Goal: Task Accomplishment & Management: Complete application form

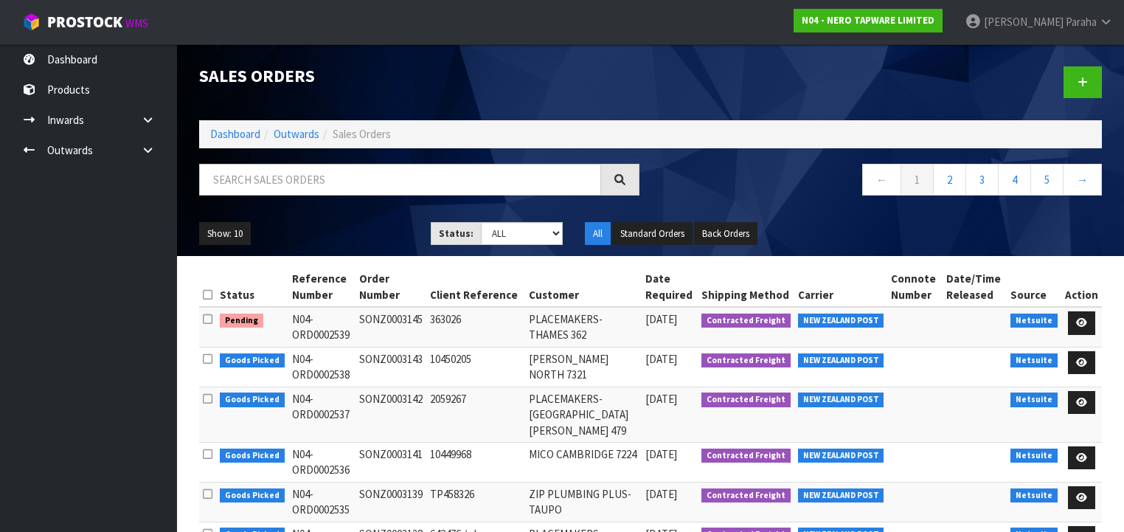
click at [275, 179] on input "text" at bounding box center [400, 180] width 402 height 32
type input "JOB-0408289"
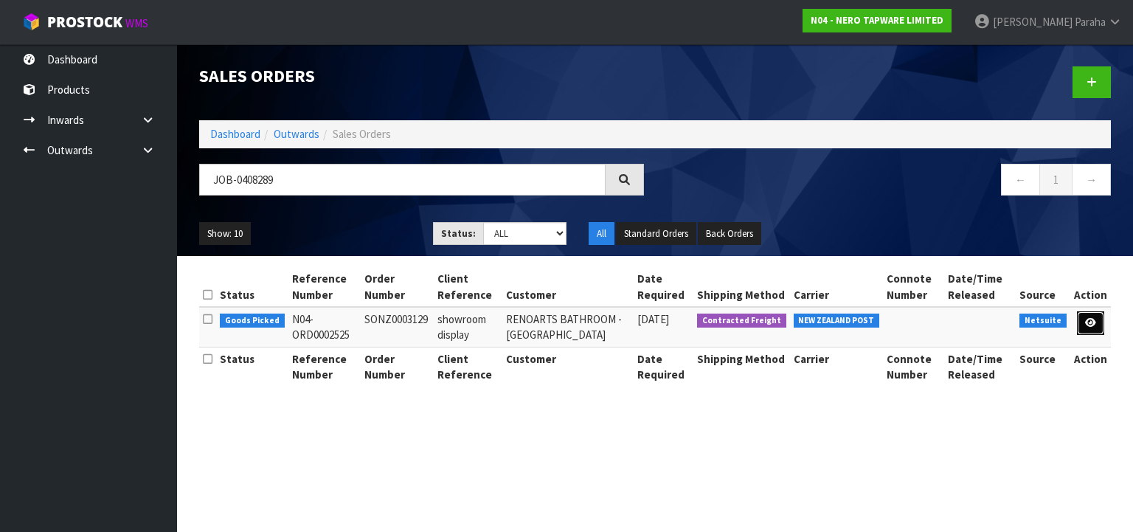
click at [1091, 323] on icon at bounding box center [1090, 323] width 11 height 10
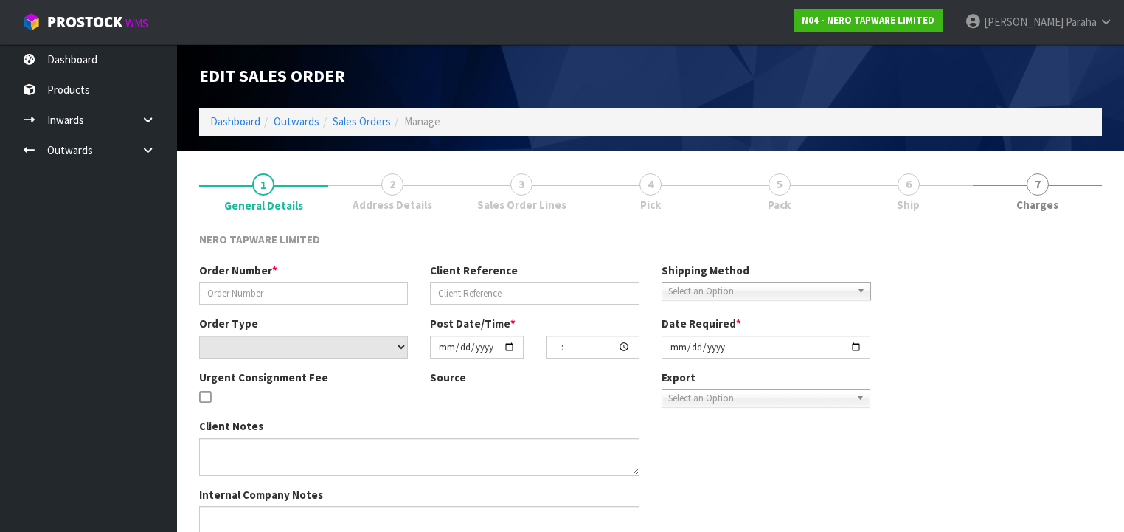
type input "SONZ0003129"
type input "showroom display"
select select "number:0"
type input "[DATE]"
type input "15:30:05.000"
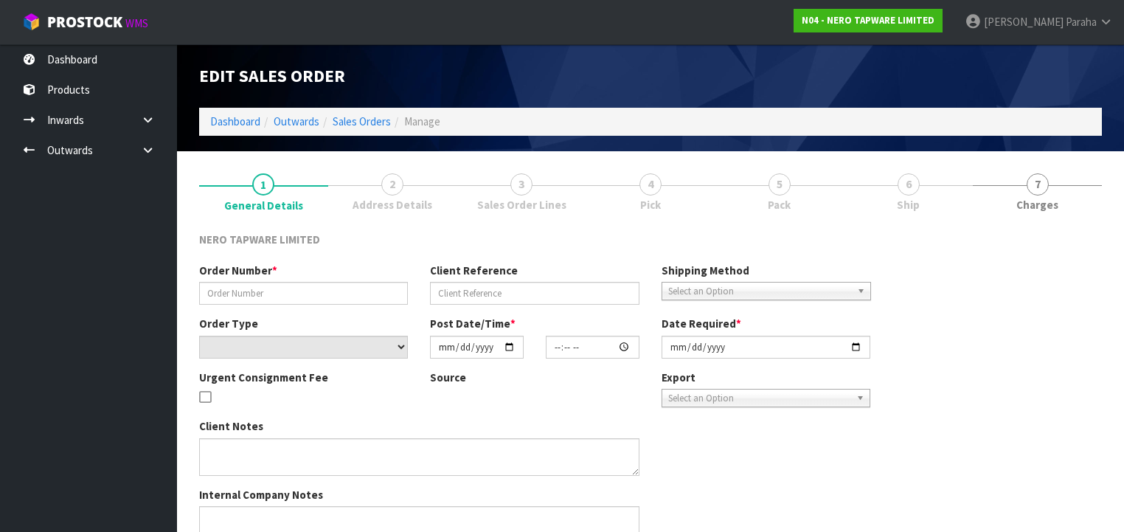
type input "[DATE]"
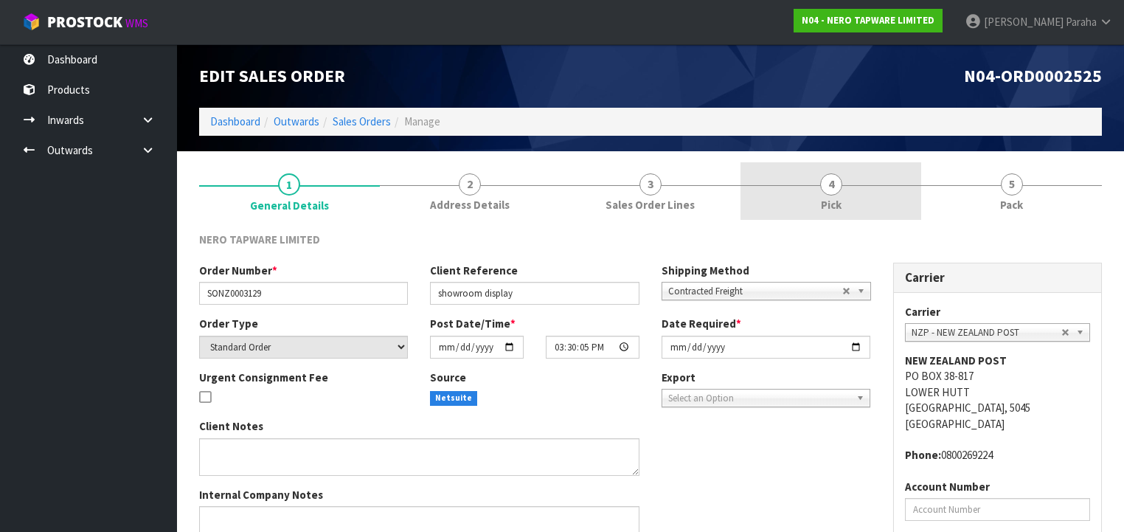
click at [840, 191] on link "4 Pick" at bounding box center [830, 191] width 181 height 58
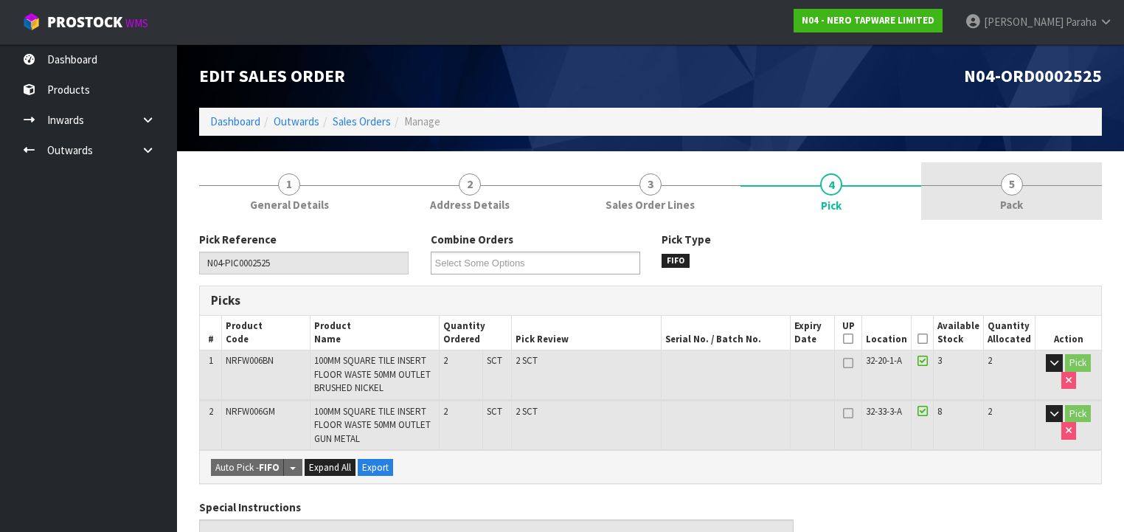
click at [1015, 189] on span "5" at bounding box center [1012, 184] width 22 height 22
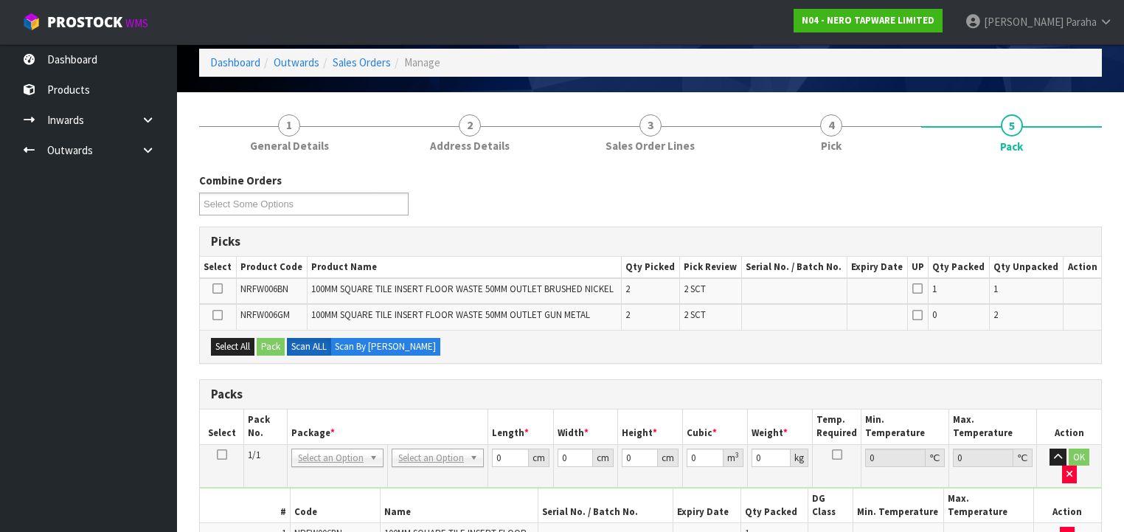
scroll to position [236, 0]
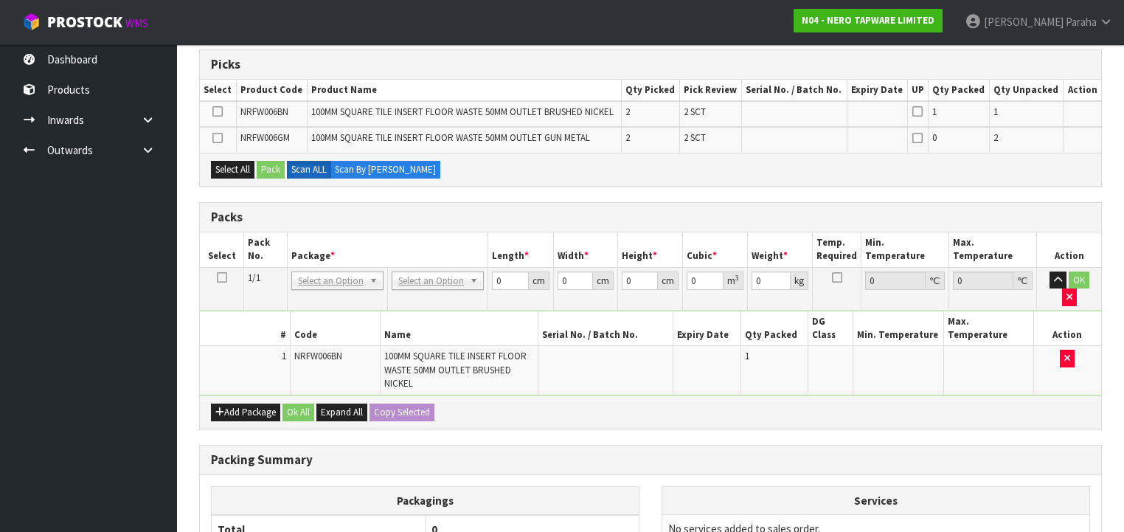
click at [217, 277] on icon at bounding box center [222, 277] width 10 height 1
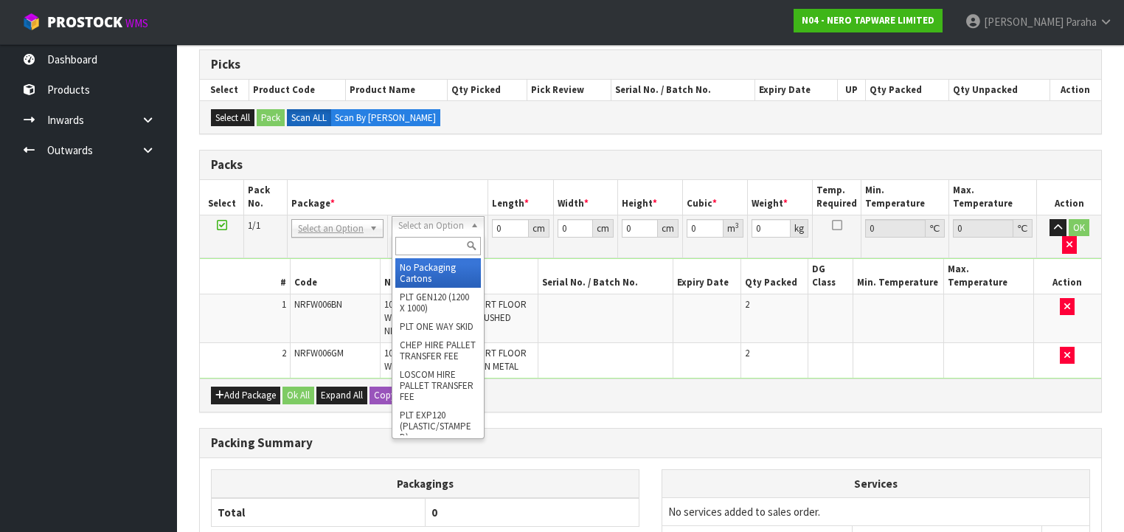
click at [434, 248] on input "text" at bounding box center [437, 246] width 85 height 18
type input "OC"
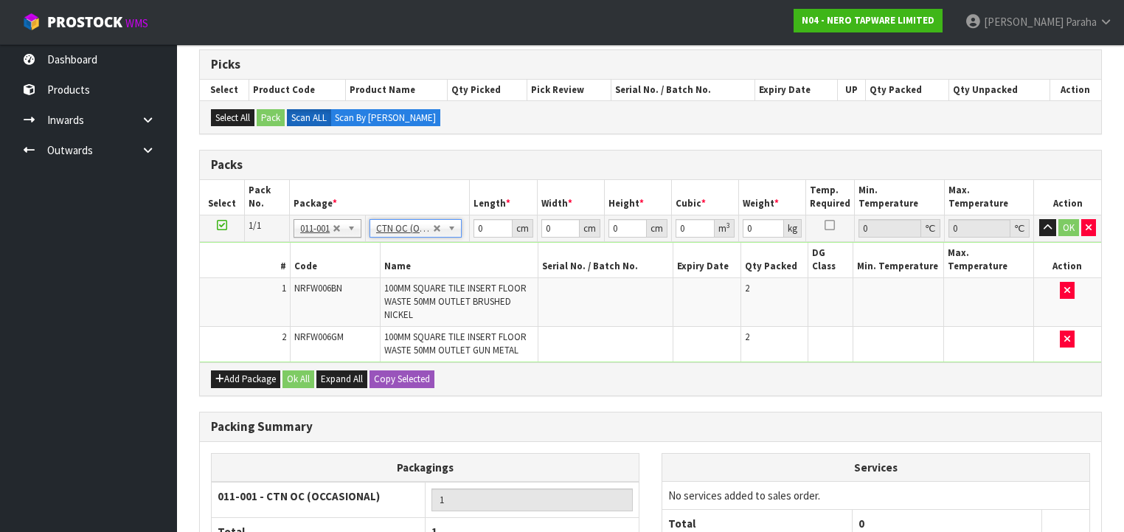
type input "1.32"
drag, startPoint x: 486, startPoint y: 223, endPoint x: 469, endPoint y: 226, distance: 17.1
click at [469, 225] on tr "1/1 NONE 007-001 007-002 007-004 007-009 007-013 007-014 007-015 007-017 007-01…" at bounding box center [650, 228] width 901 height 27
type input "21"
type input "14"
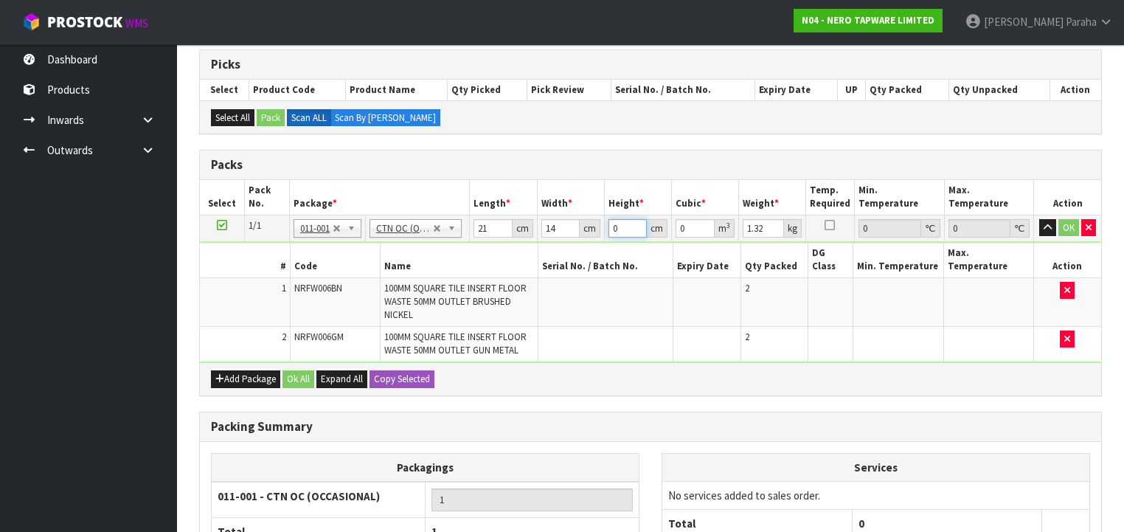
type input "1"
type input "0.000294"
type input "17"
type input "0.004998"
type input "17"
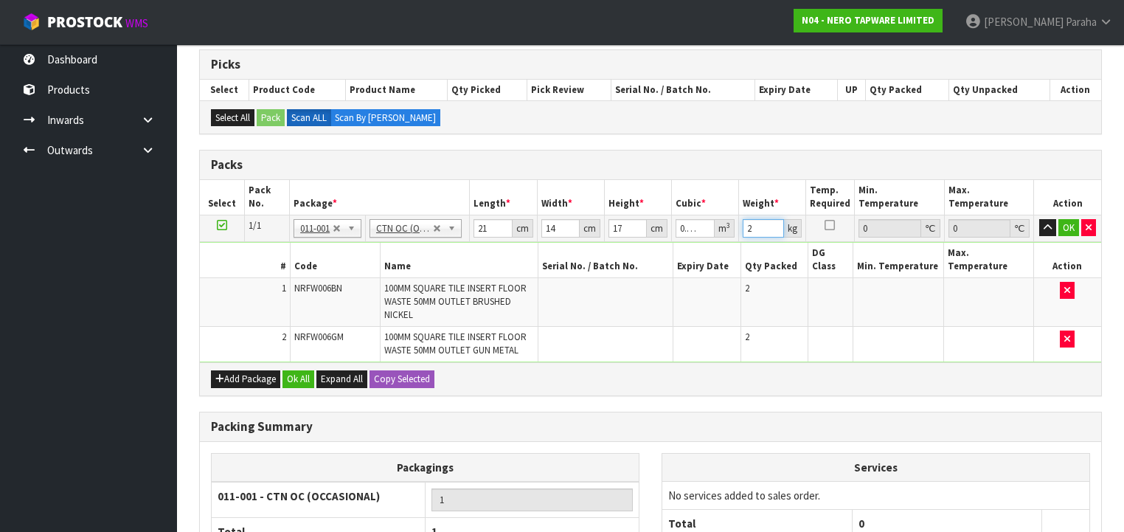
type input "2"
click at [1039, 219] on button "button" at bounding box center [1047, 228] width 17 height 18
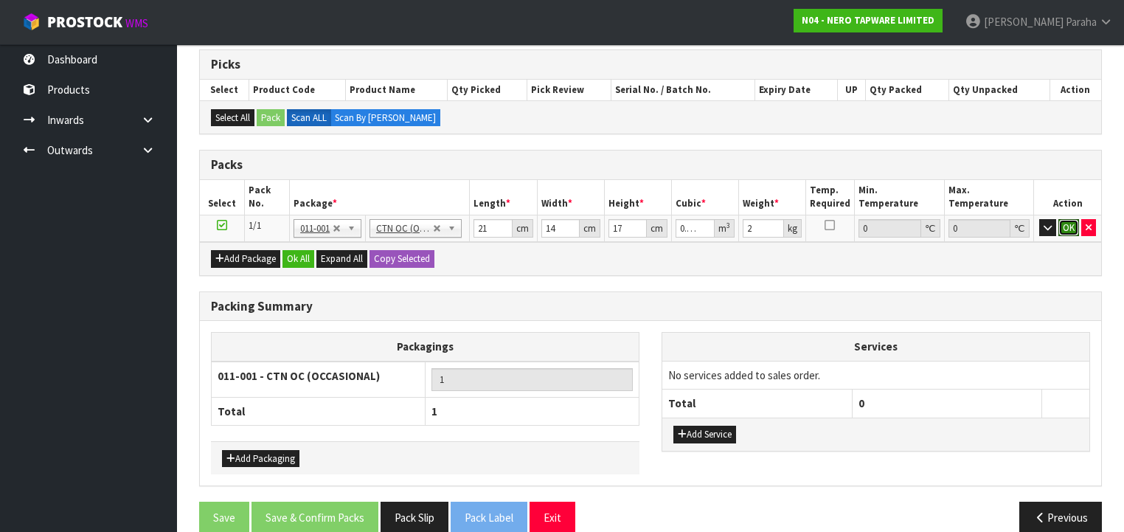
click button "OK" at bounding box center [1068, 228] width 21 height 18
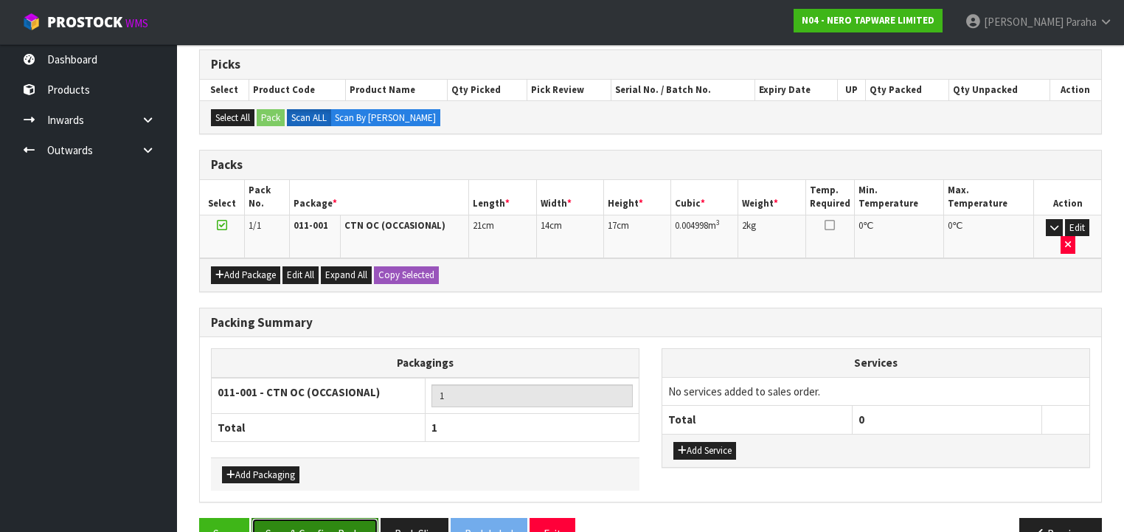
click at [305, 518] on button "Save & Confirm Packs" at bounding box center [314, 534] width 127 height 32
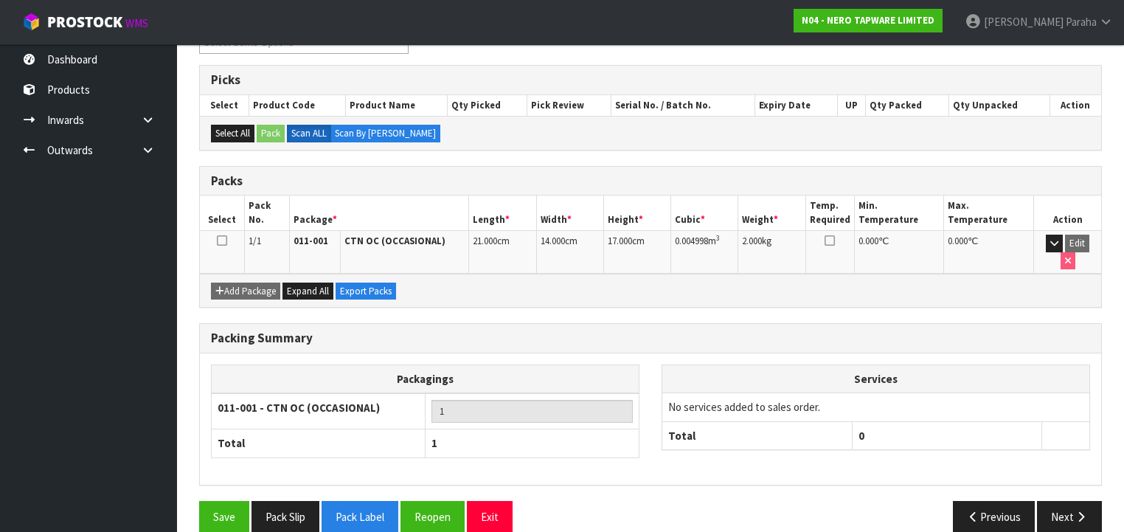
scroll to position [274, 0]
click at [1065, 500] on button "Next" at bounding box center [1069, 516] width 65 height 32
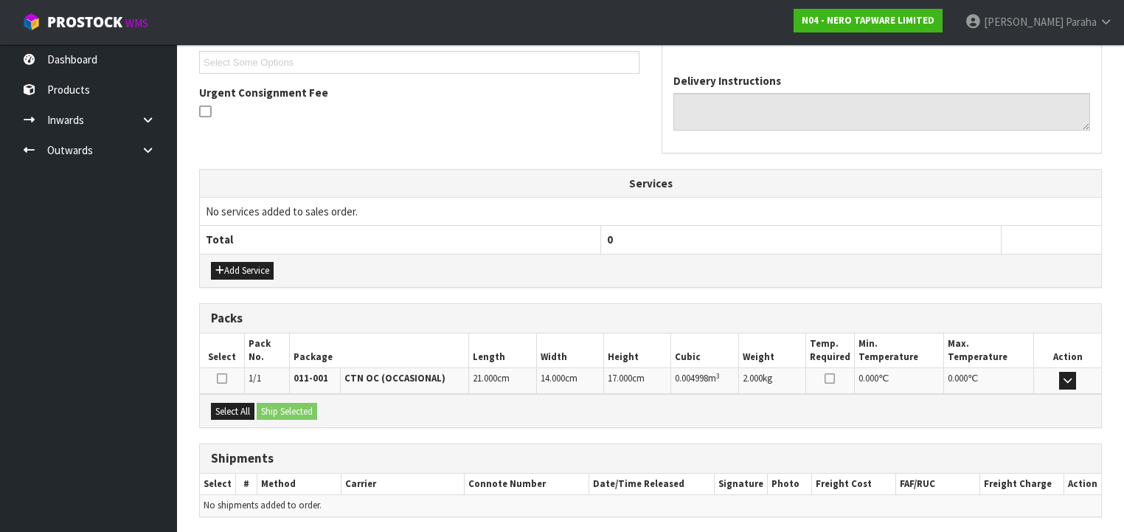
scroll to position [451, 0]
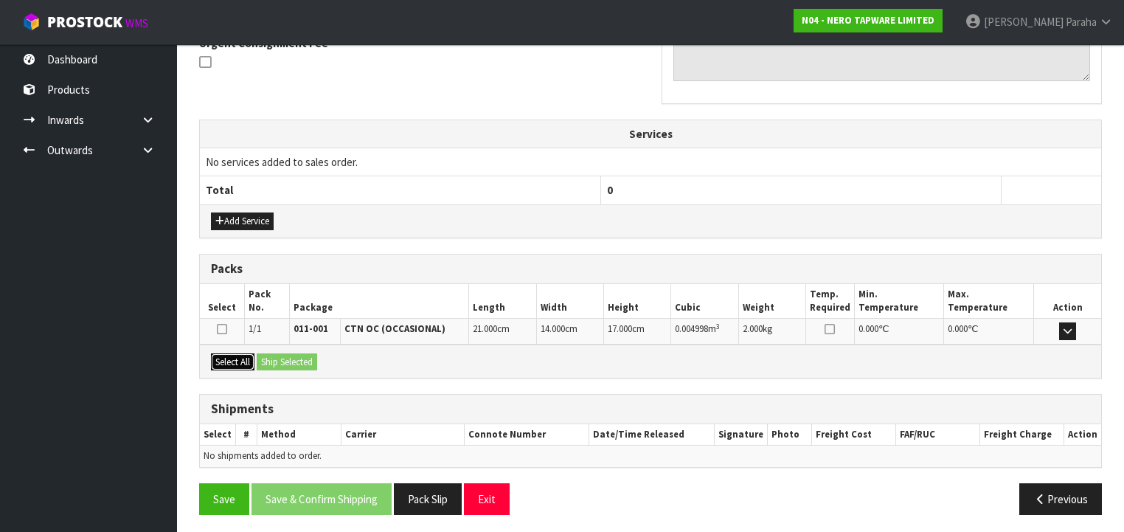
click at [235, 359] on button "Select All" at bounding box center [233, 362] width 44 height 18
drag, startPoint x: 281, startPoint y: 357, endPoint x: 276, endPoint y: 369, distance: 12.9
click at [281, 357] on button "Ship Selected" at bounding box center [287, 362] width 60 height 18
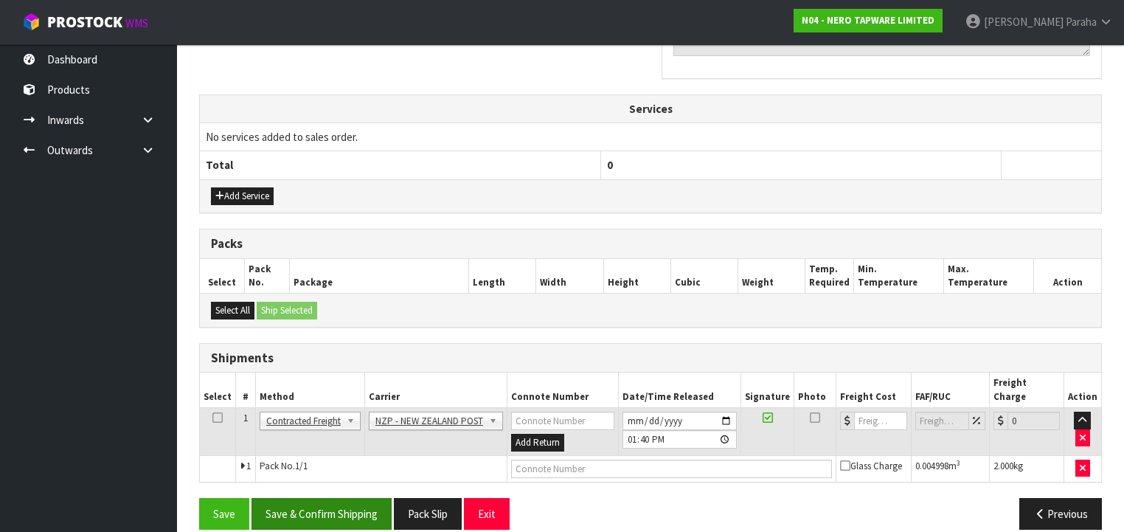
scroll to position [477, 0]
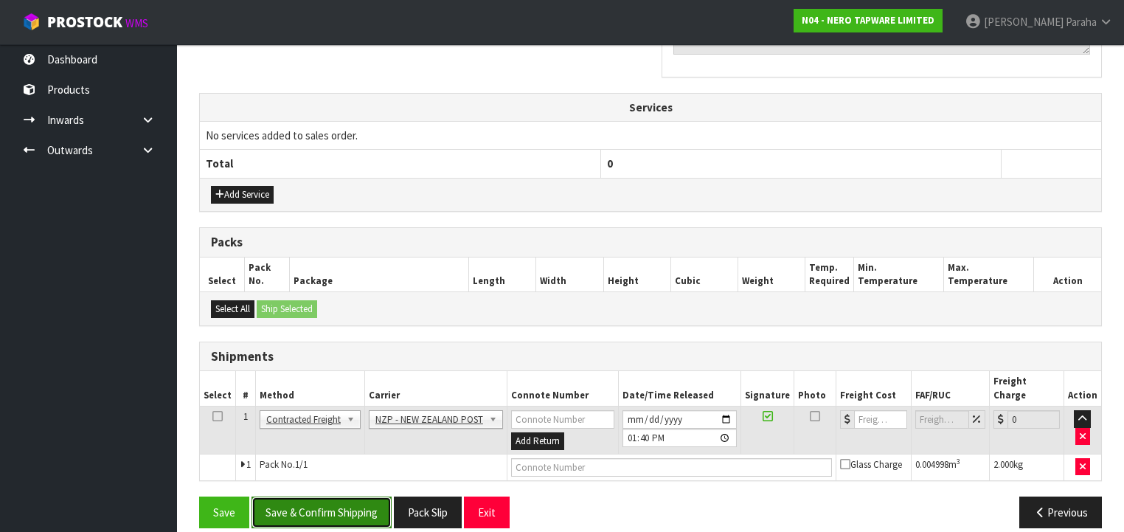
click at [321, 497] on button "Save & Confirm Shipping" at bounding box center [321, 512] width 140 height 32
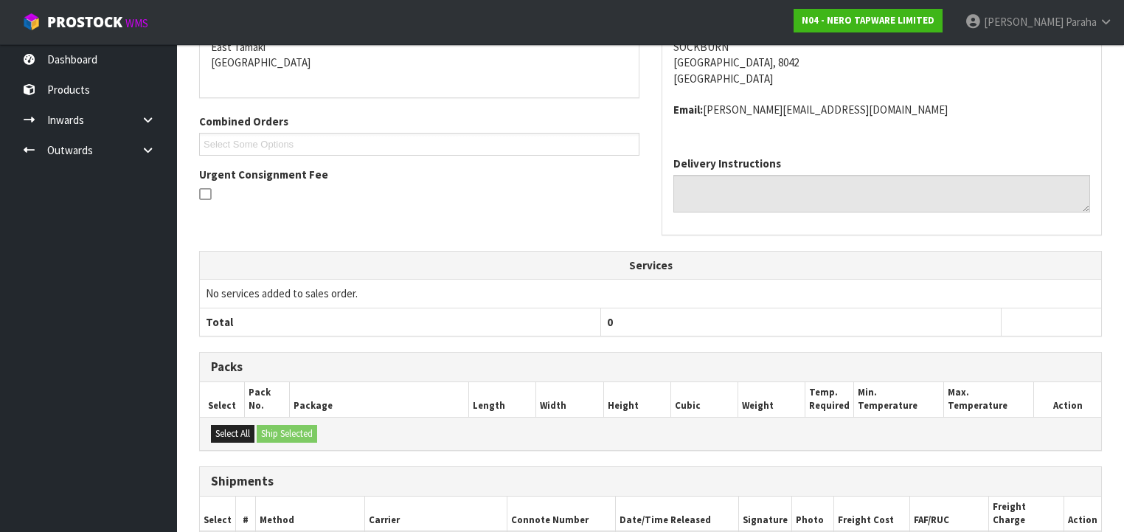
scroll to position [457, 0]
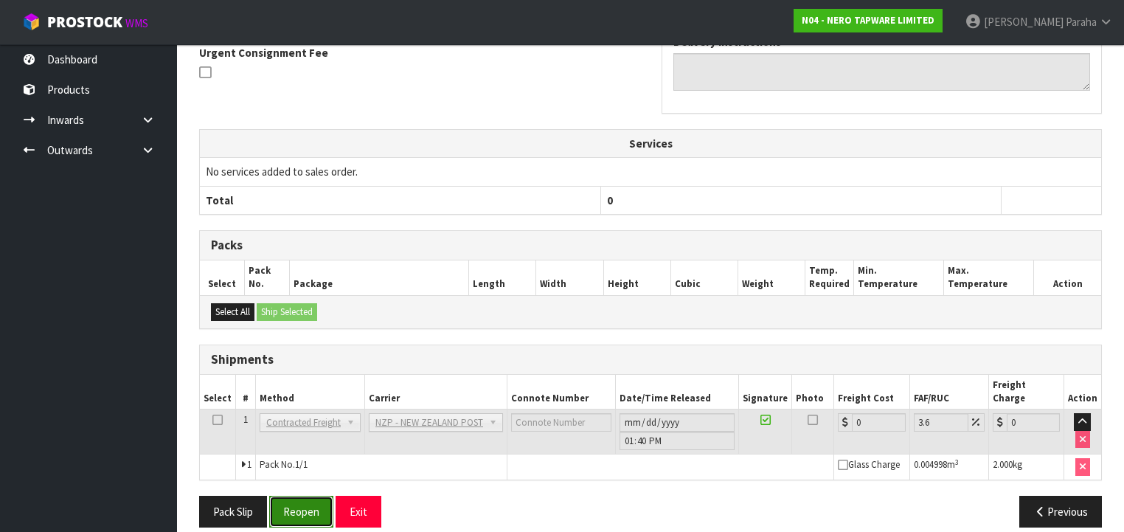
click at [314, 500] on button "Reopen" at bounding box center [301, 512] width 64 height 32
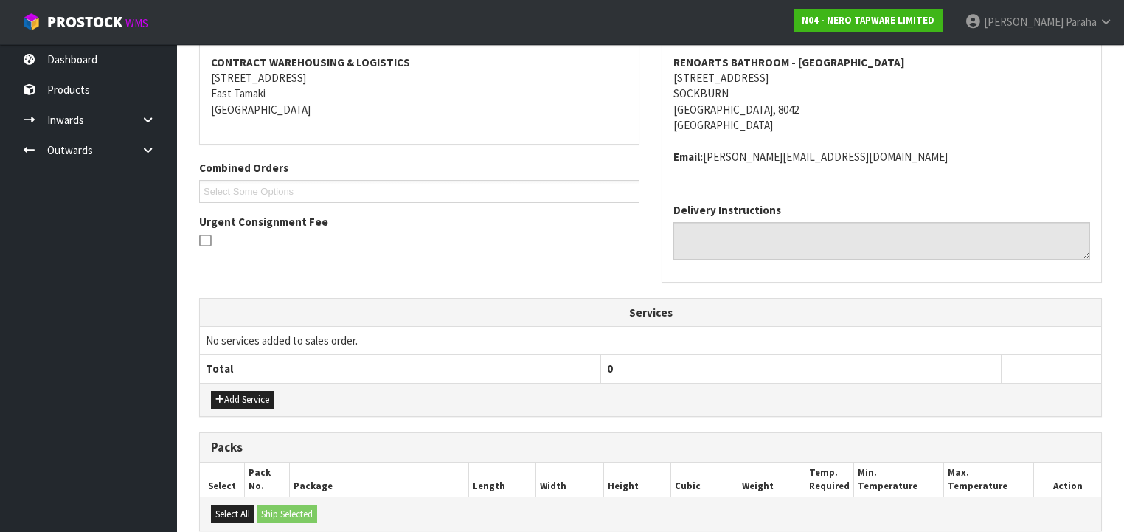
scroll to position [472, 0]
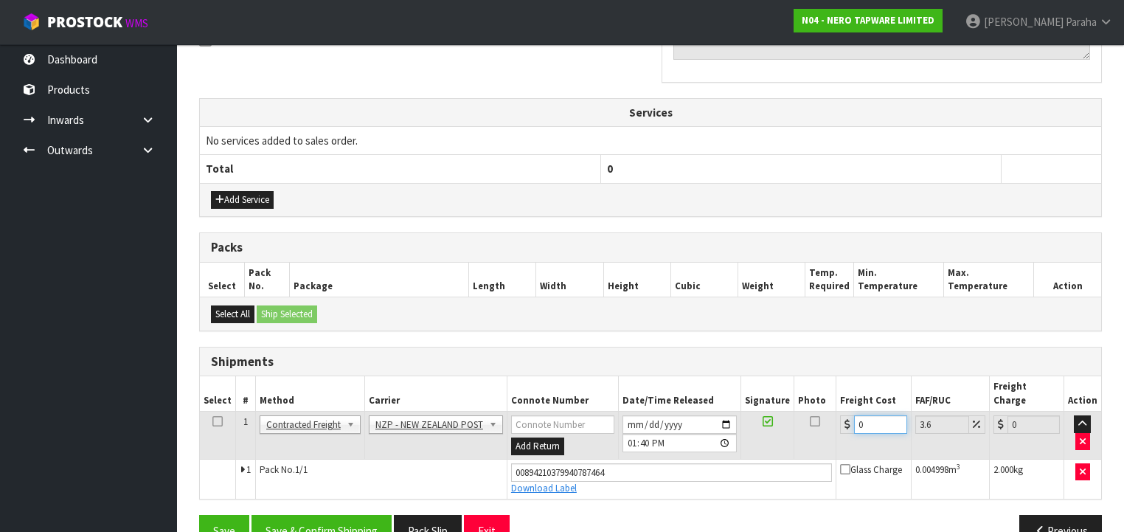
drag, startPoint x: 862, startPoint y: 409, endPoint x: 854, endPoint y: 409, distance: 8.1
click at [854, 415] on input "0" at bounding box center [880, 424] width 52 height 18
type input "1"
type input "1.04"
type input "11"
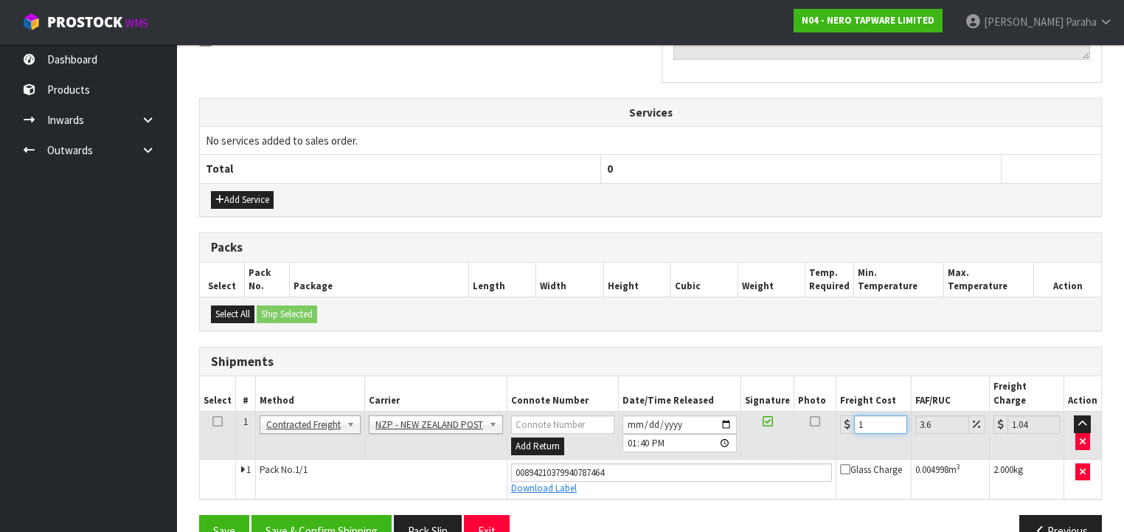
type input "11.4"
type input "11.6"
type input "12.02"
type input "11.61"
type input "12.03"
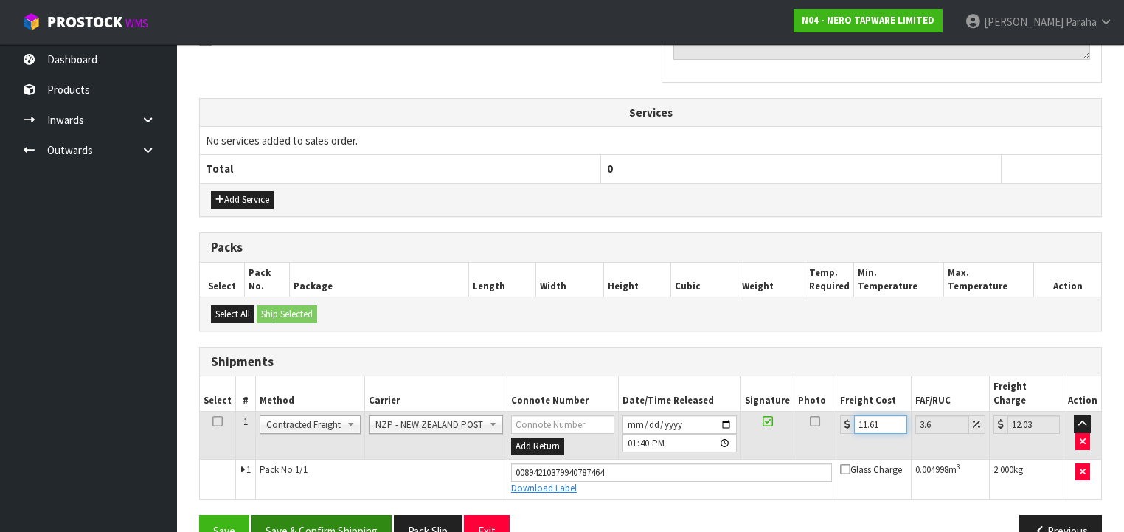
type input "11.61"
click at [339, 515] on button "Save & Confirm Shipping" at bounding box center [321, 531] width 140 height 32
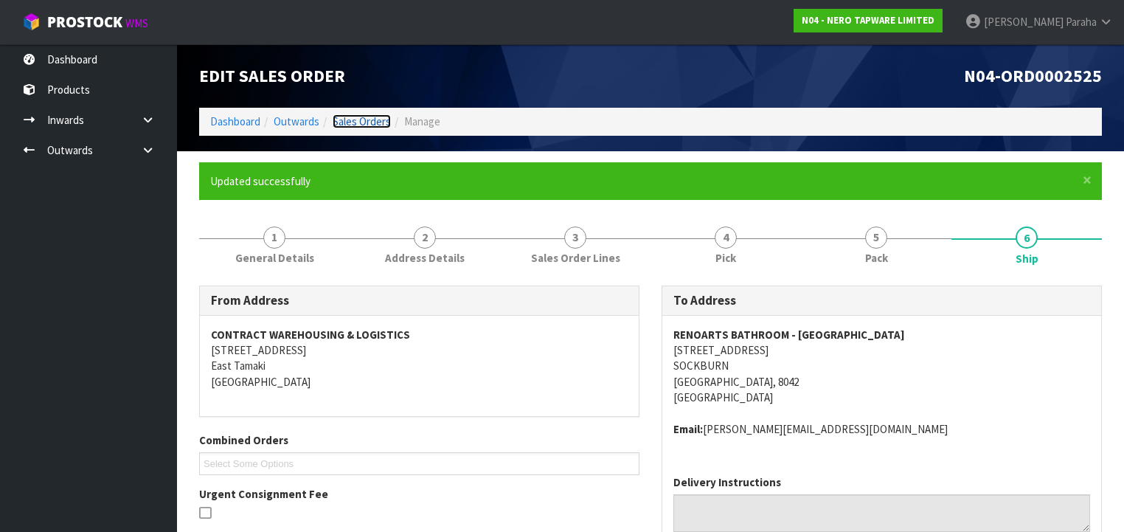
click at [358, 122] on link "Sales Orders" at bounding box center [362, 121] width 58 height 14
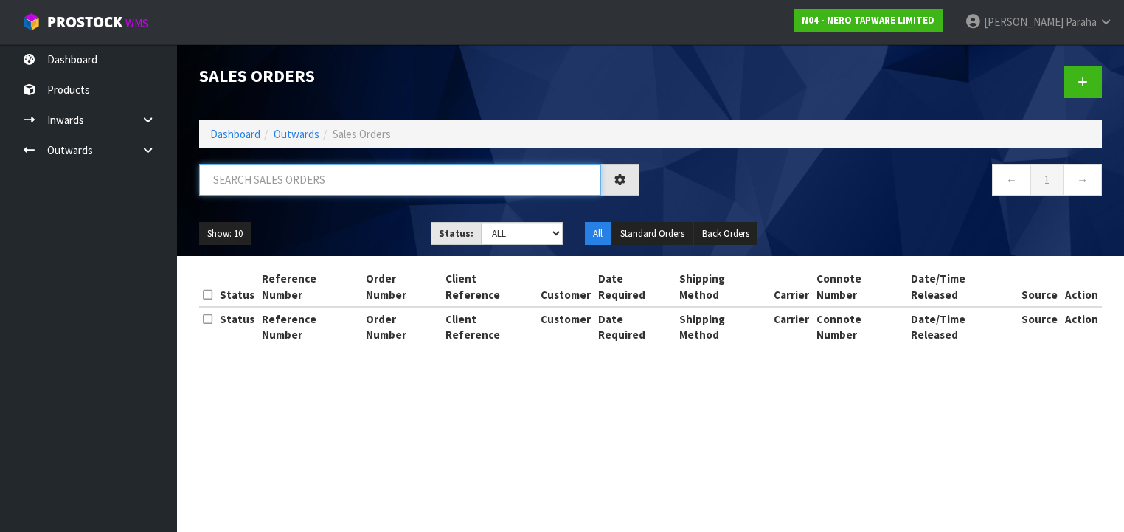
click at [283, 177] on input "text" at bounding box center [400, 180] width 402 height 32
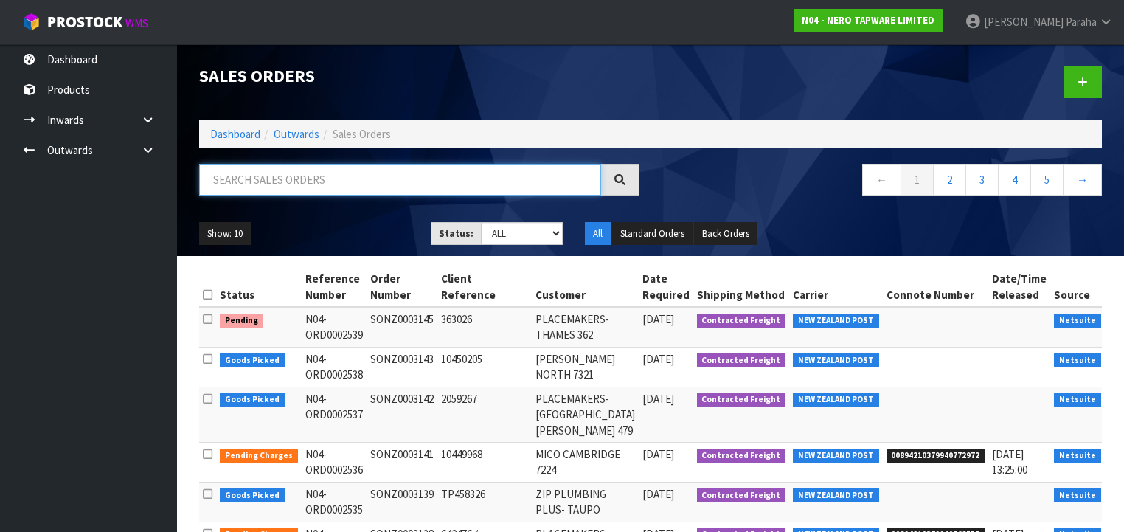
click at [426, 181] on input "text" at bounding box center [400, 180] width 402 height 32
type input "JOB-0408296"
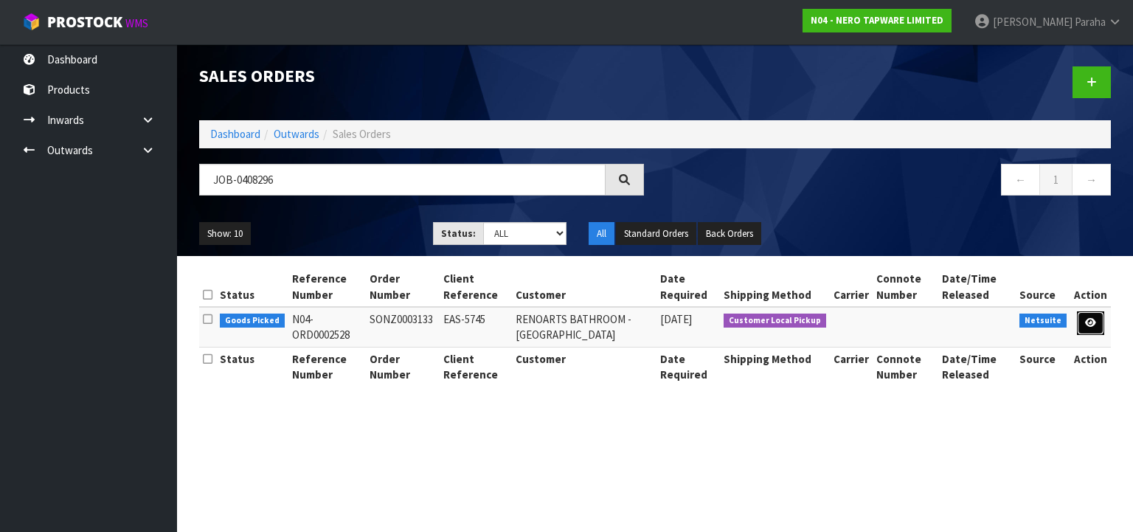
click at [1087, 322] on icon at bounding box center [1090, 323] width 11 height 10
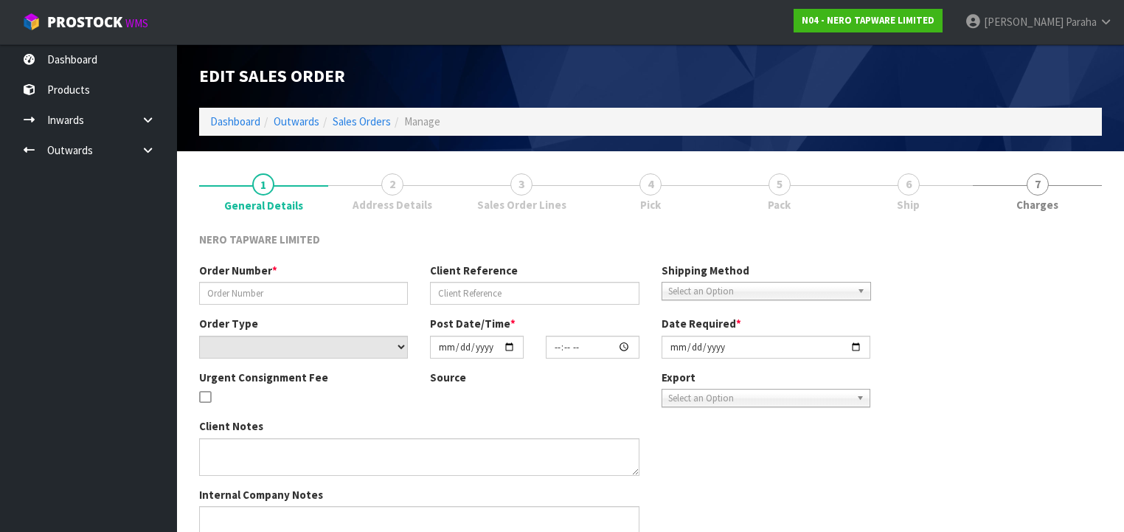
type input "SONZ0003133"
type input "EAS-5745"
select select "number:0"
type input "[DATE]"
type input "15:45:06.000"
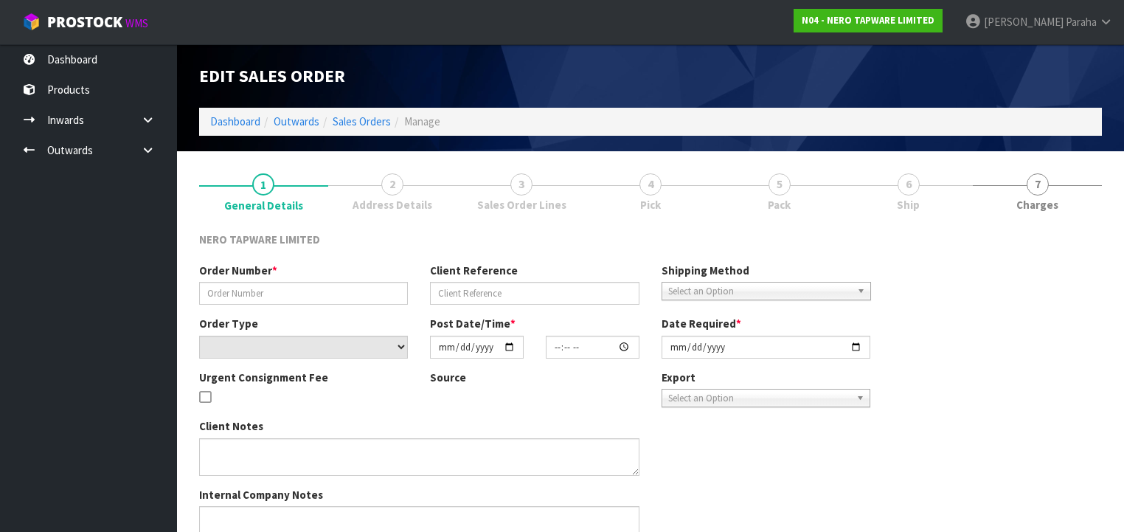
type input "[DATE]"
type textarea "customer pick up 19/08"
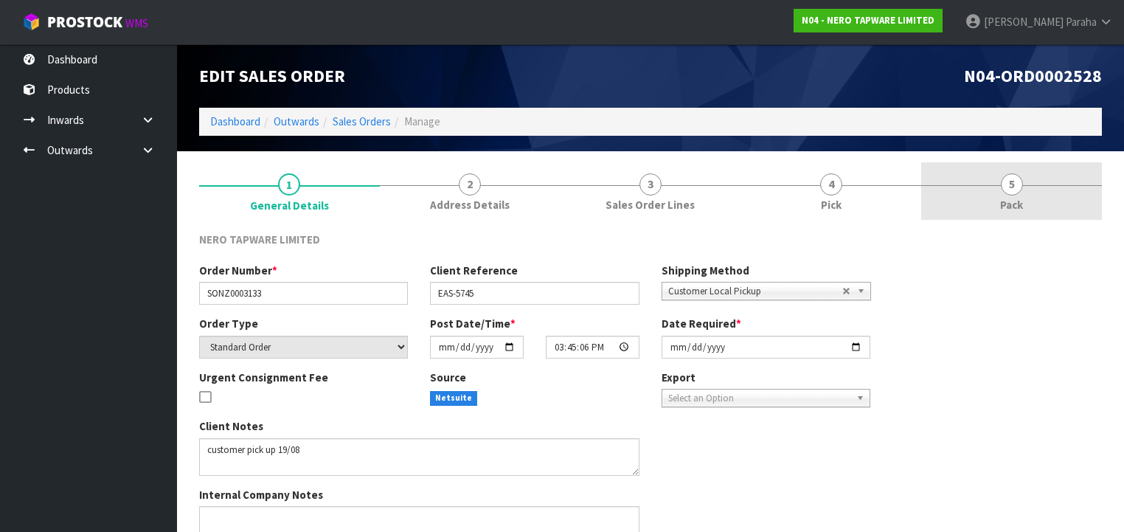
click at [1018, 188] on span "5" at bounding box center [1012, 184] width 22 height 22
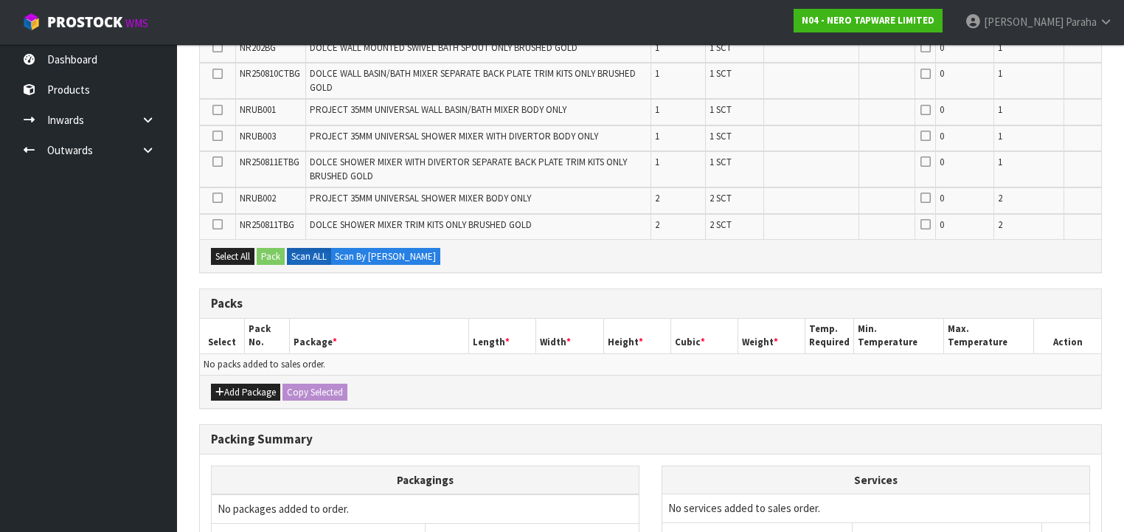
scroll to position [472, 0]
click at [236, 382] on button "Add Package" at bounding box center [245, 391] width 69 height 18
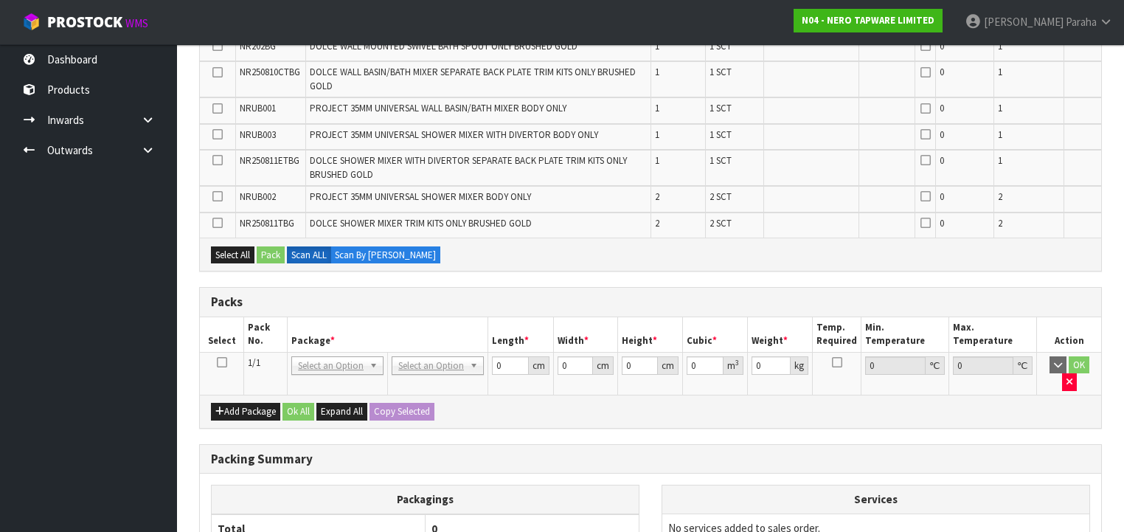
click at [221, 362] on icon at bounding box center [222, 362] width 10 height 1
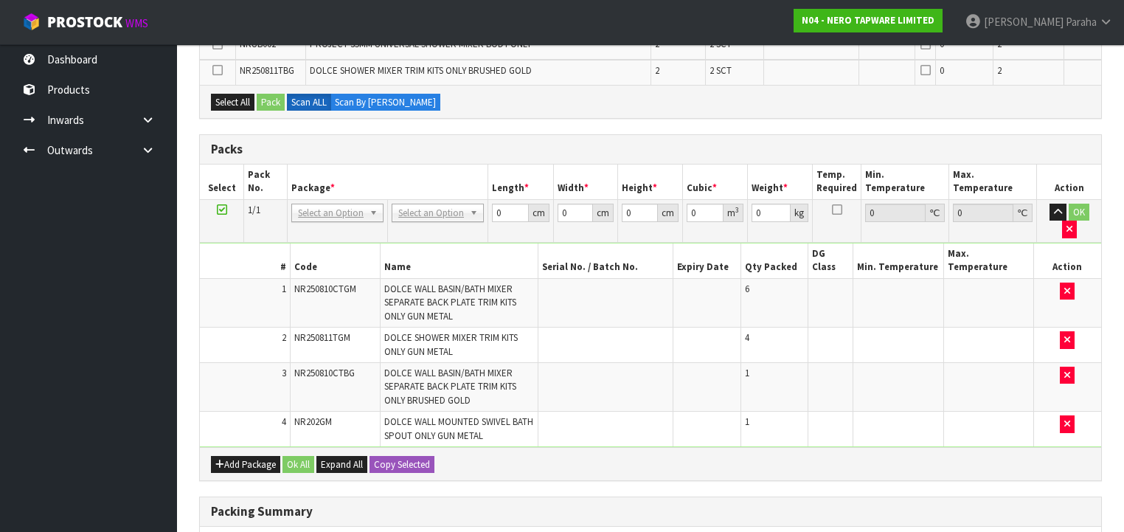
scroll to position [656, 0]
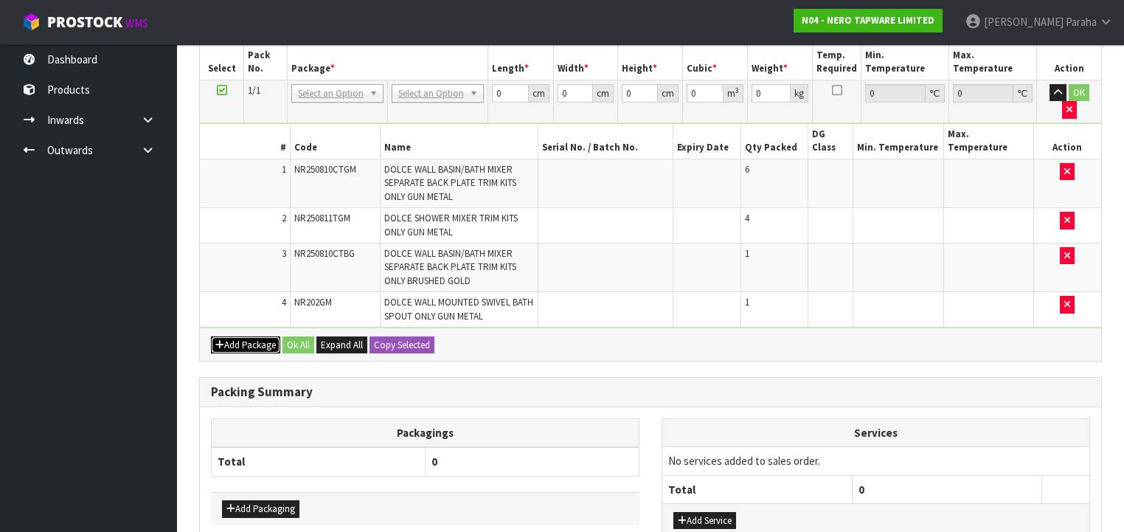
click at [254, 336] on button "Add Package" at bounding box center [245, 345] width 69 height 18
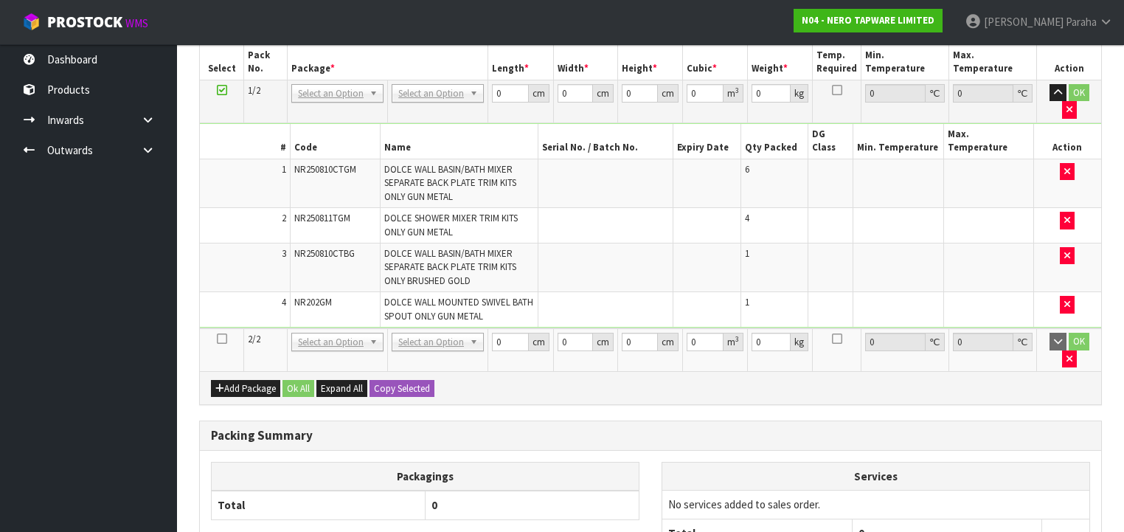
click at [221, 339] on icon at bounding box center [222, 339] width 10 height 1
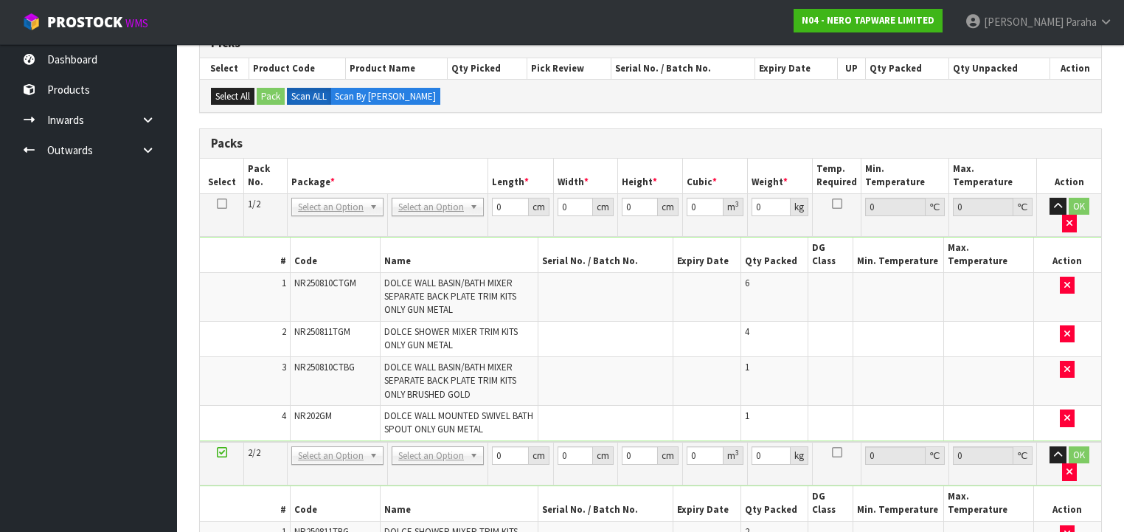
scroll to position [257, 0]
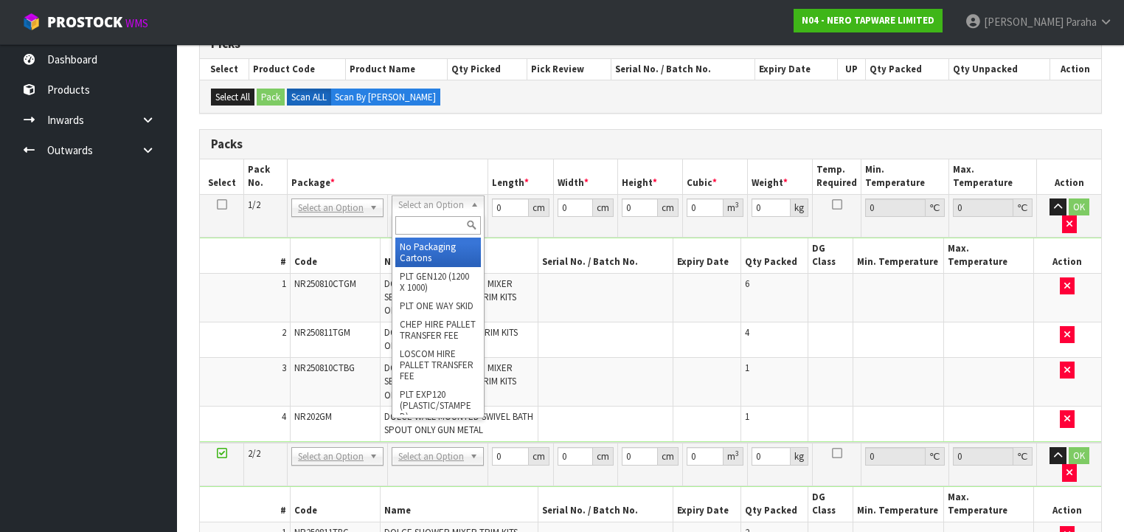
click at [448, 228] on input "text" at bounding box center [437, 225] width 85 height 18
click at [417, 221] on input "text" at bounding box center [437, 225] width 85 height 18
type input "OC"
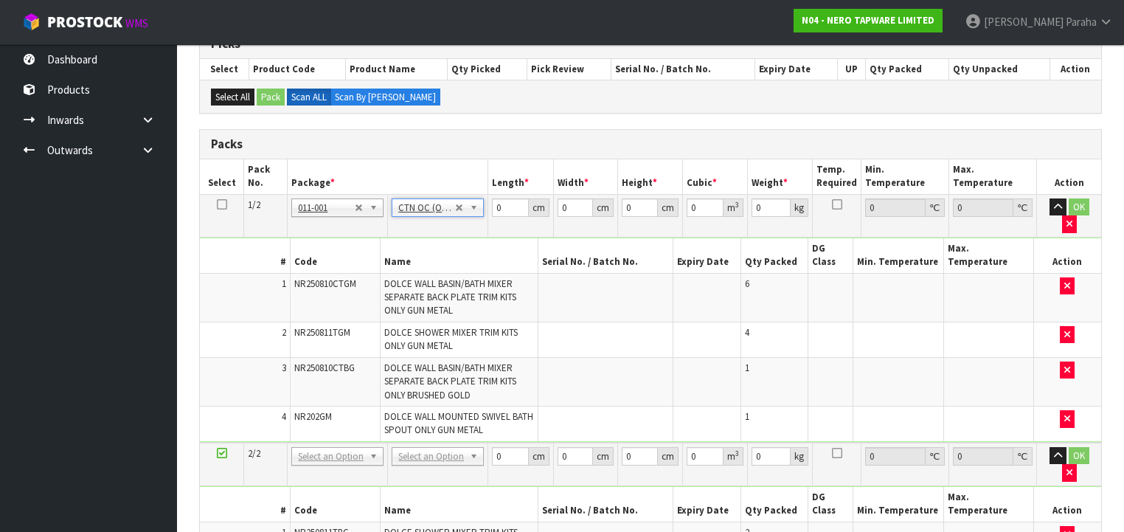
type input "7.16"
drag, startPoint x: 499, startPoint y: 204, endPoint x: 490, endPoint y: 205, distance: 9.7
click at [490, 205] on td "0 cm" at bounding box center [520, 215] width 65 height 43
type input "52"
type input "25"
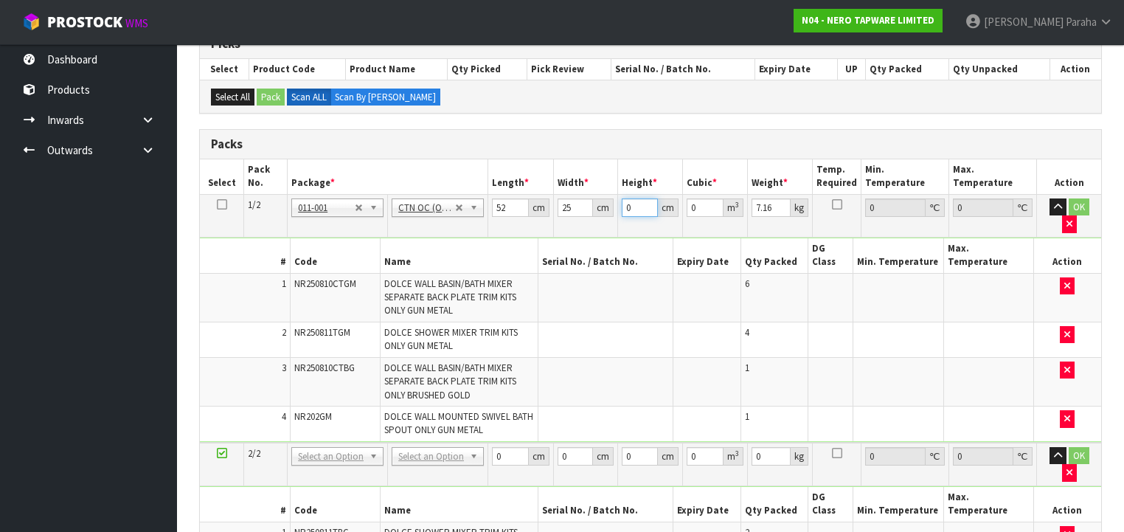
type input "3"
type input "0.0039"
type input "34"
type input "0.0442"
type input "34"
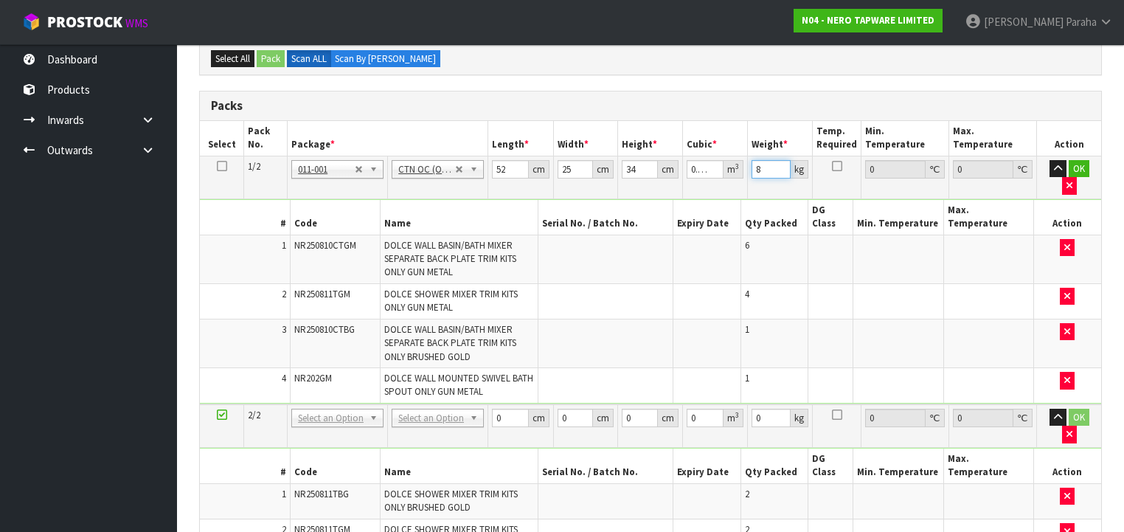
scroll to position [316, 0]
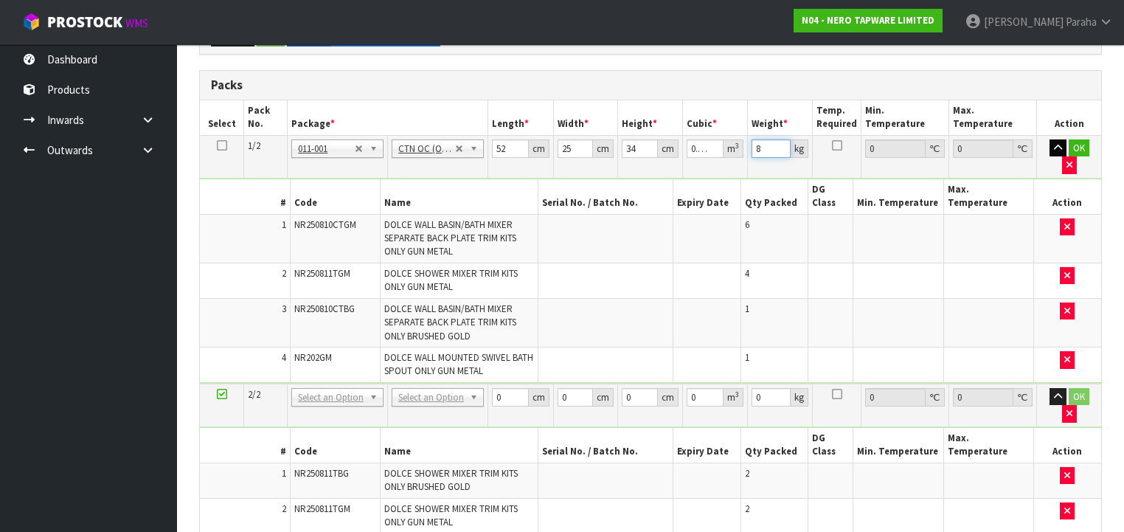
type input "8"
click at [1054, 145] on icon "button" at bounding box center [1058, 148] width 8 height 10
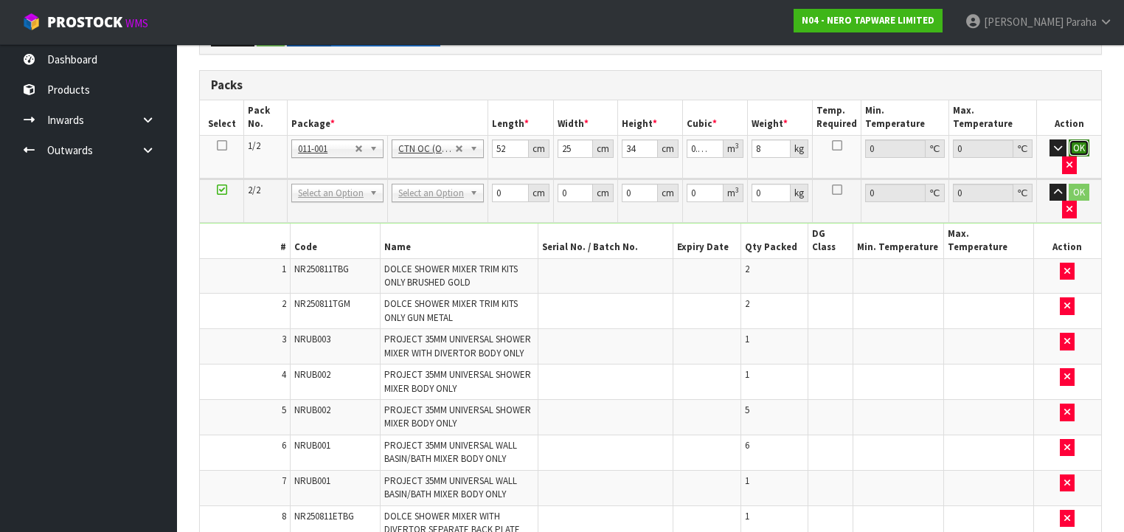
click at [1069, 142] on button "OK" at bounding box center [1079, 148] width 21 height 18
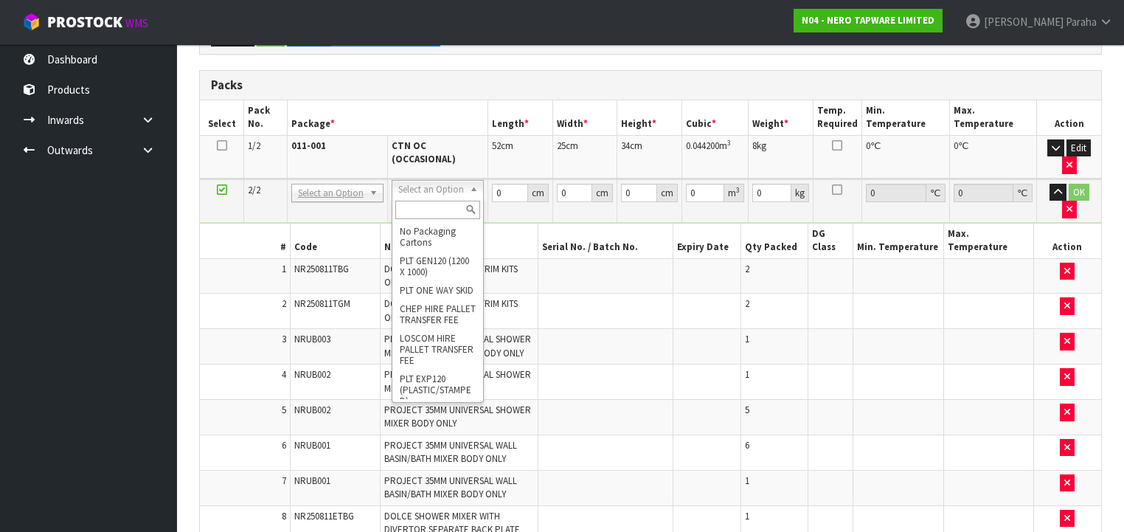
click at [435, 209] on input "text" at bounding box center [437, 210] width 85 height 18
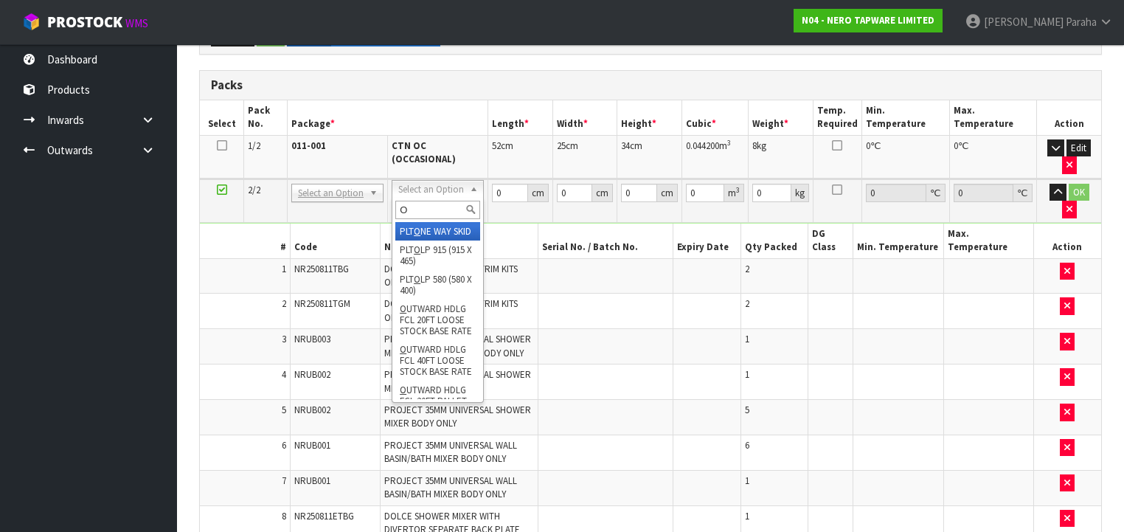
type input "OC"
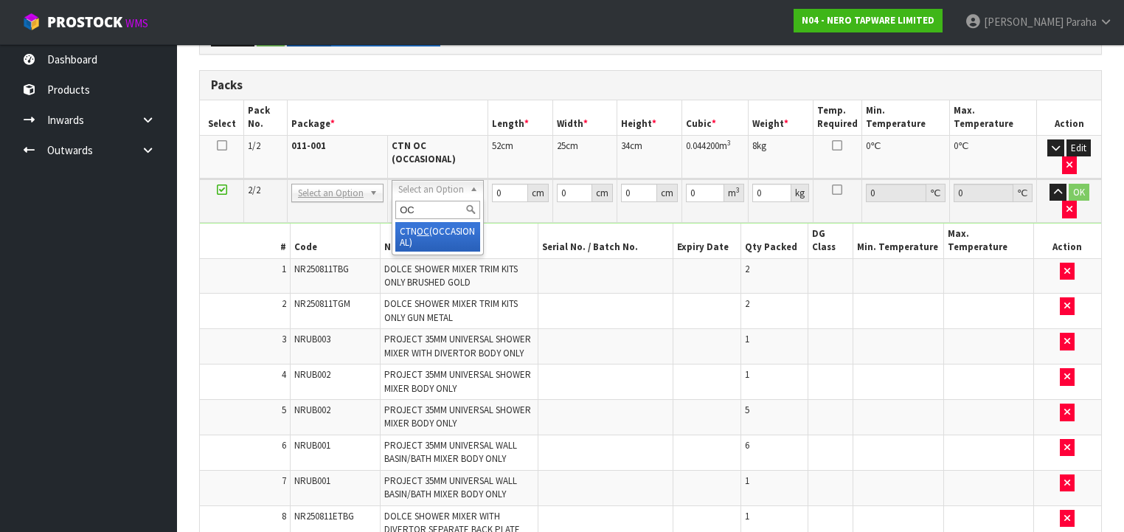
type input "2"
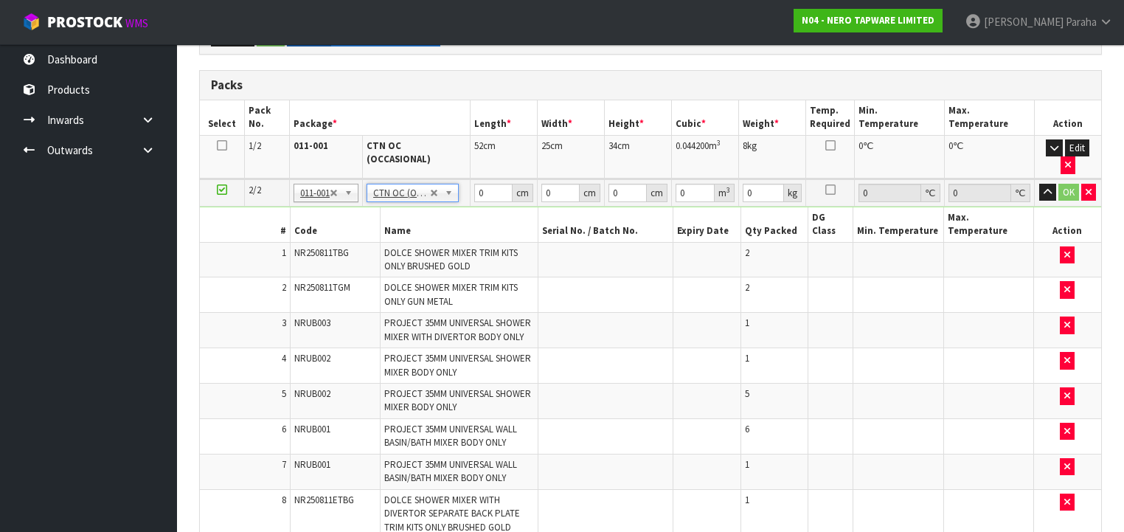
type input "14.06"
drag, startPoint x: 487, startPoint y: 171, endPoint x: 466, endPoint y: 171, distance: 21.4
click at [467, 179] on tr "2/2 NONE 007-001 007-002 007-004 007-009 007-013 007-014 007-015 007-017 007-01…" at bounding box center [650, 192] width 901 height 27
type input "39"
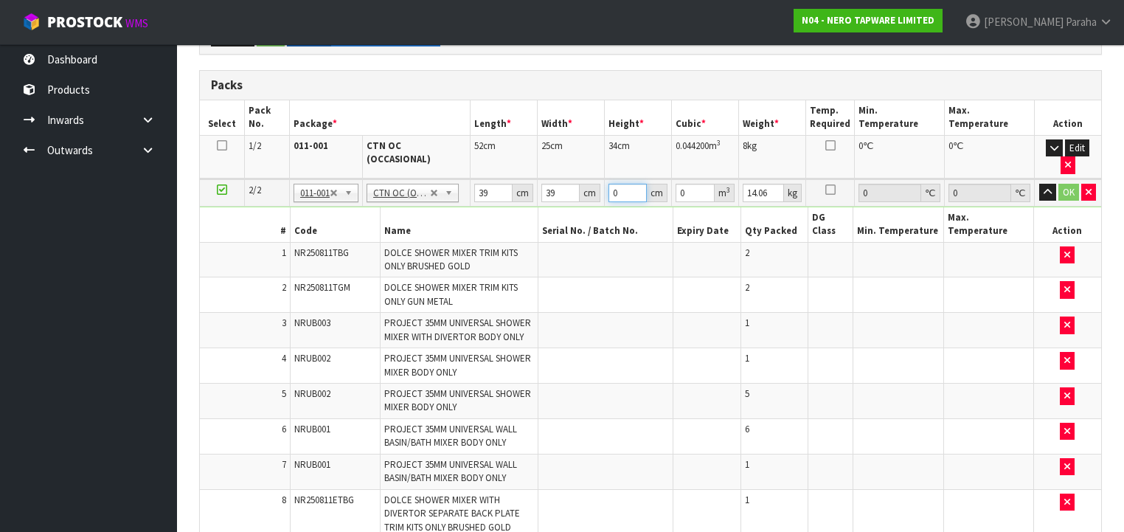
type input "3"
type input "0.004563"
type input "34"
type input "0.051714"
type input "34"
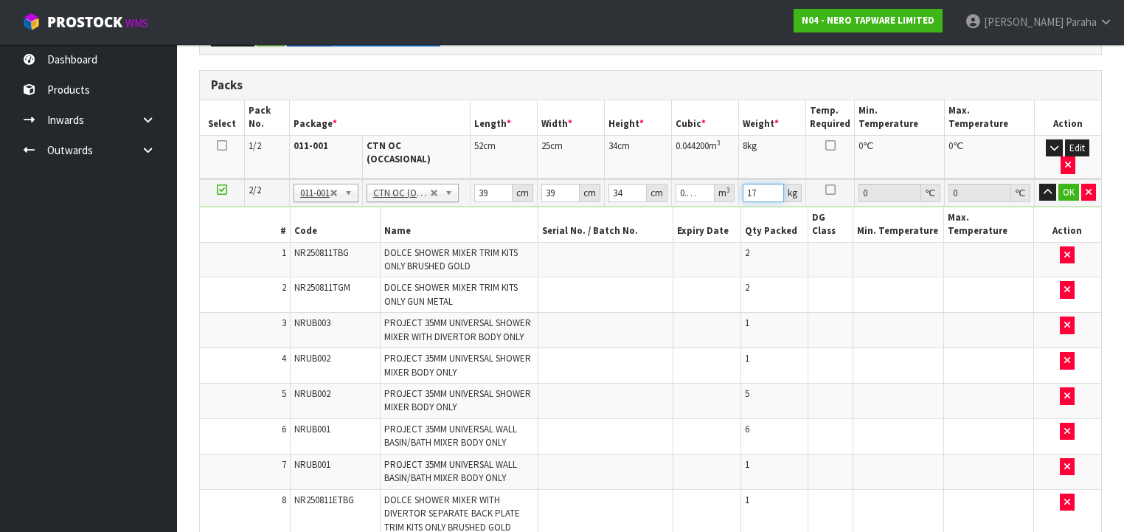
type input "17"
click at [1039, 184] on button "button" at bounding box center [1047, 193] width 17 height 18
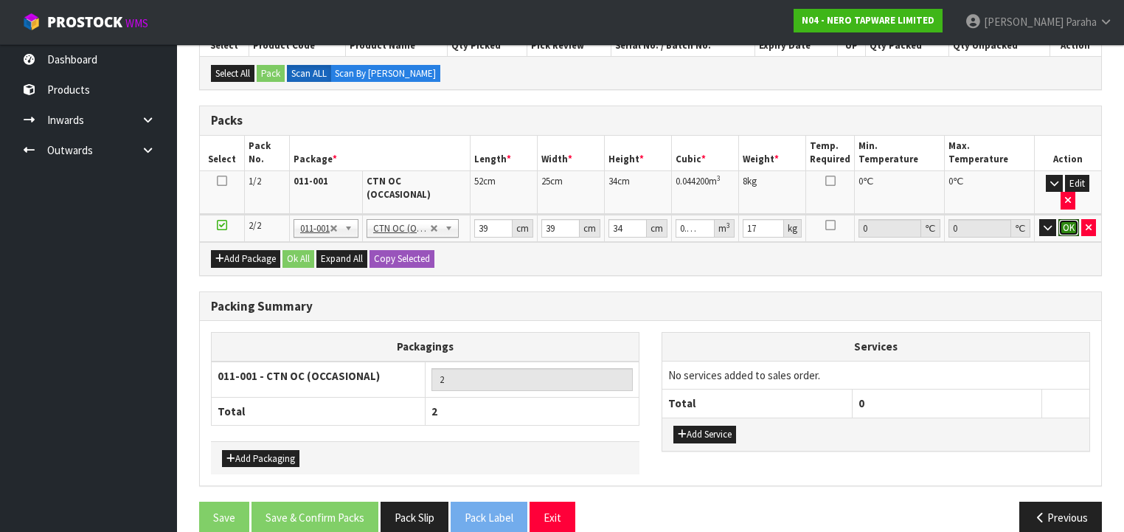
click button "OK" at bounding box center [1068, 228] width 21 height 18
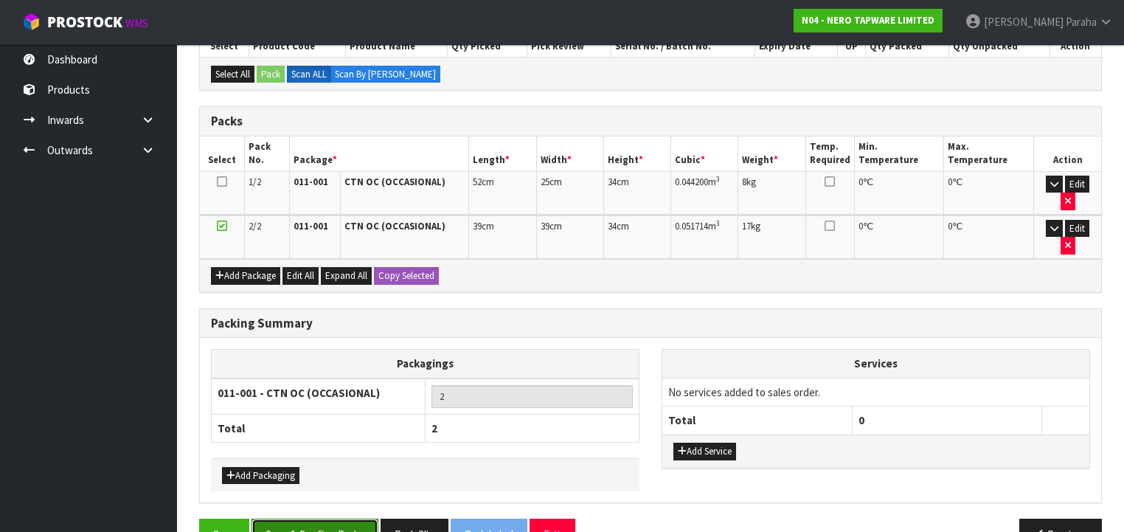
click at [319, 518] on button "Save & Confirm Packs" at bounding box center [314, 534] width 127 height 32
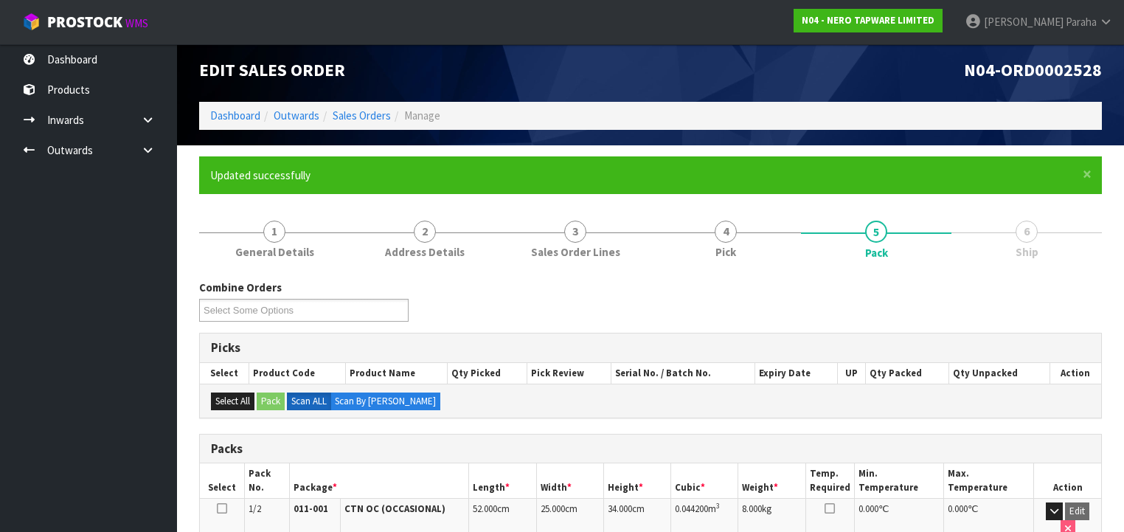
scroll to position [0, 0]
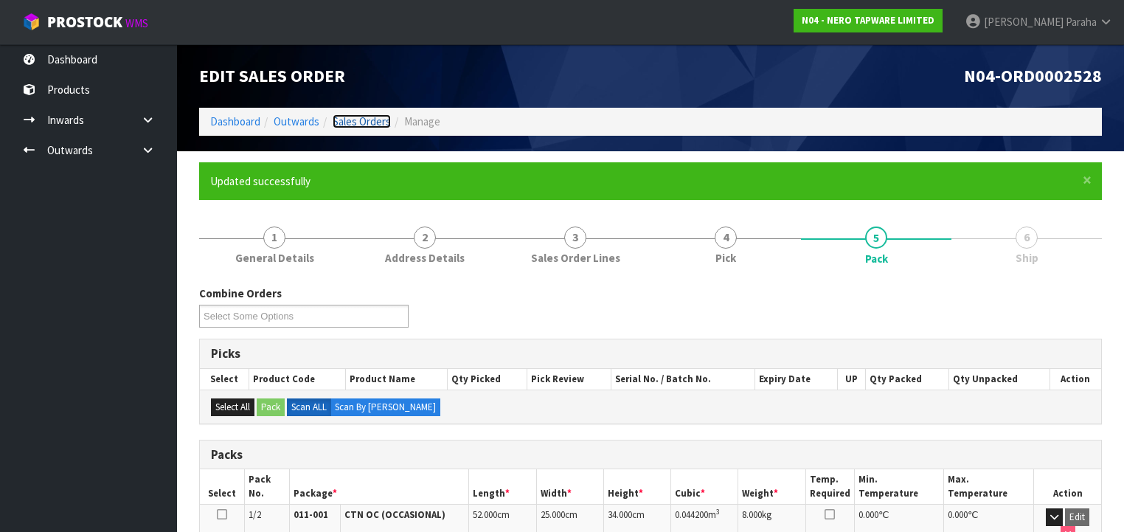
click at [359, 117] on link "Sales Orders" at bounding box center [362, 121] width 58 height 14
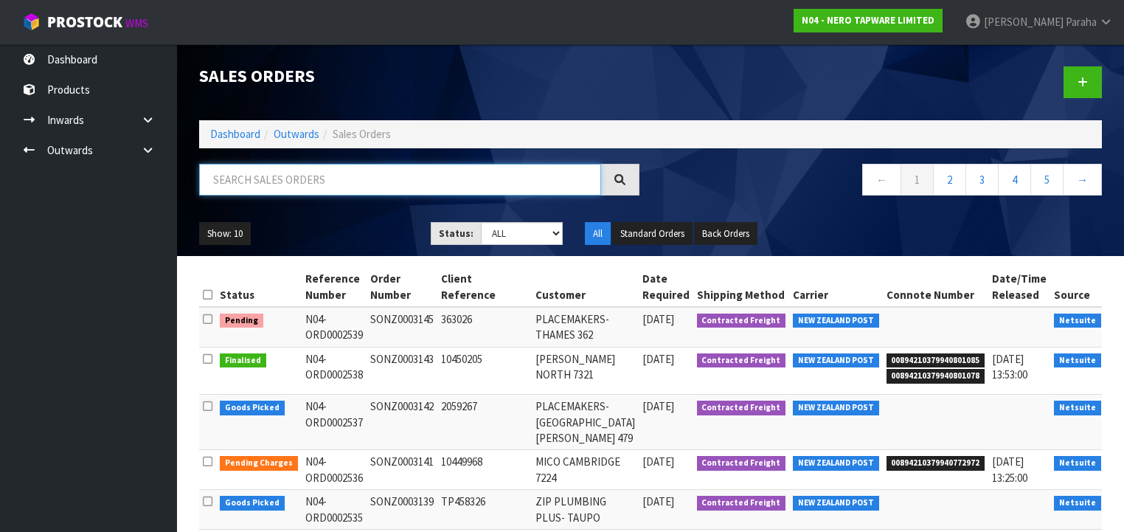
click at [365, 178] on input "text" at bounding box center [400, 180] width 402 height 32
type input "JOB-0408290"
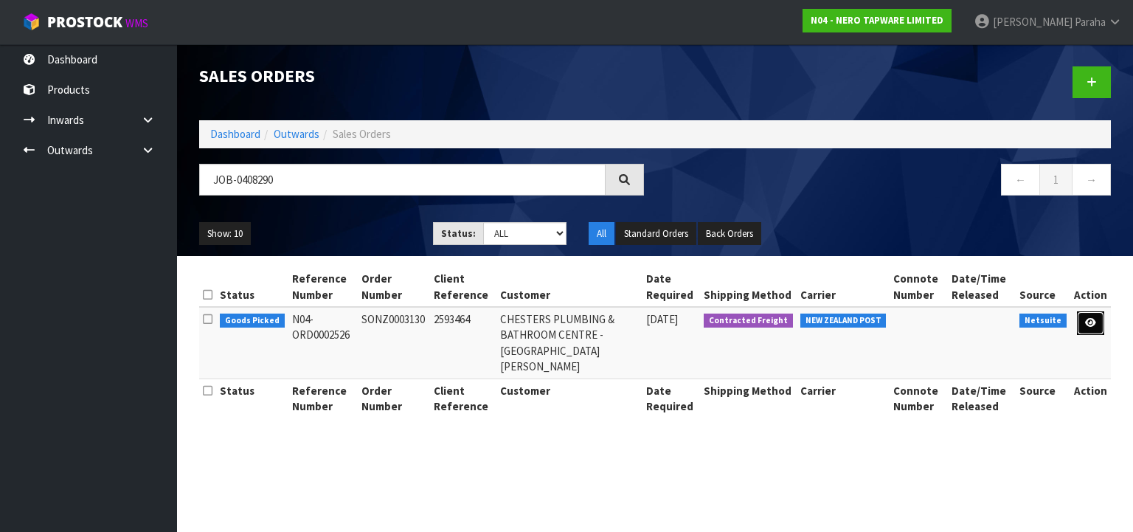
click at [1088, 321] on icon at bounding box center [1090, 323] width 11 height 10
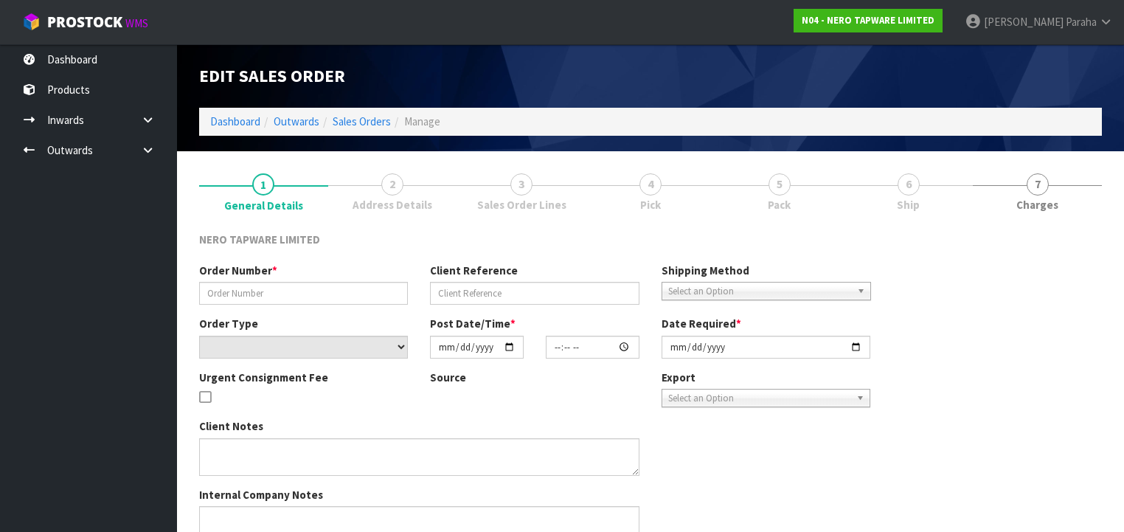
type input "SONZ0003130"
type input "2593464"
select select "number:0"
type input "[DATE]"
type input "15:30:06.000"
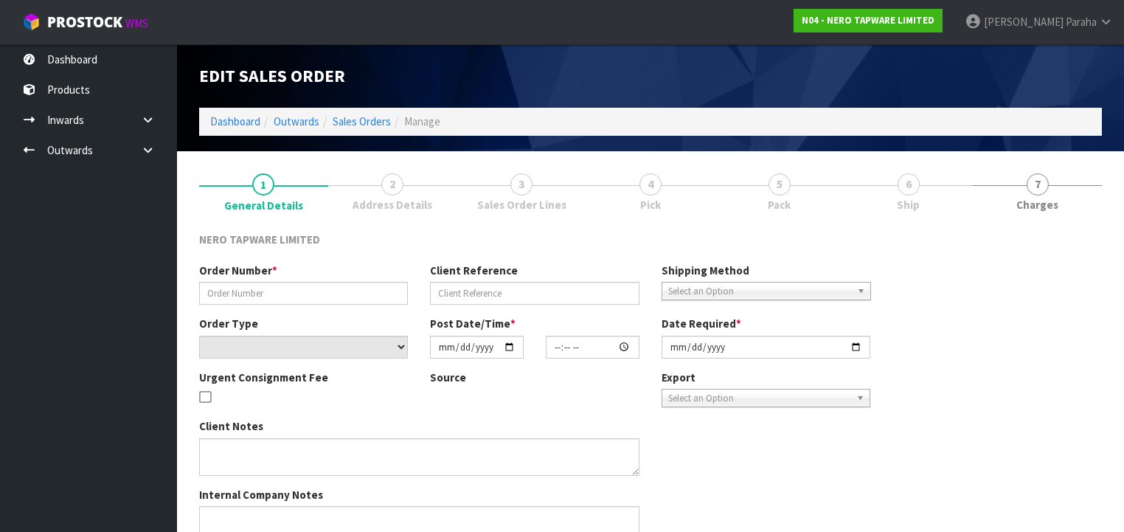
type input "[DATE]"
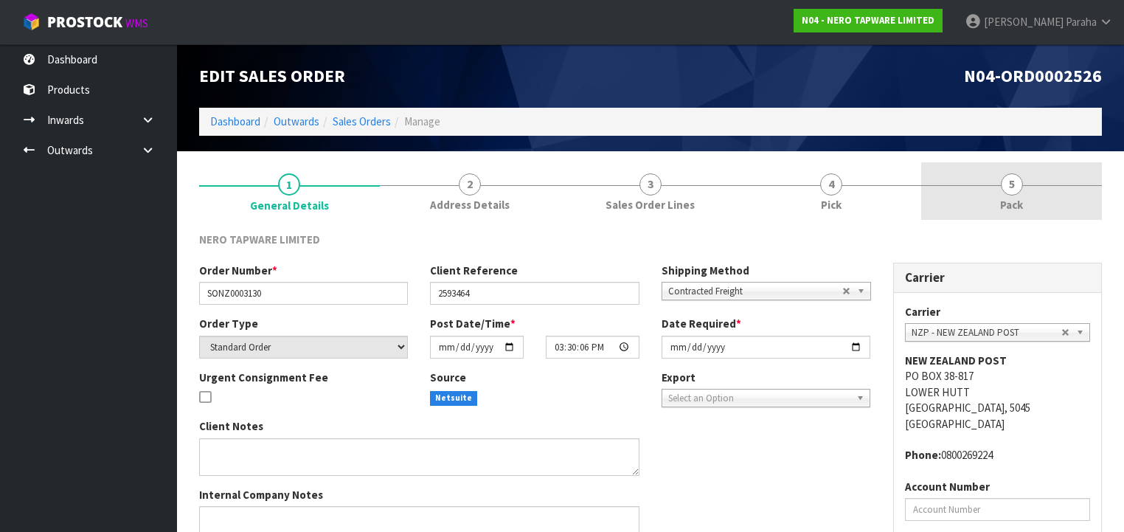
click at [1019, 192] on link "5 Pack" at bounding box center [1011, 191] width 181 height 58
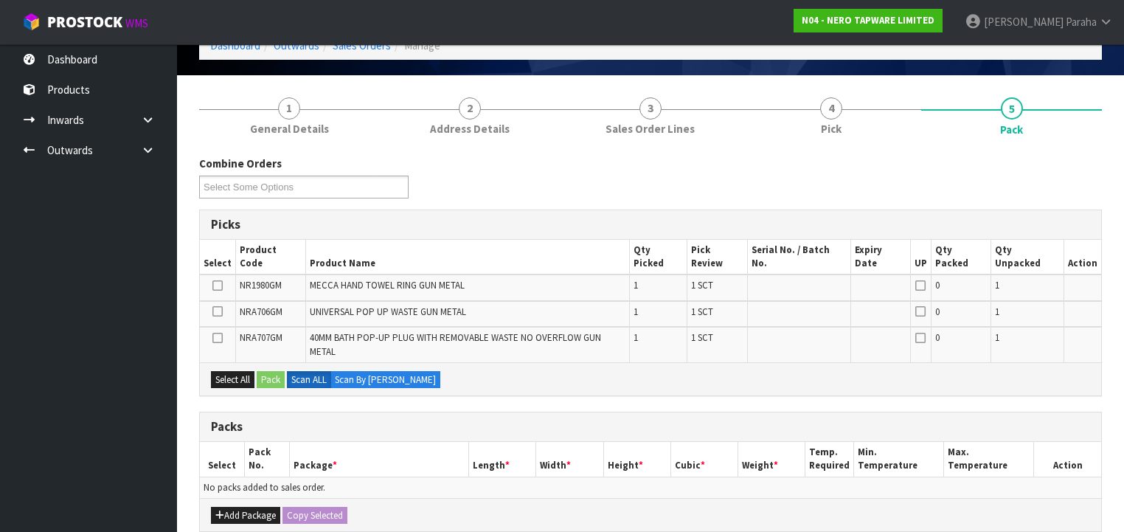
scroll to position [236, 0]
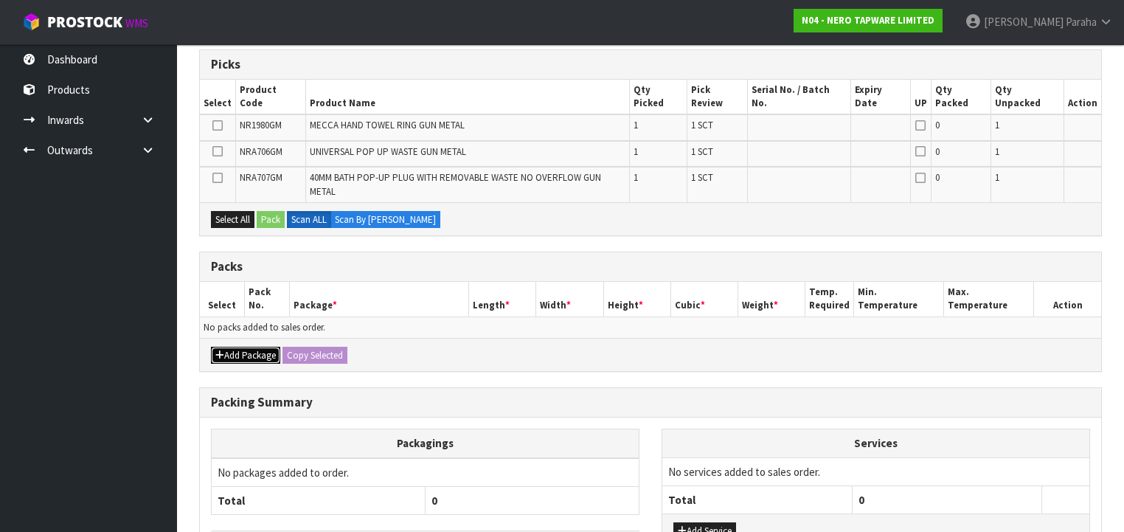
click at [233, 347] on button "Add Package" at bounding box center [245, 356] width 69 height 18
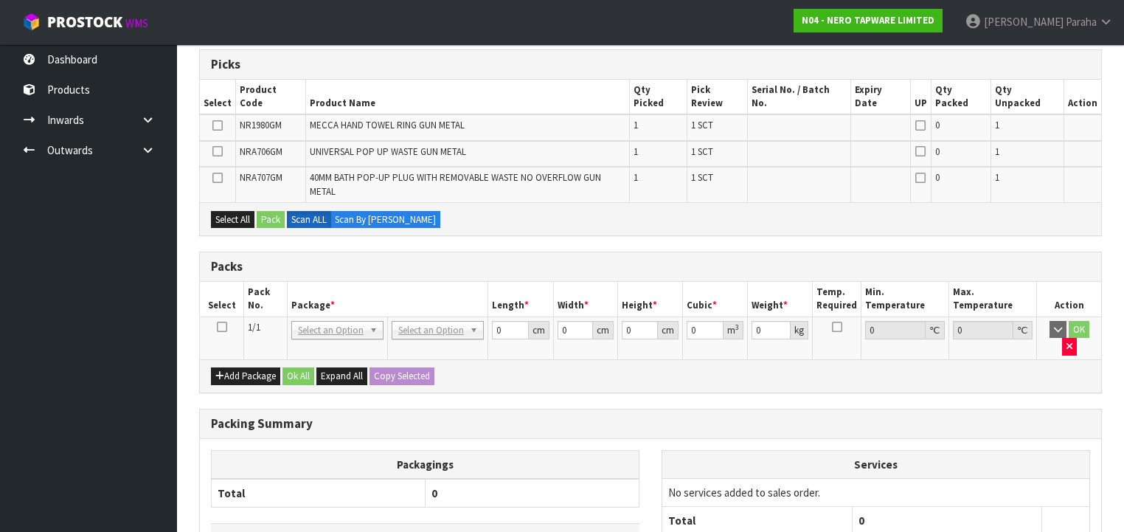
click at [221, 327] on icon at bounding box center [222, 327] width 10 height 1
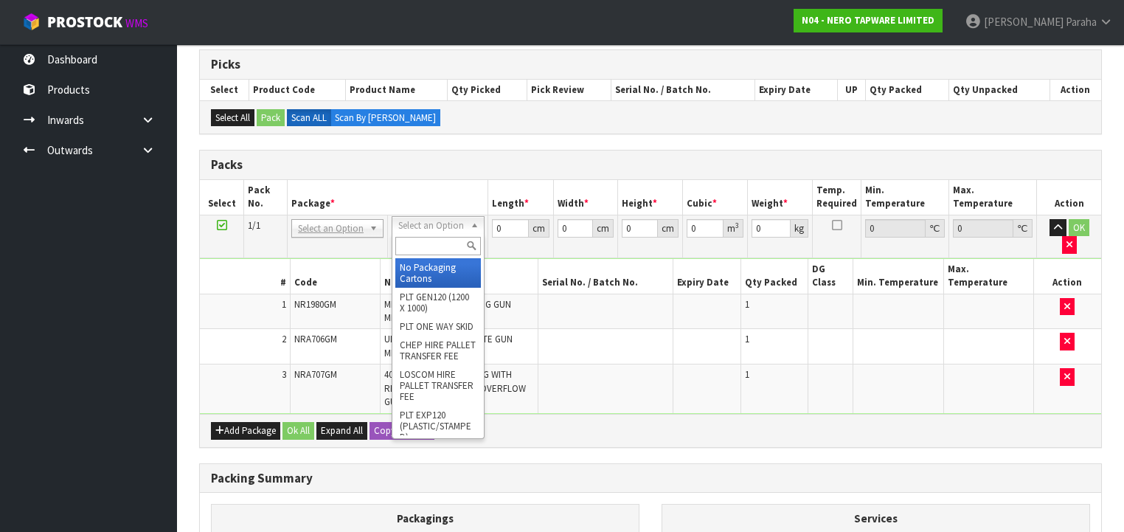
click at [425, 243] on input "text" at bounding box center [437, 246] width 85 height 18
type input "OC"
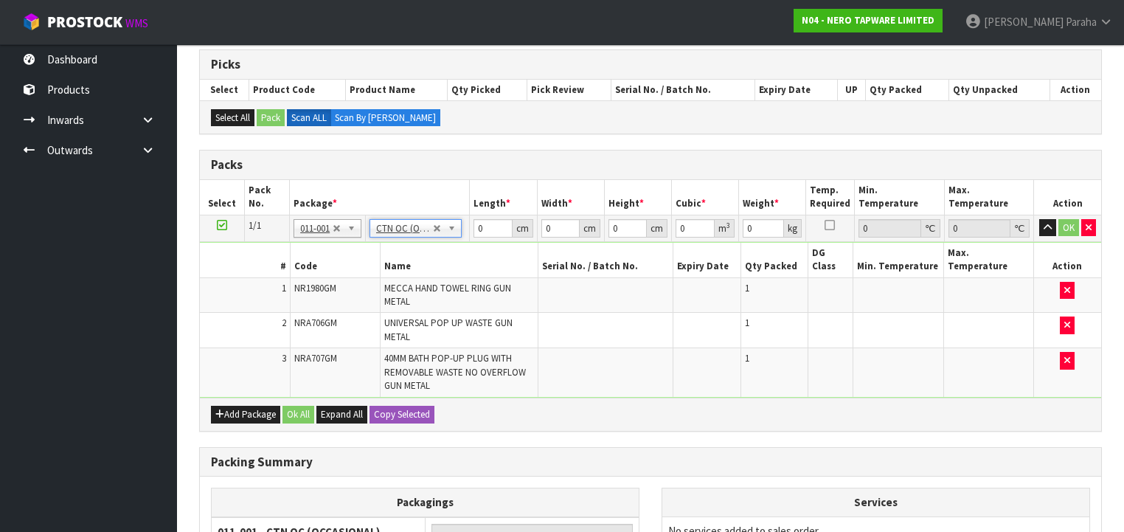
type input "0.98"
drag, startPoint x: 484, startPoint y: 224, endPoint x: 466, endPoint y: 223, distance: 17.8
click at [467, 223] on tr "1/1 NONE 007-001 007-002 007-004 007-009 007-013 007-014 007-015 007-017 007-01…" at bounding box center [650, 228] width 901 height 27
type input "32"
type input "23"
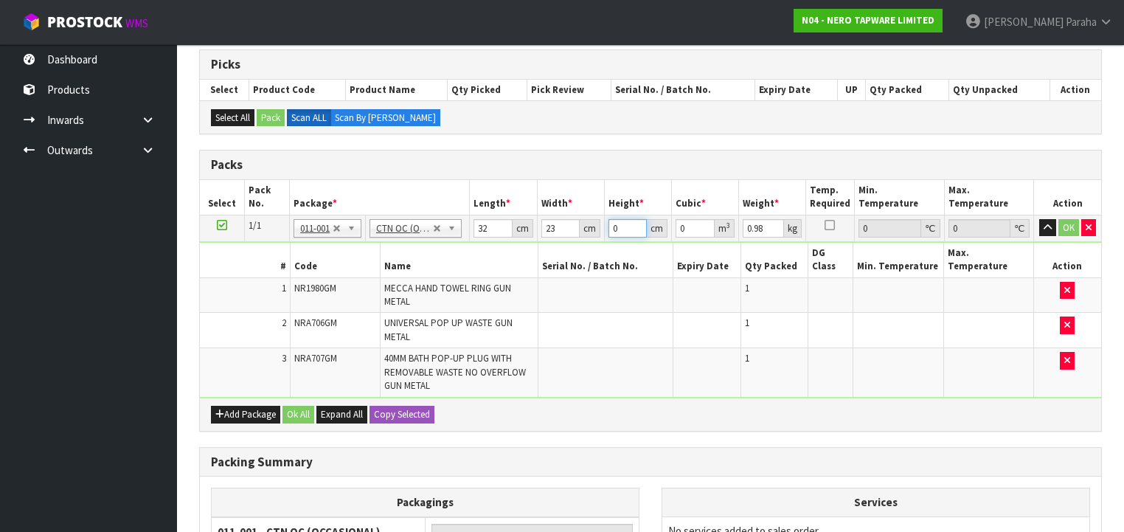
type input "1"
type input "0.000736"
type input "10"
type input "0.00736"
type input "10"
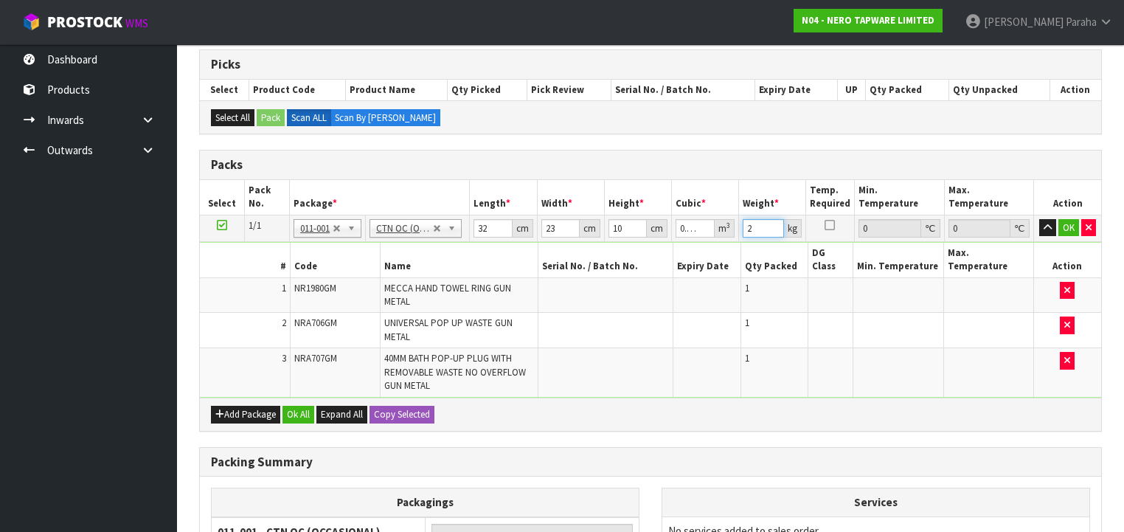
type input "2"
click at [1039, 219] on button "button" at bounding box center [1047, 228] width 17 height 18
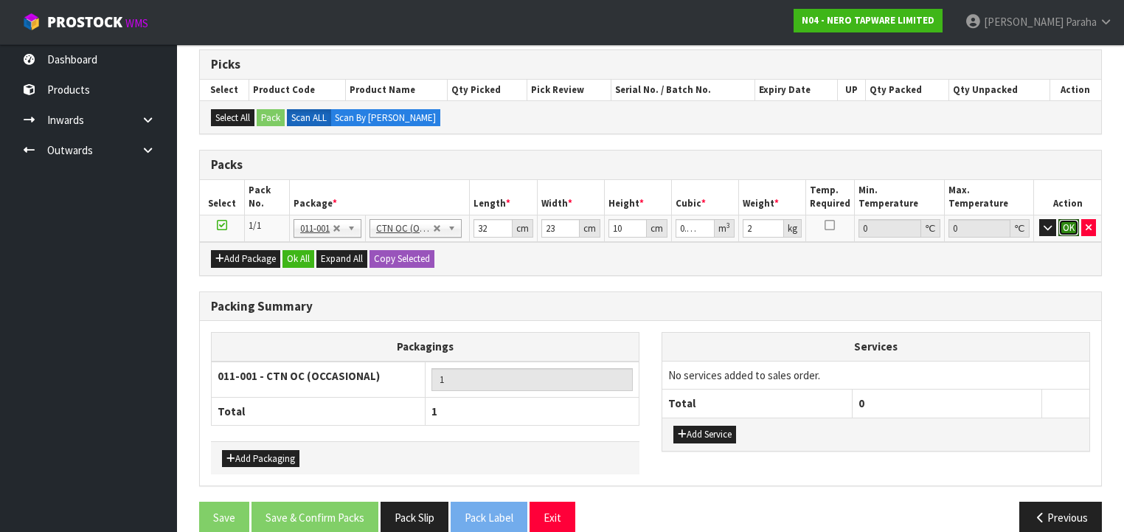
click button "OK" at bounding box center [1068, 228] width 21 height 18
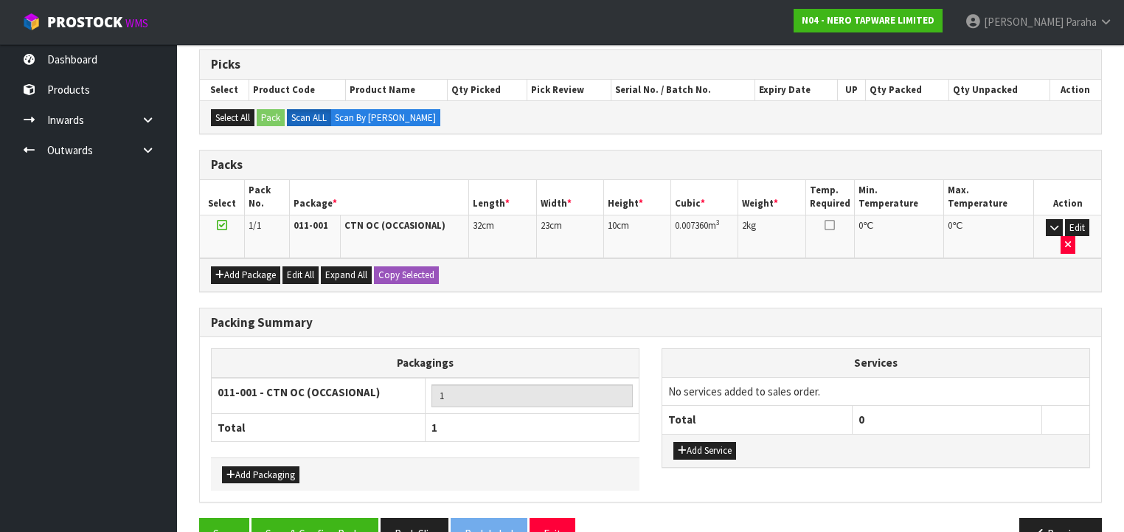
scroll to position [253, 0]
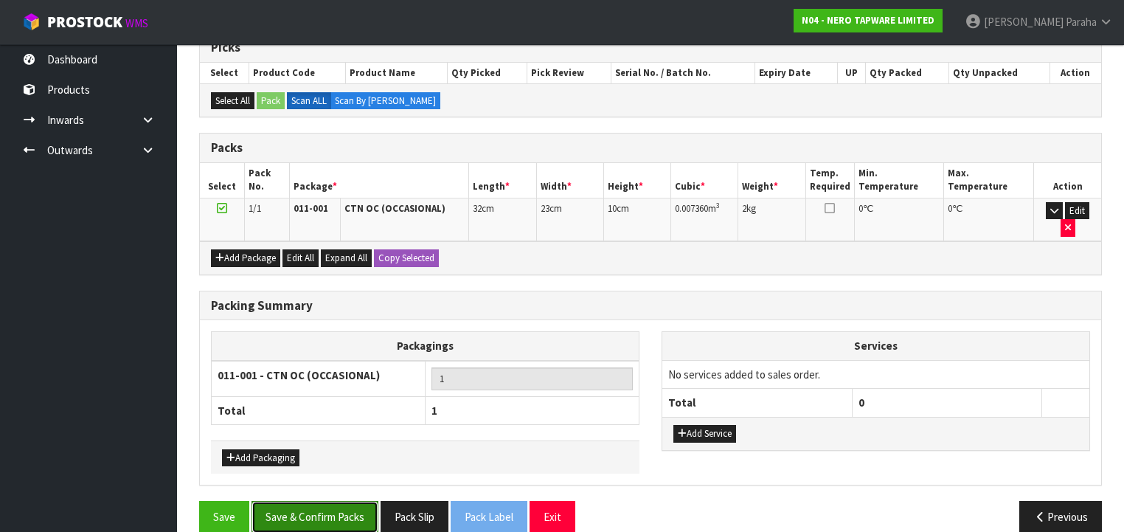
click at [305, 501] on button "Save & Confirm Packs" at bounding box center [314, 517] width 127 height 32
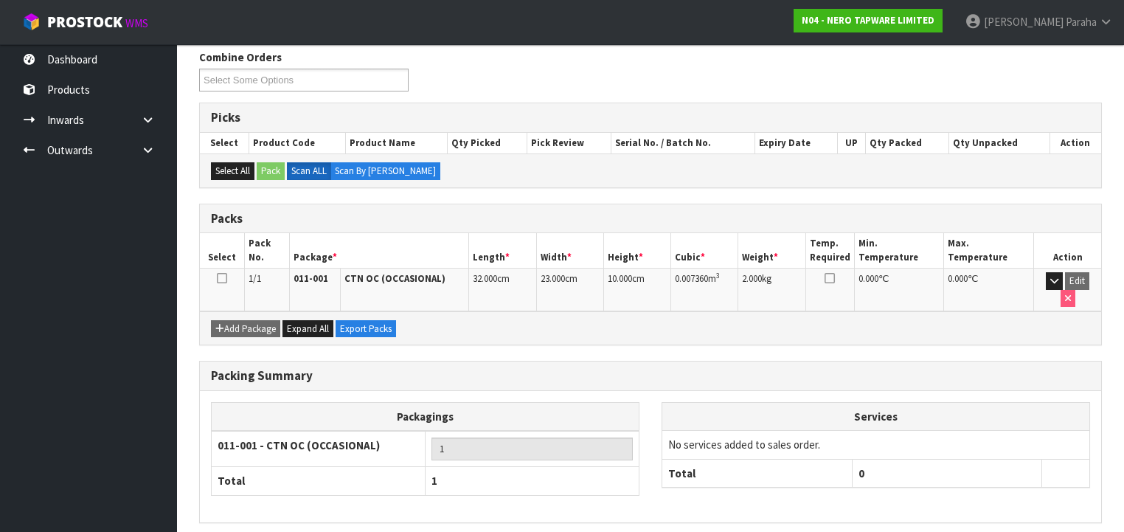
scroll to position [274, 0]
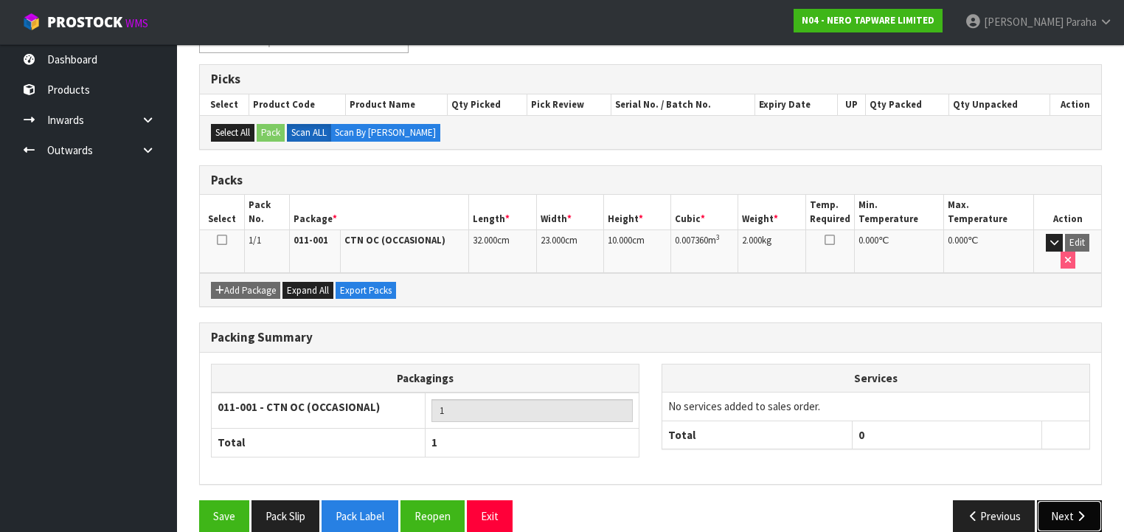
click at [1055, 500] on button "Next" at bounding box center [1069, 516] width 65 height 32
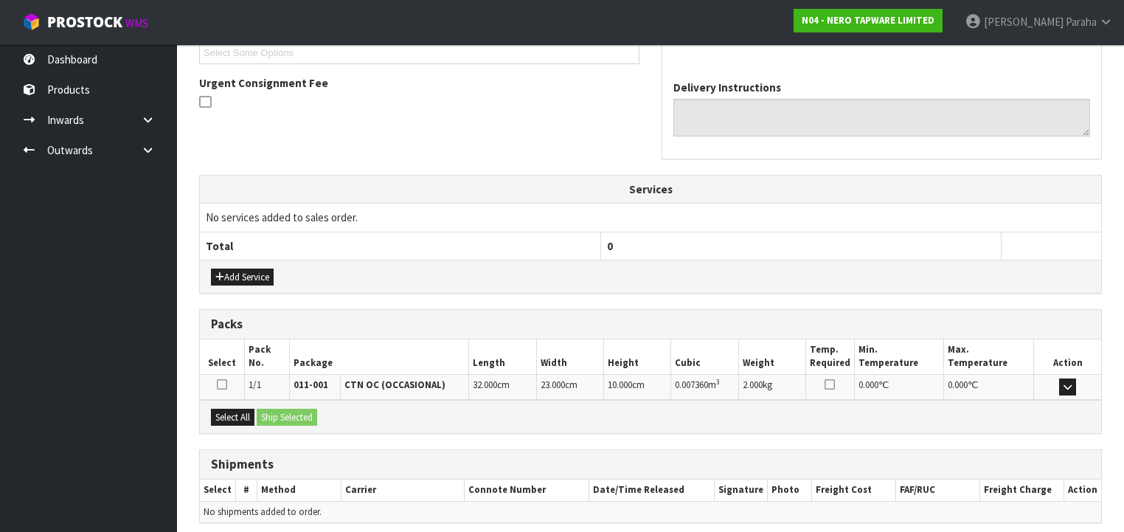
scroll to position [466, 0]
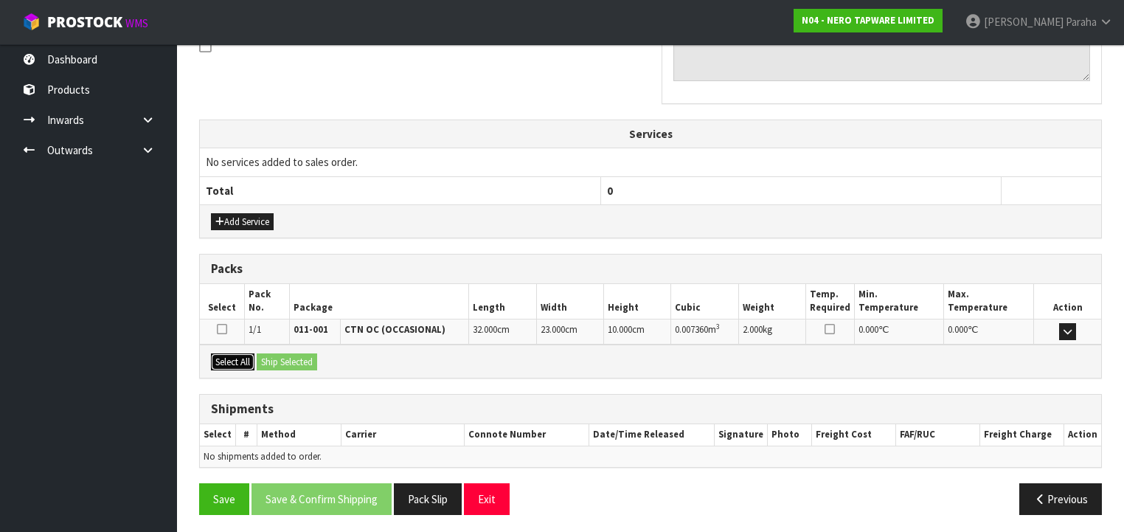
click at [229, 358] on button "Select All" at bounding box center [233, 362] width 44 height 18
click at [271, 358] on button "Ship Selected" at bounding box center [287, 362] width 60 height 18
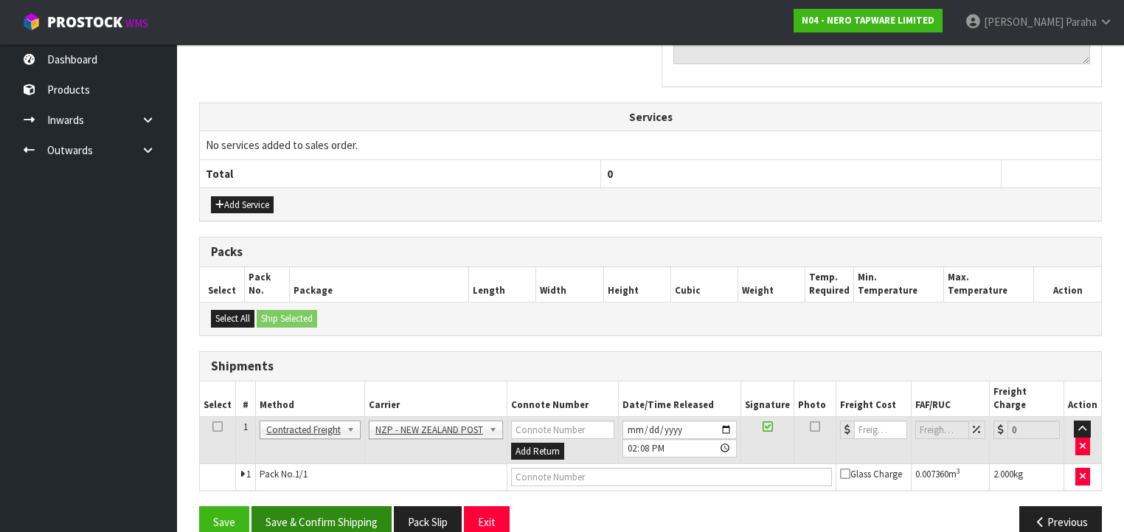
scroll to position [493, 0]
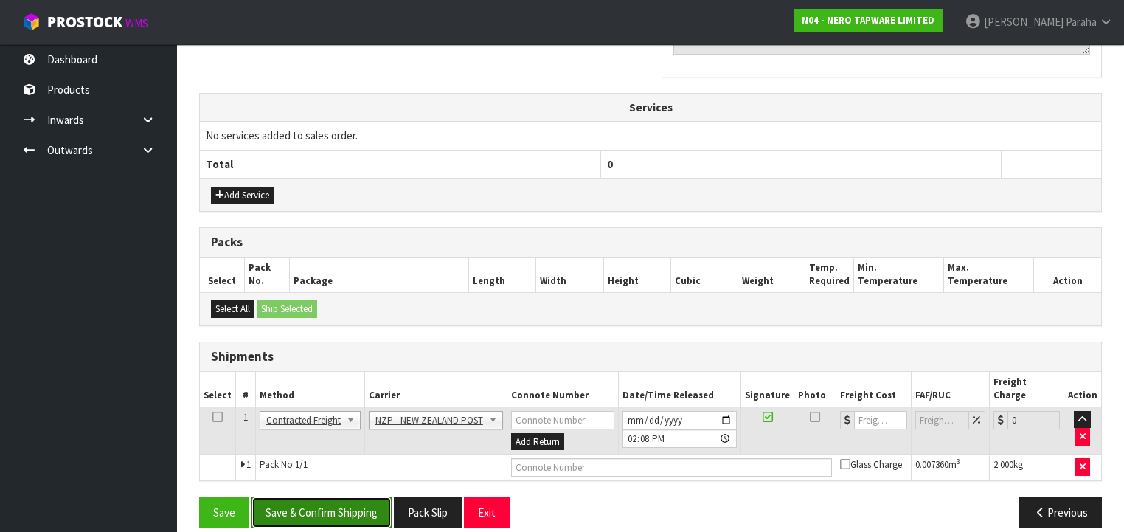
click at [310, 496] on button "Save & Confirm Shipping" at bounding box center [321, 512] width 140 height 32
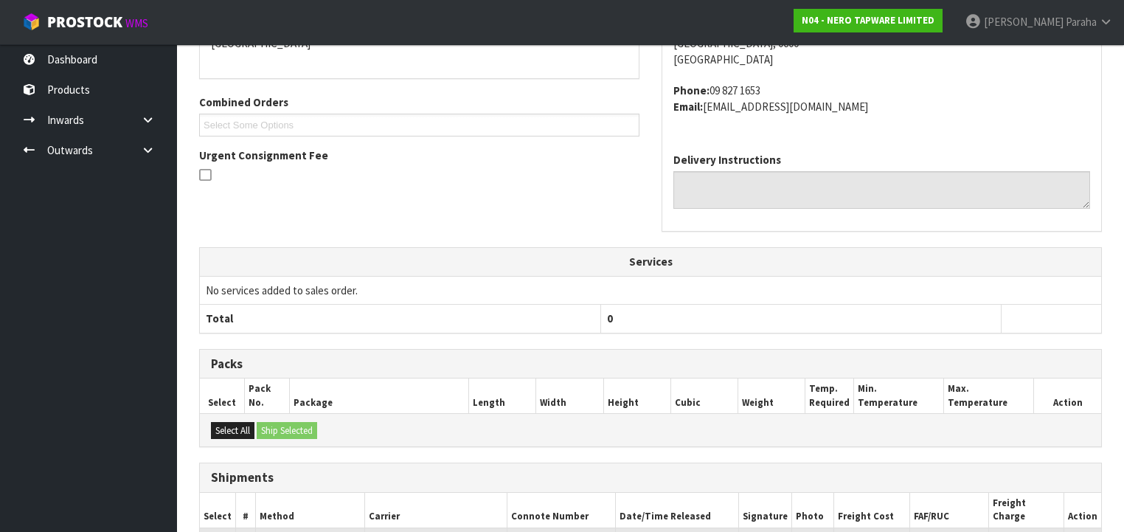
scroll to position [472, 0]
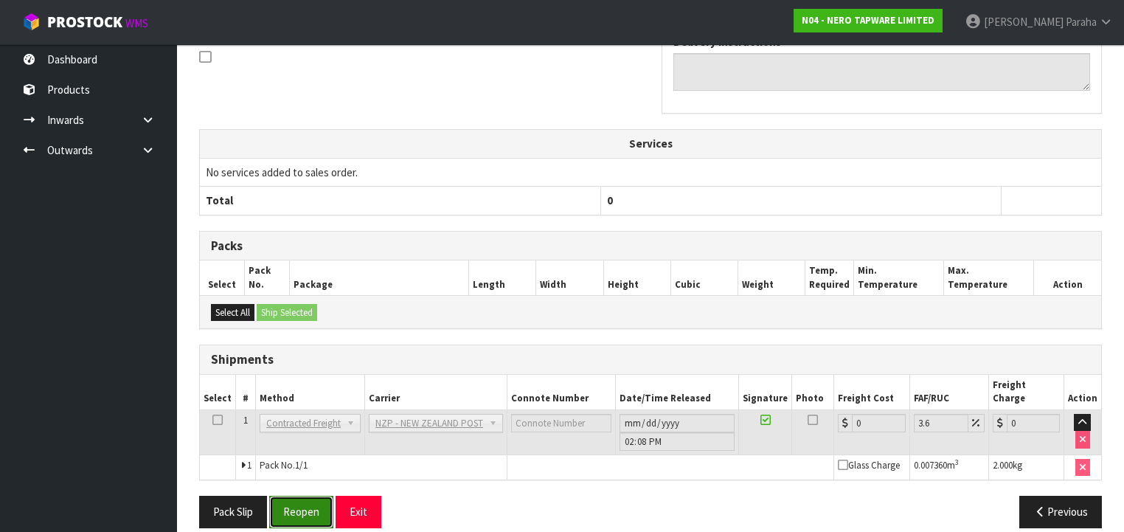
click at [319, 496] on button "Reopen" at bounding box center [301, 512] width 64 height 32
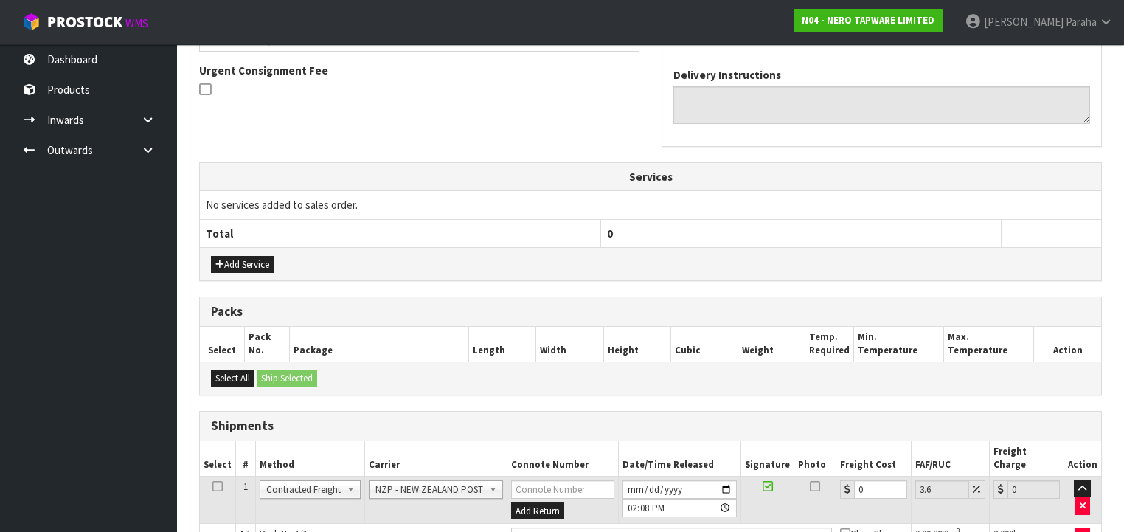
scroll to position [506, 0]
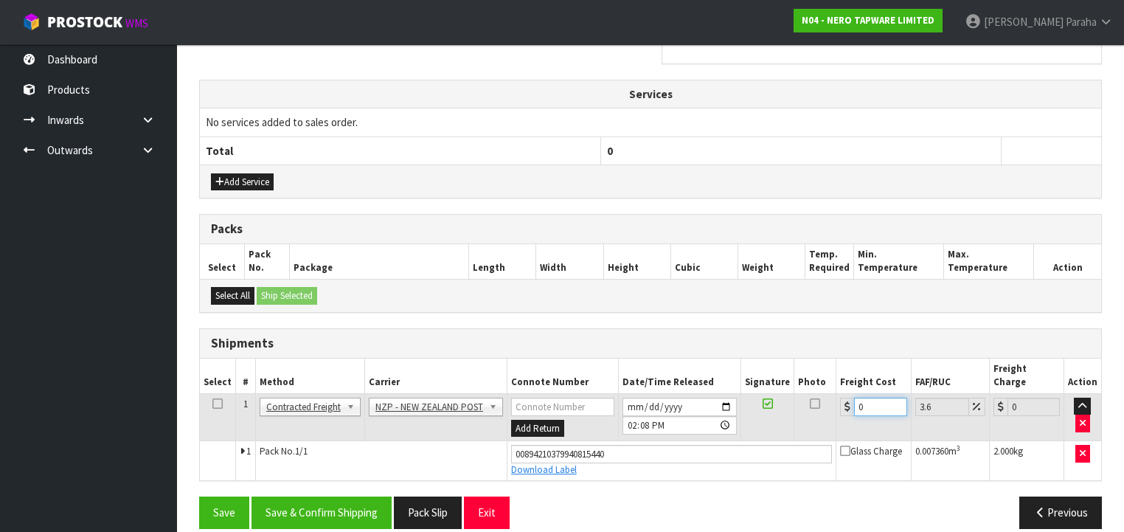
drag, startPoint x: 858, startPoint y: 390, endPoint x: 842, endPoint y: 390, distance: 16.2
click at [842, 398] on div "0" at bounding box center [873, 407] width 66 height 18
type input "4"
type input "4.14"
type input "4.3"
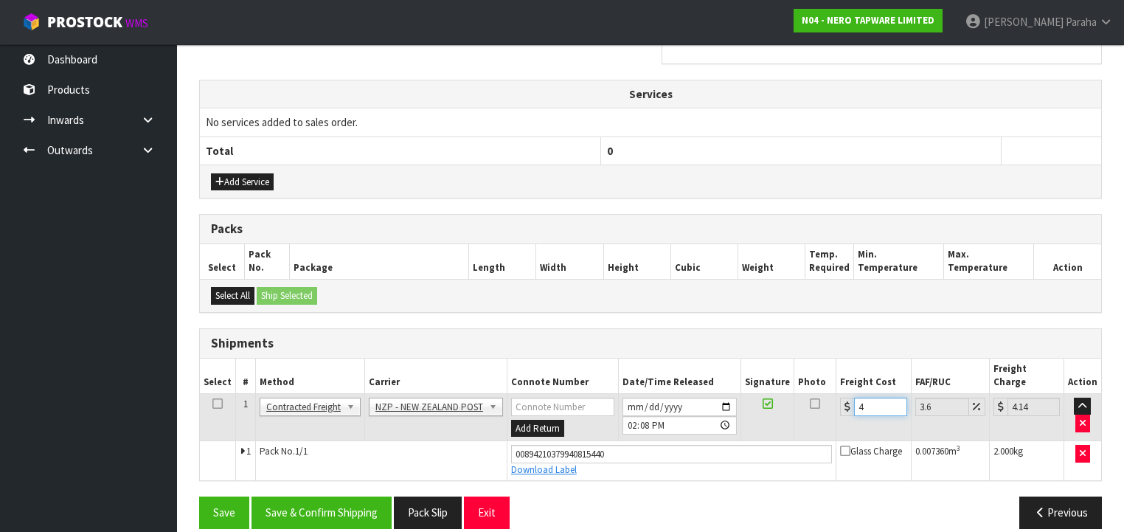
type input "4.45"
type input "4.33"
type input "4.49"
type input "4.33"
click at [319, 496] on button "Save & Confirm Shipping" at bounding box center [321, 512] width 140 height 32
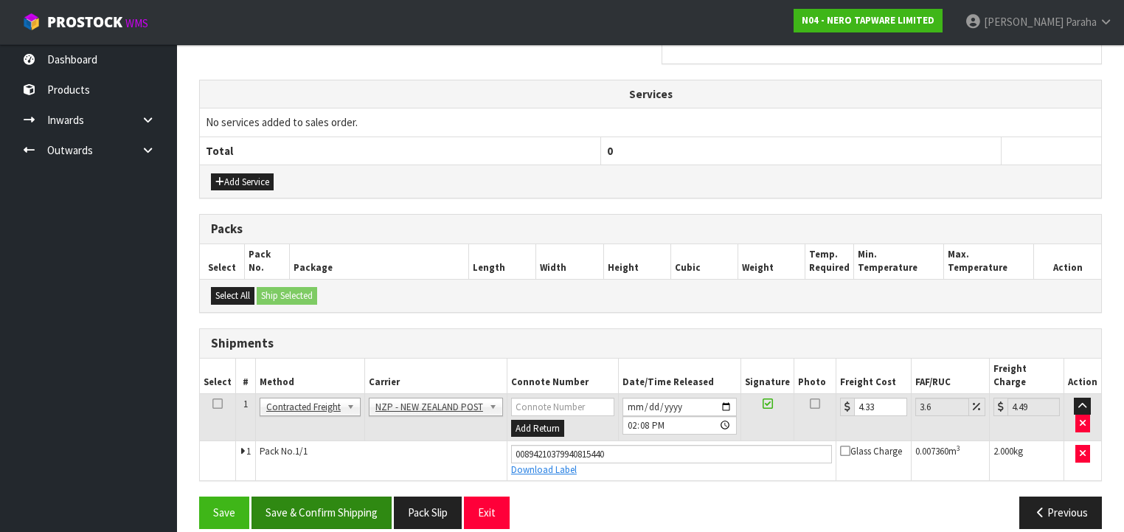
scroll to position [0, 0]
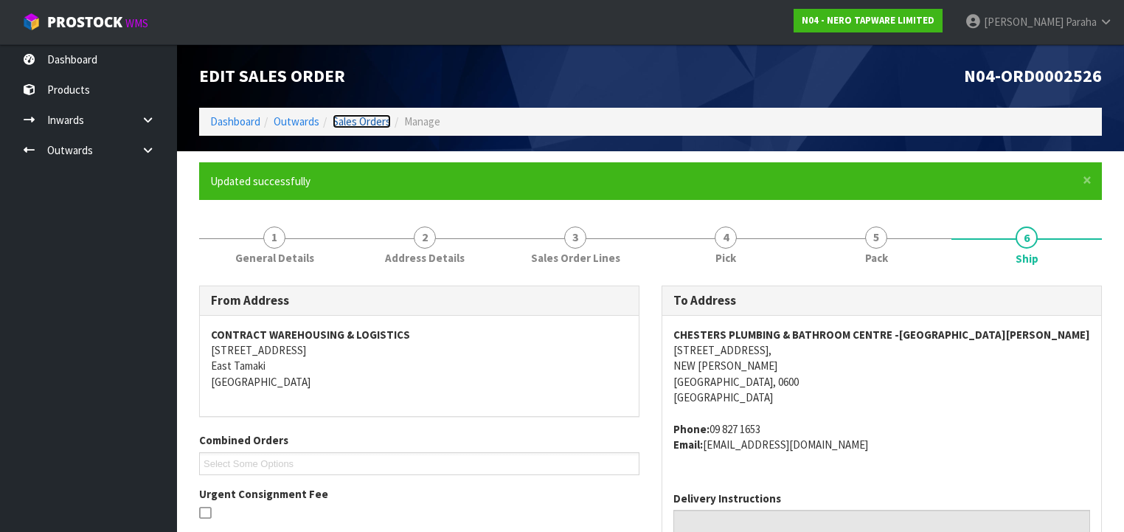
click at [366, 122] on link "Sales Orders" at bounding box center [362, 121] width 58 height 14
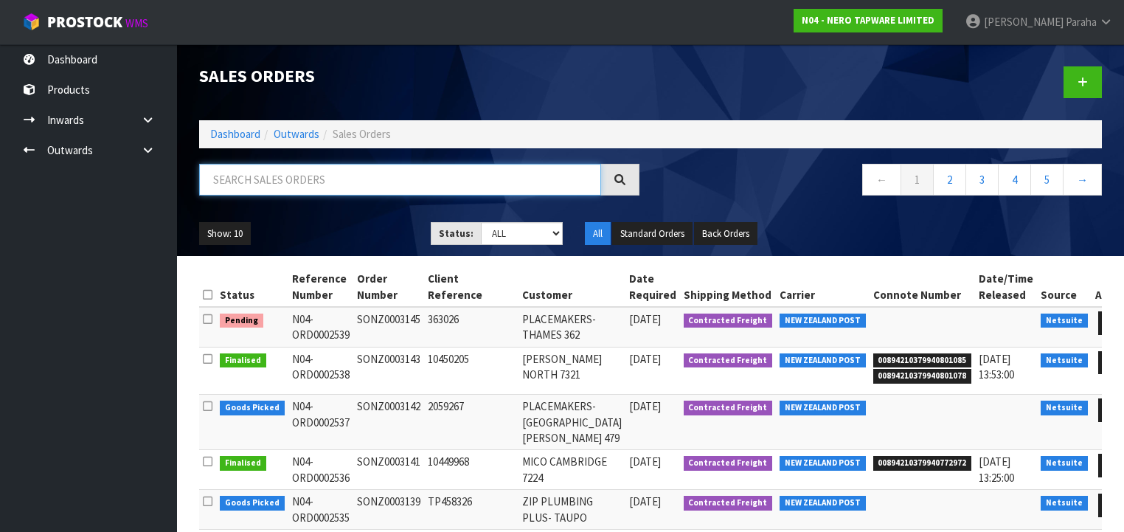
click at [353, 176] on input "text" at bounding box center [400, 180] width 402 height 32
type input "JOB-0408291"
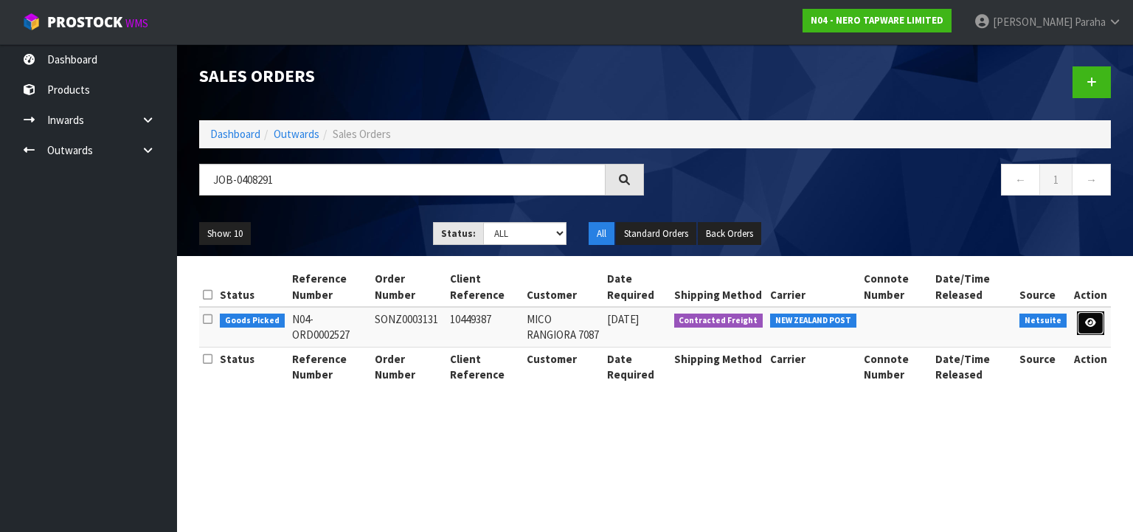
click at [1088, 322] on icon at bounding box center [1090, 323] width 11 height 10
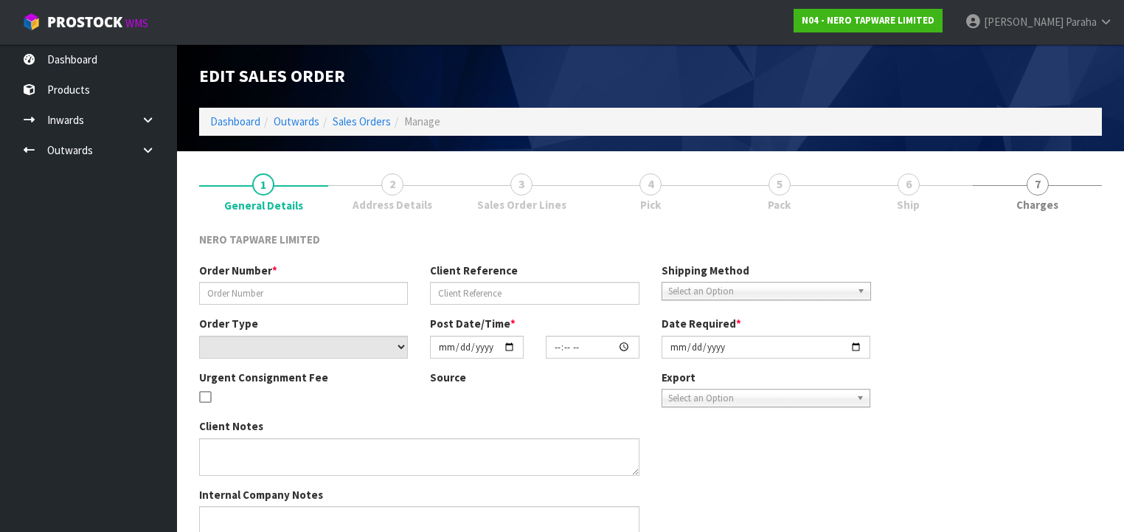
type input "SONZ0003131"
type input "10449387"
select select "number:0"
type input "[DATE]"
type input "15:30:08.000"
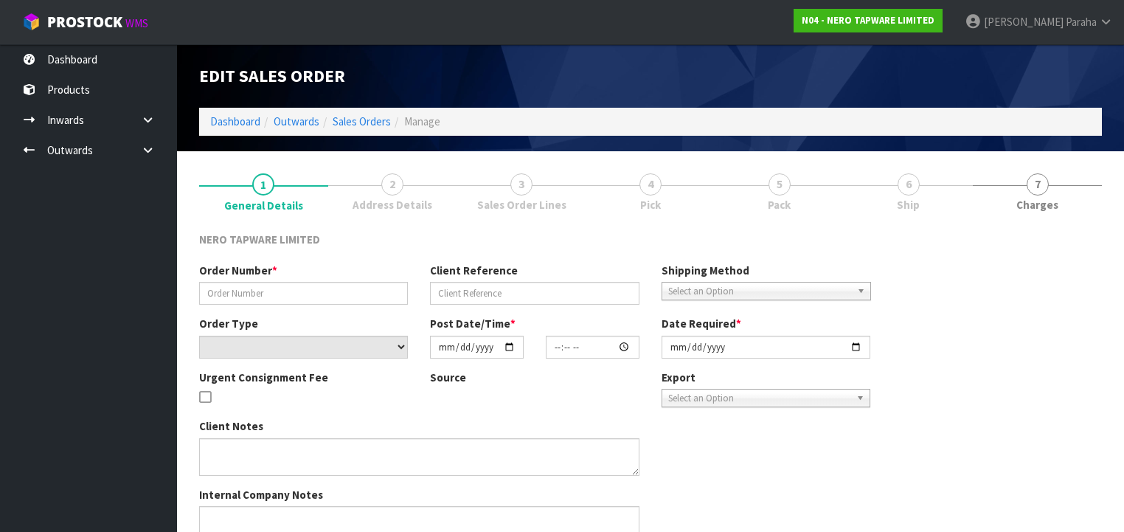
type input "[DATE]"
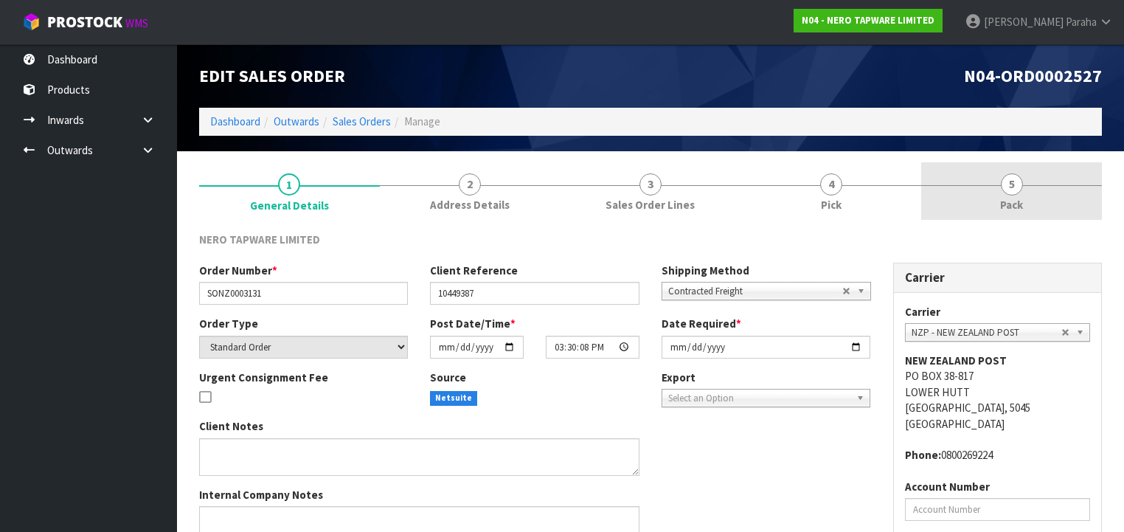
click at [999, 189] on link "5 Pack" at bounding box center [1011, 191] width 181 height 58
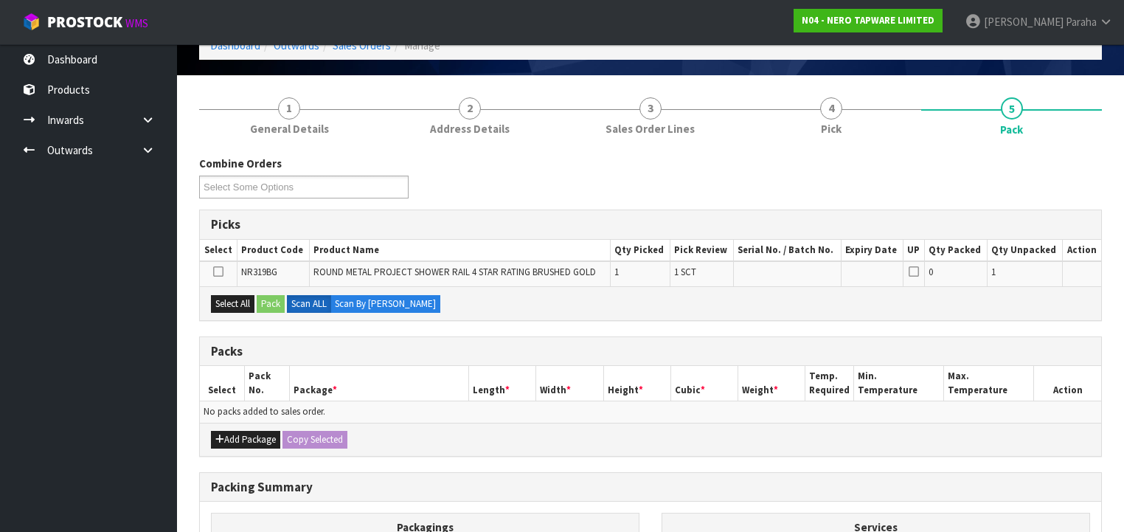
scroll to position [177, 0]
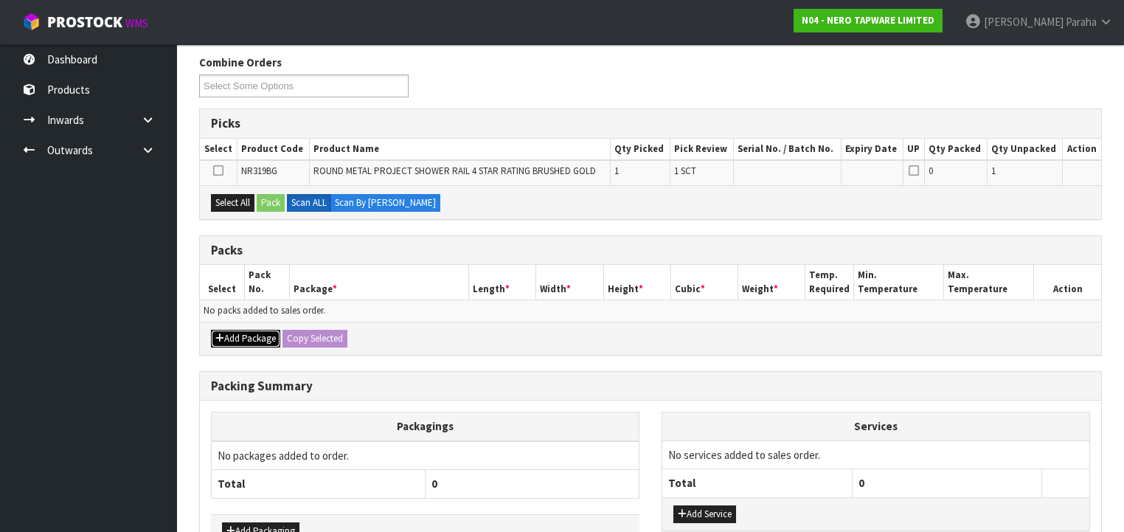
click at [261, 339] on button "Add Package" at bounding box center [245, 339] width 69 height 18
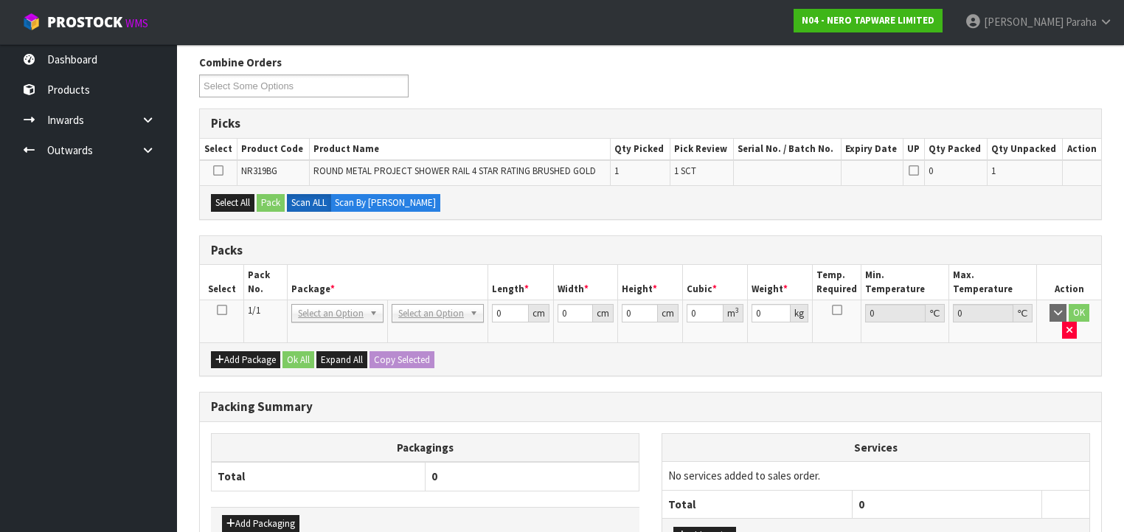
click at [218, 310] on icon at bounding box center [222, 310] width 10 height 1
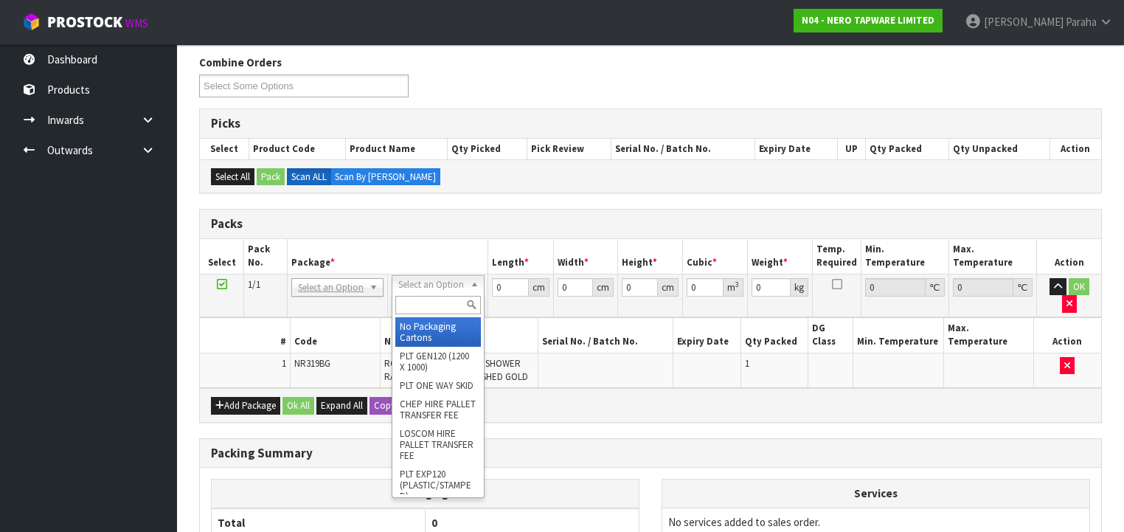
click at [439, 305] on input "text" at bounding box center [437, 305] width 85 height 18
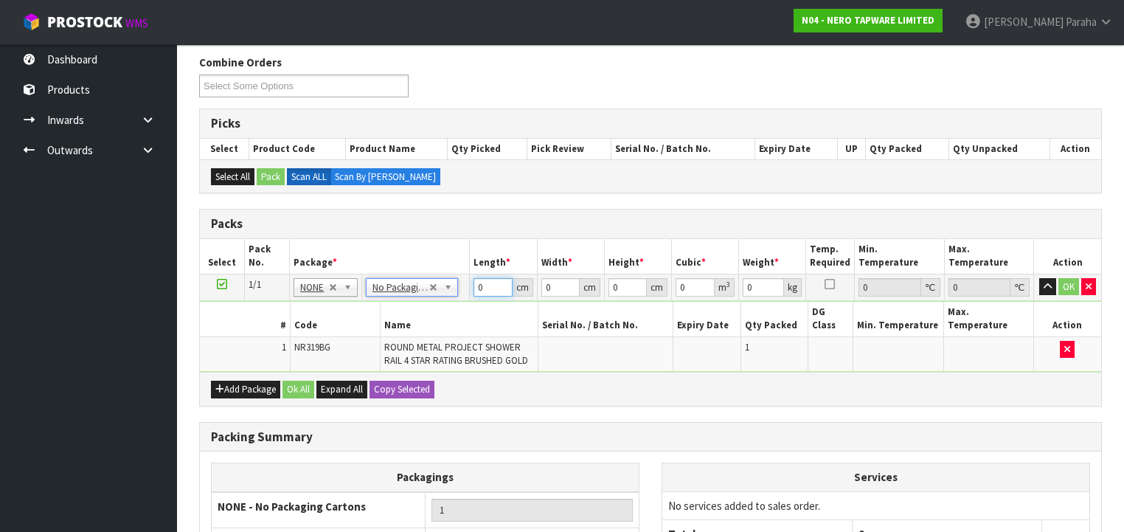
drag, startPoint x: 487, startPoint y: 287, endPoint x: 465, endPoint y: 291, distance: 22.6
click at [465, 291] on tr "1/1 NONE 007-001 007-002 007-004 007-009 007-013 007-014 007-015 007-017 007-01…" at bounding box center [650, 287] width 901 height 27
type input "73"
type input "16"
type input "1"
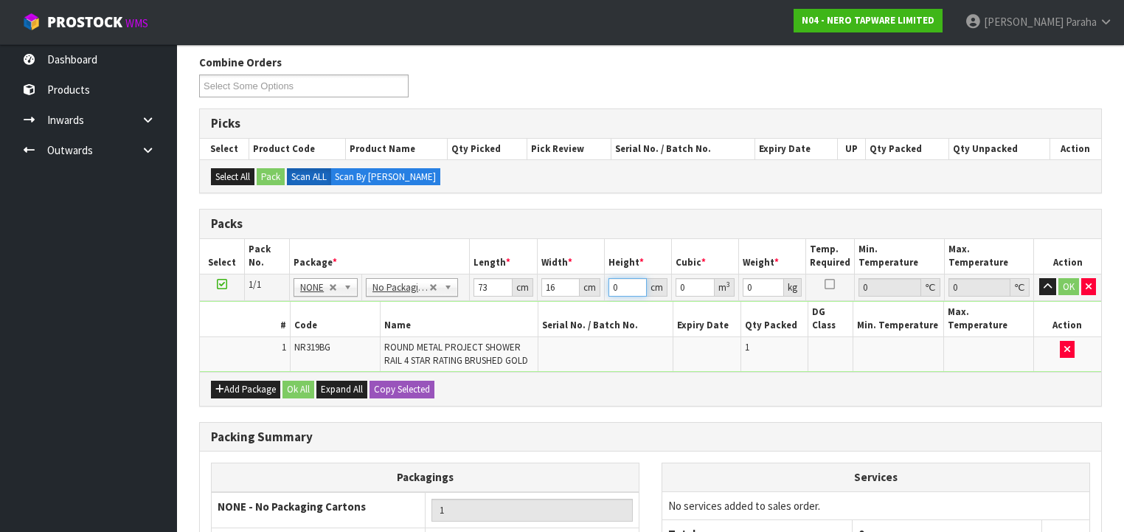
type input "0.001168"
type input "10"
type input "0.01168"
type input "10"
type input "3"
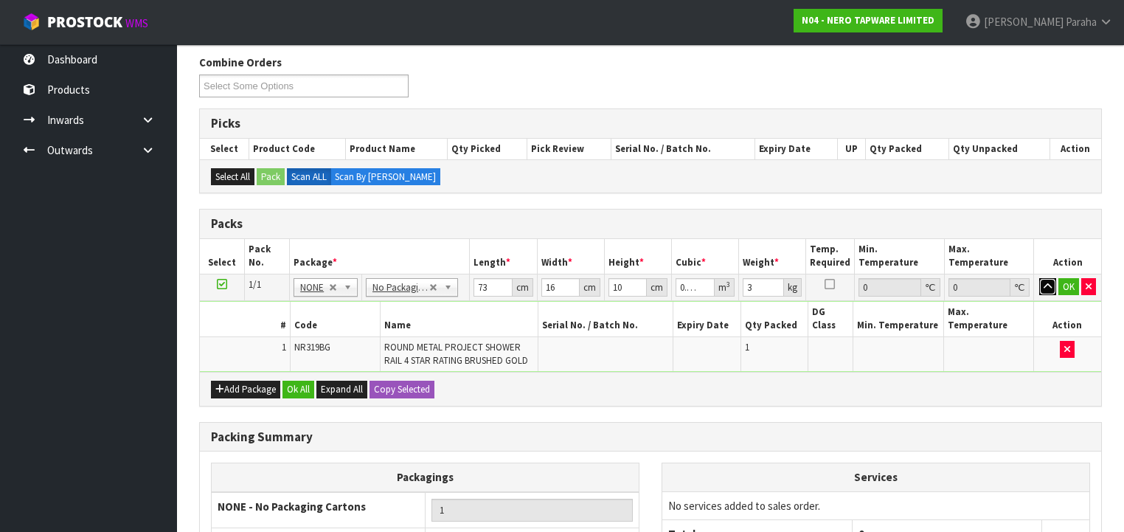
click at [1039, 278] on button "button" at bounding box center [1047, 287] width 17 height 18
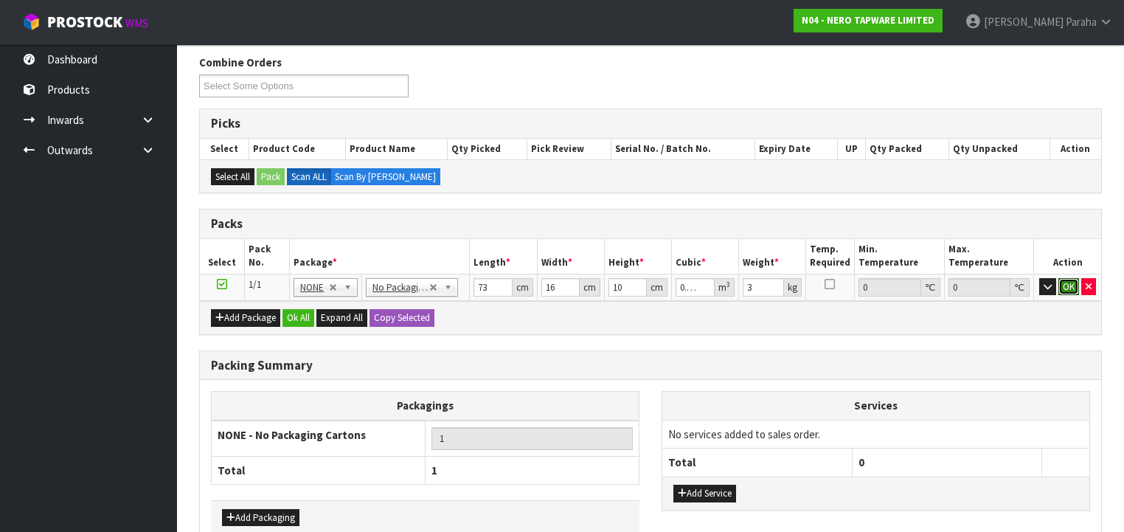
click button "OK" at bounding box center [1068, 287] width 21 height 18
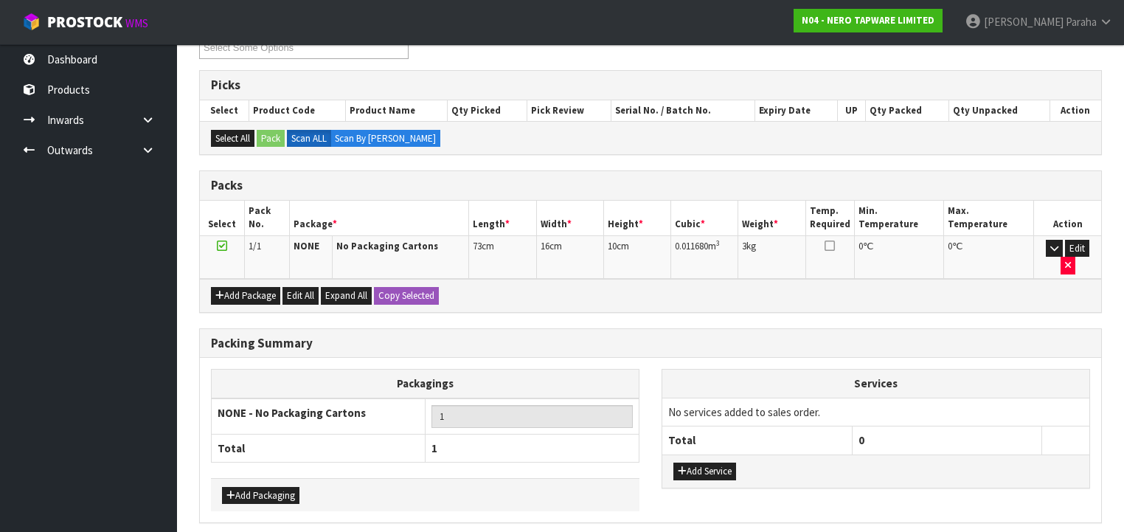
scroll to position [253, 0]
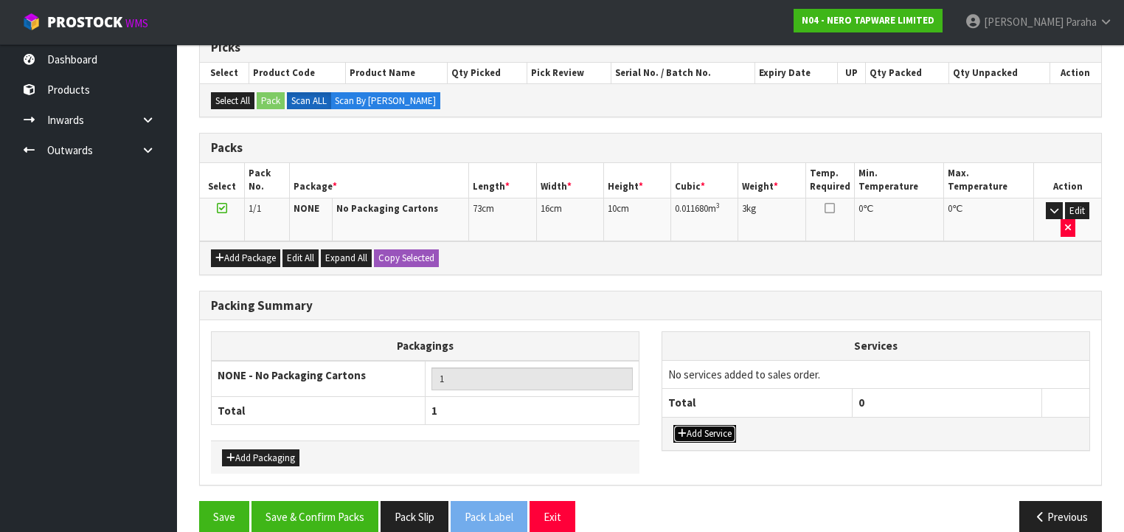
click at [689, 425] on button "Add Service" at bounding box center [704, 434] width 63 height 18
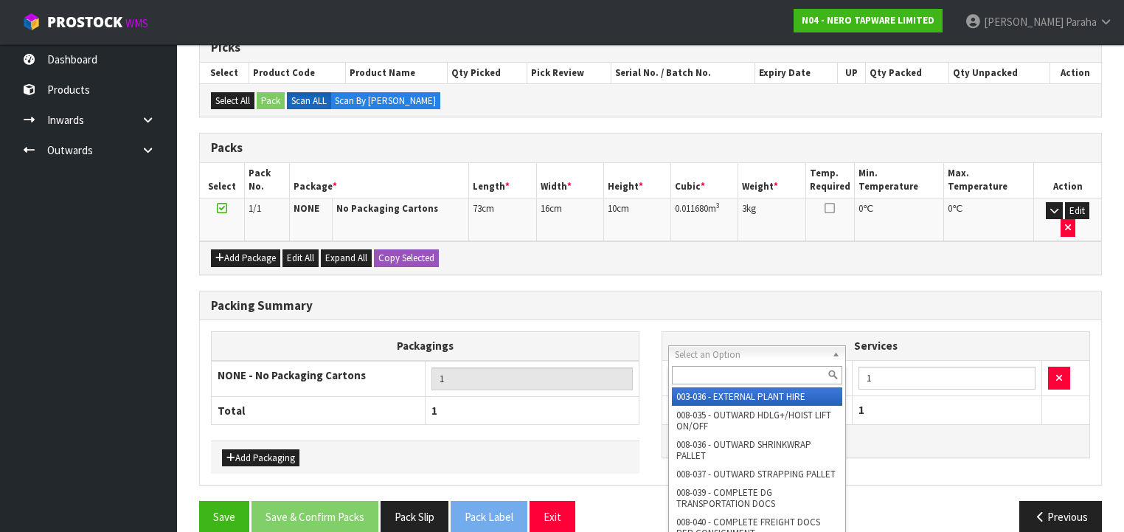
click at [784, 370] on input "text" at bounding box center [757, 375] width 170 height 18
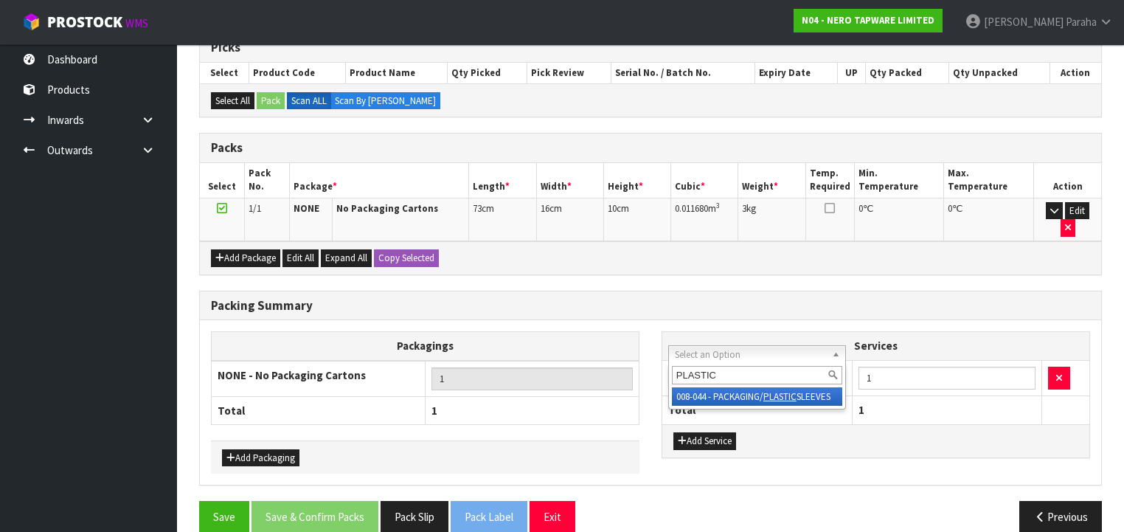
type input "PLASTIC"
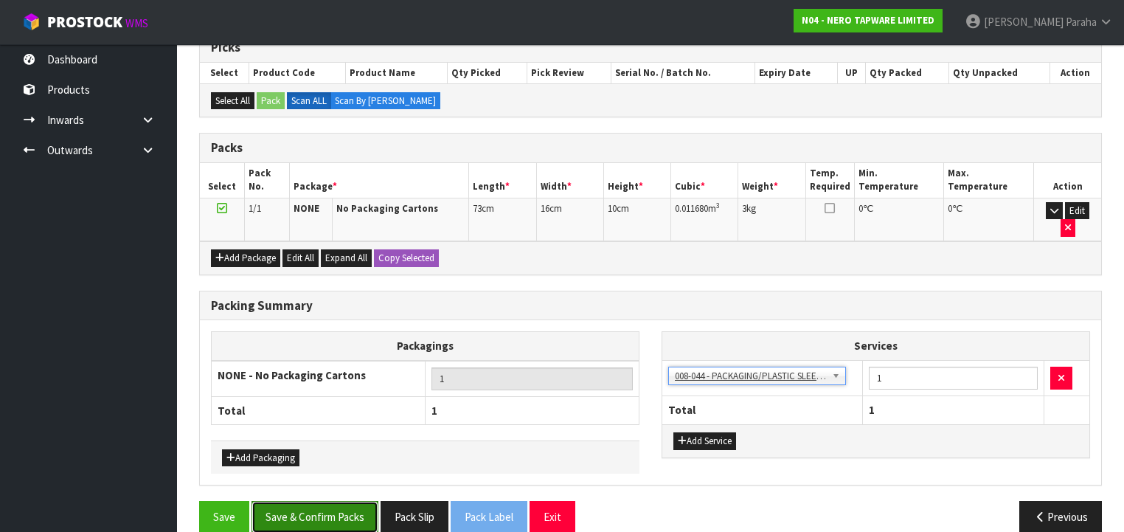
click at [317, 501] on button "Save & Confirm Packs" at bounding box center [314, 517] width 127 height 32
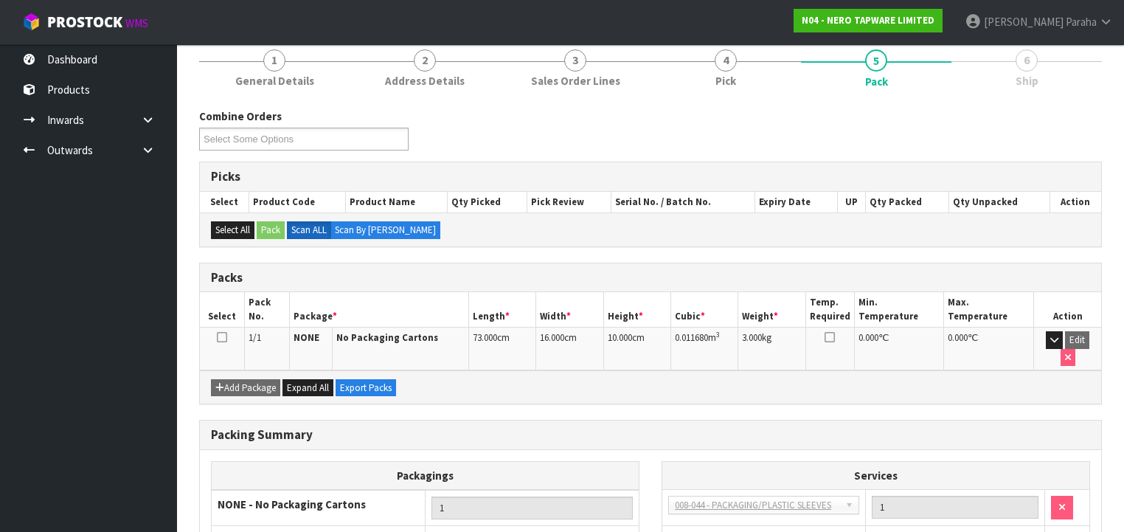
scroll to position [274, 0]
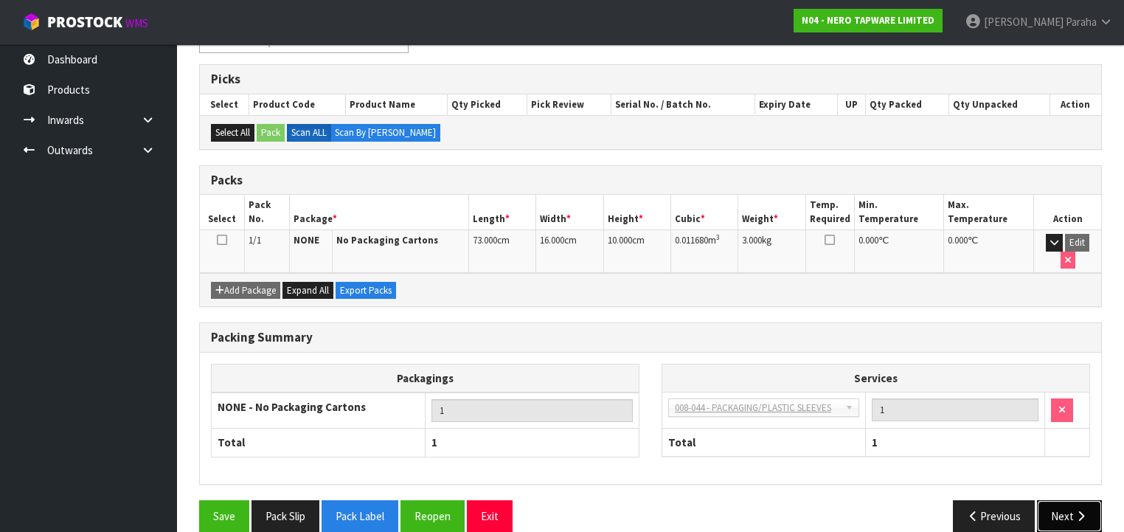
click at [1078, 510] on icon "button" at bounding box center [1081, 515] width 14 height 11
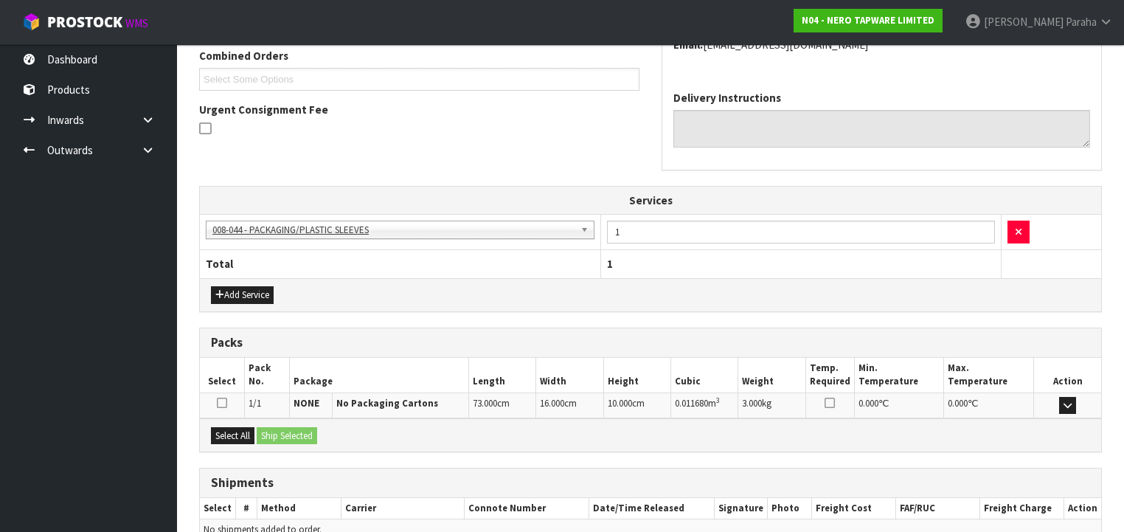
scroll to position [457, 0]
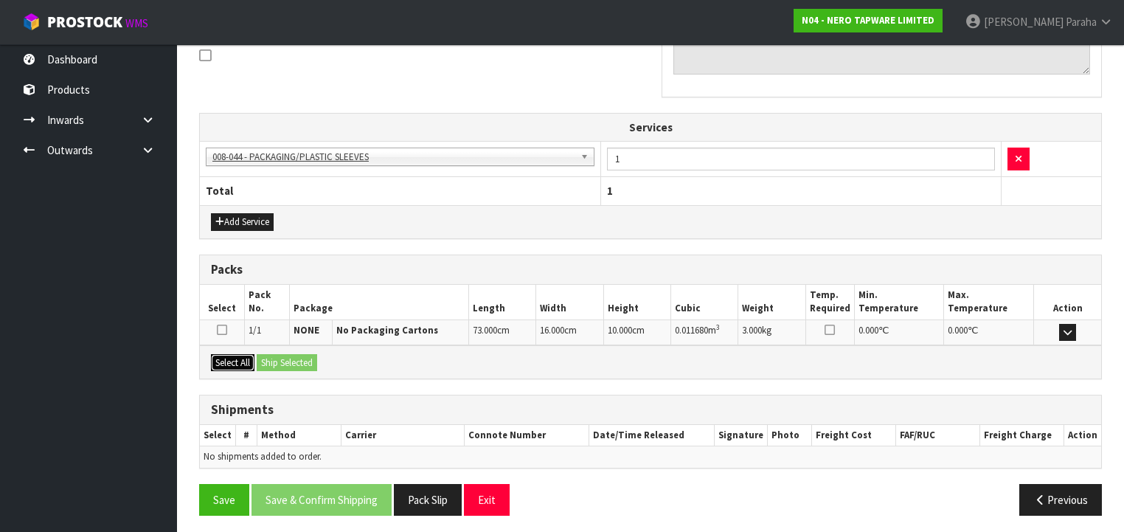
click at [230, 363] on button "Select All" at bounding box center [233, 363] width 44 height 18
click at [268, 363] on button "Ship Selected" at bounding box center [287, 363] width 60 height 18
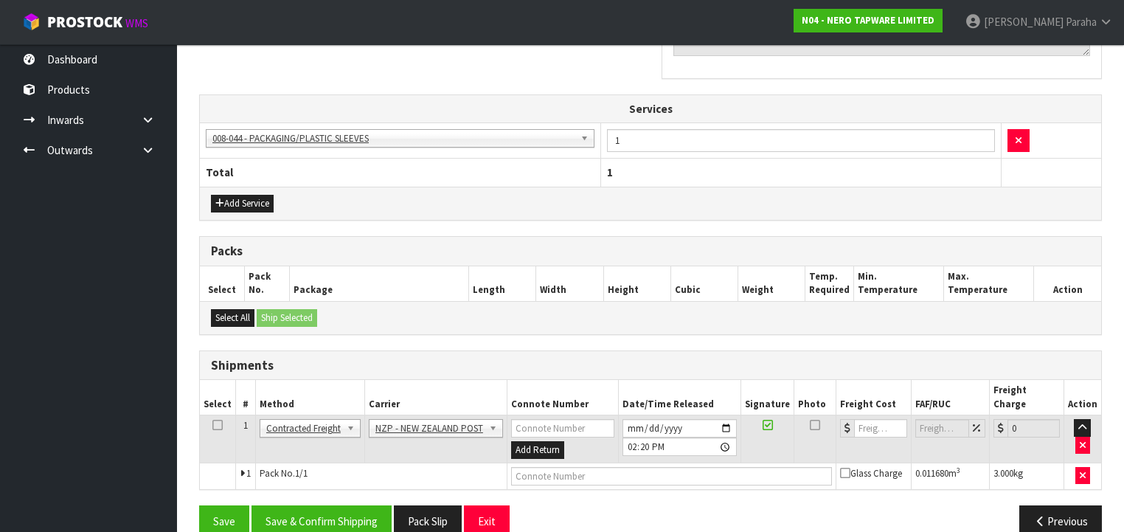
scroll to position [484, 0]
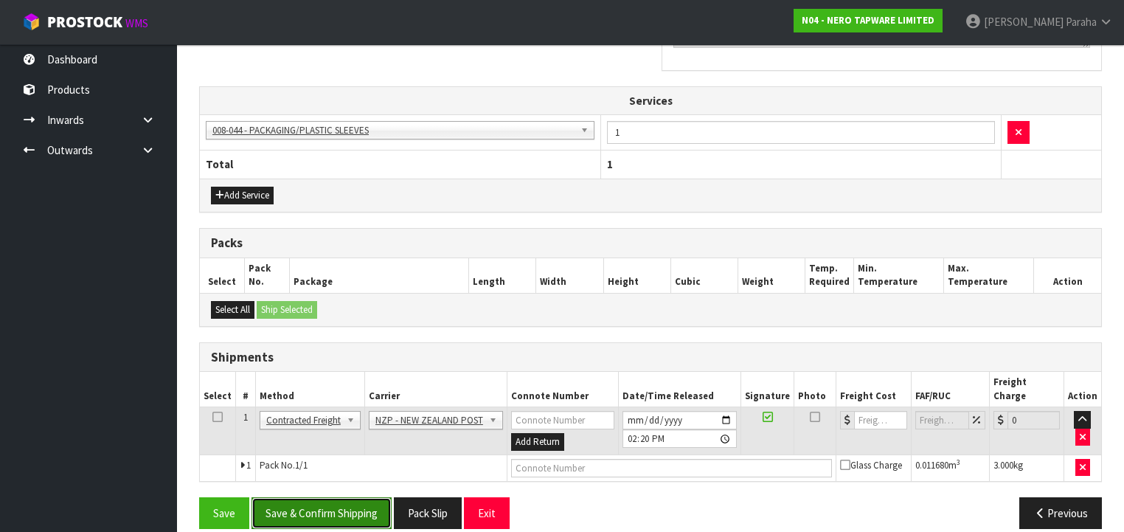
click at [348, 508] on button "Save & Confirm Shipping" at bounding box center [321, 513] width 140 height 32
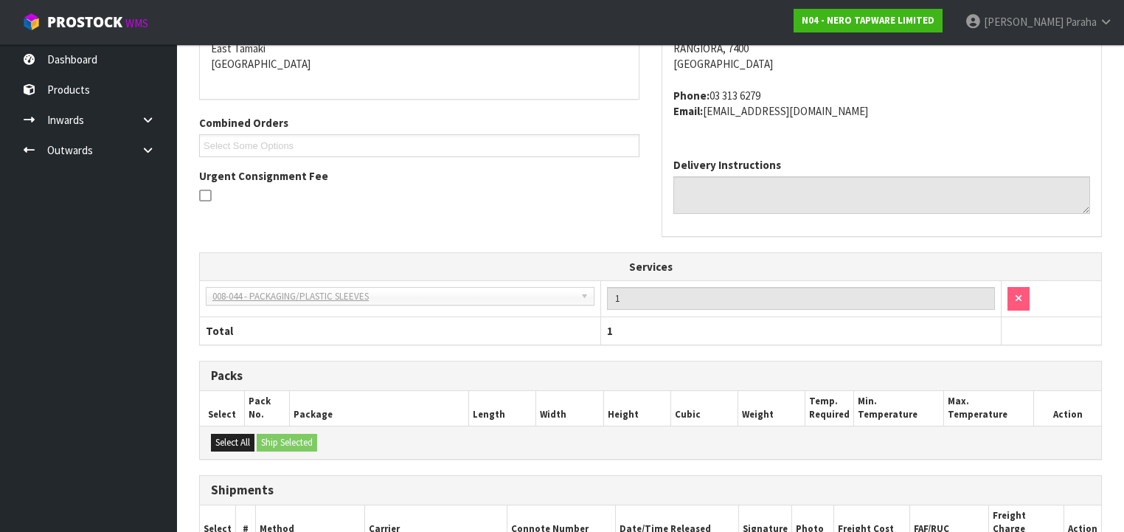
scroll to position [463, 0]
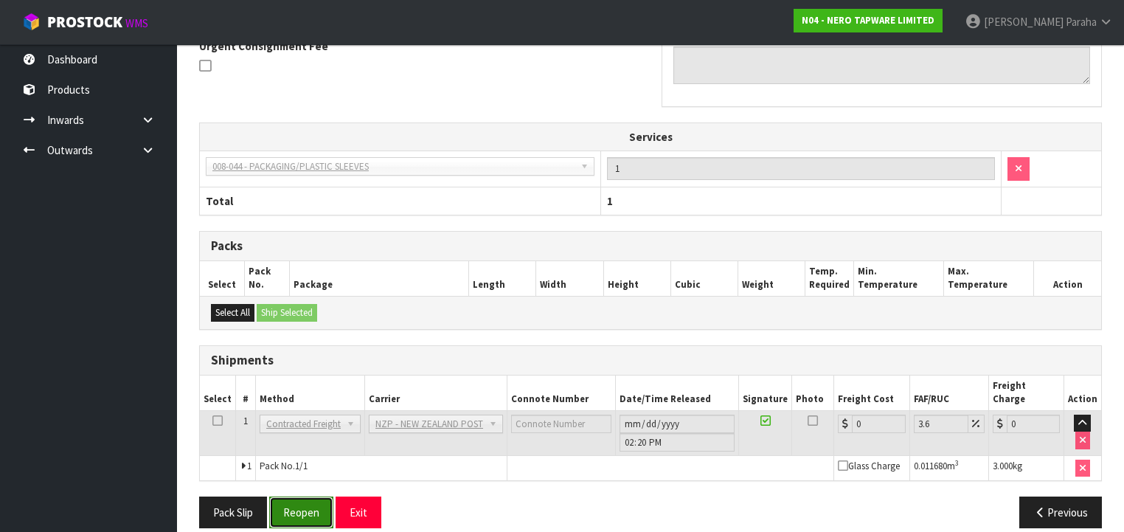
click at [315, 496] on button "Reopen" at bounding box center [301, 512] width 64 height 32
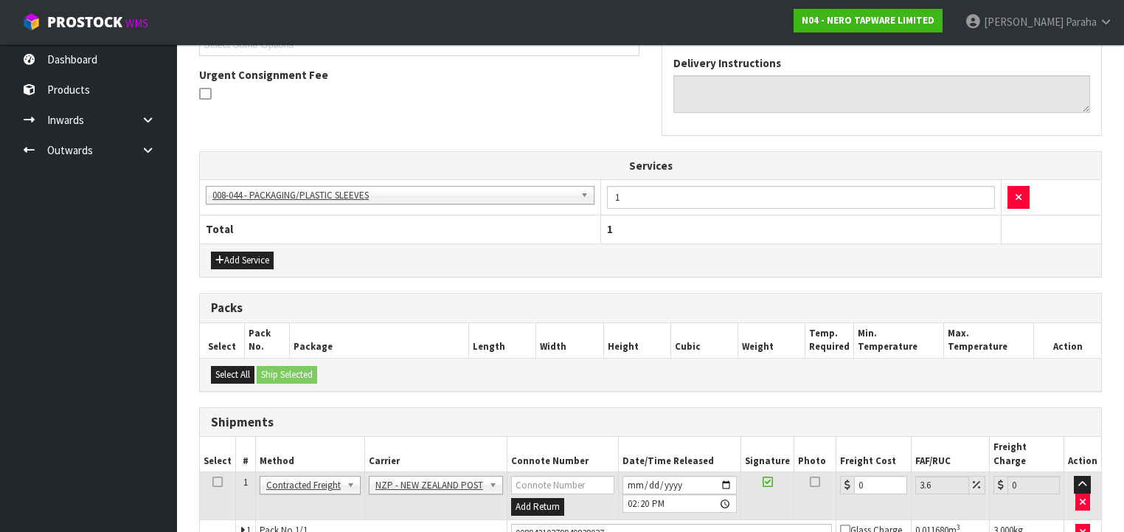
scroll to position [498, 0]
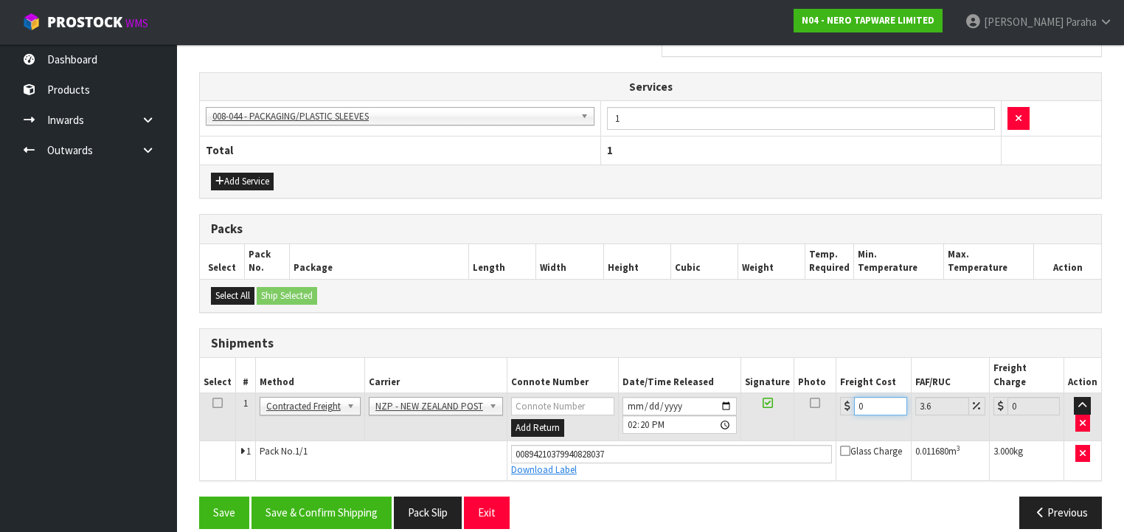
drag, startPoint x: 864, startPoint y: 390, endPoint x: 832, endPoint y: 381, distance: 33.1
click at [854, 397] on input "0" at bounding box center [880, 406] width 52 height 18
type input "1"
type input "1.04"
type input "11"
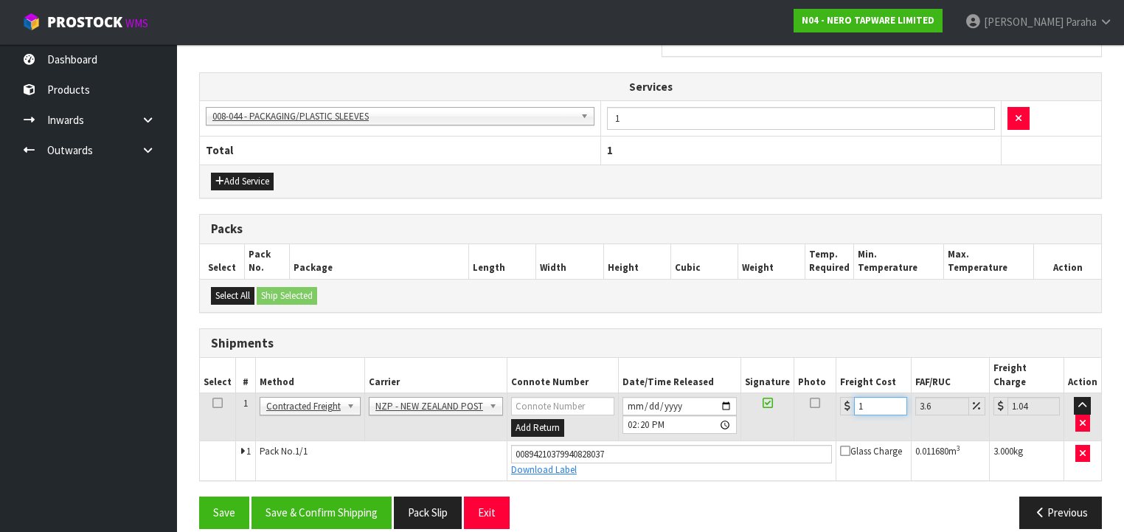
type input "11.4"
type input "11.6"
type input "12.02"
type input "11.61"
type input "12.03"
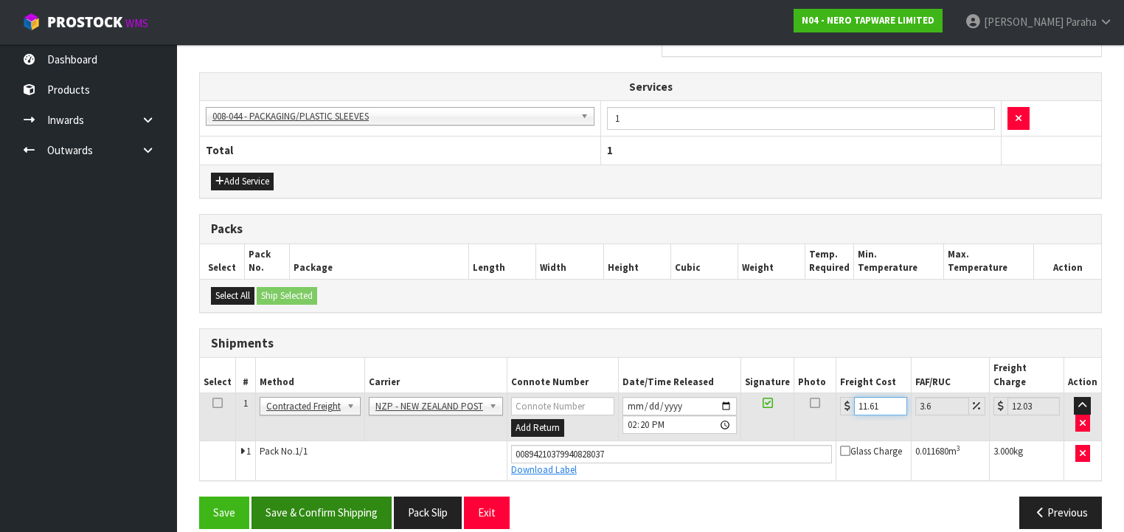
type input "11.61"
click at [308, 496] on button "Save & Confirm Shipping" at bounding box center [321, 512] width 140 height 32
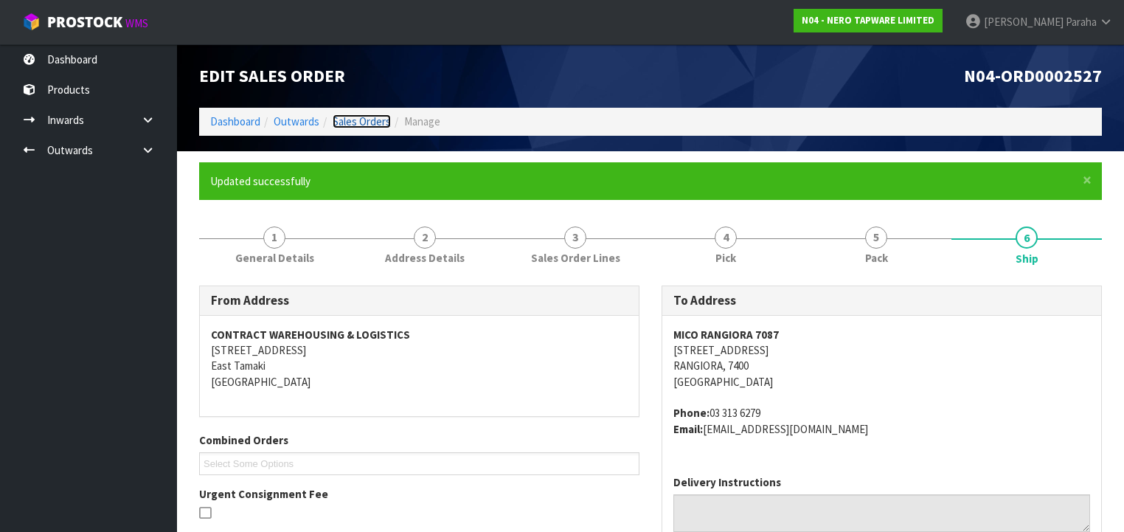
click at [336, 120] on link "Sales Orders" at bounding box center [362, 121] width 58 height 14
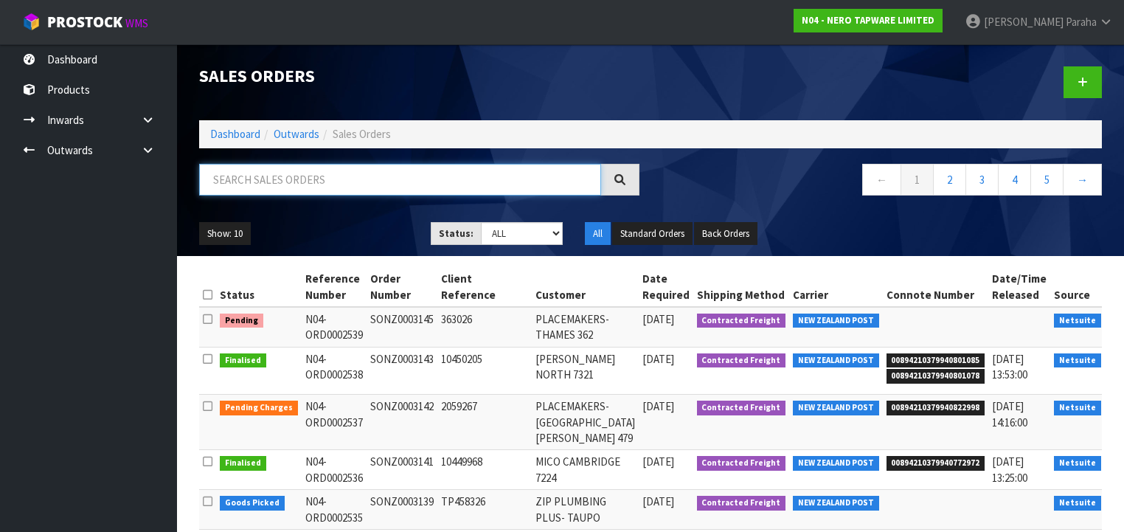
click at [333, 170] on input "text" at bounding box center [400, 180] width 402 height 32
type input "JOB-0408283"
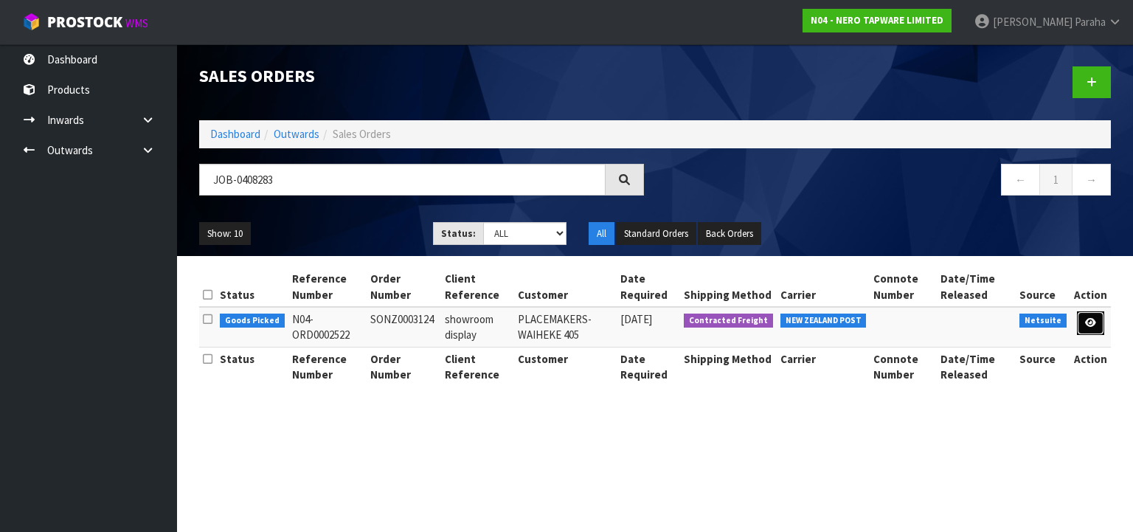
click at [1095, 329] on link at bounding box center [1090, 323] width 27 height 24
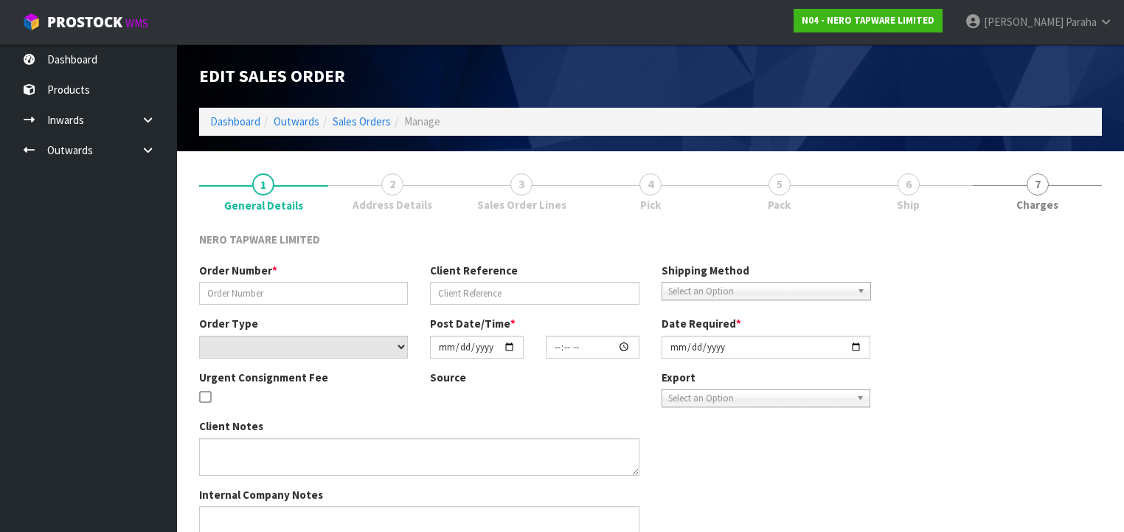
type input "SONZ0003124"
type input "showroom display"
select select "number:0"
type input "[DATE]"
type input "15:00:06.000"
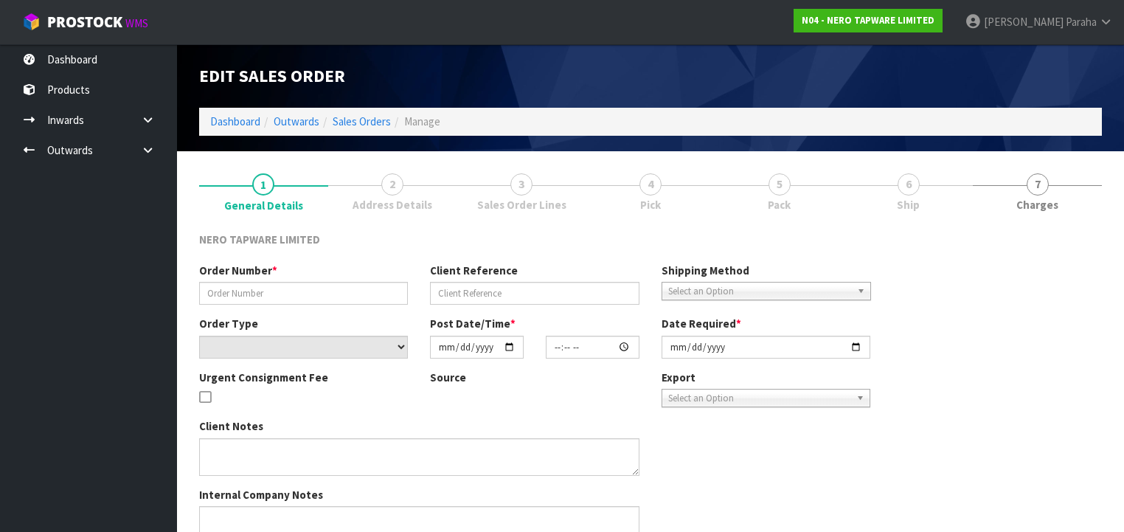
type input "[DATE]"
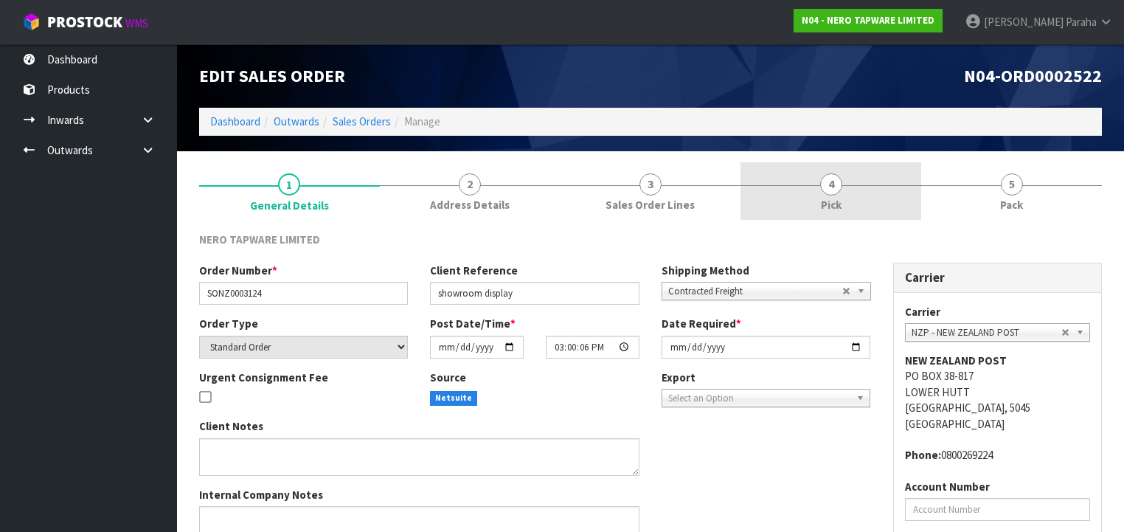
click at [841, 194] on link "4 Pick" at bounding box center [830, 191] width 181 height 58
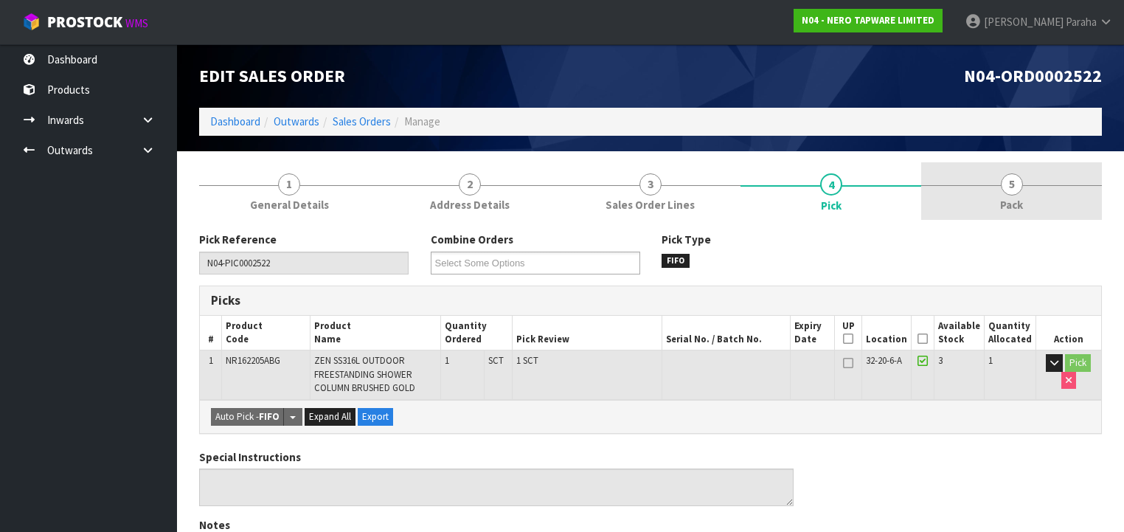
click at [1010, 184] on span "5" at bounding box center [1012, 184] width 22 height 22
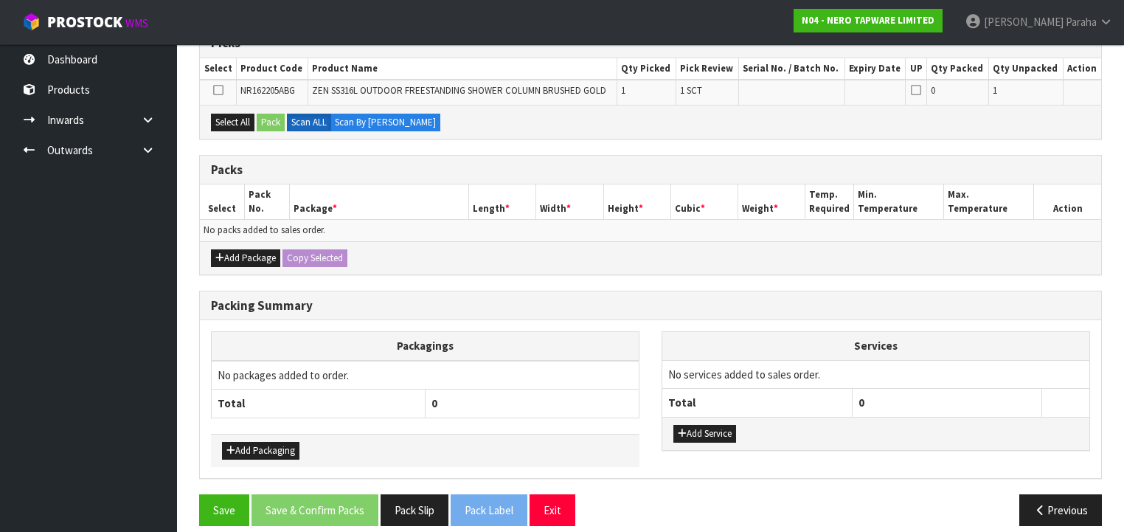
scroll to position [268, 0]
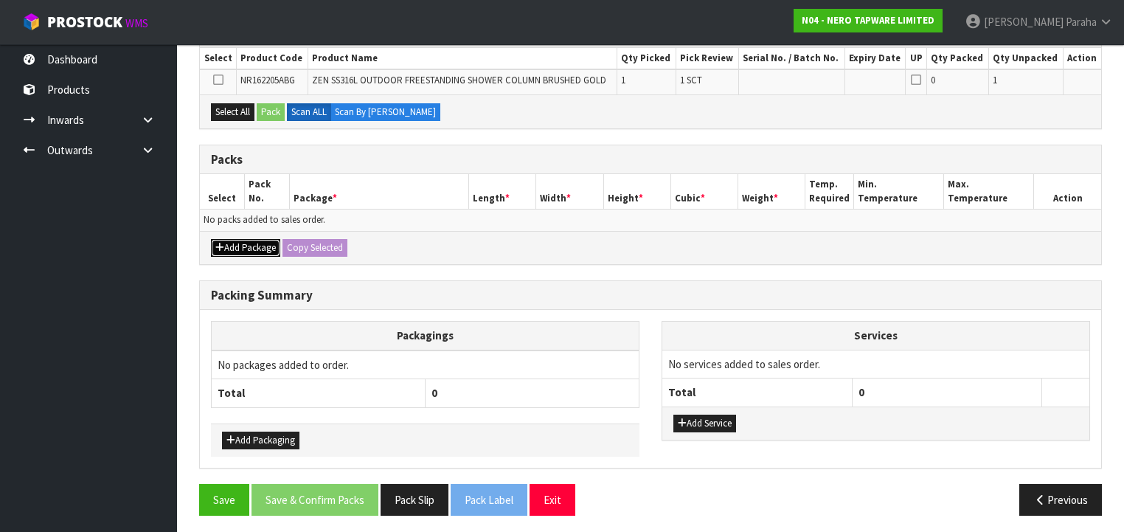
click at [243, 245] on button "Add Package" at bounding box center [245, 248] width 69 height 18
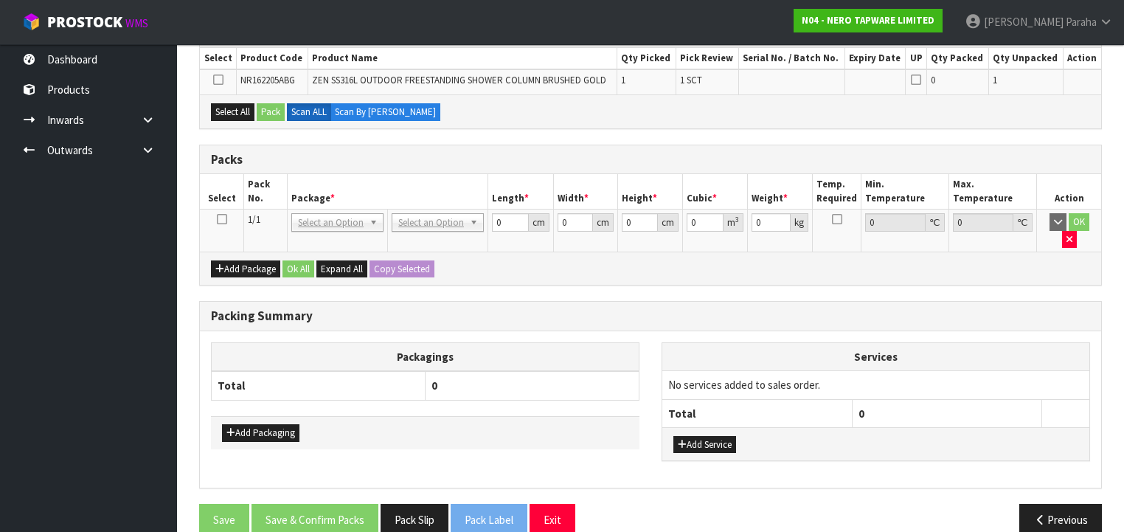
click at [224, 219] on icon at bounding box center [222, 219] width 10 height 1
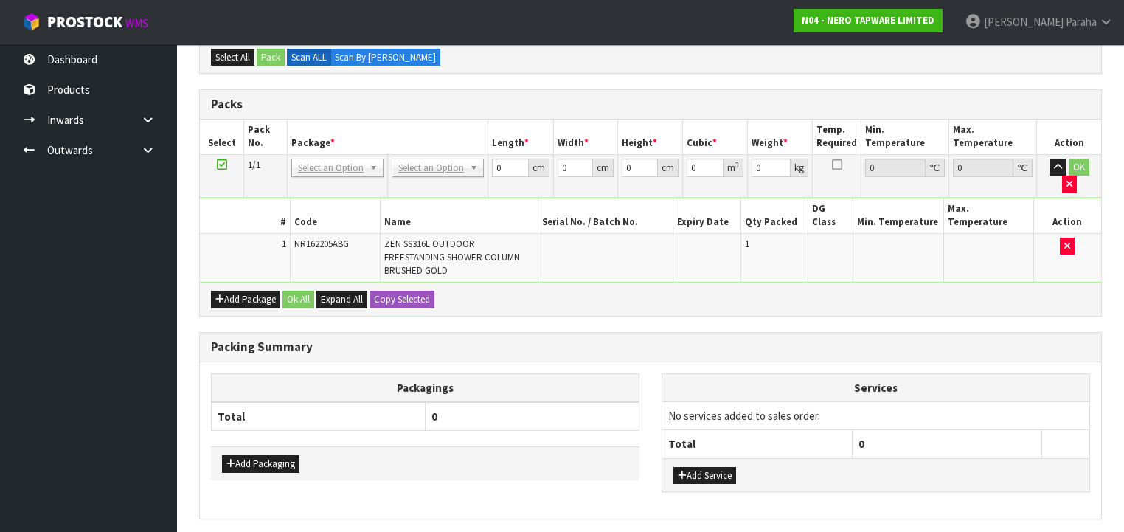
scroll to position [317, 0]
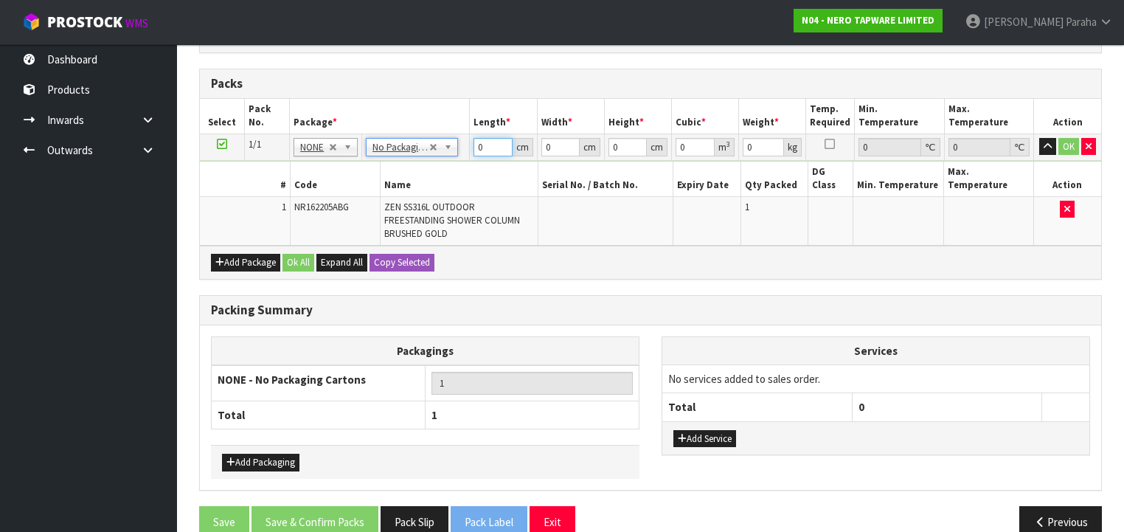
drag, startPoint x: 489, startPoint y: 147, endPoint x: 468, endPoint y: 150, distance: 20.9
click at [468, 150] on tr "1/1 NONE 007-001 007-002 007-004 007-009 007-013 007-014 007-015 007-017 007-01…" at bounding box center [650, 146] width 901 height 27
type input "144"
type input "68"
type input "1"
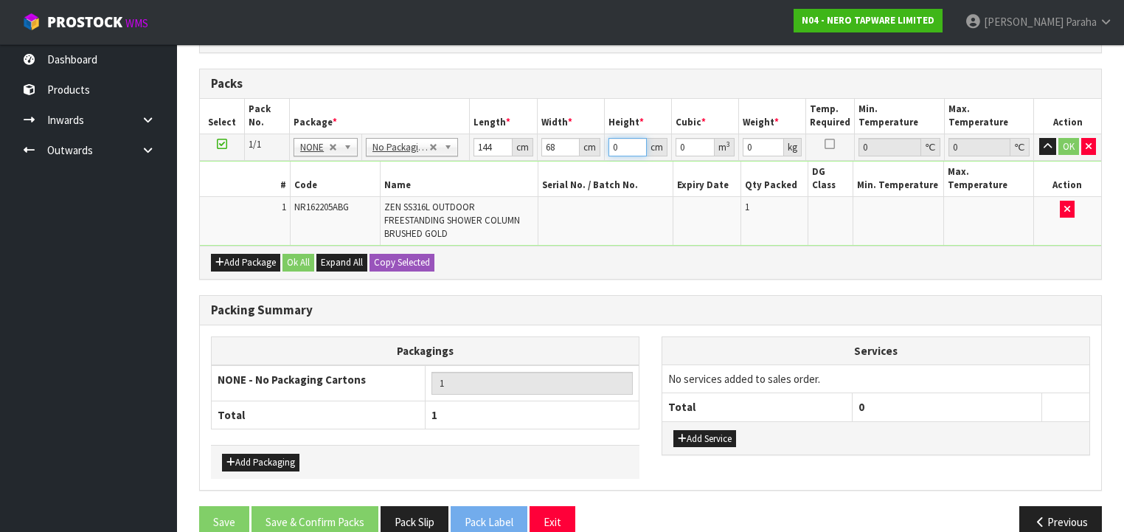
type input "0.009792"
type input "12"
type input "0.117504"
type input "12"
type input "25"
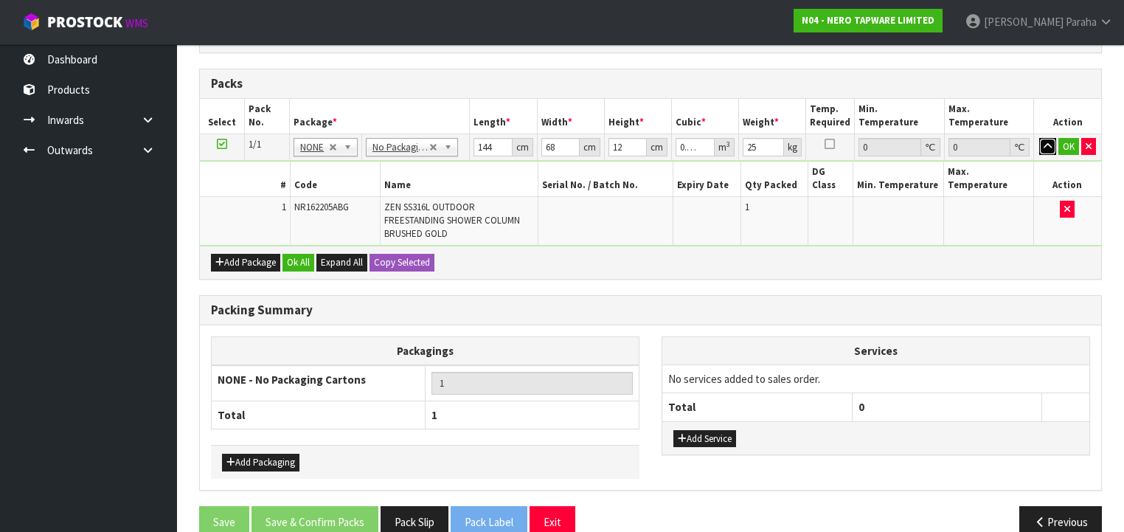
click at [1039, 138] on button "button" at bounding box center [1047, 147] width 17 height 18
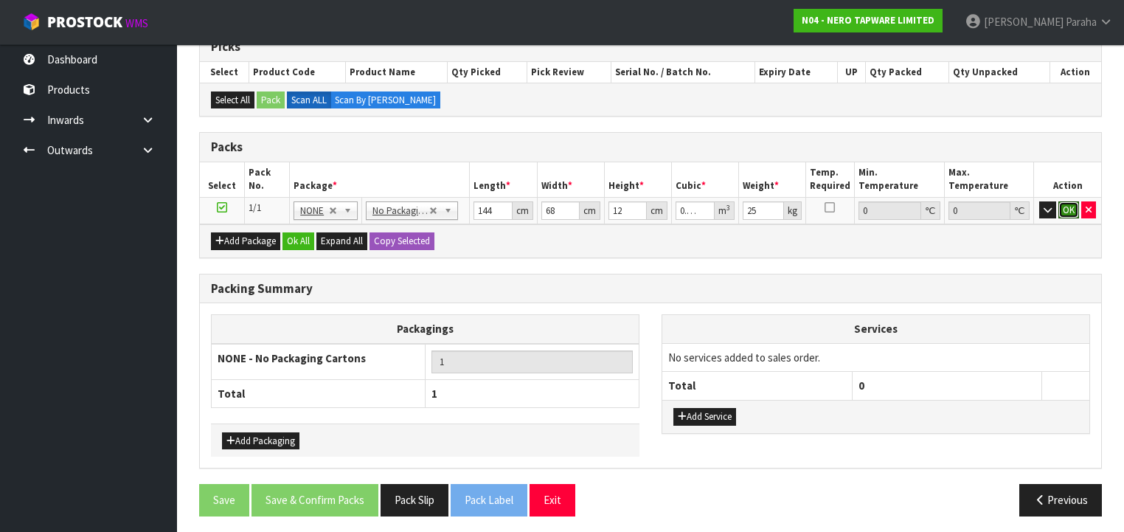
click button "OK" at bounding box center [1068, 210] width 21 height 18
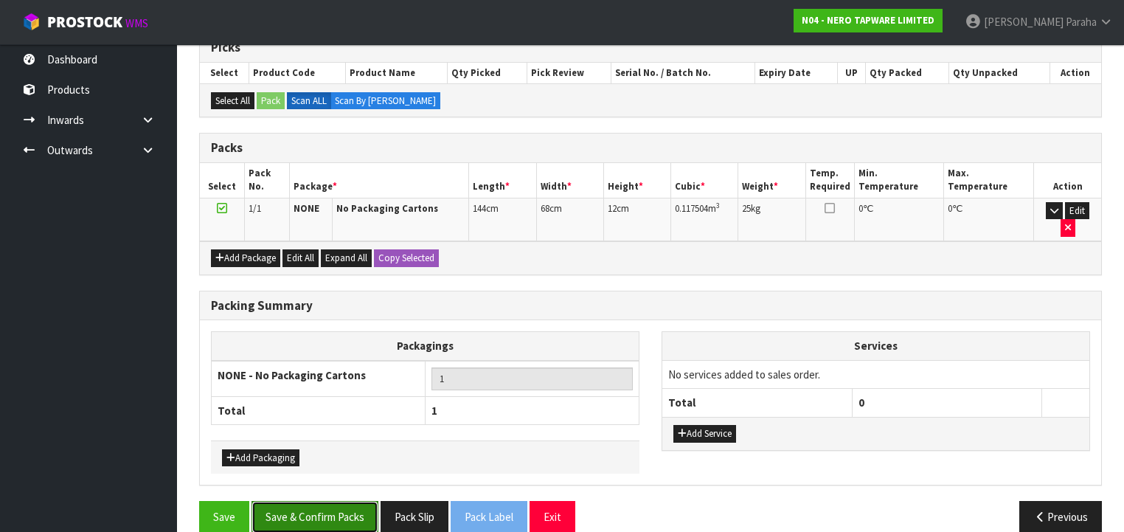
click at [339, 501] on button "Save & Confirm Packs" at bounding box center [314, 517] width 127 height 32
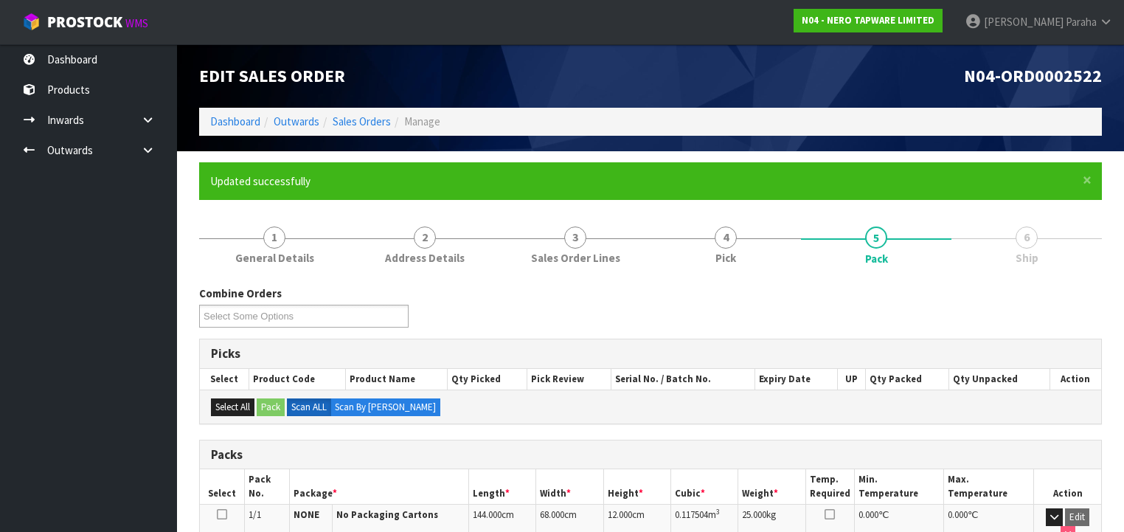
scroll to position [274, 0]
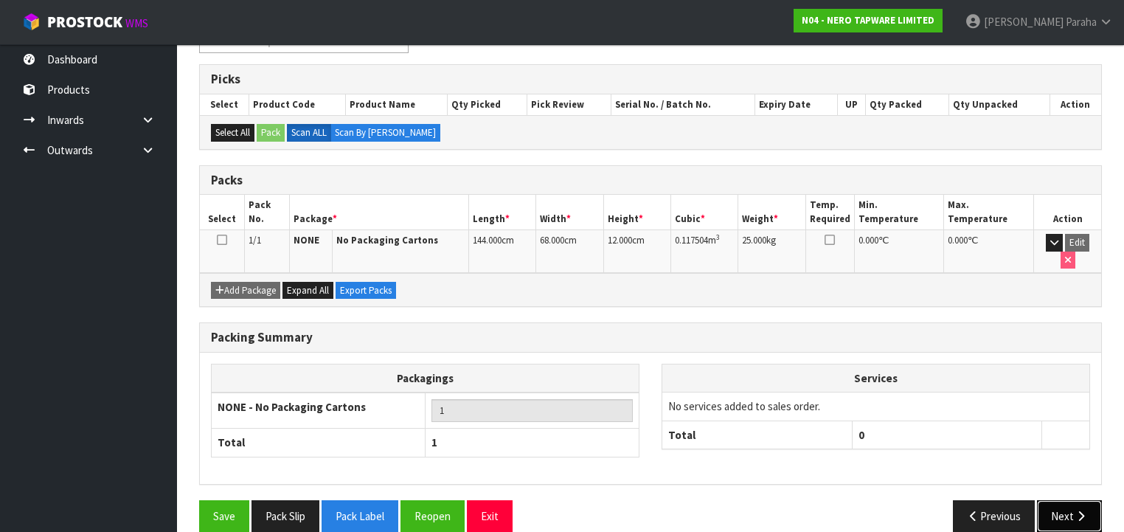
click at [1068, 500] on button "Next" at bounding box center [1069, 516] width 65 height 32
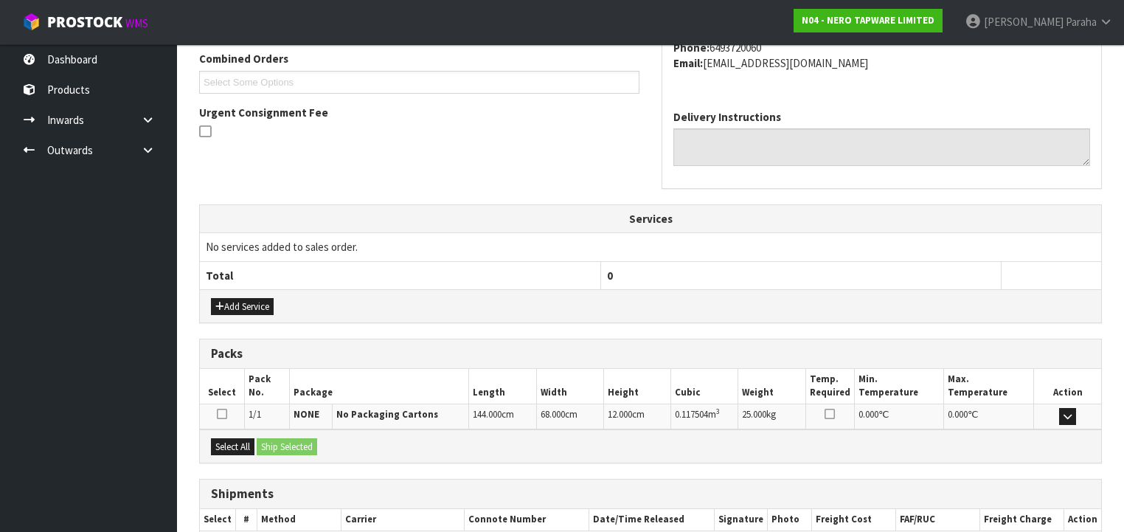
scroll to position [466, 0]
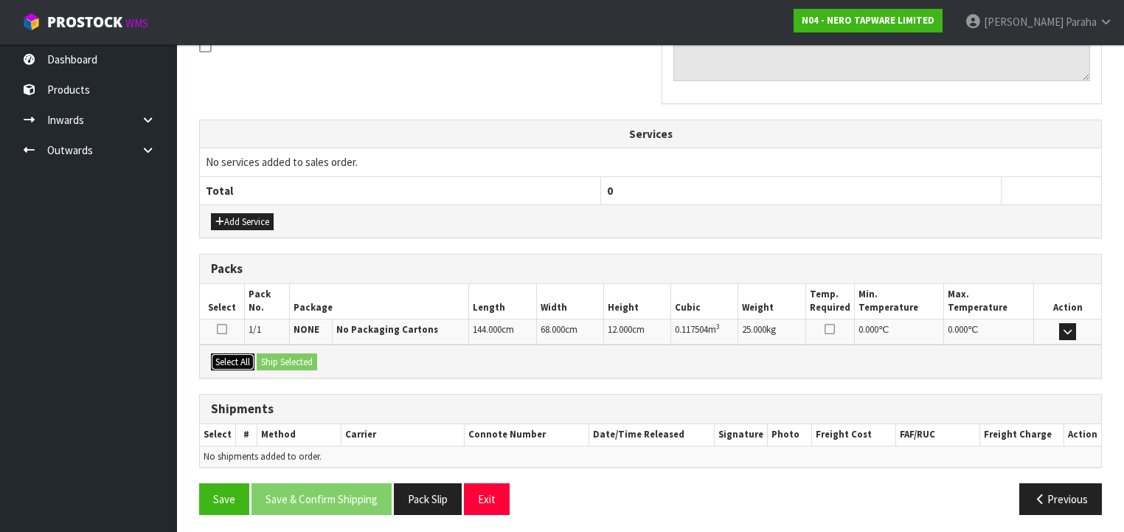
click at [232, 359] on button "Select All" at bounding box center [233, 362] width 44 height 18
click at [274, 354] on button "Ship Selected" at bounding box center [287, 362] width 60 height 18
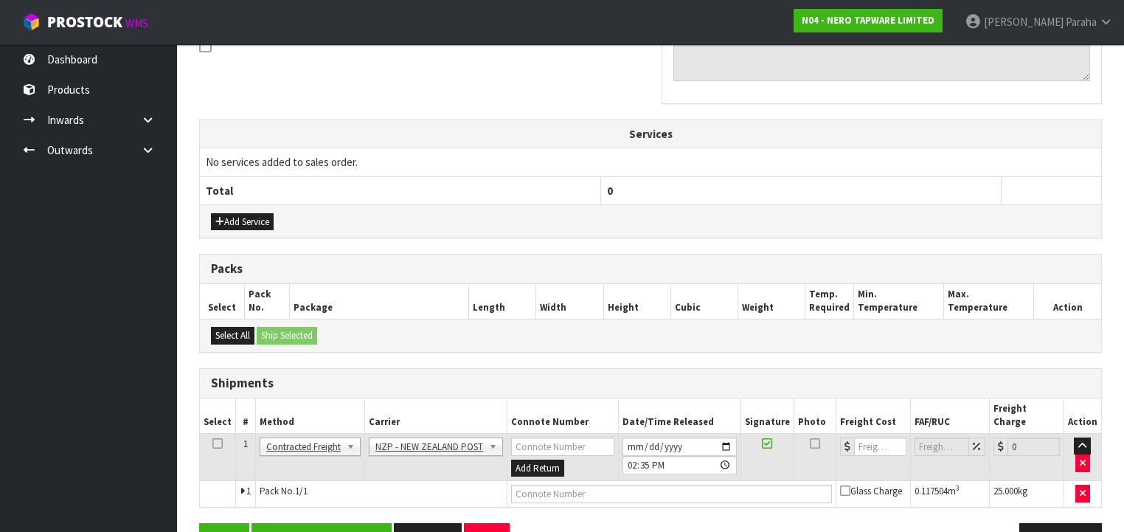
scroll to position [493, 0]
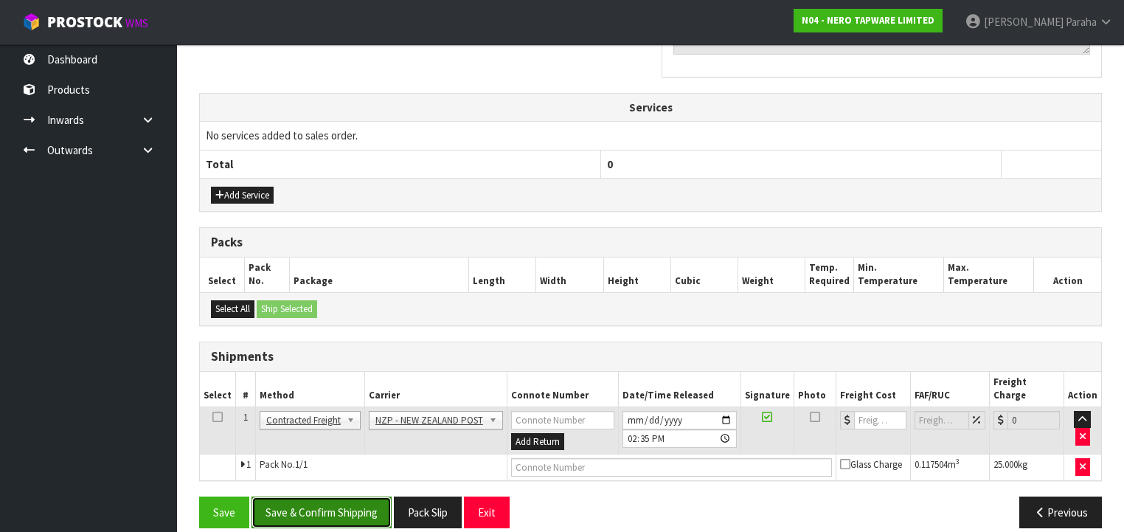
click at [359, 496] on button "Save & Confirm Shipping" at bounding box center [321, 512] width 140 height 32
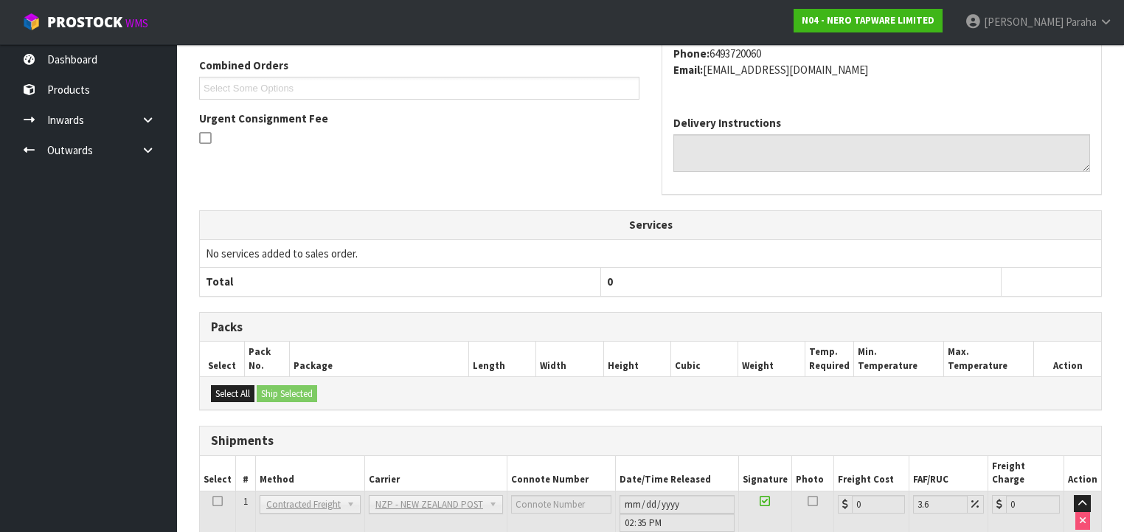
scroll to position [472, 0]
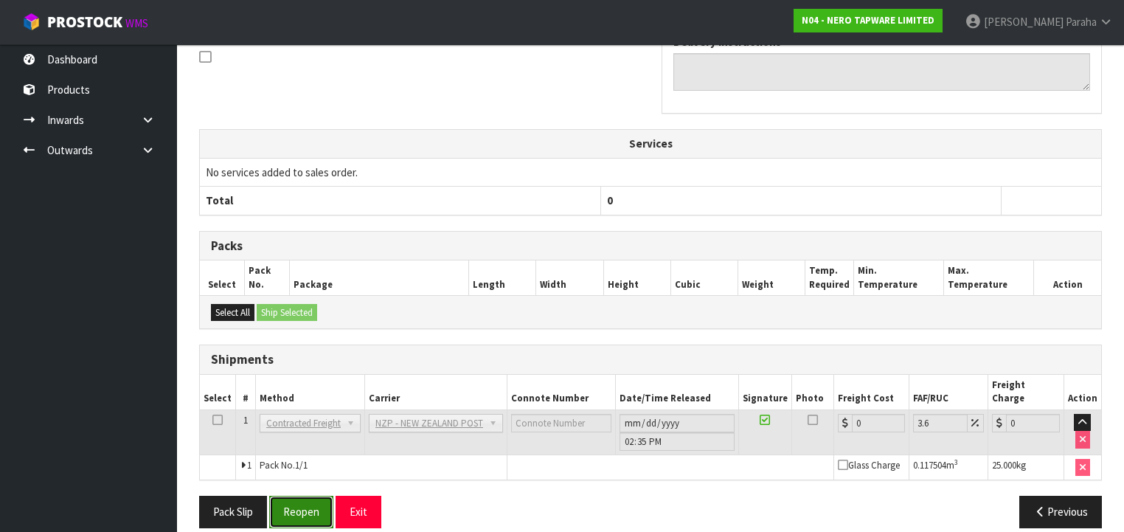
click at [308, 496] on button "Reopen" at bounding box center [301, 512] width 64 height 32
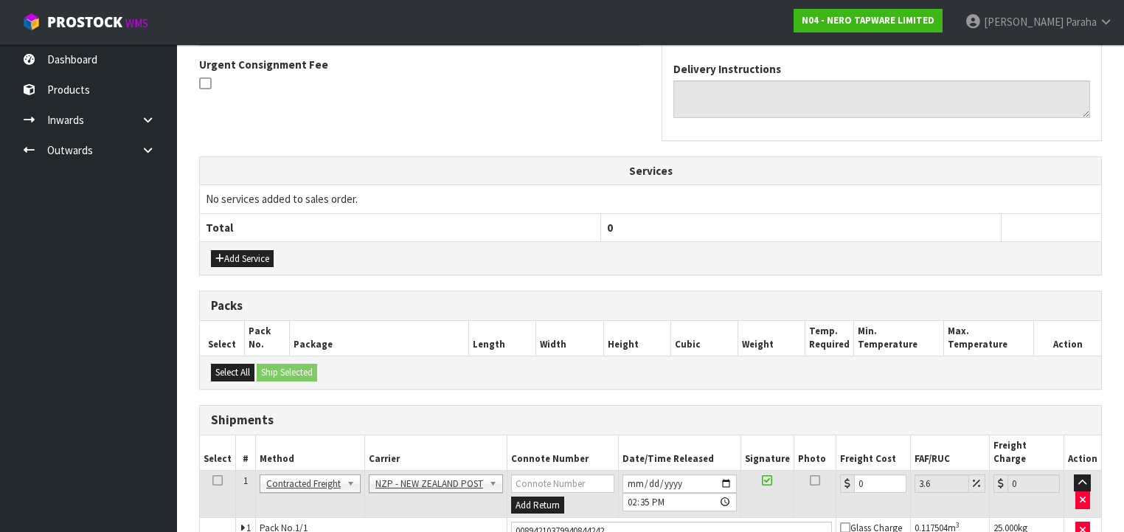
scroll to position [506, 0]
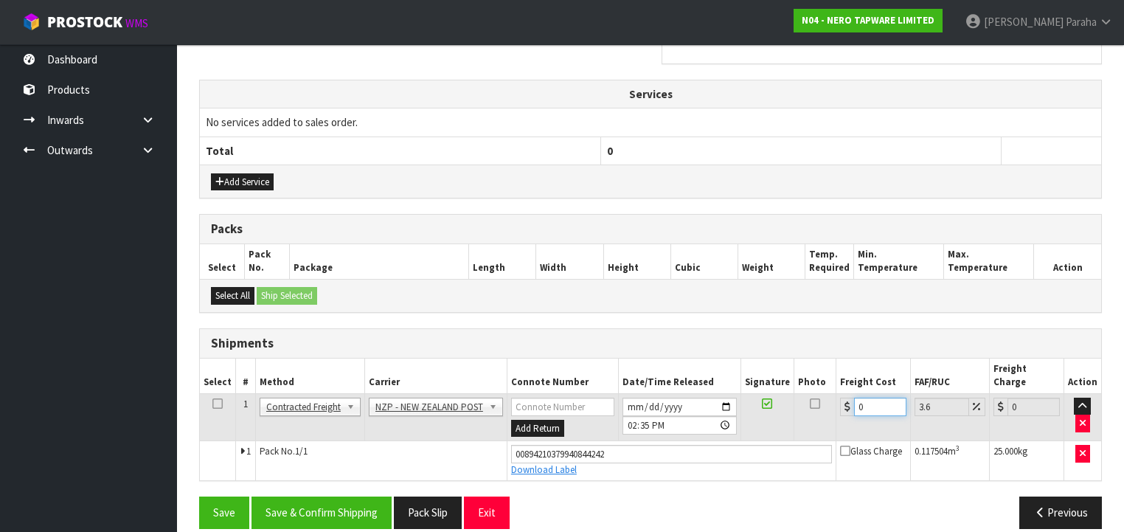
drag, startPoint x: 871, startPoint y: 386, endPoint x: 847, endPoint y: 389, distance: 23.8
click at [847, 398] on div "0" at bounding box center [873, 407] width 66 height 18
type input "1"
type input "1.04"
type input "11"
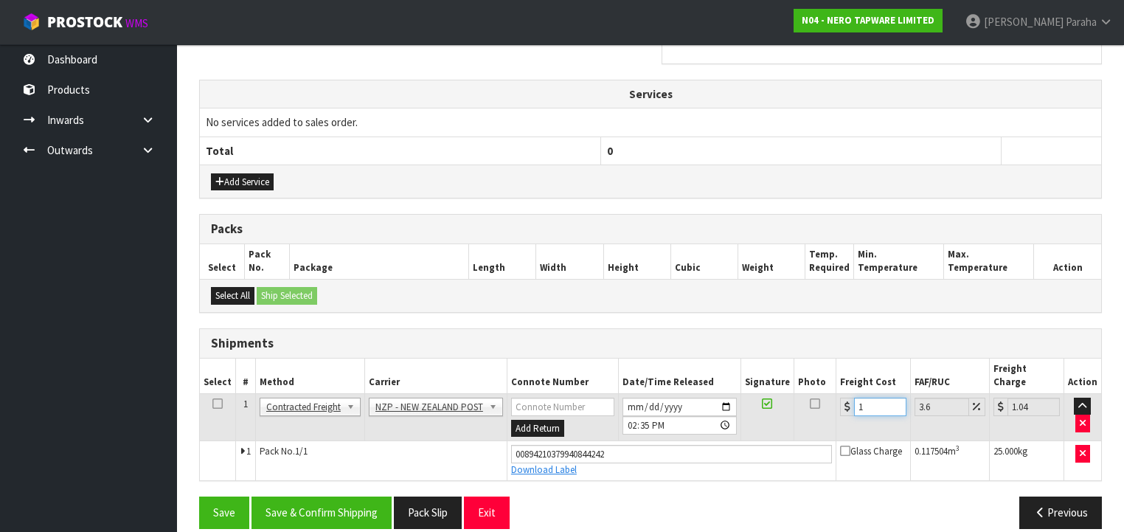
type input "11.4"
type input "11.3"
type input "11.71"
type input "11.36"
type input "11.77"
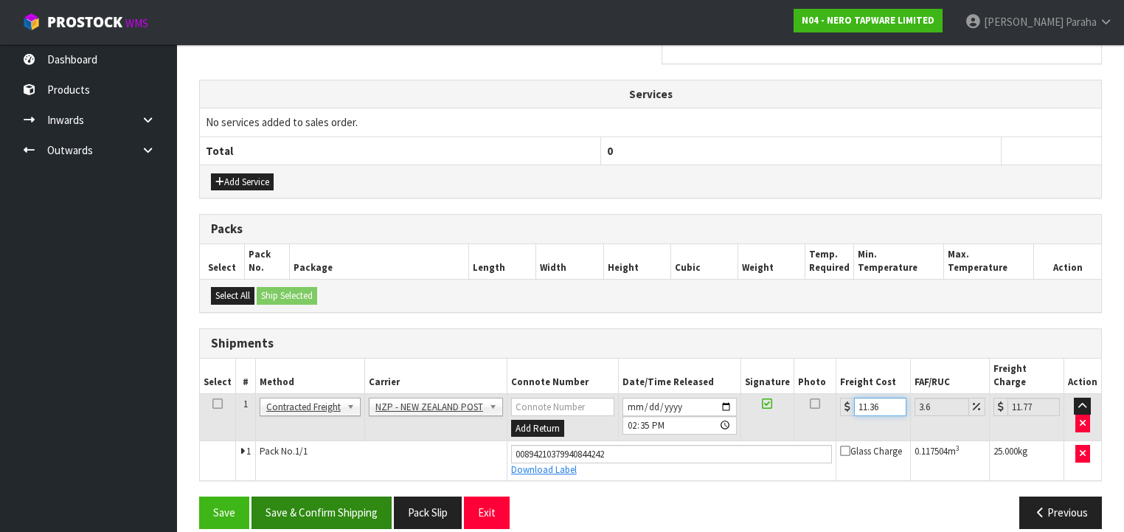
type input "11.36"
click at [319, 496] on button "Save & Confirm Shipping" at bounding box center [321, 512] width 140 height 32
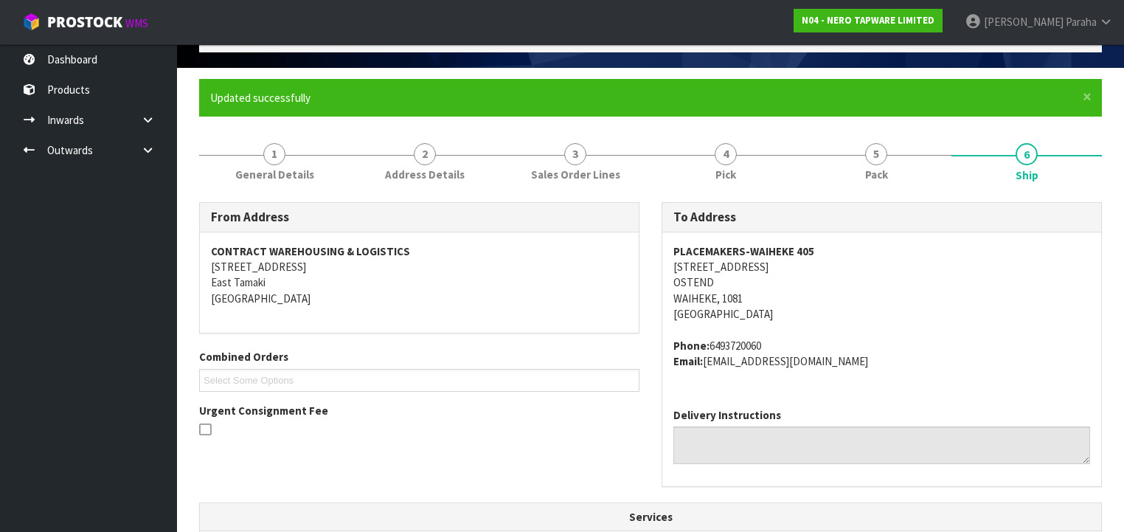
scroll to position [0, 0]
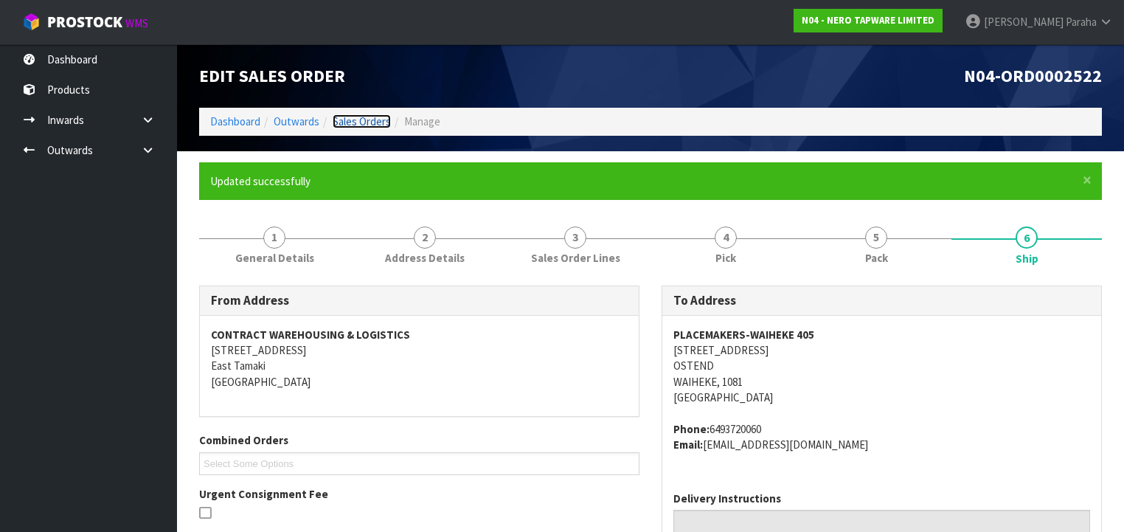
click at [371, 122] on link "Sales Orders" at bounding box center [362, 121] width 58 height 14
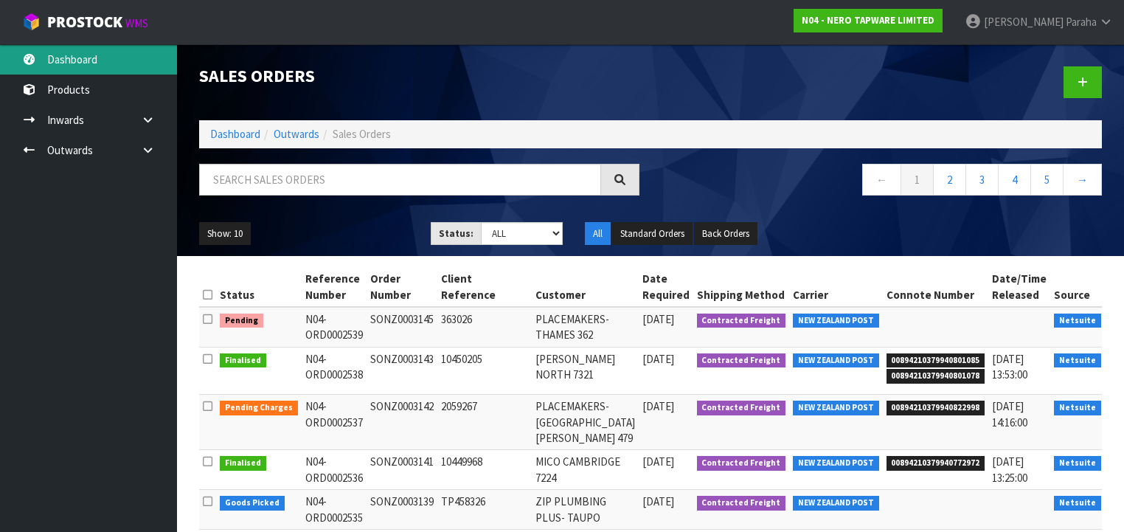
click at [80, 56] on link "Dashboard" at bounding box center [88, 59] width 177 height 30
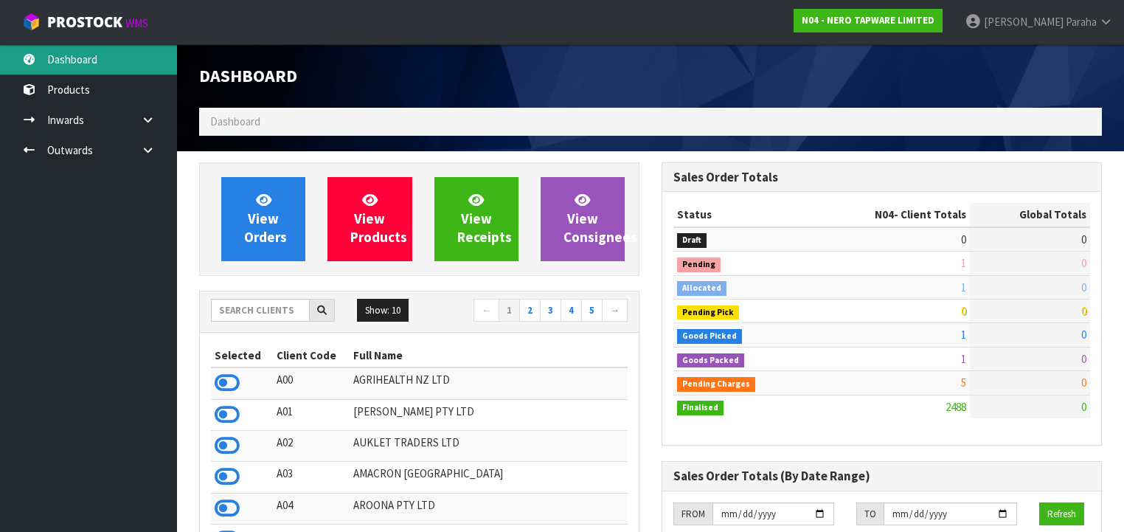
scroll to position [1254, 462]
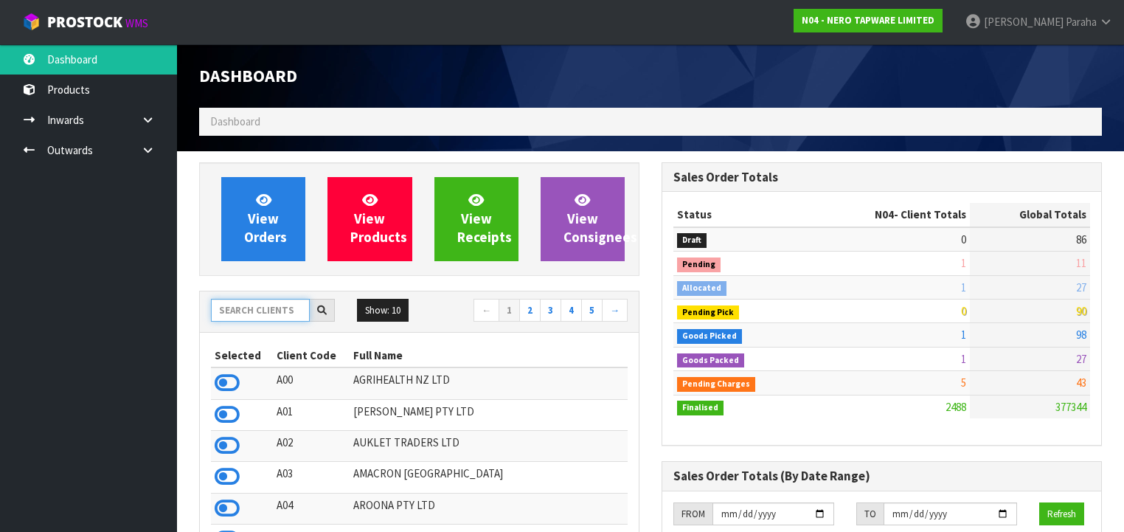
click at [271, 315] on input "text" at bounding box center [260, 310] width 99 height 23
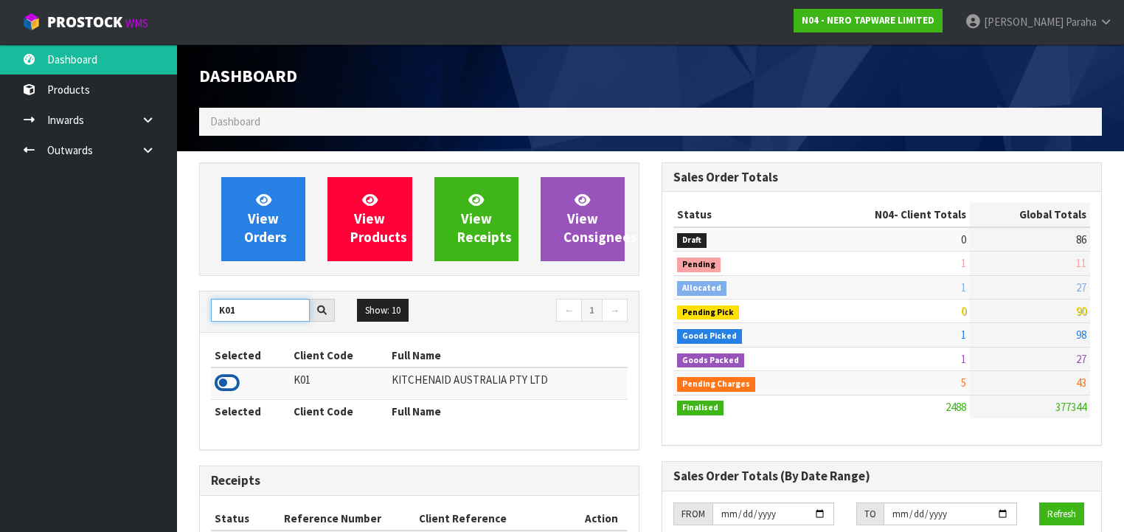
type input "K01"
click at [223, 378] on icon at bounding box center [227, 383] width 25 height 22
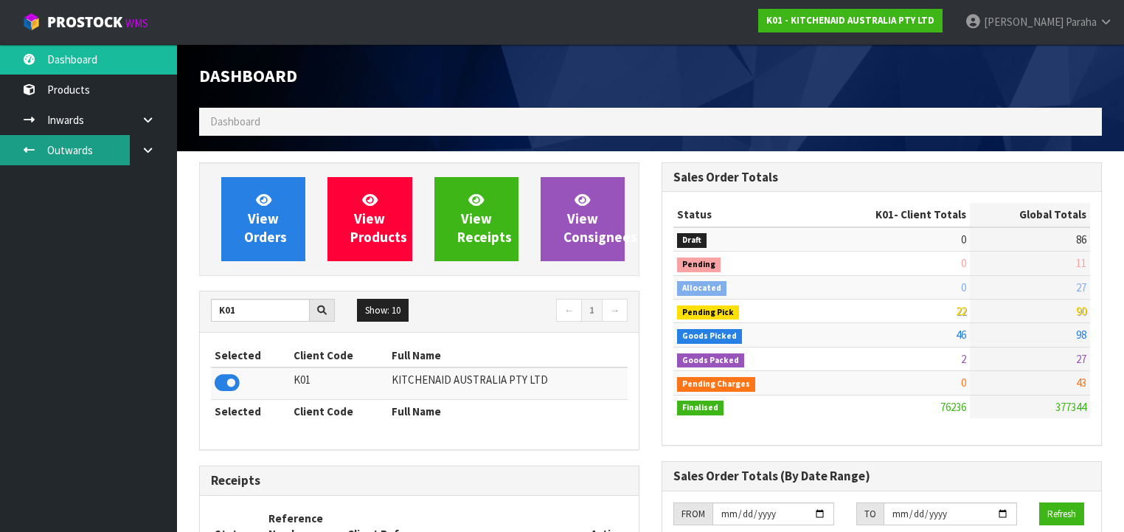
click at [79, 159] on link "Outwards" at bounding box center [88, 150] width 177 height 30
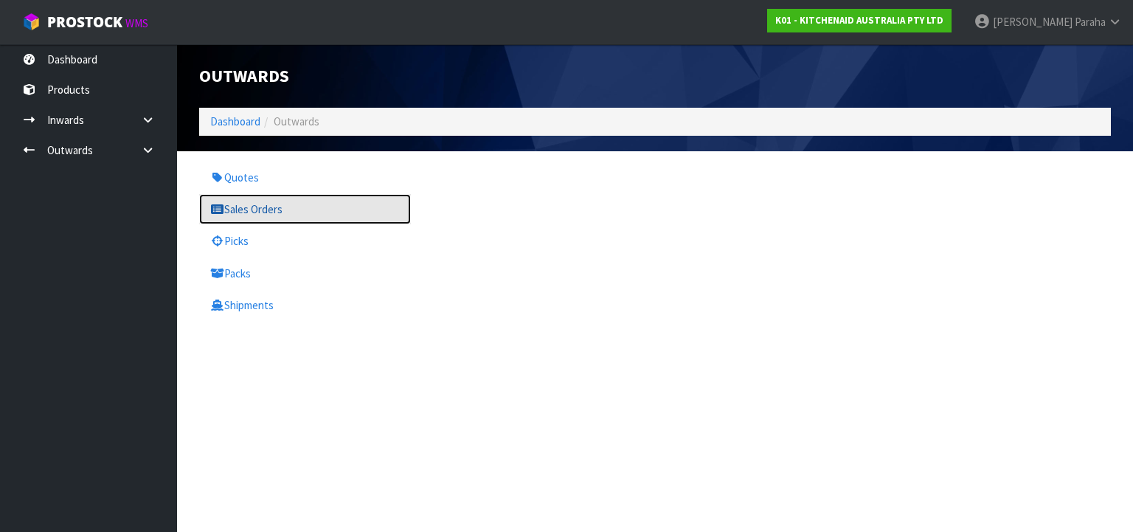
click at [247, 210] on link "Sales Orders" at bounding box center [305, 209] width 212 height 30
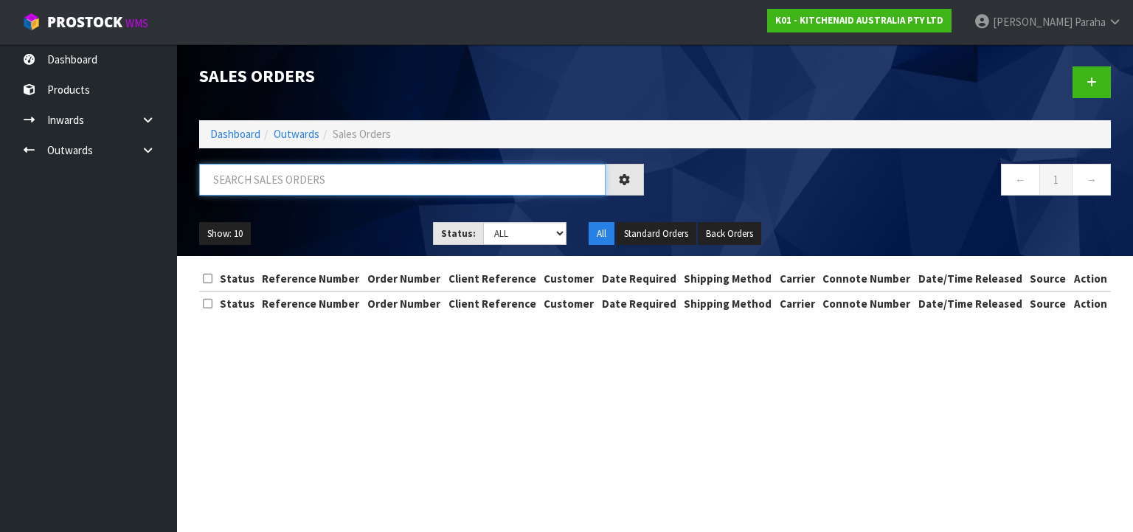
click at [360, 175] on input "text" at bounding box center [402, 180] width 406 height 32
type input "JOB-0408284"
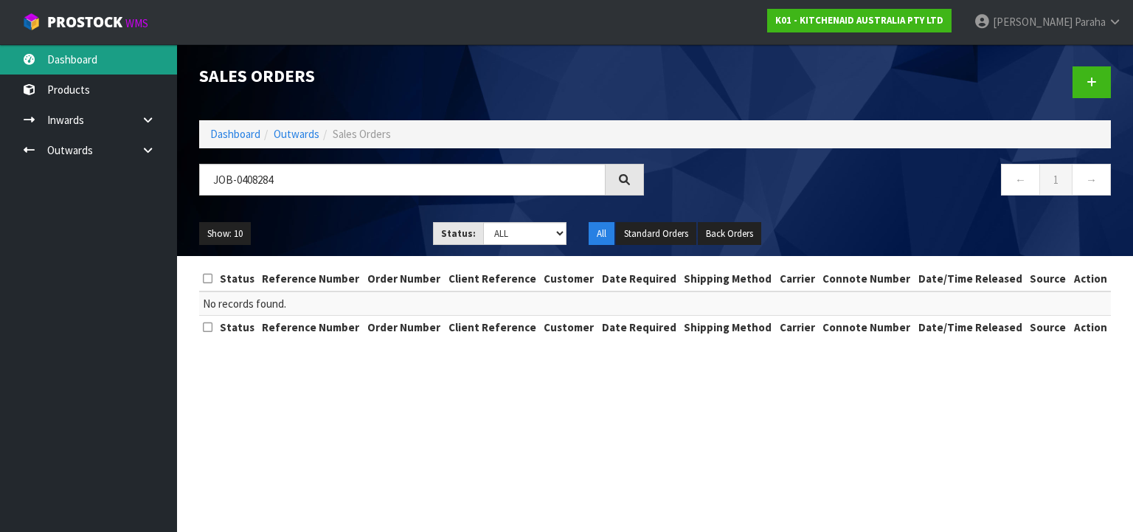
click at [100, 66] on link "Dashboard" at bounding box center [88, 59] width 177 height 30
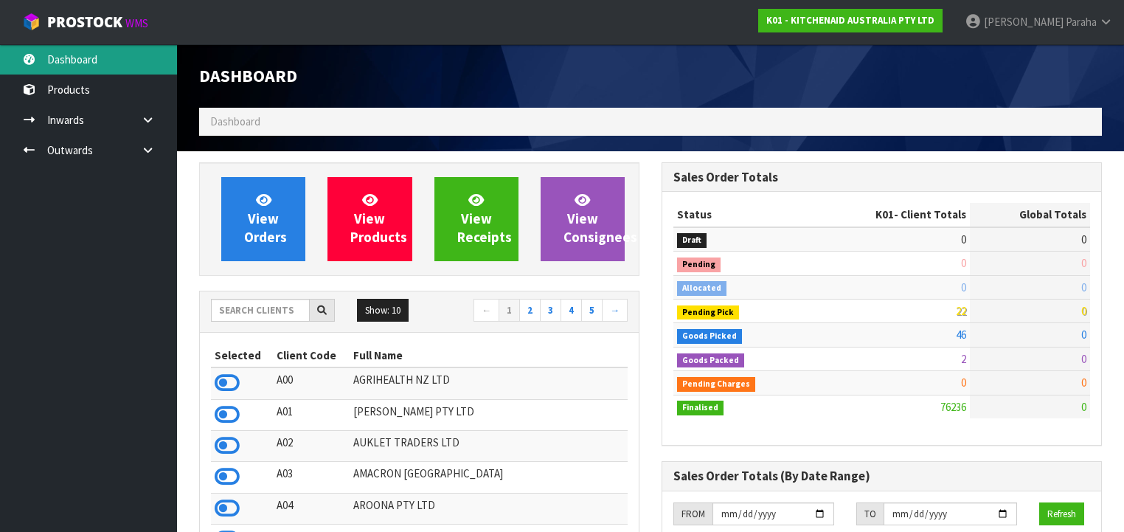
scroll to position [1112, 462]
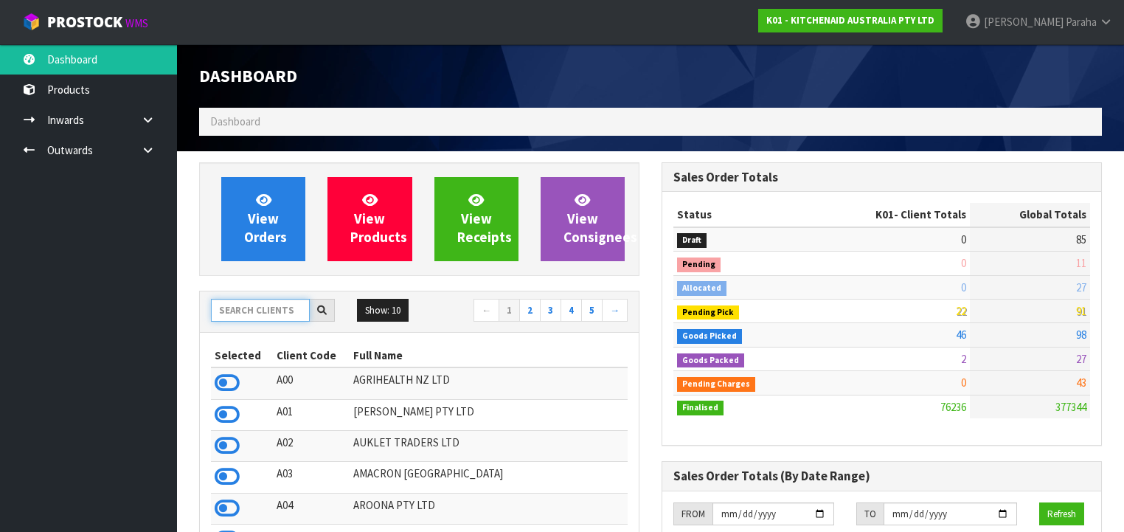
click at [253, 315] on input "text" at bounding box center [260, 310] width 99 height 23
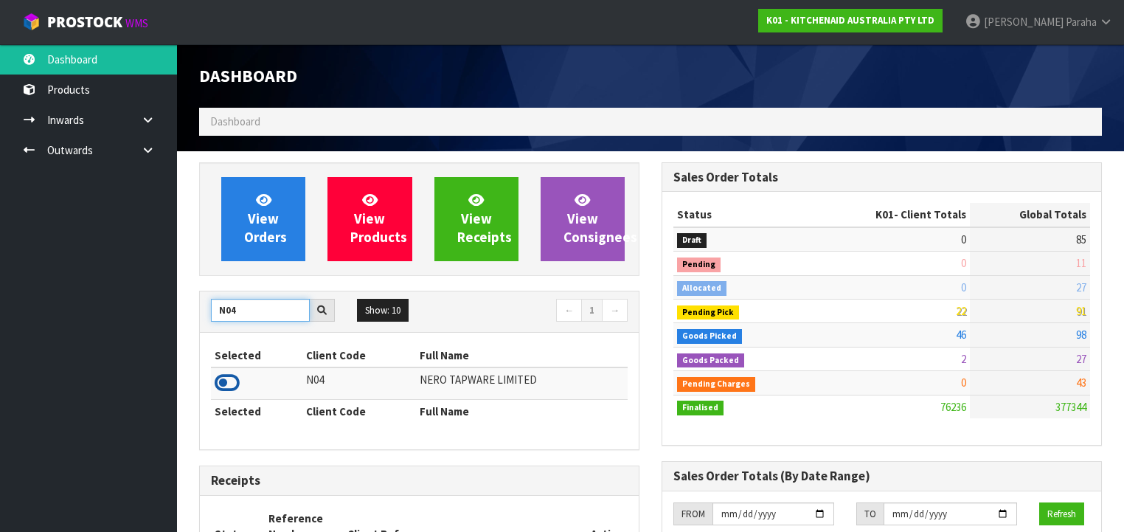
type input "N04"
click at [234, 379] on icon at bounding box center [227, 383] width 25 height 22
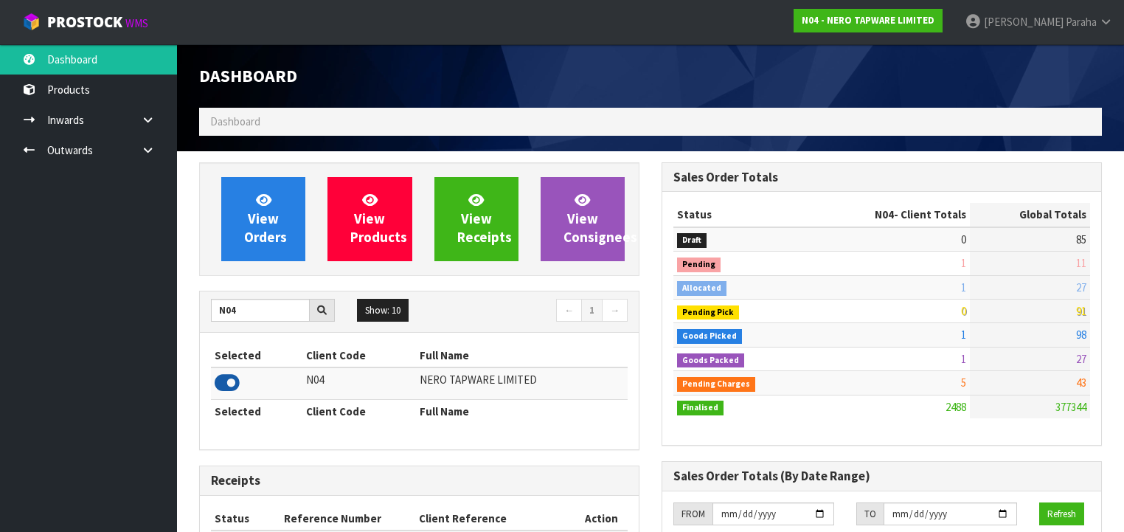
scroll to position [1254, 462]
click at [86, 145] on link "Outwards" at bounding box center [88, 150] width 177 height 30
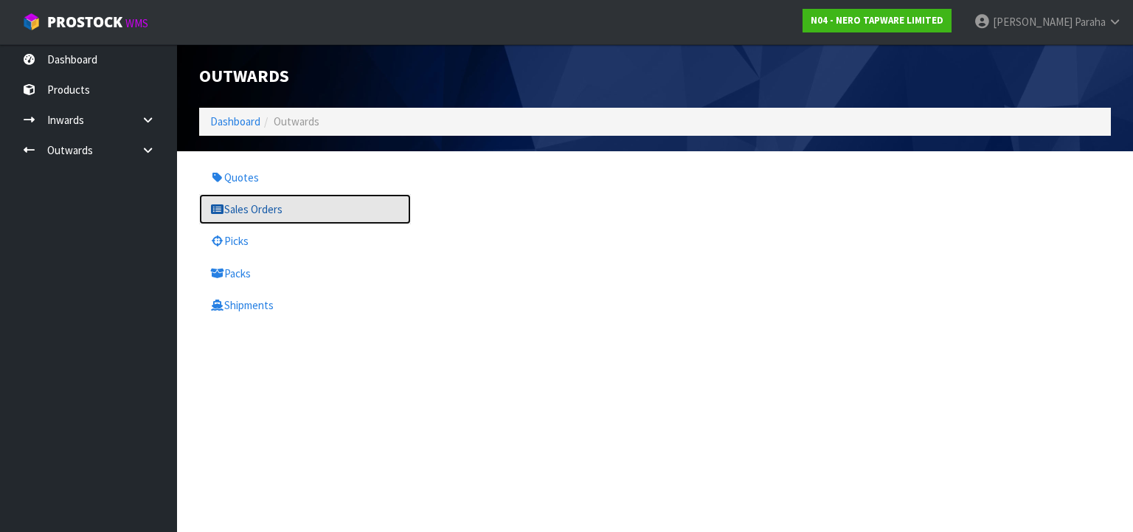
click at [260, 217] on link "Sales Orders" at bounding box center [305, 209] width 212 height 30
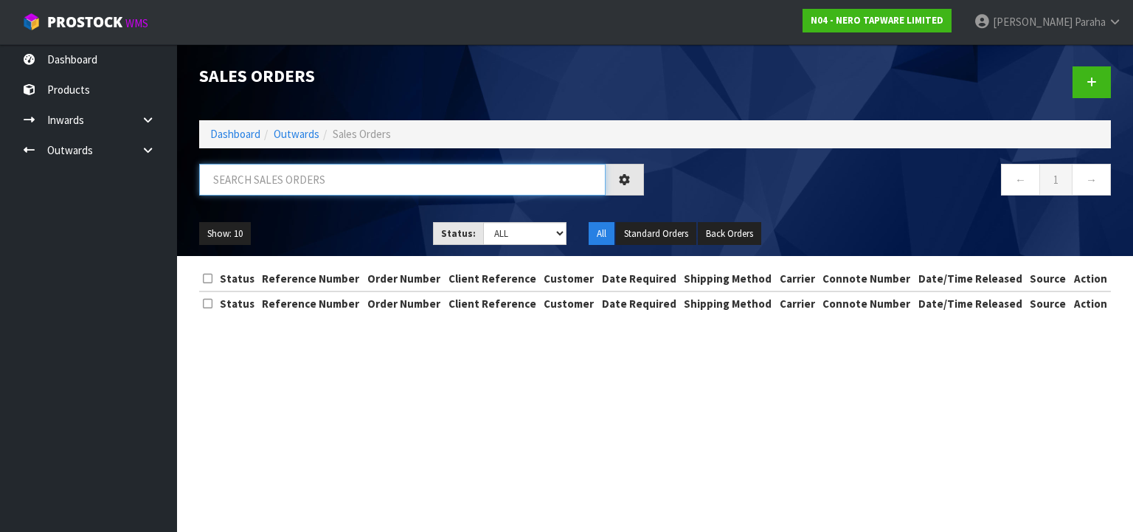
drag, startPoint x: 251, startPoint y: 175, endPoint x: 233, endPoint y: 174, distance: 17.7
click at [251, 175] on input "text" at bounding box center [402, 180] width 406 height 32
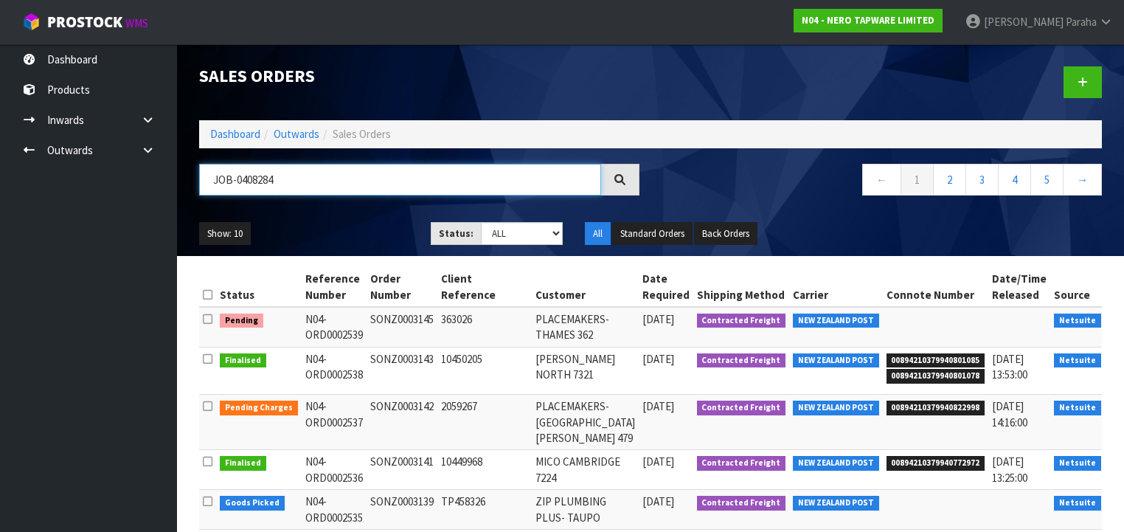
type input "JOB-0408284"
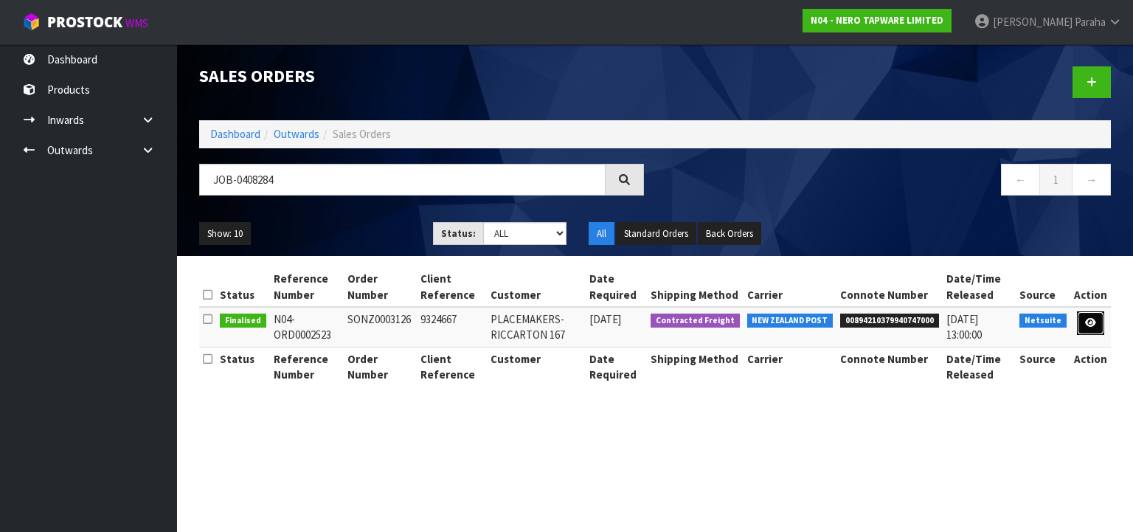
click at [1094, 322] on icon at bounding box center [1090, 323] width 11 height 10
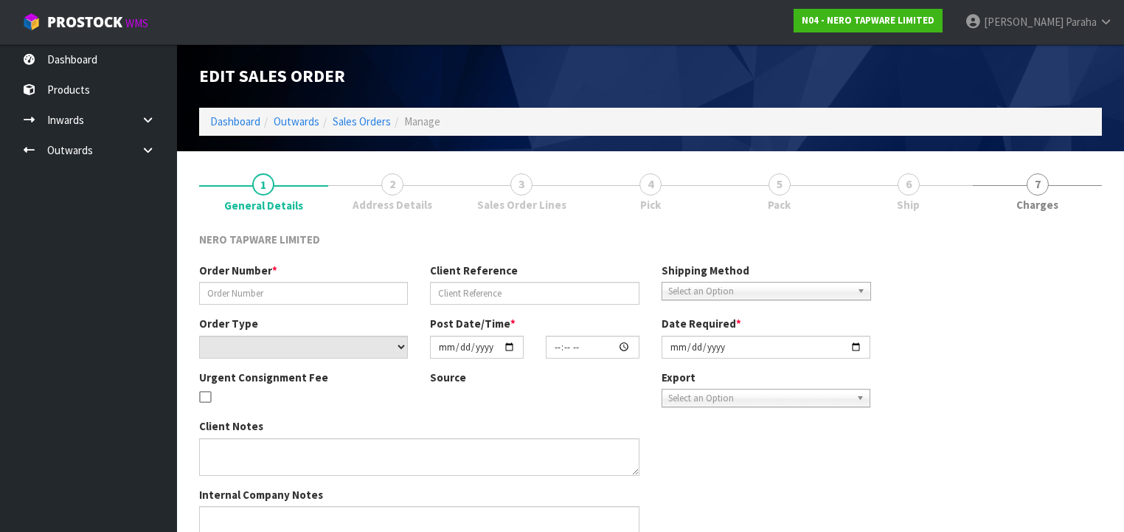
type input "SONZ0003126"
type input "9324667"
select select "number:0"
type input "[DATE]"
type input "15:00:08.000"
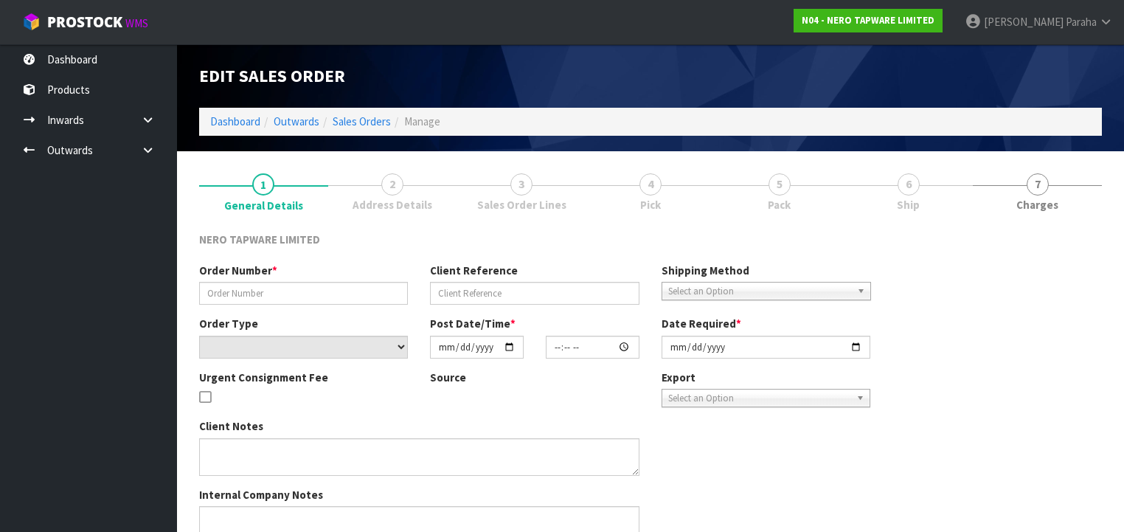
type input "[DATE]"
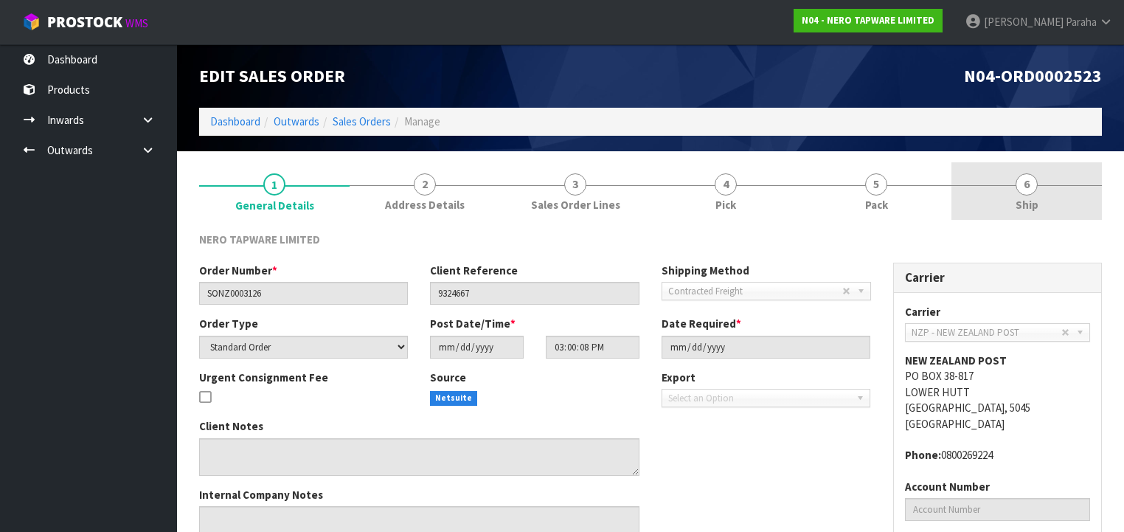
click at [1032, 192] on span "6" at bounding box center [1027, 184] width 22 height 22
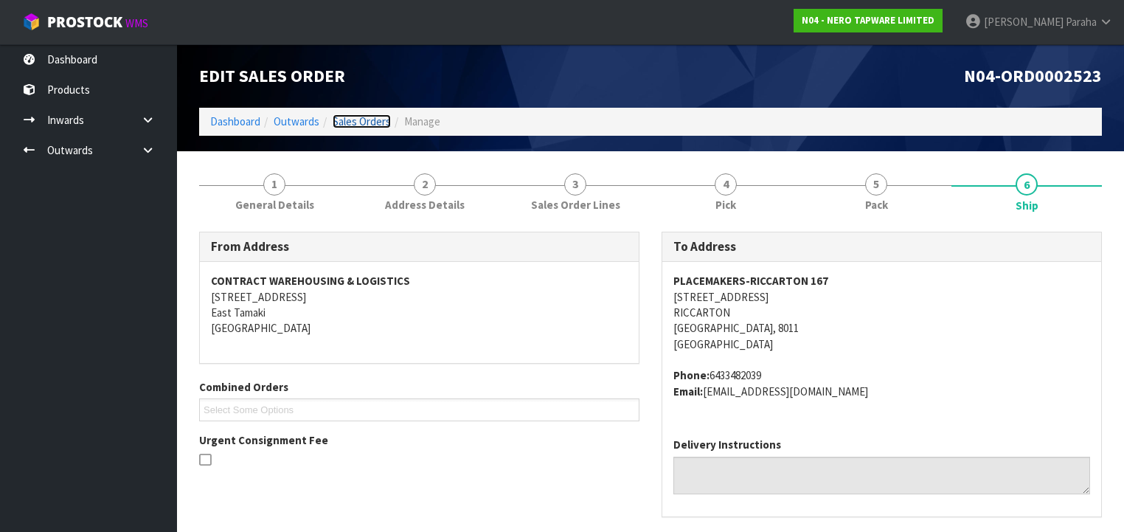
click at [383, 121] on link "Sales Orders" at bounding box center [362, 121] width 58 height 14
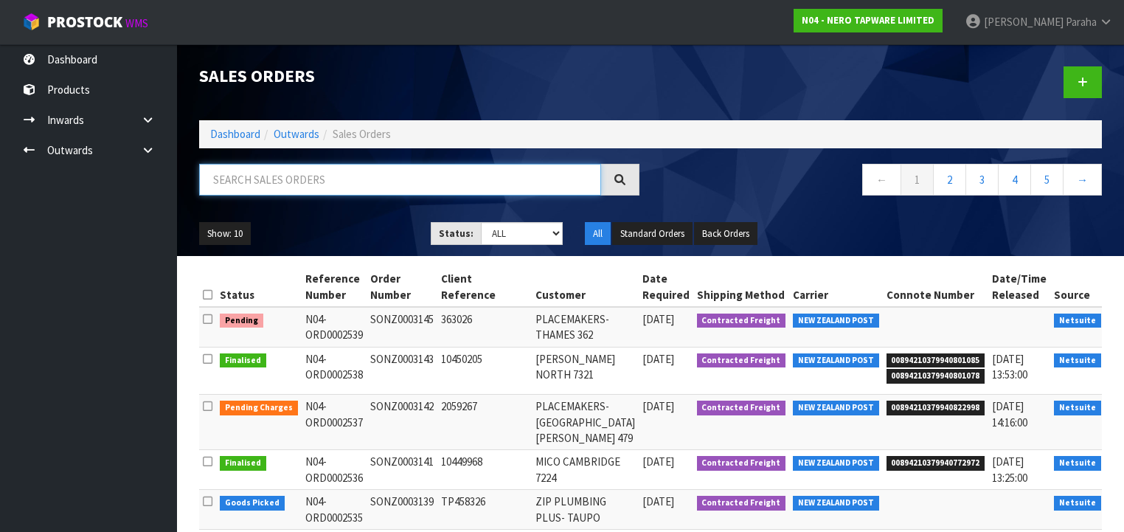
click at [294, 176] on input "text" at bounding box center [400, 180] width 402 height 32
type input "JOB-0408285"
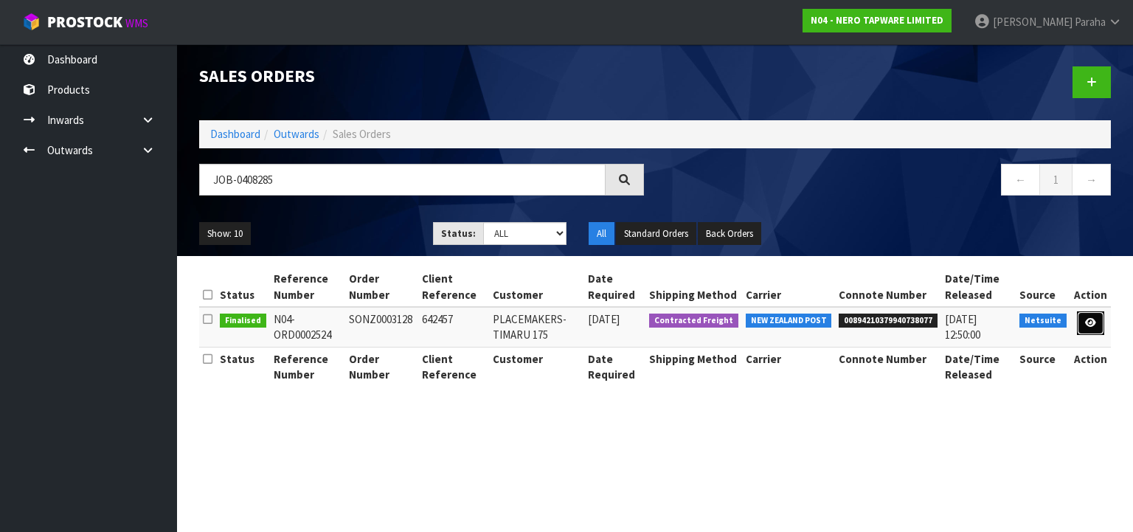
click at [1095, 327] on link at bounding box center [1090, 323] width 27 height 24
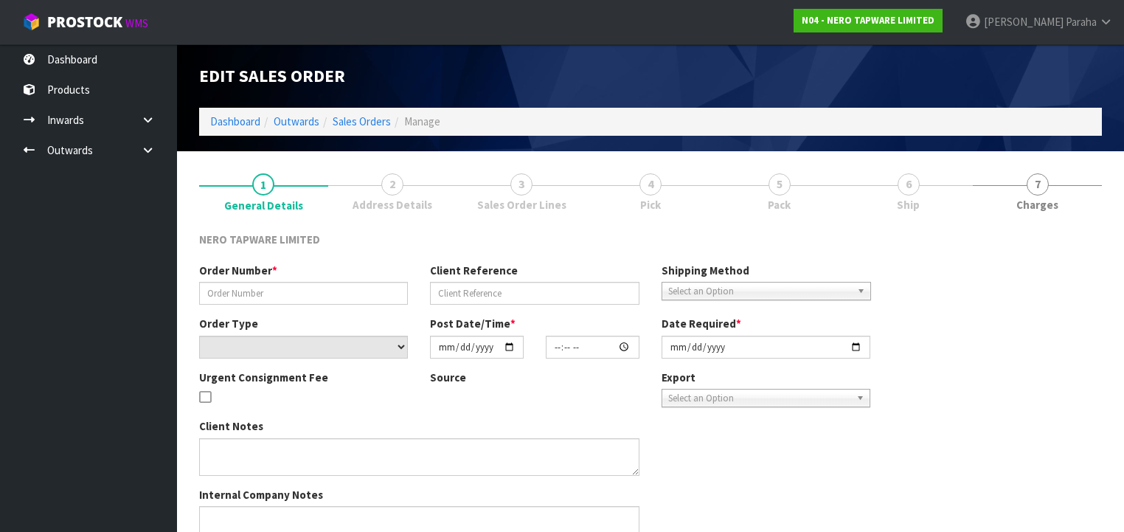
type input "SONZ0003128"
type input "642457"
select select "number:0"
type input "[DATE]"
type input "15:00:09.000"
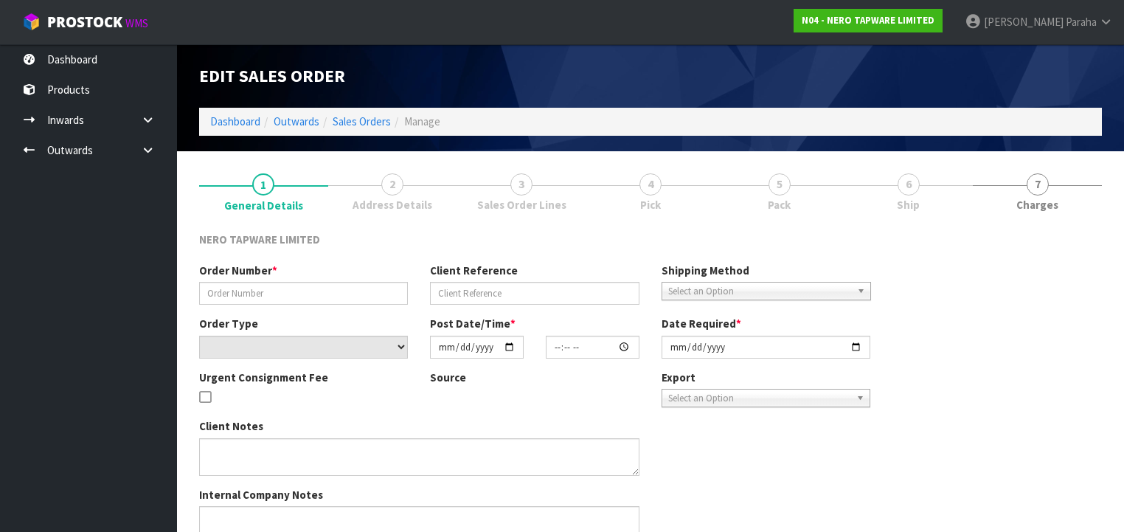
type input "[DATE]"
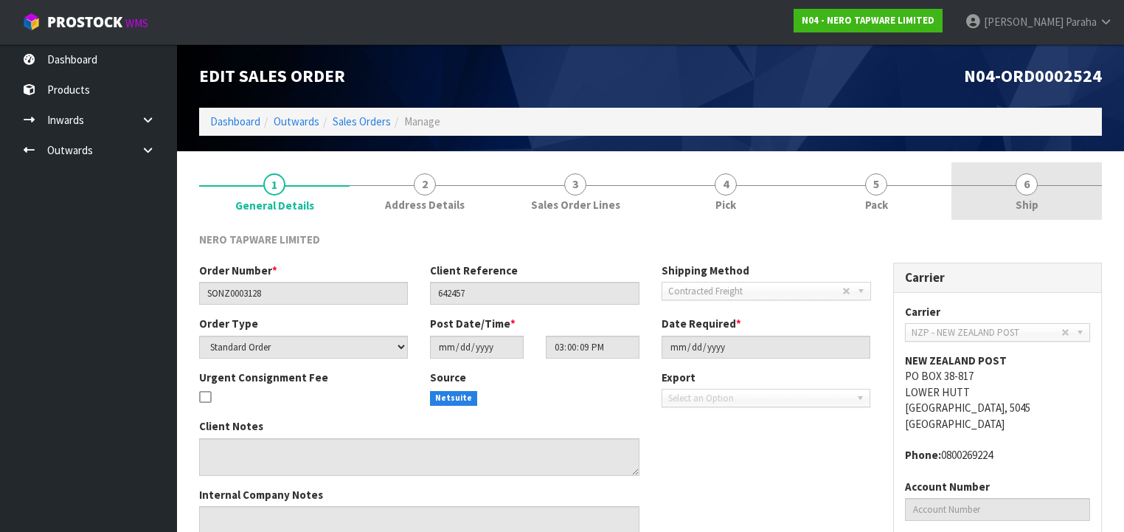
click at [1036, 188] on span "6" at bounding box center [1027, 184] width 22 height 22
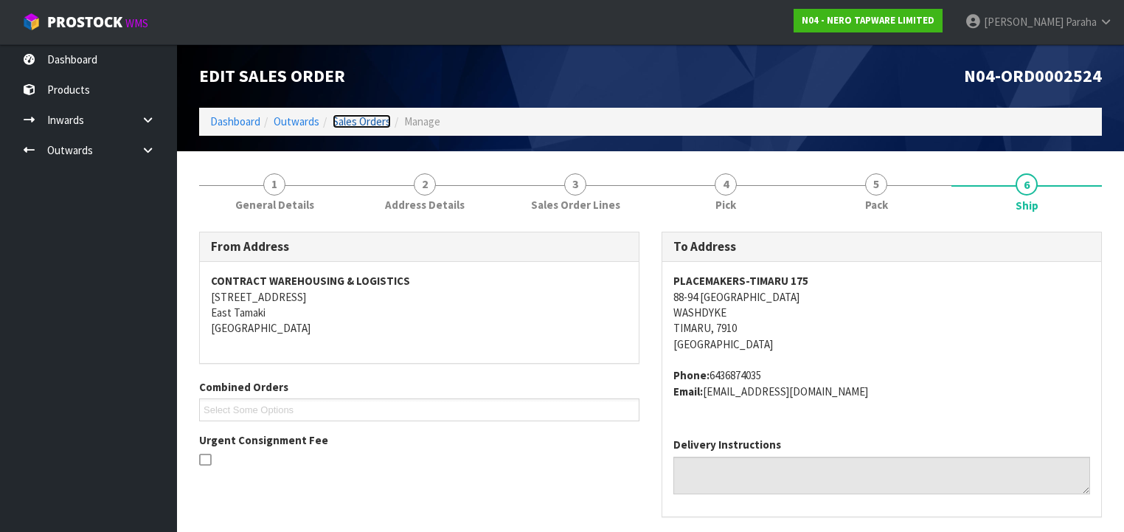
click at [361, 123] on link "Sales Orders" at bounding box center [362, 121] width 58 height 14
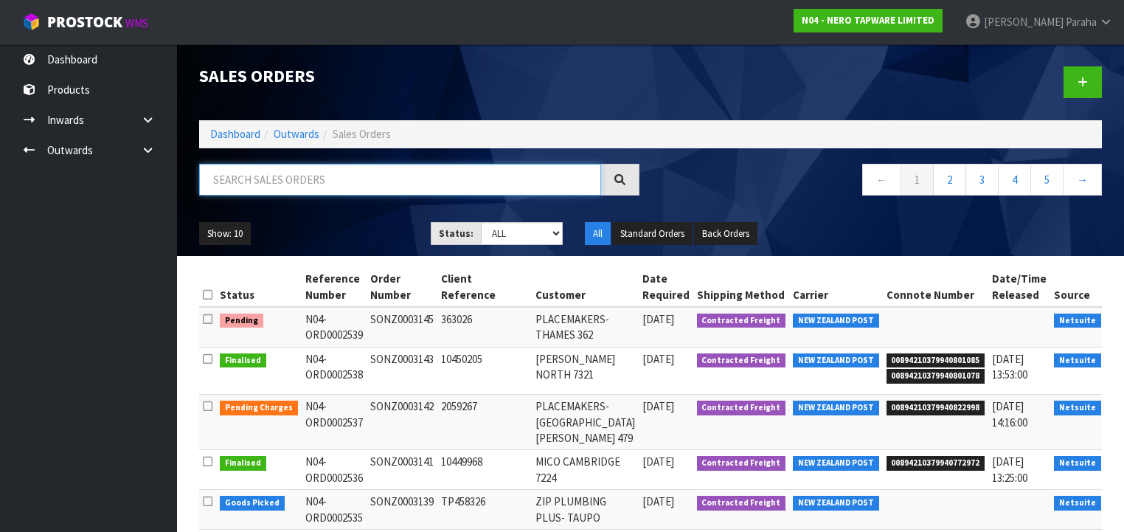
click at [401, 188] on input "text" at bounding box center [400, 180] width 402 height 32
type input "JOB-0408289"
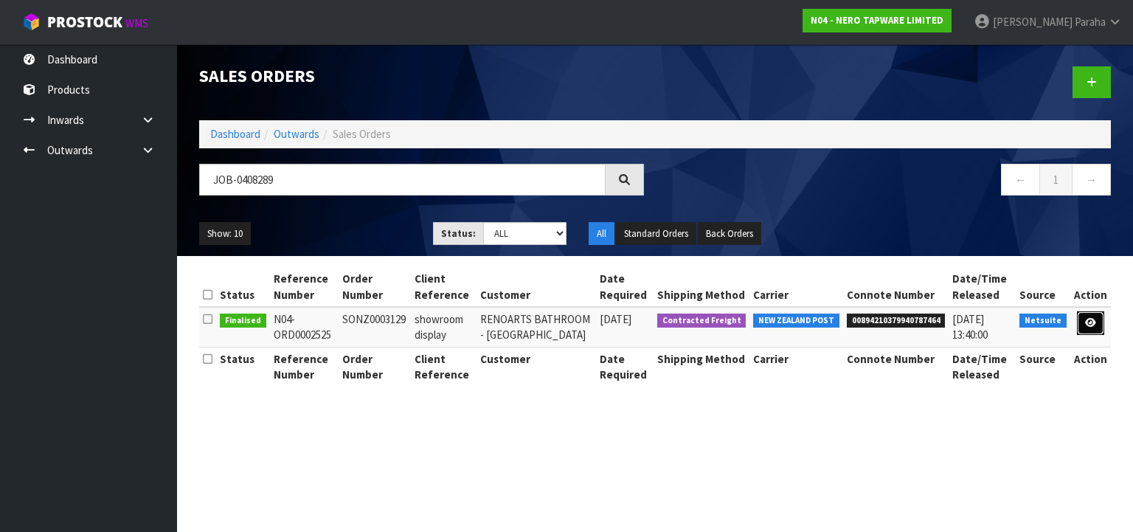
click at [1088, 327] on link at bounding box center [1090, 323] width 27 height 24
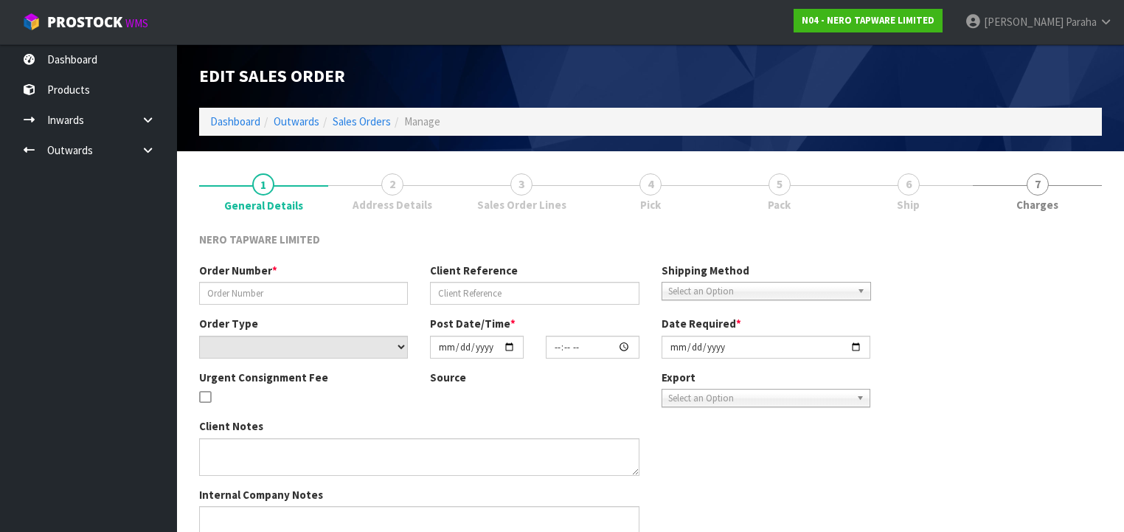
type input "SONZ0003129"
type input "showroom display"
select select "number:0"
type input "[DATE]"
type input "15:30:05.000"
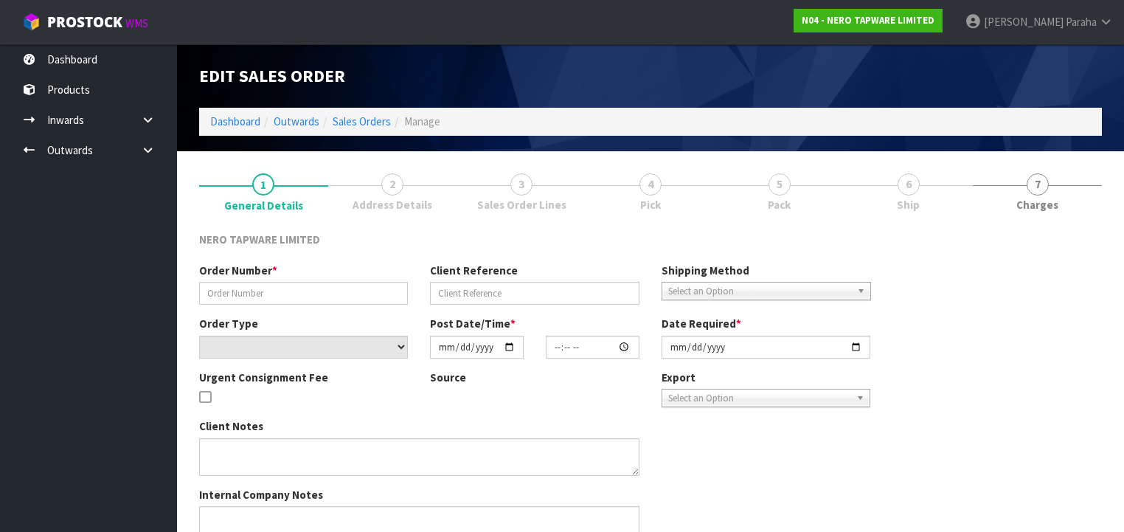
type input "[DATE]"
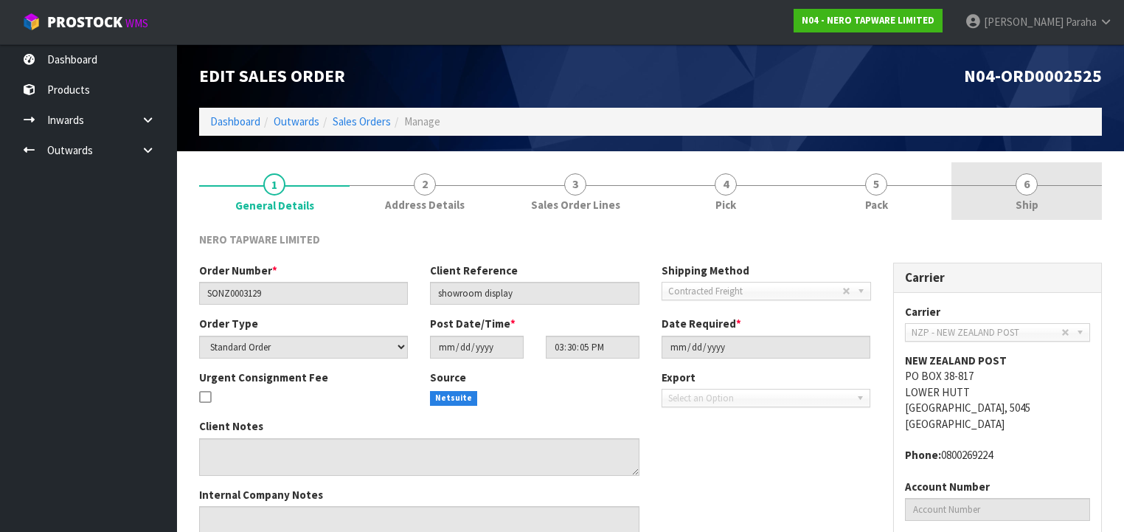
click at [1032, 194] on link "6 Ship" at bounding box center [1026, 191] width 150 height 58
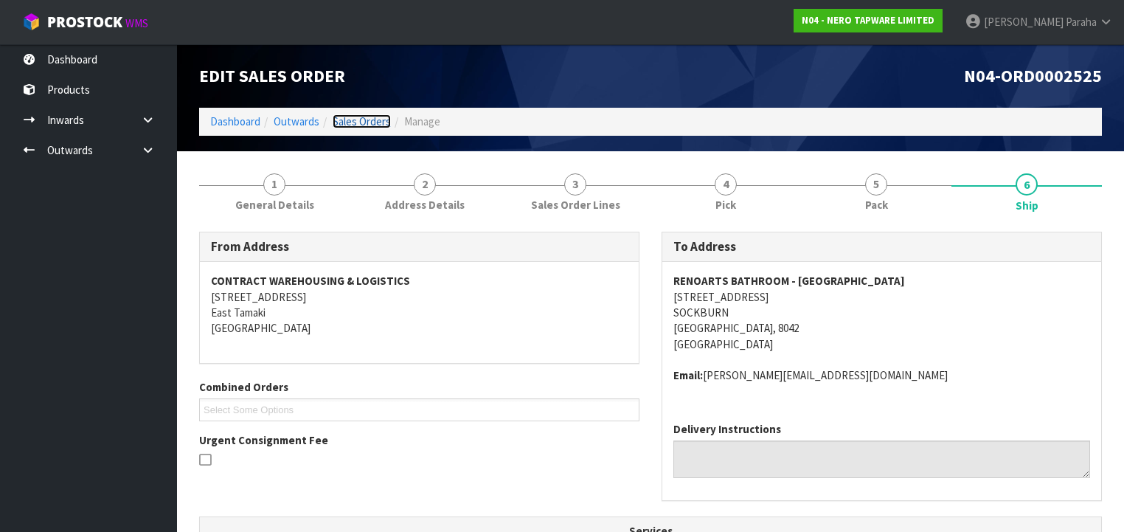
click at [355, 125] on link "Sales Orders" at bounding box center [362, 121] width 58 height 14
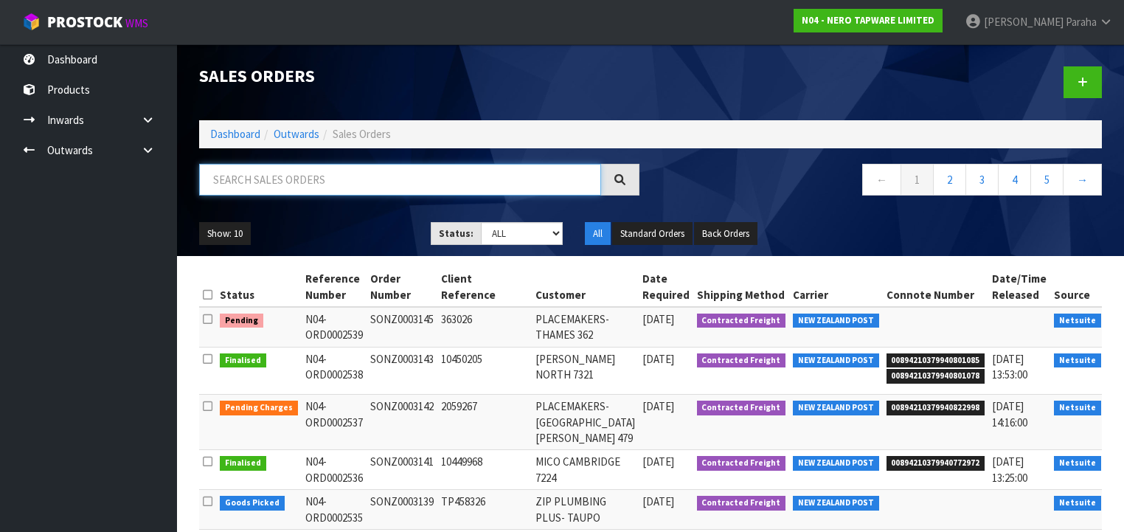
click at [327, 179] on input "text" at bounding box center [400, 180] width 402 height 32
type input "JOB-0408290"
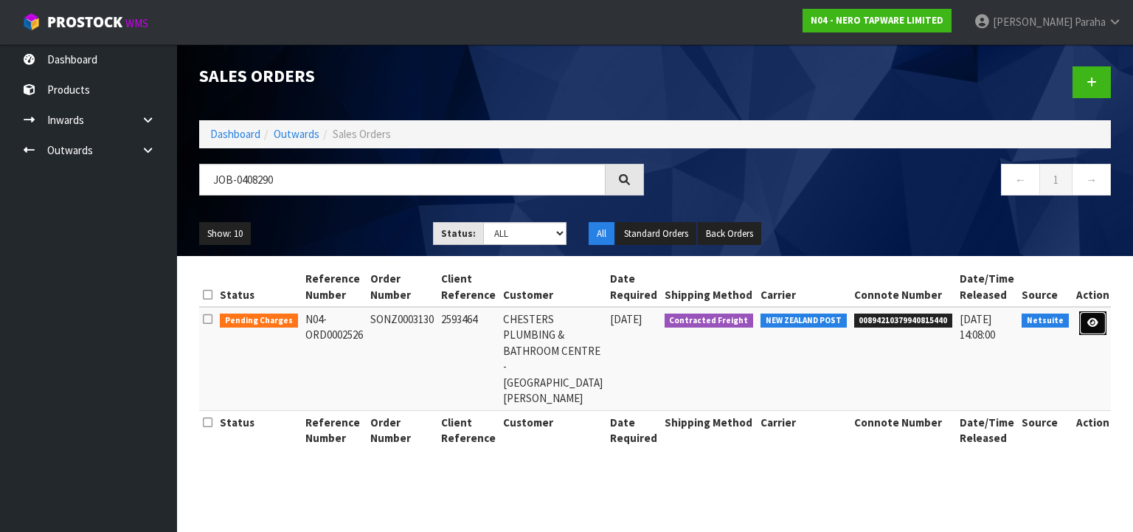
click at [1094, 327] on link at bounding box center [1092, 323] width 27 height 24
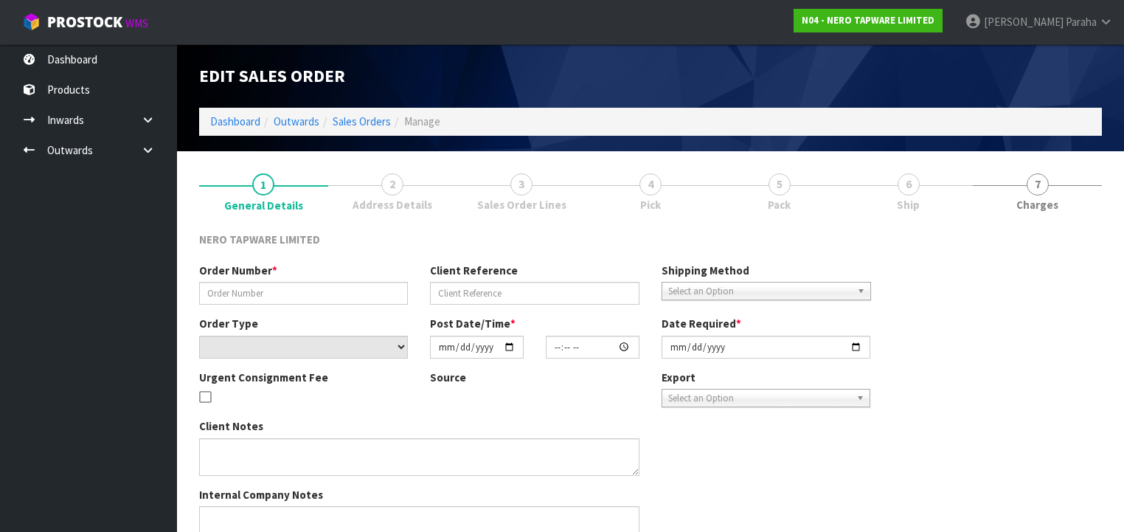
type input "SONZ0003130"
type input "2593464"
select select "number:0"
type input "[DATE]"
type input "15:30:06.000"
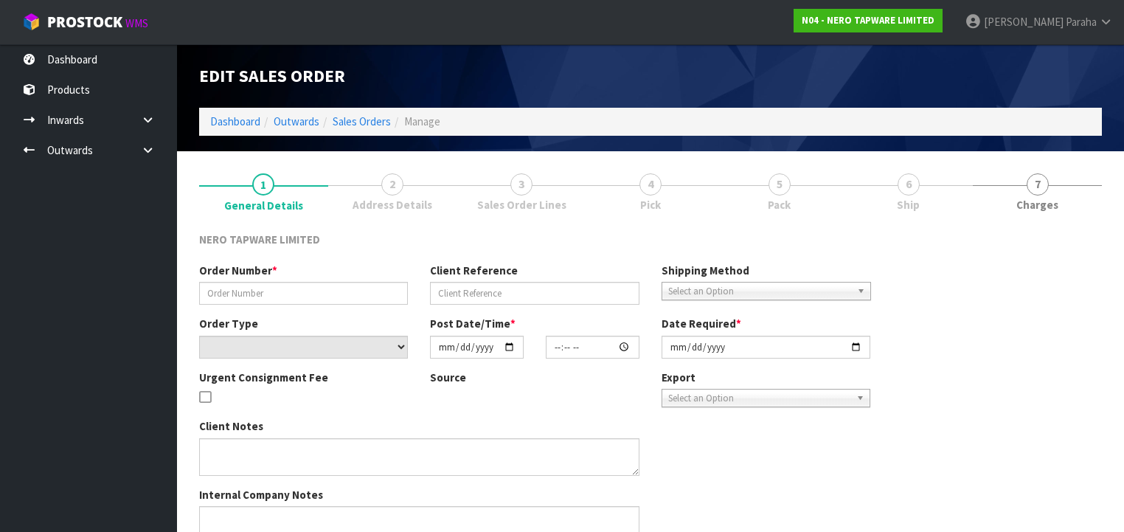
type input "[DATE]"
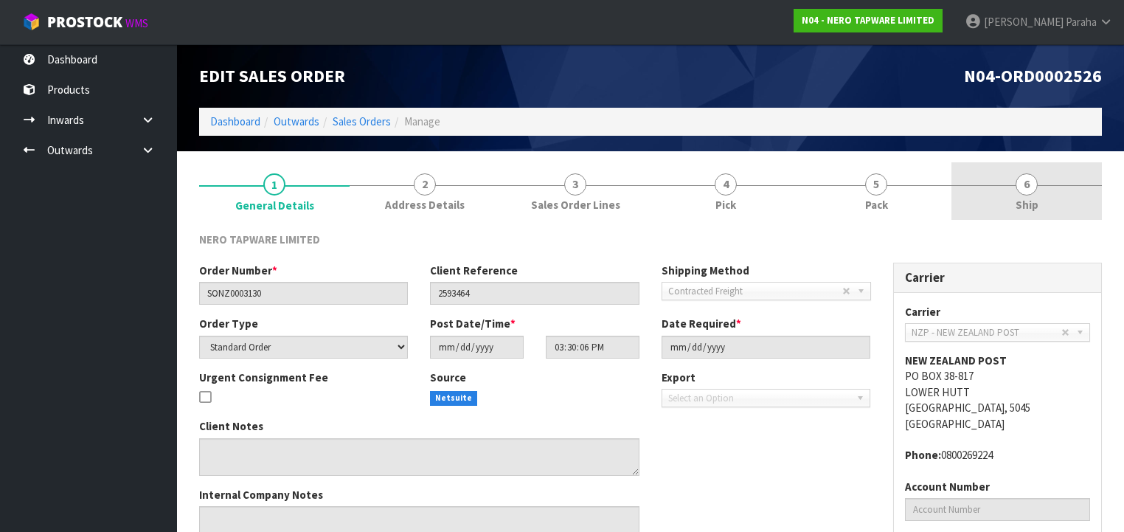
click at [1038, 189] on link "6 Ship" at bounding box center [1026, 191] width 150 height 58
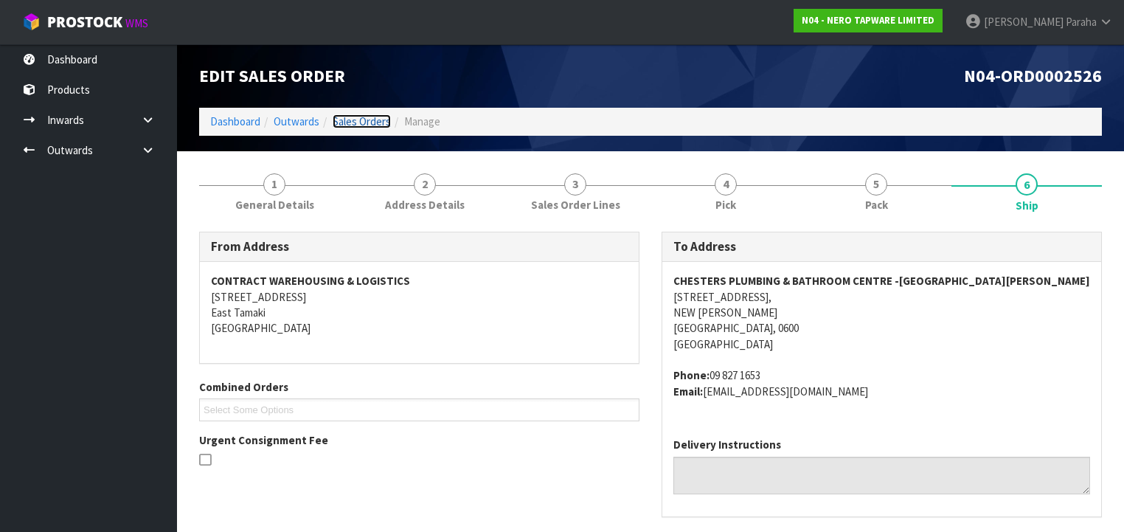
click at [373, 123] on link "Sales Orders" at bounding box center [362, 121] width 58 height 14
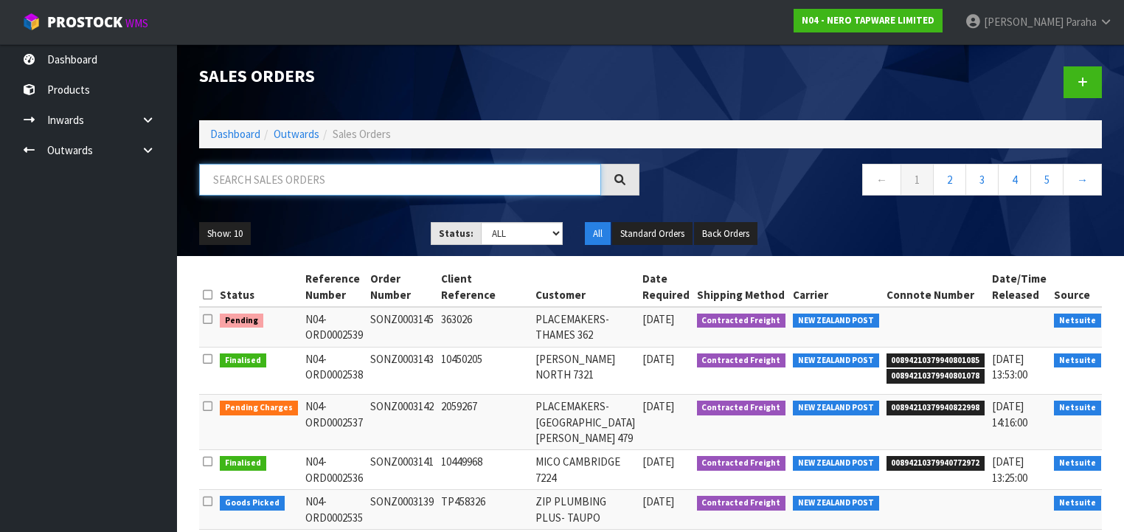
click at [440, 183] on input "text" at bounding box center [400, 180] width 402 height 32
type input "JOB-0408291"
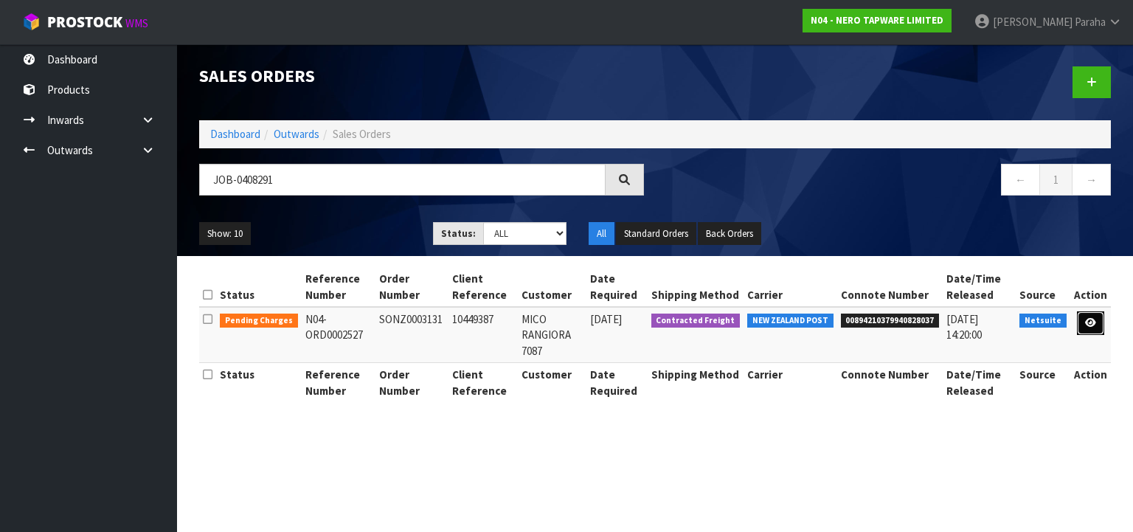
click at [1095, 322] on icon at bounding box center [1090, 323] width 11 height 10
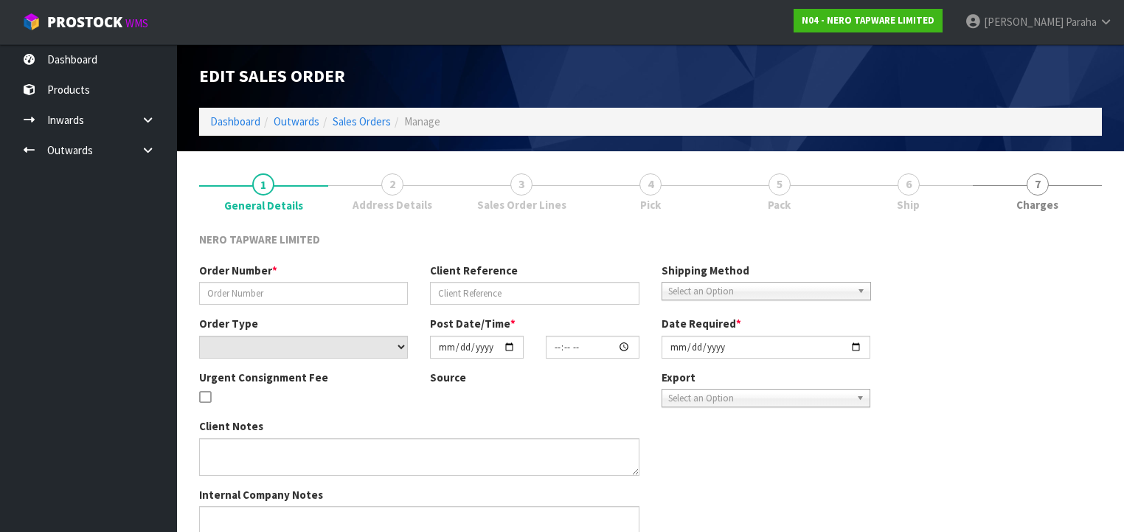
type input "SONZ0003131"
type input "10449387"
select select "number:0"
type input "[DATE]"
type input "15:30:08.000"
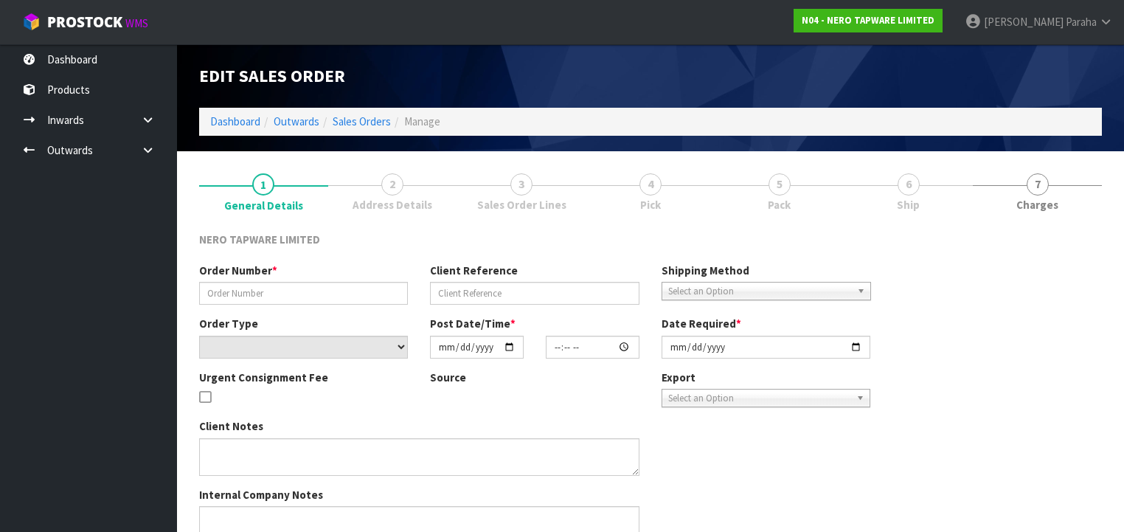
type input "[DATE]"
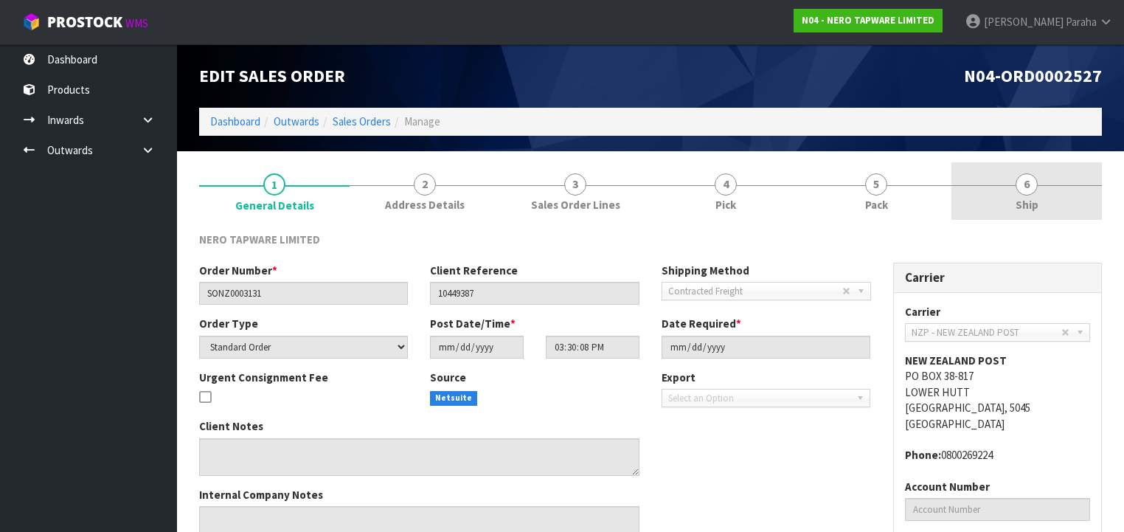
click at [1024, 177] on span "6" at bounding box center [1027, 184] width 22 height 22
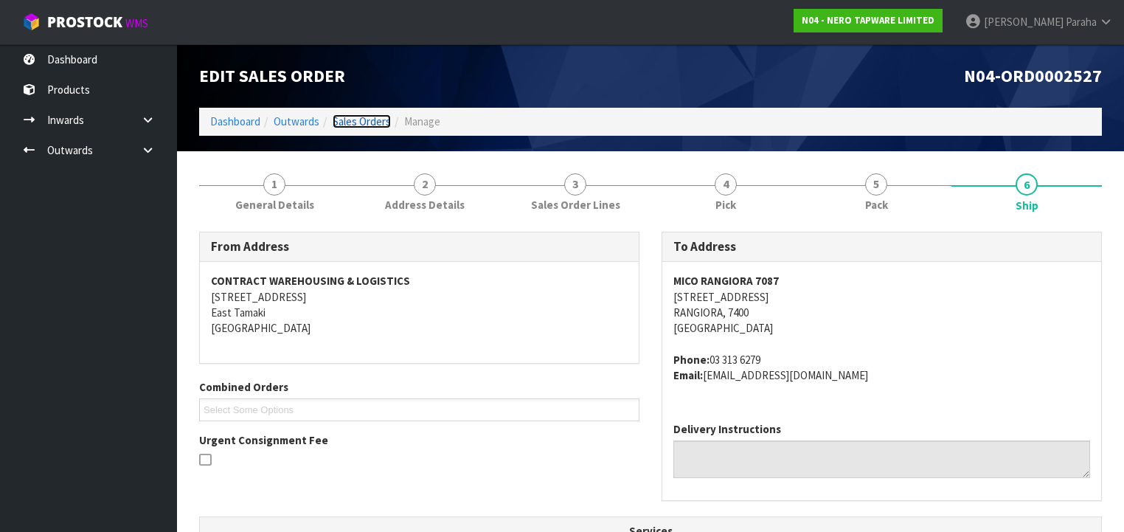
click at [368, 125] on link "Sales Orders" at bounding box center [362, 121] width 58 height 14
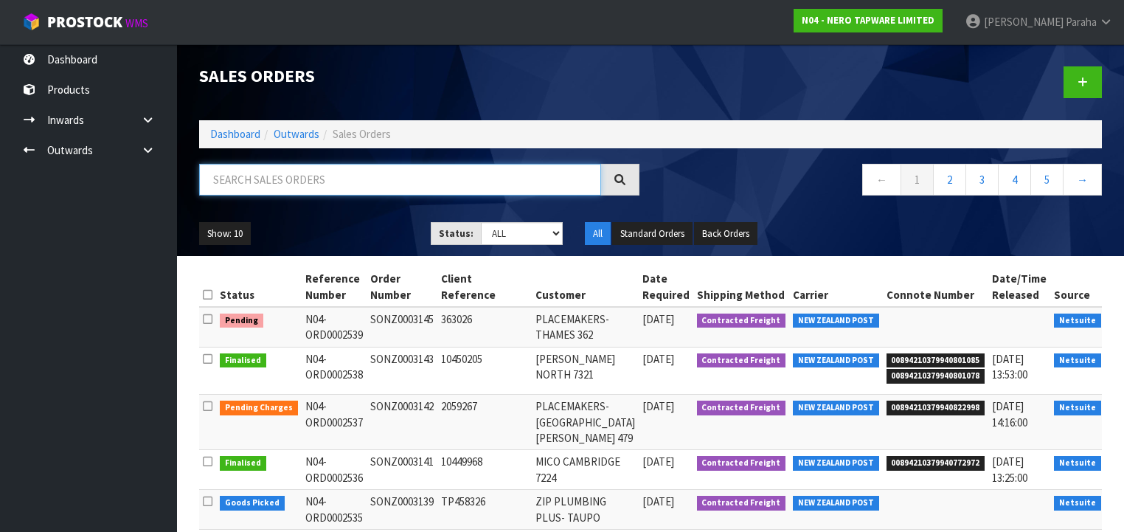
click at [330, 173] on input "text" at bounding box center [400, 180] width 402 height 32
type input "JOB-0408283"
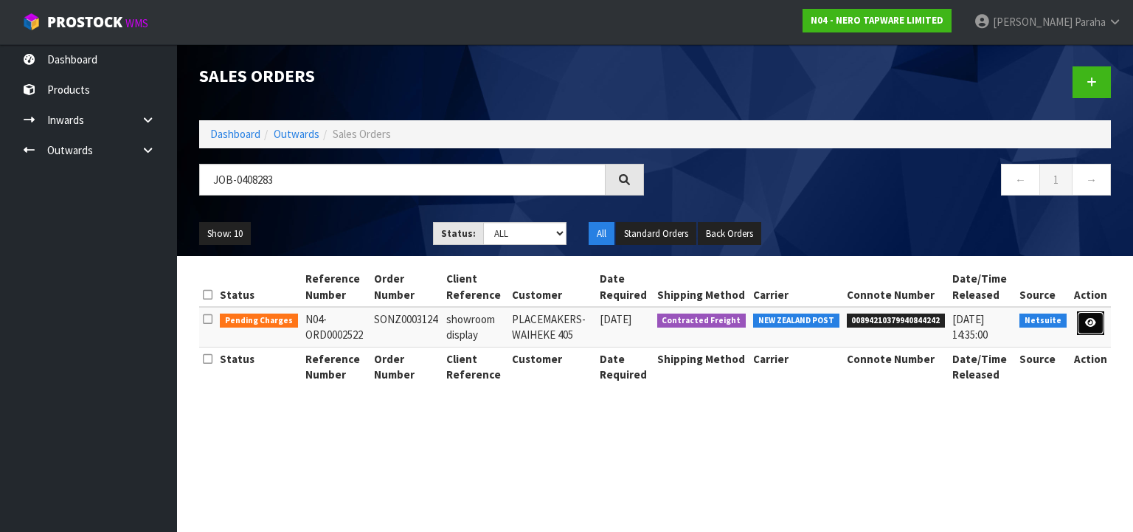
click at [1094, 321] on icon at bounding box center [1090, 323] width 11 height 10
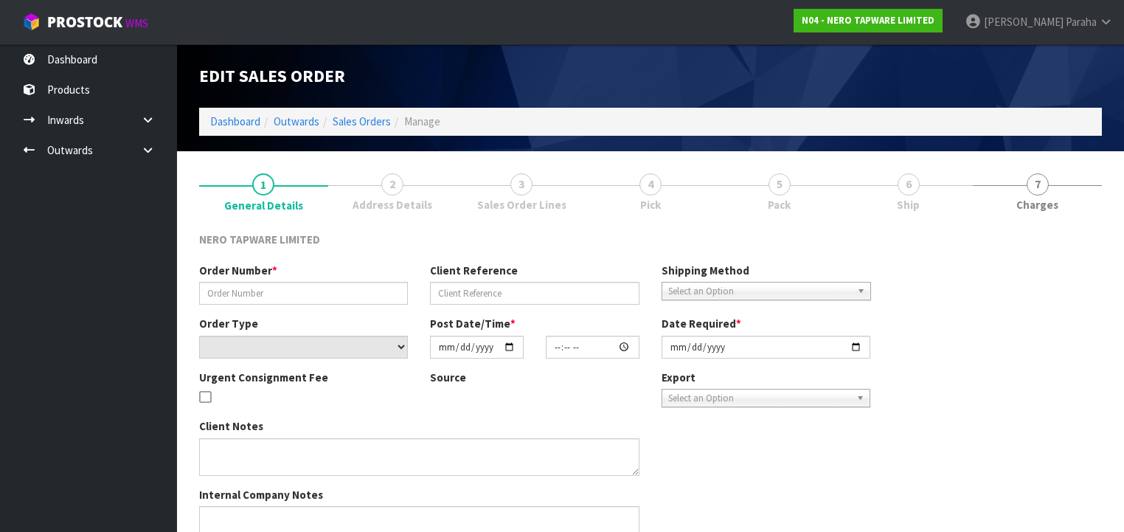
type input "SONZ0003124"
type input "showroom display"
select select "number:0"
type input "[DATE]"
type input "15:00:06.000"
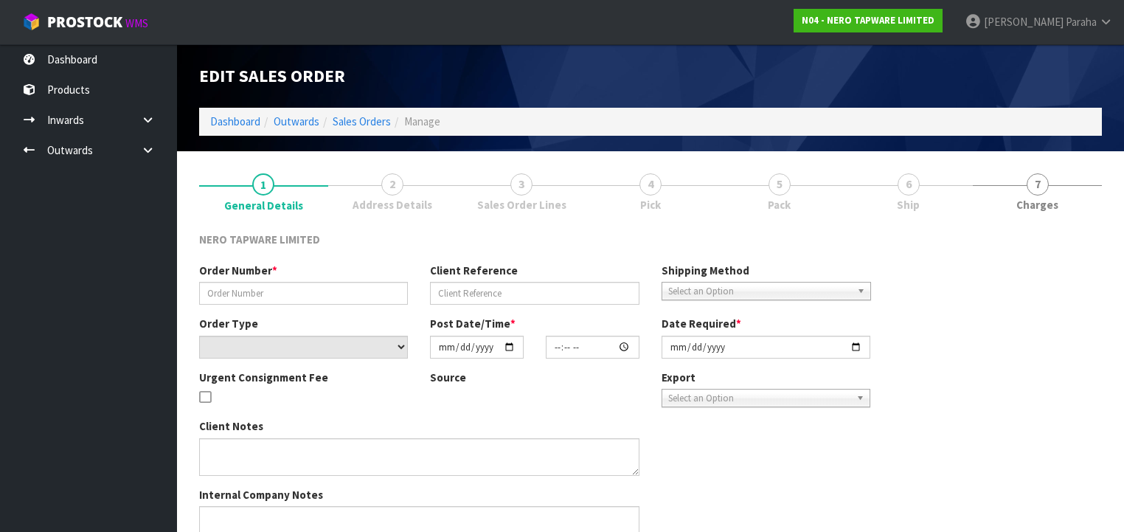
type input "[DATE]"
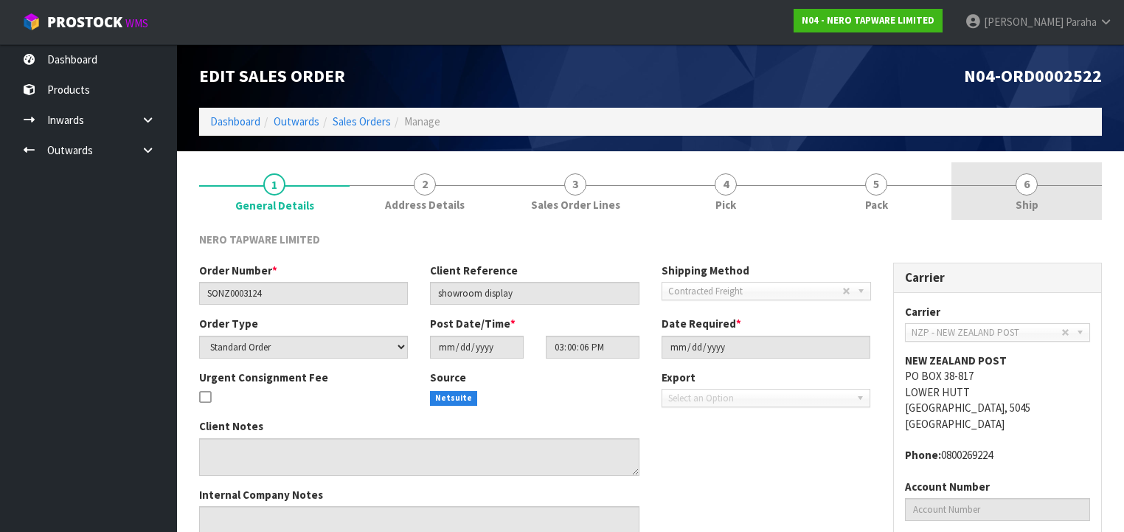
click at [1024, 188] on span "6" at bounding box center [1027, 184] width 22 height 22
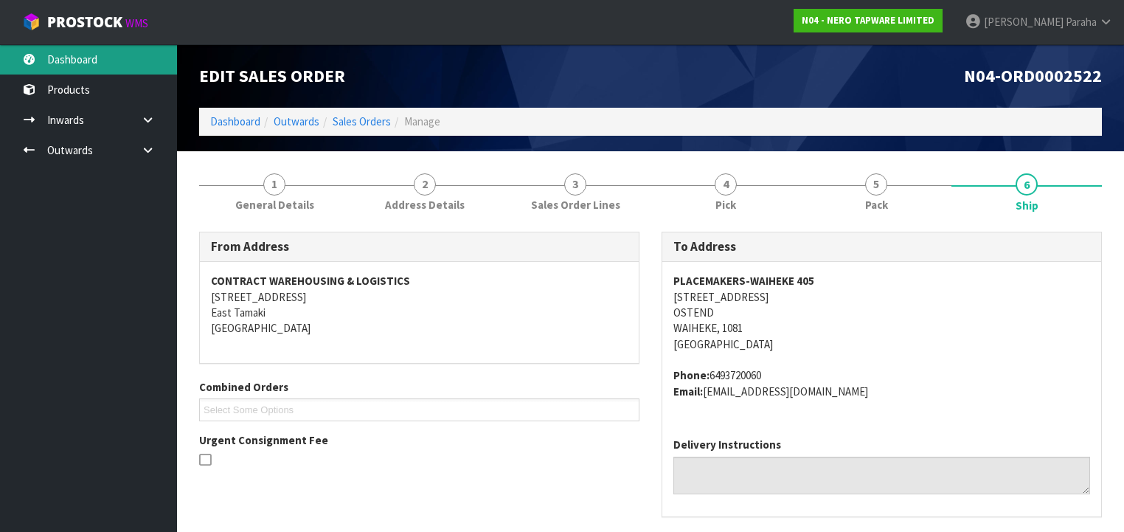
click at [62, 52] on link "Dashboard" at bounding box center [88, 59] width 177 height 30
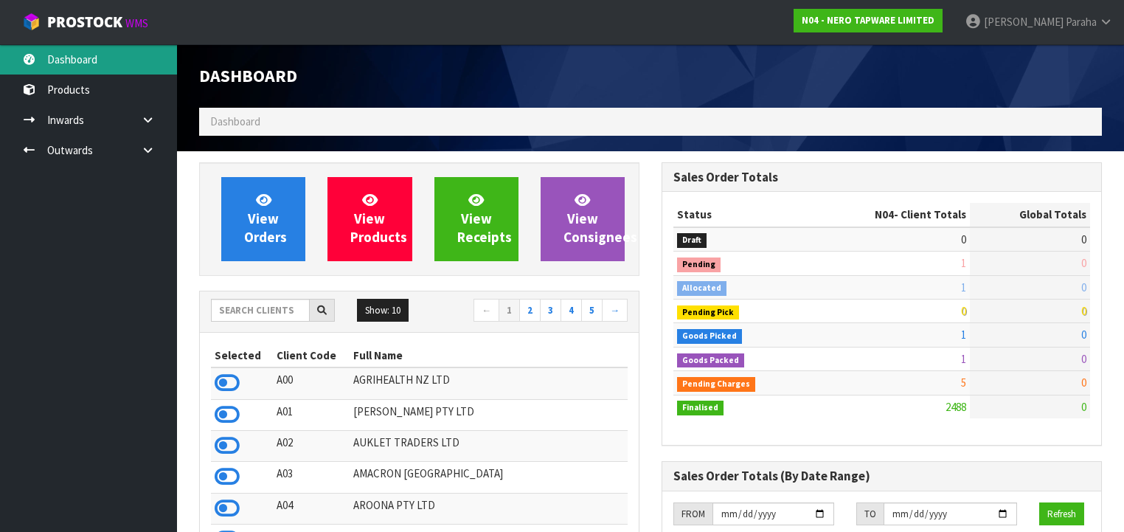
scroll to position [1254, 462]
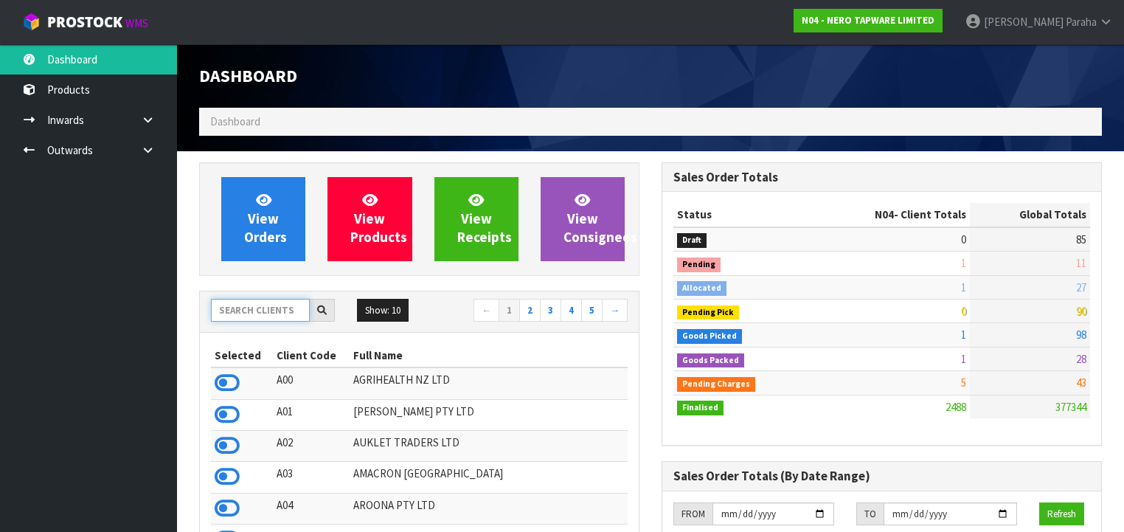
click at [245, 313] on input "text" at bounding box center [260, 310] width 99 height 23
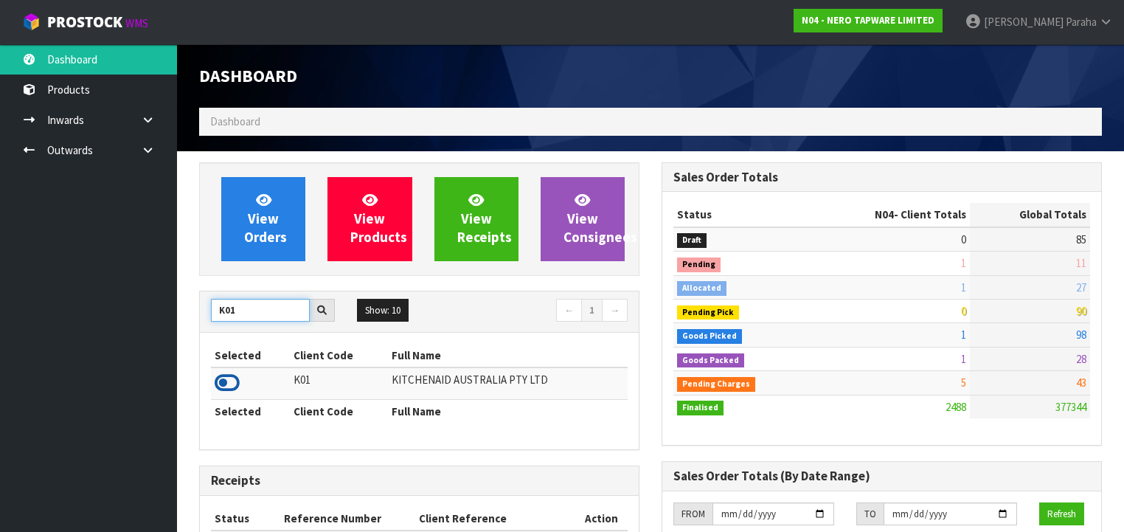
type input "K01"
click at [235, 381] on icon at bounding box center [227, 383] width 25 height 22
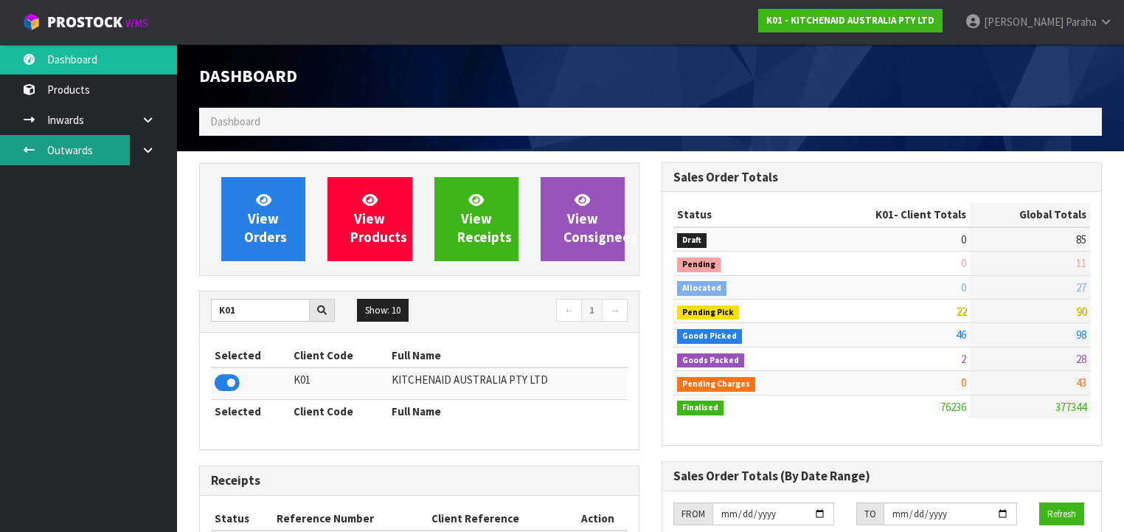
scroll to position [1112, 462]
click at [91, 153] on link "Outwards" at bounding box center [88, 150] width 177 height 30
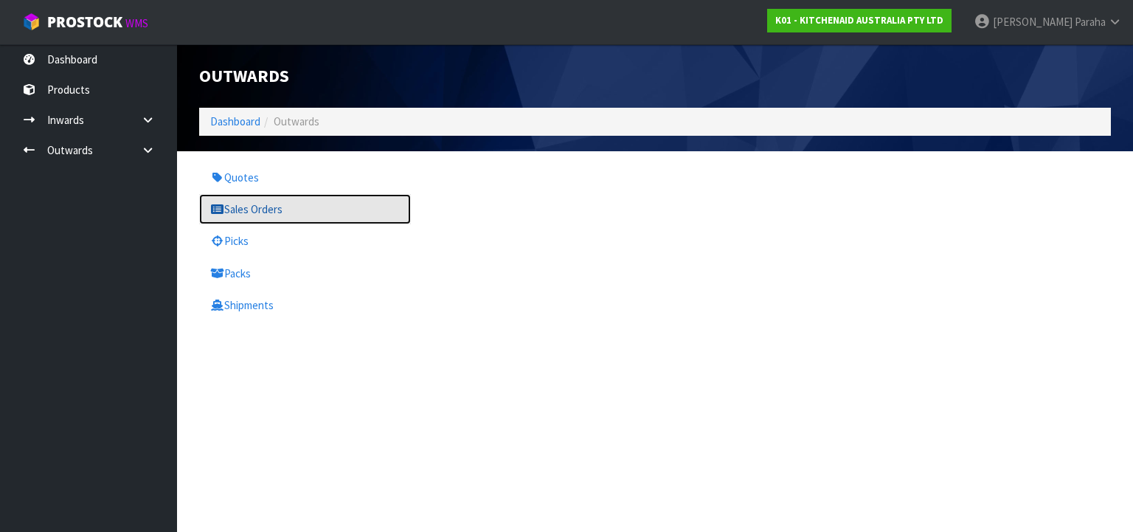
click at [263, 218] on link "Sales Orders" at bounding box center [305, 209] width 212 height 30
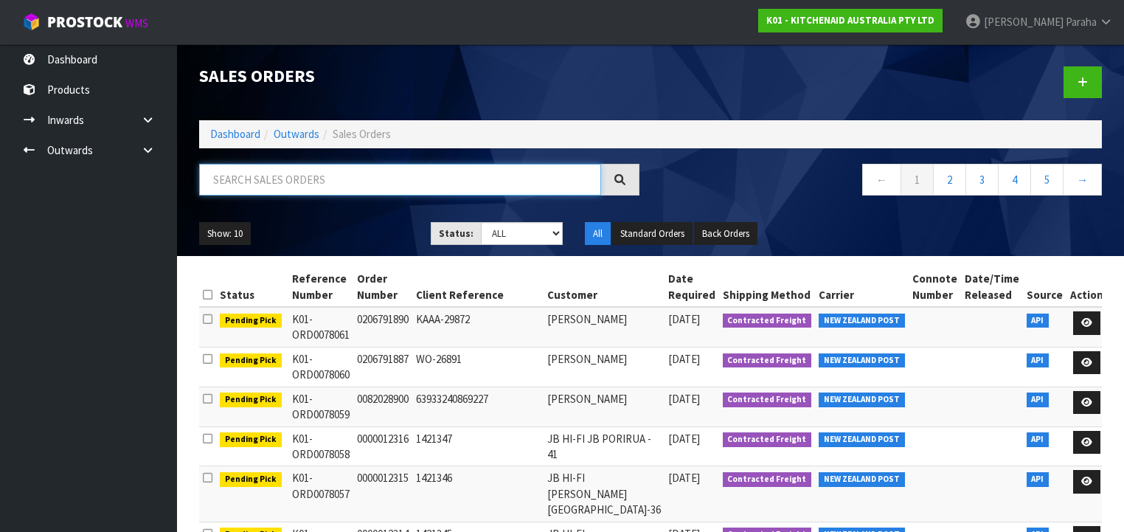
click at [419, 180] on input "text" at bounding box center [400, 180] width 402 height 32
type input "JOB-0407978"
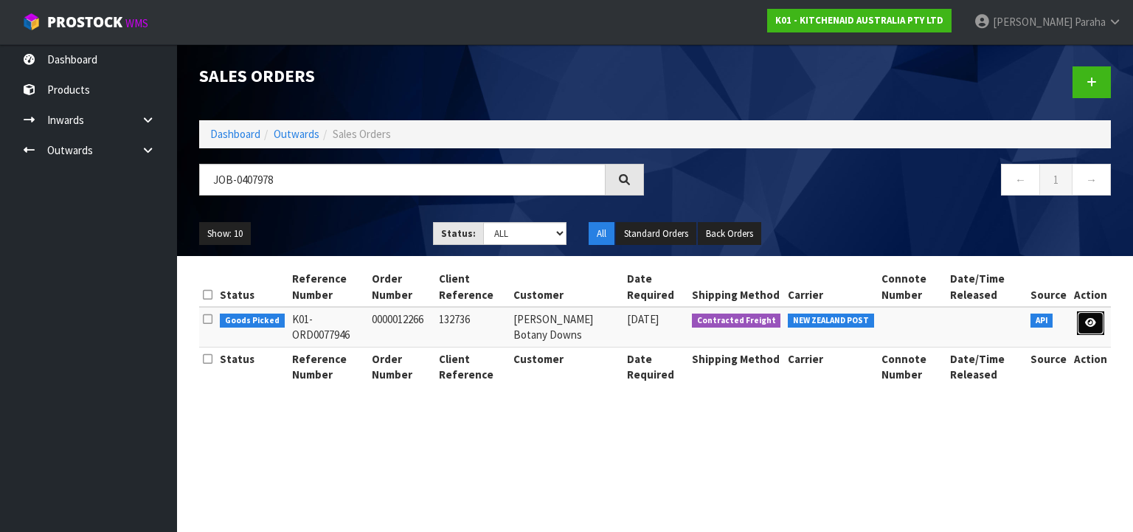
click at [1091, 324] on icon at bounding box center [1090, 323] width 11 height 10
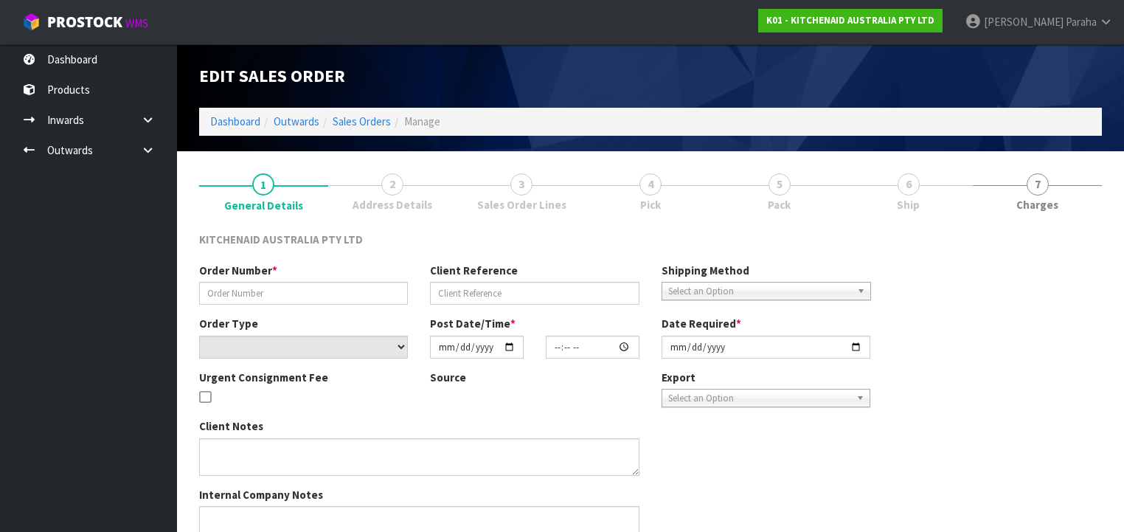
type input "0000012266"
type input "132736"
select select "number:0"
type input "[DATE]"
type input "15:31:40.000"
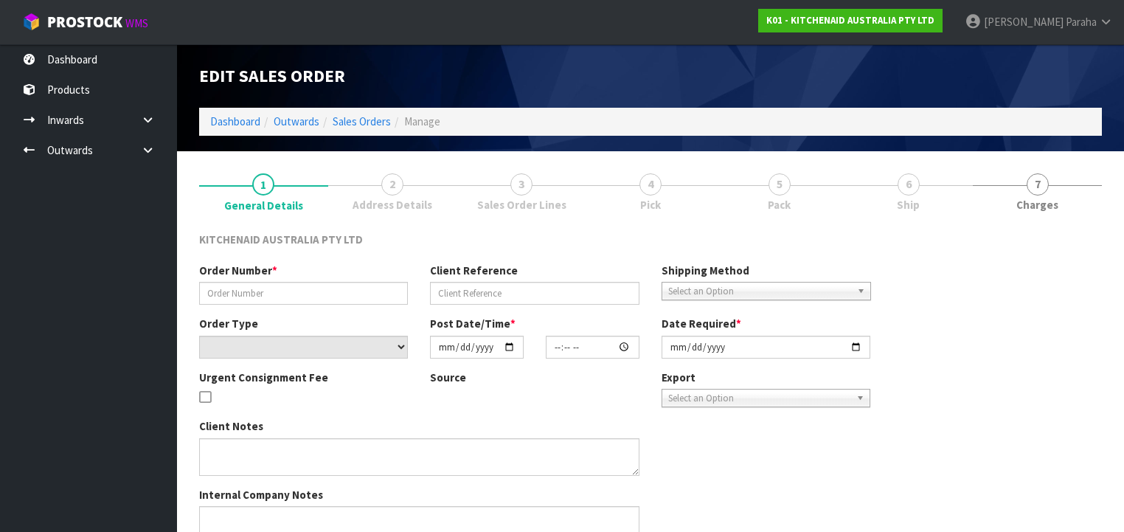
type input "[DATE]"
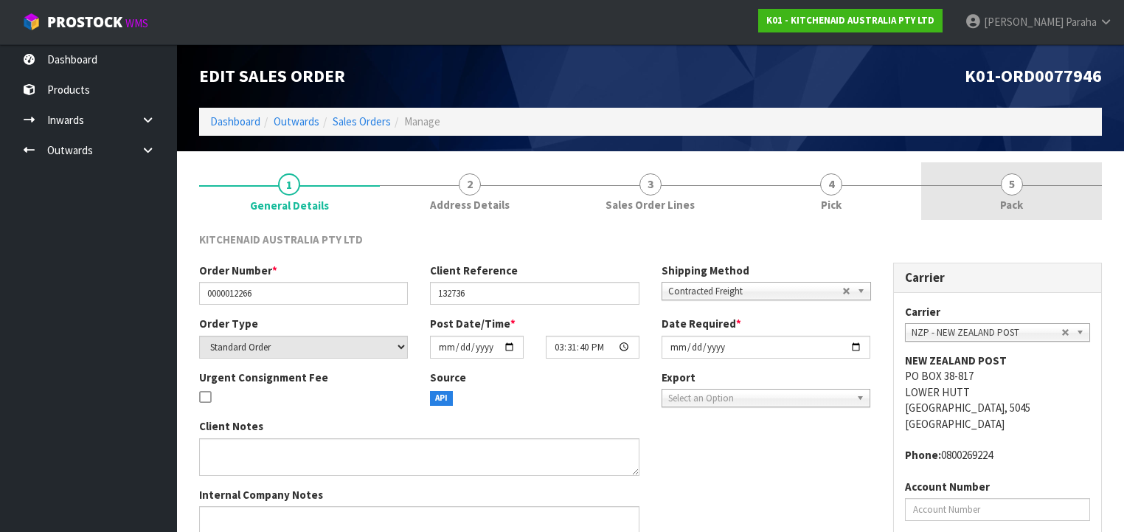
click at [1017, 191] on span "5" at bounding box center [1012, 184] width 22 height 22
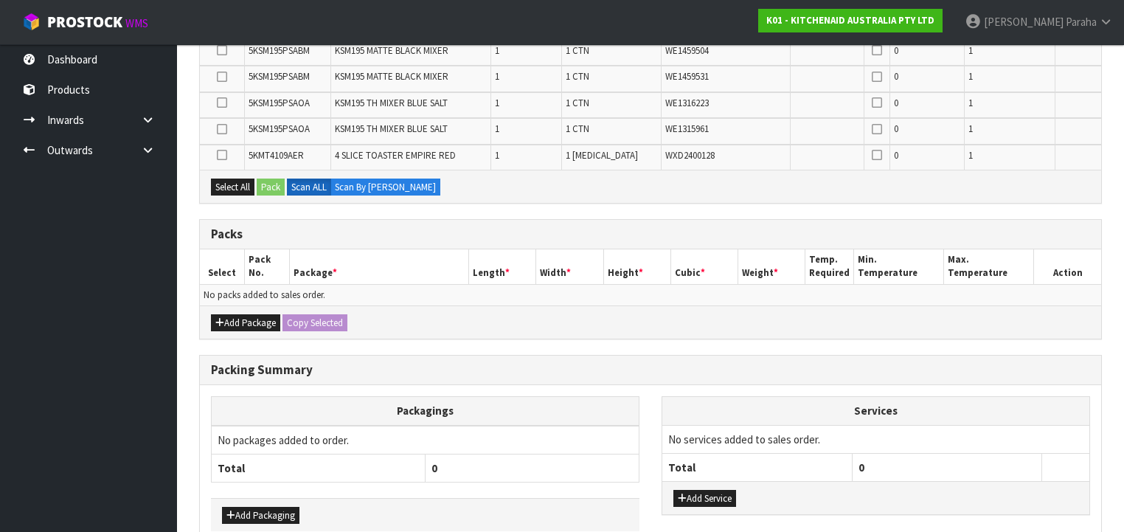
scroll to position [371, 0]
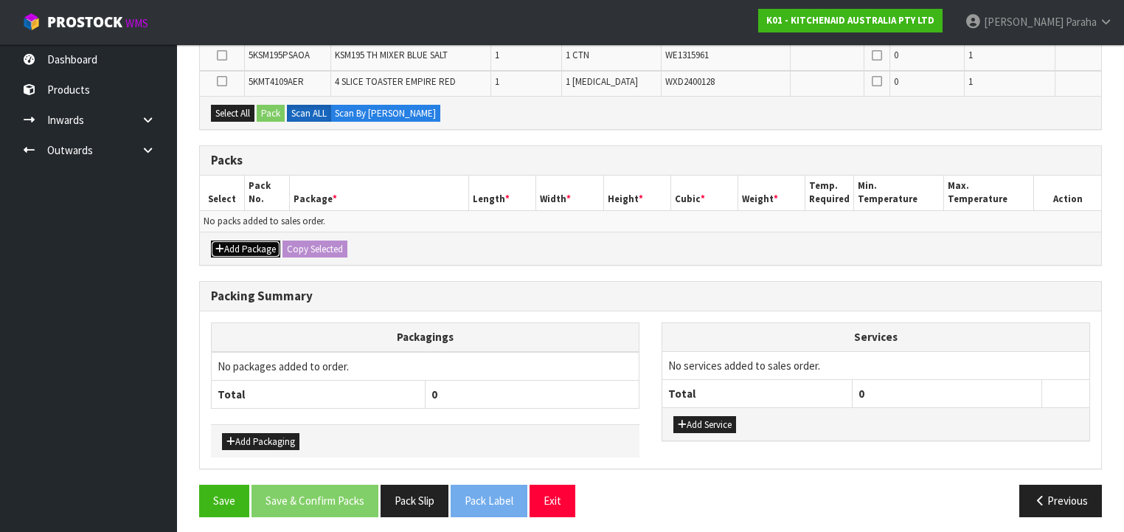
click at [259, 246] on button "Add Package" at bounding box center [245, 249] width 69 height 18
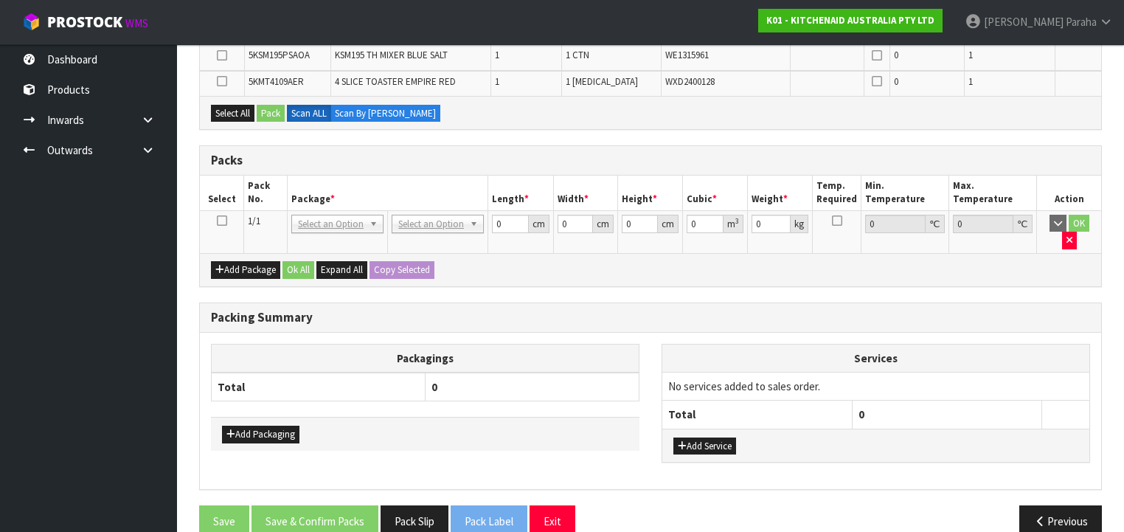
click at [221, 221] on icon at bounding box center [222, 221] width 10 height 1
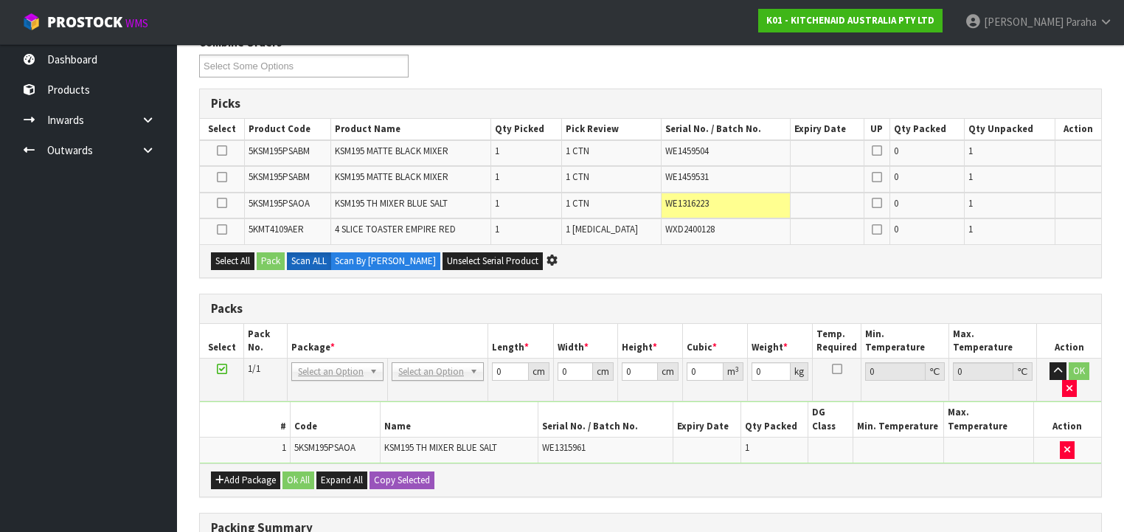
scroll to position [194, 0]
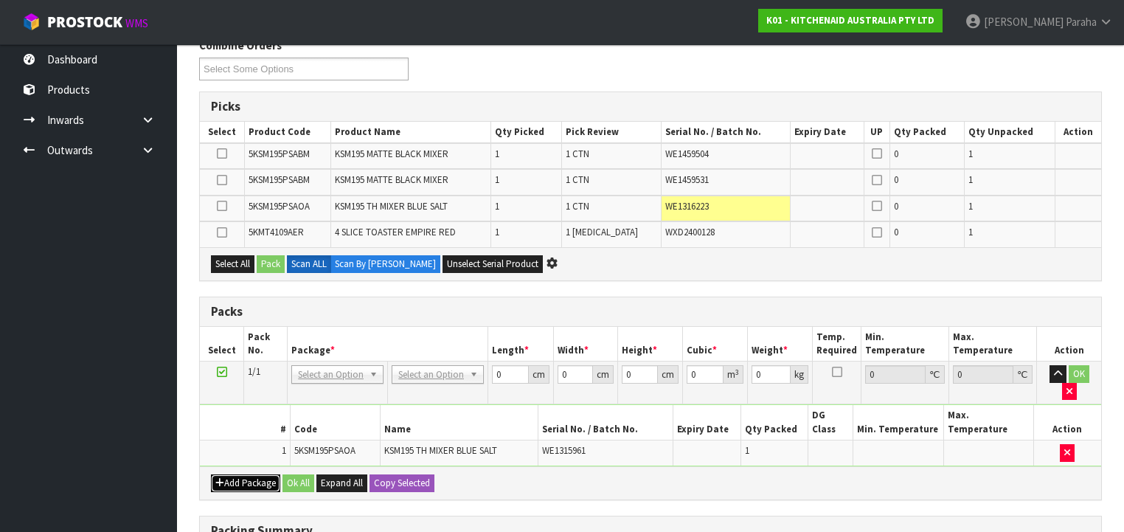
click at [245, 474] on button "Add Package" at bounding box center [245, 483] width 69 height 18
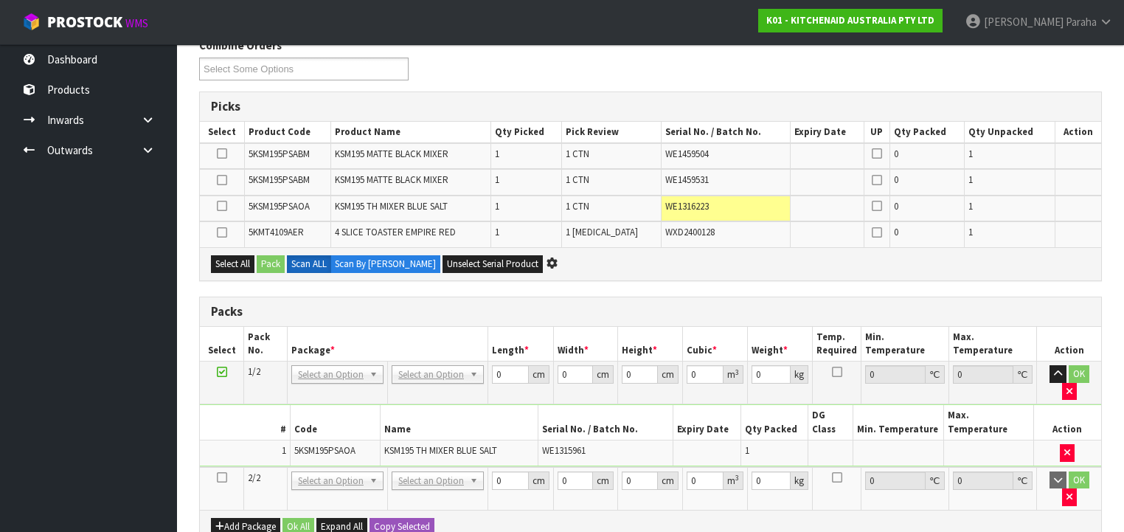
click at [224, 477] on icon at bounding box center [222, 477] width 10 height 1
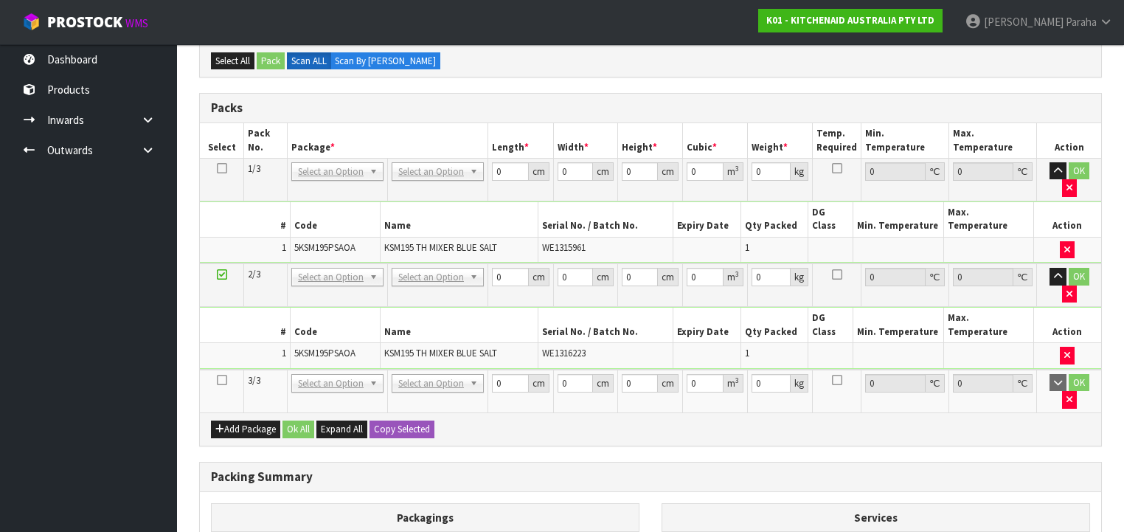
click at [221, 380] on icon at bounding box center [222, 380] width 10 height 1
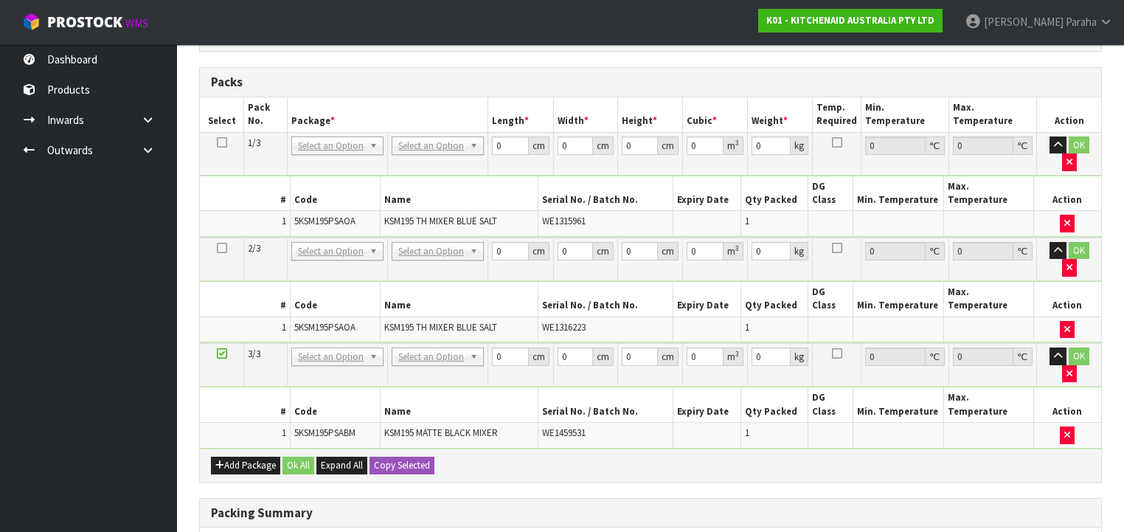
scroll to position [345, 0]
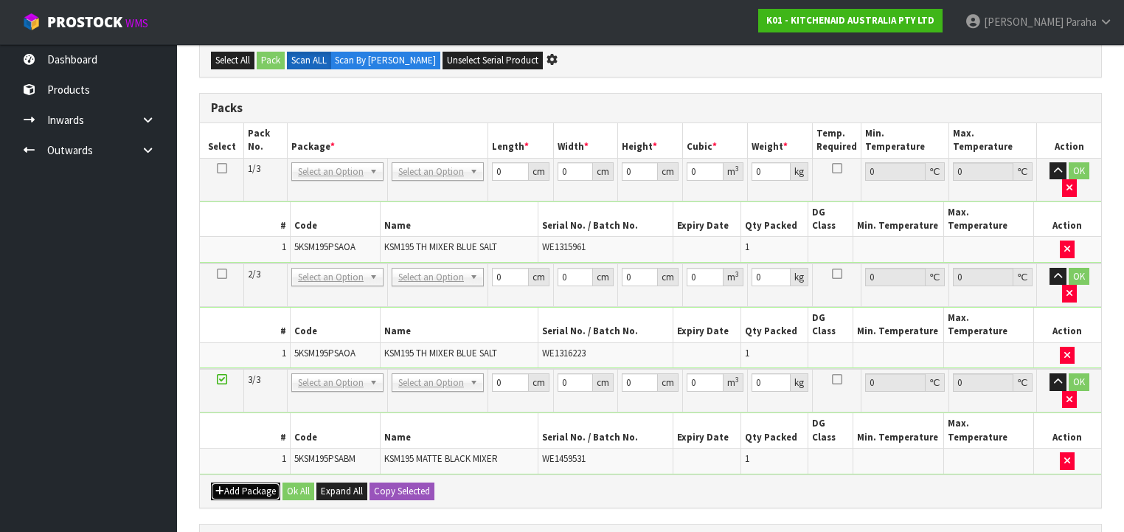
click at [241, 482] on button "Add Package" at bounding box center [245, 491] width 69 height 18
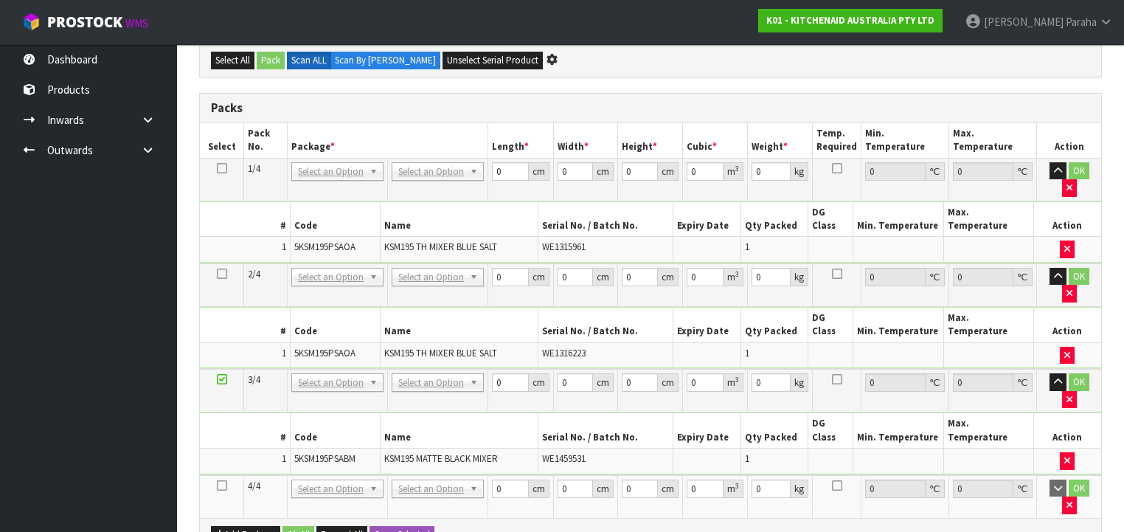
click at [222, 485] on icon at bounding box center [222, 485] width 10 height 1
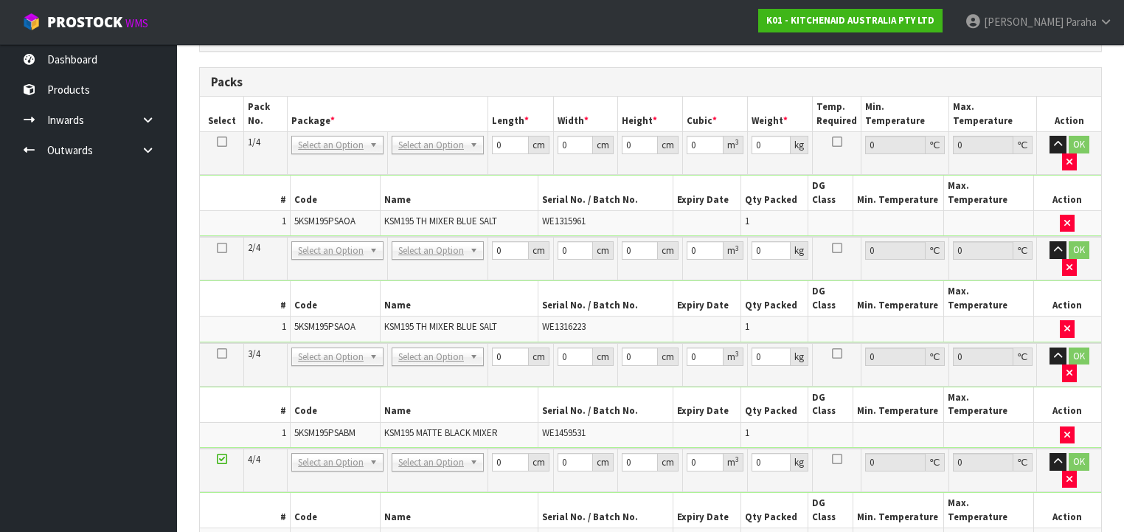
scroll to position [319, 0]
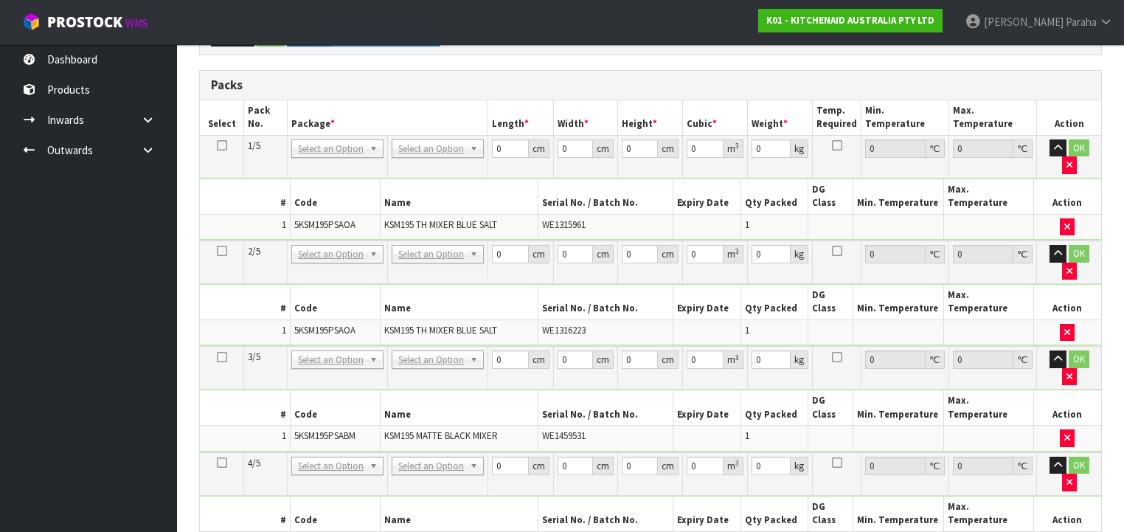
scroll to position [295, 0]
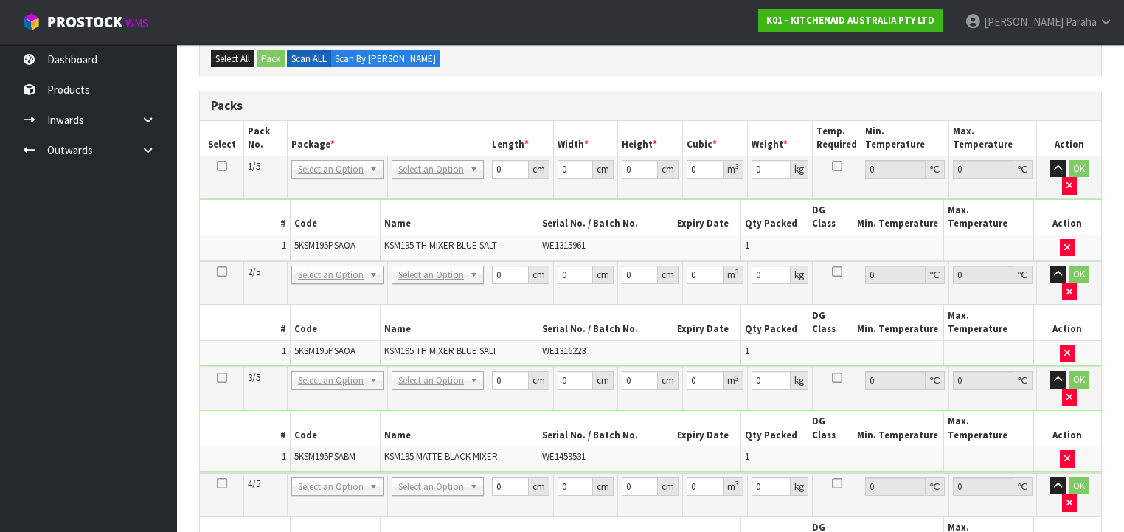
click at [219, 166] on icon at bounding box center [222, 166] width 10 height 1
drag, startPoint x: 496, startPoint y: 170, endPoint x: 478, endPoint y: 165, distance: 18.2
click at [478, 165] on tr "1/5 NONE 007-001 007-002 007-004 007-009 007-013 007-014 007-015 007-017 007-01…" at bounding box center [650, 177] width 901 height 43
type input "42"
type input "29"
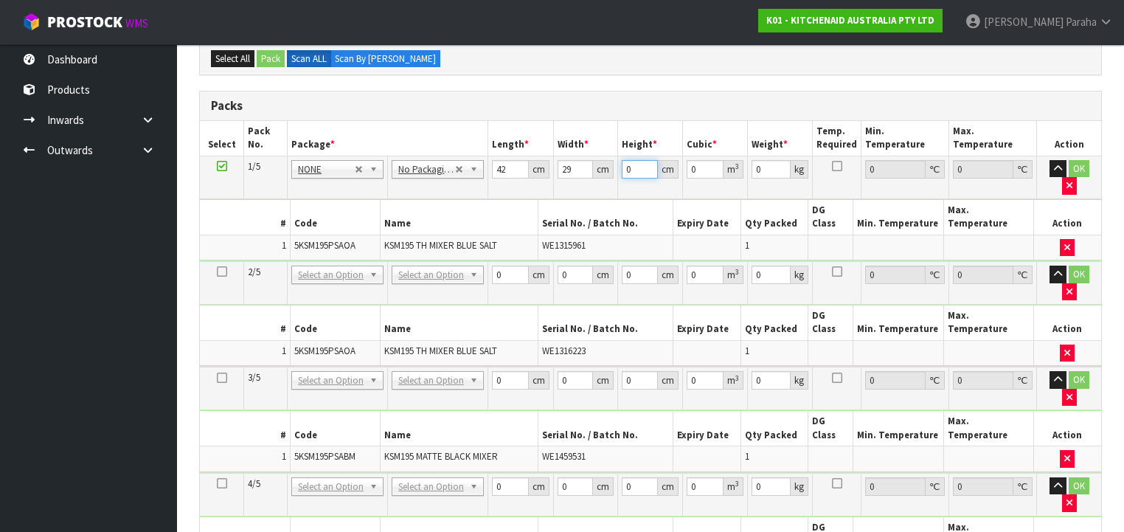
type input "4"
type input "0.004872"
type input "43"
type input "0.052374"
type input "43"
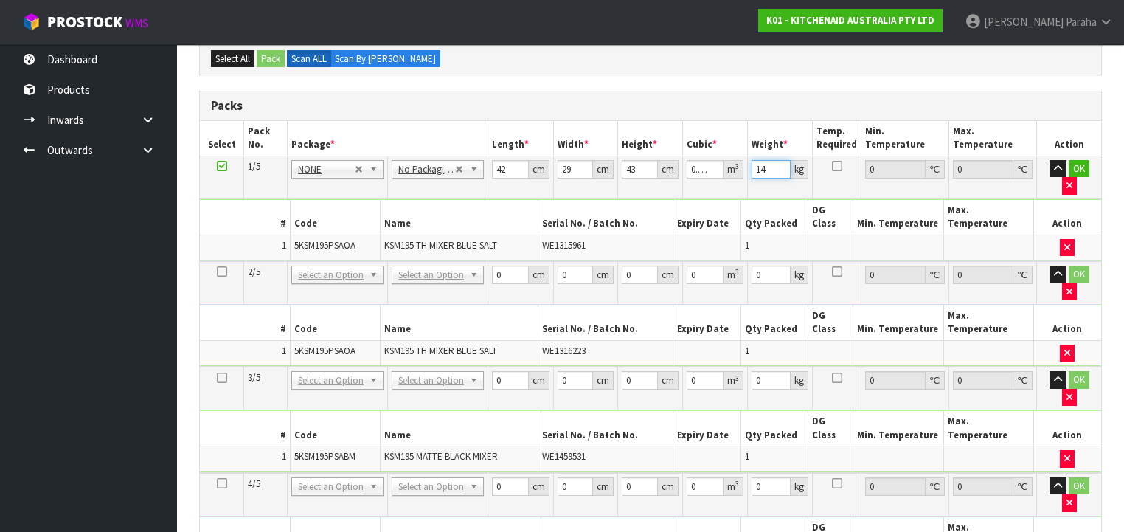
type input "14"
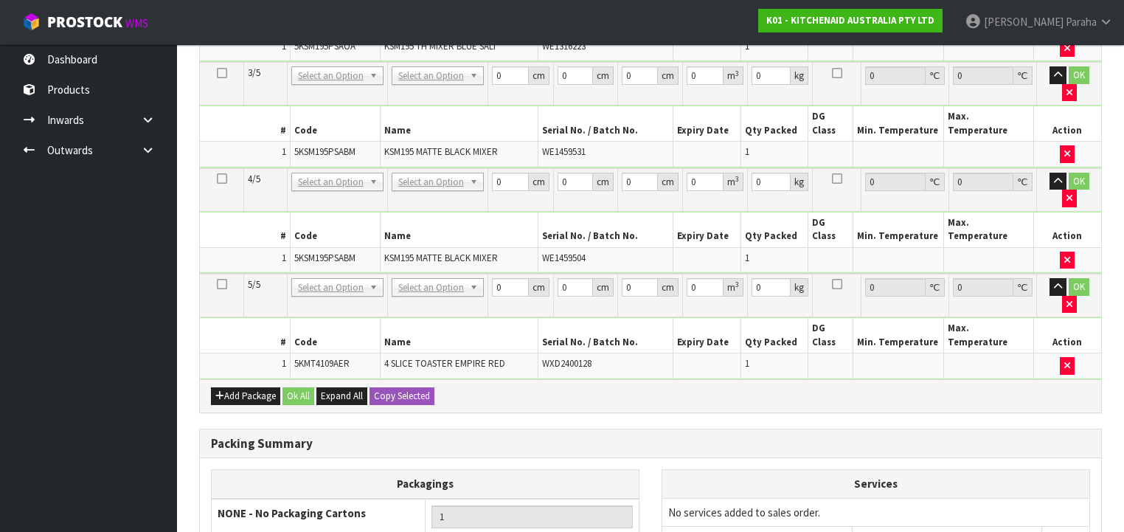
scroll to position [600, 0]
click at [405, 386] on button "Copy Selected" at bounding box center [401, 395] width 65 height 18
click at [405, 389] on span "Confirm" at bounding box center [390, 395] width 32 height 13
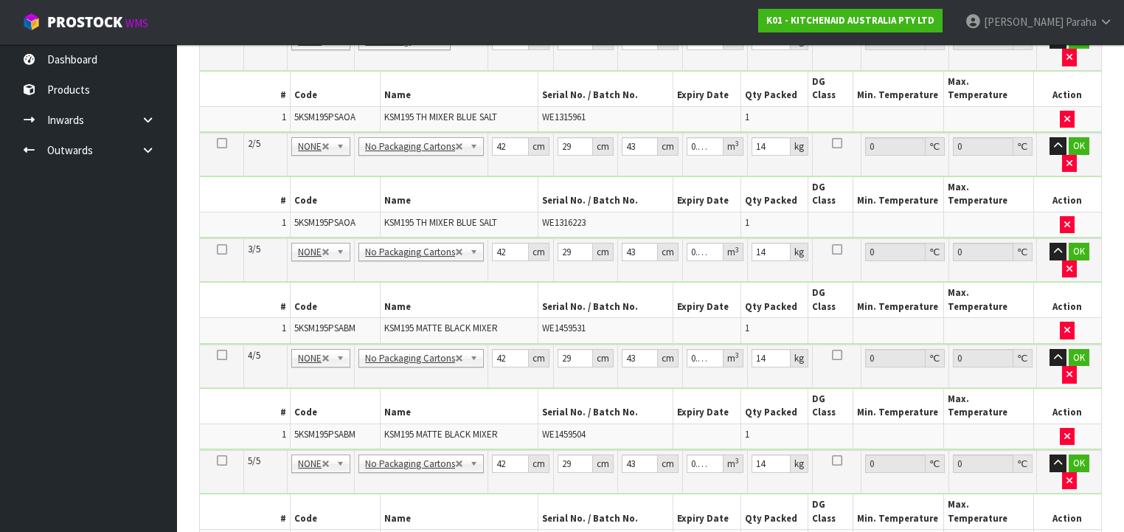
scroll to position [305, 0]
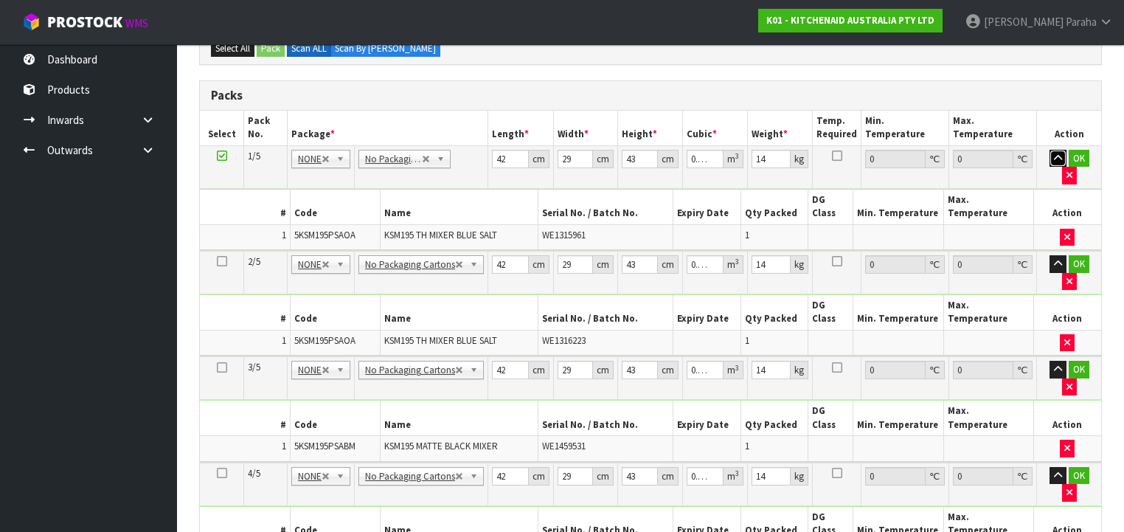
click at [1054, 153] on icon "button" at bounding box center [1058, 158] width 8 height 10
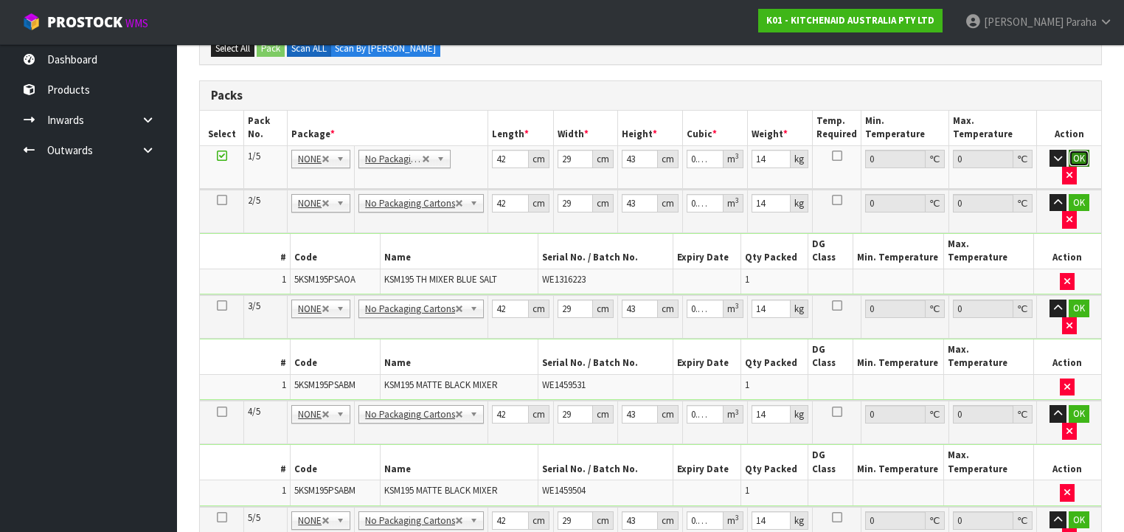
click at [1069, 150] on button "OK" at bounding box center [1079, 159] width 21 height 18
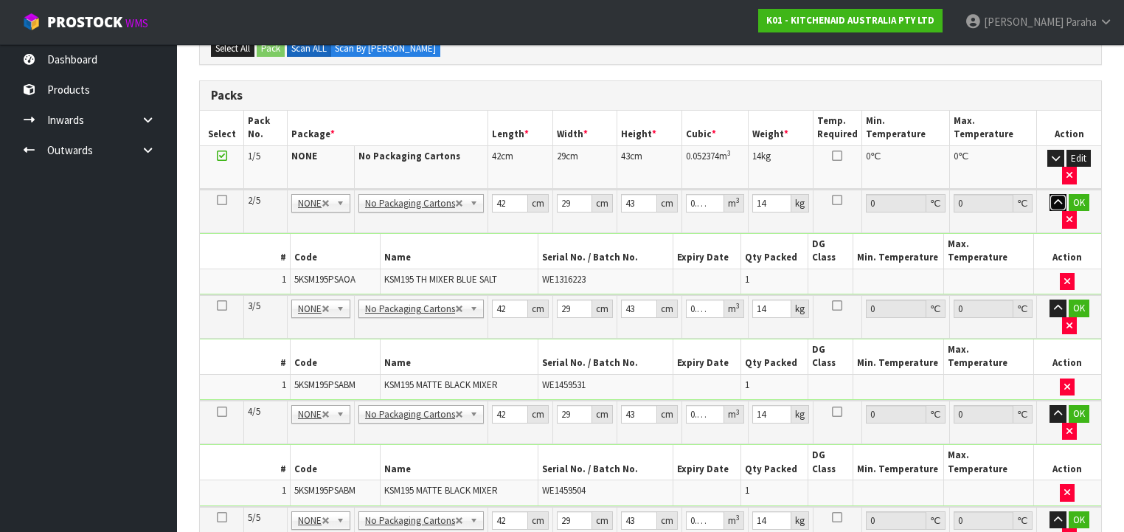
click at [1049, 194] on button "button" at bounding box center [1057, 203] width 17 height 18
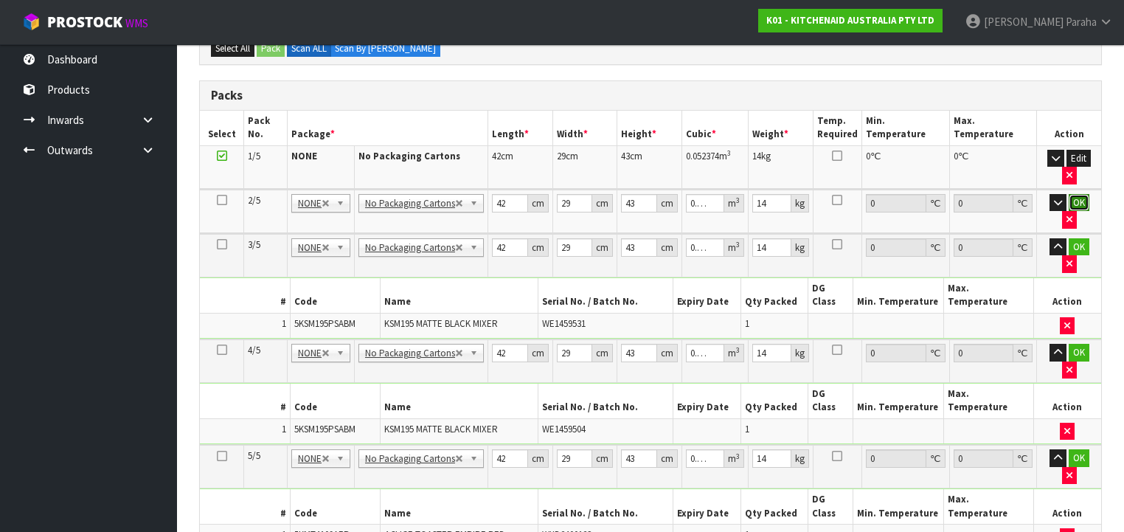
click at [1069, 195] on button "OK" at bounding box center [1079, 203] width 21 height 18
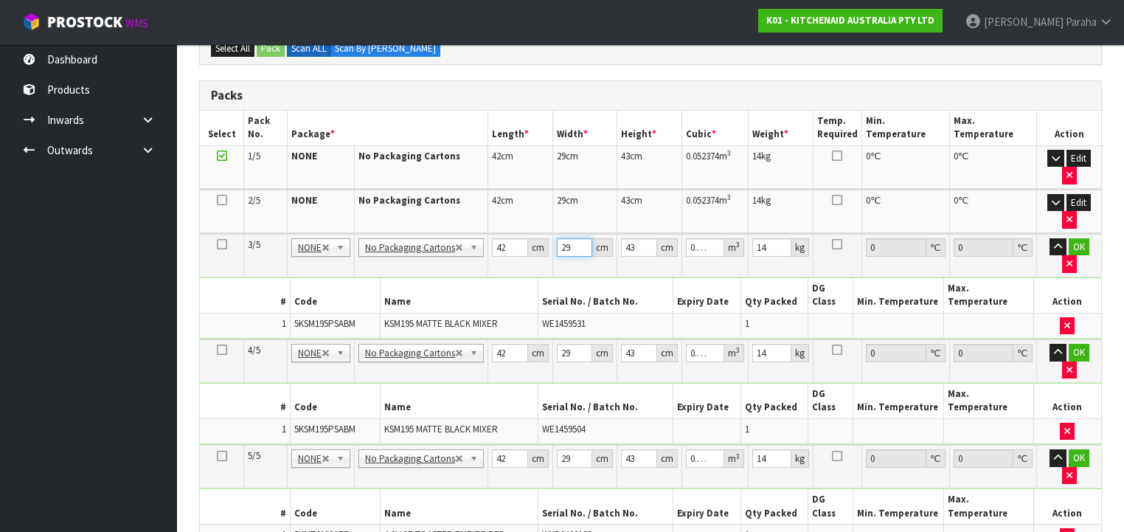
drag, startPoint x: 569, startPoint y: 245, endPoint x: 550, endPoint y: 244, distance: 19.2
click at [553, 244] on td "29 cm" at bounding box center [585, 256] width 64 height 44
click at [557, 344] on input "29" at bounding box center [574, 353] width 35 height 18
click at [1049, 238] on button "button" at bounding box center [1057, 247] width 17 height 18
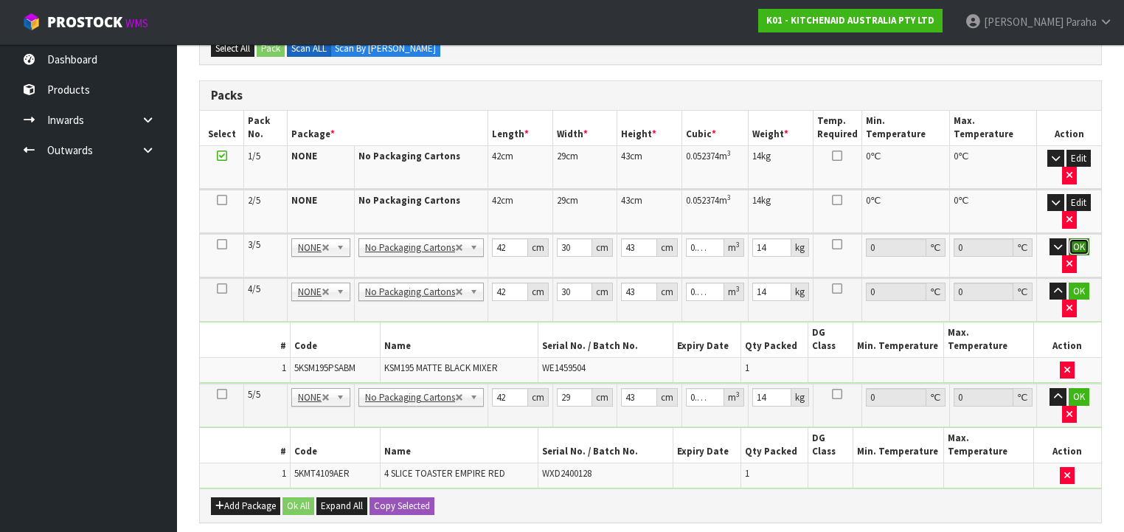
click at [1071, 239] on button "OK" at bounding box center [1079, 247] width 21 height 18
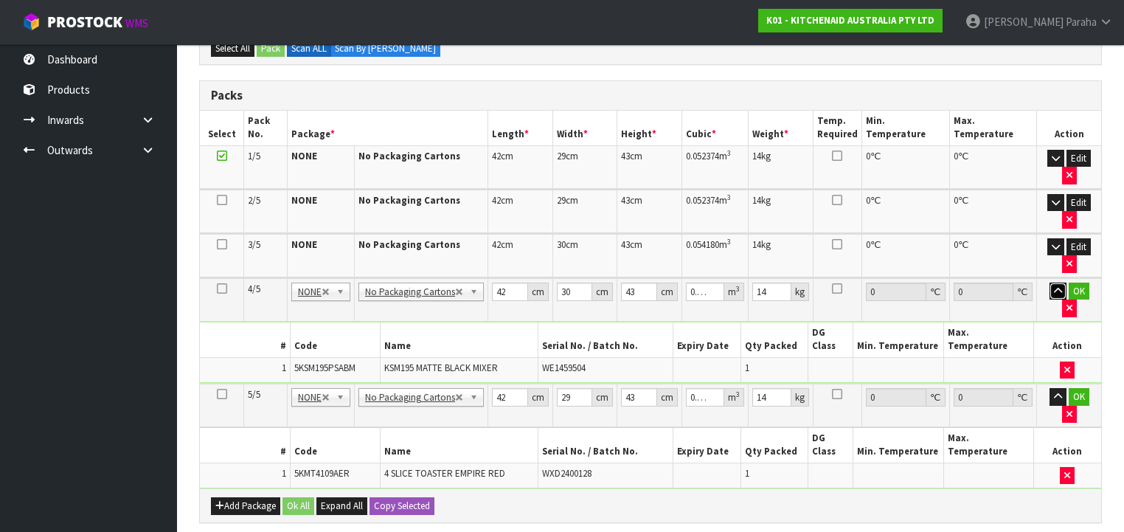
click at [1055, 282] on button "button" at bounding box center [1057, 291] width 17 height 18
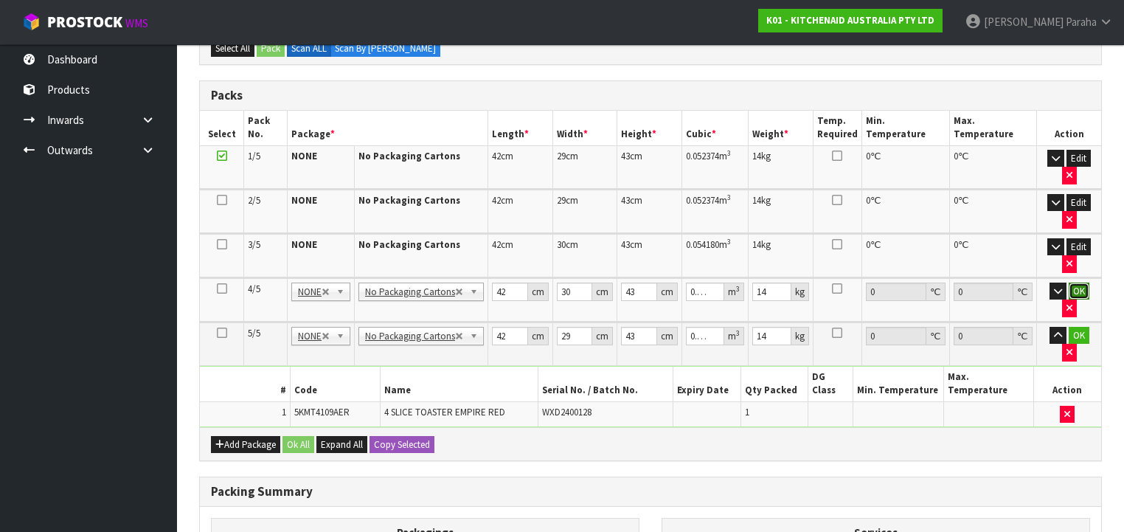
click at [1070, 282] on button "OK" at bounding box center [1079, 291] width 21 height 18
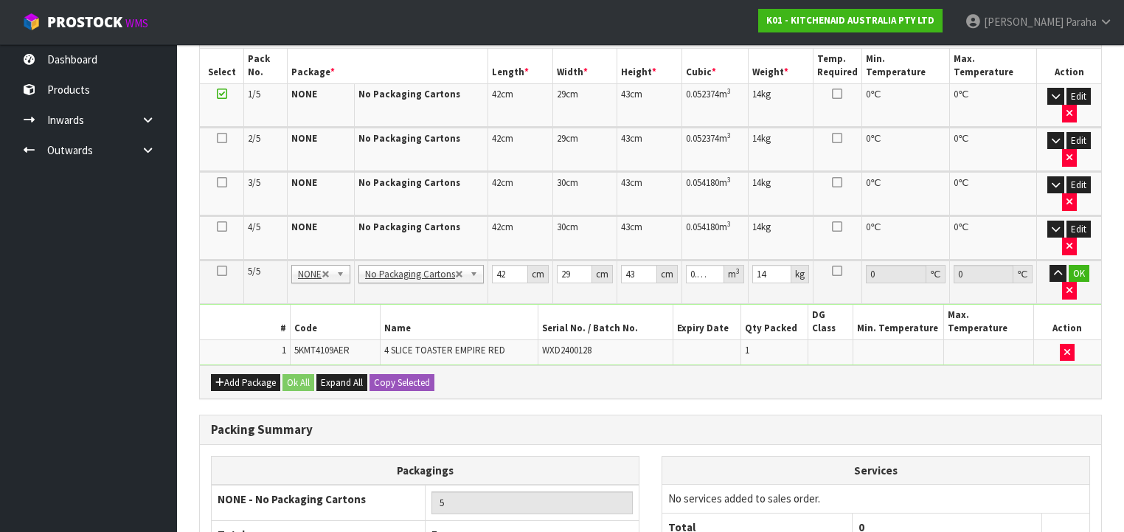
scroll to position [474, 0]
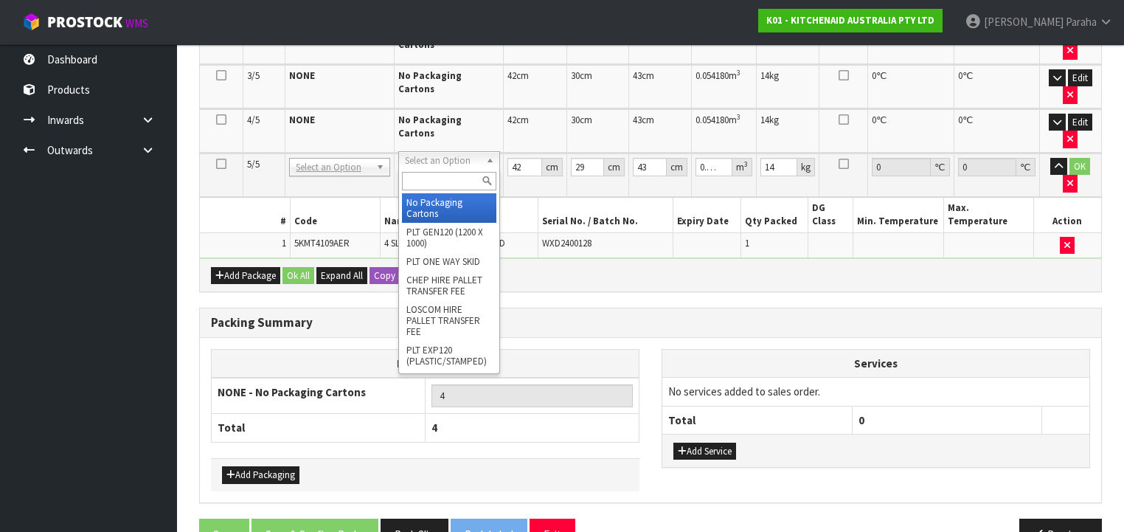
click at [457, 181] on input "text" at bounding box center [449, 181] width 94 height 18
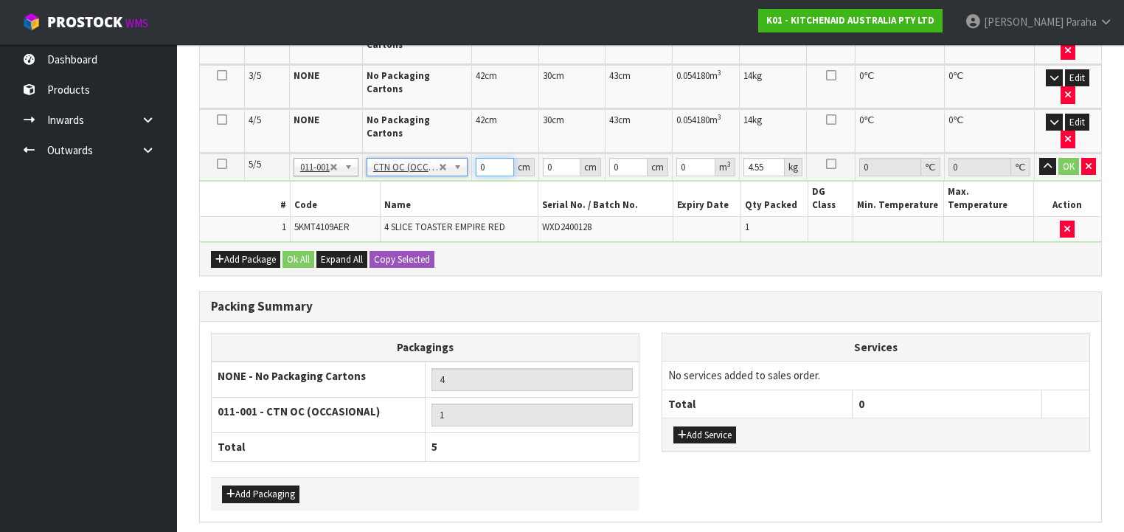
drag, startPoint x: 488, startPoint y: 164, endPoint x: 468, endPoint y: 165, distance: 20.7
click at [468, 165] on tr "5/5 NONE 007-001 007-002 007-004 007-009 007-013 007-014 007-015 007-017 007-01…" at bounding box center [650, 166] width 901 height 27
click at [1039, 158] on button "button" at bounding box center [1047, 167] width 17 height 18
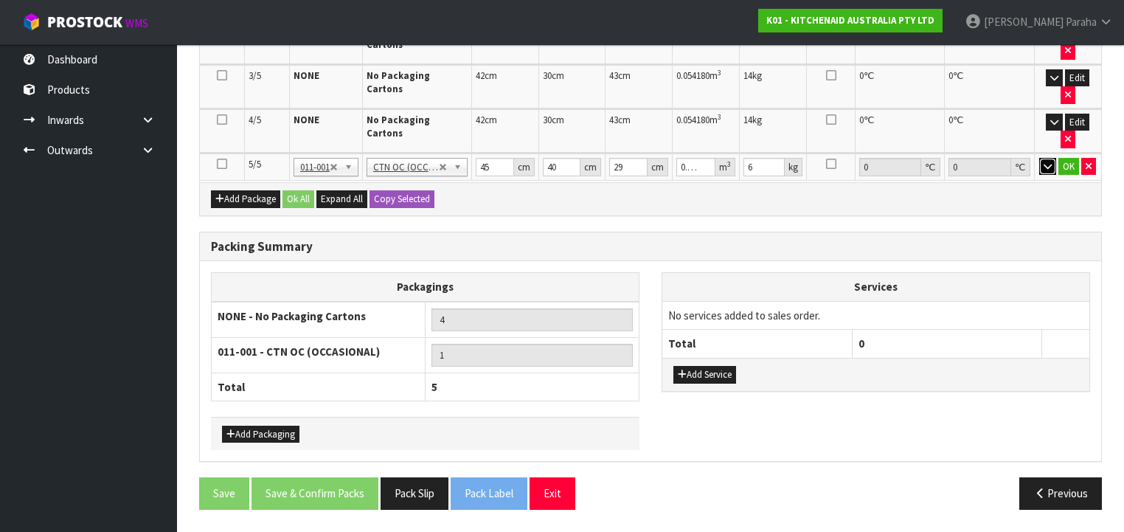
scroll to position [462, 0]
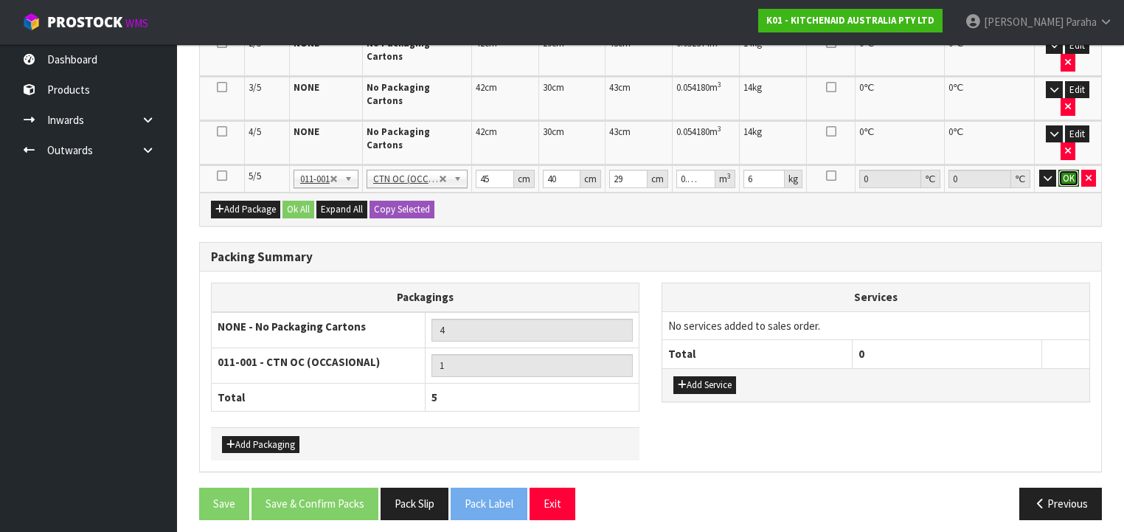
click button "OK" at bounding box center [1068, 179] width 21 height 18
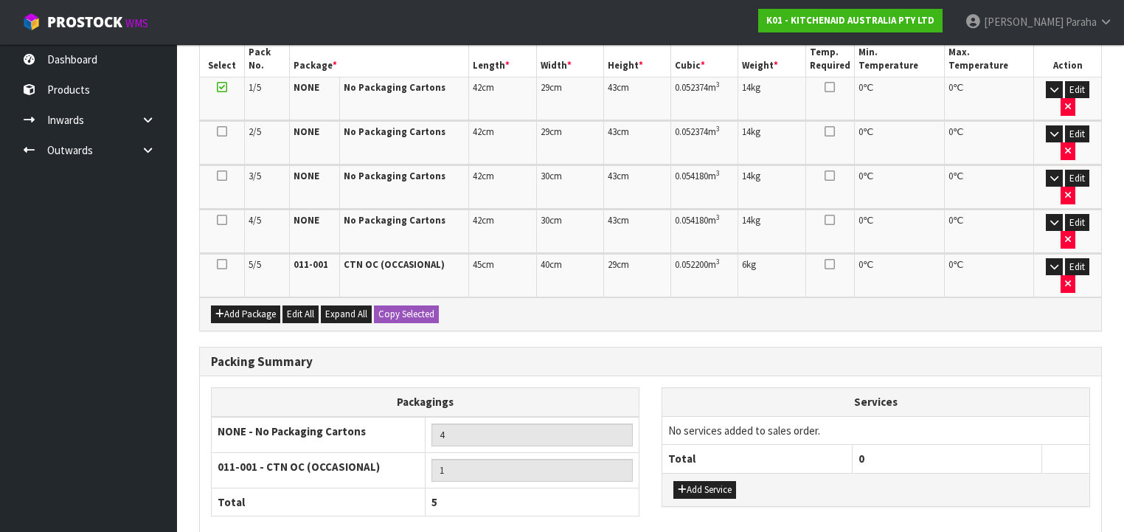
scroll to position [394, 0]
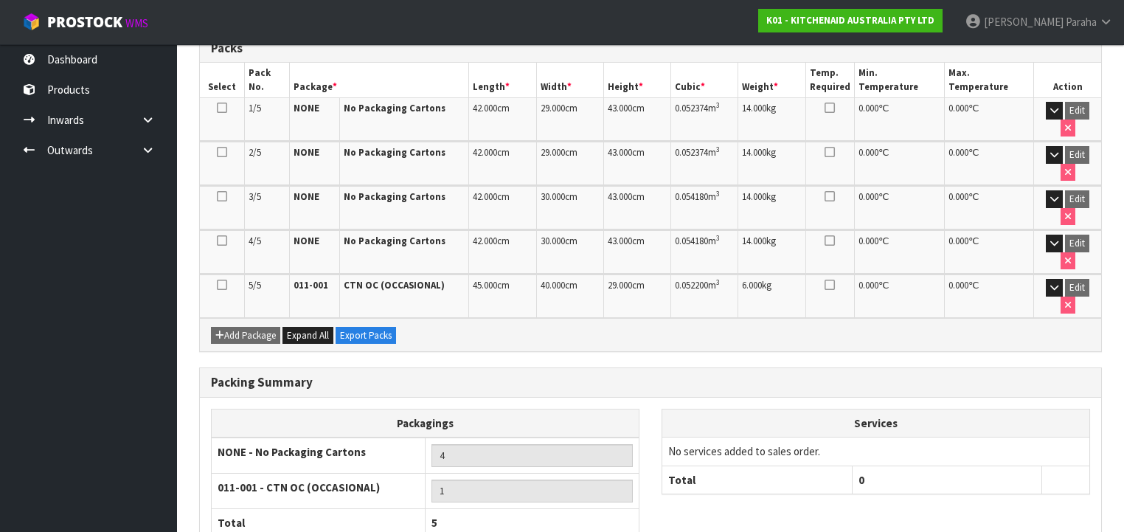
scroll to position [415, 0]
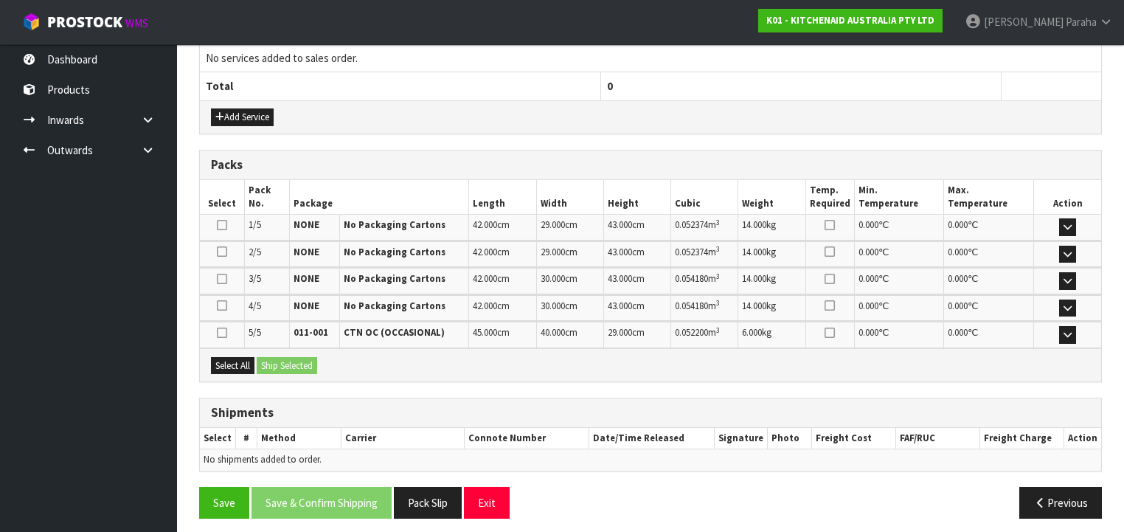
scroll to position [556, 0]
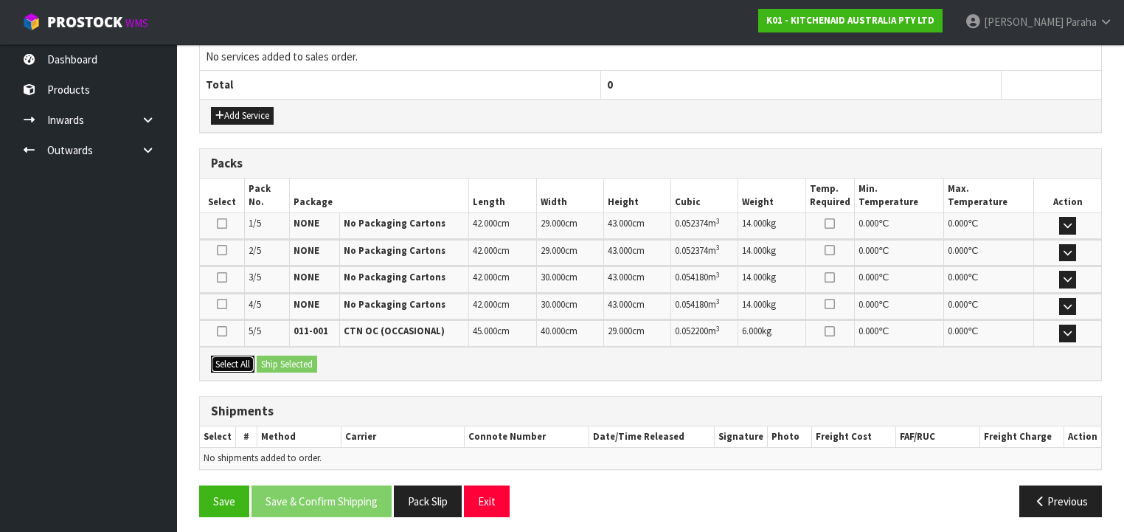
click at [237, 355] on button "Select All" at bounding box center [233, 364] width 44 height 18
click at [271, 358] on button "Ship Selected" at bounding box center [287, 364] width 60 height 18
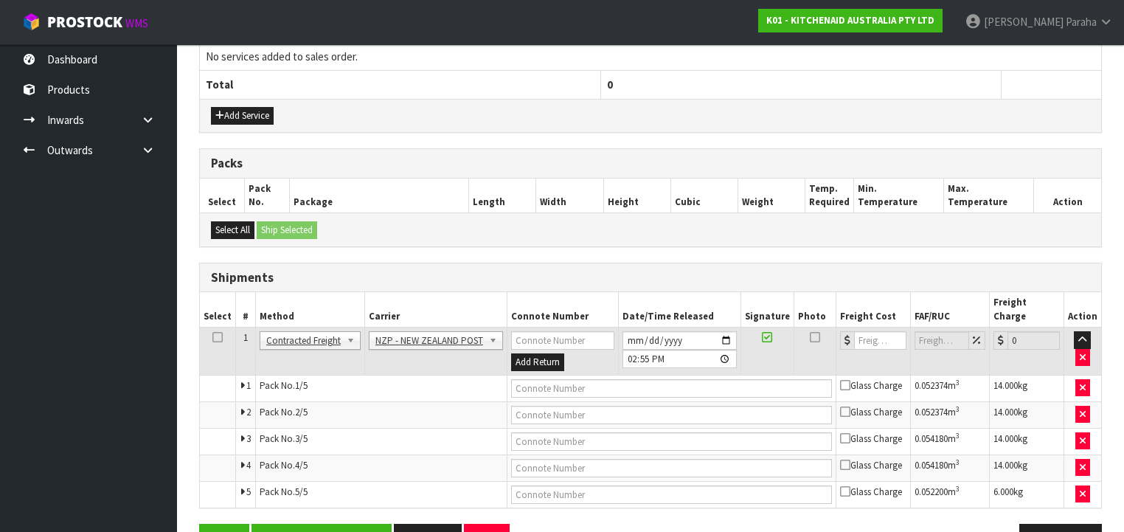
scroll to position [583, 0]
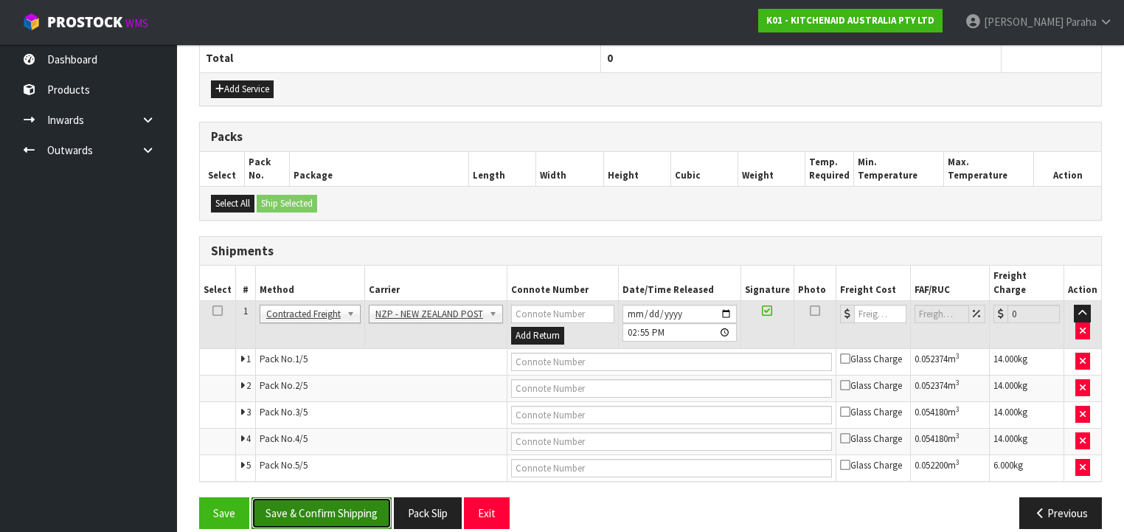
click at [313, 504] on button "Save & Confirm Shipping" at bounding box center [321, 513] width 140 height 32
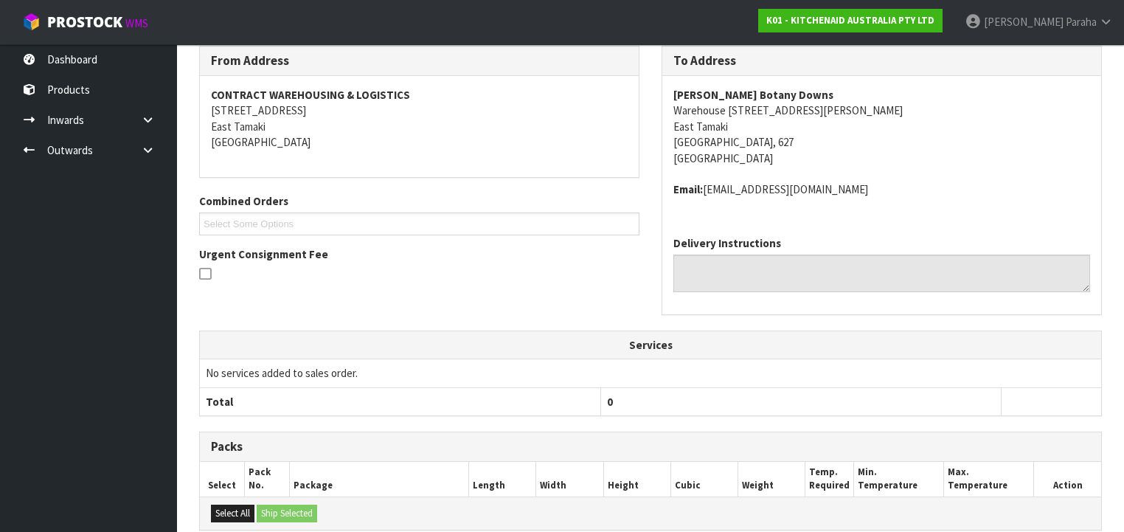
scroll to position [557, 0]
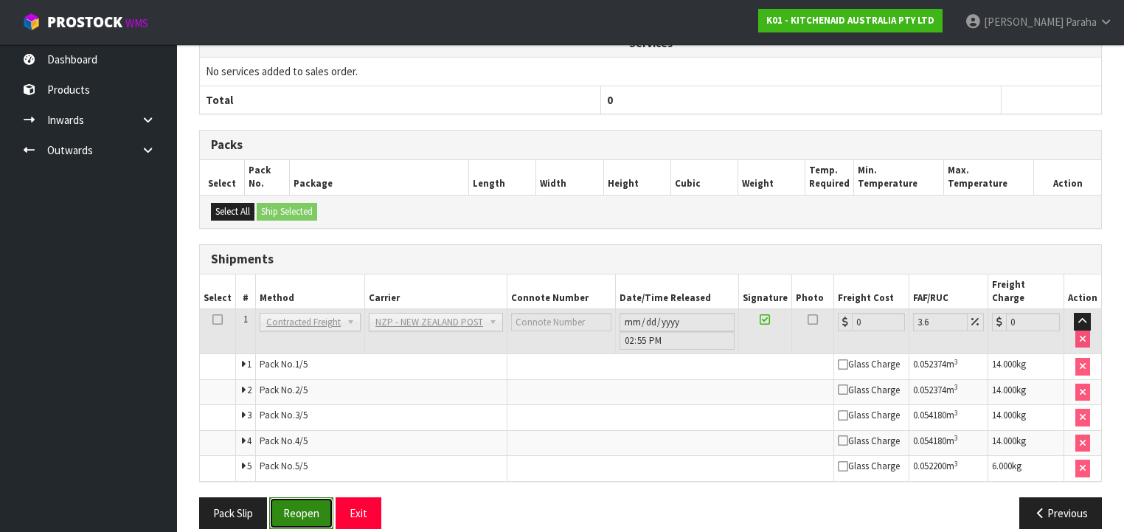
click at [313, 497] on button "Reopen" at bounding box center [301, 513] width 64 height 32
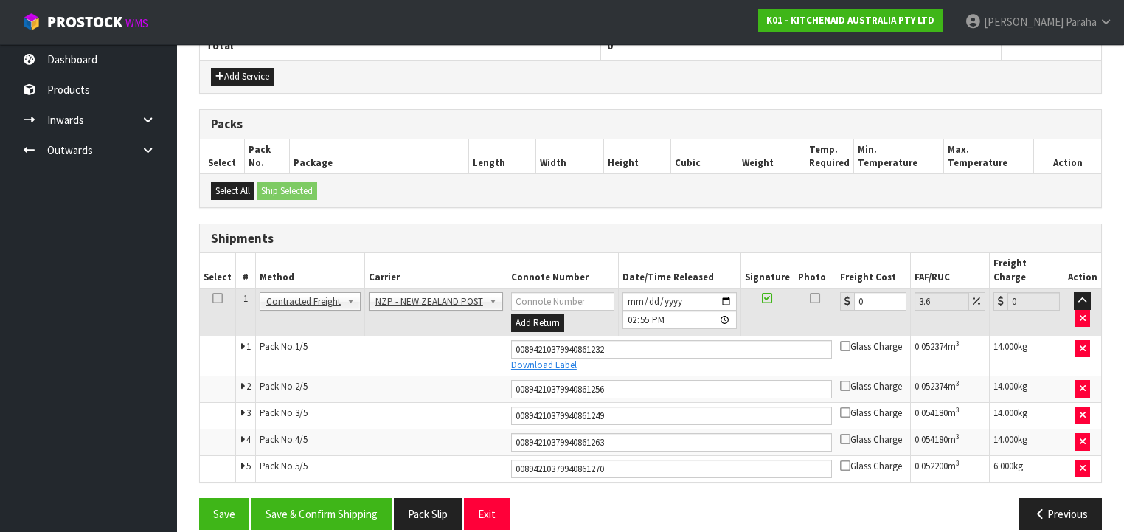
scroll to position [596, 0]
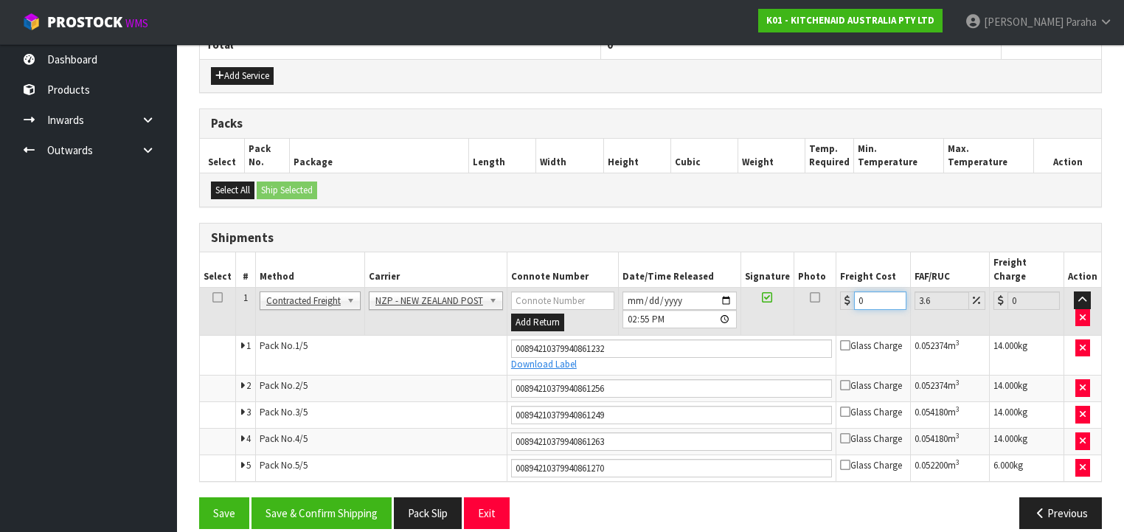
click at [854, 291] on input "0" at bounding box center [880, 300] width 52 height 18
drag, startPoint x: 864, startPoint y: 281, endPoint x: 853, endPoint y: 283, distance: 11.3
click at [854, 291] on input "0" at bounding box center [880, 300] width 52 height 18
click at [298, 497] on button "Save & Confirm Shipping" at bounding box center [321, 513] width 140 height 32
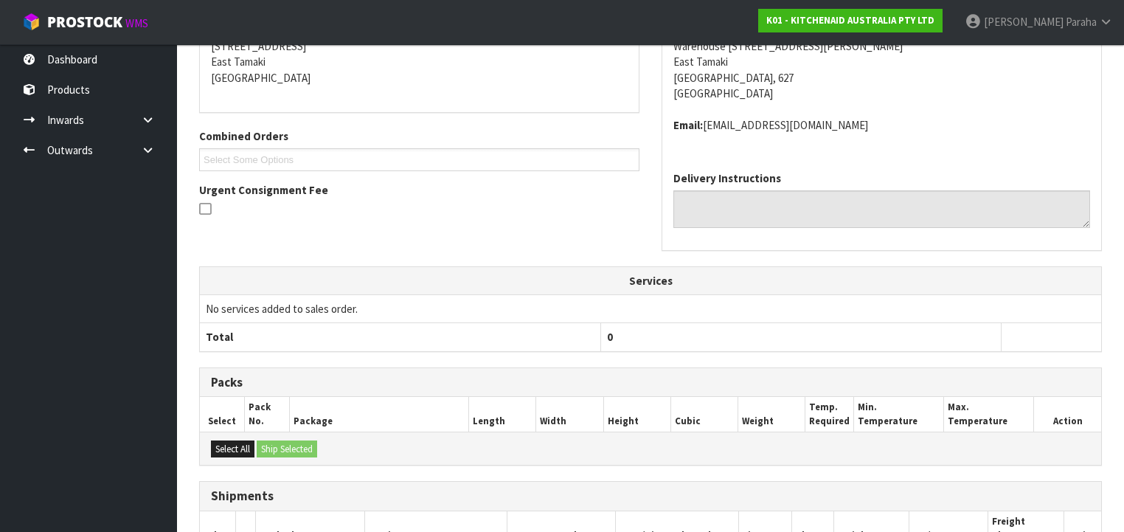
scroll to position [551, 0]
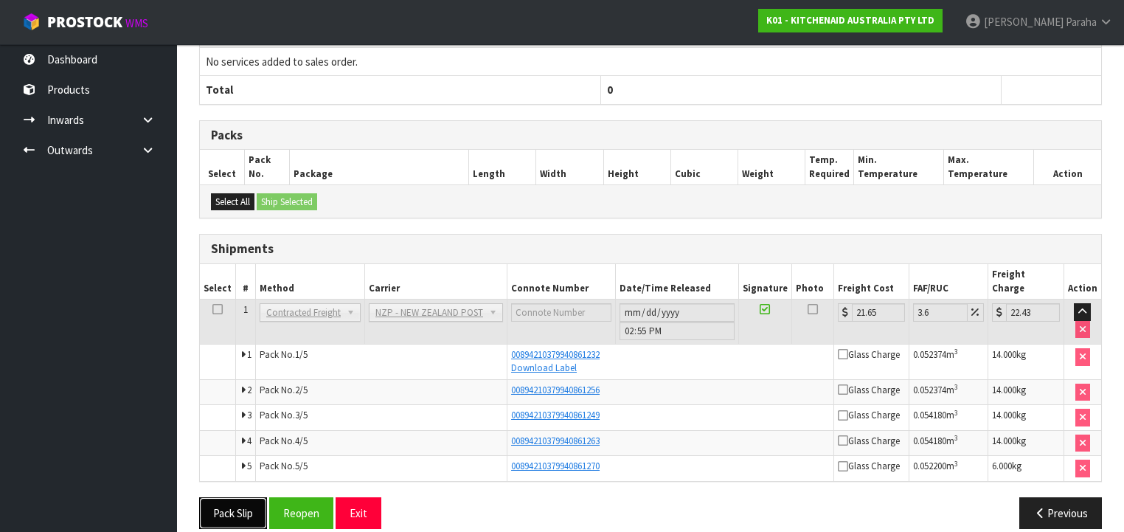
click at [233, 501] on button "Pack Slip" at bounding box center [233, 513] width 68 height 32
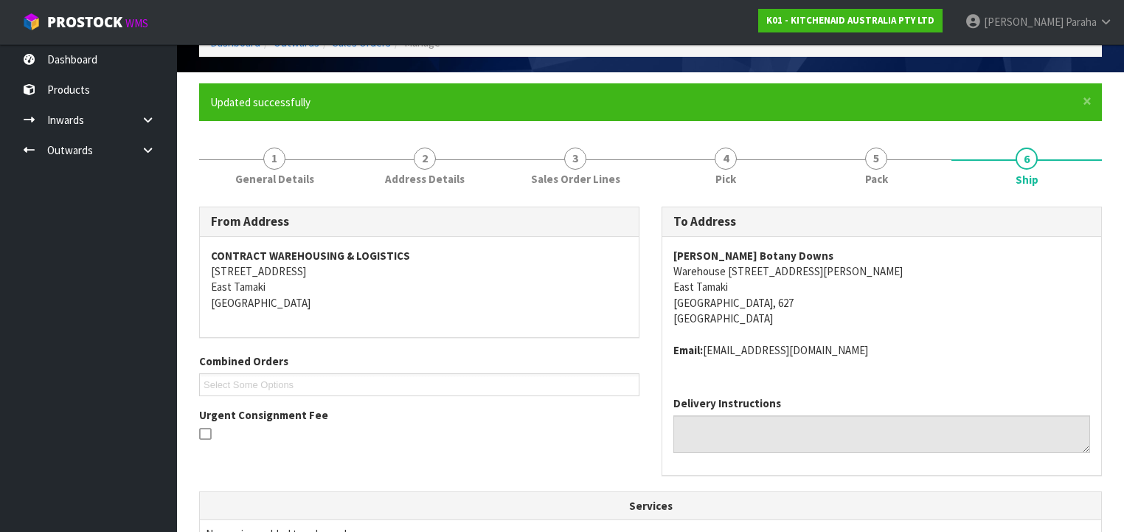
scroll to position [0, 0]
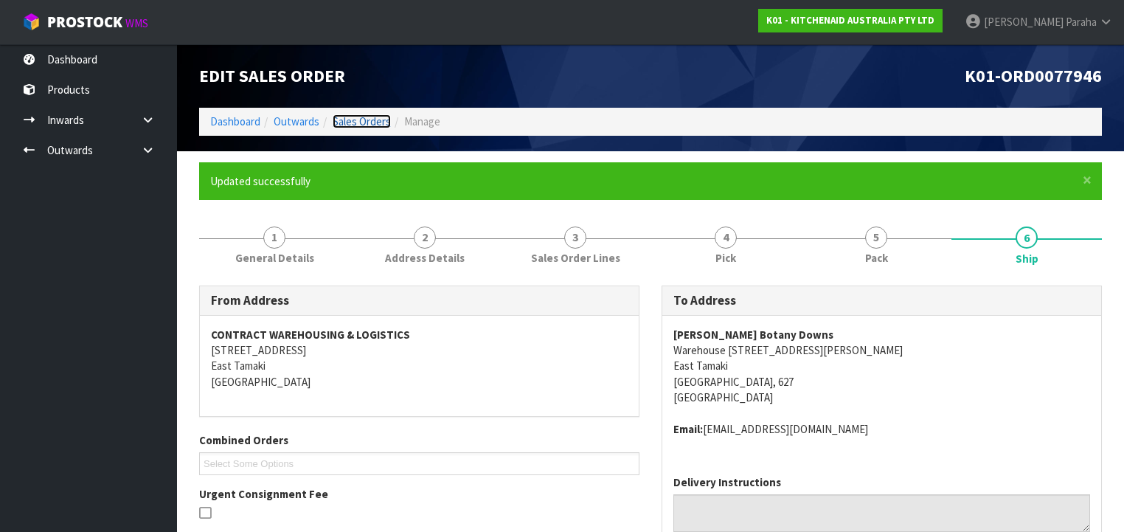
click at [372, 120] on link "Sales Orders" at bounding box center [362, 121] width 58 height 14
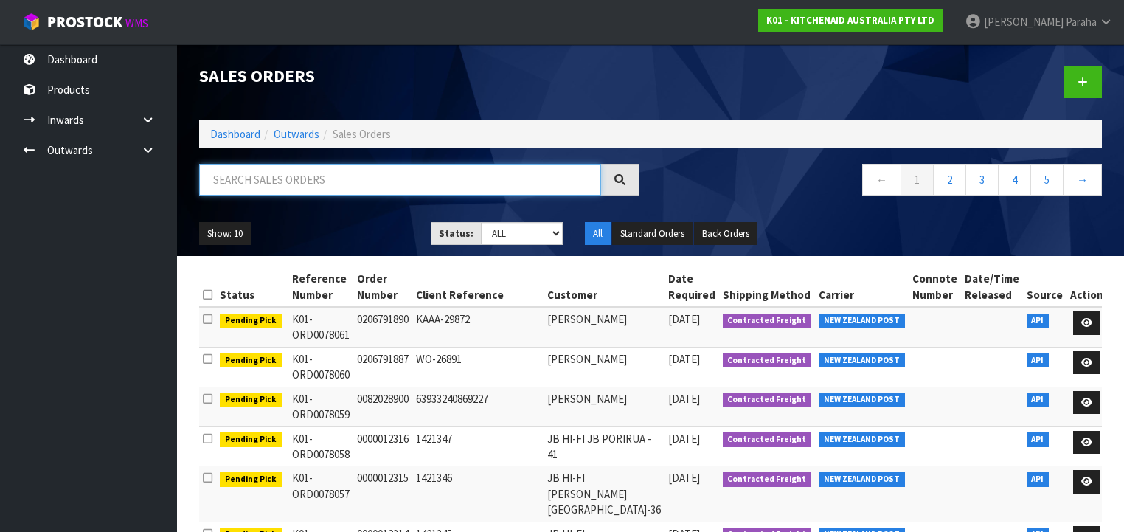
click at [476, 174] on input "text" at bounding box center [400, 180] width 402 height 32
click at [504, 178] on input "text" at bounding box center [400, 180] width 402 height 32
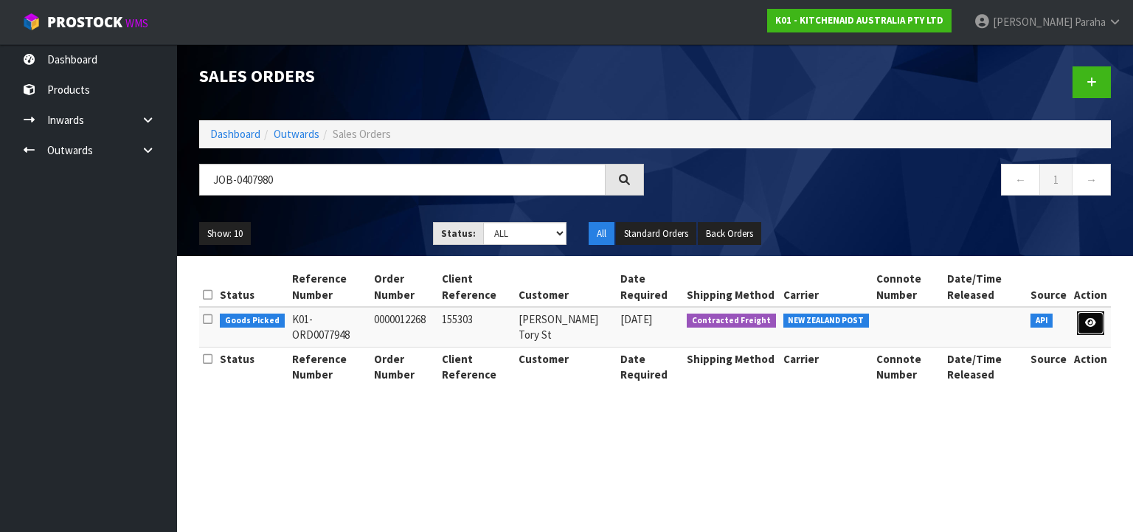
click at [1100, 324] on link at bounding box center [1090, 323] width 27 height 24
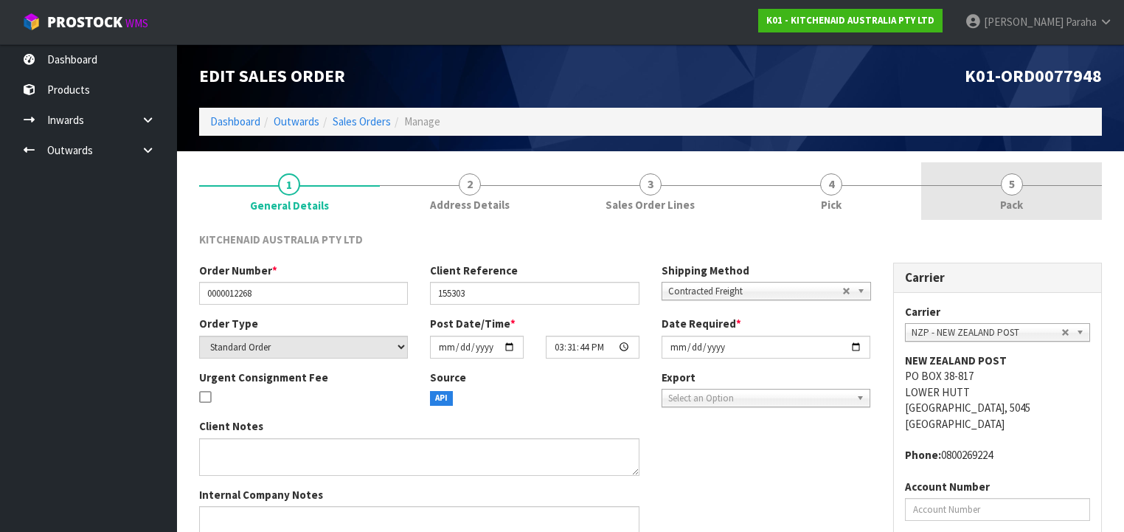
click at [1013, 186] on span "5" at bounding box center [1012, 184] width 22 height 22
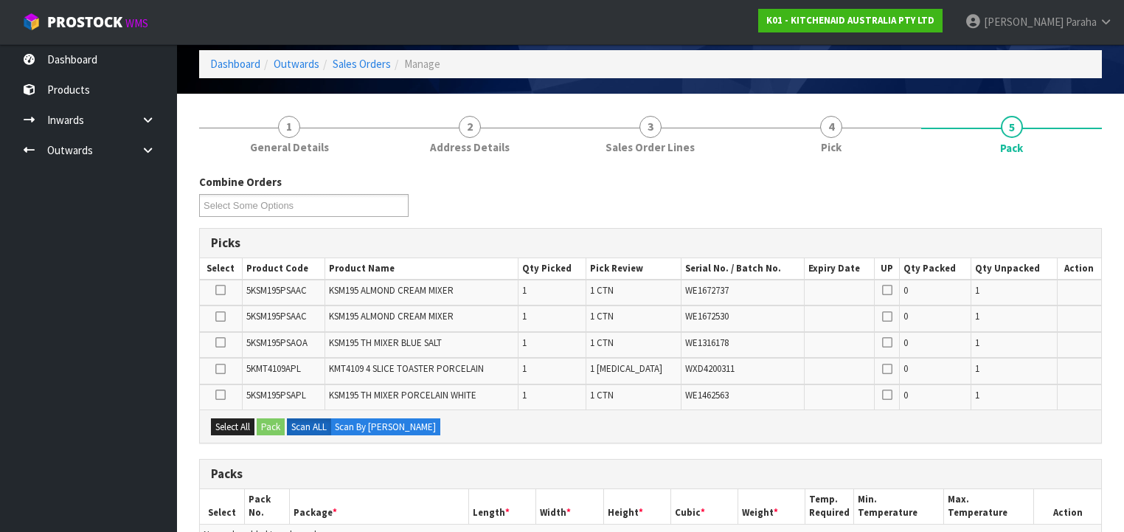
scroll to position [236, 0]
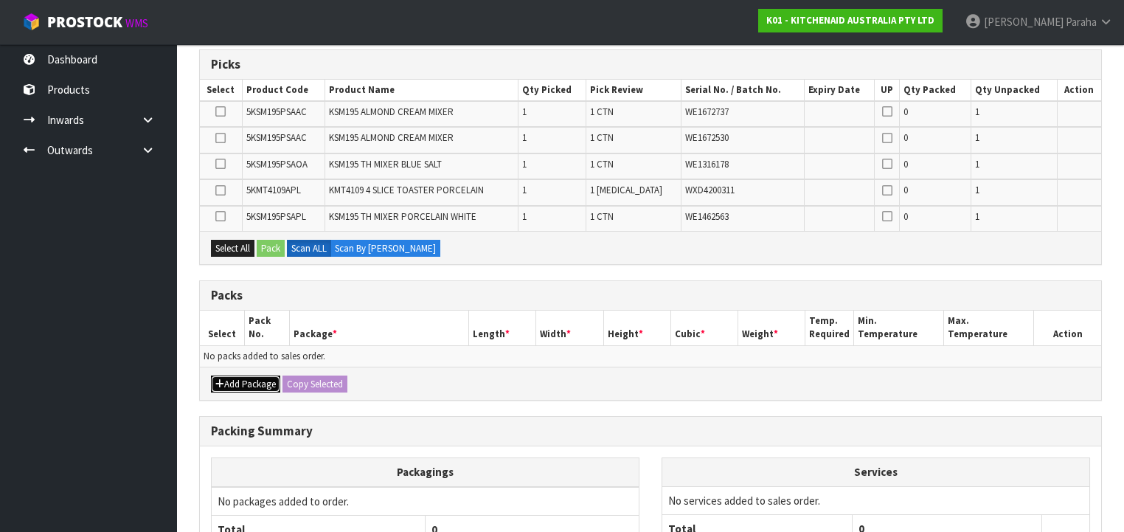
click at [238, 378] on button "Add Package" at bounding box center [245, 384] width 69 height 18
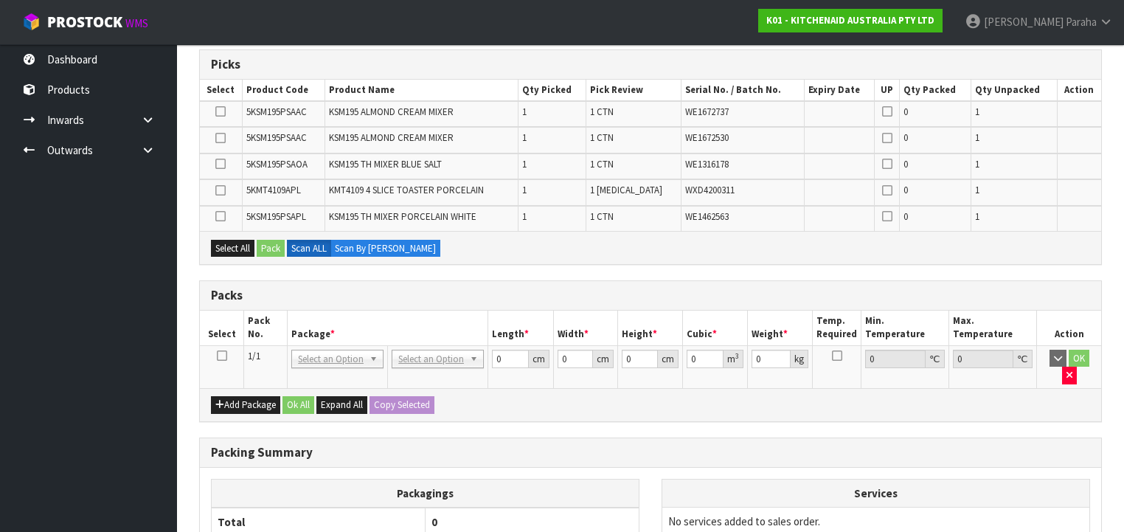
click at [218, 355] on icon at bounding box center [222, 355] width 10 height 1
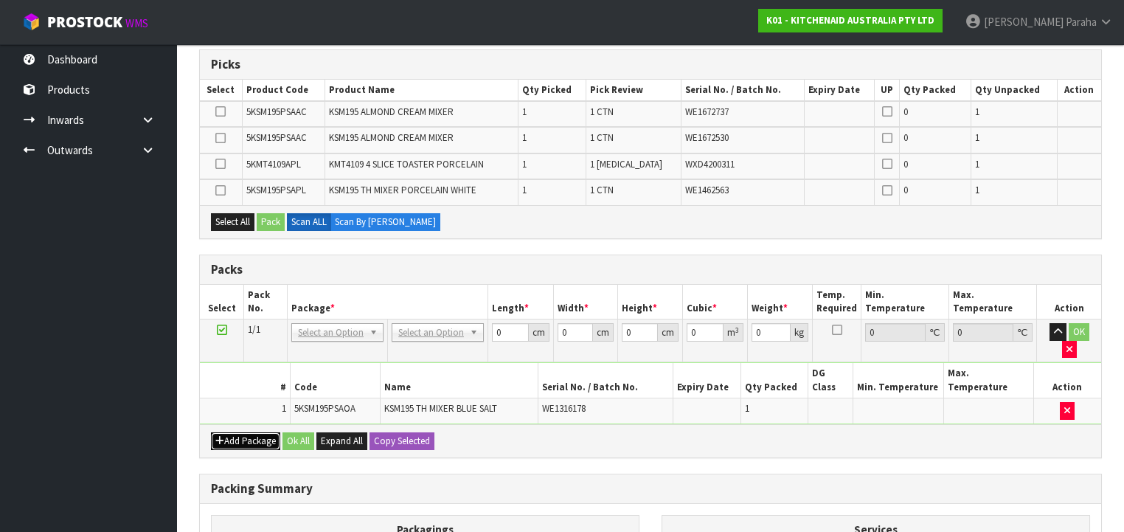
click at [248, 432] on button "Add Package" at bounding box center [245, 441] width 69 height 18
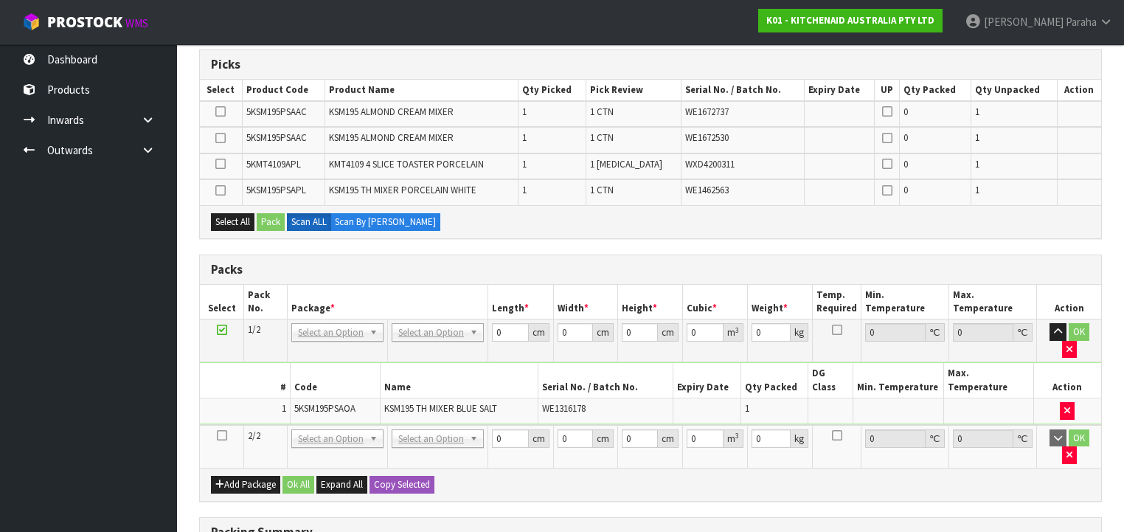
click at [224, 435] on icon at bounding box center [222, 435] width 10 height 1
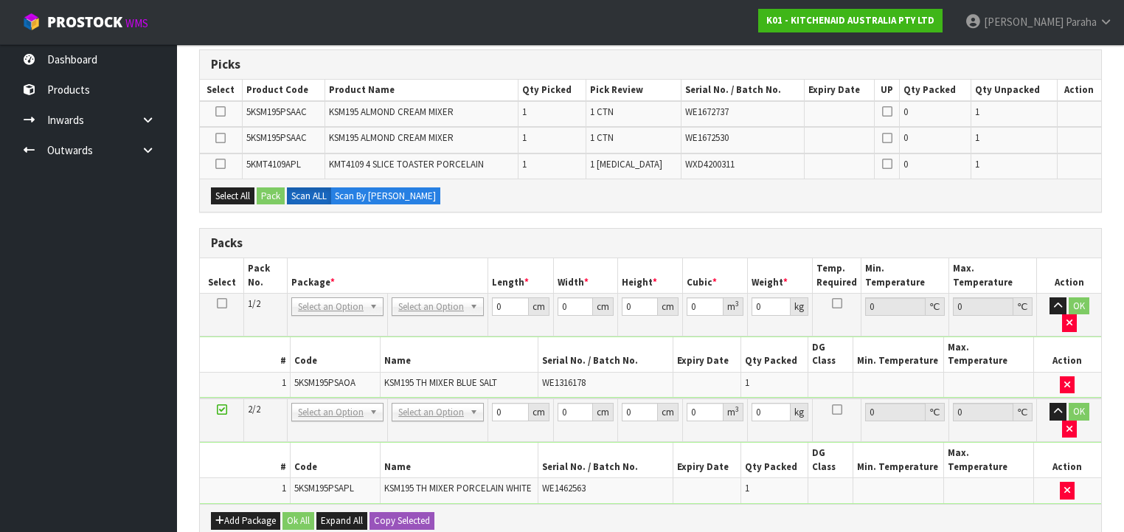
click at [247, 504] on div "Add Package Ok All Expand All Copy Selected" at bounding box center [650, 520] width 901 height 33
click at [247, 512] on button "Add Package" at bounding box center [245, 521] width 69 height 18
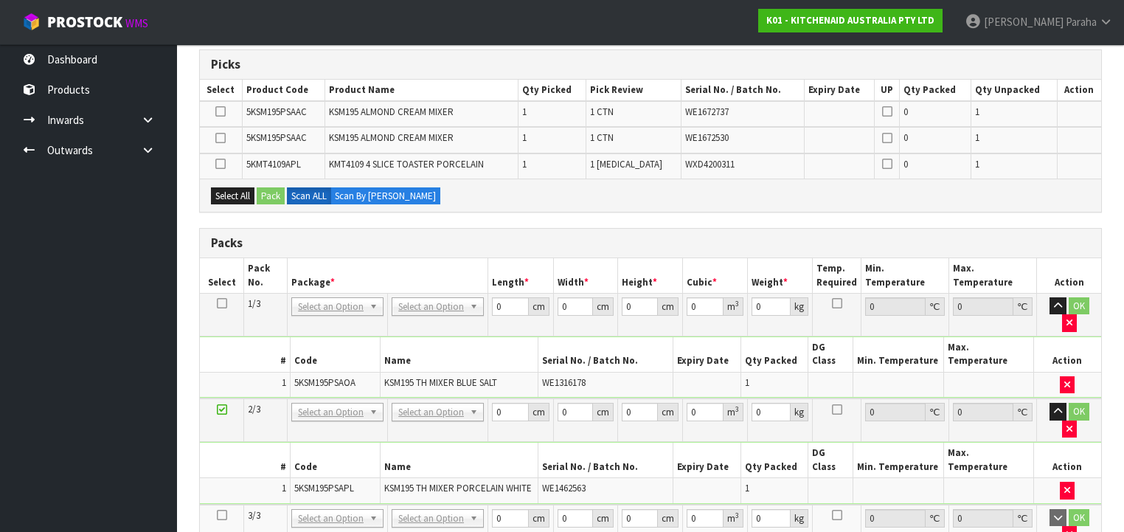
click at [221, 515] on icon at bounding box center [222, 515] width 10 height 1
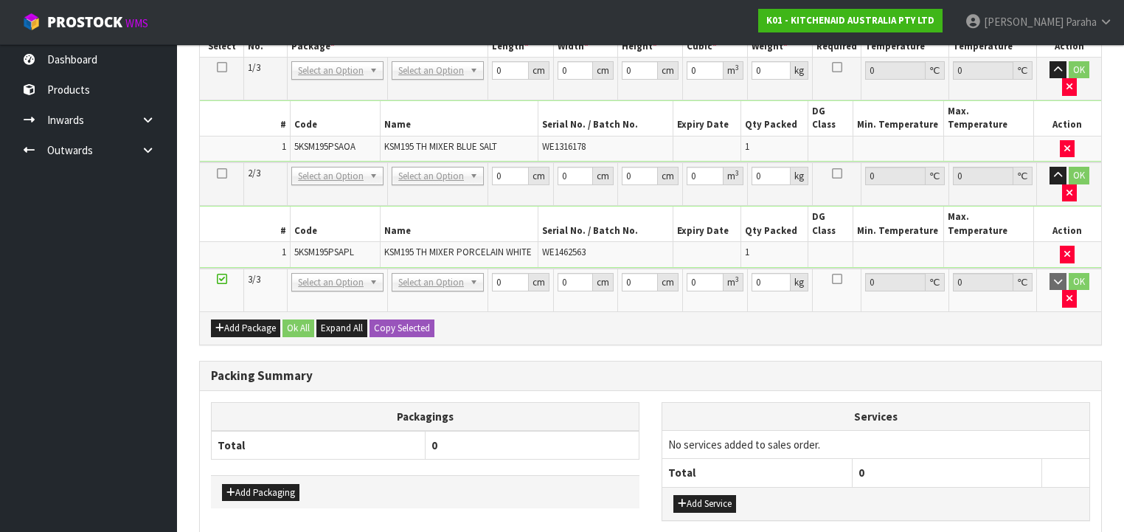
scroll to position [446, 0]
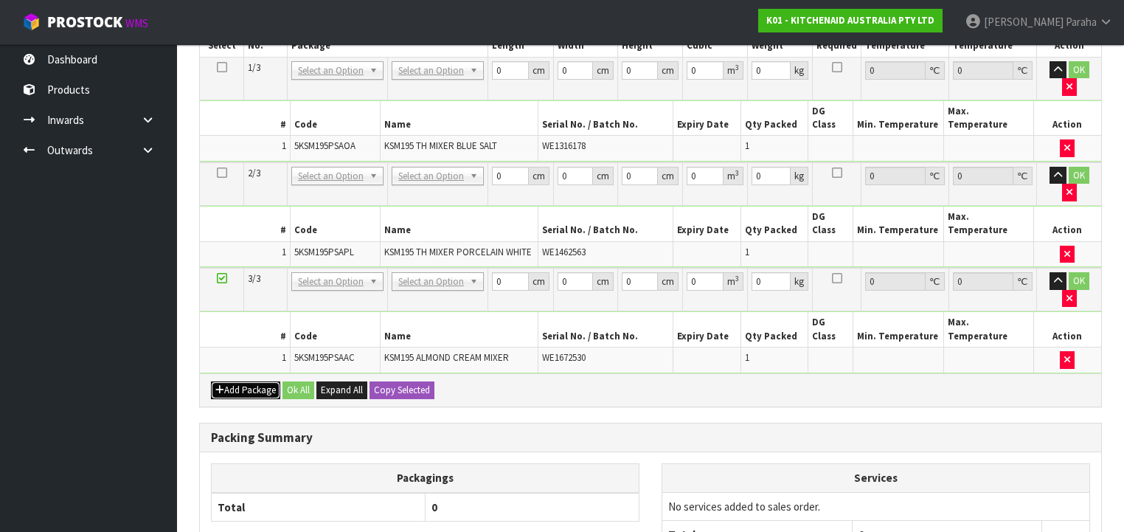
click at [241, 381] on button "Add Package" at bounding box center [245, 390] width 69 height 18
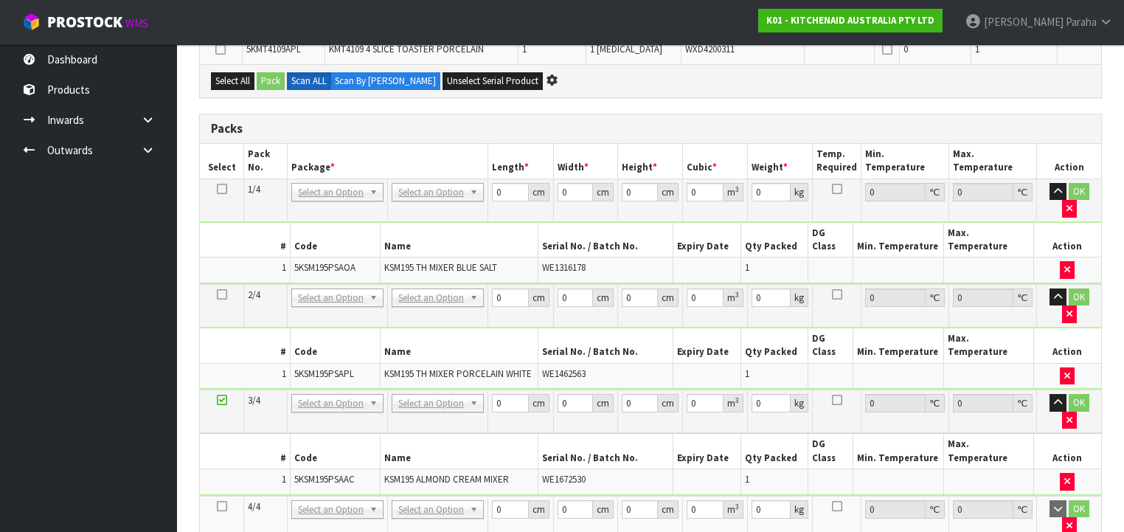
scroll to position [505, 0]
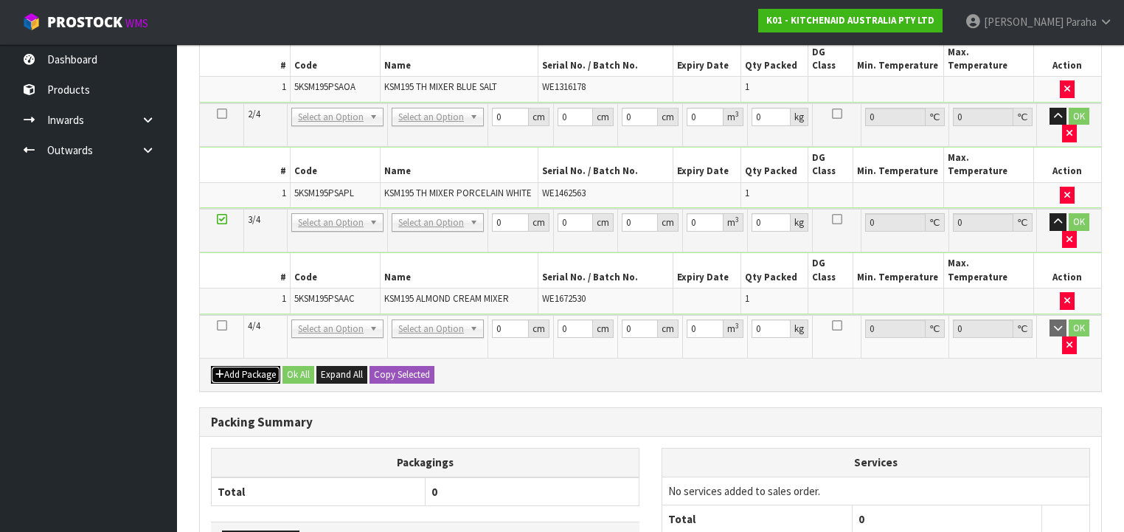
click at [211, 366] on button "Add Package" at bounding box center [245, 375] width 69 height 18
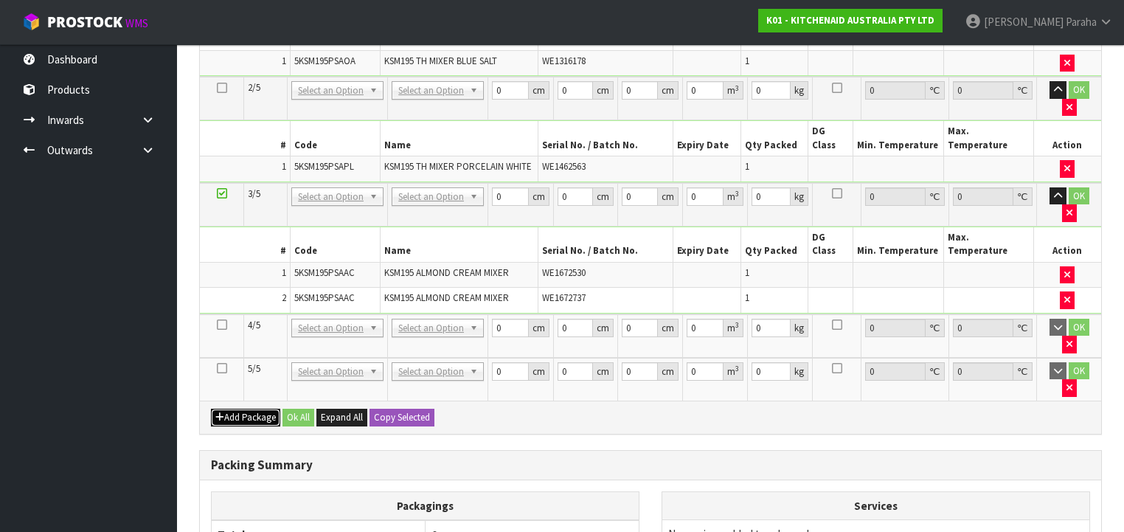
scroll to position [479, 0]
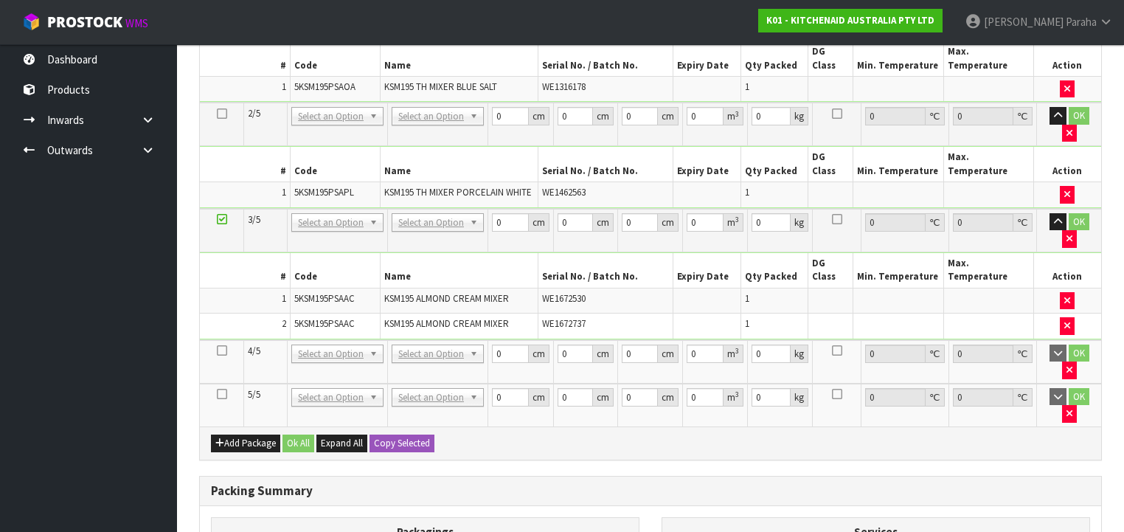
click at [221, 350] on icon at bounding box center [222, 350] width 10 height 1
click at [1077, 405] on button "button" at bounding box center [1069, 414] width 15 height 18
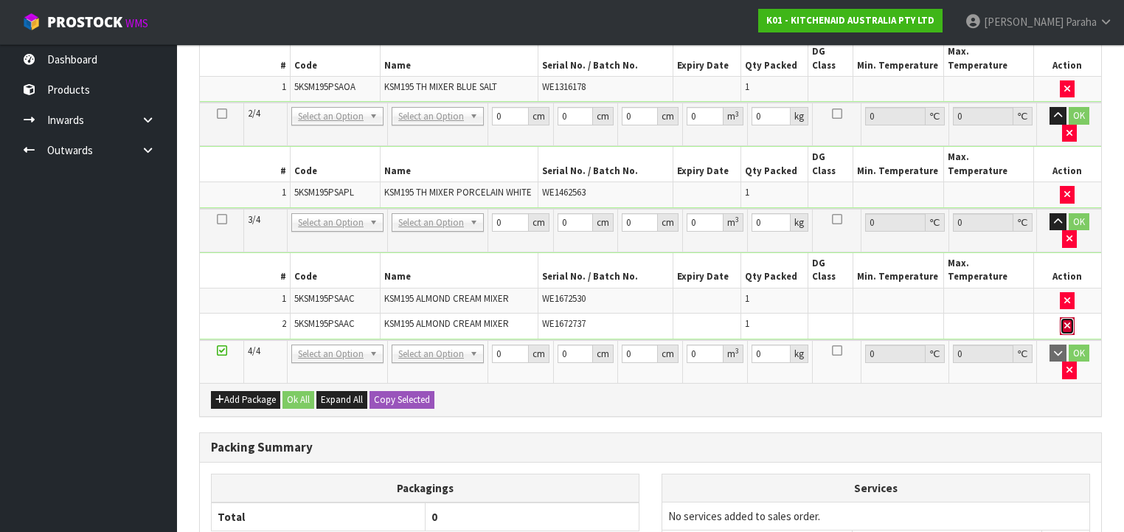
click at [1070, 321] on icon "button" at bounding box center [1067, 326] width 6 height 10
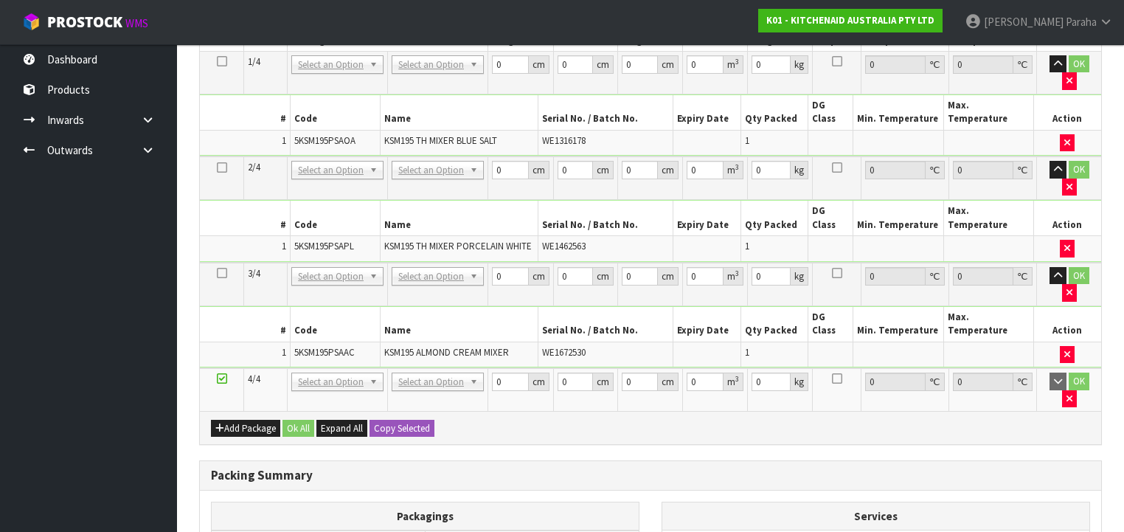
scroll to position [0, 0]
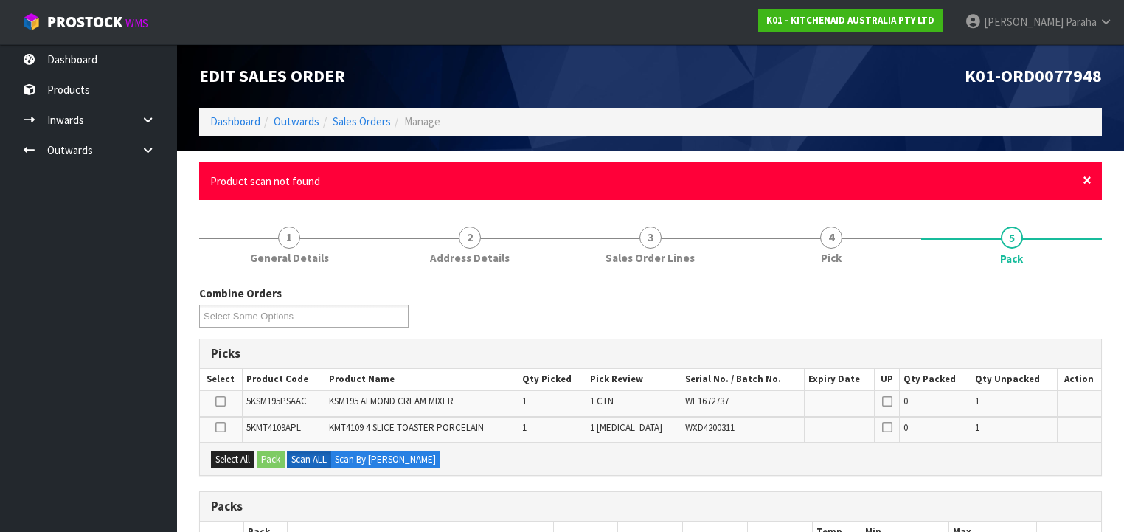
click at [1083, 182] on span "×" at bounding box center [1087, 180] width 9 height 21
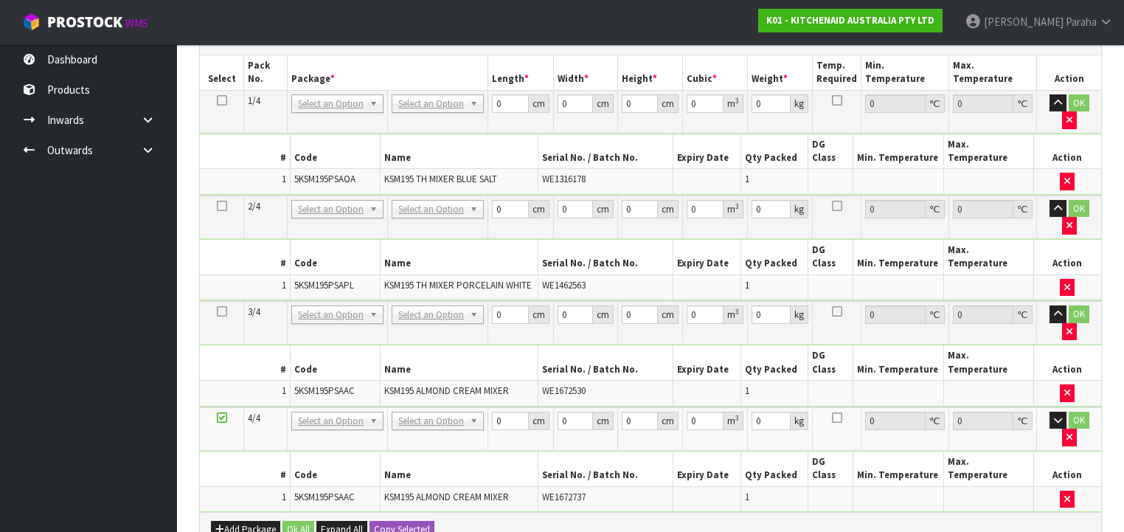
scroll to position [386, 0]
click at [238, 521] on button "Add Package" at bounding box center [245, 530] width 69 height 18
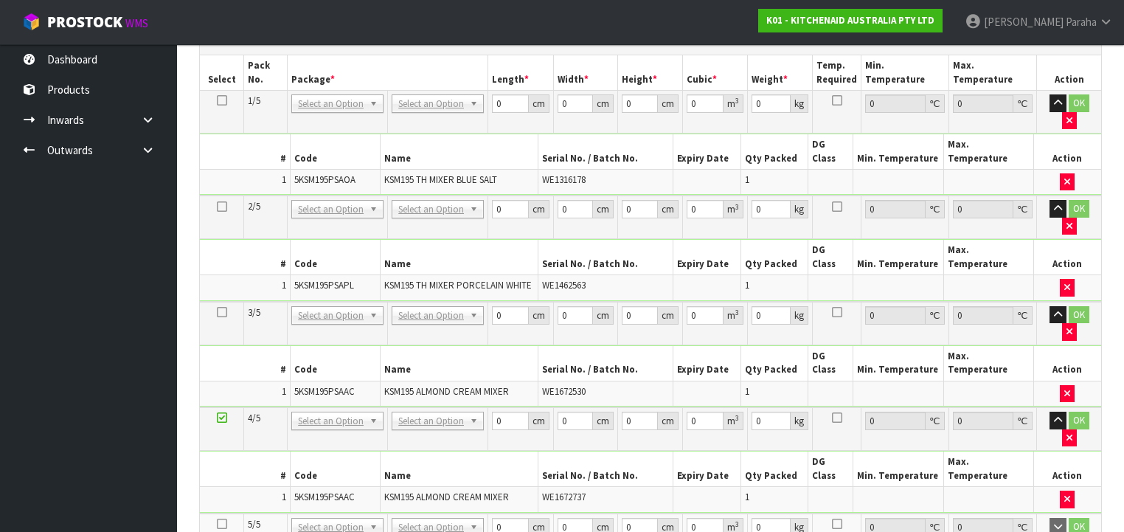
click at [224, 524] on icon at bounding box center [222, 524] width 10 height 1
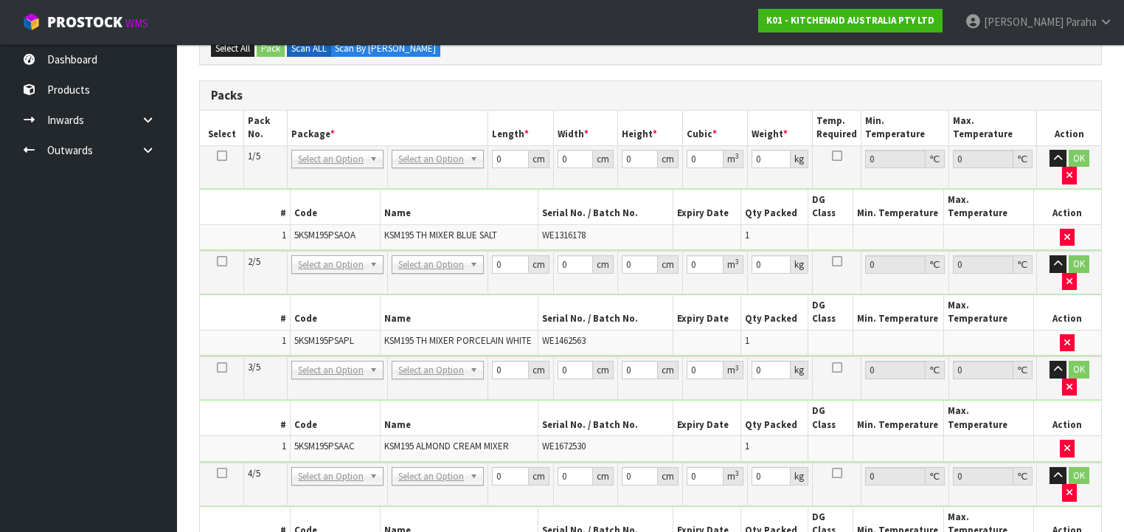
scroll to position [302, 0]
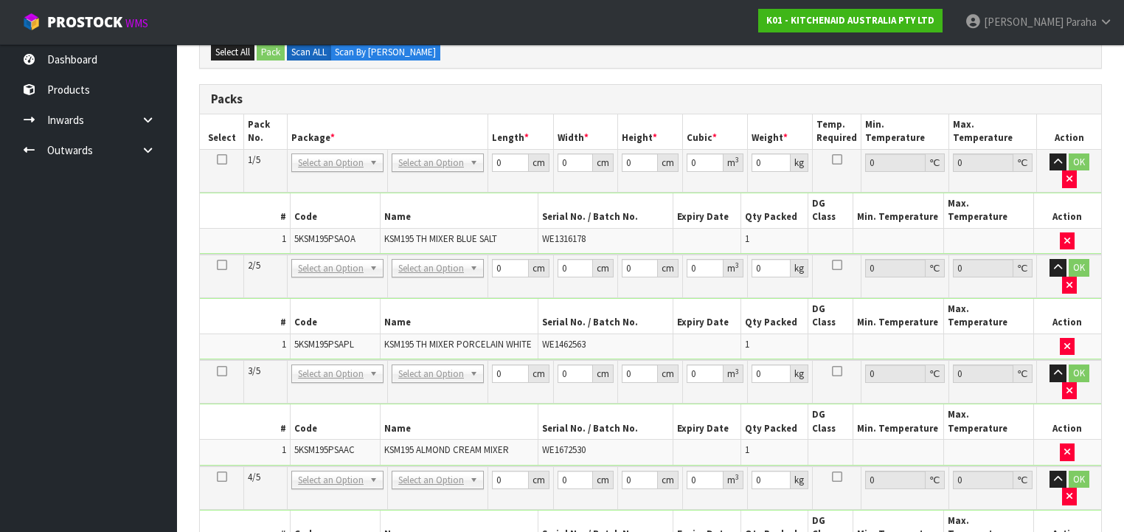
click at [218, 159] on icon at bounding box center [222, 159] width 10 height 1
drag, startPoint x: 510, startPoint y: 162, endPoint x: 481, endPoint y: 165, distance: 28.9
click at [482, 165] on tr "1/5 NONE 007-001 007-002 007-004 007-009 007-013 007-014 007-015 007-017 007-01…" at bounding box center [650, 170] width 901 height 43
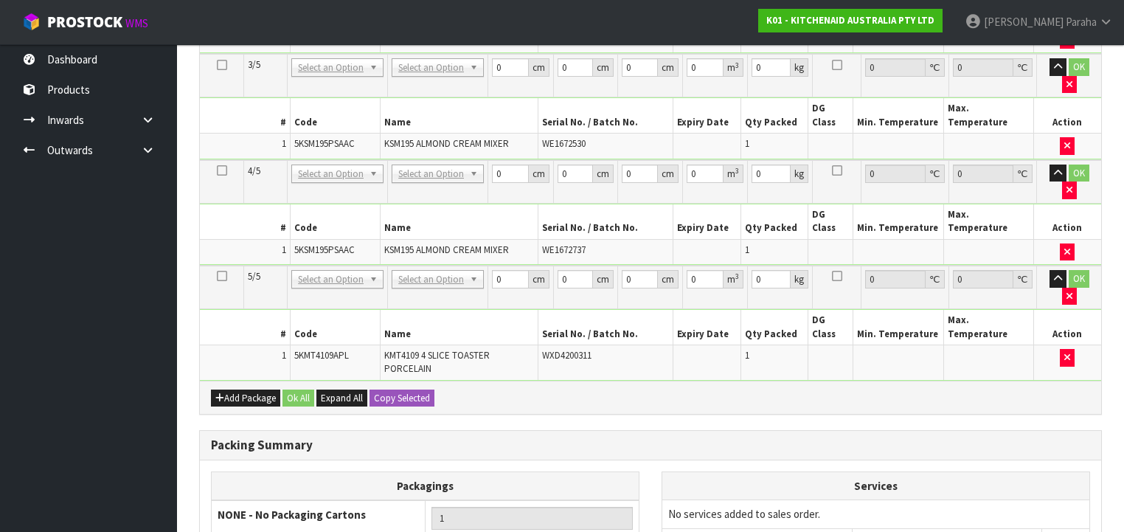
scroll to position [611, 0]
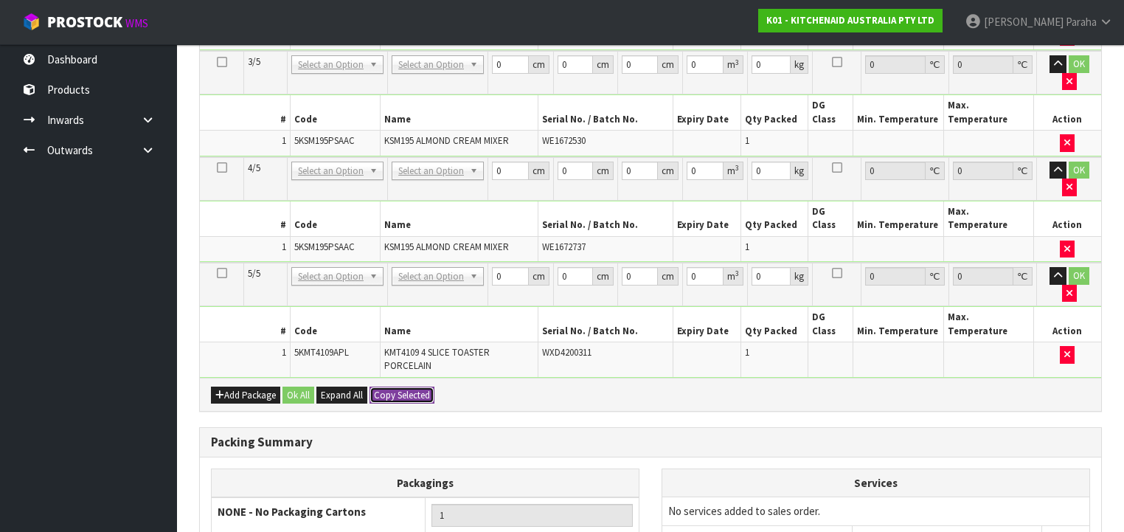
click at [422, 386] on button "Copy Selected" at bounding box center [401, 395] width 65 height 18
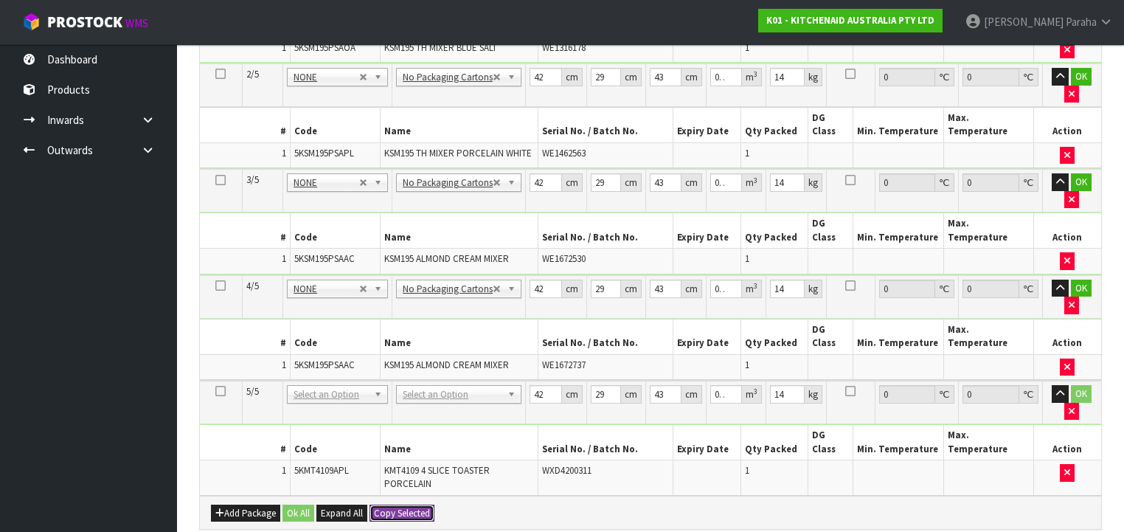
scroll to position [508, 0]
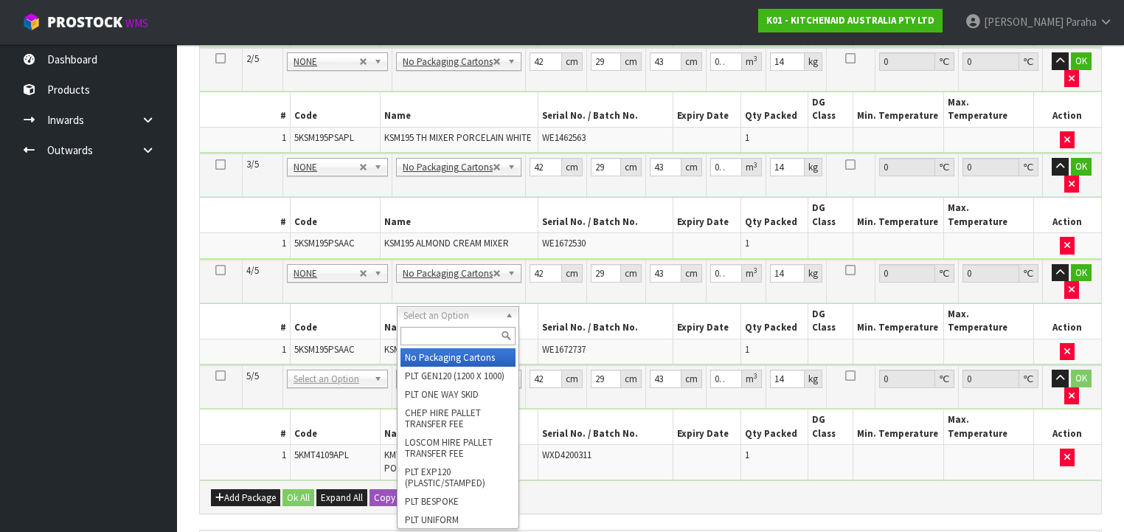
click at [470, 333] on input "text" at bounding box center [457, 336] width 115 height 18
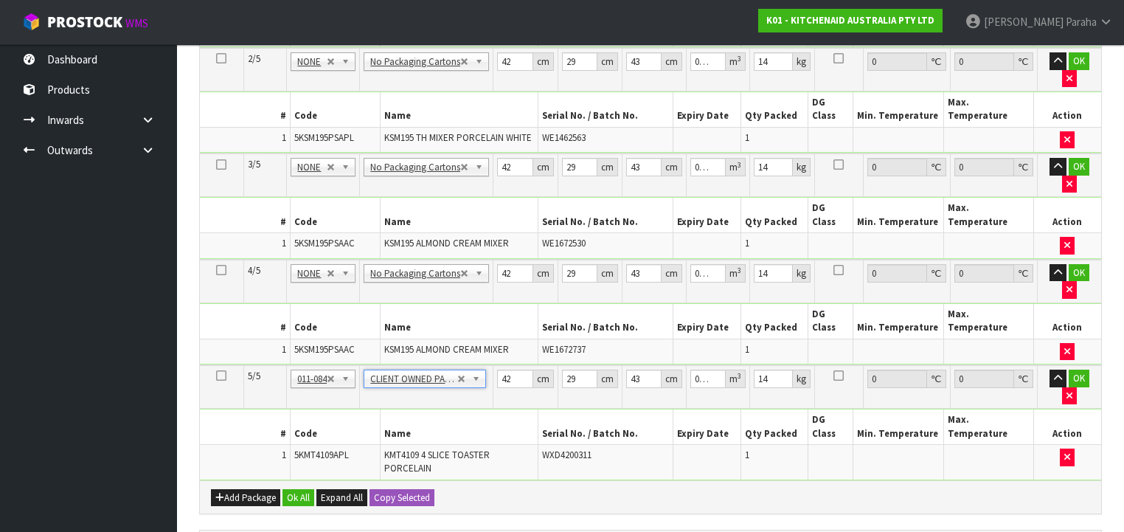
scroll to position [493, 0]
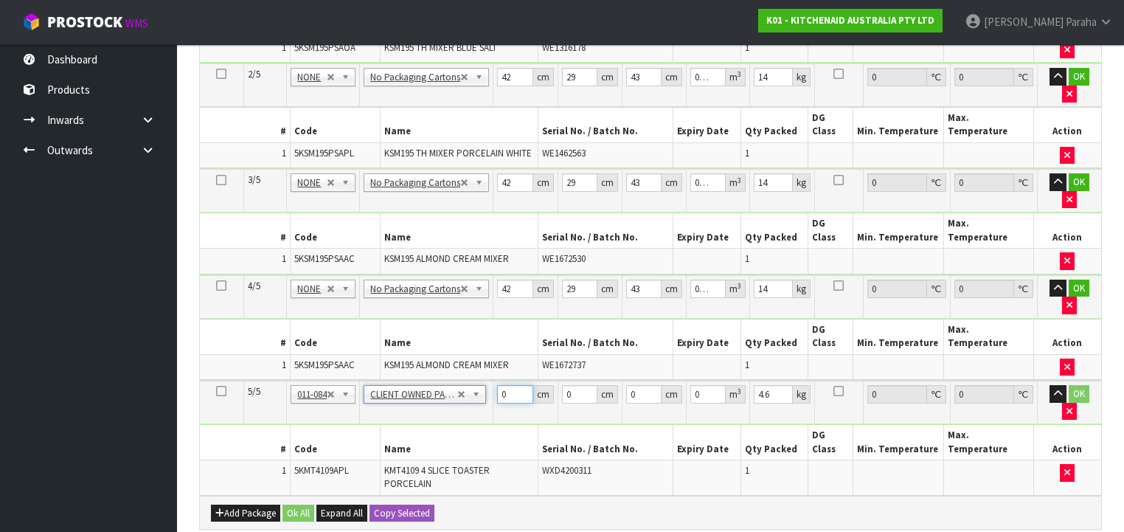
drag, startPoint x: 505, startPoint y: 271, endPoint x: 482, endPoint y: 272, distance: 22.9
click at [482, 381] on tr "5/5 NONE 007-001 007-002 007-004 007-009 007-013 007-014 007-015 007-017 007-01…" at bounding box center [650, 403] width 901 height 44
click at [304, 504] on button "Ok All" at bounding box center [298, 513] width 32 height 18
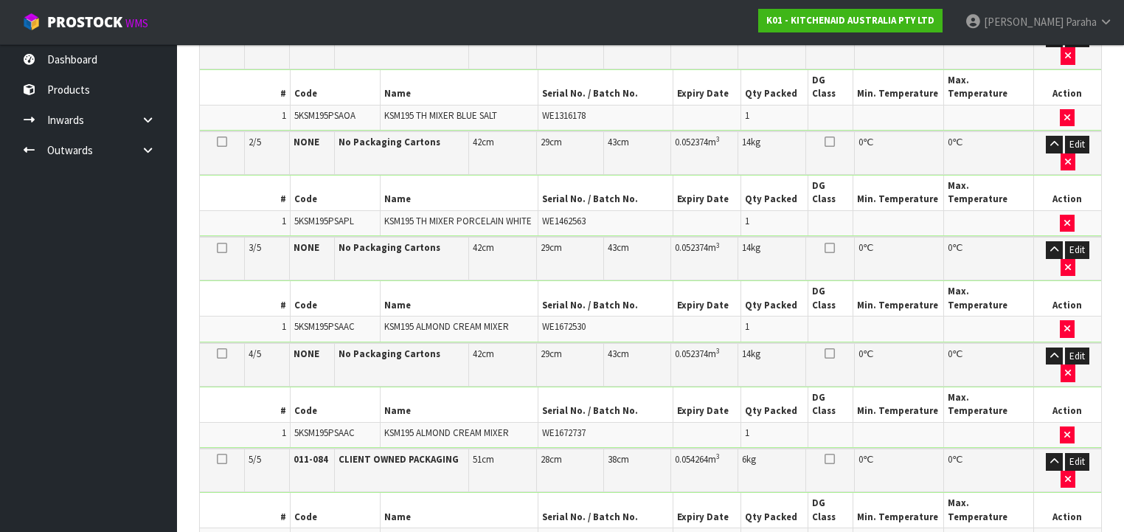
scroll to position [314, 0]
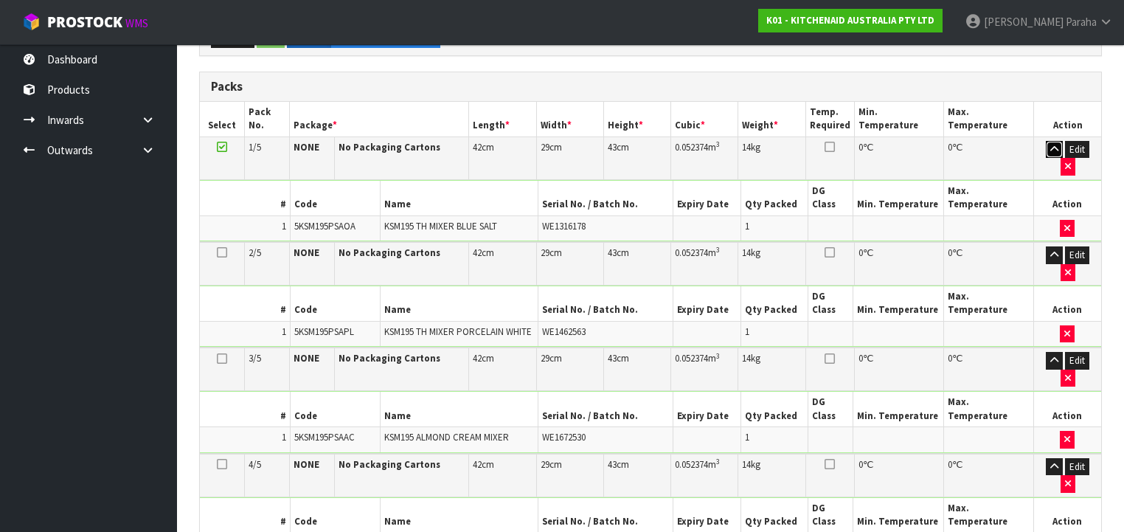
click at [1050, 150] on icon "button" at bounding box center [1054, 150] width 8 height 10
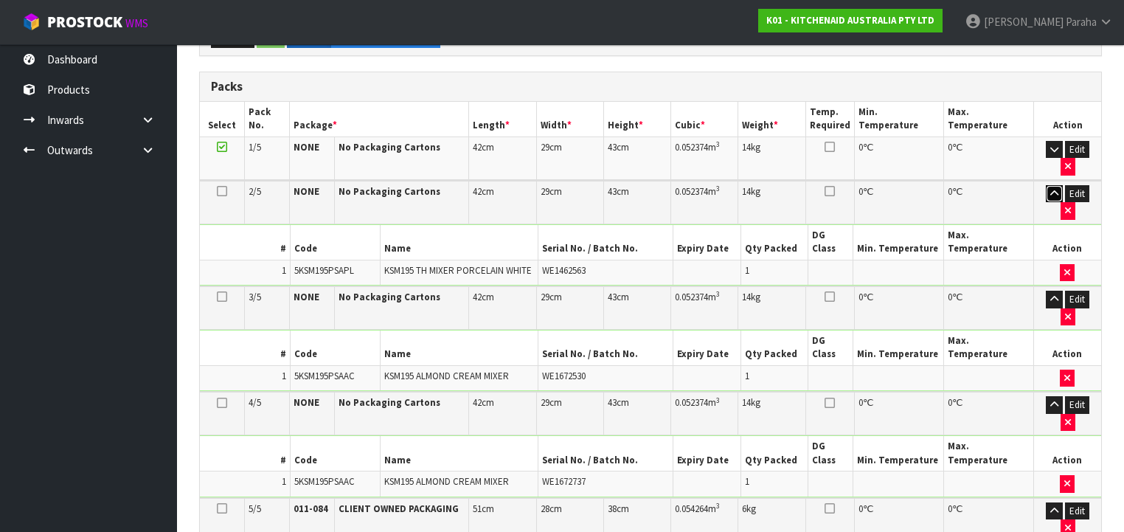
click at [1050, 189] on icon "button" at bounding box center [1054, 194] width 8 height 10
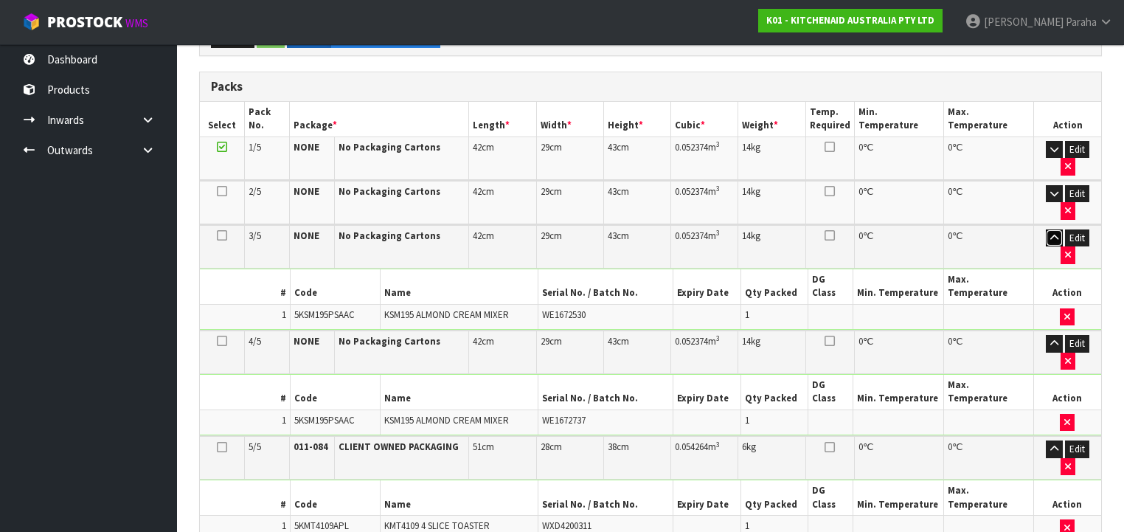
click at [1050, 233] on icon "button" at bounding box center [1054, 238] width 8 height 10
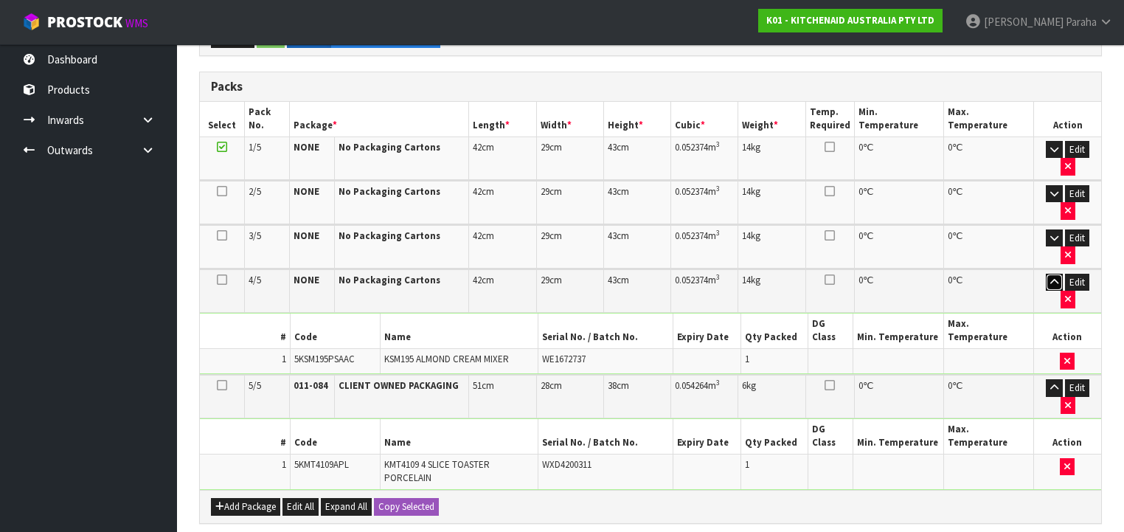
click at [1050, 277] on icon "button" at bounding box center [1054, 282] width 8 height 10
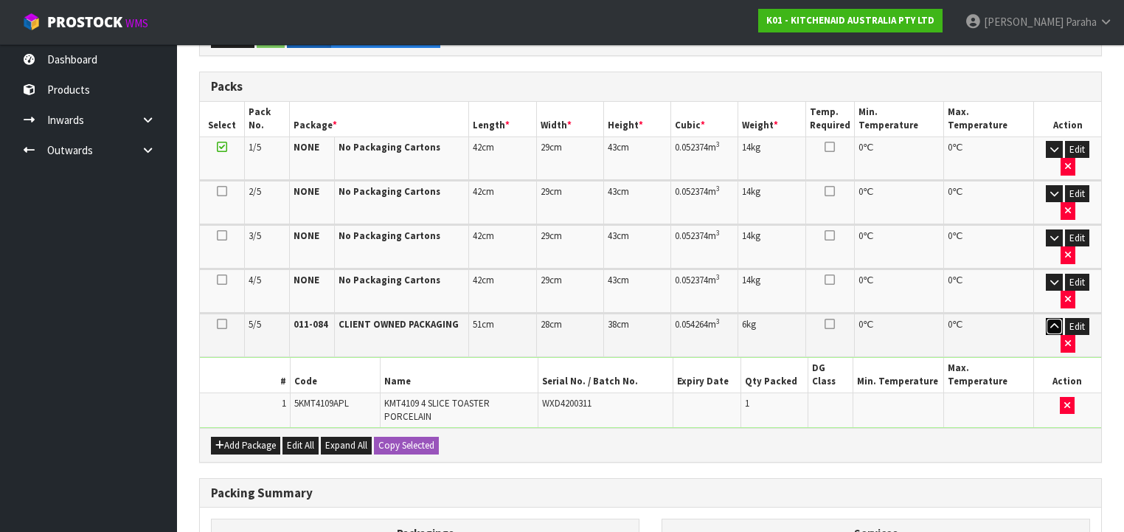
click at [1050, 322] on icon "button" at bounding box center [1054, 327] width 8 height 10
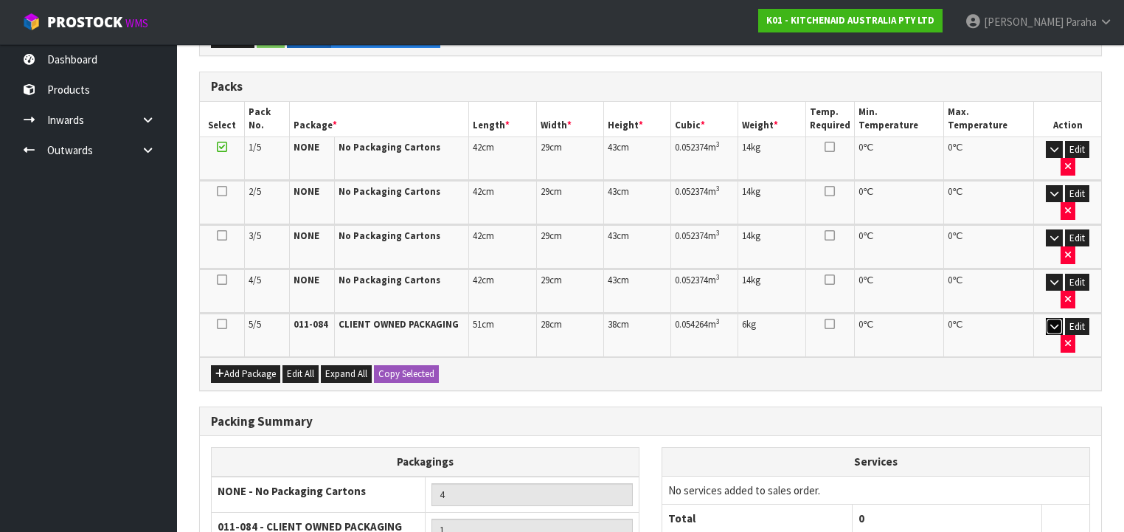
scroll to position [394, 0]
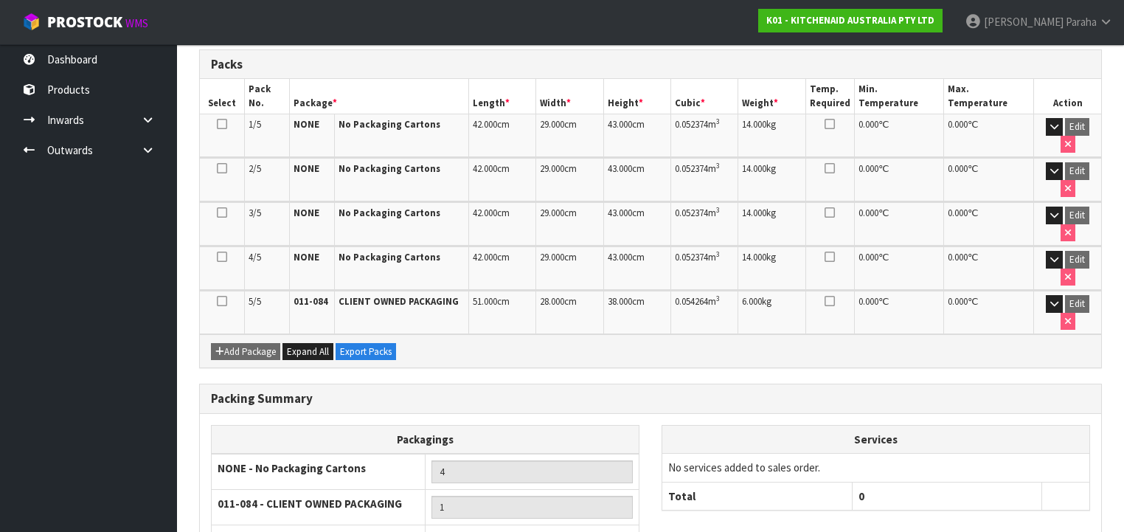
scroll to position [415, 0]
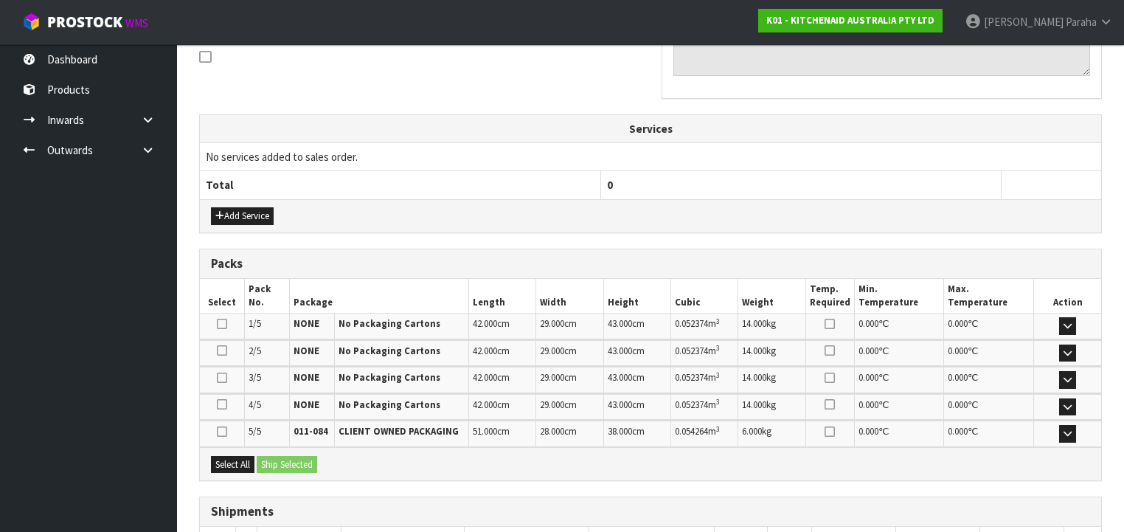
scroll to position [556, 0]
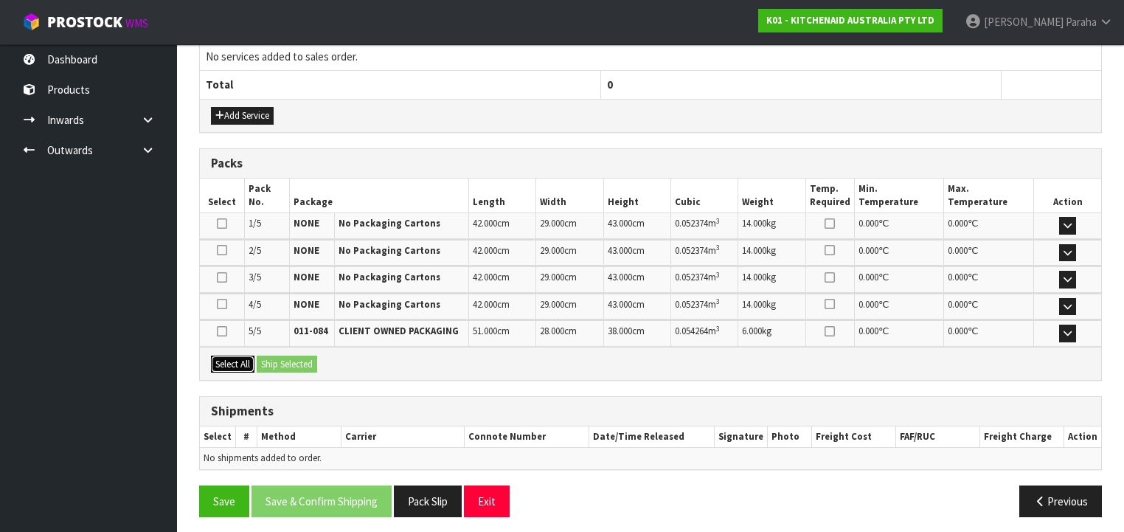
click at [235, 357] on button "Select All" at bounding box center [233, 364] width 44 height 18
click at [277, 355] on button "Ship Selected" at bounding box center [287, 364] width 60 height 18
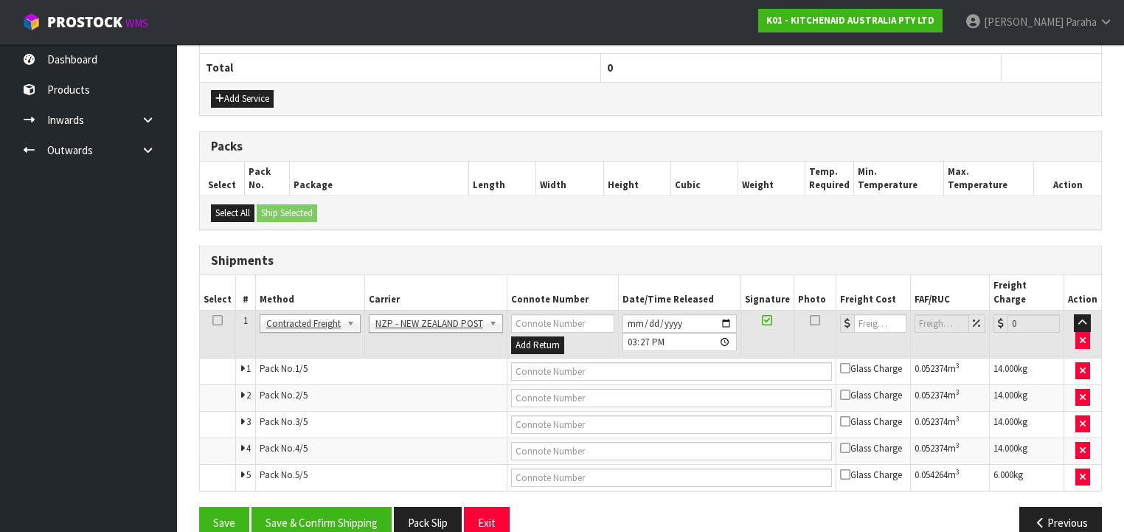
scroll to position [583, 0]
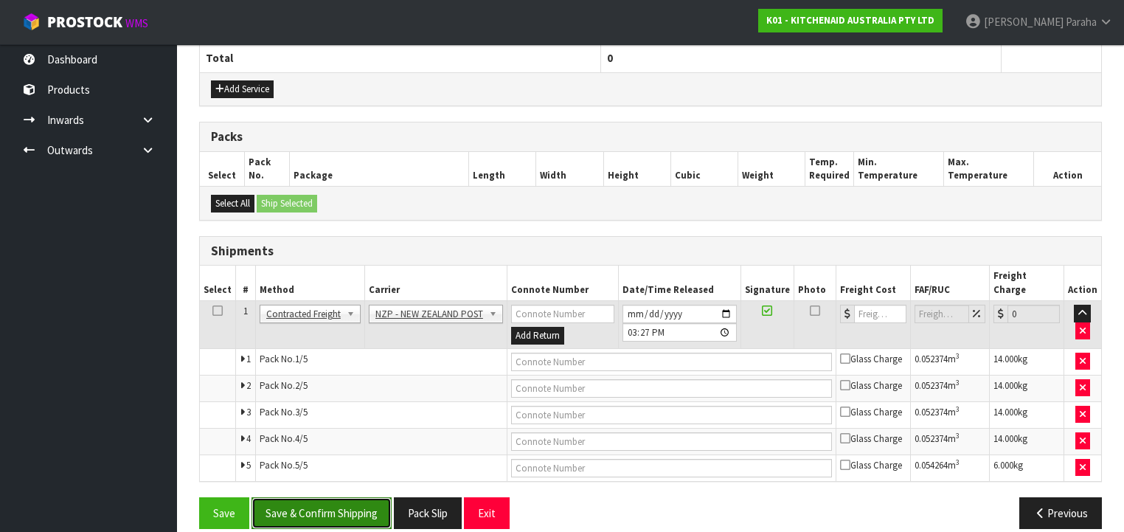
click at [336, 497] on button "Save & Confirm Shipping" at bounding box center [321, 513] width 140 height 32
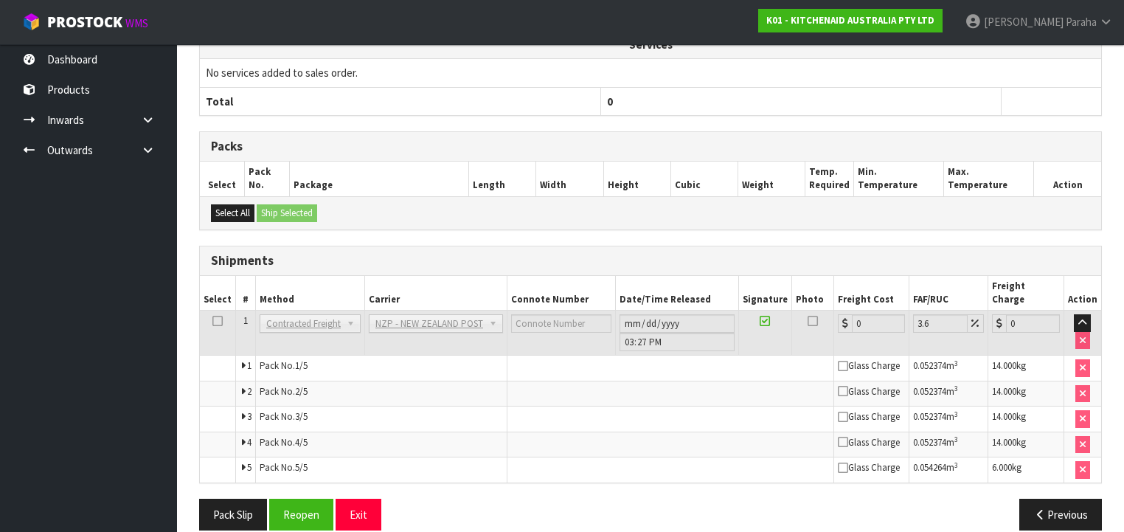
scroll to position [557, 0]
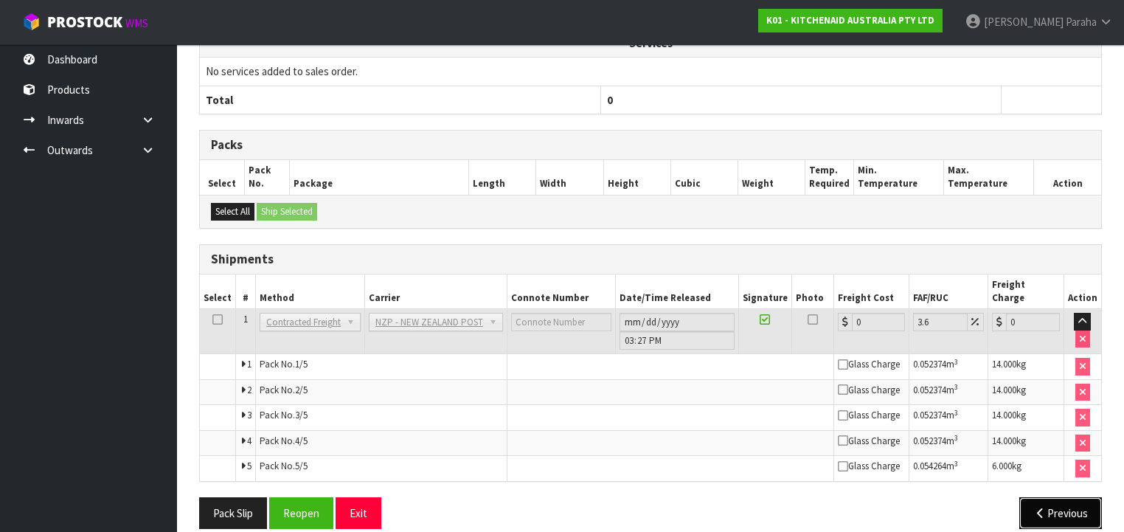
click at [1074, 497] on button "Previous" at bounding box center [1060, 513] width 83 height 32
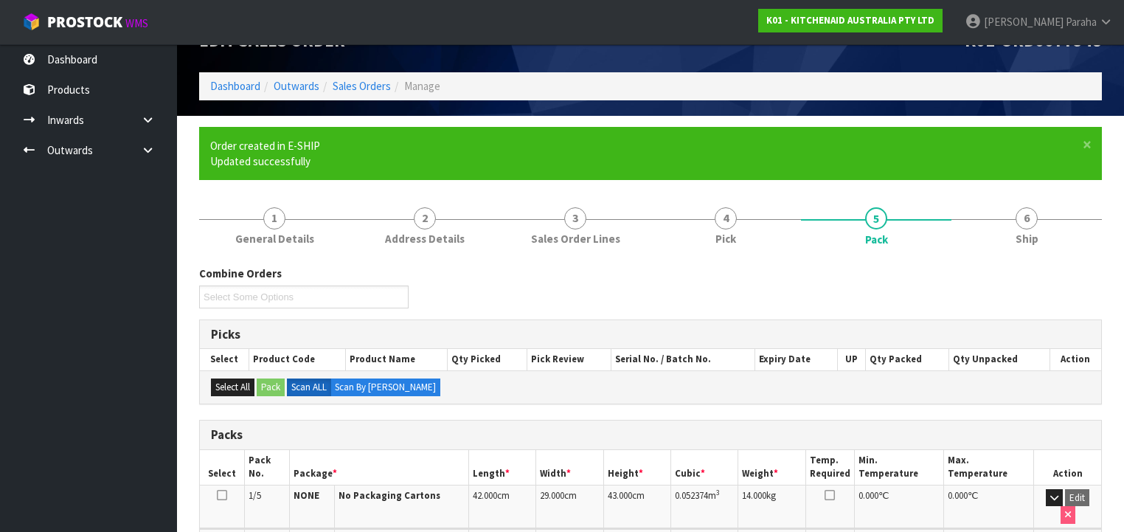
scroll to position [0, 0]
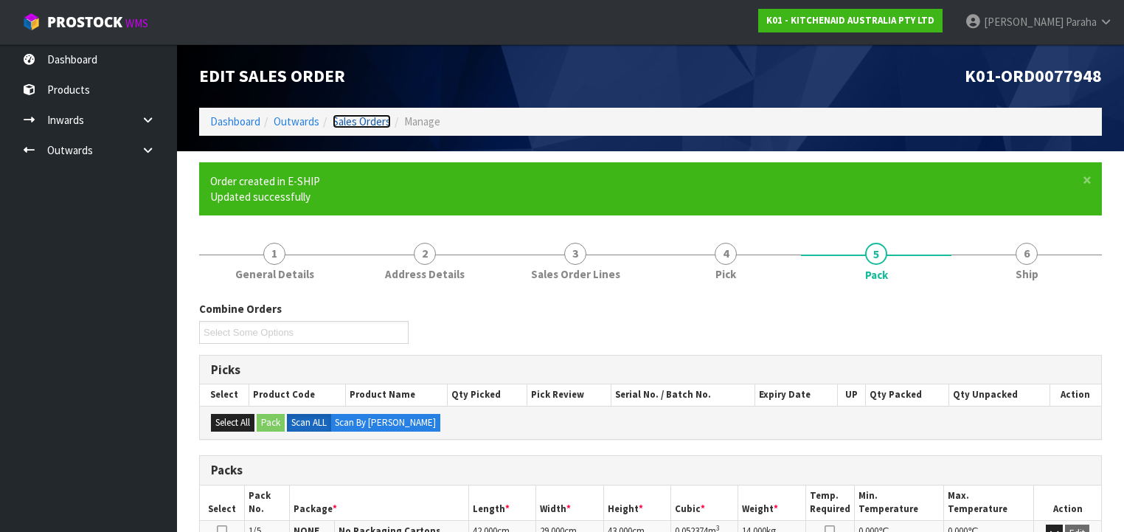
click at [367, 115] on link "Sales Orders" at bounding box center [362, 121] width 58 height 14
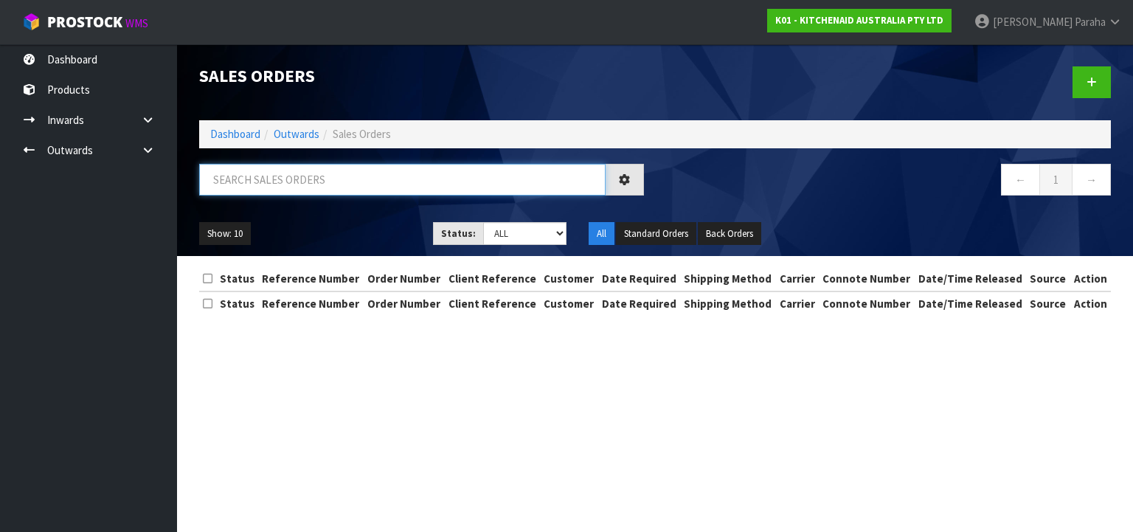
click at [333, 177] on input "text" at bounding box center [402, 180] width 406 height 32
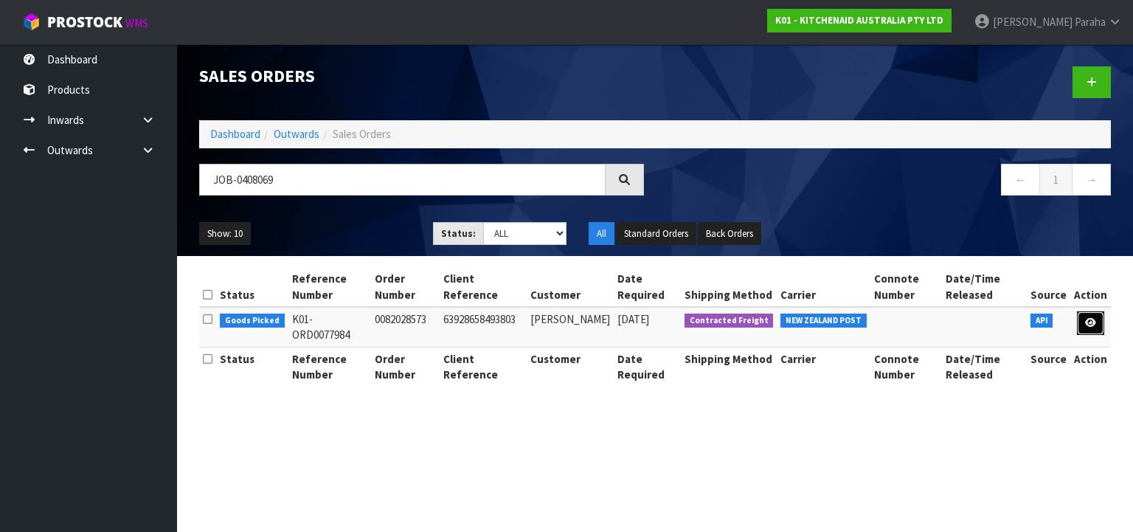
click at [1092, 327] on link at bounding box center [1090, 323] width 27 height 24
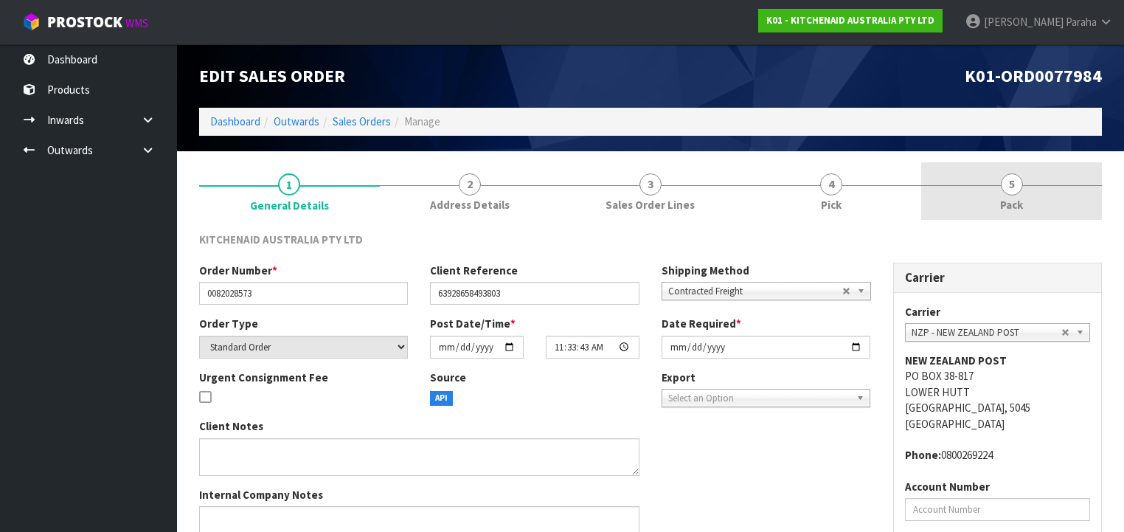
click at [1007, 189] on span "5" at bounding box center [1012, 184] width 22 height 22
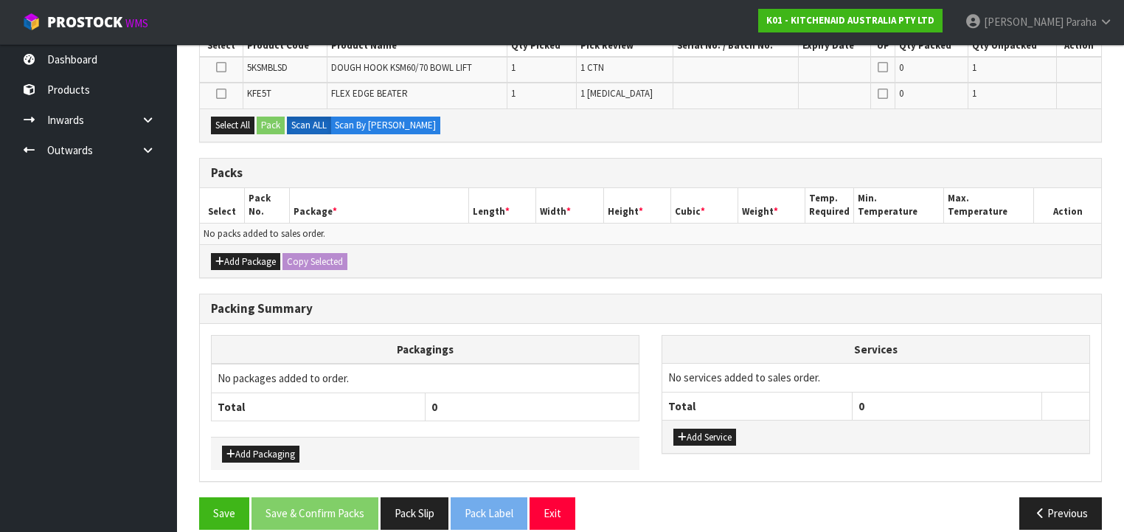
scroll to position [294, 0]
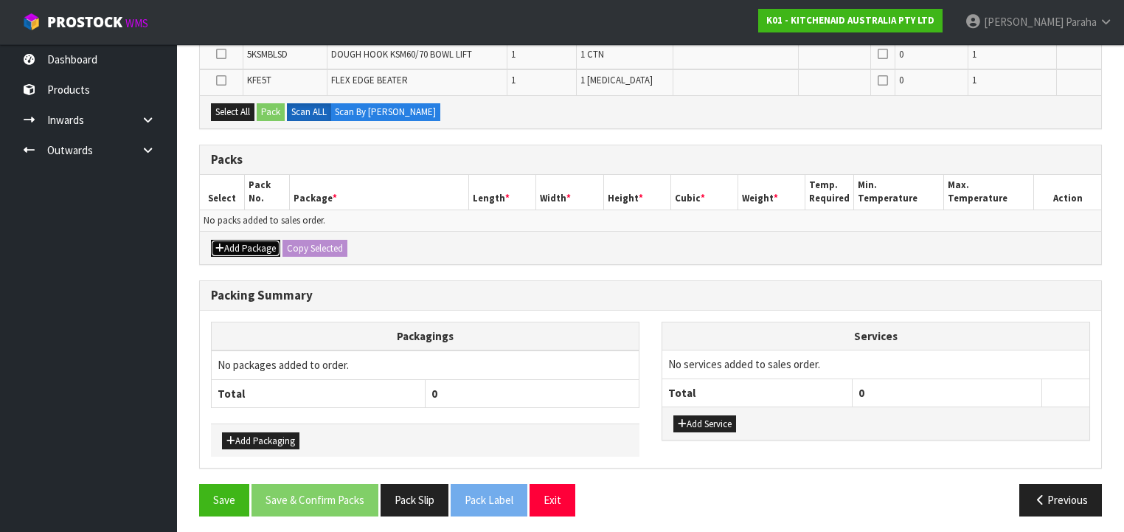
click at [247, 245] on button "Add Package" at bounding box center [245, 249] width 69 height 18
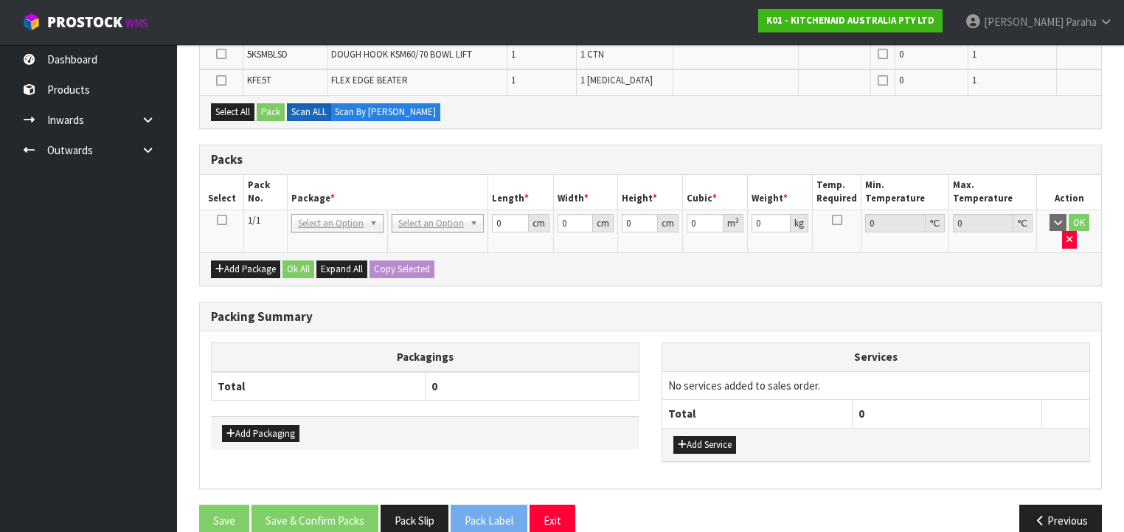
click at [221, 220] on icon at bounding box center [222, 220] width 10 height 1
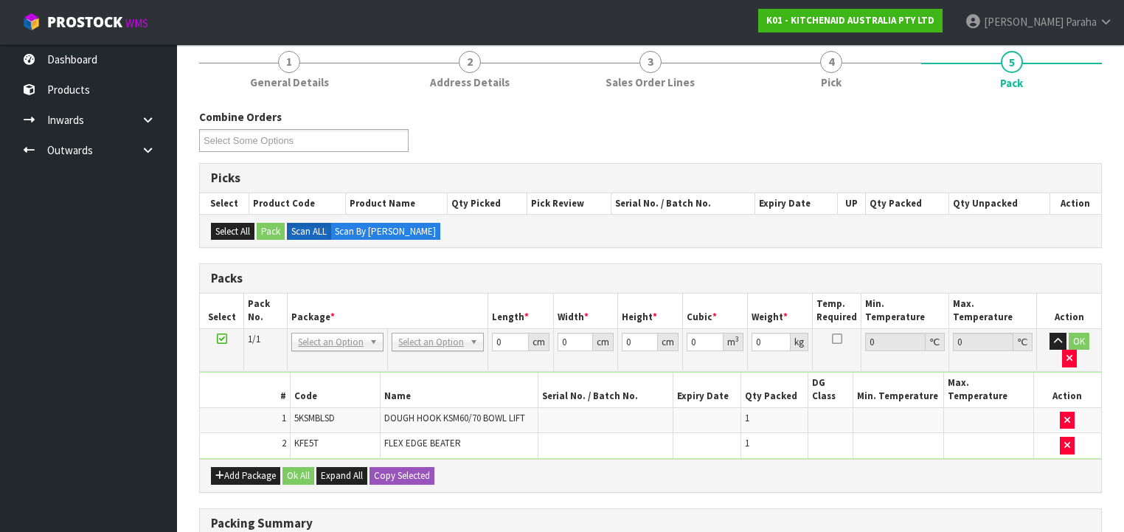
scroll to position [117, 0]
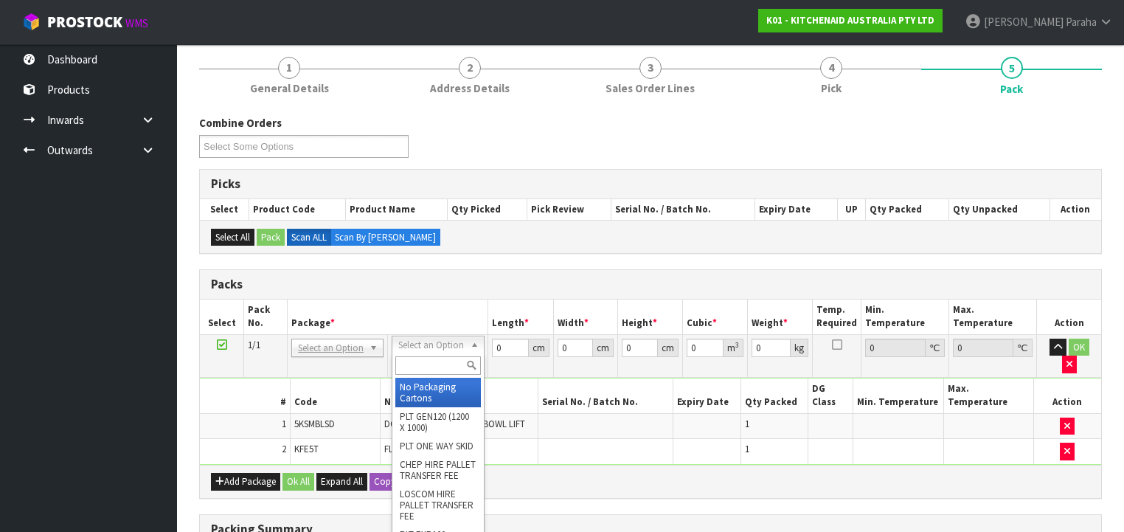
click at [449, 366] on input "text" at bounding box center [437, 365] width 85 height 18
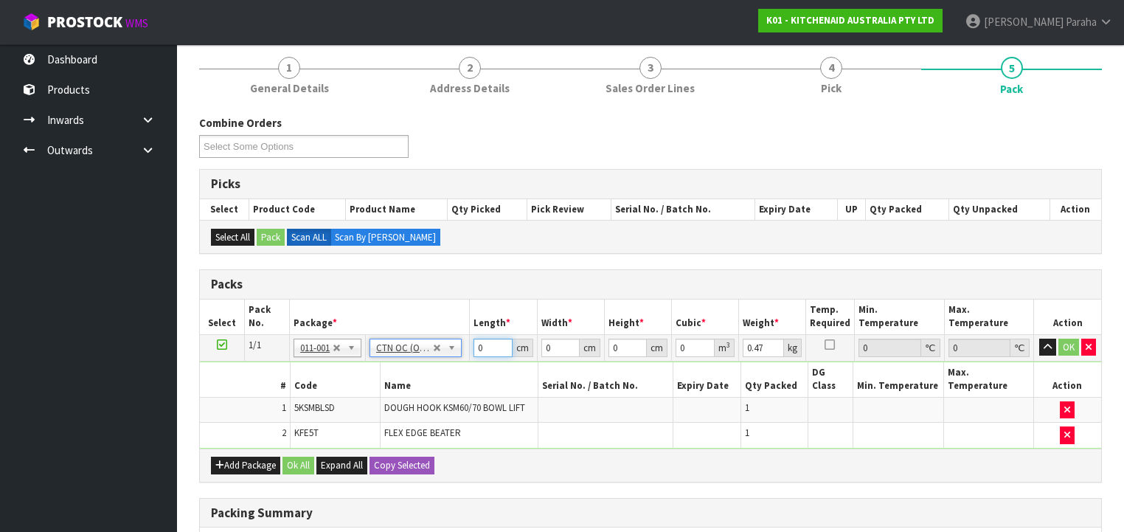
drag, startPoint x: 490, startPoint y: 345, endPoint x: 466, endPoint y: 344, distance: 24.3
click at [466, 344] on tr "1/1 NONE 007-001 007-002 007-004 007-009 007-013 007-014 007-015 007-017 007-01…" at bounding box center [650, 347] width 901 height 27
click at [1039, 339] on button "button" at bounding box center [1047, 348] width 17 height 18
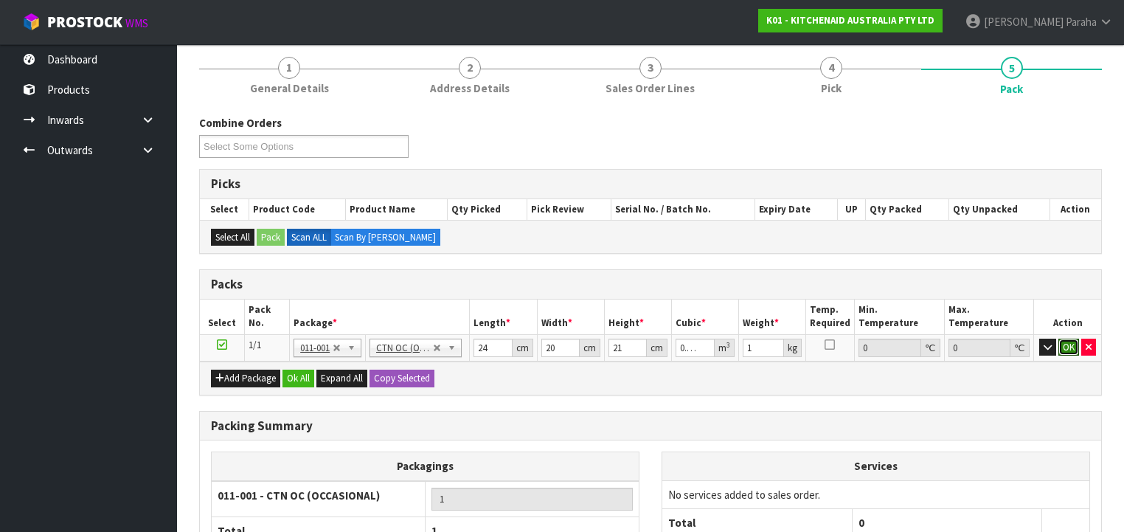
click button "OK" at bounding box center [1068, 348] width 21 height 18
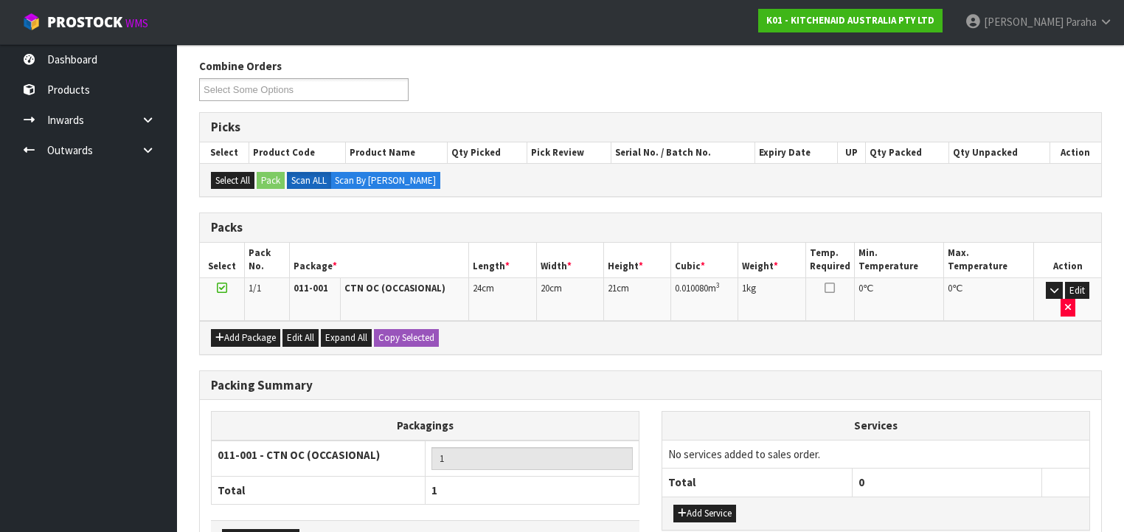
scroll to position [253, 0]
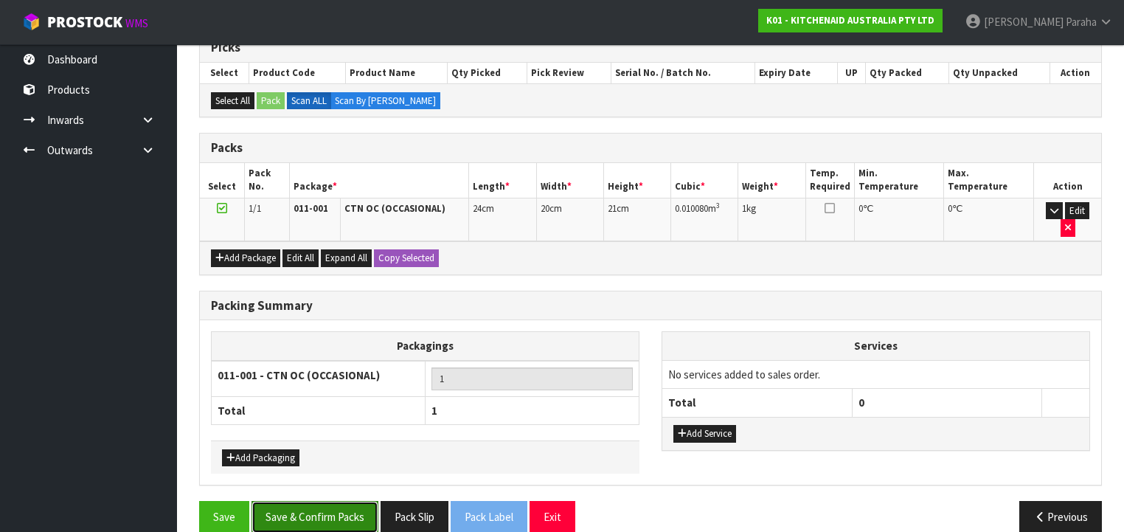
click at [292, 501] on button "Save & Confirm Packs" at bounding box center [314, 517] width 127 height 32
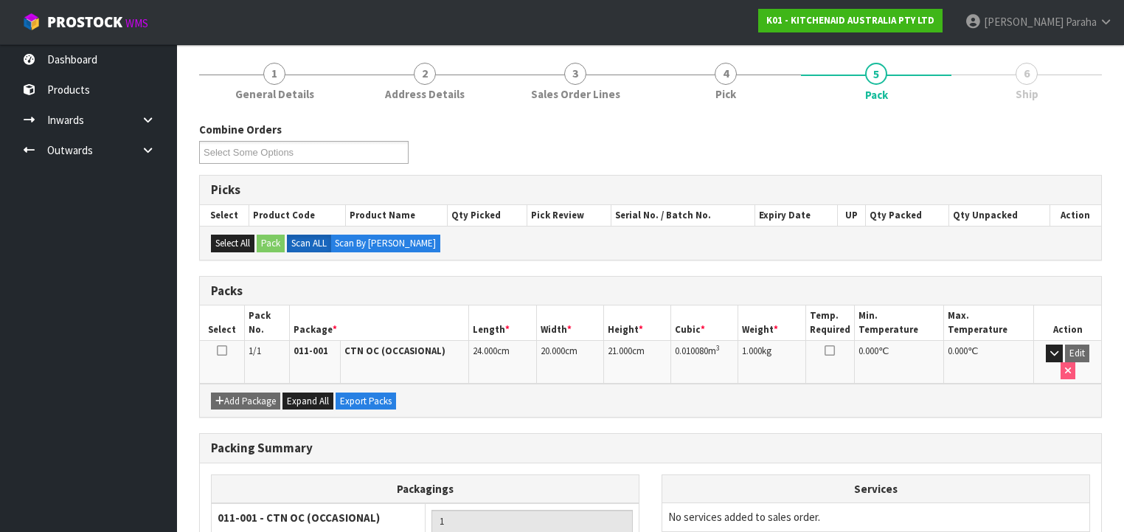
scroll to position [274, 0]
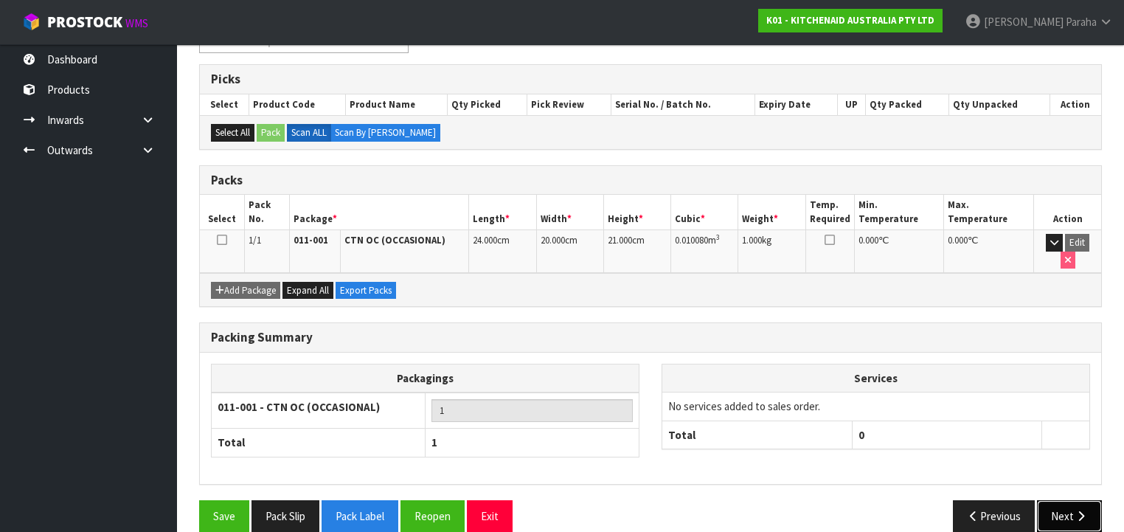
click at [1084, 500] on button "Next" at bounding box center [1069, 516] width 65 height 32
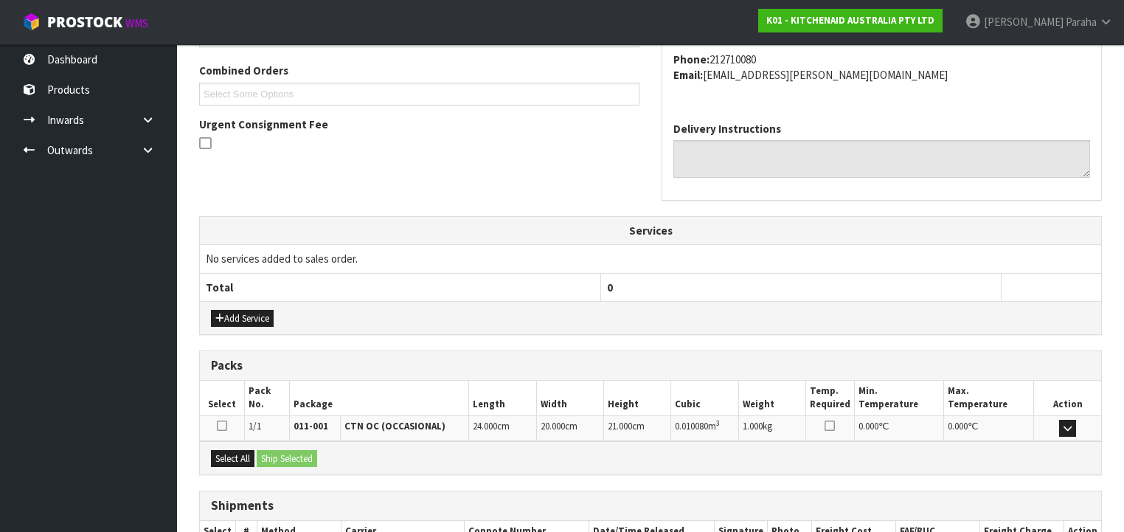
scroll to position [466, 0]
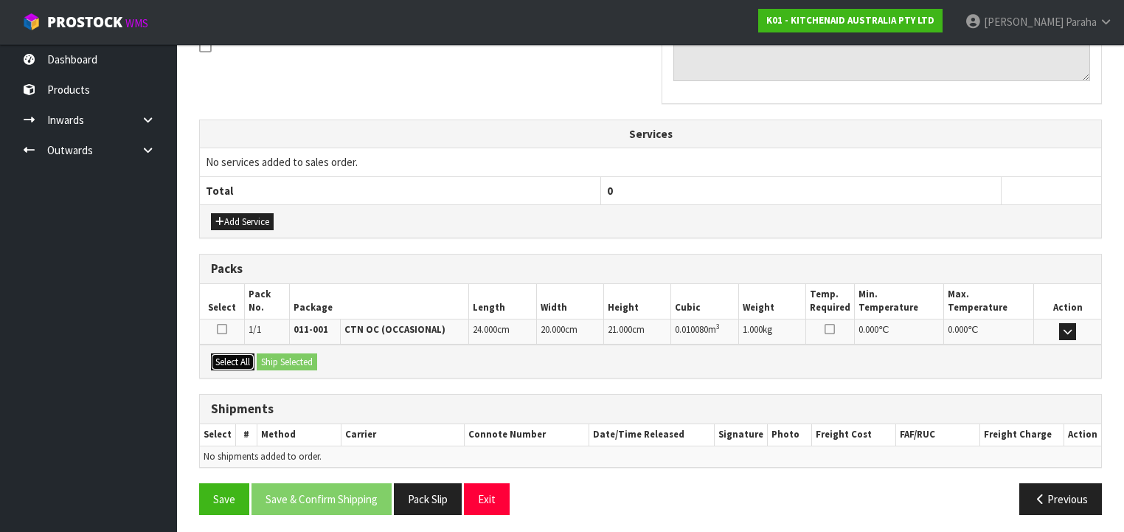
click at [229, 354] on button "Select All" at bounding box center [233, 362] width 44 height 18
click at [295, 353] on button "Ship Selected" at bounding box center [287, 362] width 60 height 18
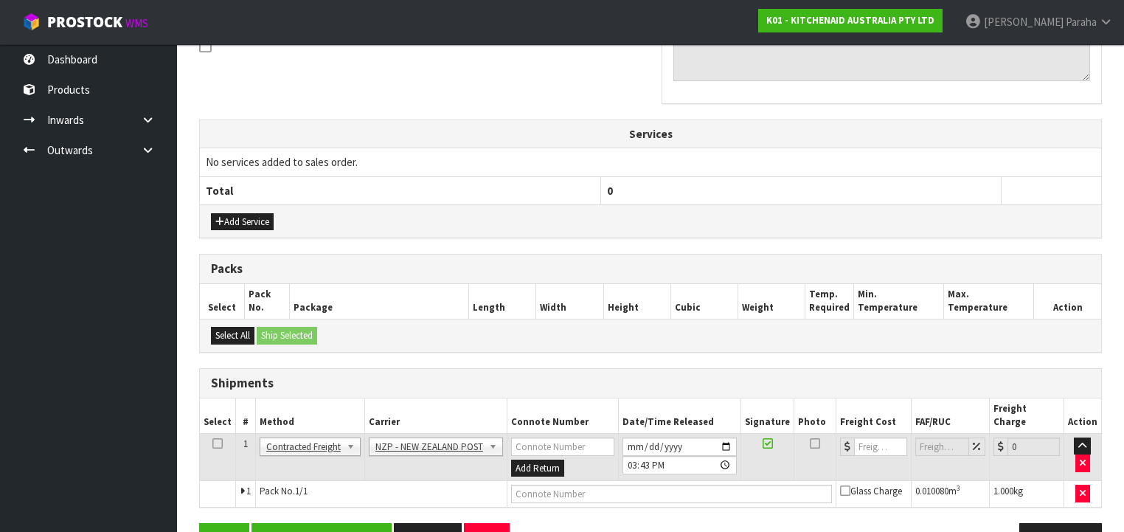
scroll to position [493, 0]
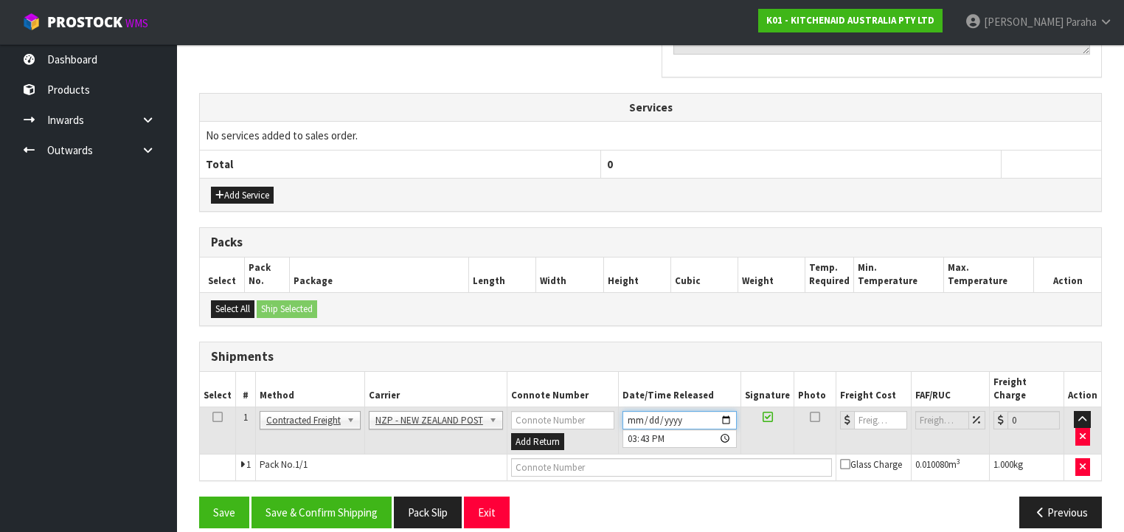
click at [732, 411] on input "[DATE]" at bounding box center [679, 420] width 114 height 18
click at [323, 497] on button "Save & Confirm Shipping" at bounding box center [321, 512] width 140 height 32
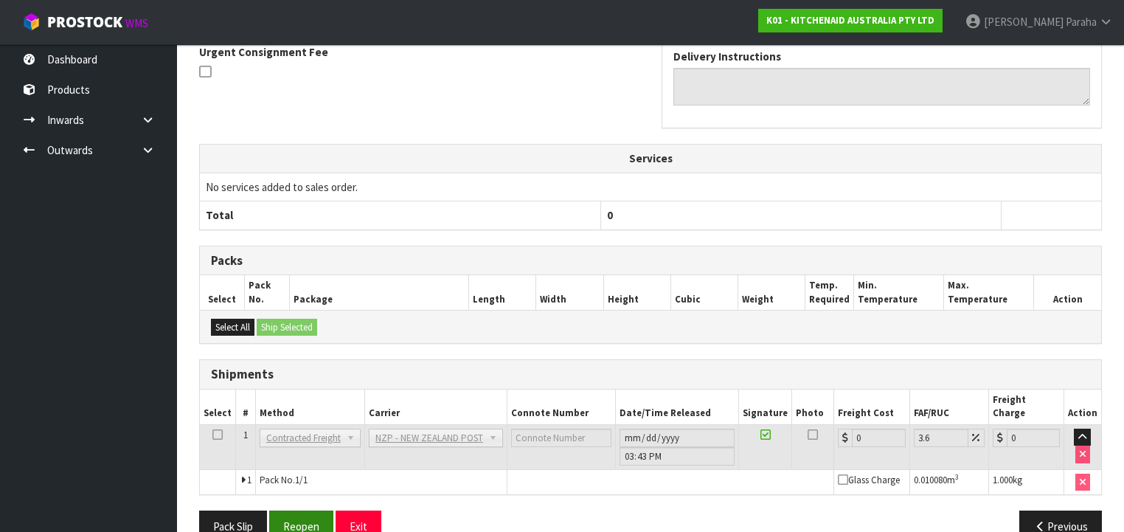
scroll to position [472, 0]
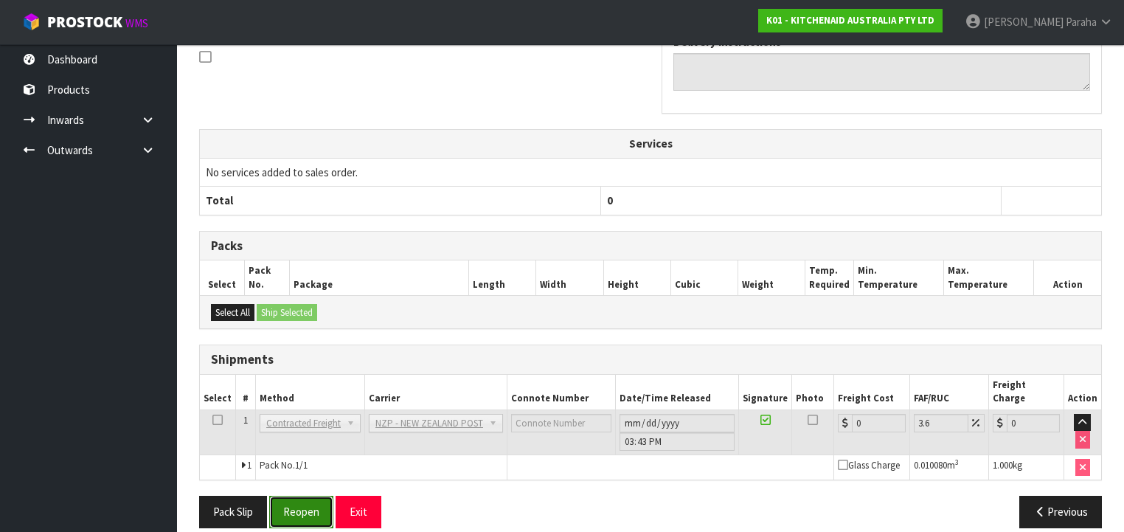
click at [304, 498] on button "Reopen" at bounding box center [301, 512] width 64 height 32
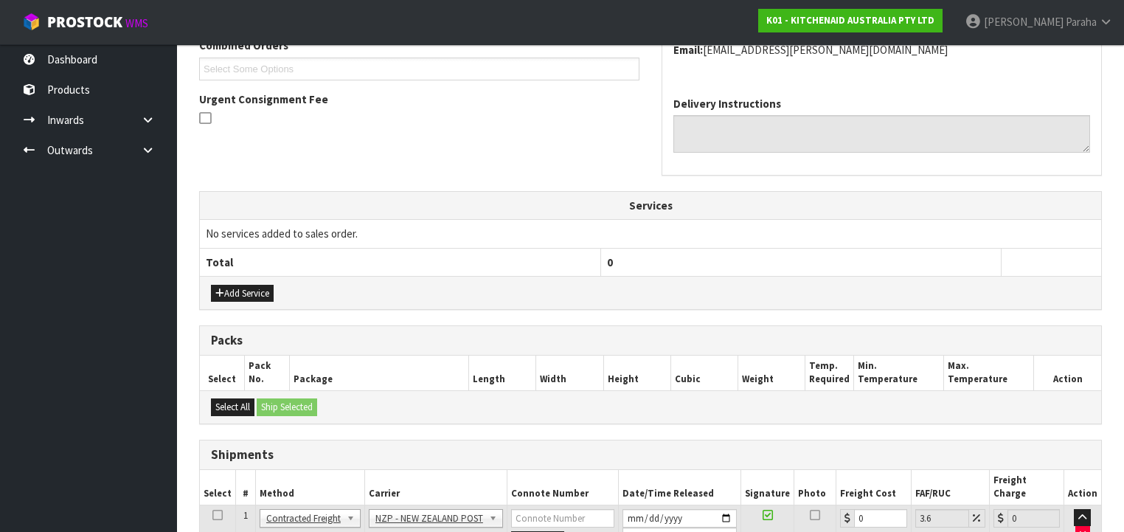
scroll to position [506, 0]
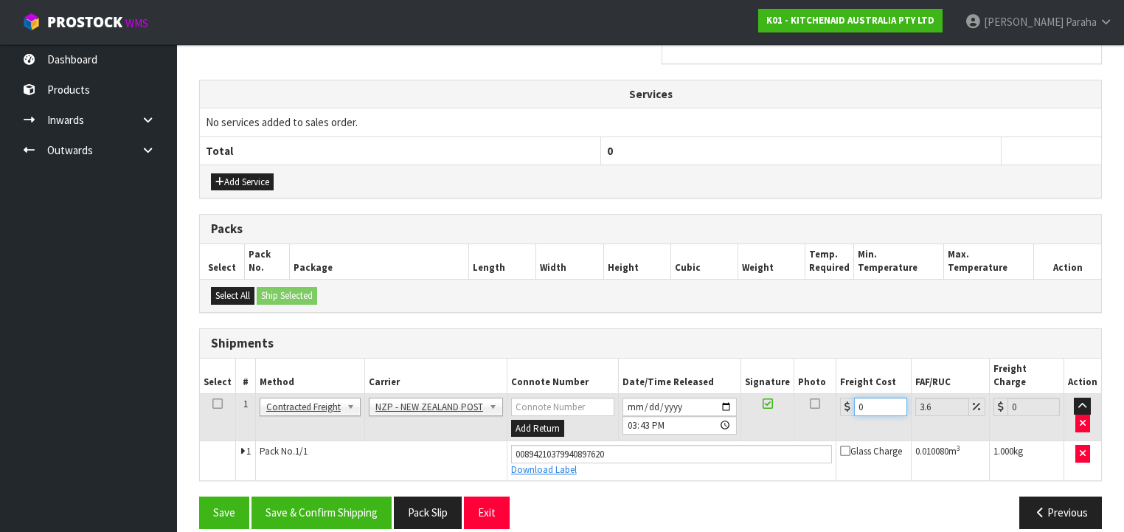
drag, startPoint x: 861, startPoint y: 392, endPoint x: 849, endPoint y: 389, distance: 12.4
click at [850, 398] on div "0" at bounding box center [873, 407] width 66 height 18
click at [355, 496] on button "Save & Confirm Shipping" at bounding box center [321, 512] width 140 height 32
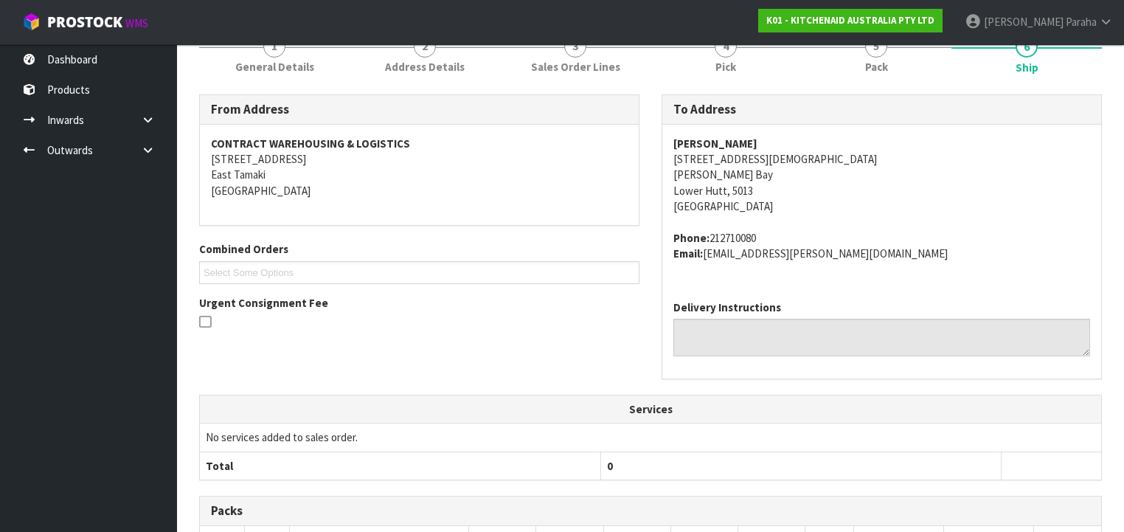
scroll to position [0, 0]
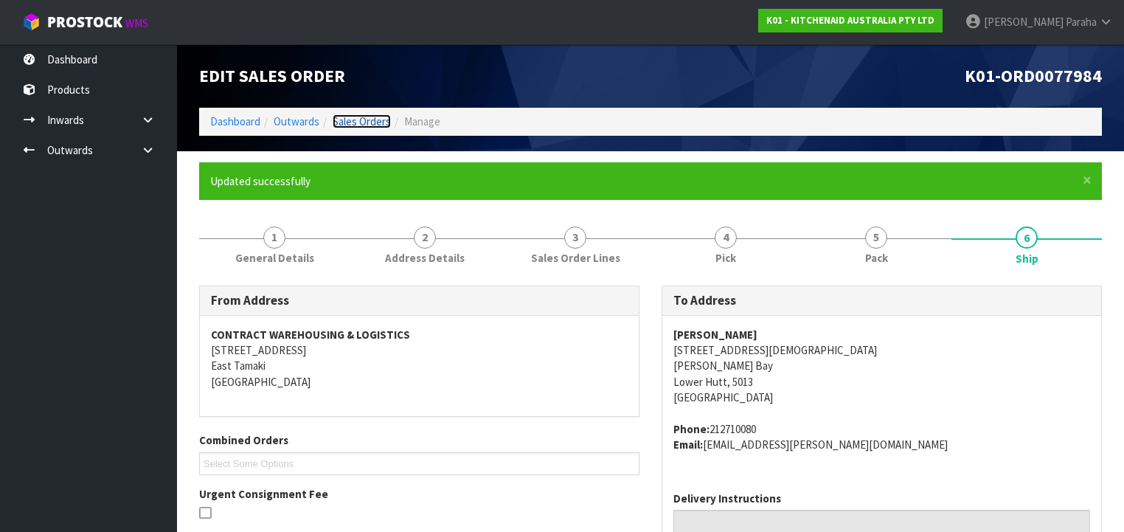
click at [351, 119] on link "Sales Orders" at bounding box center [362, 121] width 58 height 14
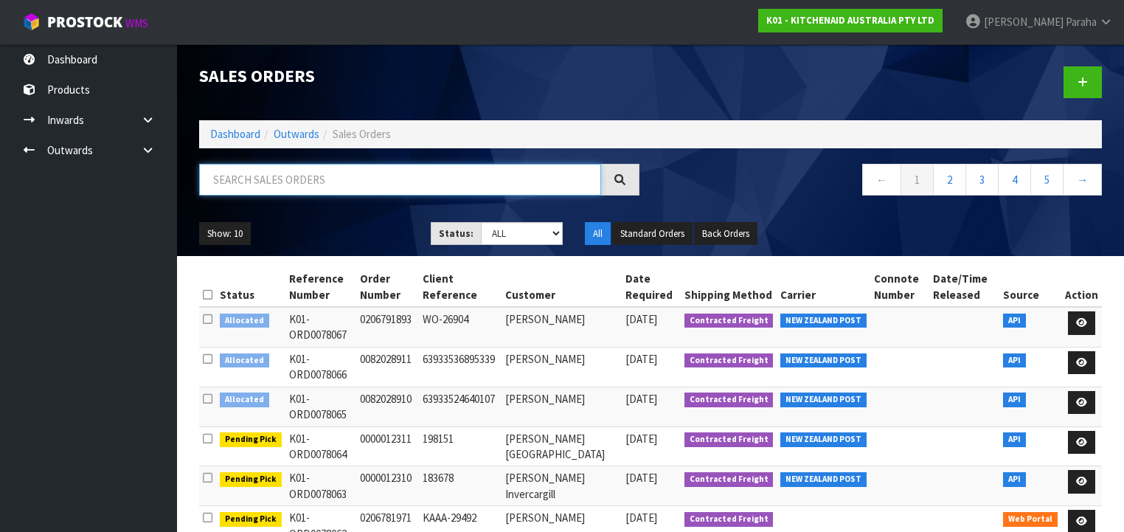
click at [296, 184] on input "text" at bounding box center [400, 180] width 402 height 32
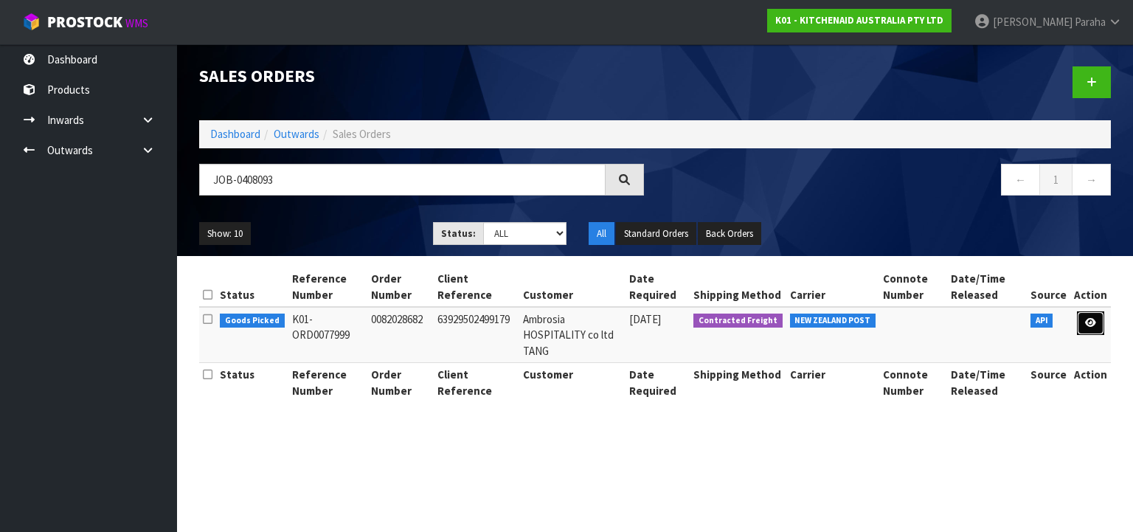
click at [1091, 323] on icon at bounding box center [1090, 323] width 11 height 10
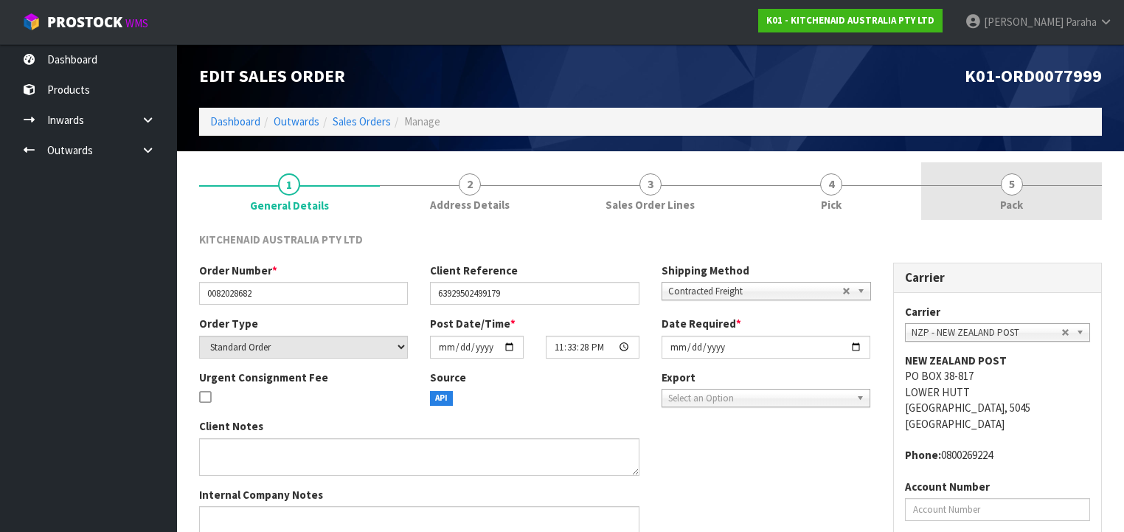
click at [1021, 187] on span "5" at bounding box center [1012, 184] width 22 height 22
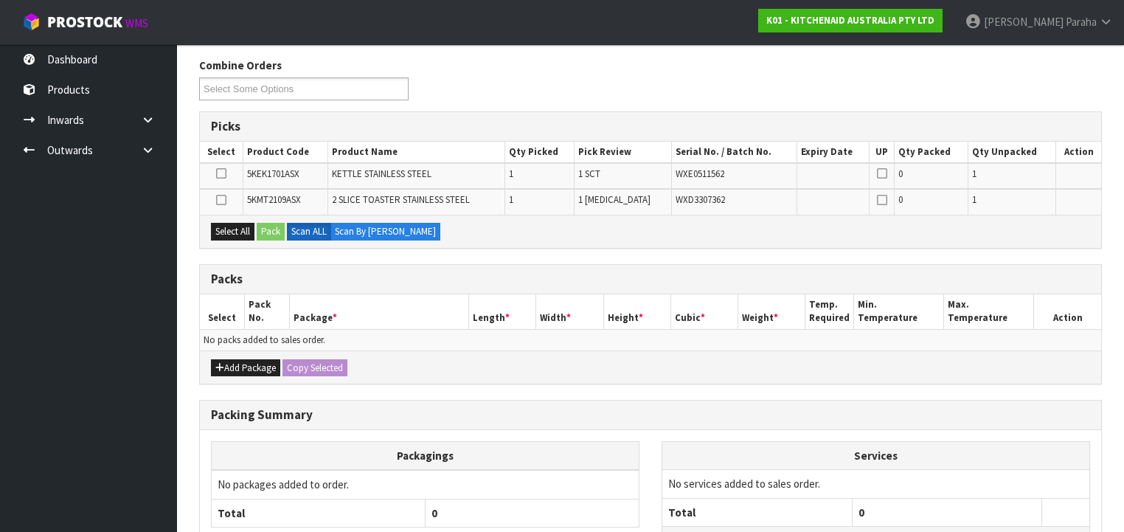
scroll to position [177, 0]
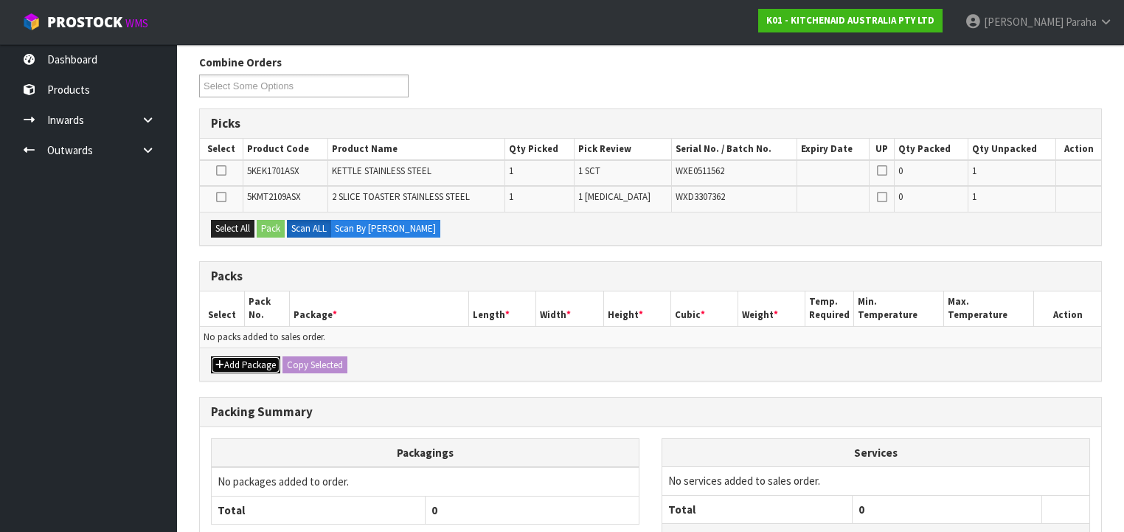
click at [253, 363] on button "Add Package" at bounding box center [245, 365] width 69 height 18
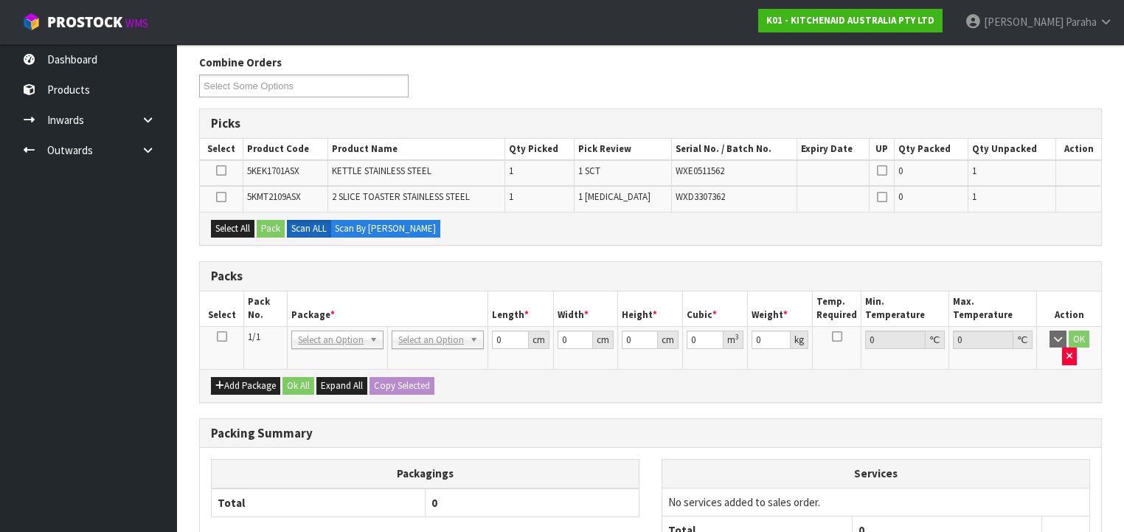
click at [223, 336] on icon at bounding box center [222, 336] width 10 height 1
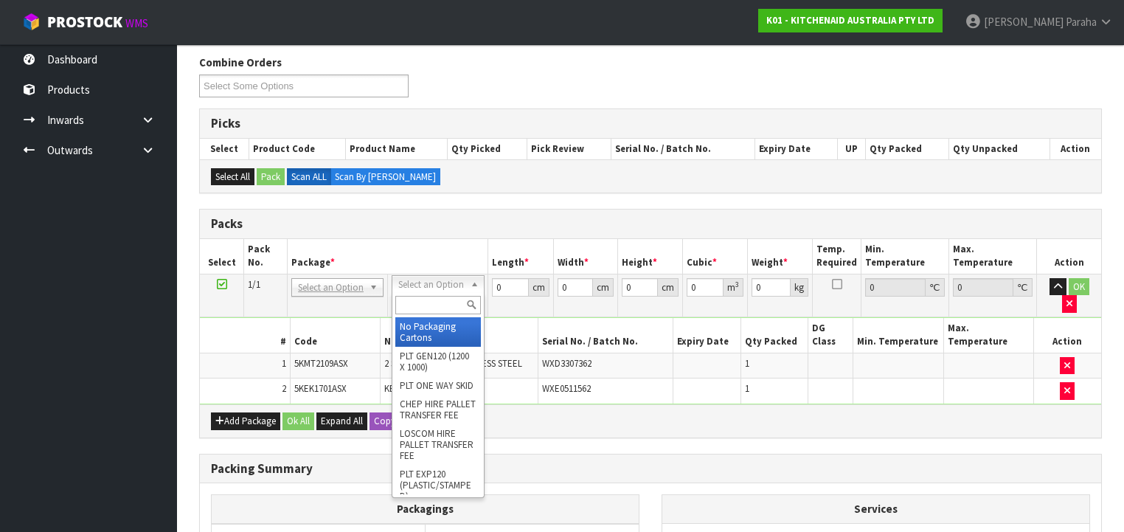
click at [453, 299] on input "text" at bounding box center [437, 305] width 85 height 18
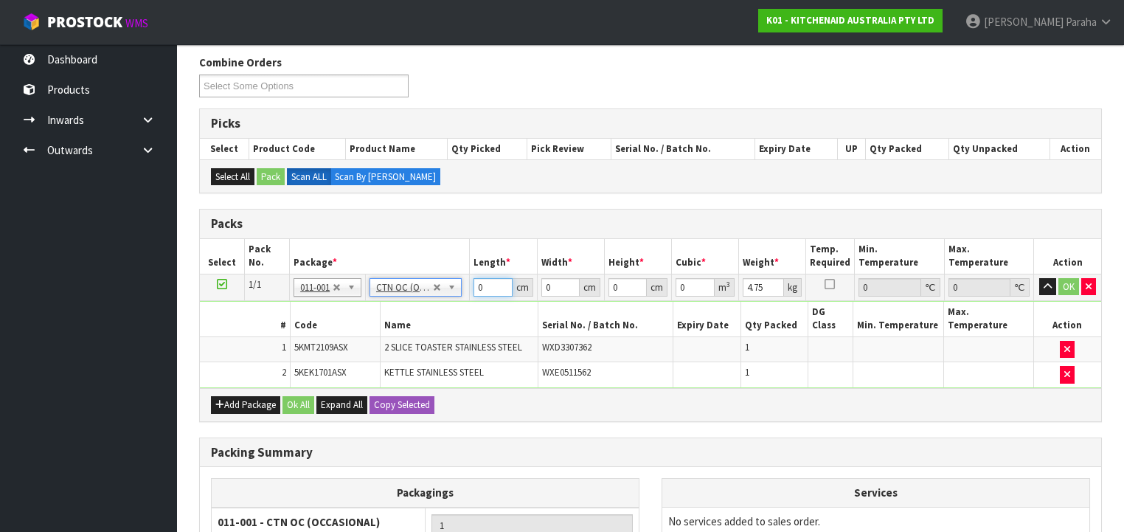
drag, startPoint x: 476, startPoint y: 287, endPoint x: 464, endPoint y: 289, distance: 12.0
click at [464, 289] on tr "1/1 NONE 007-001 007-002 007-004 007-009 007-013 007-014 007-015 007-017 007-01…" at bounding box center [650, 287] width 901 height 27
click at [1039, 278] on button "button" at bounding box center [1047, 287] width 17 height 18
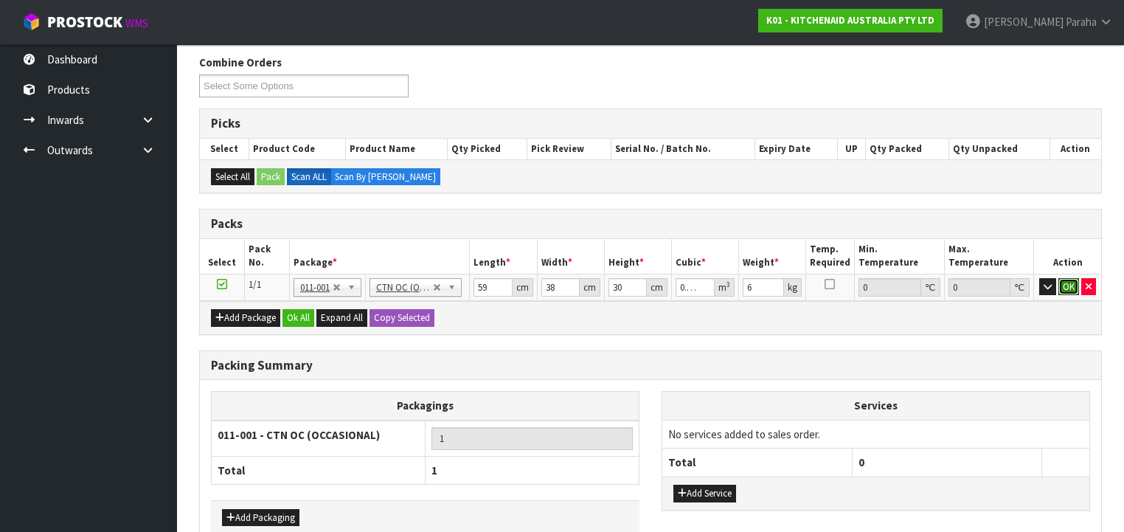
click button "OK" at bounding box center [1068, 287] width 21 height 18
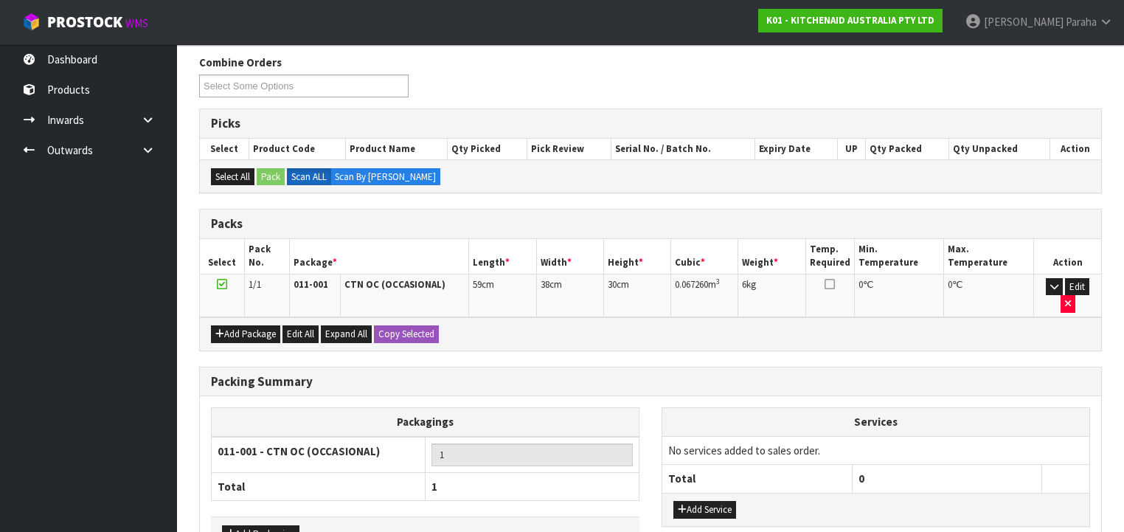
scroll to position [253, 0]
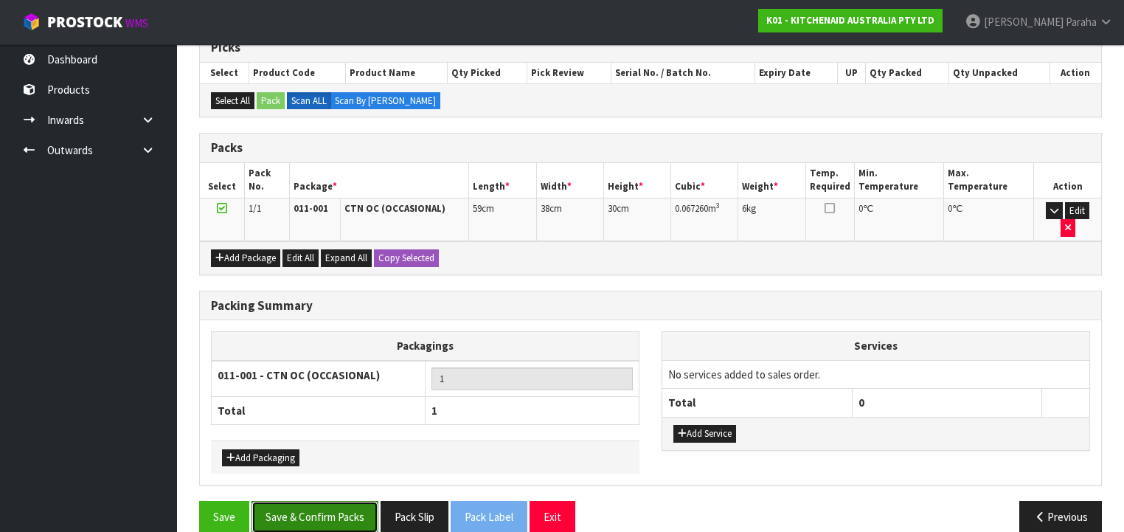
click at [336, 501] on button "Save & Confirm Packs" at bounding box center [314, 517] width 127 height 32
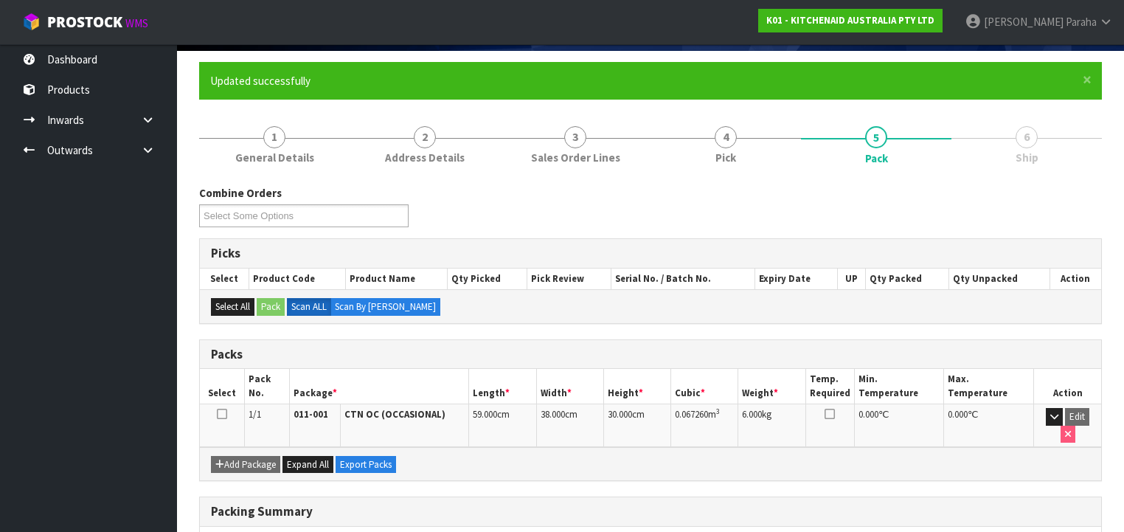
scroll to position [274, 0]
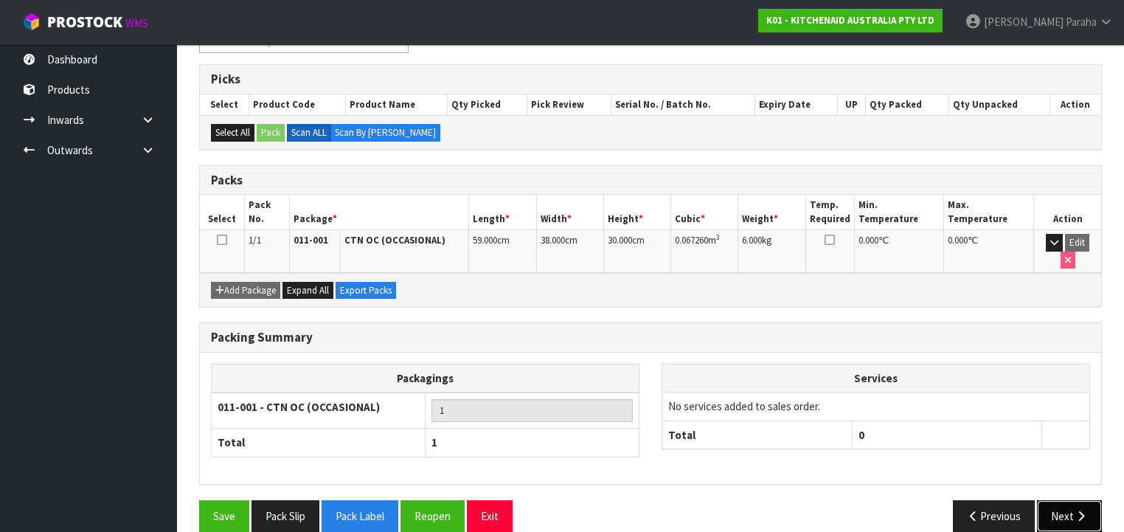
click at [1069, 500] on button "Next" at bounding box center [1069, 516] width 65 height 32
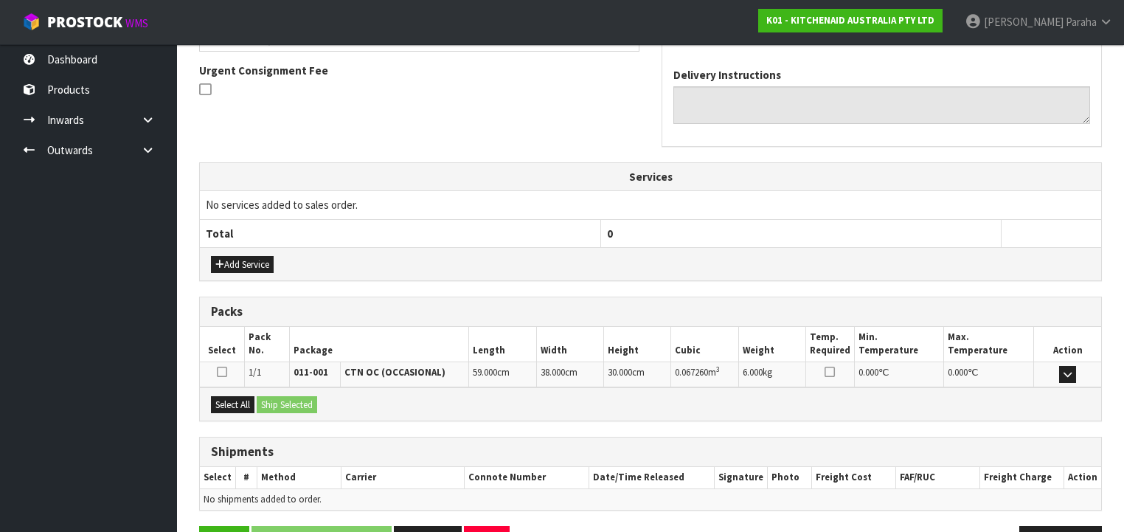
scroll to position [466, 0]
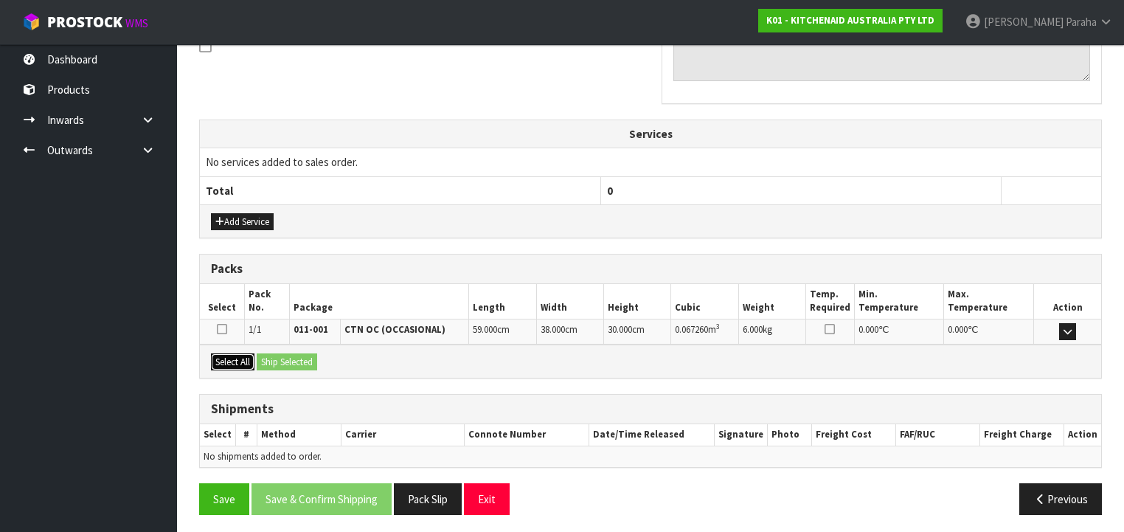
click at [236, 355] on button "Select All" at bounding box center [233, 362] width 44 height 18
click at [296, 359] on button "Ship Selected" at bounding box center [287, 362] width 60 height 18
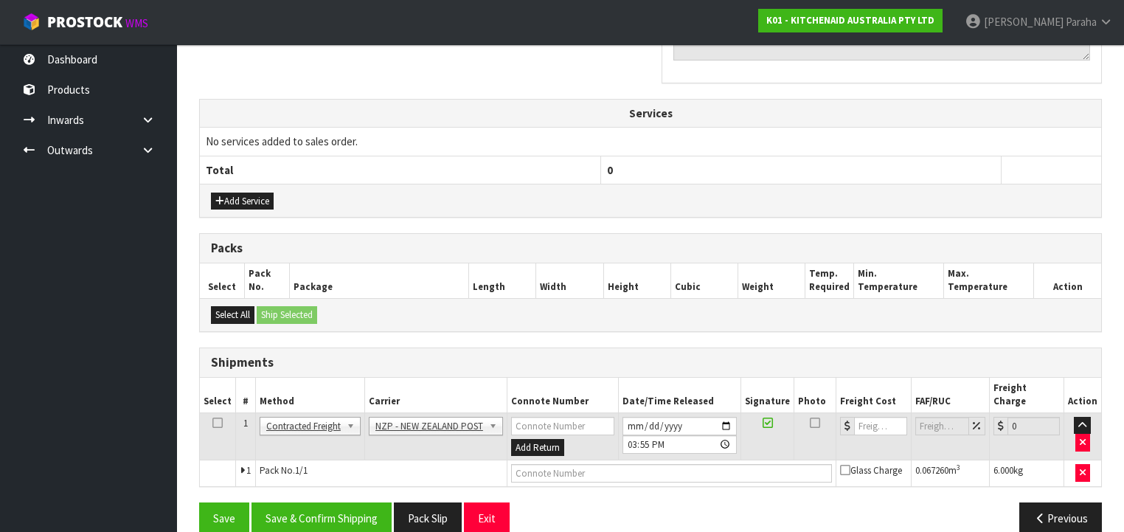
scroll to position [493, 0]
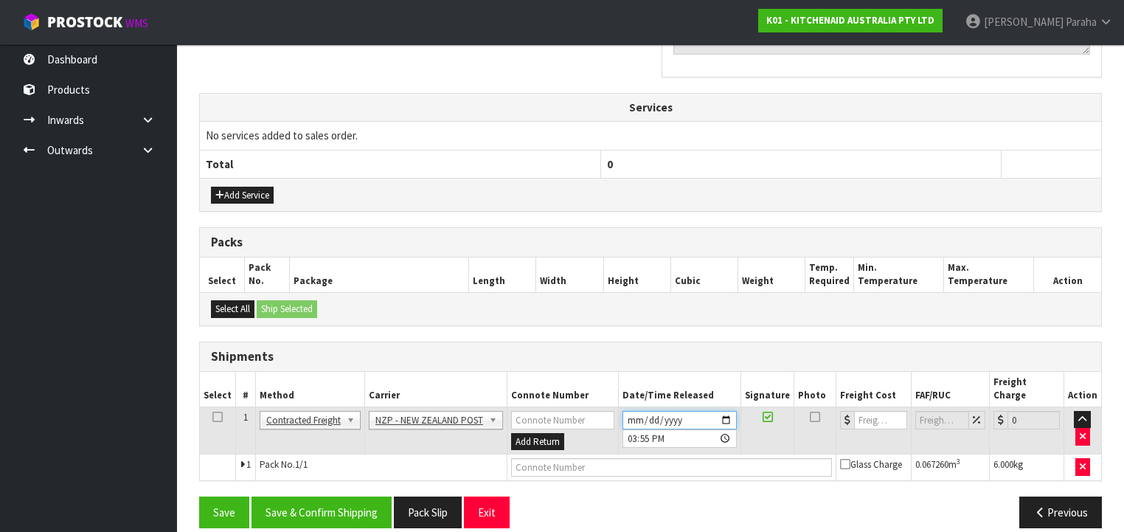
click at [724, 411] on input "[DATE]" at bounding box center [679, 420] width 114 height 18
click at [336, 499] on button "Save & Confirm Shipping" at bounding box center [321, 512] width 140 height 32
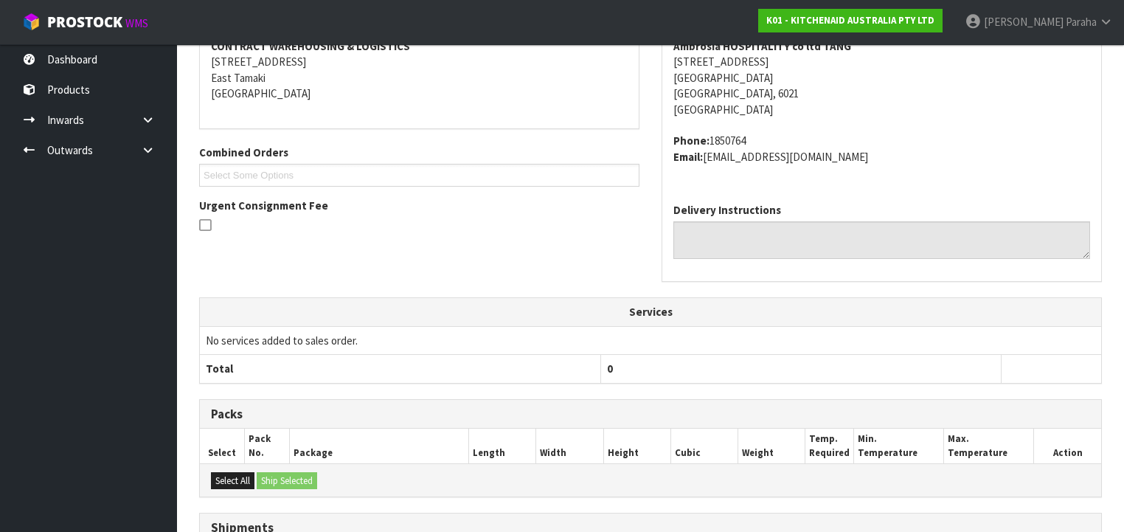
scroll to position [472, 0]
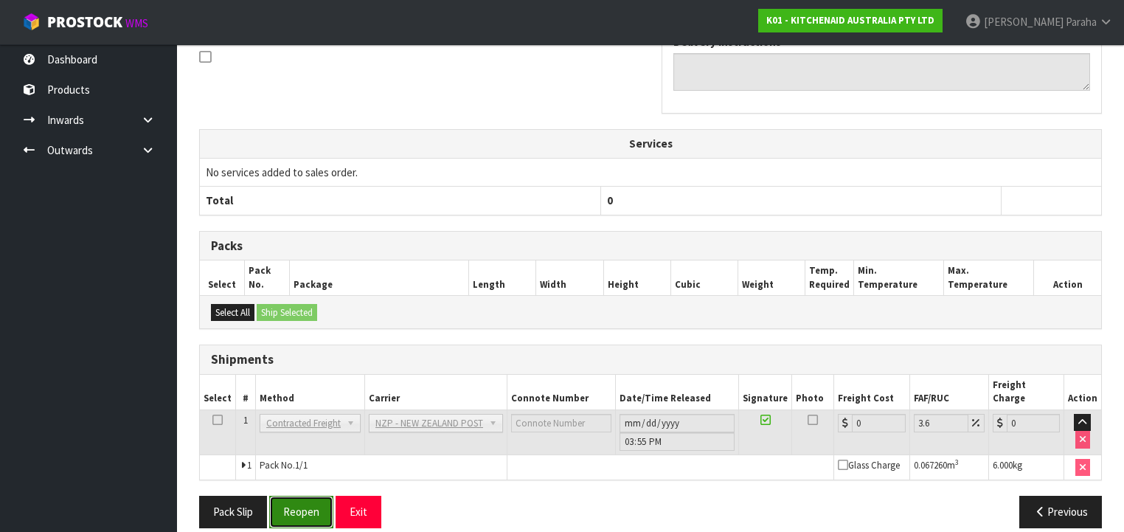
click at [311, 507] on button "Reopen" at bounding box center [301, 512] width 64 height 32
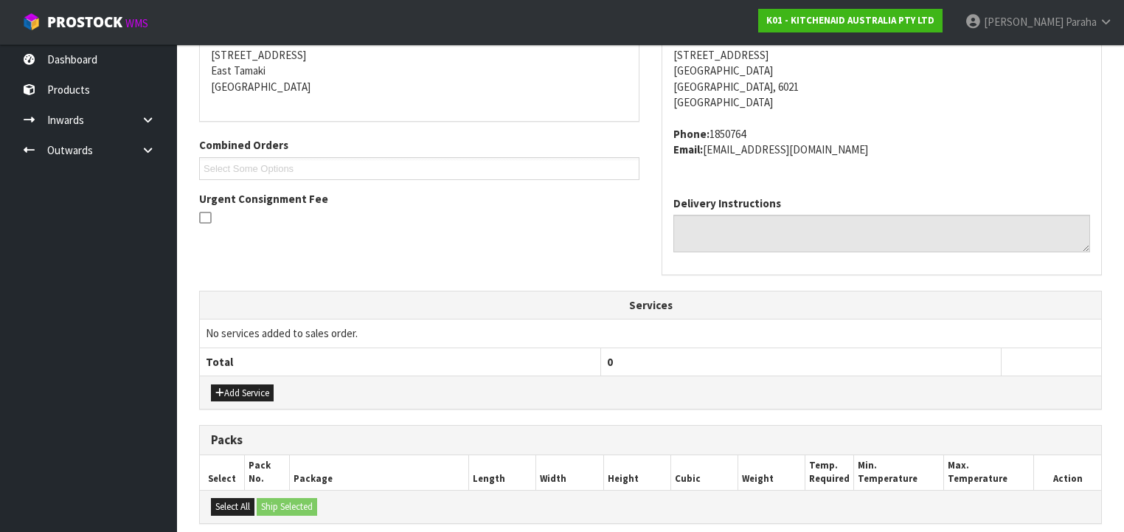
scroll to position [506, 0]
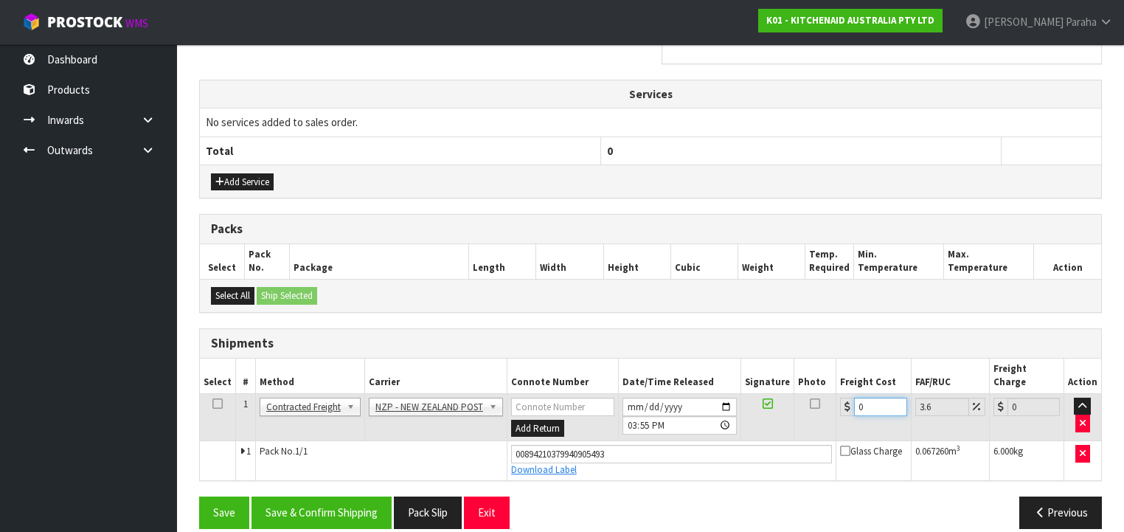
click at [845, 398] on div "0" at bounding box center [873, 407] width 66 height 18
click at [331, 496] on button "Save & Confirm Shipping" at bounding box center [321, 512] width 140 height 32
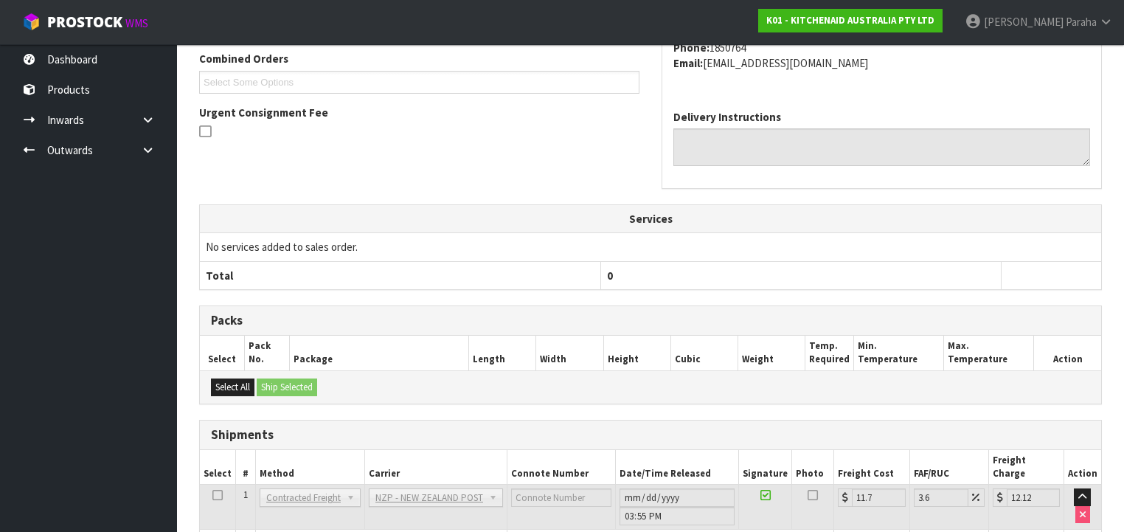
scroll to position [466, 0]
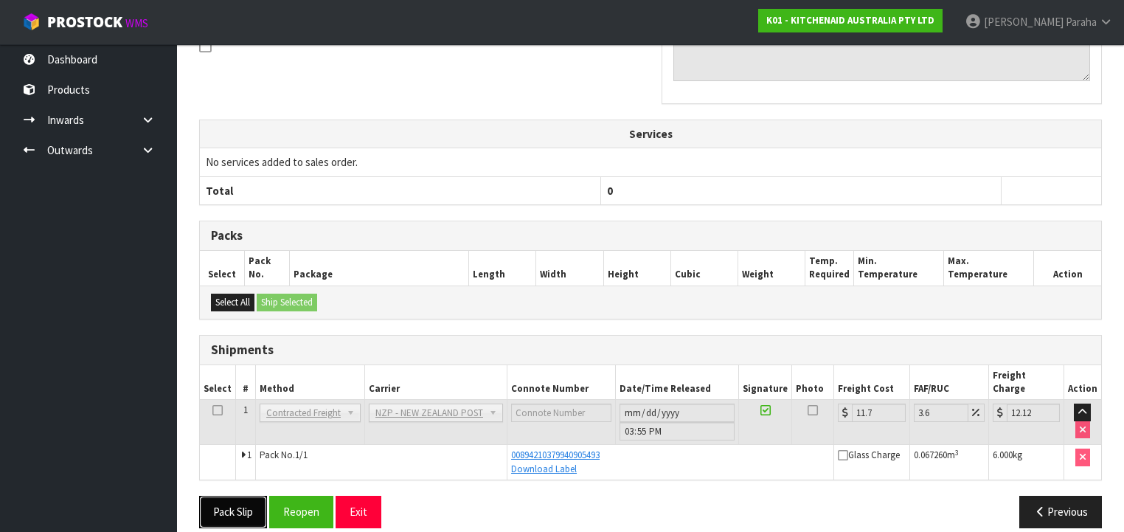
click at [230, 499] on button "Pack Slip" at bounding box center [233, 512] width 68 height 32
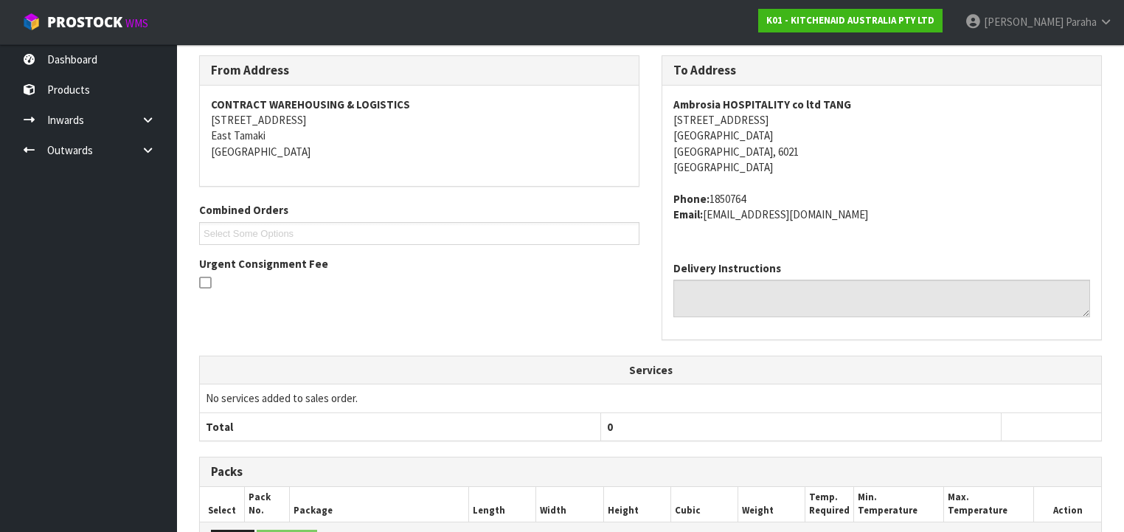
scroll to position [0, 0]
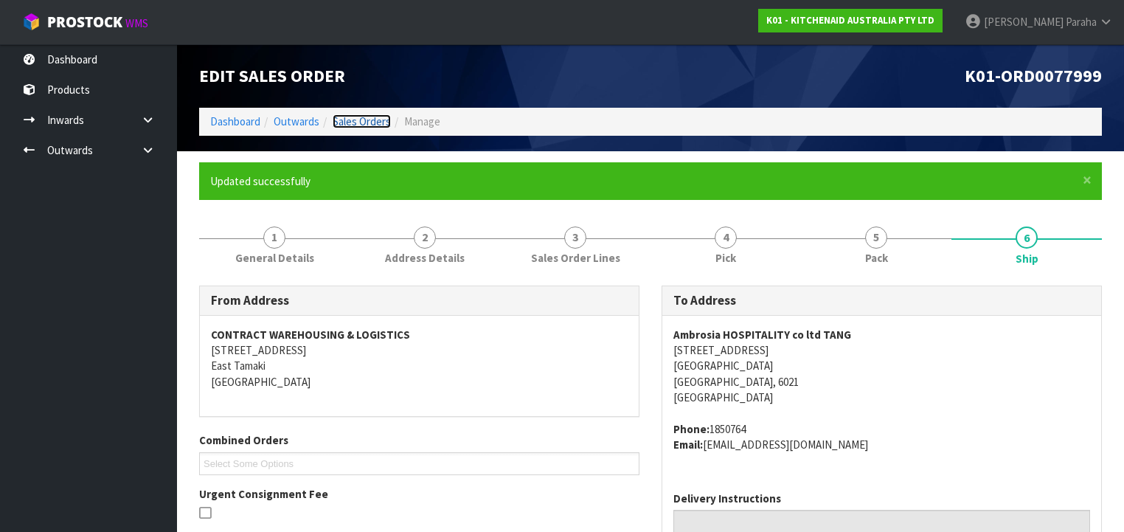
click at [351, 122] on link "Sales Orders" at bounding box center [362, 121] width 58 height 14
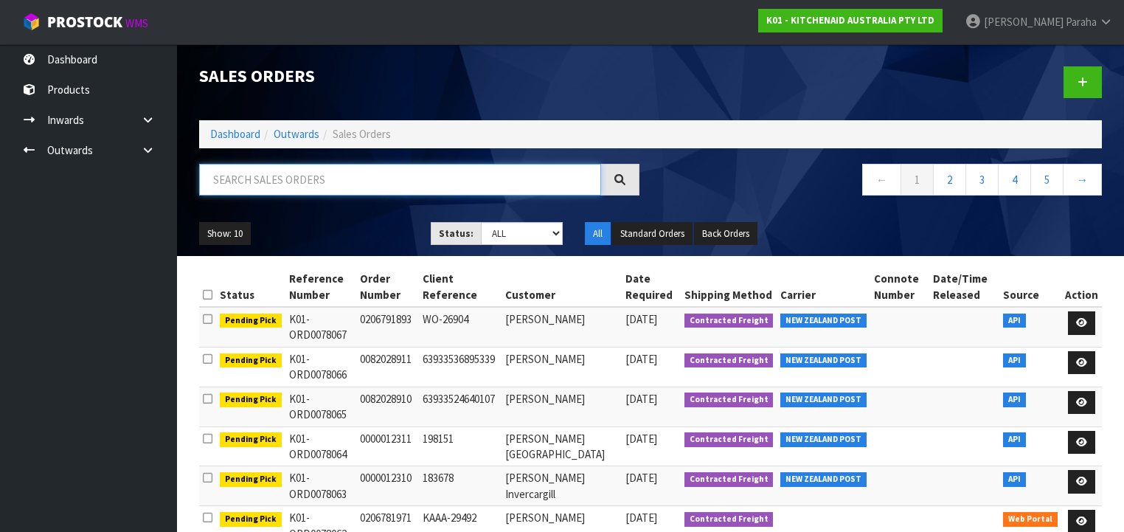
click at [273, 176] on input "text" at bounding box center [400, 180] width 402 height 32
click at [274, 190] on input "text" at bounding box center [400, 180] width 402 height 32
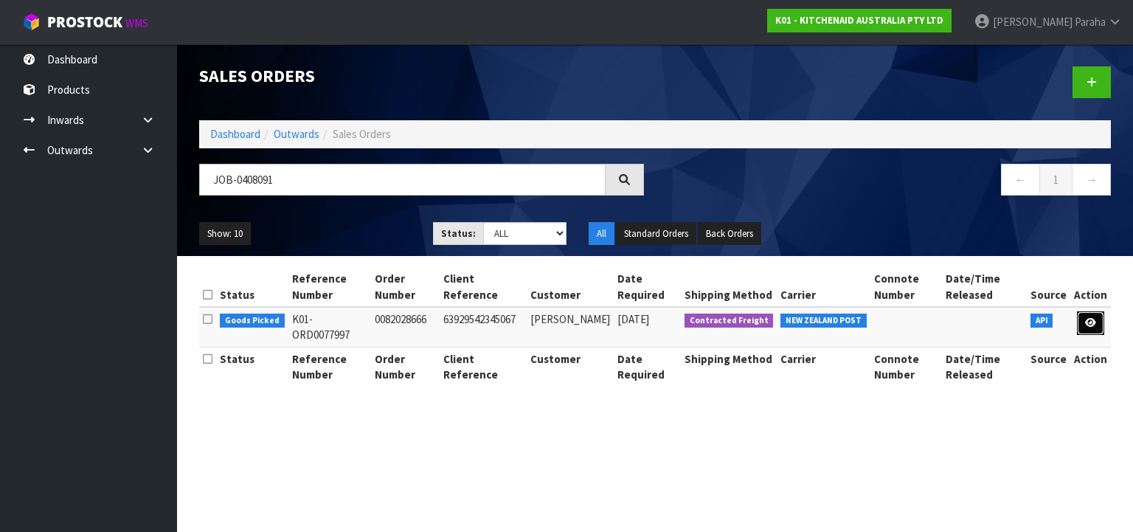
click at [1089, 327] on icon at bounding box center [1090, 323] width 11 height 10
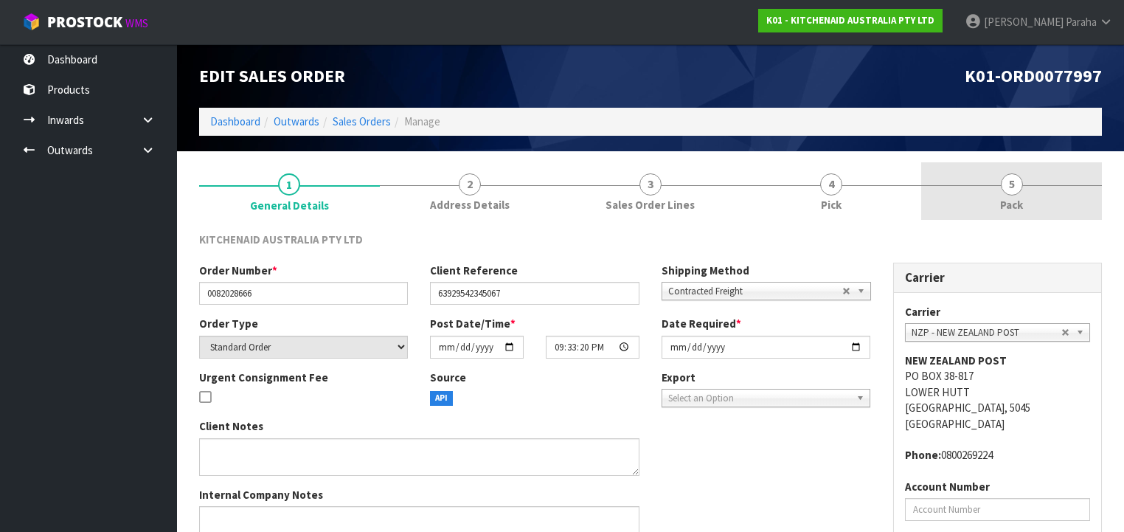
click at [1012, 193] on span "5" at bounding box center [1012, 184] width 22 height 22
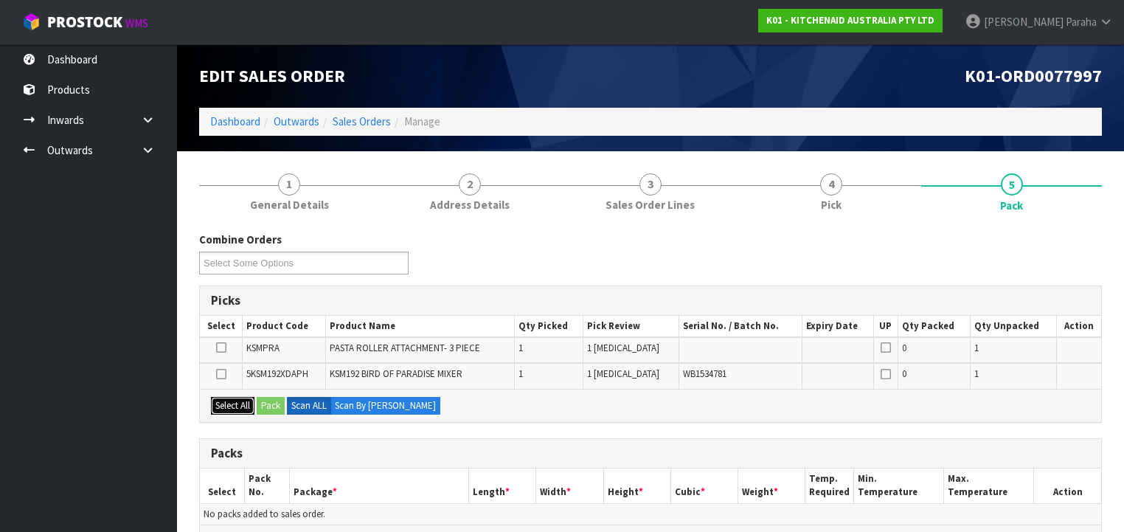
click at [235, 398] on button "Select All" at bounding box center [233, 406] width 44 height 18
click at [232, 398] on button "Select All" at bounding box center [233, 406] width 44 height 18
click at [218, 374] on icon at bounding box center [221, 374] width 10 height 1
click at [0, 0] on input "checkbox" at bounding box center [0, 0] width 0 height 0
click at [223, 348] on icon at bounding box center [221, 347] width 10 height 1
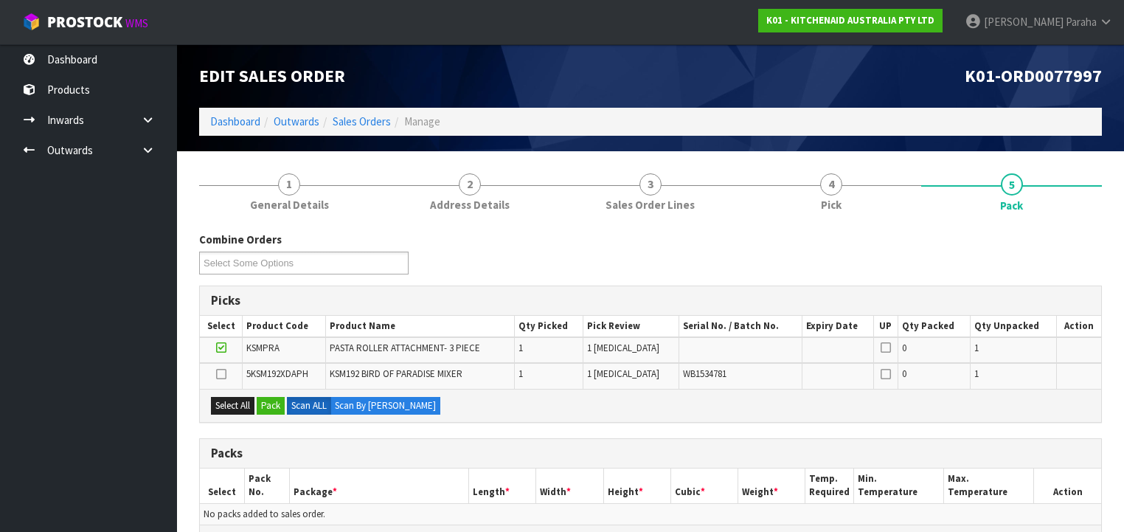
click at [0, 0] on input "checkbox" at bounding box center [0, 0] width 0 height 0
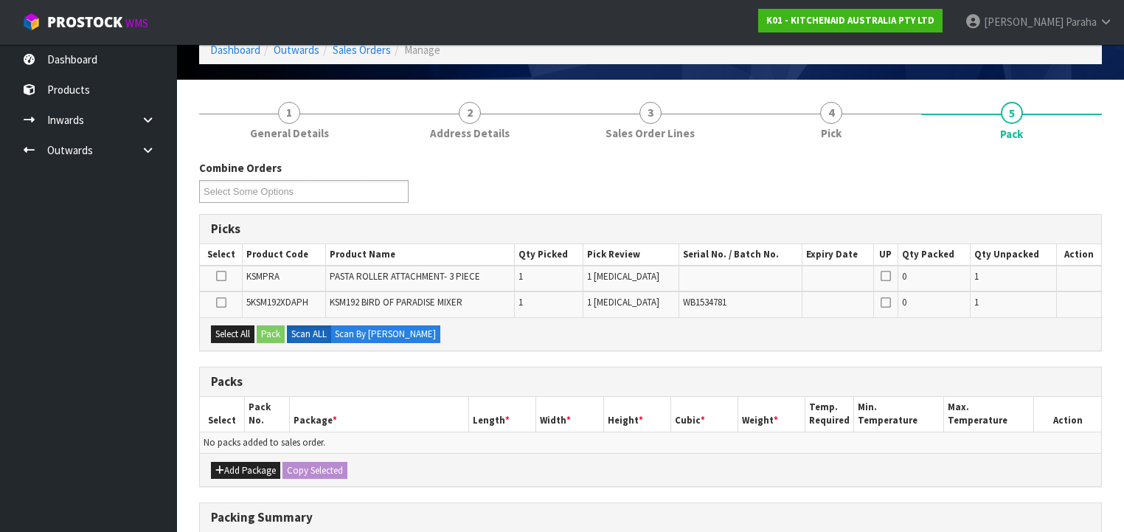
scroll to position [177, 0]
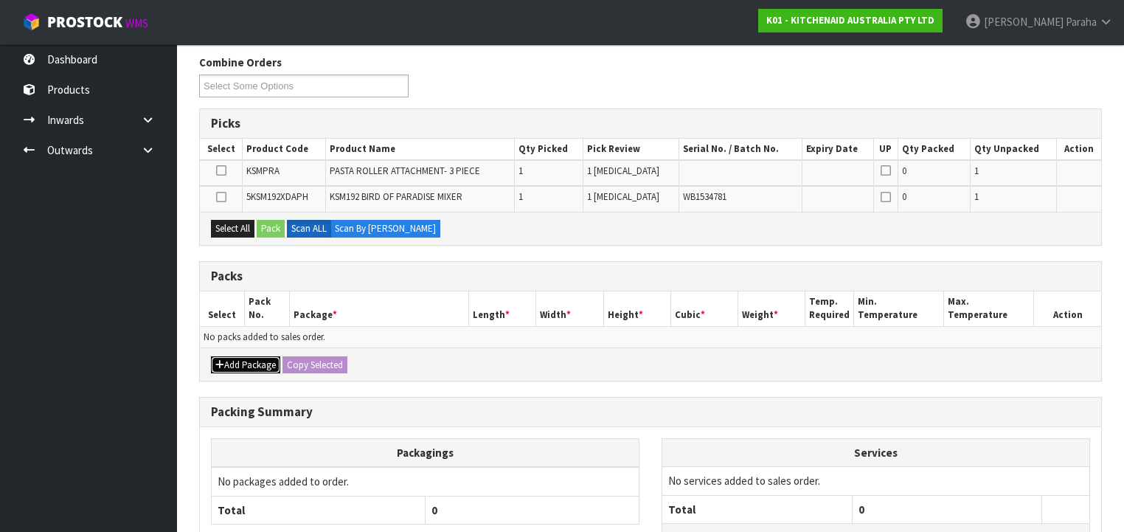
drag, startPoint x: 233, startPoint y: 364, endPoint x: 230, endPoint y: 351, distance: 13.6
click at [234, 363] on button "Add Package" at bounding box center [245, 365] width 69 height 18
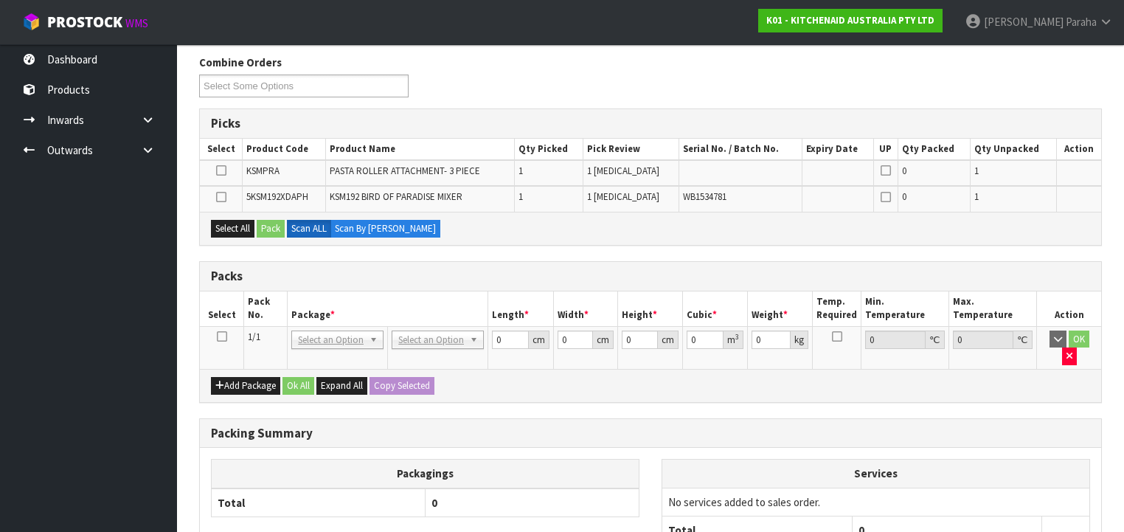
click at [221, 336] on icon at bounding box center [222, 336] width 10 height 1
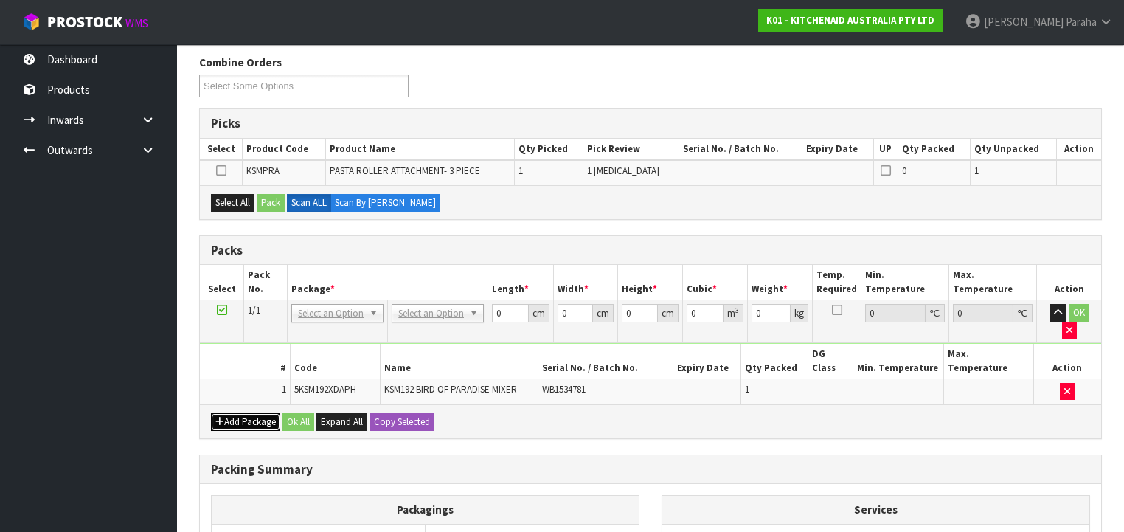
click at [254, 413] on button "Add Package" at bounding box center [245, 422] width 69 height 18
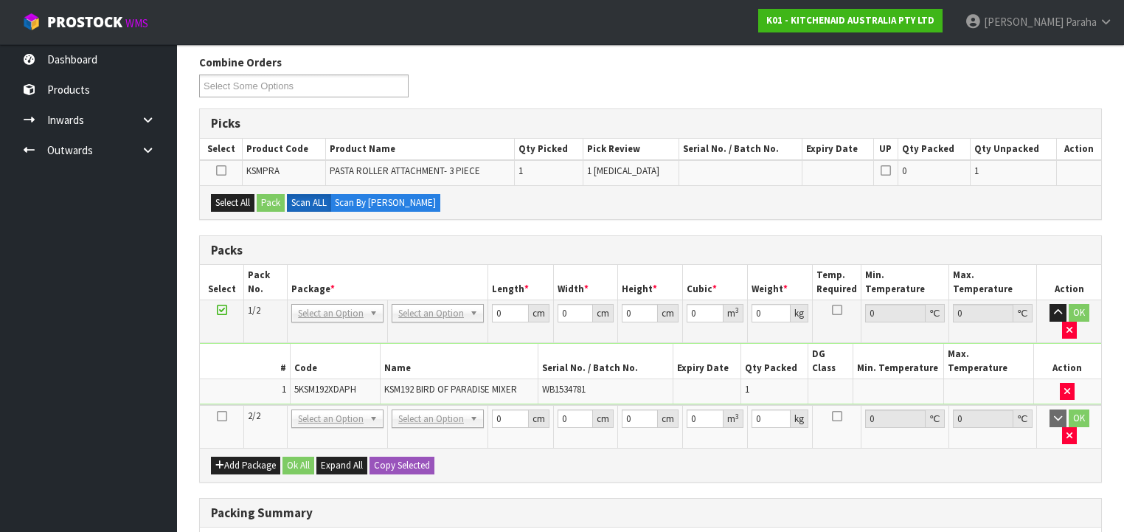
click at [223, 416] on icon at bounding box center [222, 416] width 10 height 1
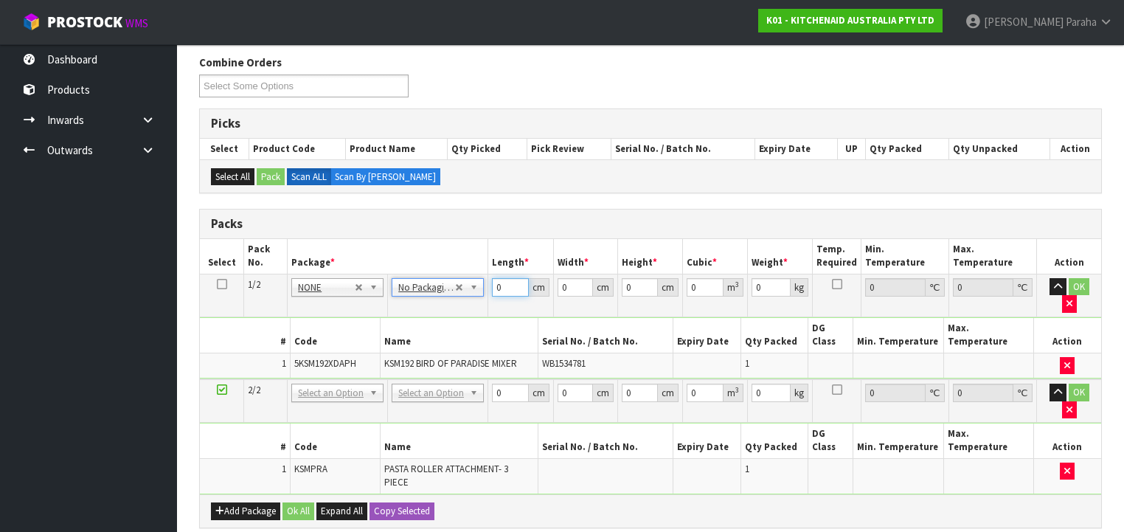
drag, startPoint x: 501, startPoint y: 285, endPoint x: 490, endPoint y: 286, distance: 11.1
click at [490, 286] on td "0 cm" at bounding box center [520, 295] width 65 height 43
click at [1049, 278] on button "button" at bounding box center [1057, 287] width 17 height 18
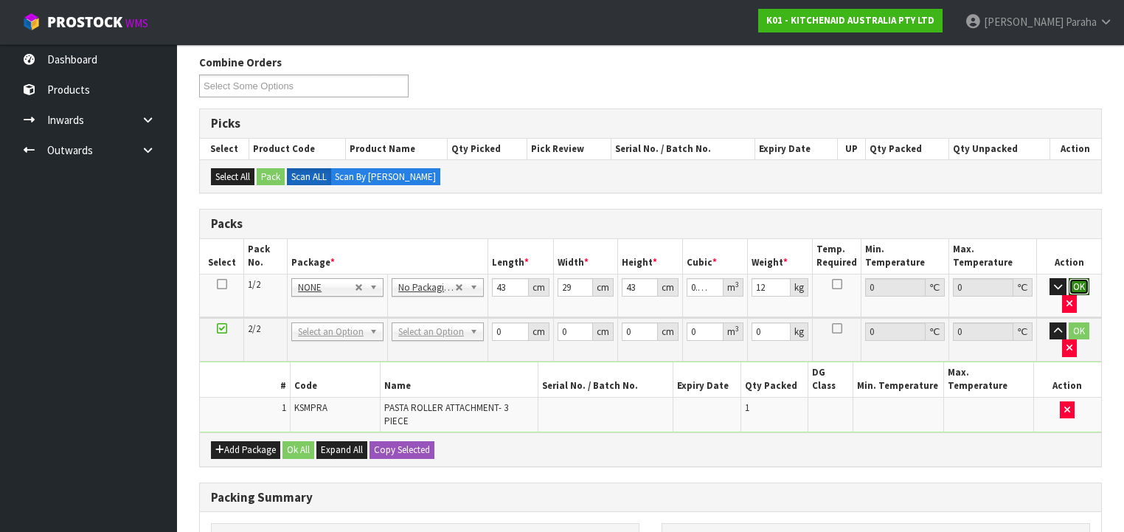
click button "OK" at bounding box center [1079, 287] width 21 height 18
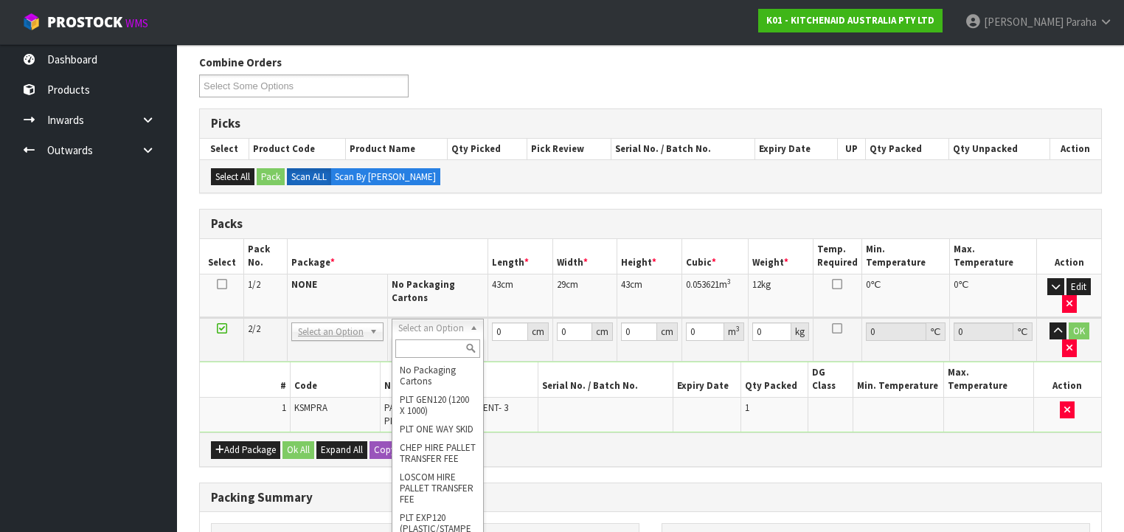
click at [436, 349] on input "text" at bounding box center [437, 348] width 85 height 18
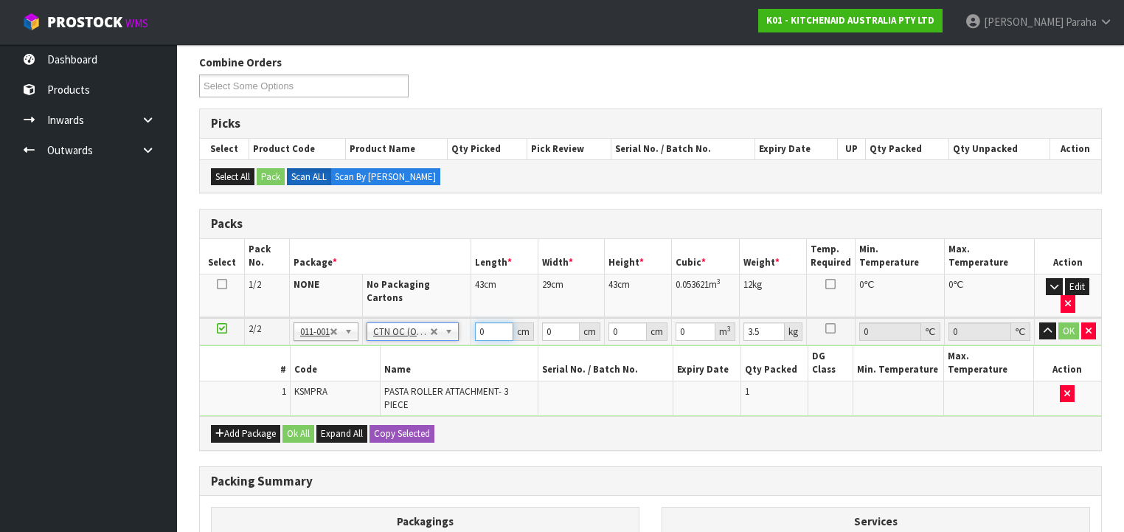
drag, startPoint x: 484, startPoint y: 310, endPoint x: 473, endPoint y: 310, distance: 11.1
click at [473, 318] on td "0 cm" at bounding box center [504, 331] width 67 height 27
click at [1039, 322] on button "button" at bounding box center [1047, 331] width 17 height 18
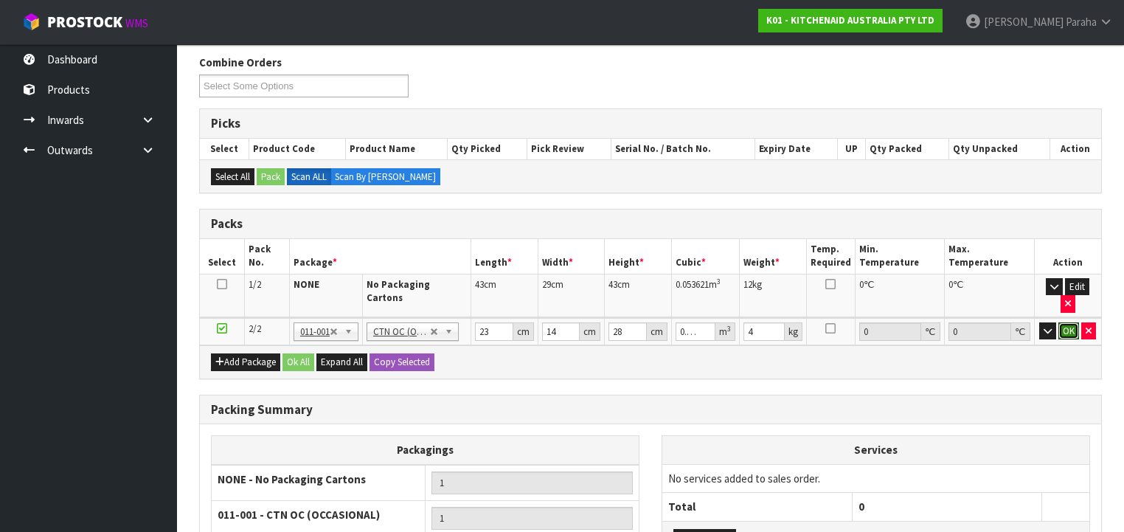
click button "OK" at bounding box center [1068, 331] width 21 height 18
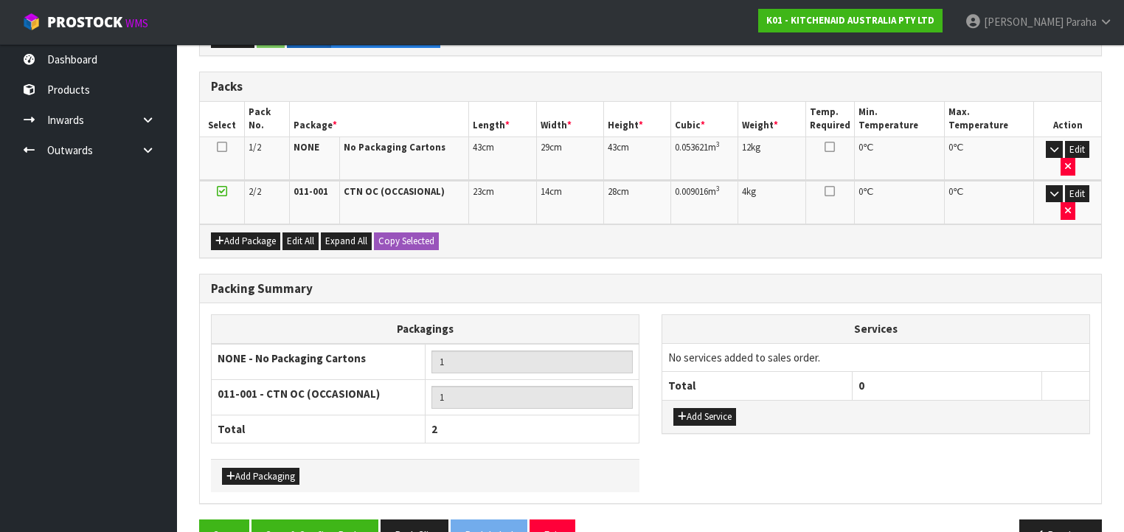
scroll to position [315, 0]
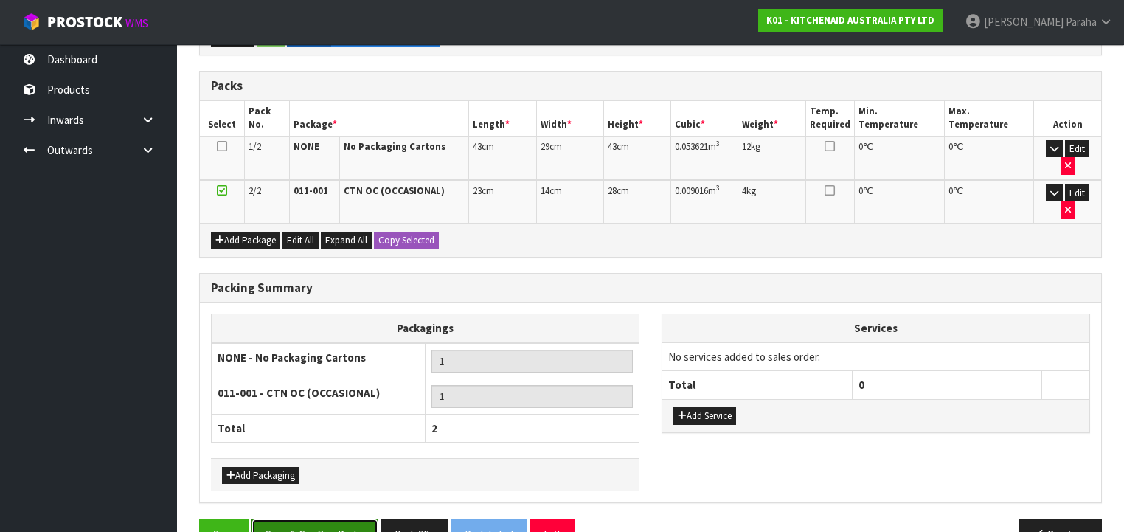
click at [339, 518] on button "Save & Confirm Packs" at bounding box center [314, 534] width 127 height 32
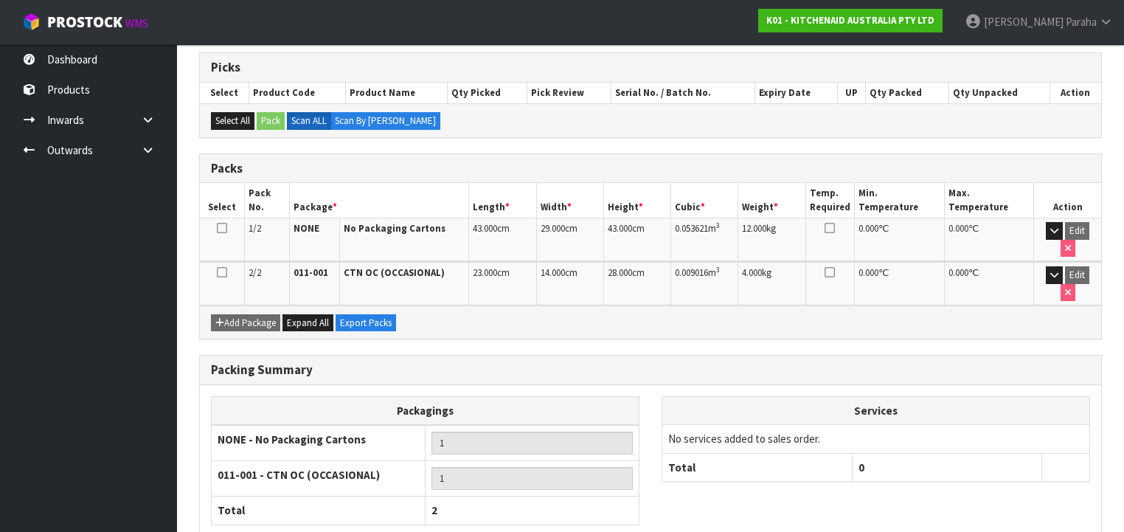
scroll to position [336, 0]
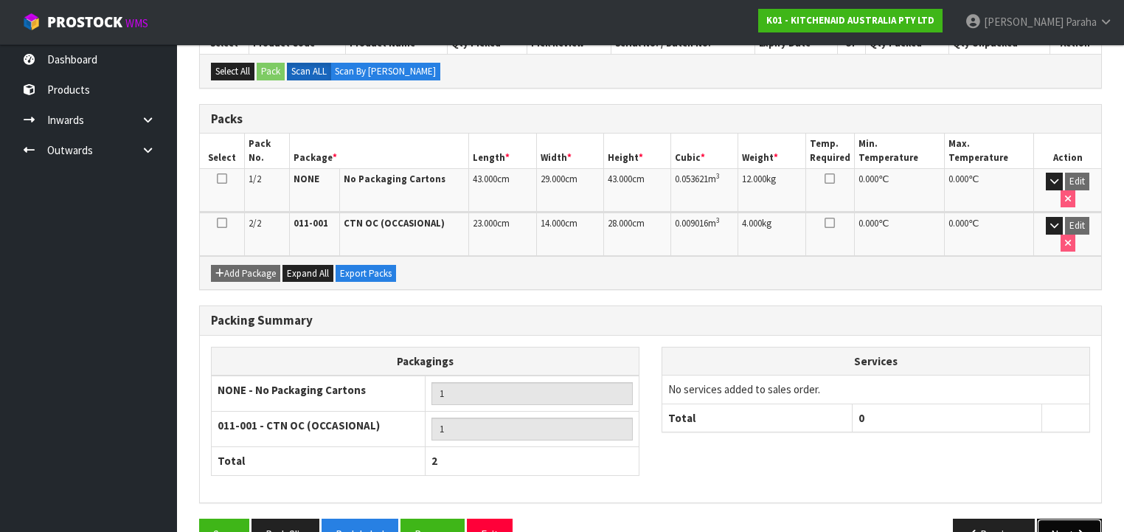
click at [1088, 518] on button "Next" at bounding box center [1069, 534] width 65 height 32
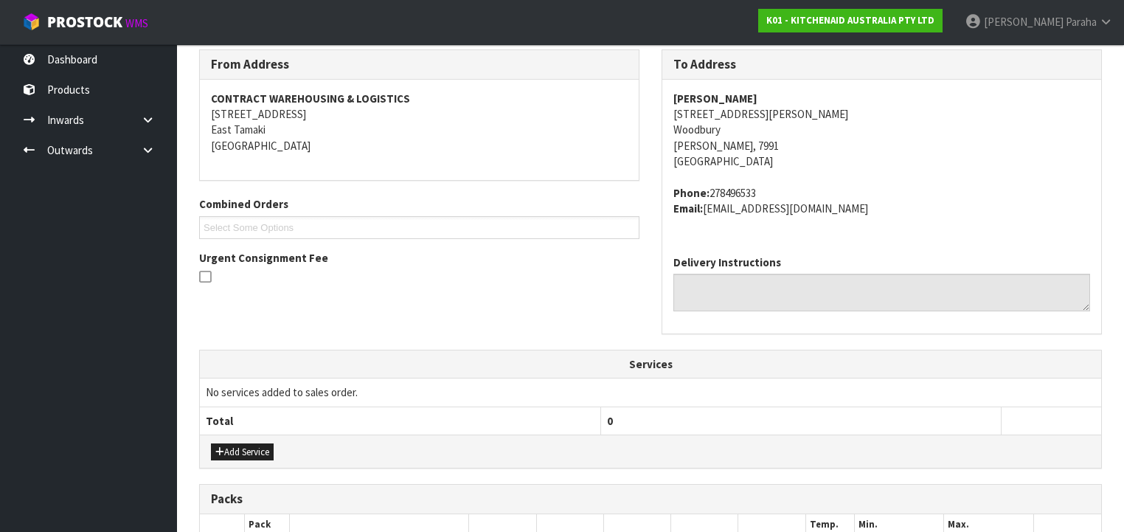
scroll to position [472, 0]
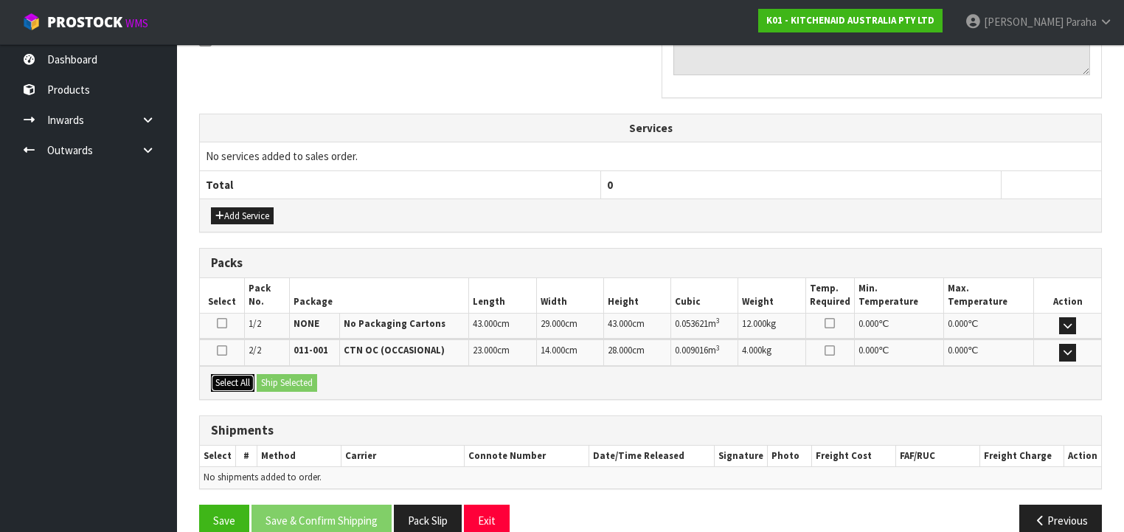
click at [236, 381] on button "Select All" at bounding box center [233, 383] width 44 height 18
click at [282, 377] on button "Ship Selected" at bounding box center [287, 383] width 60 height 18
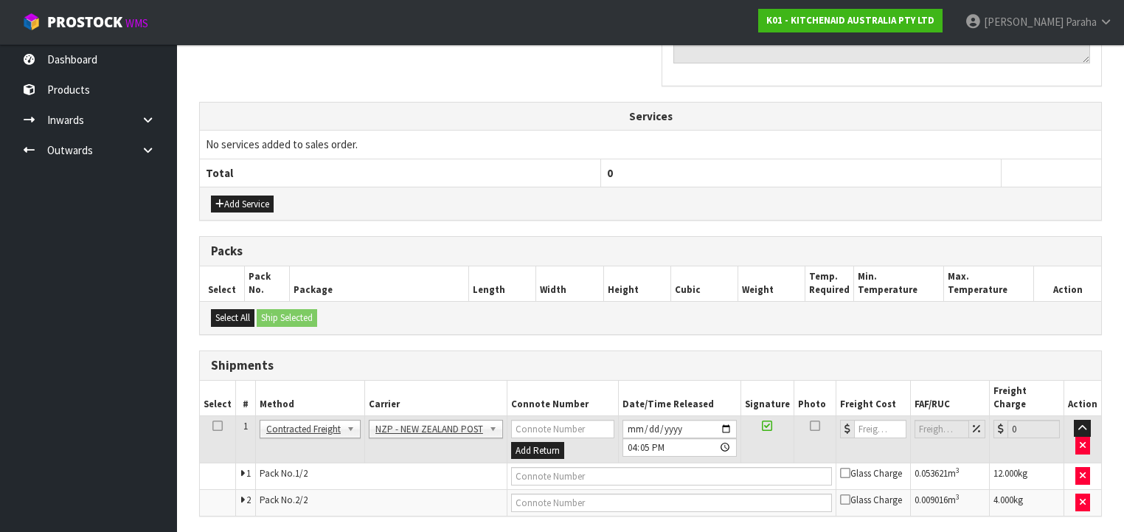
scroll to position [519, 0]
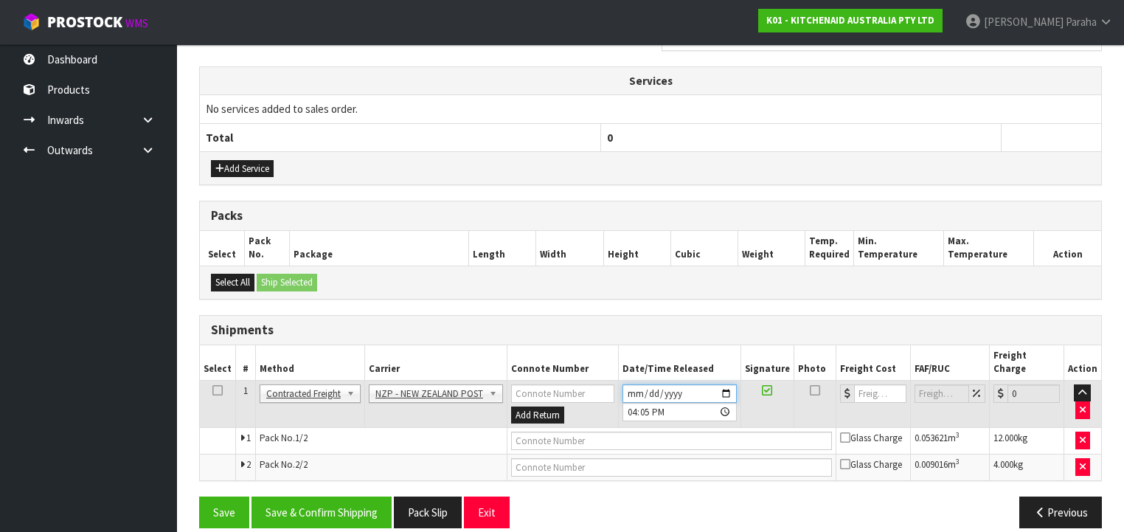
click at [726, 384] on input "[DATE]" at bounding box center [679, 393] width 114 height 18
click at [331, 496] on button "Save & Confirm Shipping" at bounding box center [321, 512] width 140 height 32
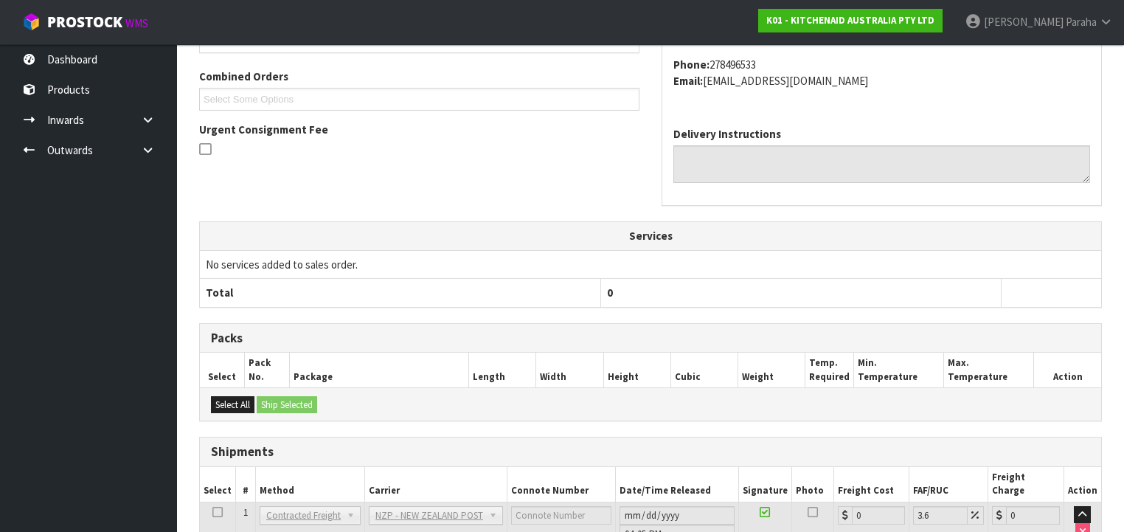
scroll to position [497, 0]
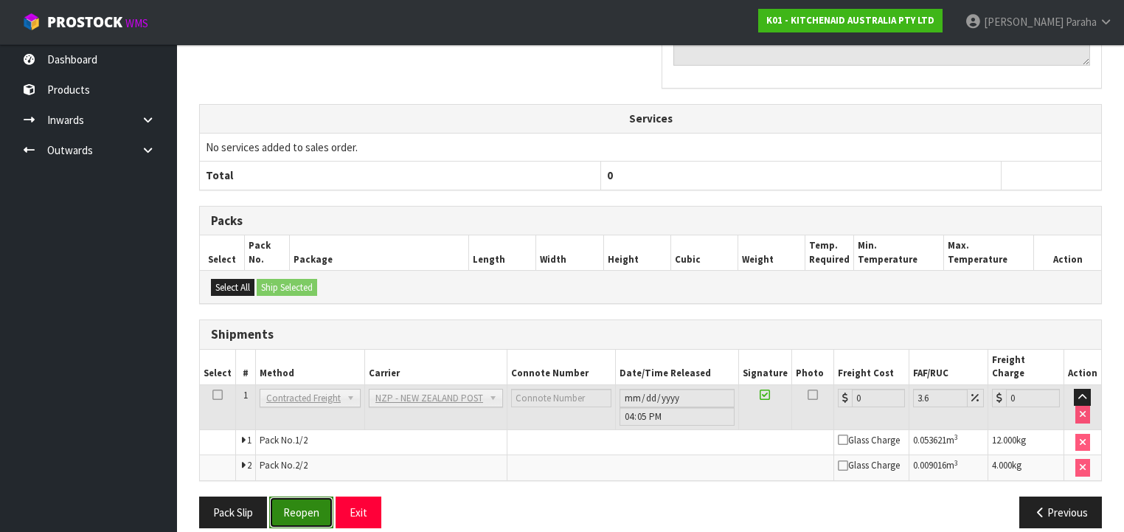
click at [295, 496] on button "Reopen" at bounding box center [301, 512] width 64 height 32
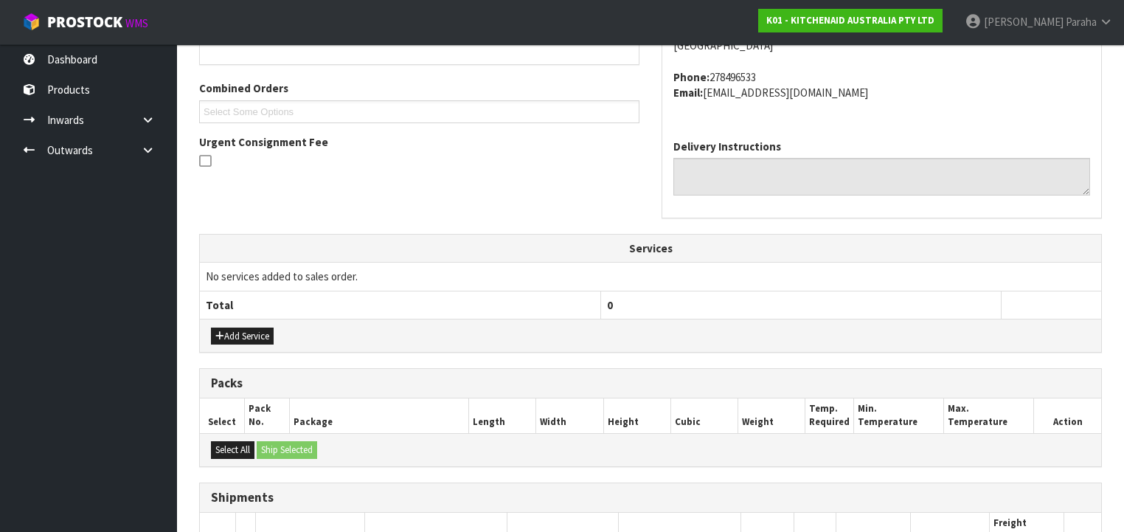
scroll to position [531, 0]
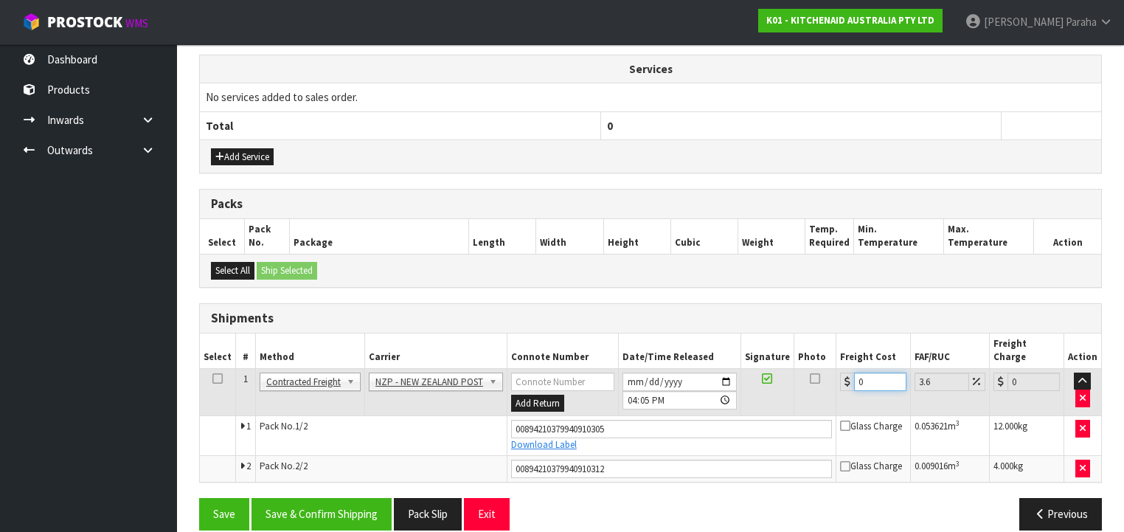
drag, startPoint x: 845, startPoint y: 366, endPoint x: 837, endPoint y: 363, distance: 8.6
click at [843, 372] on div "0" at bounding box center [873, 381] width 66 height 18
click at [324, 498] on button "Save & Confirm Shipping" at bounding box center [321, 514] width 140 height 32
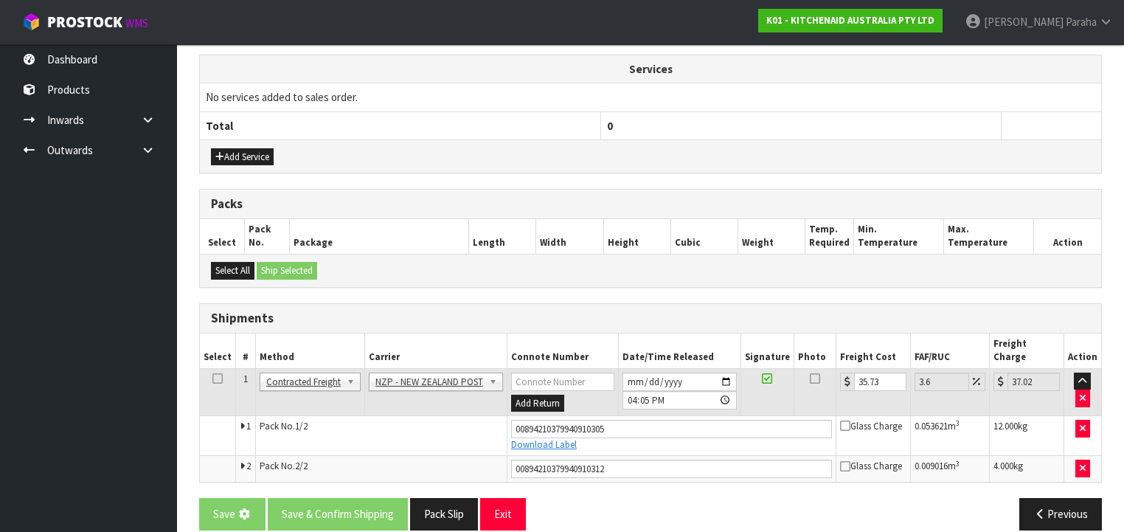
scroll to position [0, 0]
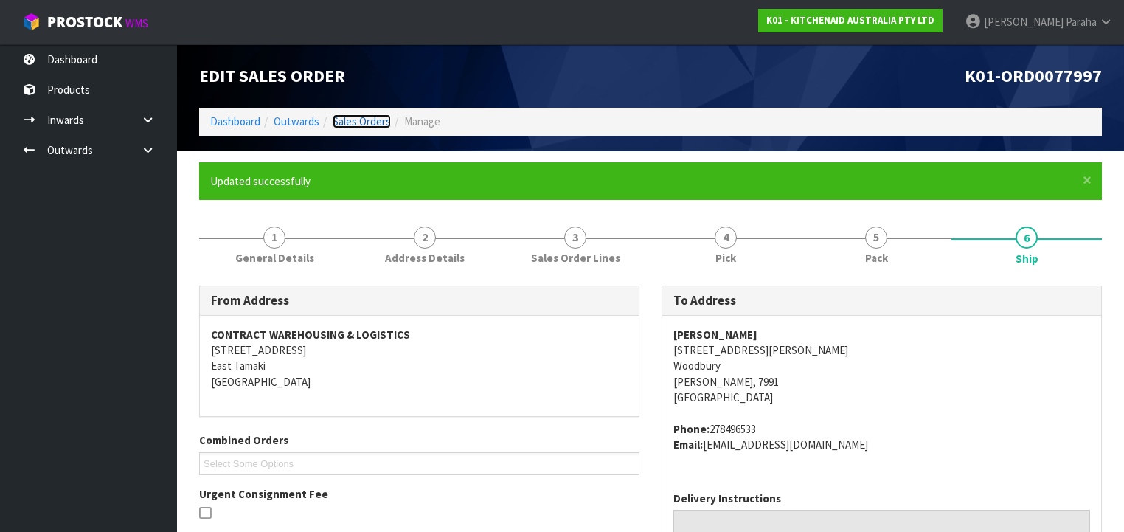
click at [354, 118] on link "Sales Orders" at bounding box center [362, 121] width 58 height 14
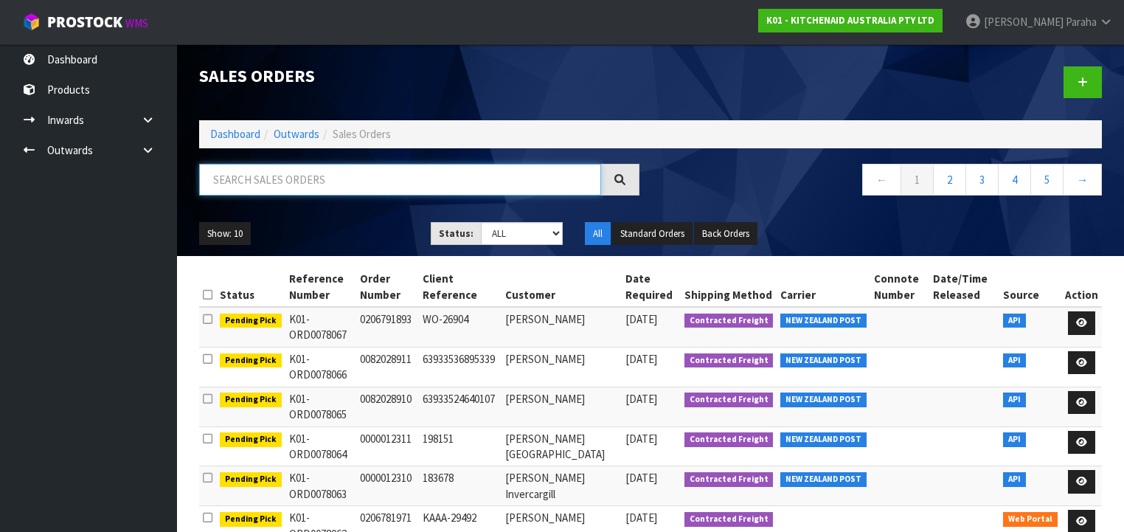
click at [244, 181] on input "text" at bounding box center [400, 180] width 402 height 32
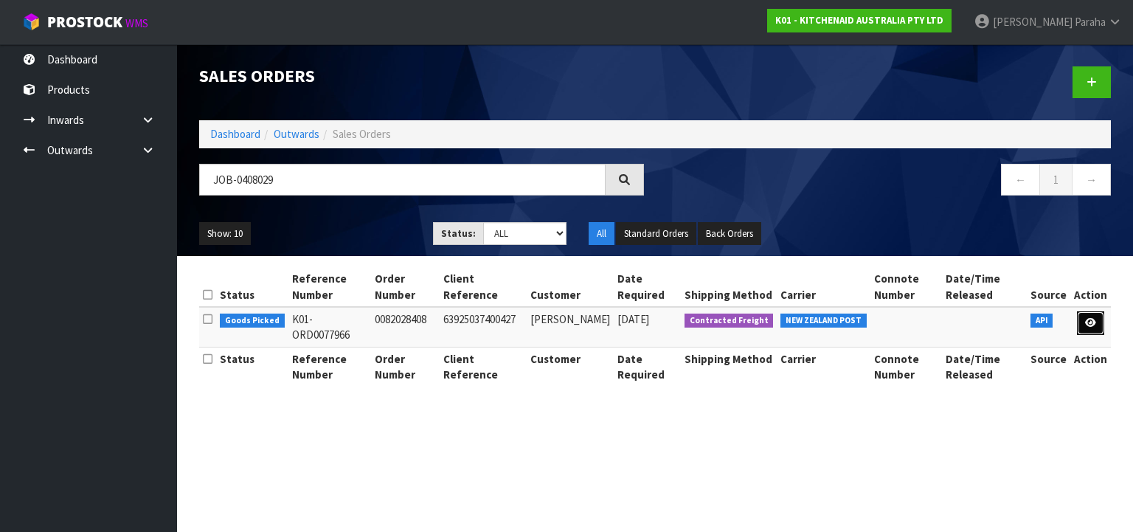
click at [1087, 318] on icon at bounding box center [1090, 323] width 11 height 10
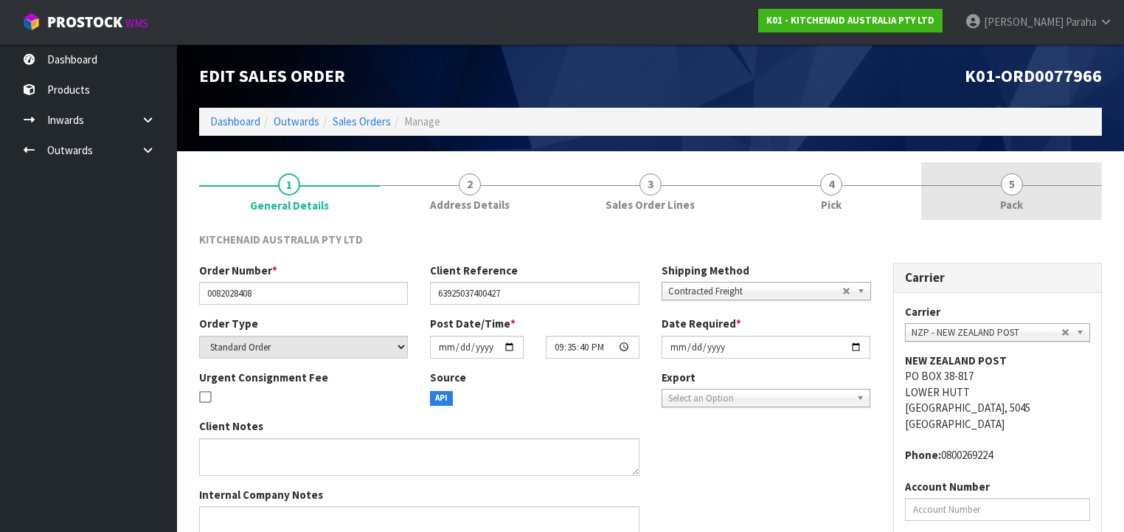
click at [1021, 182] on span "5" at bounding box center [1012, 184] width 22 height 22
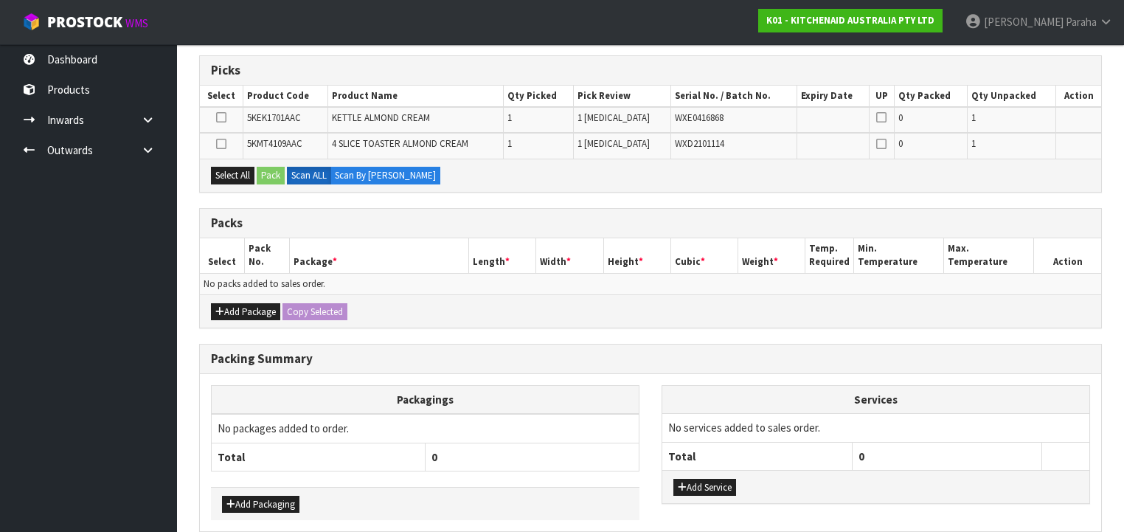
scroll to position [236, 0]
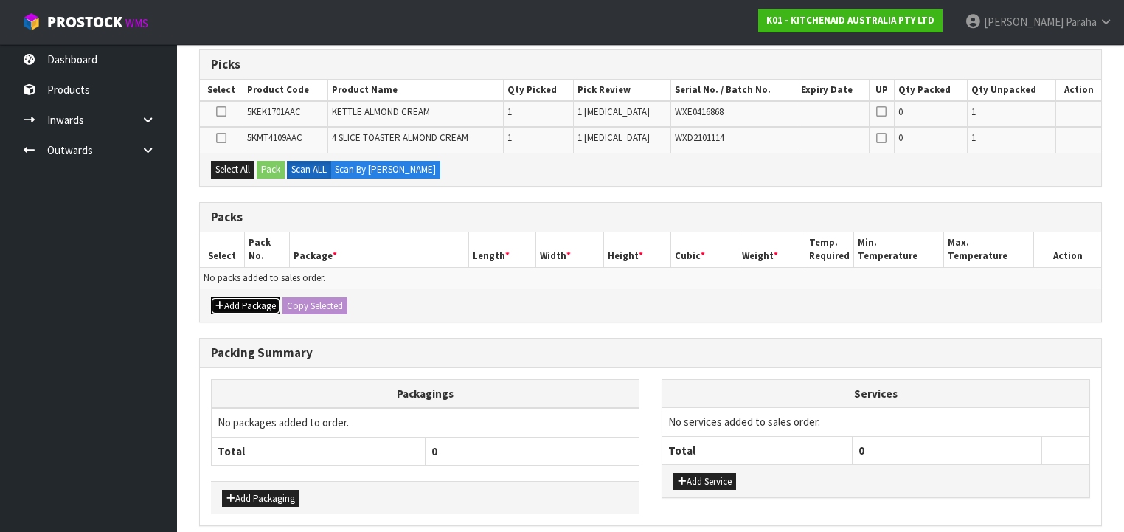
click at [249, 303] on button "Add Package" at bounding box center [245, 306] width 69 height 18
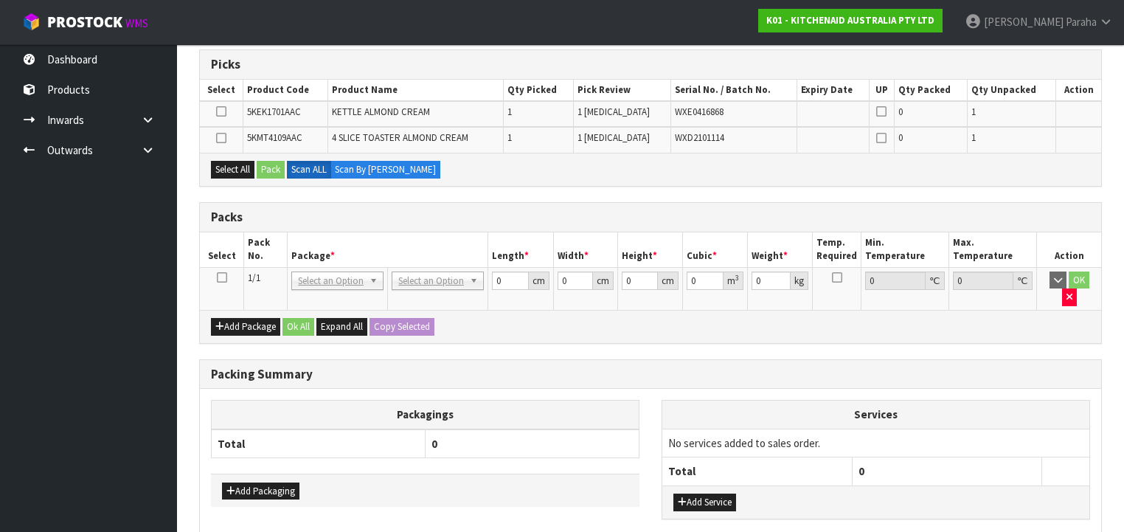
click at [223, 277] on icon at bounding box center [222, 277] width 10 height 1
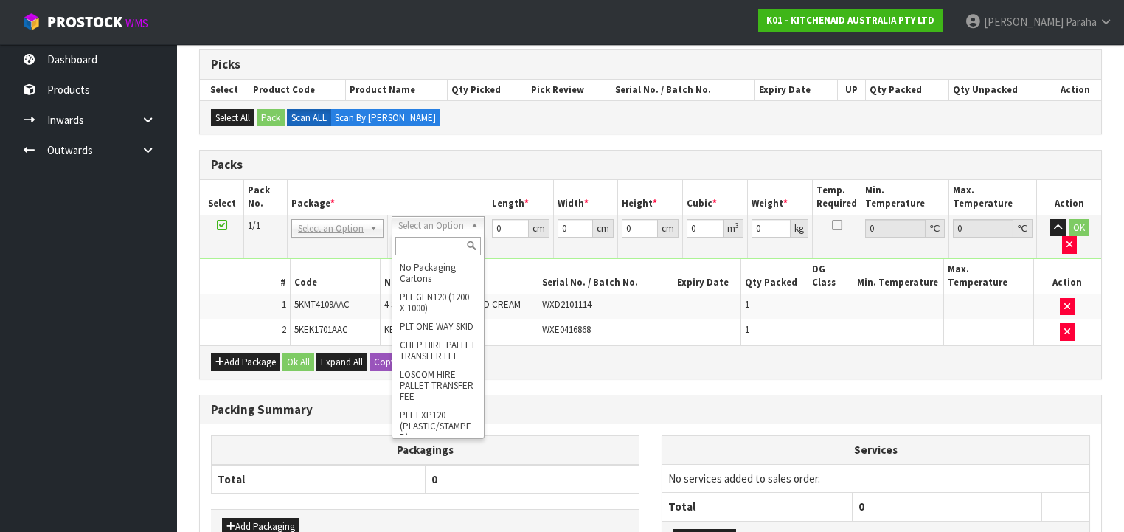
click at [451, 248] on input "text" at bounding box center [437, 246] width 85 height 18
click at [425, 257] on div "OC" at bounding box center [437, 246] width 91 height 24
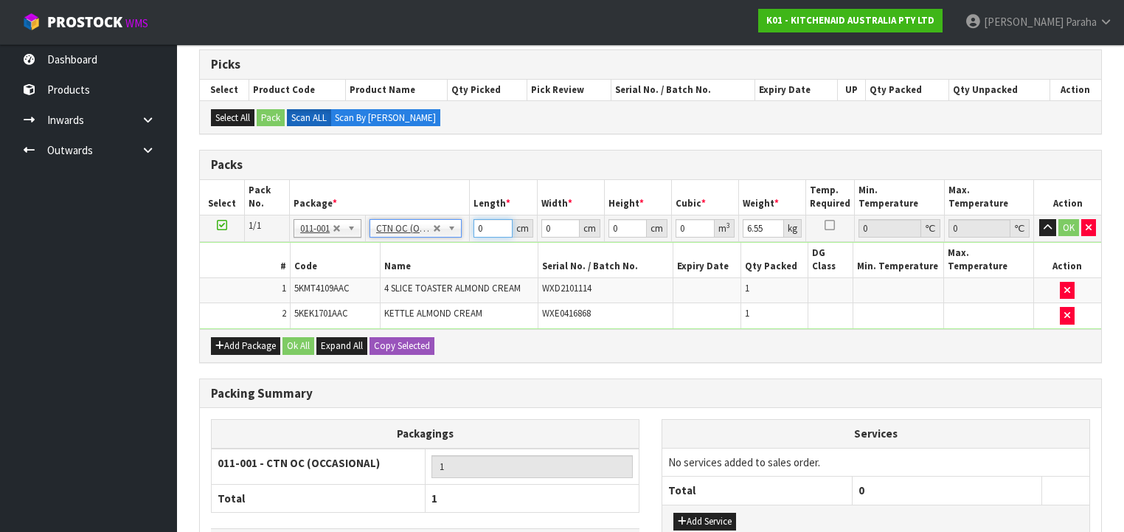
drag, startPoint x: 487, startPoint y: 229, endPoint x: 457, endPoint y: 227, distance: 30.3
click at [463, 229] on tr "1/1 NONE 007-001 007-002 007-004 007-009 007-013 007-014 007-015 007-017 007-01…" at bounding box center [650, 228] width 901 height 27
click at [1039, 219] on button "button" at bounding box center [1047, 228] width 17 height 18
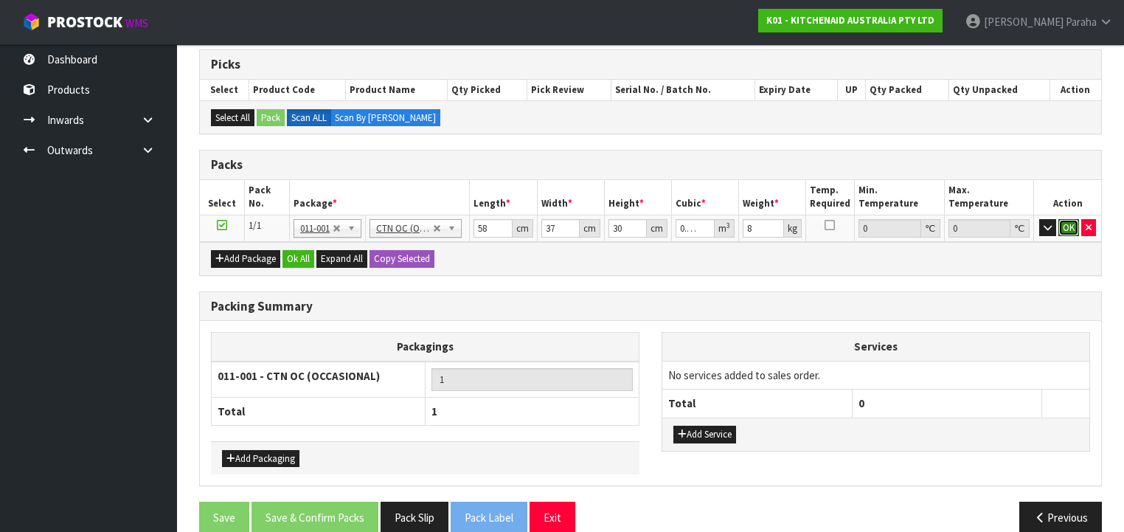
click button "OK" at bounding box center [1068, 228] width 21 height 18
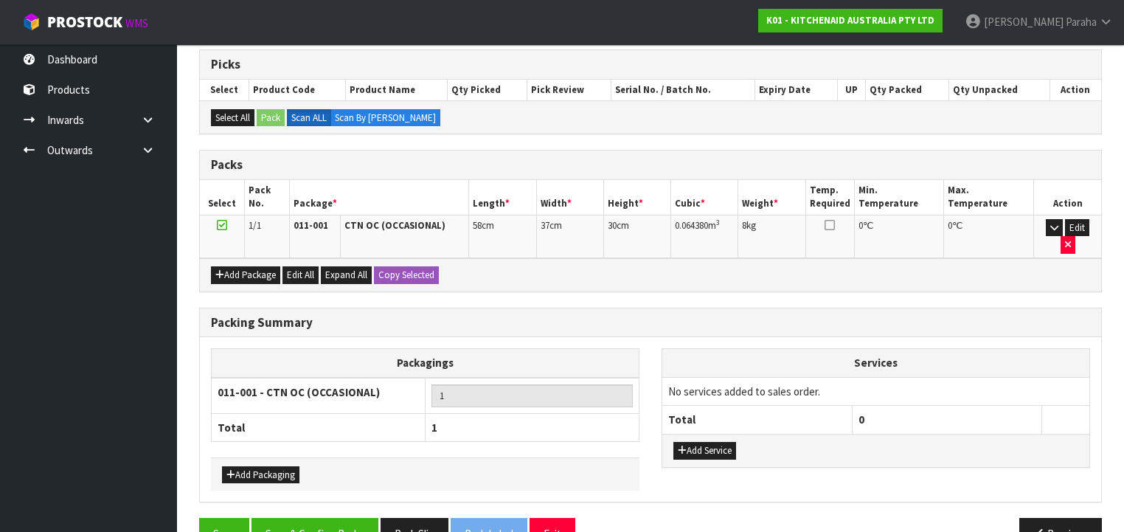
scroll to position [253, 0]
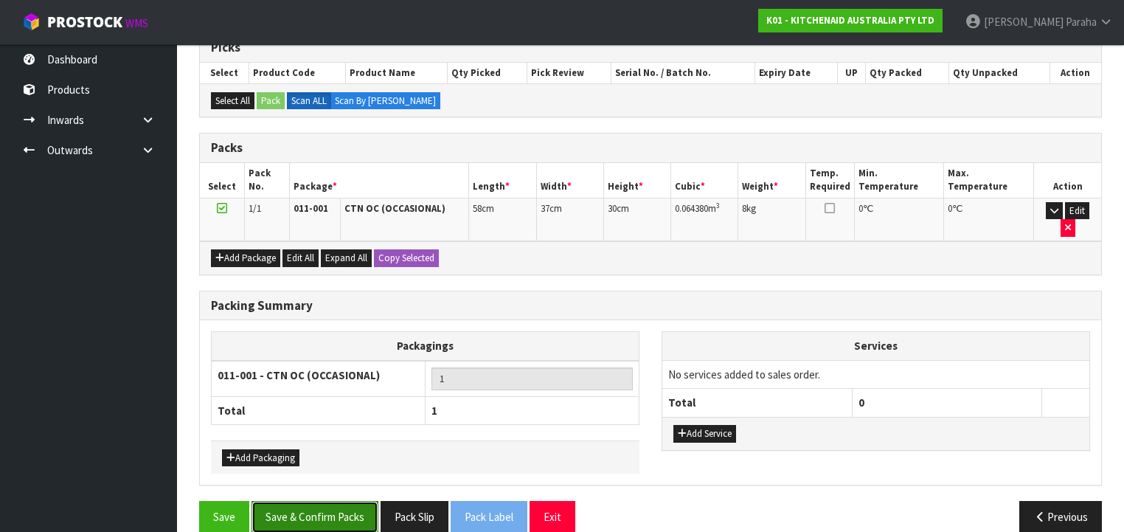
click at [306, 501] on button "Save & Confirm Packs" at bounding box center [314, 517] width 127 height 32
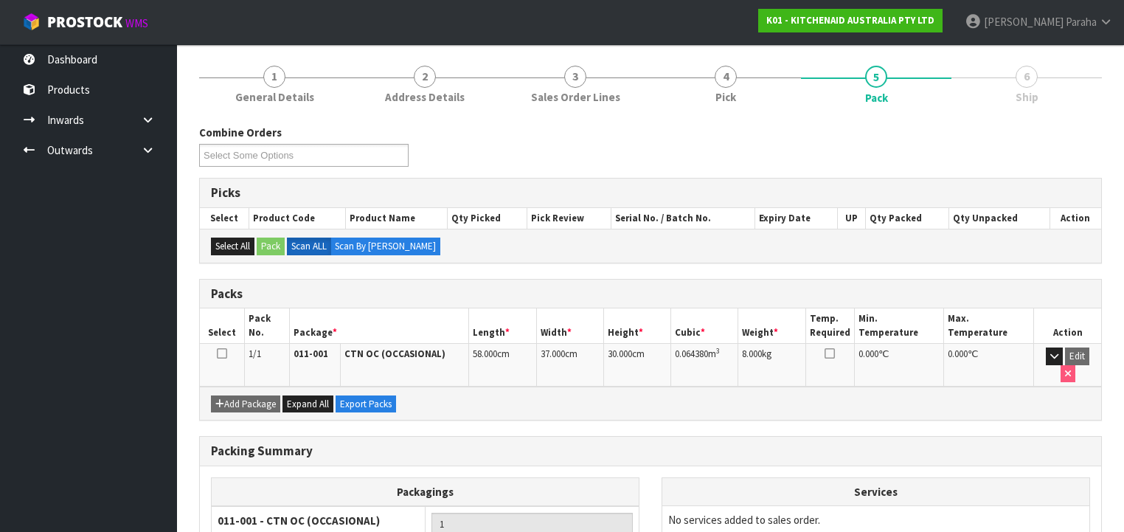
scroll to position [274, 0]
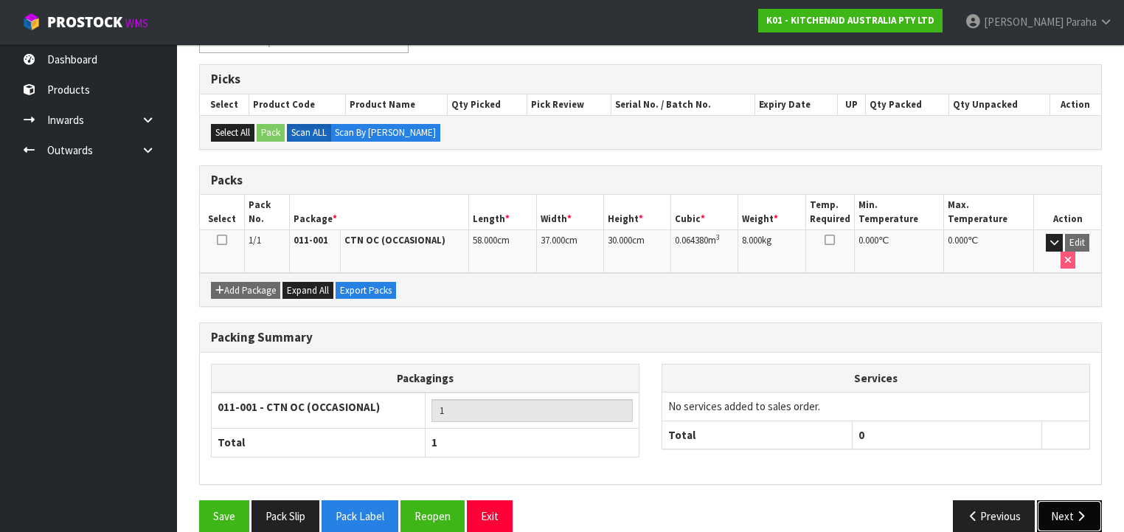
click at [1053, 500] on button "Next" at bounding box center [1069, 516] width 65 height 32
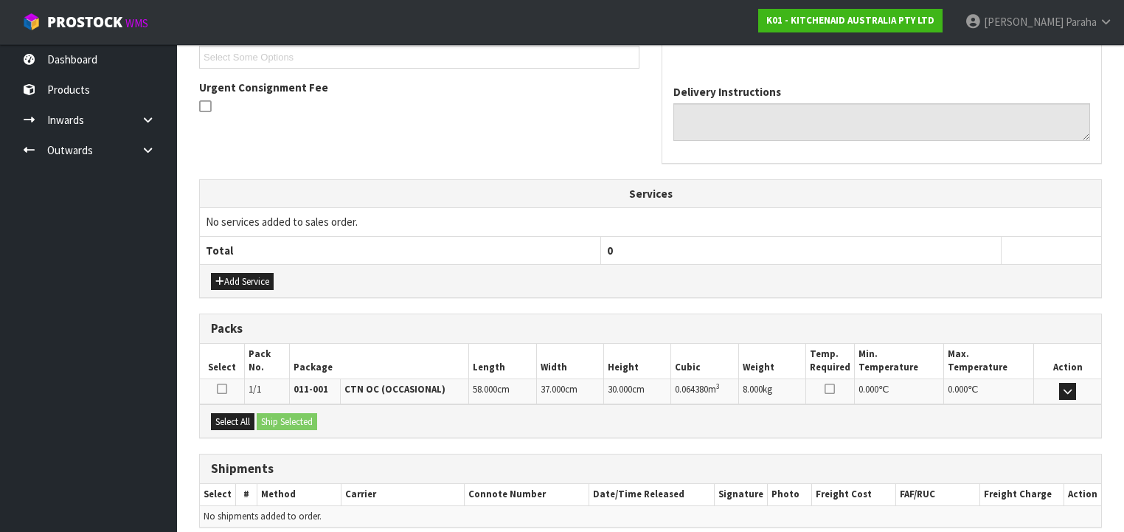
scroll to position [466, 0]
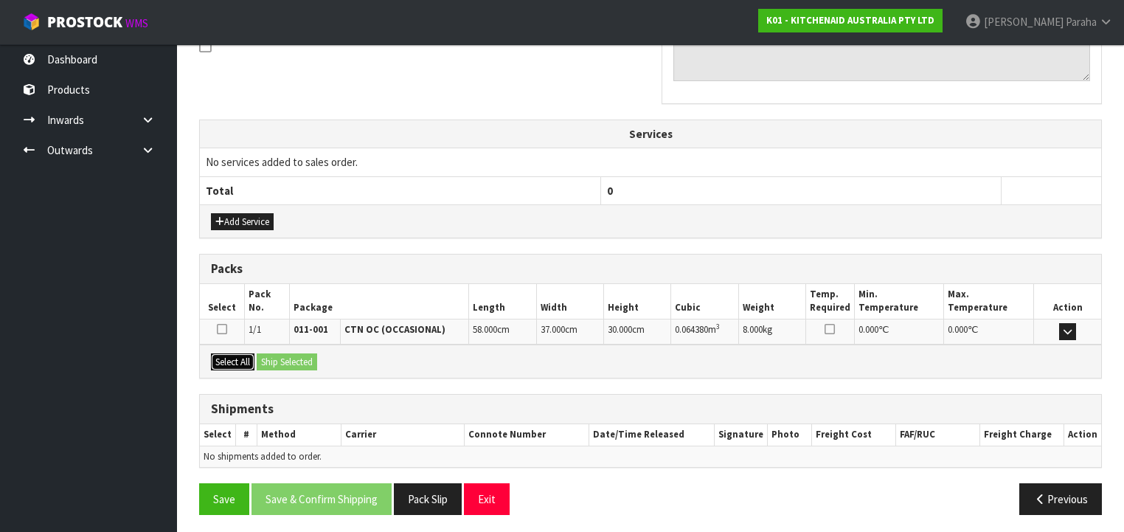
click at [244, 357] on button "Select All" at bounding box center [233, 362] width 44 height 18
click at [291, 363] on button "Ship Selected" at bounding box center [287, 362] width 60 height 18
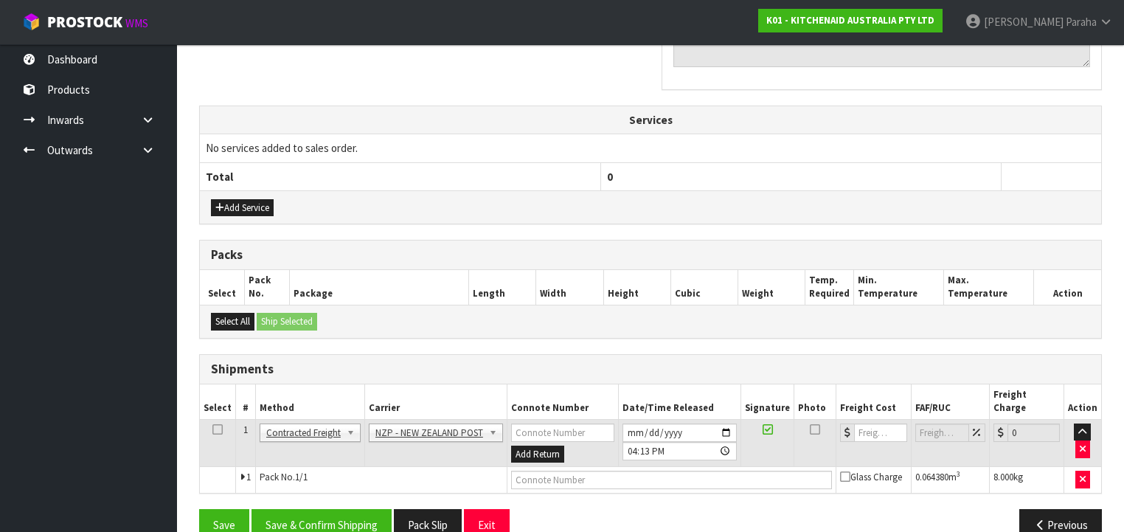
scroll to position [493, 0]
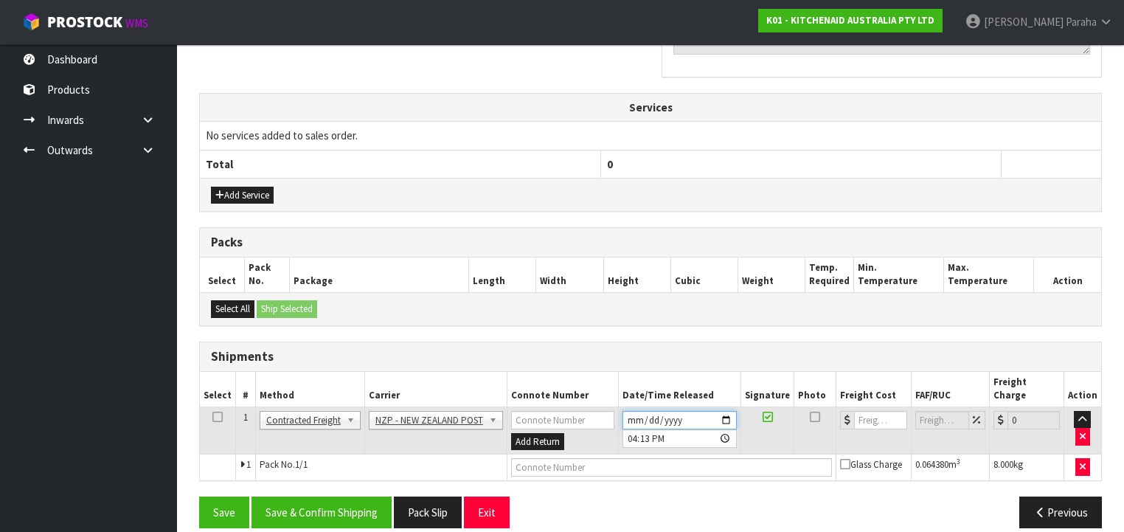
click at [726, 411] on input "[DATE]" at bounding box center [679, 420] width 114 height 18
click at [364, 497] on button "Save & Confirm Shipping" at bounding box center [321, 512] width 140 height 32
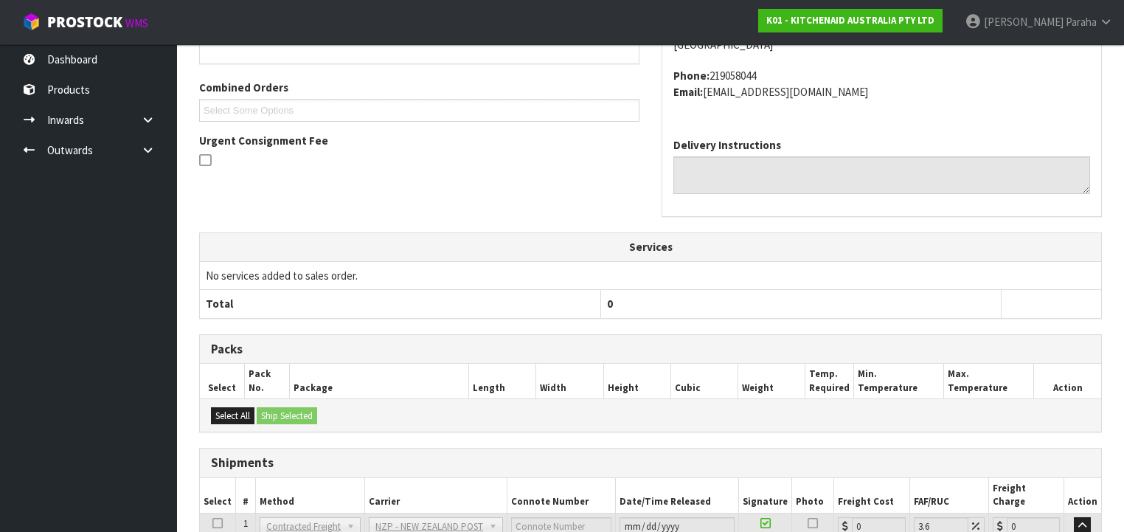
scroll to position [472, 0]
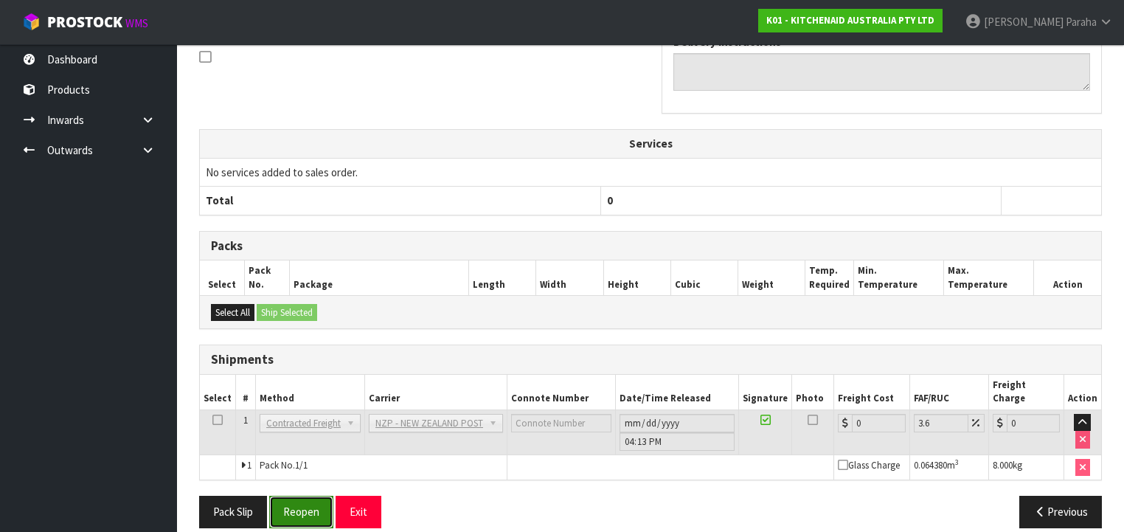
click at [316, 501] on button "Reopen" at bounding box center [301, 512] width 64 height 32
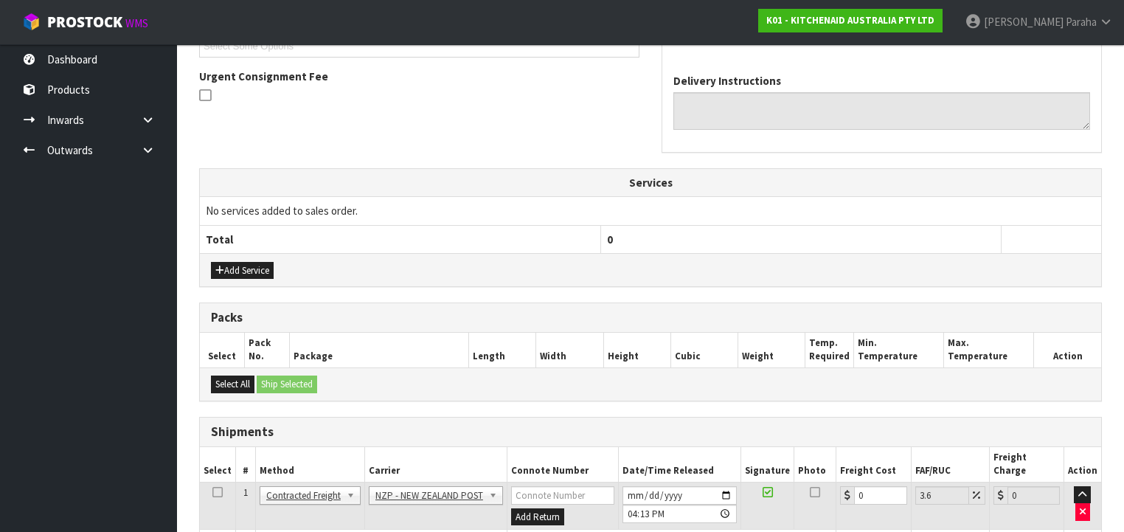
scroll to position [506, 0]
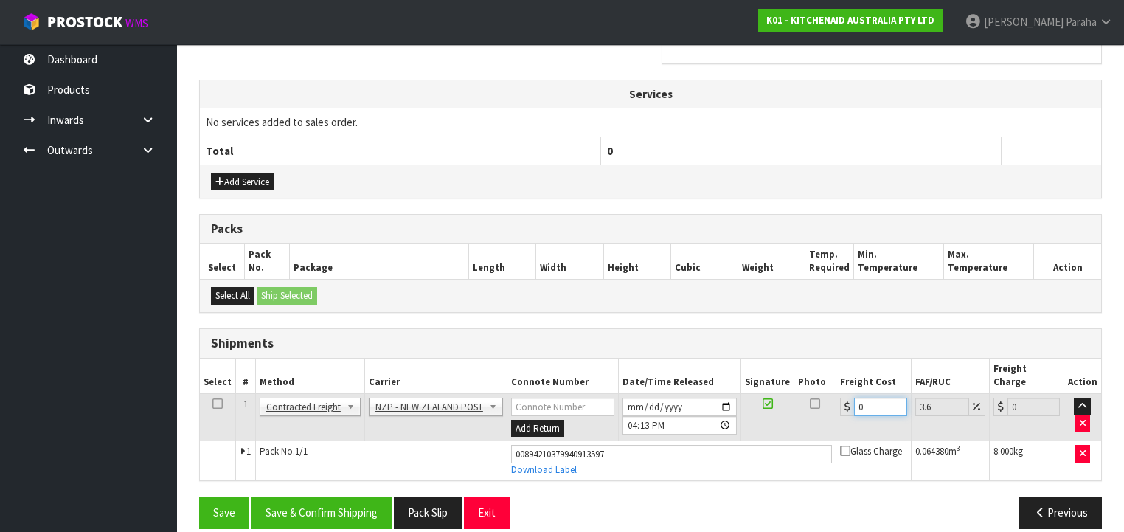
drag, startPoint x: 861, startPoint y: 392, endPoint x: 847, endPoint y: 389, distance: 15.0
click at [847, 398] on div "0" at bounding box center [873, 407] width 66 height 18
click at [333, 503] on button "Save & Confirm Shipping" at bounding box center [321, 512] width 140 height 32
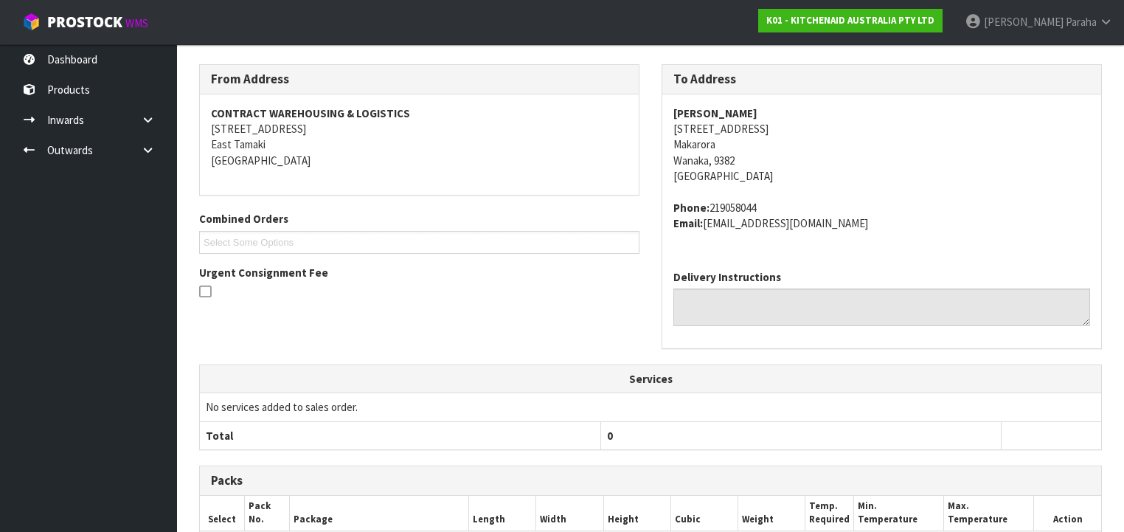
scroll to position [0, 0]
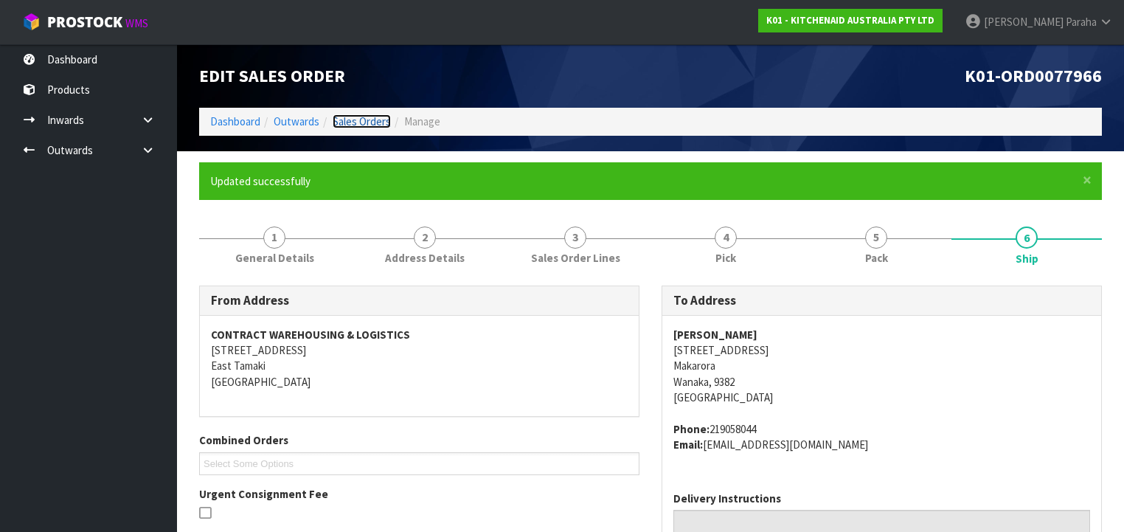
click at [353, 121] on link "Sales Orders" at bounding box center [362, 121] width 58 height 14
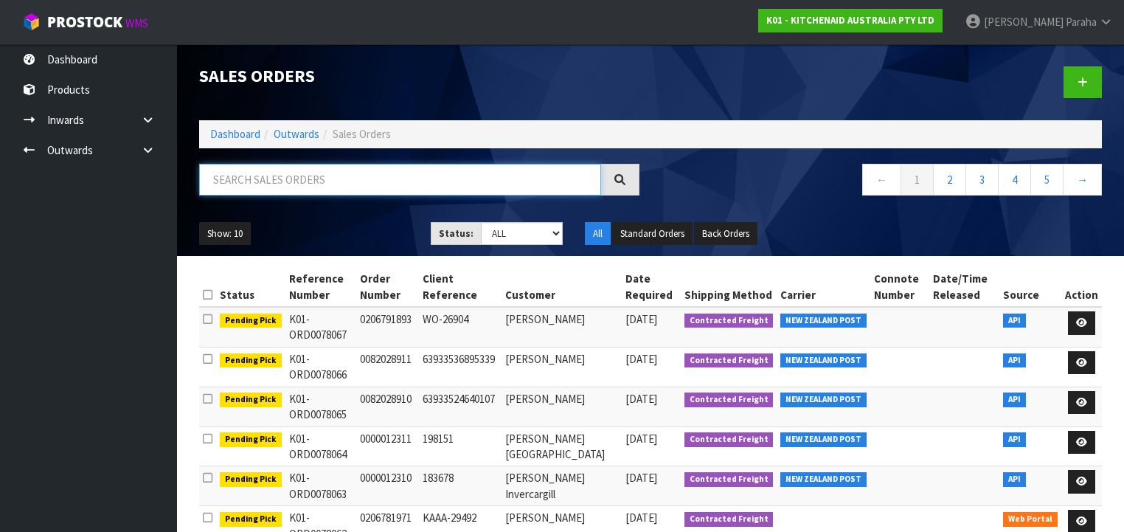
click at [360, 176] on input "text" at bounding box center [400, 180] width 402 height 32
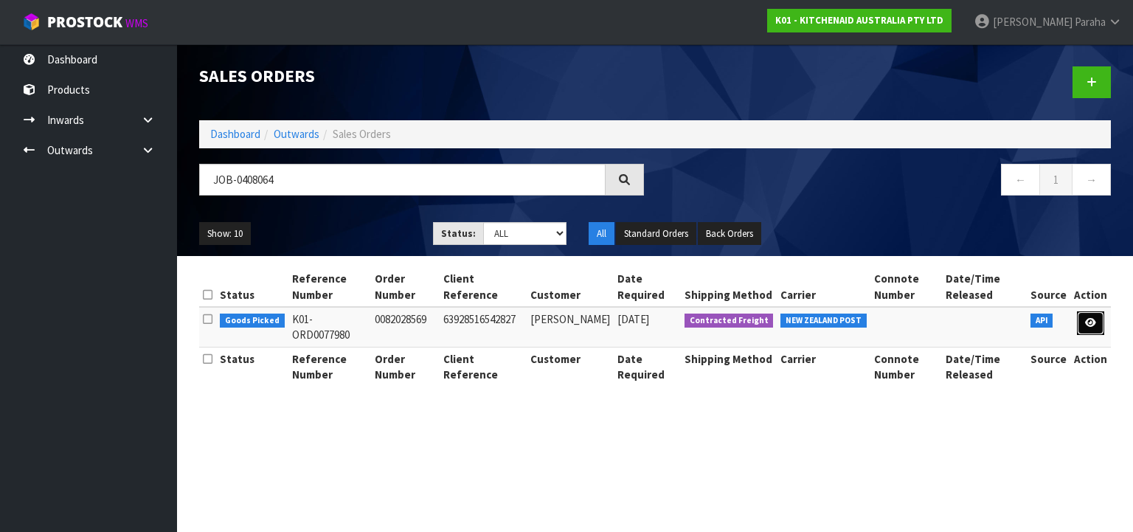
click at [1094, 322] on icon at bounding box center [1090, 323] width 11 height 10
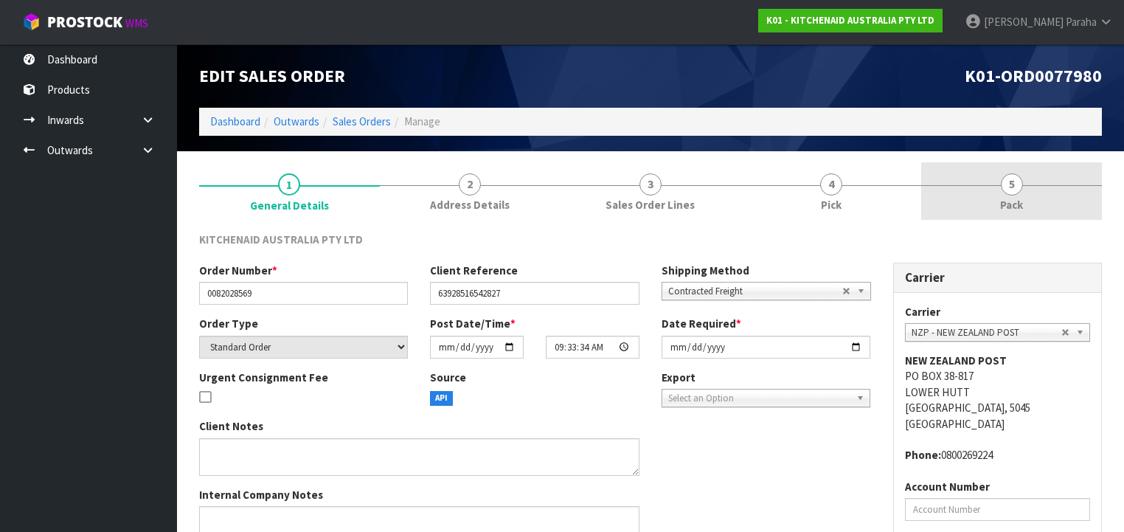
click at [1018, 187] on span "5" at bounding box center [1012, 184] width 22 height 22
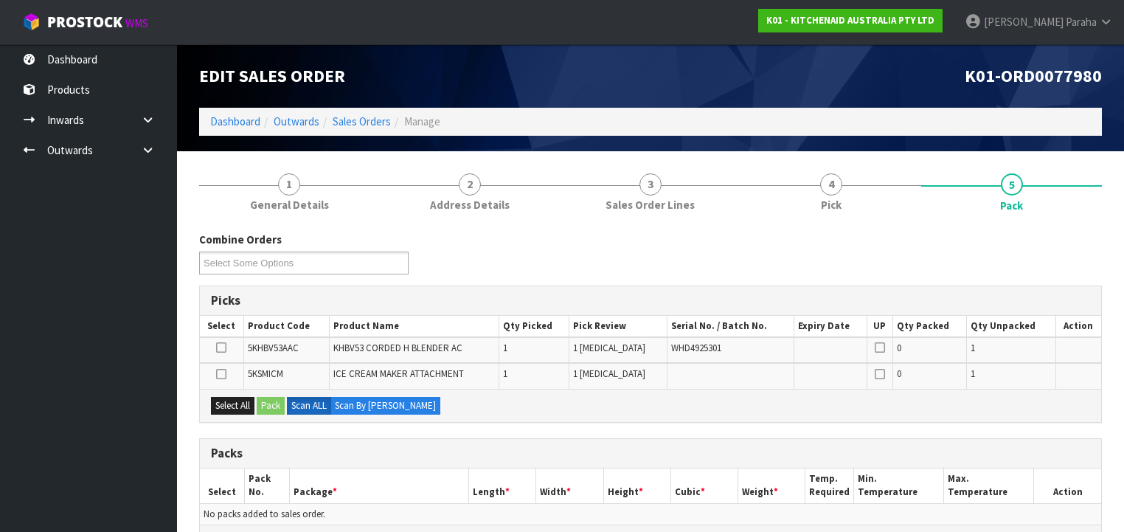
scroll to position [177, 0]
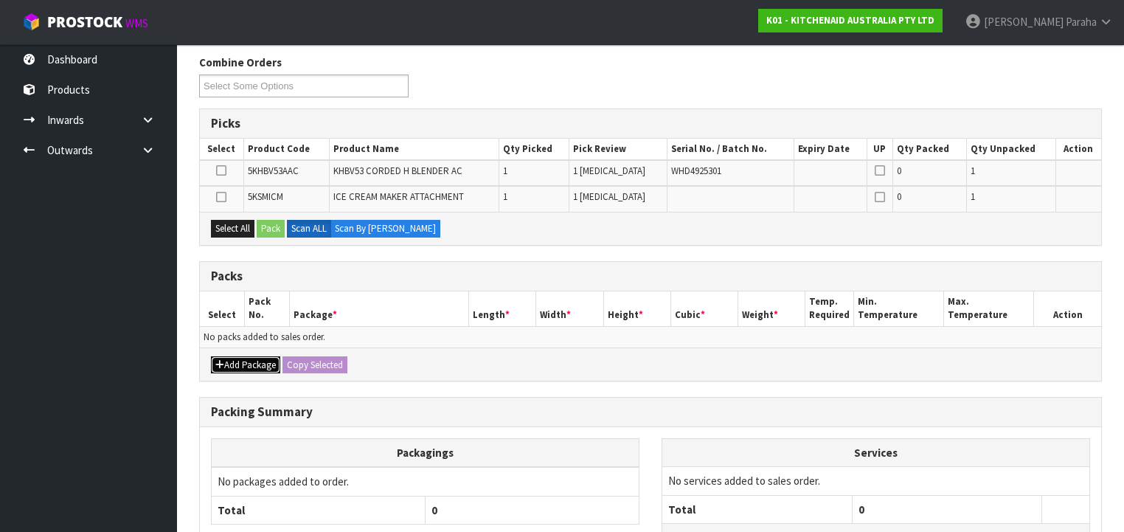
click at [239, 363] on button "Add Package" at bounding box center [245, 365] width 69 height 18
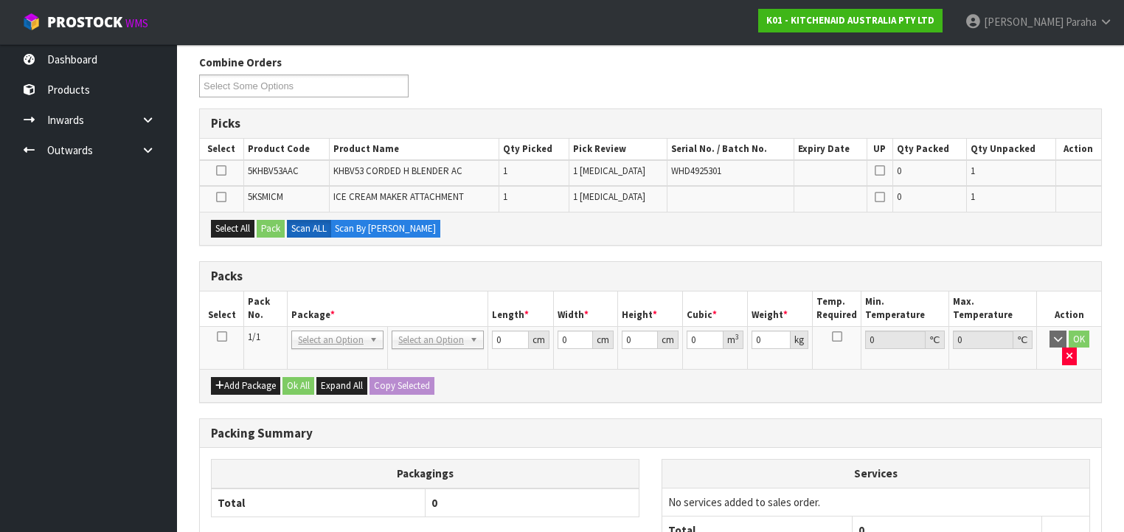
click at [225, 337] on icon at bounding box center [222, 336] width 10 height 1
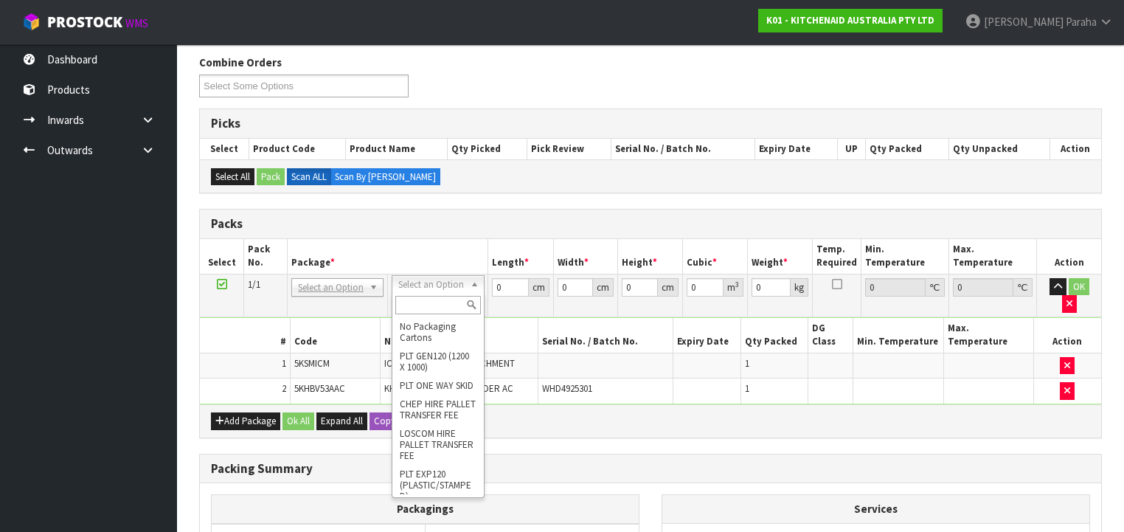
click at [448, 307] on input "text" at bounding box center [437, 305] width 85 height 18
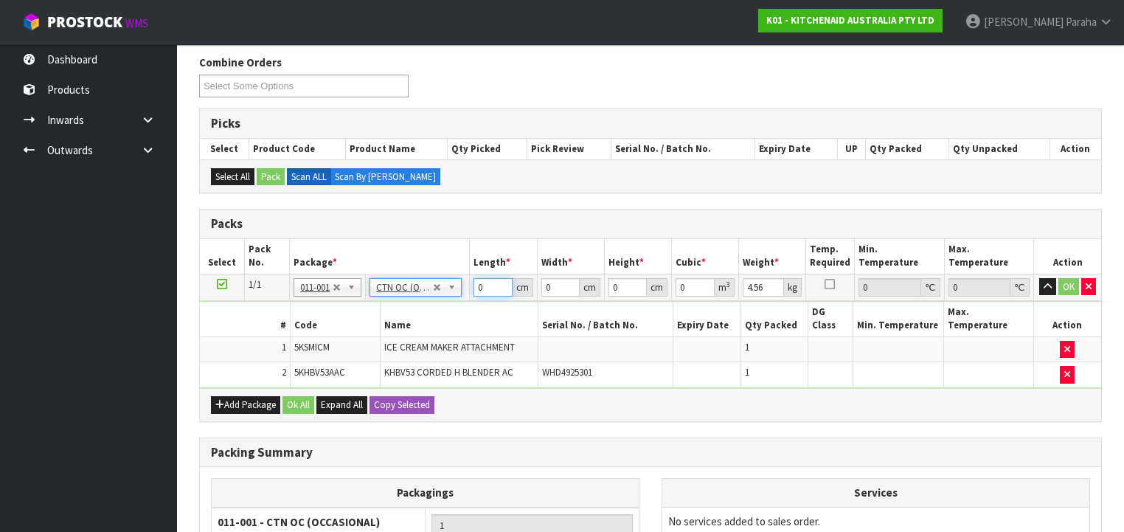
drag, startPoint x: 487, startPoint y: 283, endPoint x: 463, endPoint y: 282, distance: 24.4
click at [468, 282] on tr "1/1 NONE 007-001 007-002 007-004 007-009 007-013 007-014 007-015 007-017 007-01…" at bounding box center [650, 287] width 901 height 27
click at [1039, 278] on button "button" at bounding box center [1047, 287] width 17 height 18
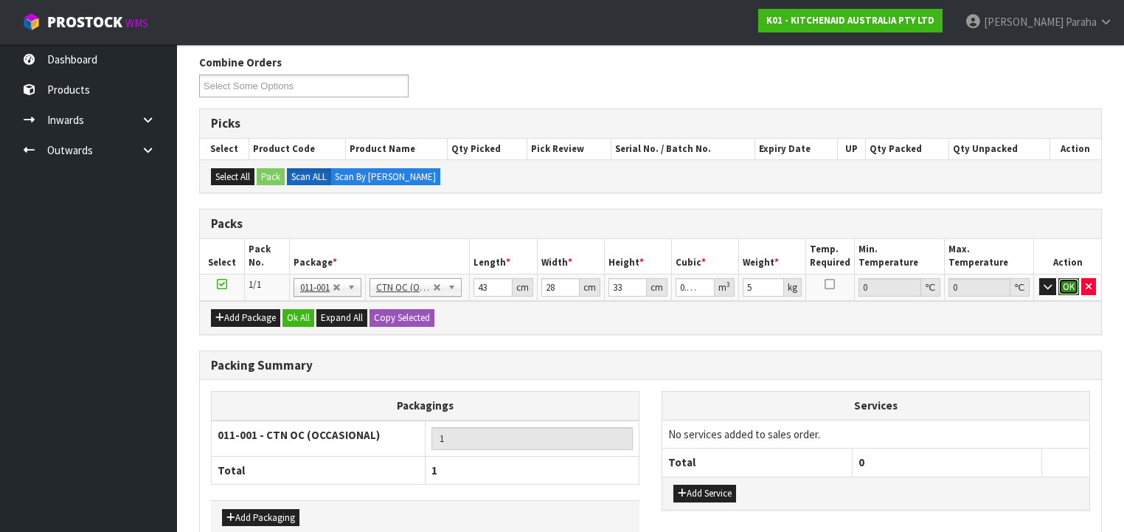
click button "OK" at bounding box center [1068, 287] width 21 height 18
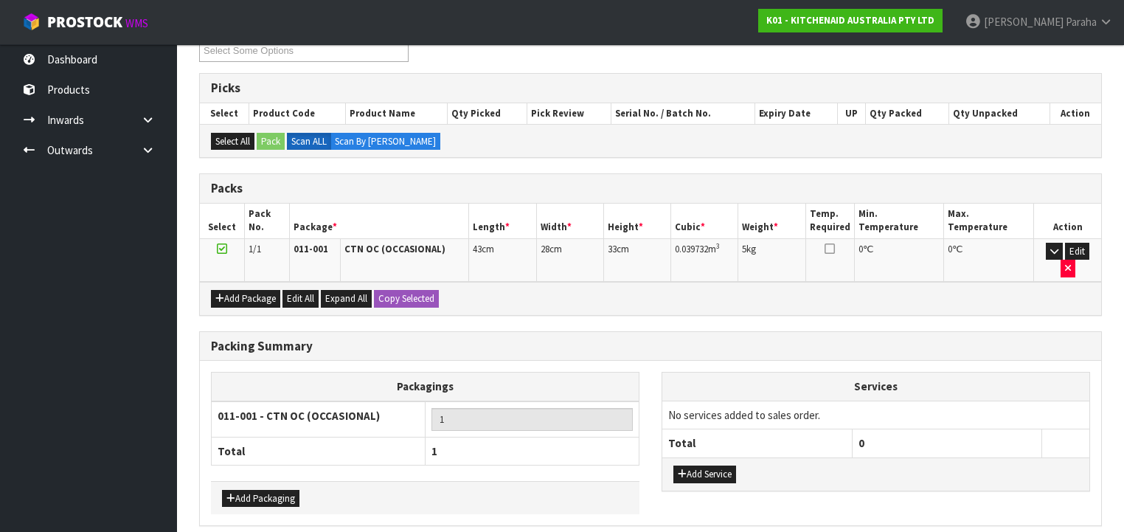
scroll to position [253, 0]
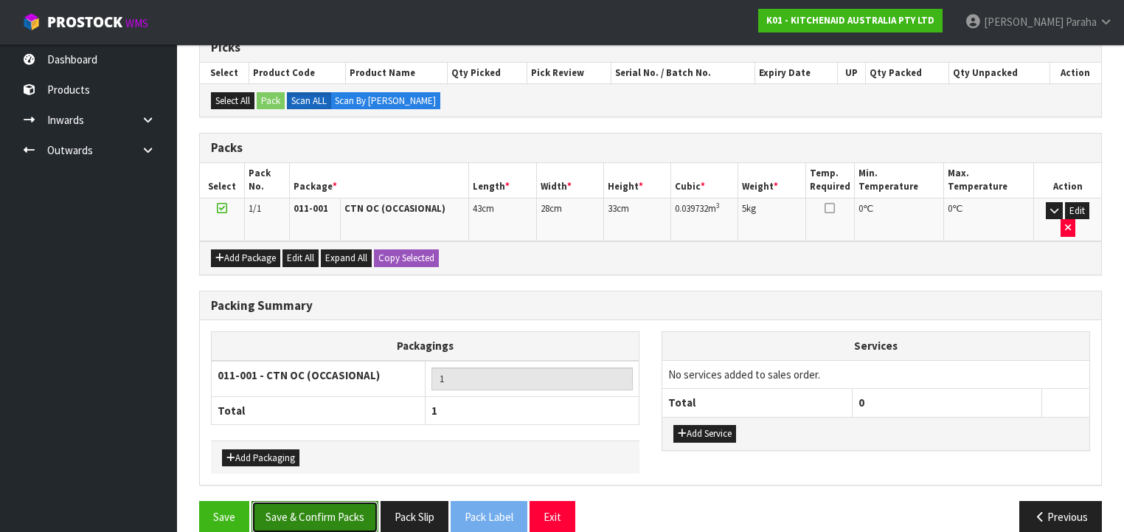
click at [333, 501] on button "Save & Confirm Packs" at bounding box center [314, 517] width 127 height 32
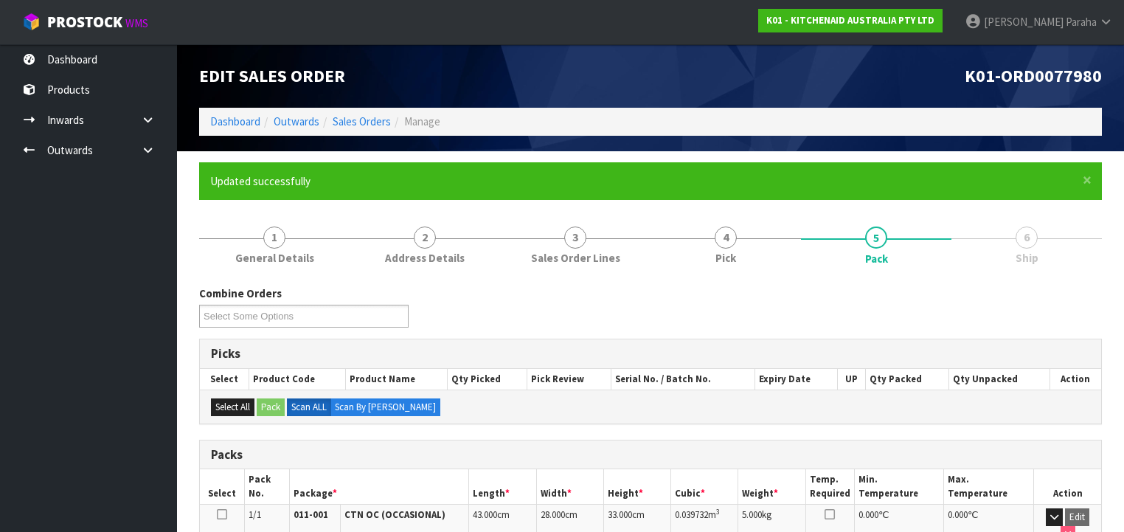
scroll to position [274, 0]
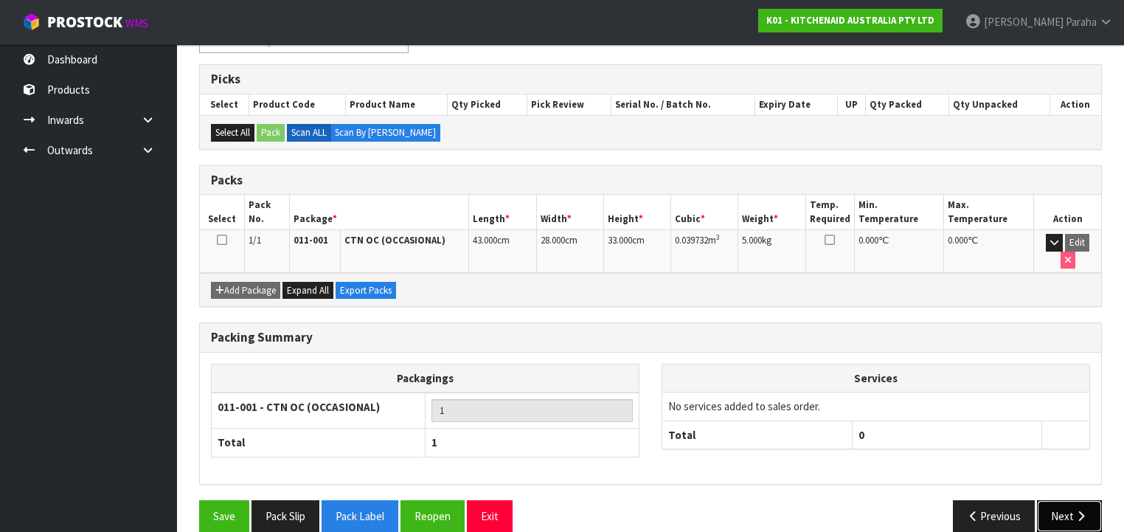
click at [1079, 510] on icon "button" at bounding box center [1081, 515] width 14 height 11
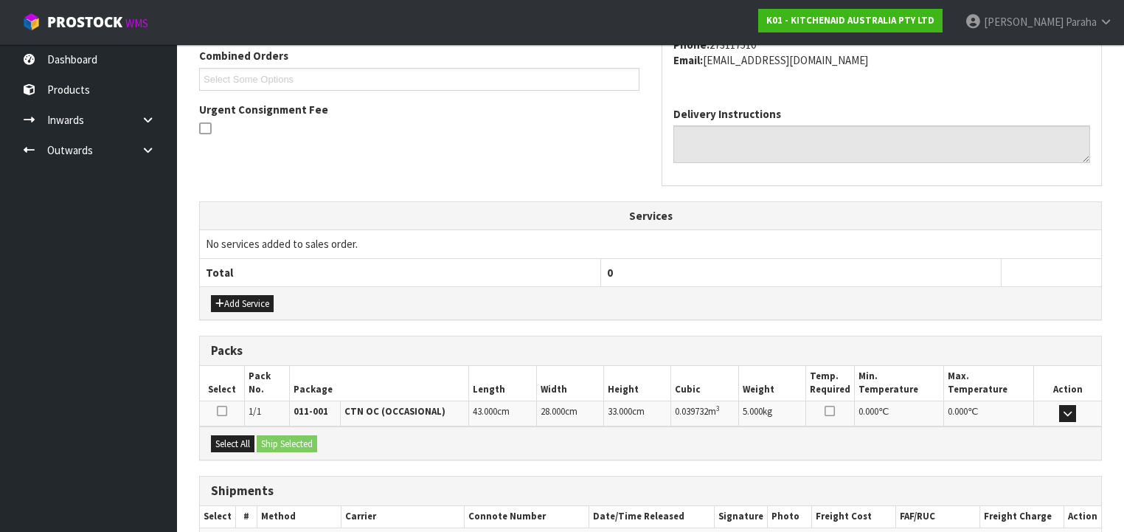
scroll to position [466, 0]
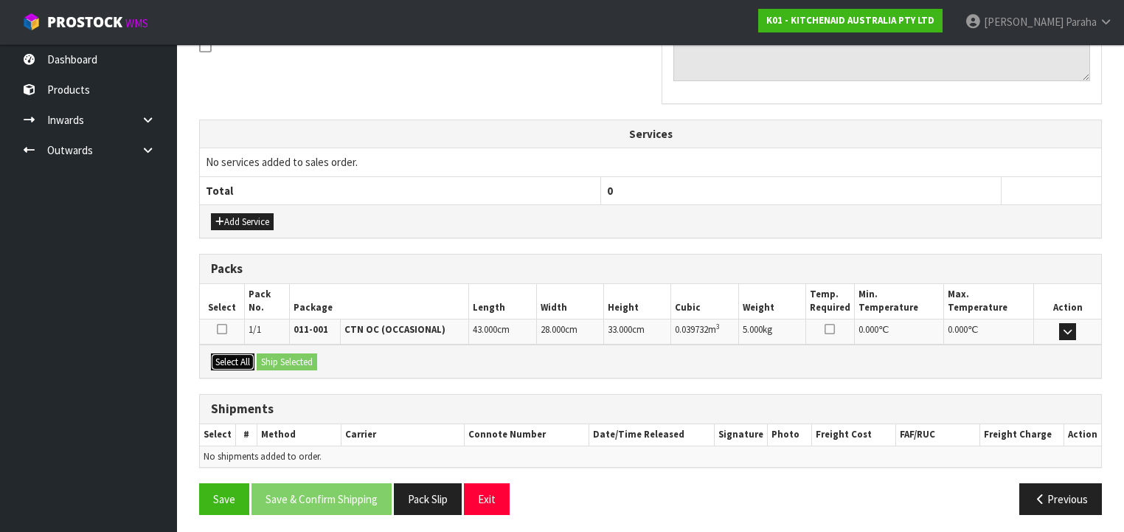
click at [224, 358] on button "Select All" at bounding box center [233, 362] width 44 height 18
click at [275, 356] on button "Ship Selected" at bounding box center [287, 362] width 60 height 18
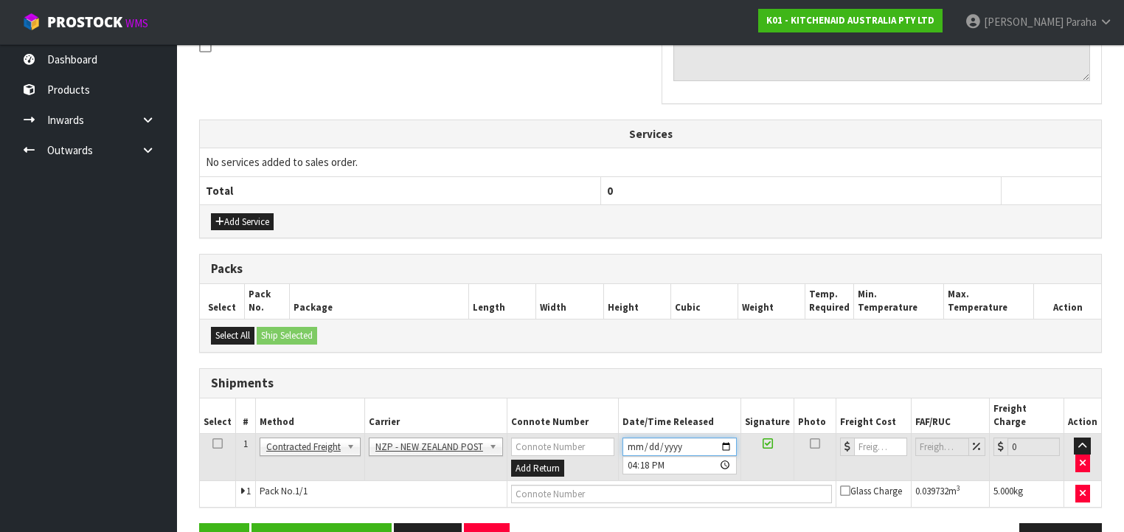
click at [731, 437] on input "[DATE]" at bounding box center [679, 446] width 114 height 18
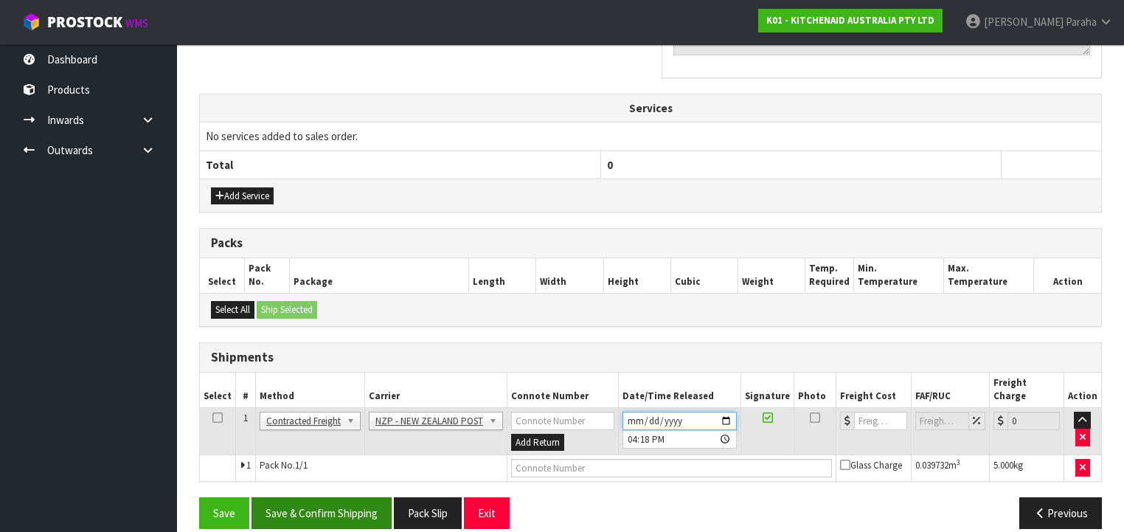
scroll to position [493, 0]
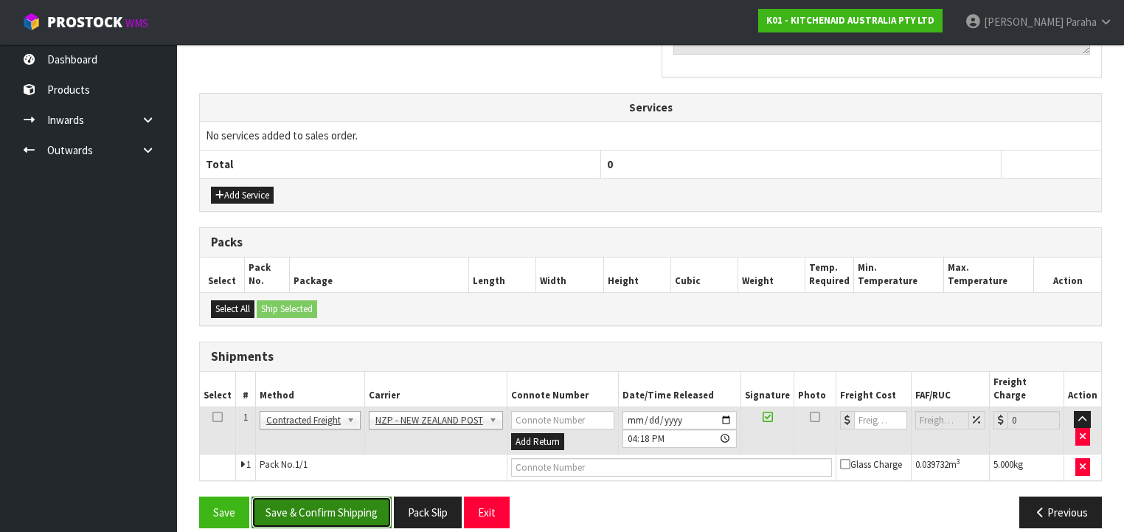
click at [293, 496] on button "Save & Confirm Shipping" at bounding box center [321, 512] width 140 height 32
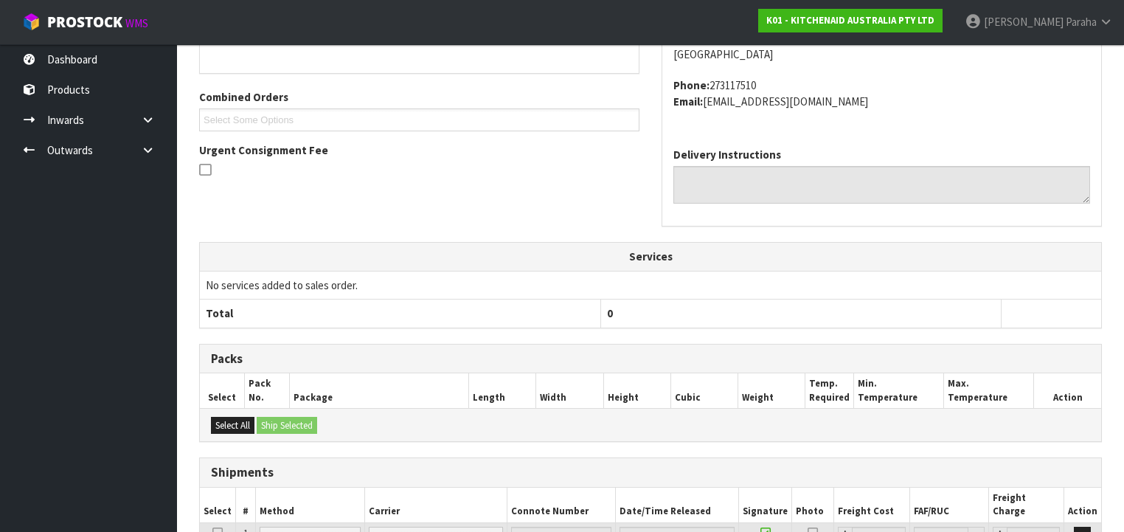
scroll to position [472, 0]
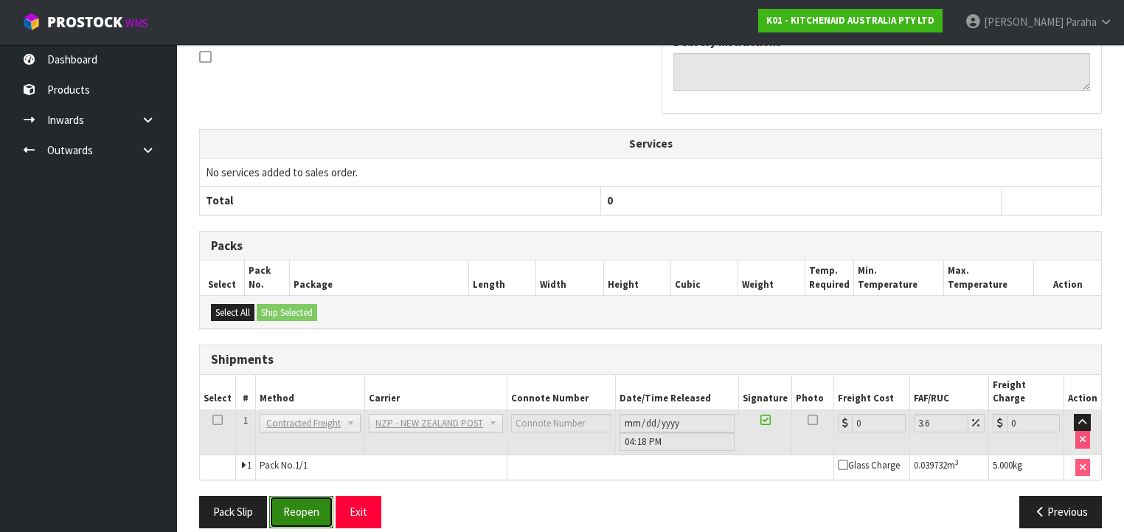
click at [295, 496] on button "Reopen" at bounding box center [301, 512] width 64 height 32
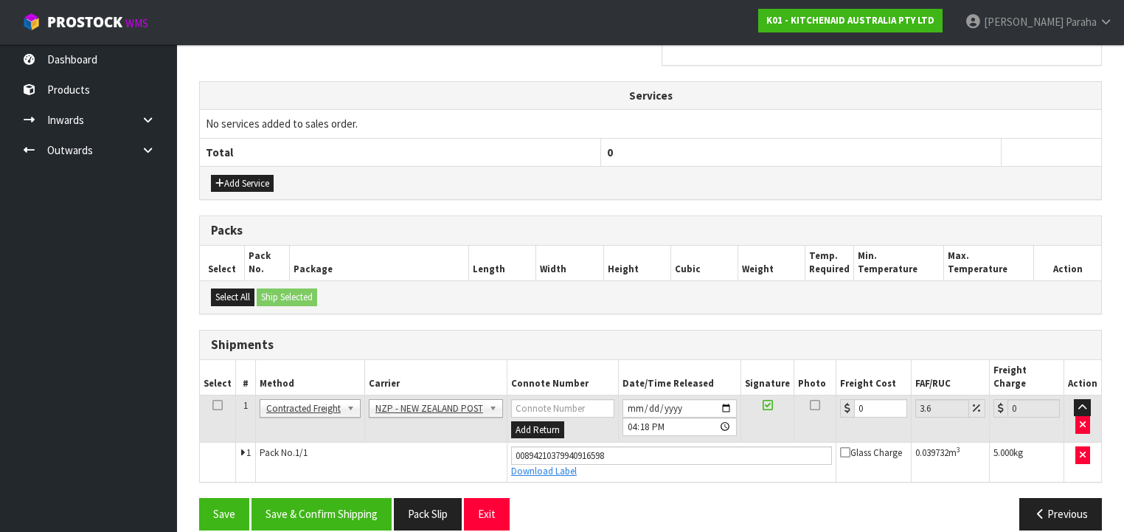
scroll to position [506, 0]
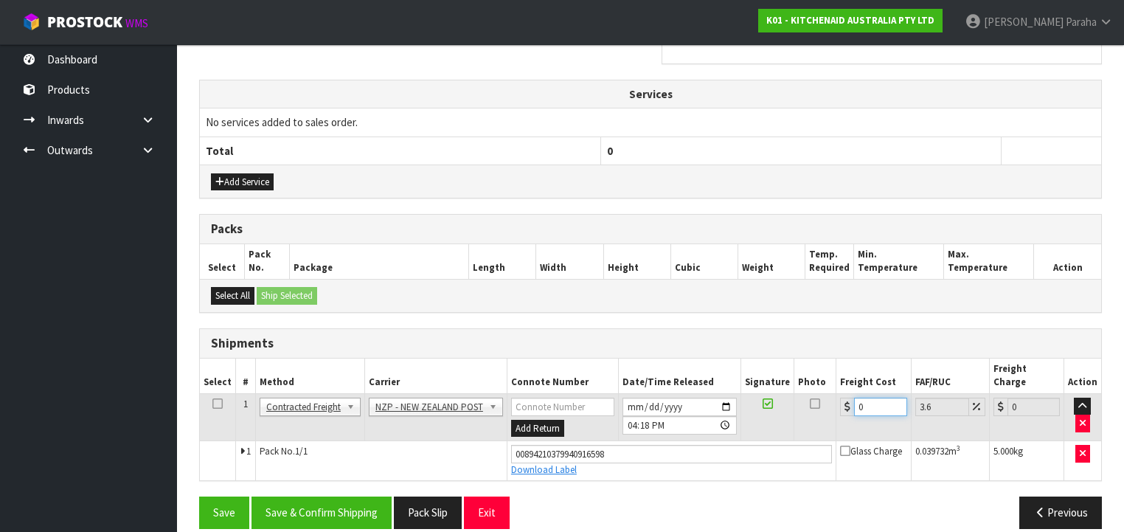
drag, startPoint x: 872, startPoint y: 388, endPoint x: 850, endPoint y: 392, distance: 21.8
click at [854, 398] on input "0" at bounding box center [880, 407] width 52 height 18
click at [302, 496] on button "Save & Confirm Shipping" at bounding box center [321, 512] width 140 height 32
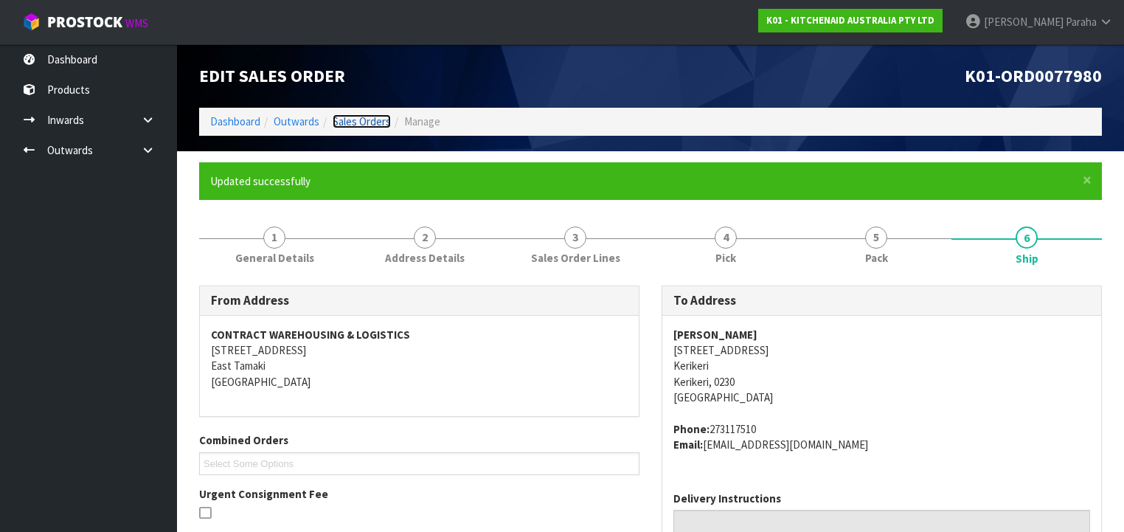
click at [347, 118] on link "Sales Orders" at bounding box center [362, 121] width 58 height 14
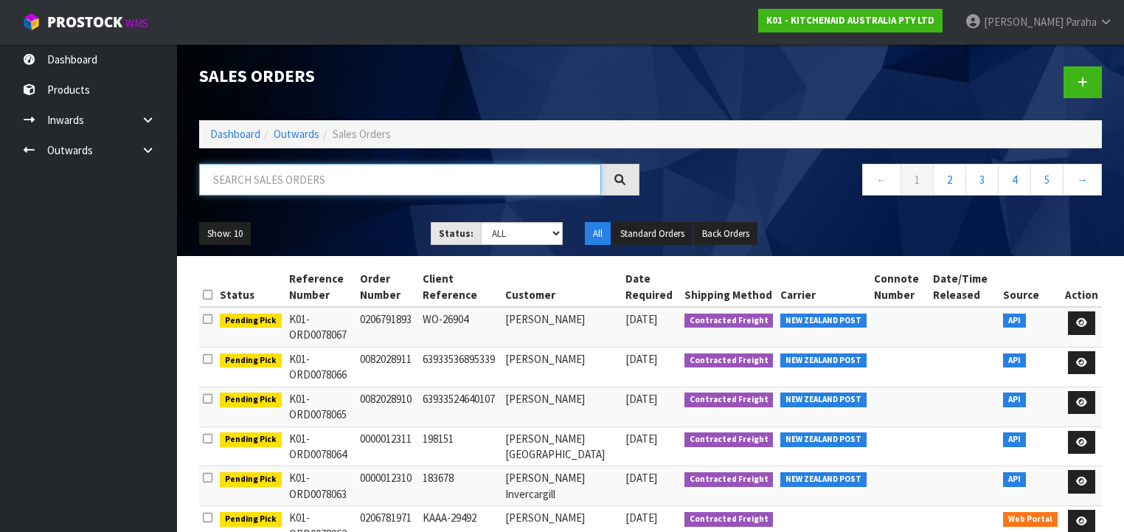
click at [430, 183] on input "text" at bounding box center [400, 180] width 402 height 32
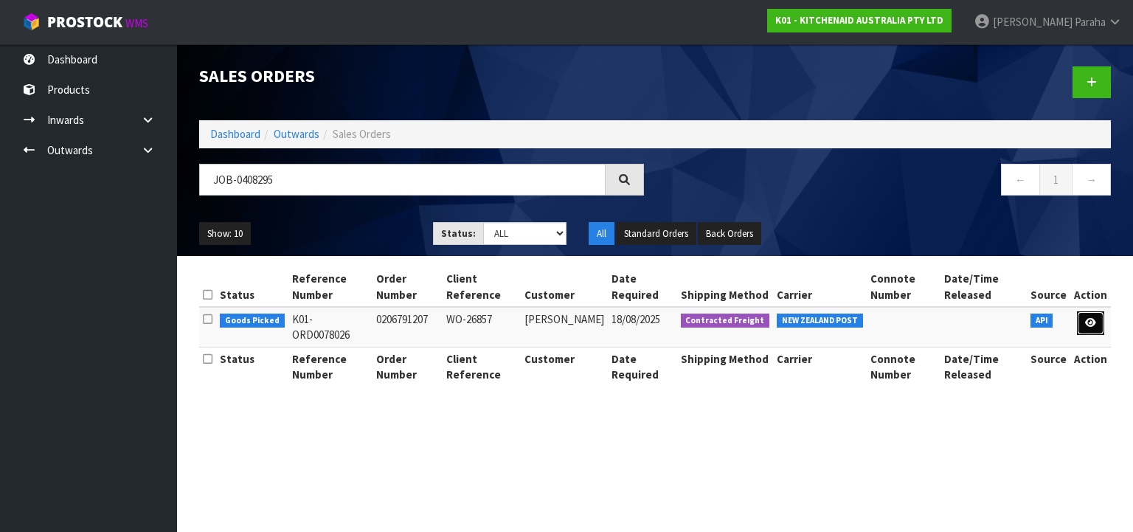
click at [1097, 328] on link at bounding box center [1090, 323] width 27 height 24
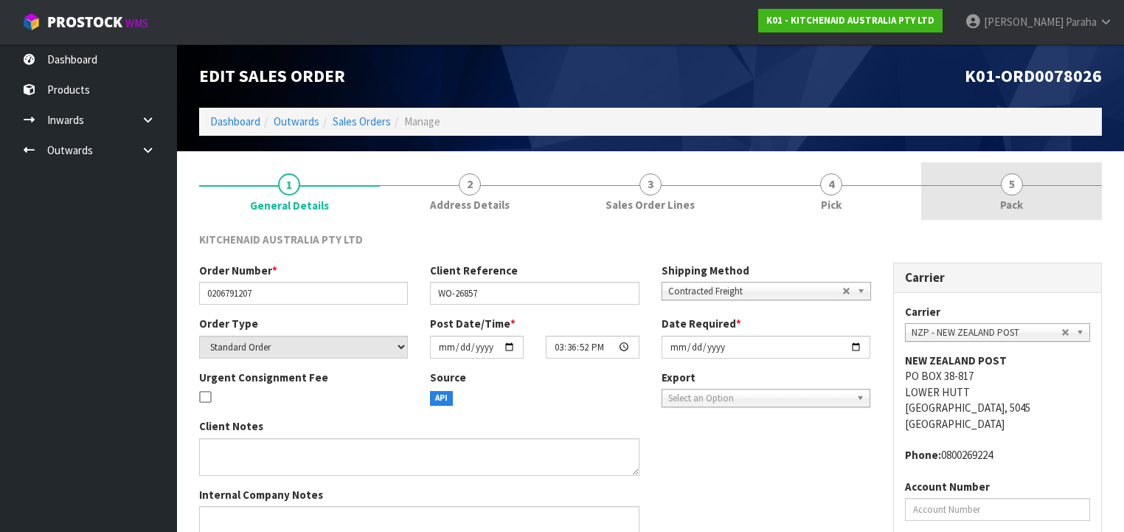
click at [1006, 184] on span "5" at bounding box center [1012, 184] width 22 height 22
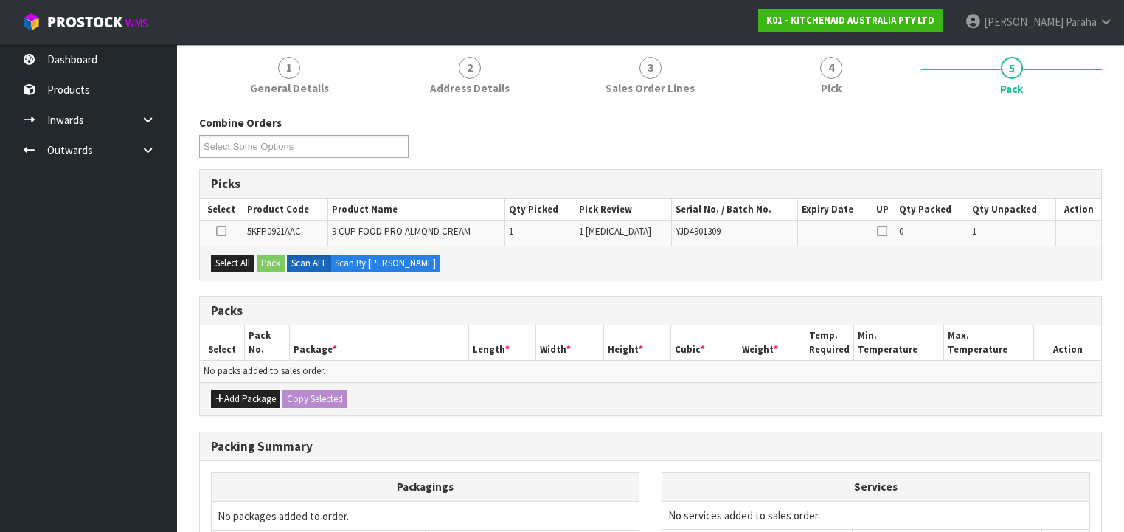
scroll to position [236, 0]
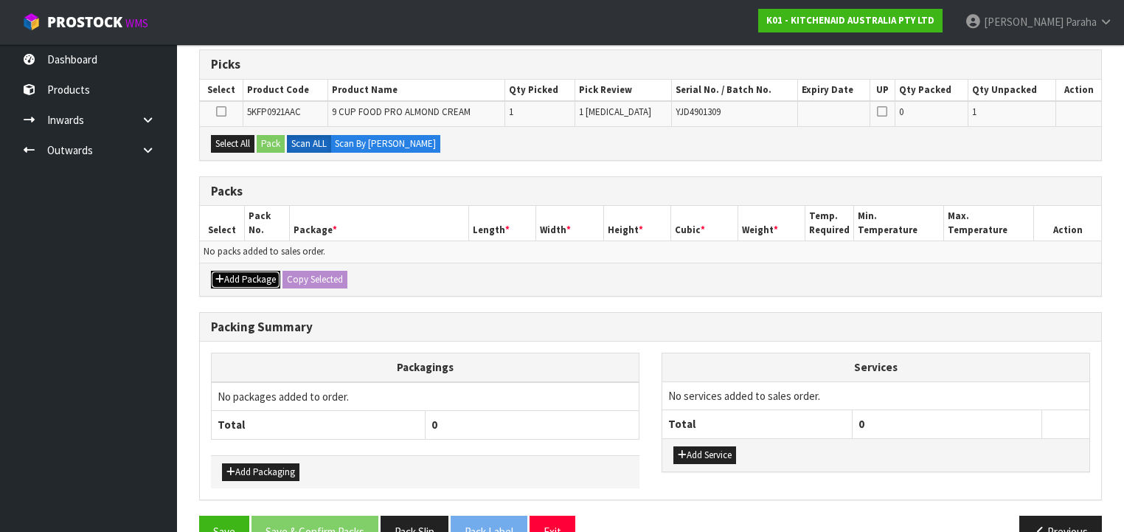
click at [253, 278] on button "Add Package" at bounding box center [245, 280] width 69 height 18
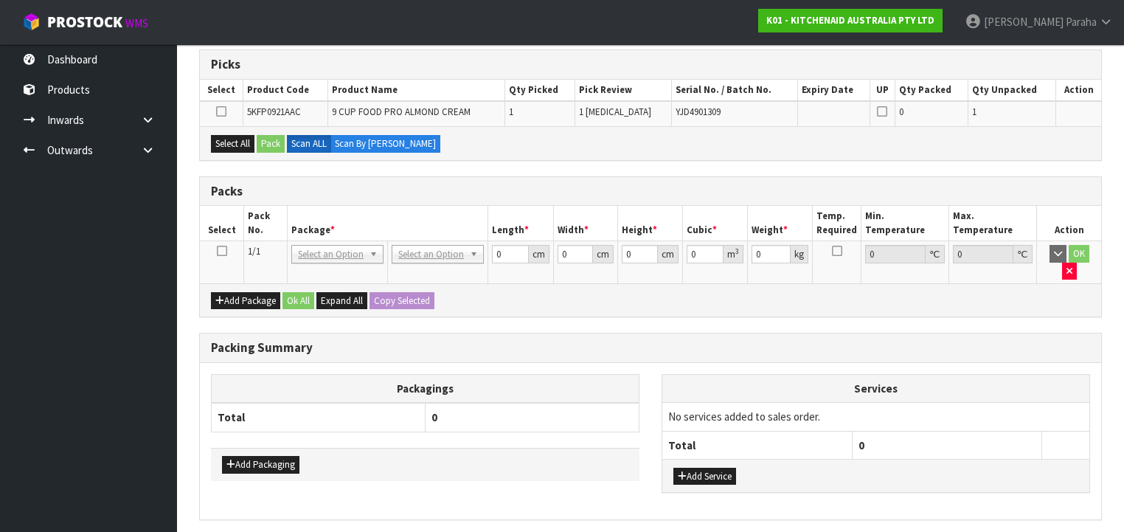
click at [224, 251] on icon at bounding box center [222, 251] width 10 height 1
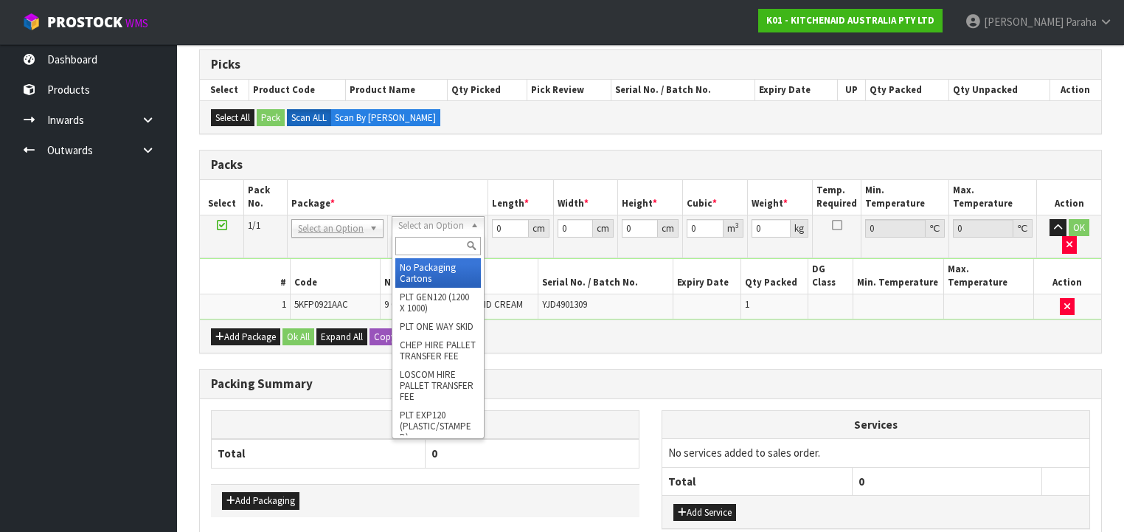
click at [428, 243] on input "text" at bounding box center [437, 246] width 85 height 18
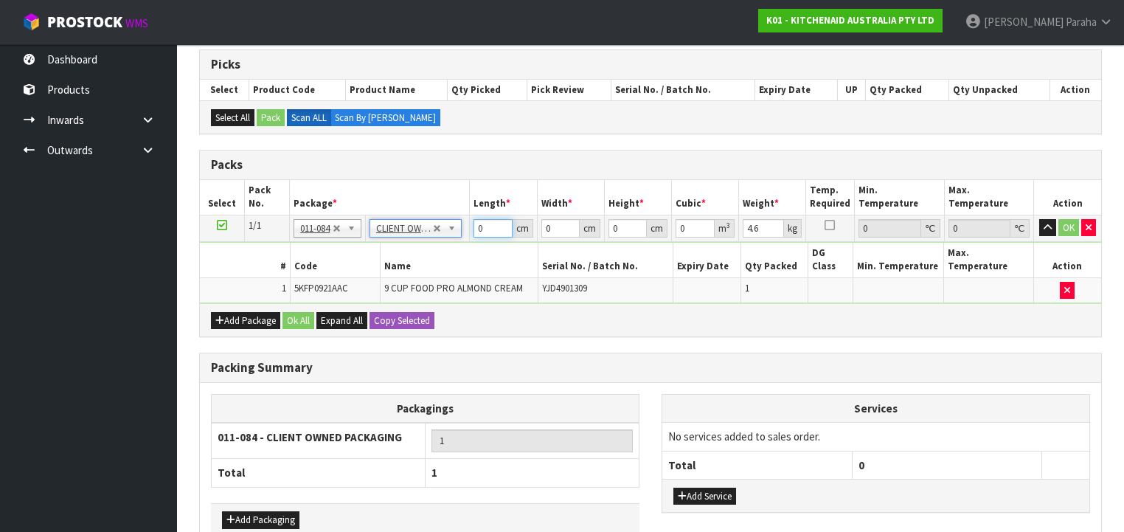
drag, startPoint x: 490, startPoint y: 227, endPoint x: 478, endPoint y: 230, distance: 12.9
click at [478, 230] on input "0" at bounding box center [492, 228] width 38 height 18
click at [1039, 219] on button "button" at bounding box center [1047, 228] width 17 height 18
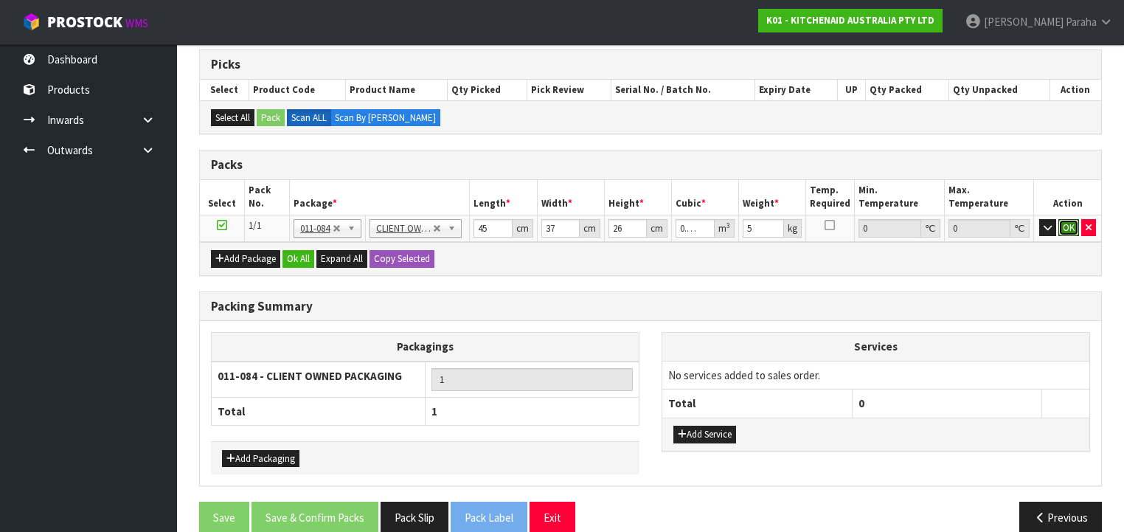
click button "OK" at bounding box center [1068, 228] width 21 height 18
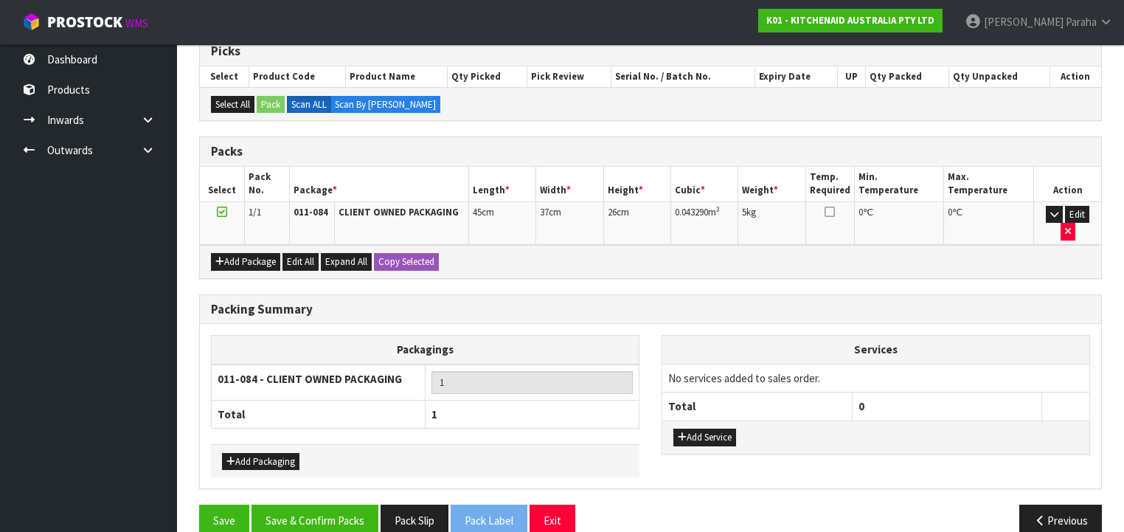
scroll to position [253, 0]
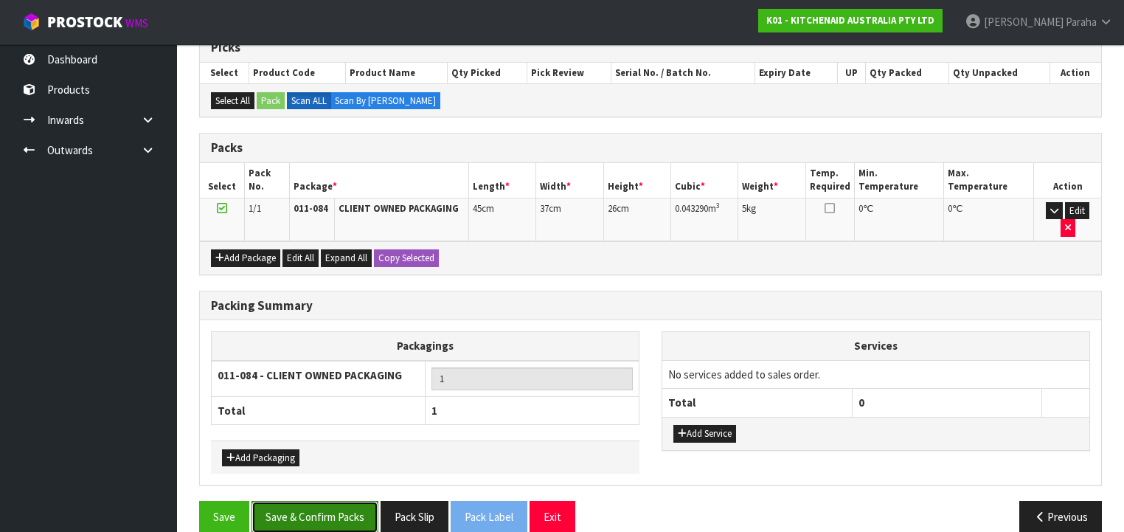
click at [331, 501] on button "Save & Confirm Packs" at bounding box center [314, 517] width 127 height 32
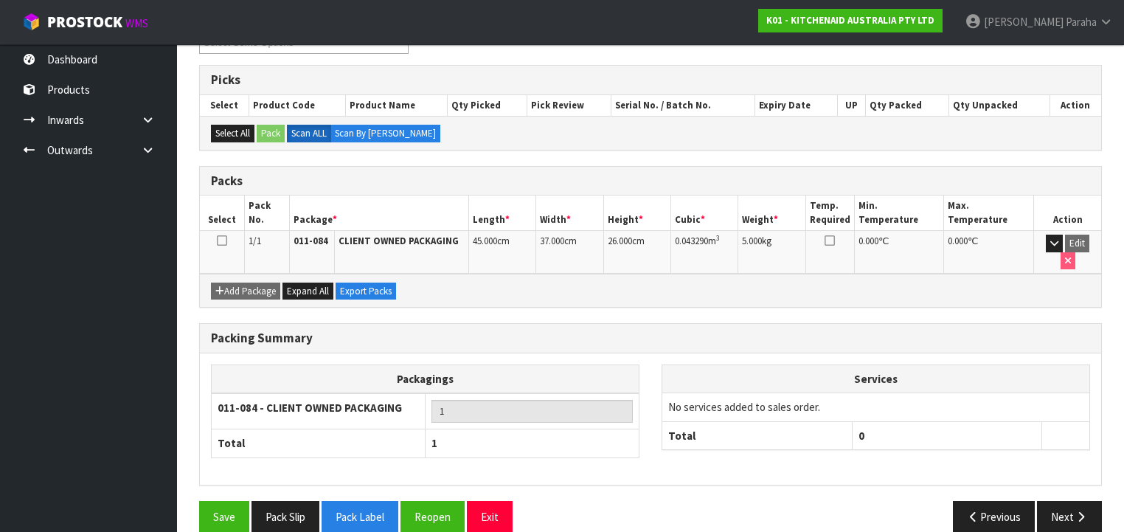
scroll to position [274, 0]
click at [1068, 500] on button "Next" at bounding box center [1069, 516] width 65 height 32
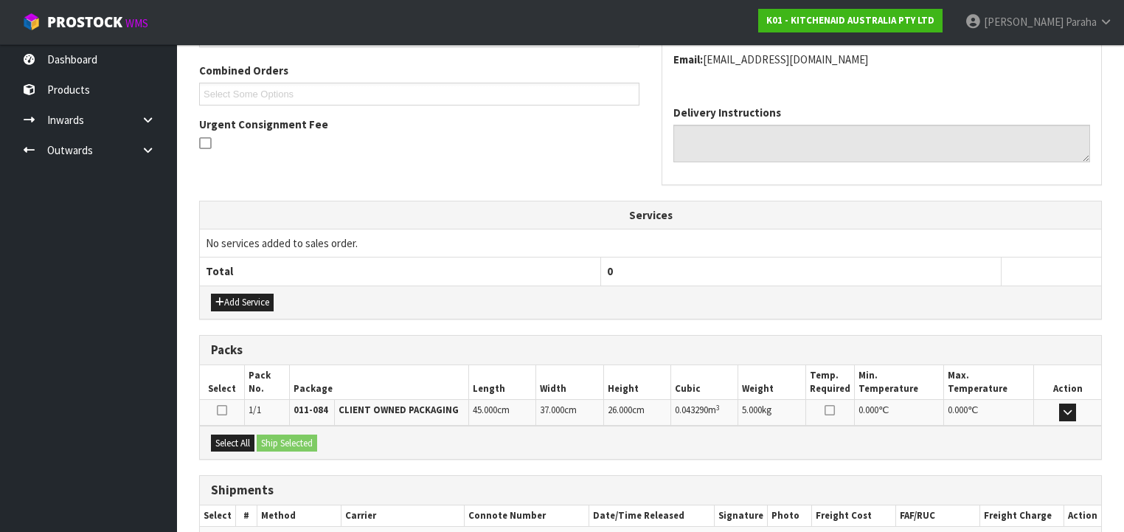
scroll to position [451, 0]
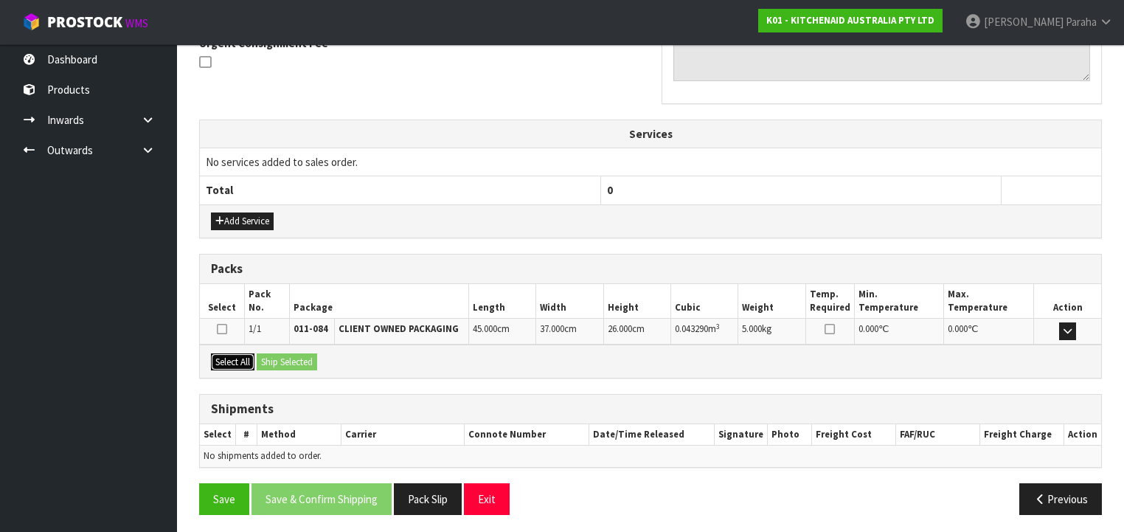
click at [236, 353] on button "Select All" at bounding box center [233, 362] width 44 height 18
click at [310, 360] on button "Ship Selected" at bounding box center [287, 362] width 60 height 18
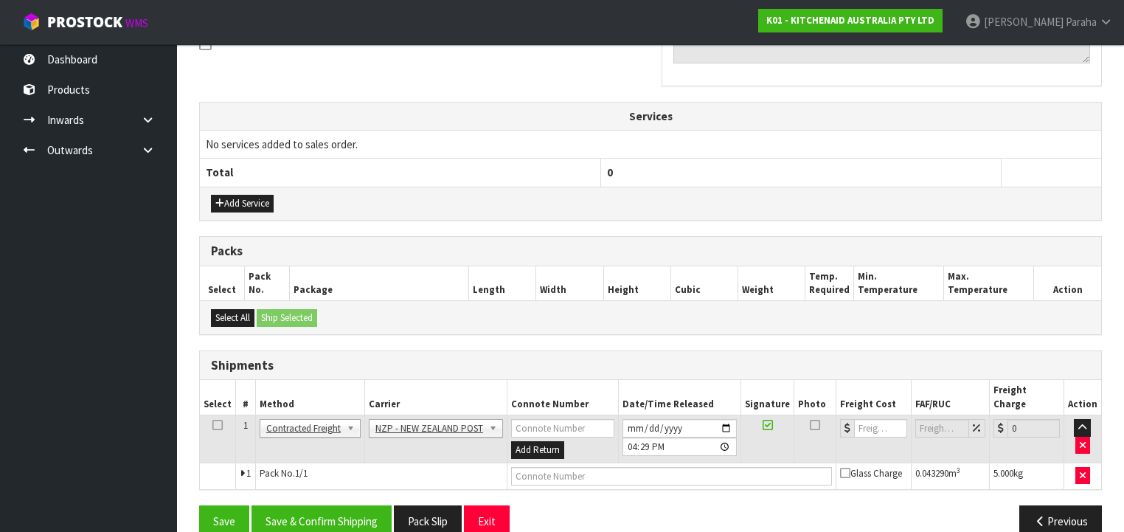
scroll to position [477, 0]
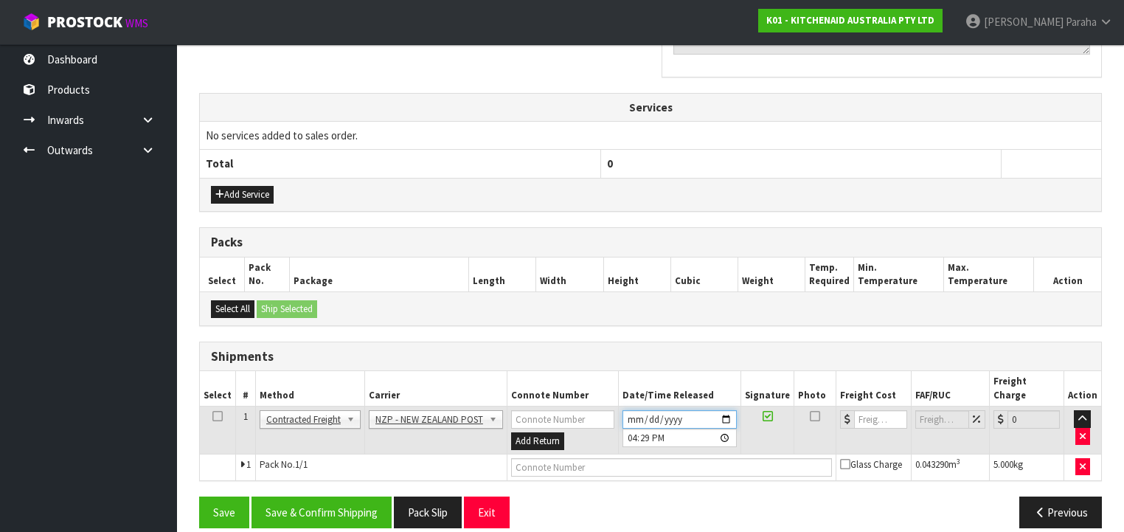
click at [729, 410] on input "[DATE]" at bounding box center [679, 419] width 114 height 18
click at [339, 496] on button "Save & Confirm Shipping" at bounding box center [321, 512] width 140 height 32
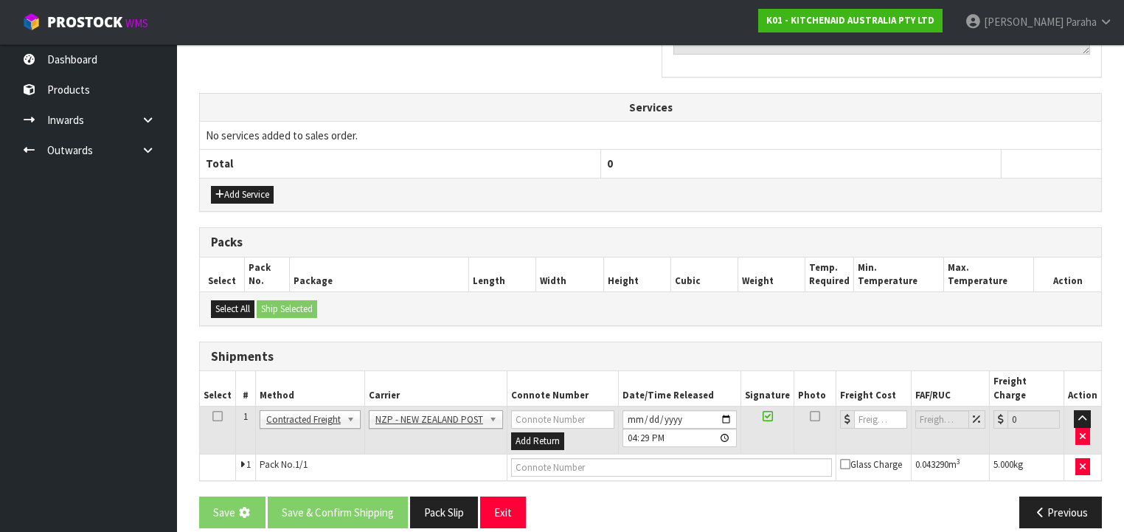
scroll to position [0, 0]
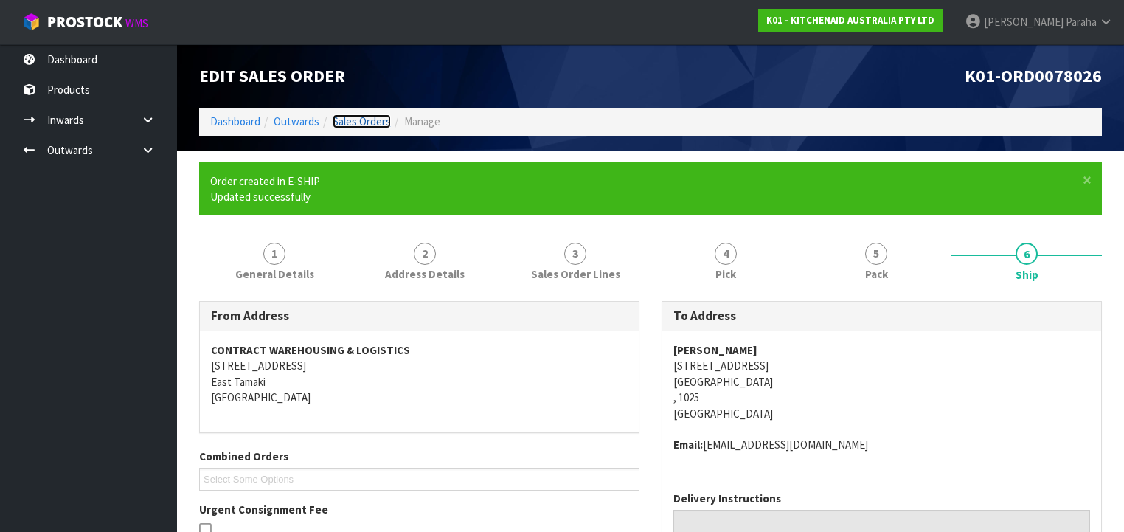
click at [353, 121] on link "Sales Orders" at bounding box center [362, 121] width 58 height 14
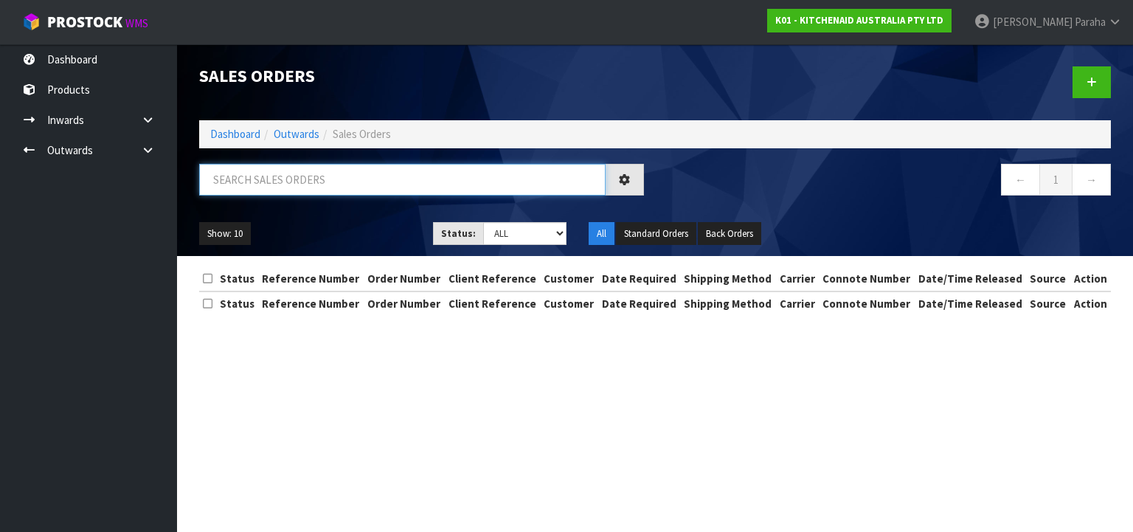
click at [378, 174] on input "text" at bounding box center [402, 180] width 406 height 32
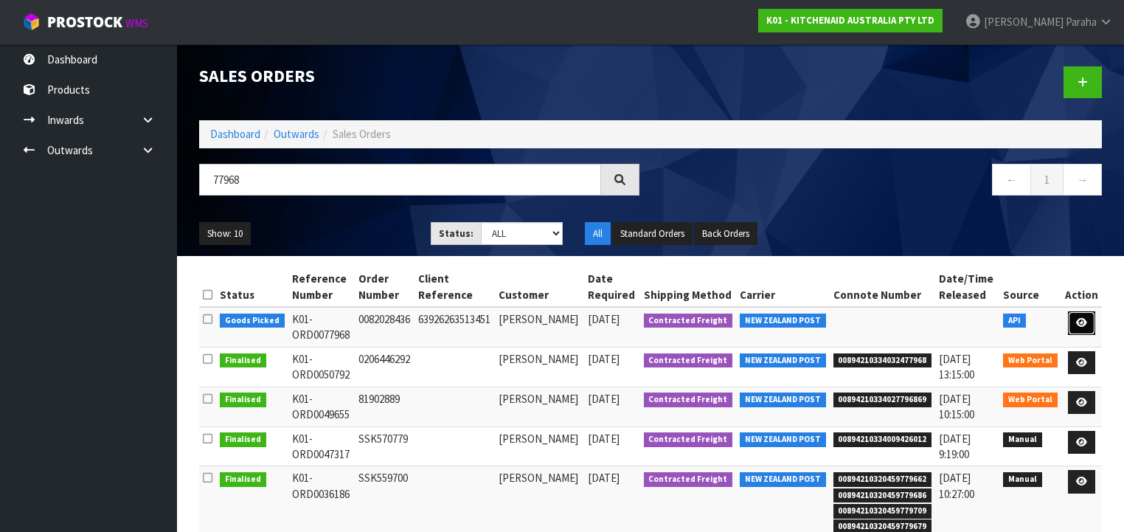
click at [1078, 325] on icon at bounding box center [1081, 323] width 11 height 10
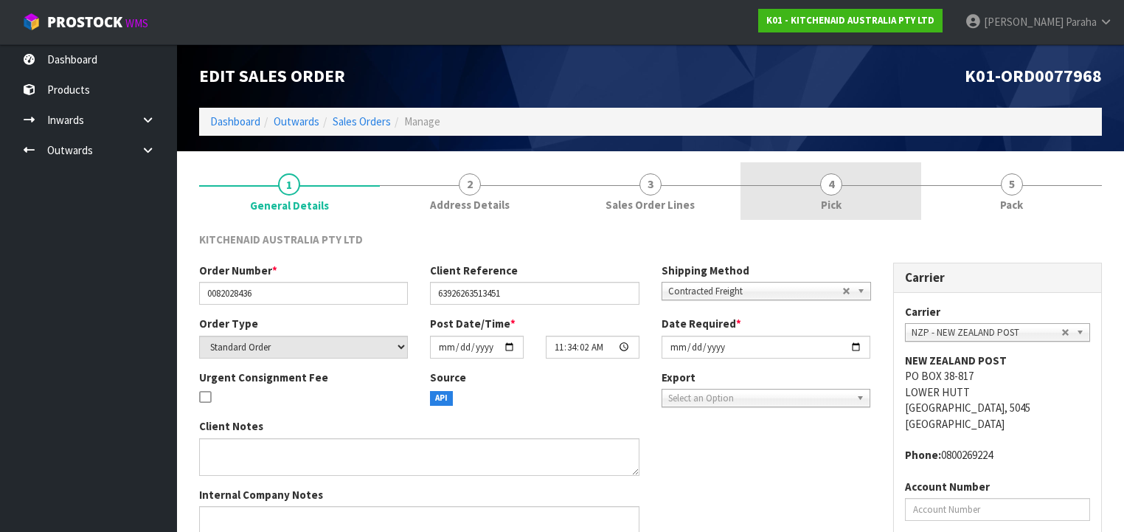
click at [834, 201] on span "Pick" at bounding box center [831, 204] width 21 height 15
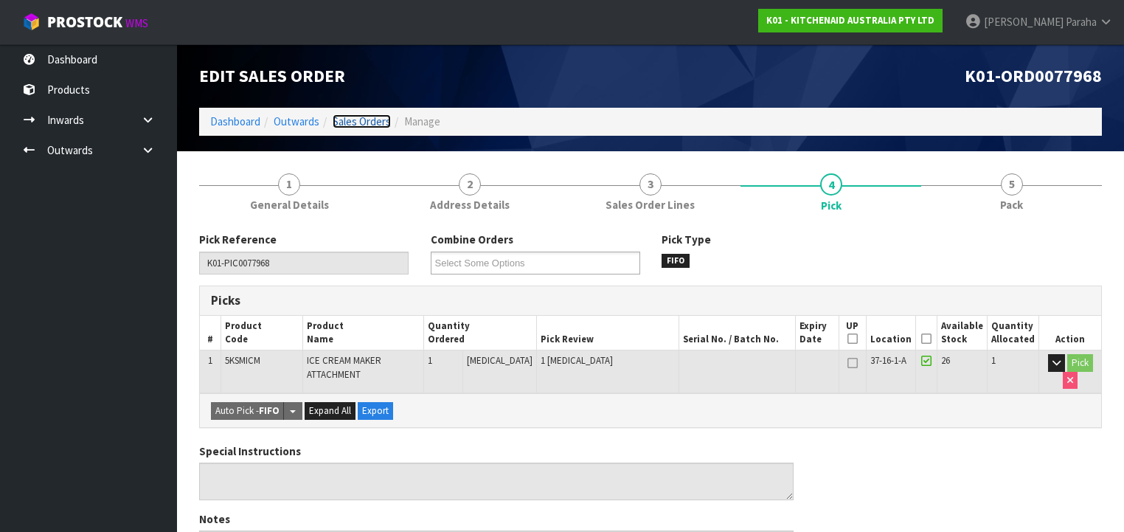
click at [371, 121] on link "Sales Orders" at bounding box center [362, 121] width 58 height 14
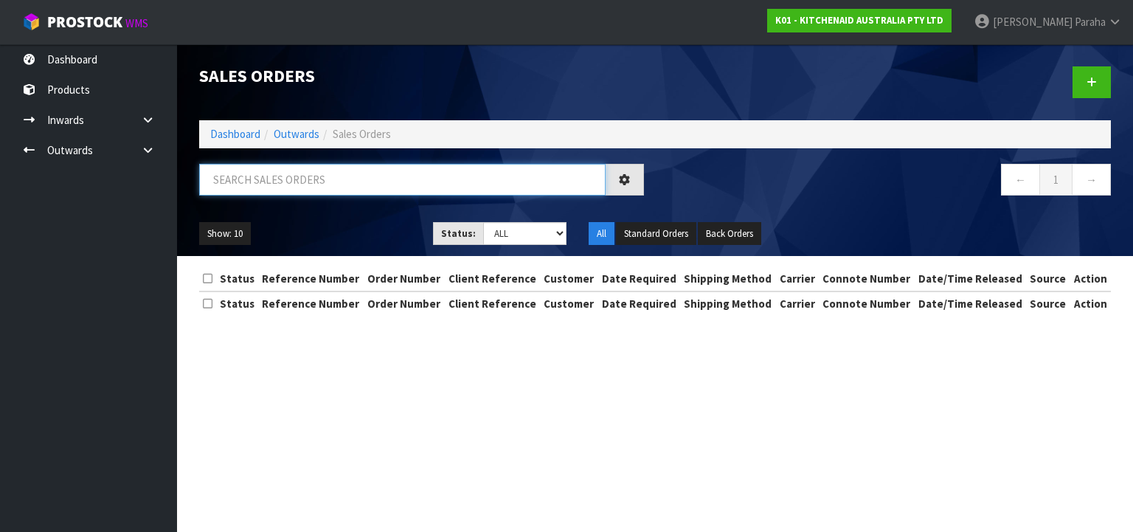
click at [409, 179] on input "text" at bounding box center [402, 180] width 406 height 32
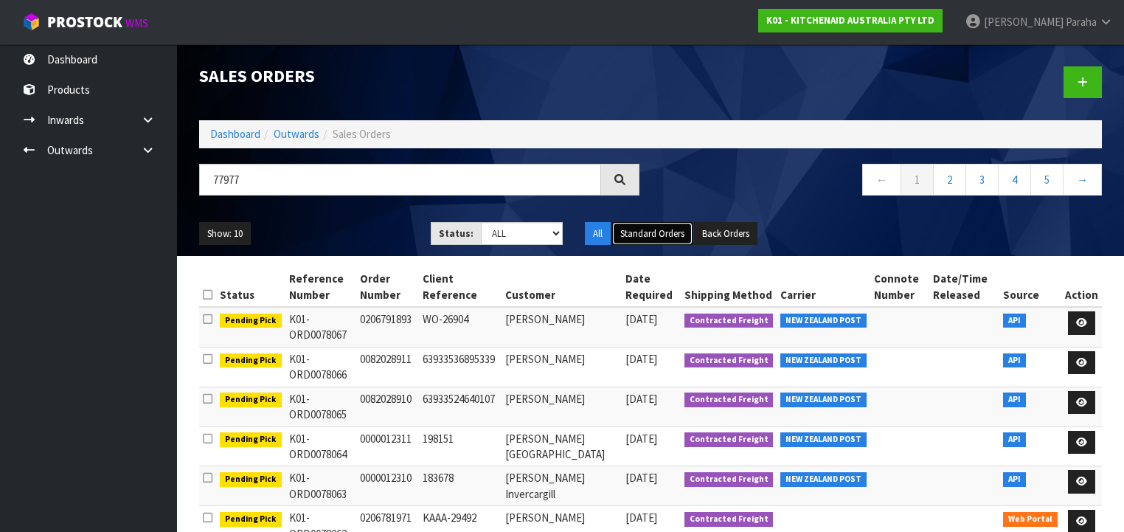
click at [658, 235] on button "Standard Orders" at bounding box center [652, 234] width 80 height 24
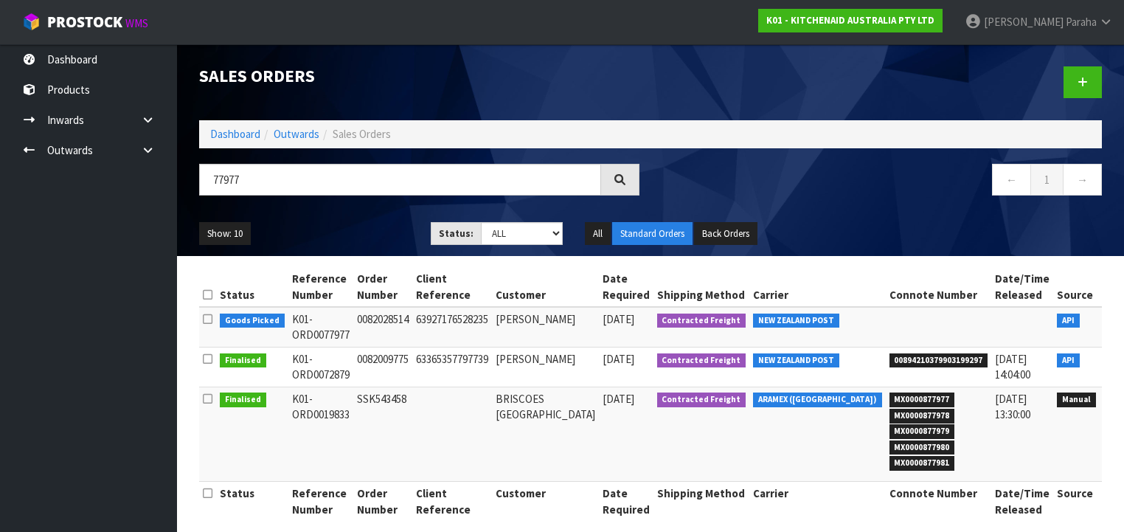
click at [1114, 325] on icon at bounding box center [1119, 323] width 11 height 10
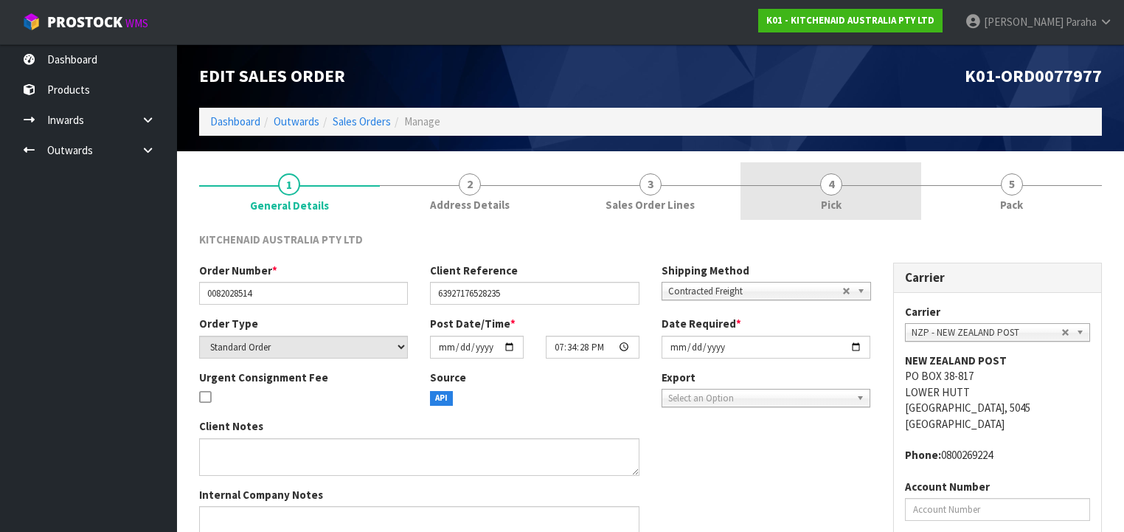
click at [835, 206] on span "Pick" at bounding box center [831, 204] width 21 height 15
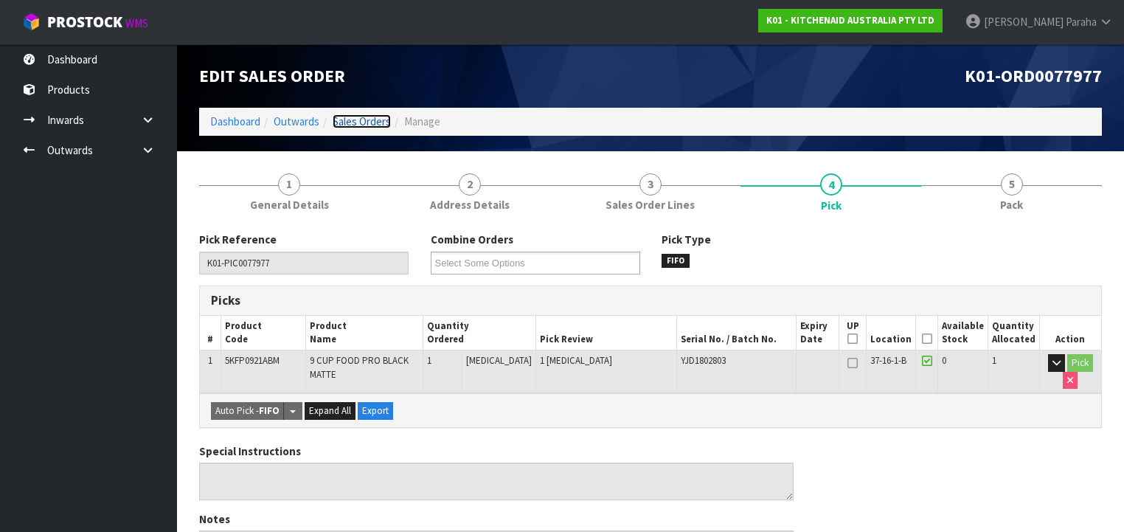
click at [347, 117] on link "Sales Orders" at bounding box center [362, 121] width 58 height 14
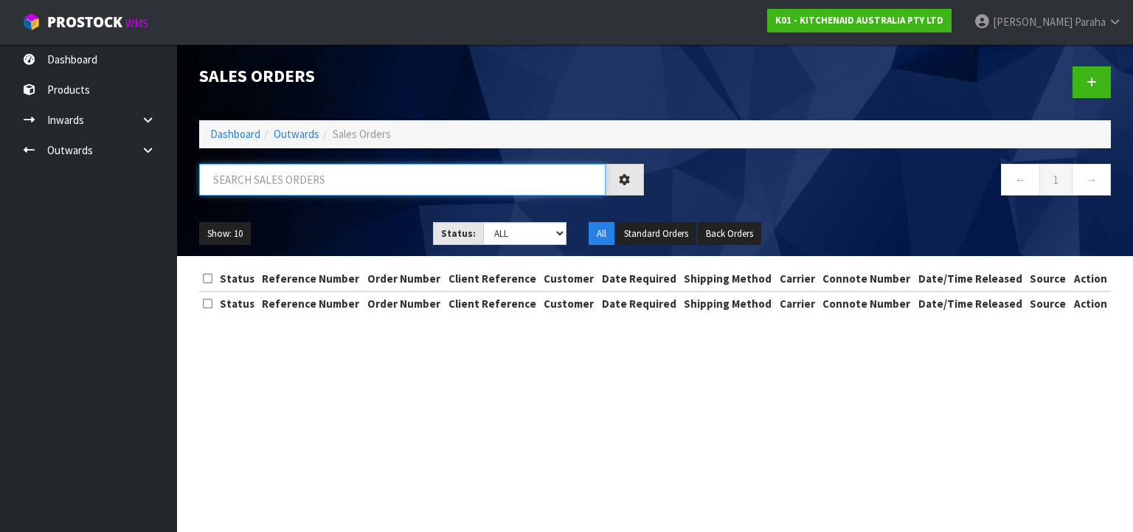
click at [340, 183] on input "text" at bounding box center [402, 180] width 406 height 32
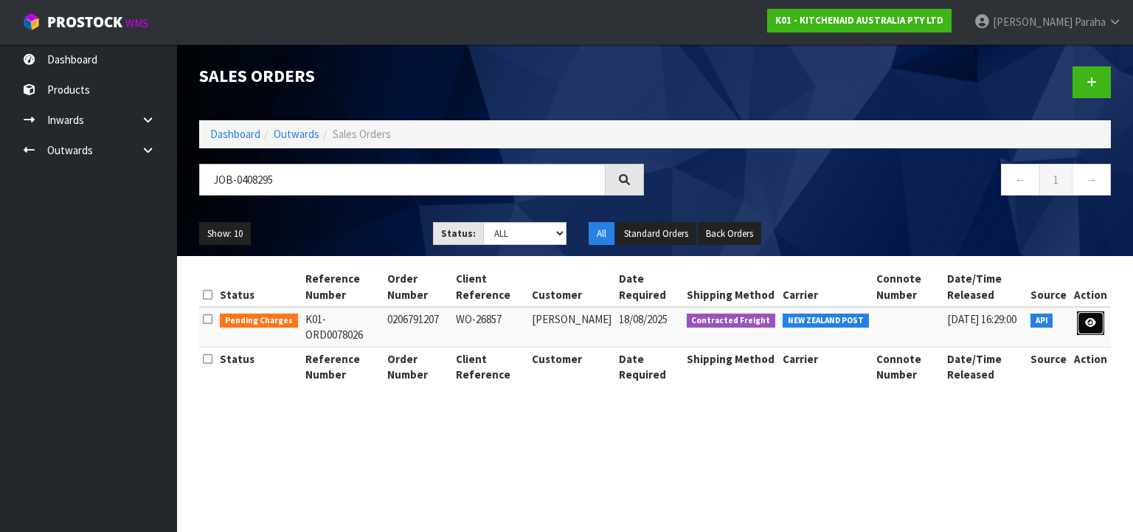
click at [1096, 324] on icon at bounding box center [1090, 323] width 11 height 10
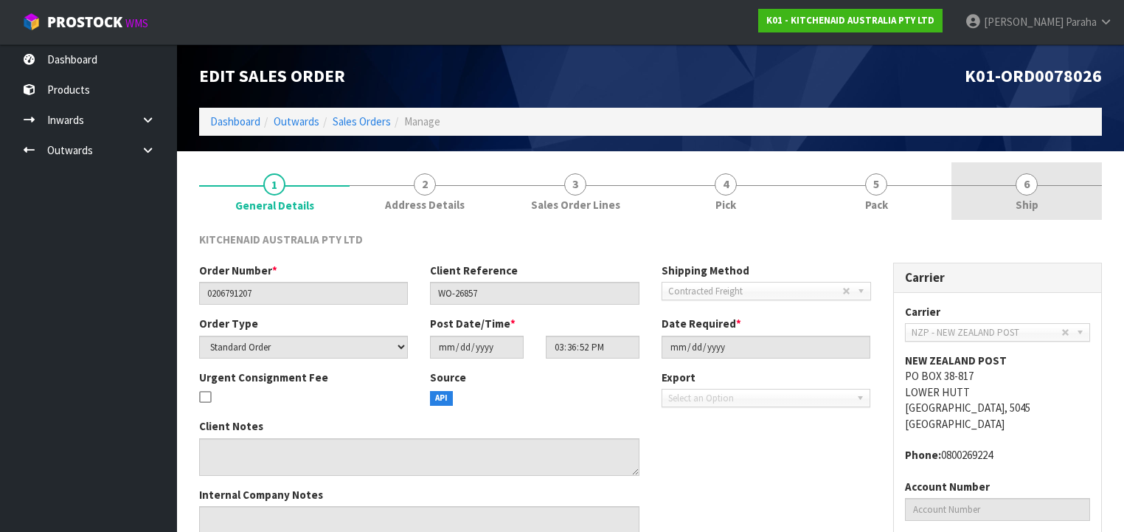
click at [1032, 192] on span "6" at bounding box center [1027, 184] width 22 height 22
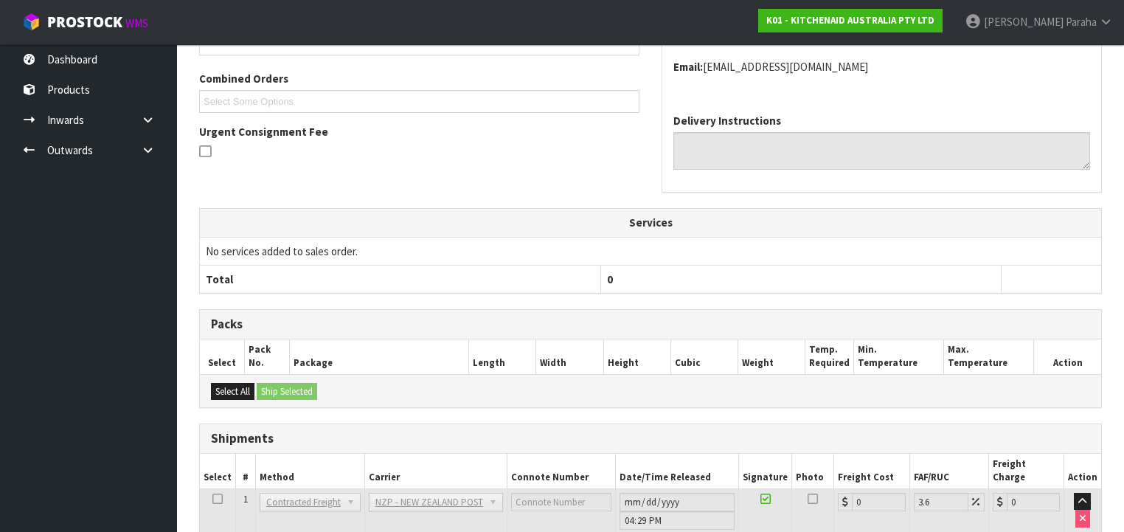
scroll to position [387, 0]
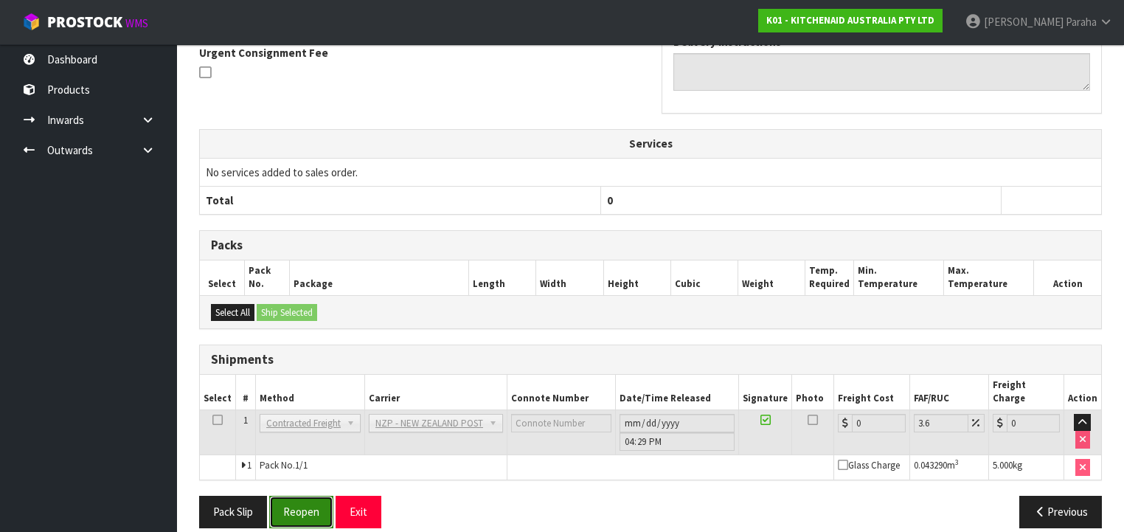
click at [302, 497] on button "Reopen" at bounding box center [301, 512] width 64 height 32
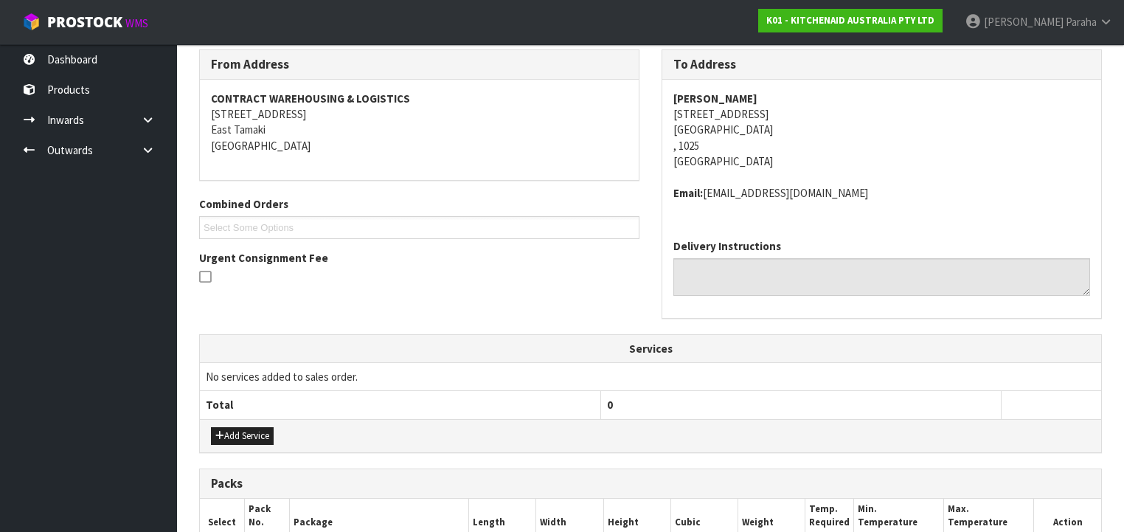
scroll to position [472, 0]
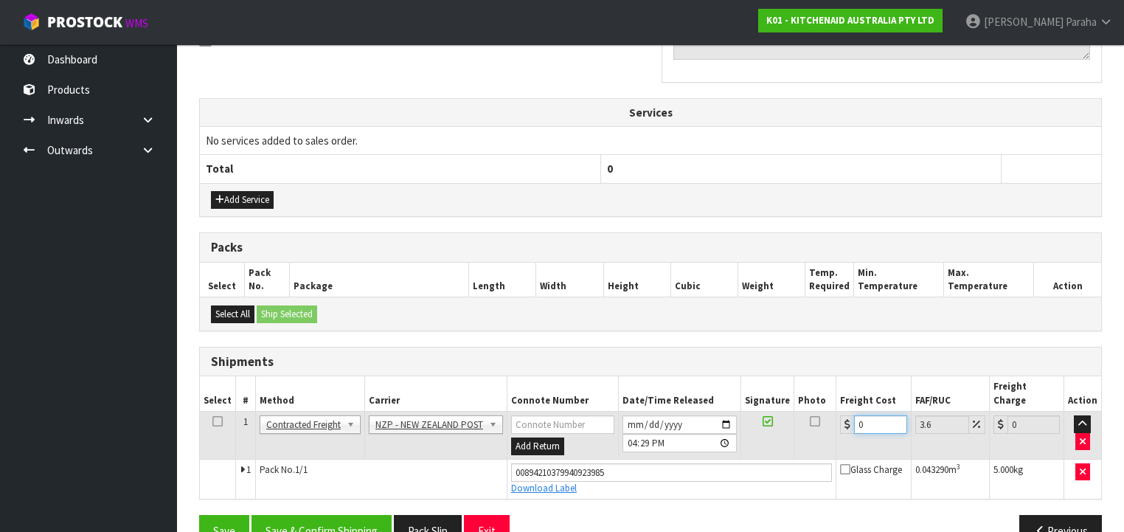
drag, startPoint x: 867, startPoint y: 409, endPoint x: 839, endPoint y: 411, distance: 28.1
click at [840, 415] on div "0" at bounding box center [873, 424] width 66 height 18
click at [305, 515] on button "Save & Confirm Shipping" at bounding box center [321, 531] width 140 height 32
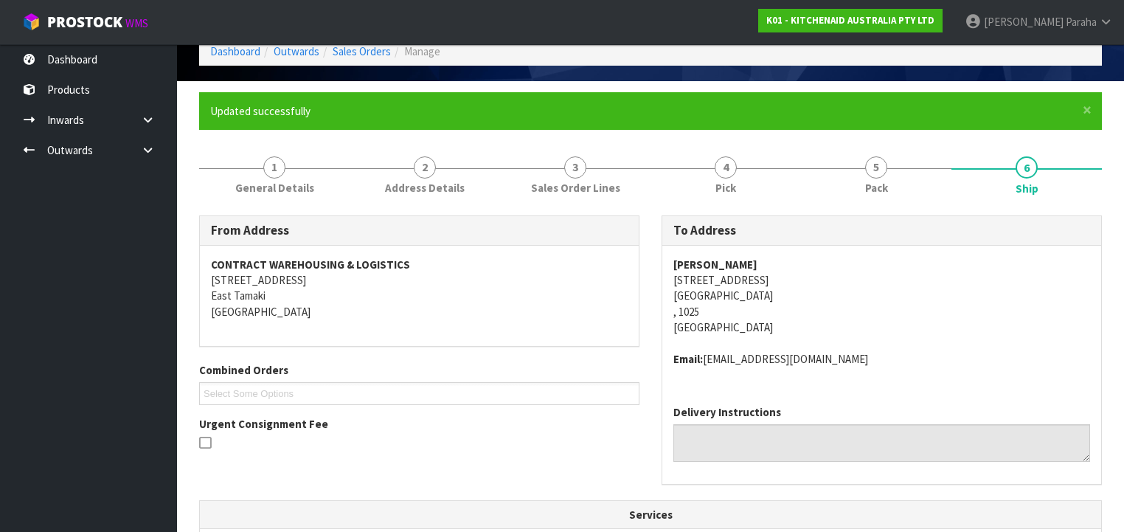
scroll to position [0, 0]
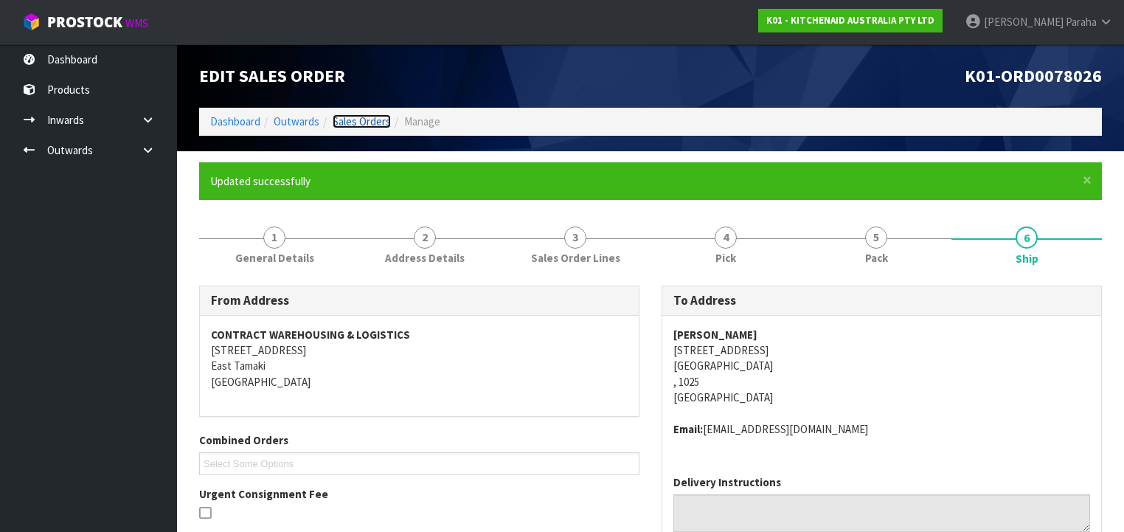
click at [369, 119] on link "Sales Orders" at bounding box center [362, 121] width 58 height 14
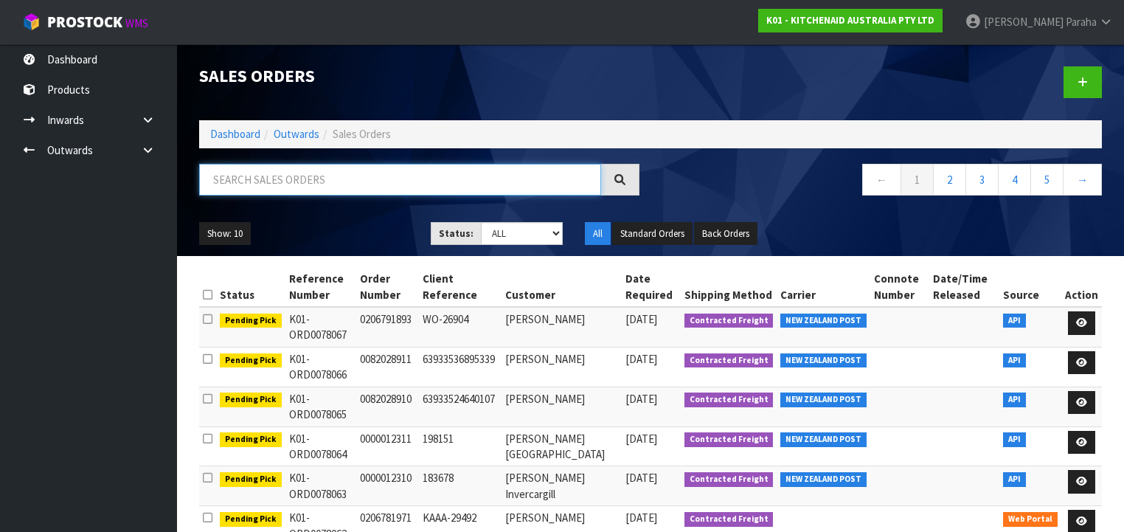
click at [279, 183] on input "text" at bounding box center [400, 180] width 402 height 32
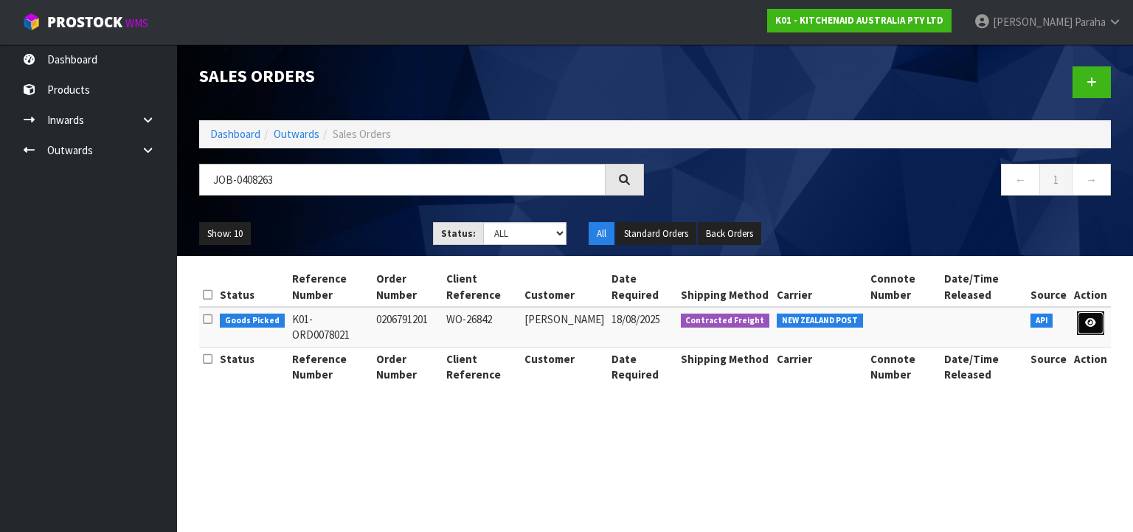
click at [1096, 328] on link at bounding box center [1090, 323] width 27 height 24
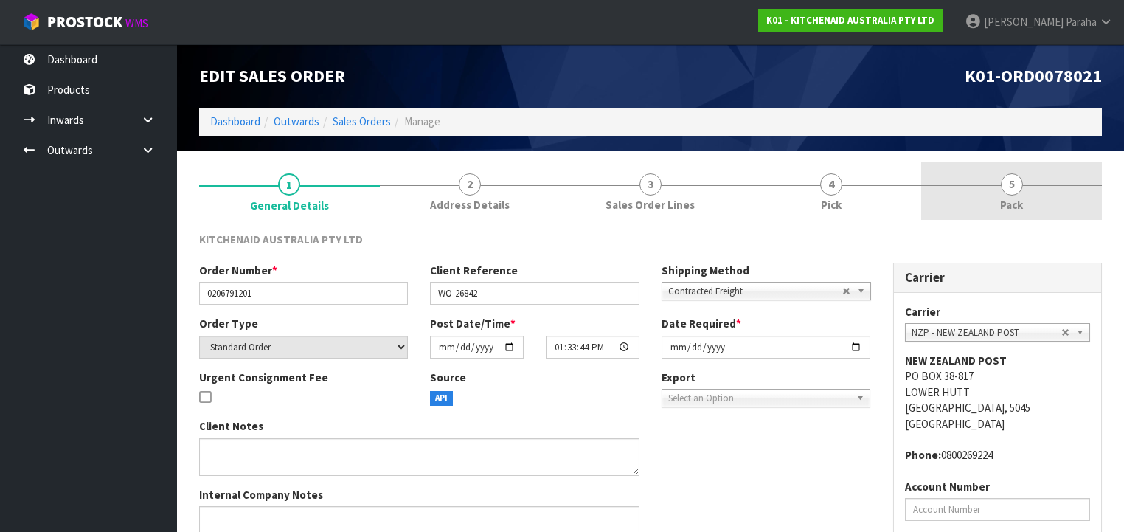
click at [1018, 193] on link "5 Pack" at bounding box center [1011, 191] width 181 height 58
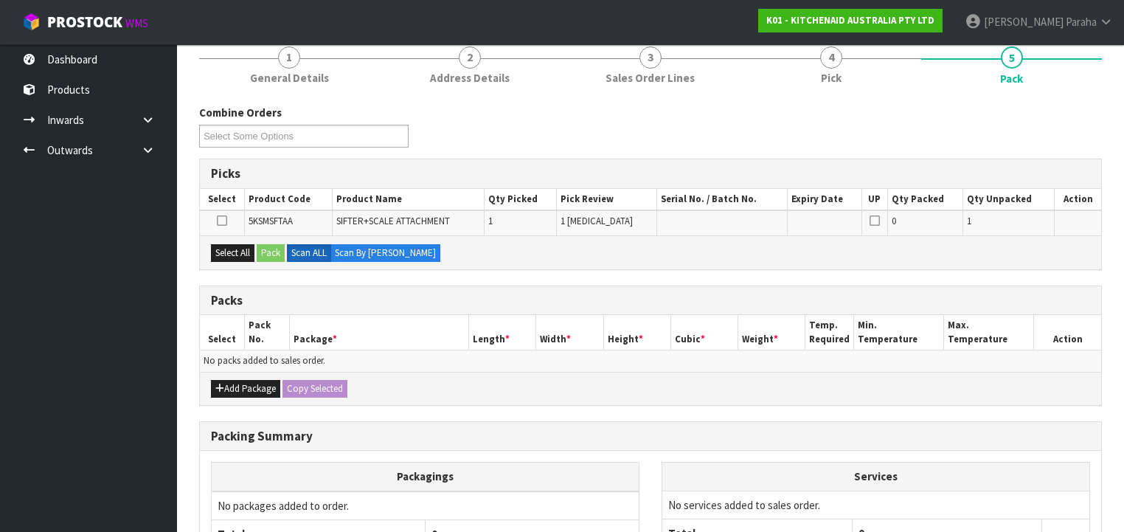
scroll to position [268, 0]
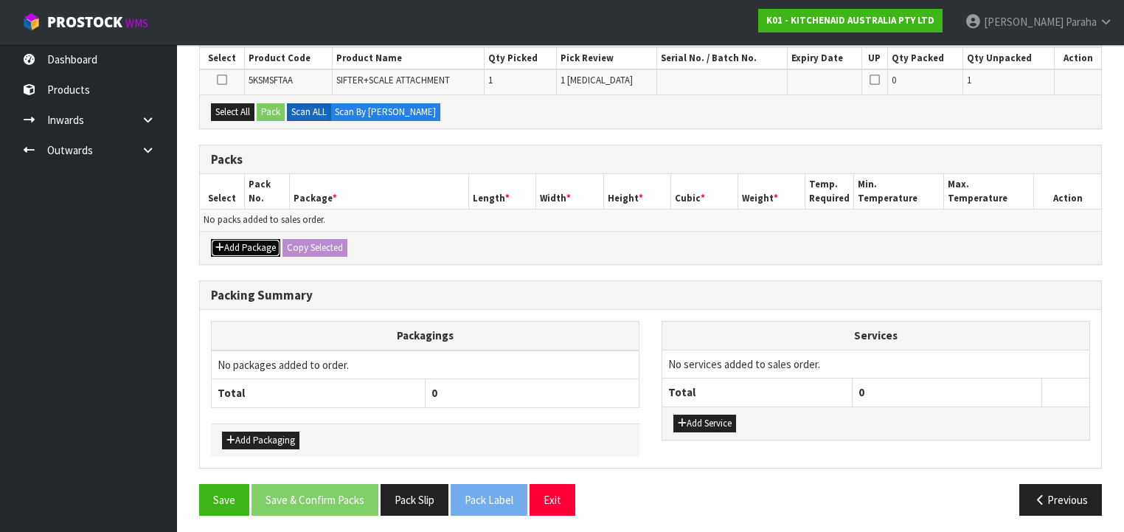
click at [252, 249] on button "Add Package" at bounding box center [245, 248] width 69 height 18
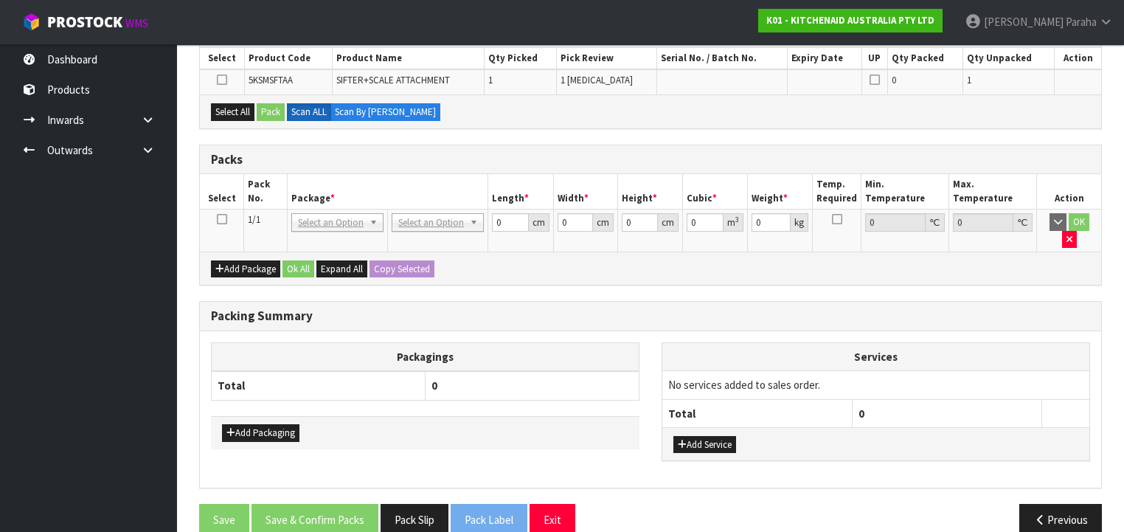
click at [221, 219] on icon at bounding box center [222, 219] width 10 height 1
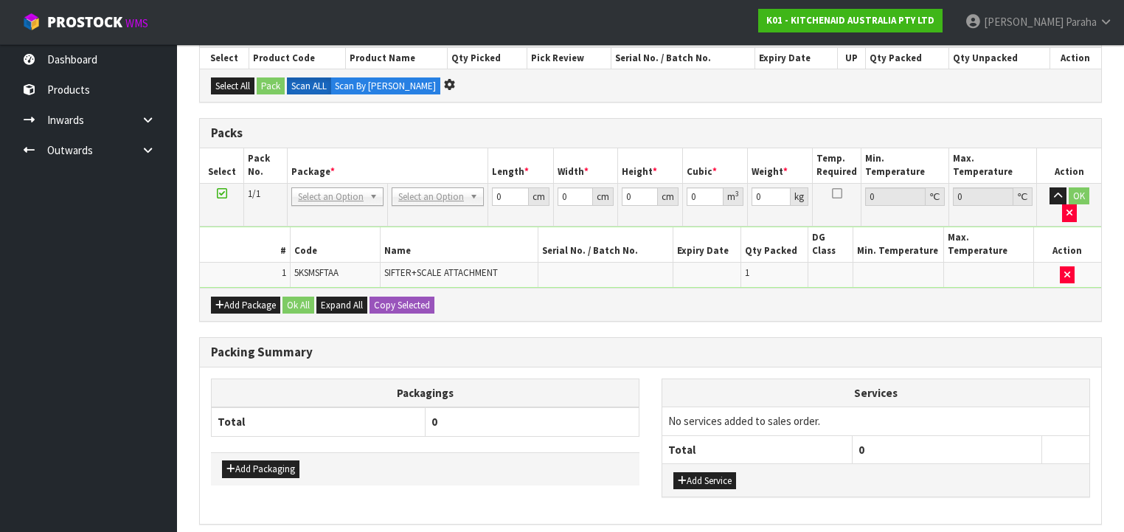
scroll to position [0, 0]
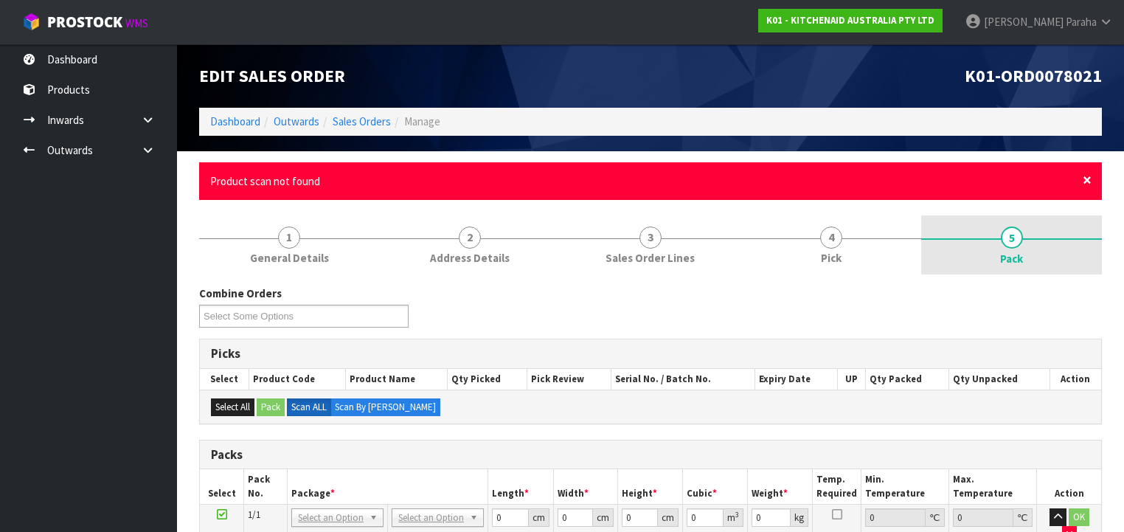
click at [1083, 179] on span "×" at bounding box center [1087, 180] width 9 height 21
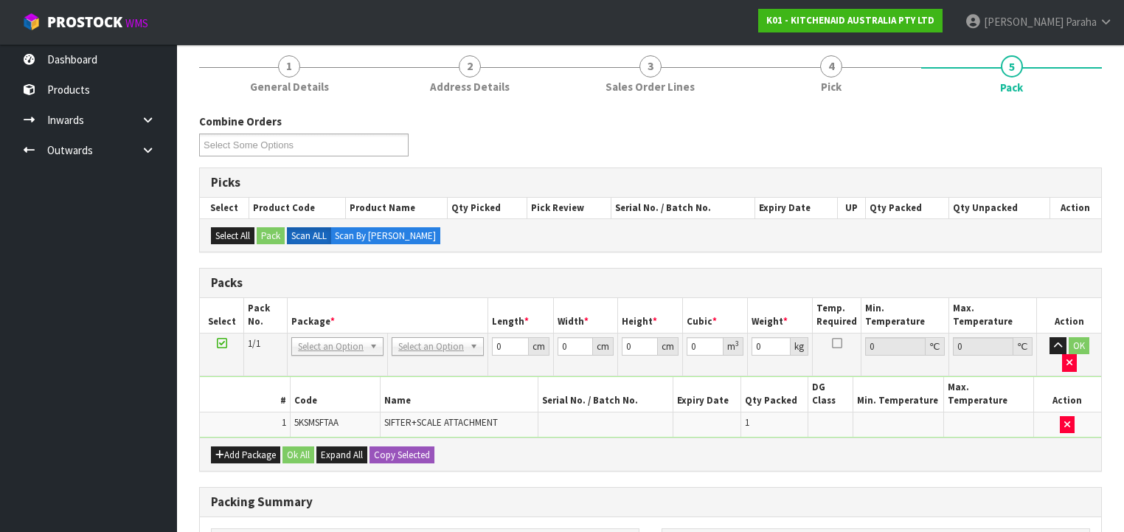
scroll to position [177, 0]
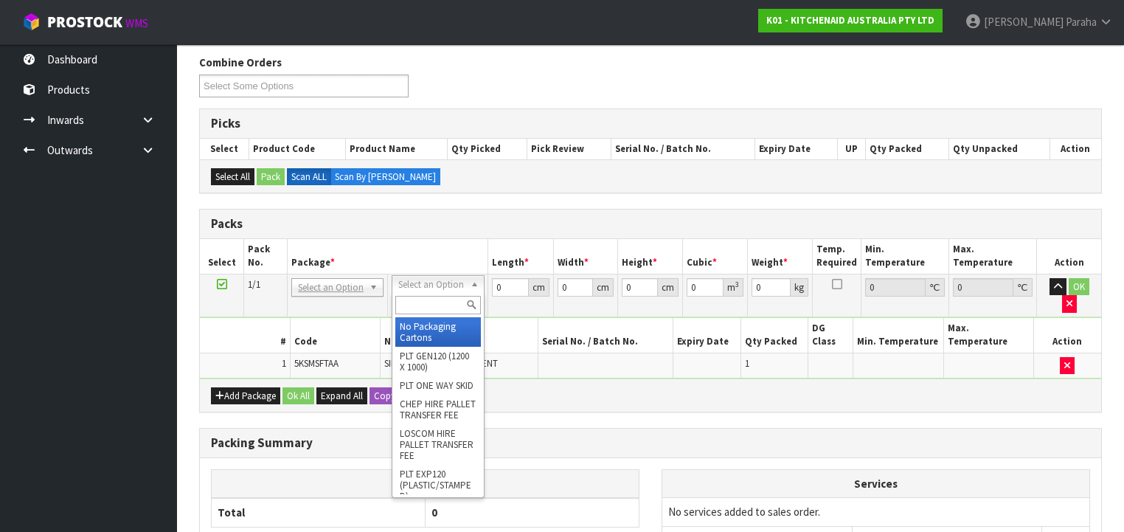
click at [436, 303] on input "text" at bounding box center [437, 305] width 85 height 18
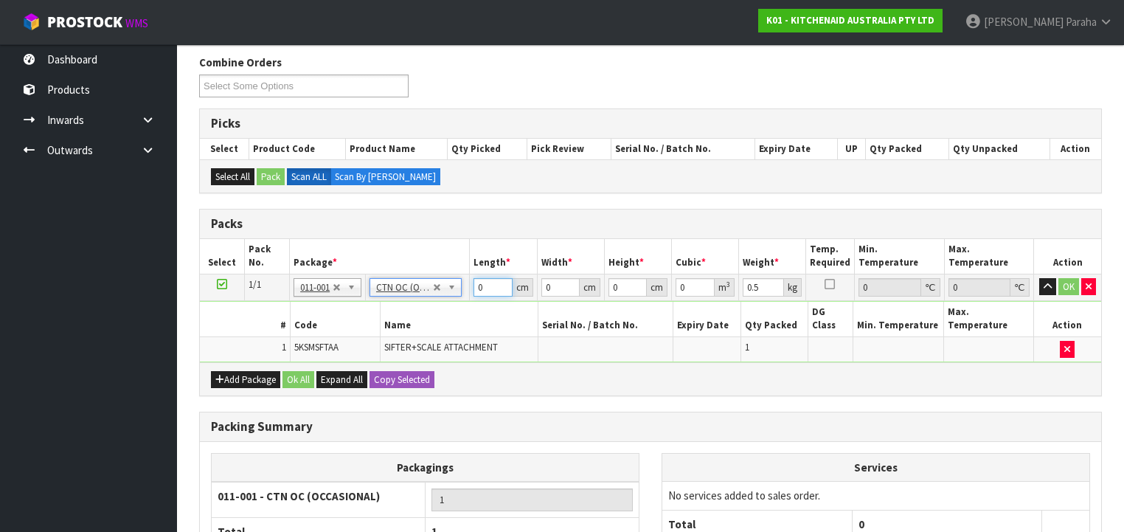
drag, startPoint x: 488, startPoint y: 288, endPoint x: 459, endPoint y: 294, distance: 29.4
click at [459, 294] on tr "1/1 NONE 007-001 007-002 007-004 007-009 007-013 007-014 007-015 007-017 007-01…" at bounding box center [650, 287] width 901 height 27
click at [1039, 278] on button "button" at bounding box center [1047, 287] width 17 height 18
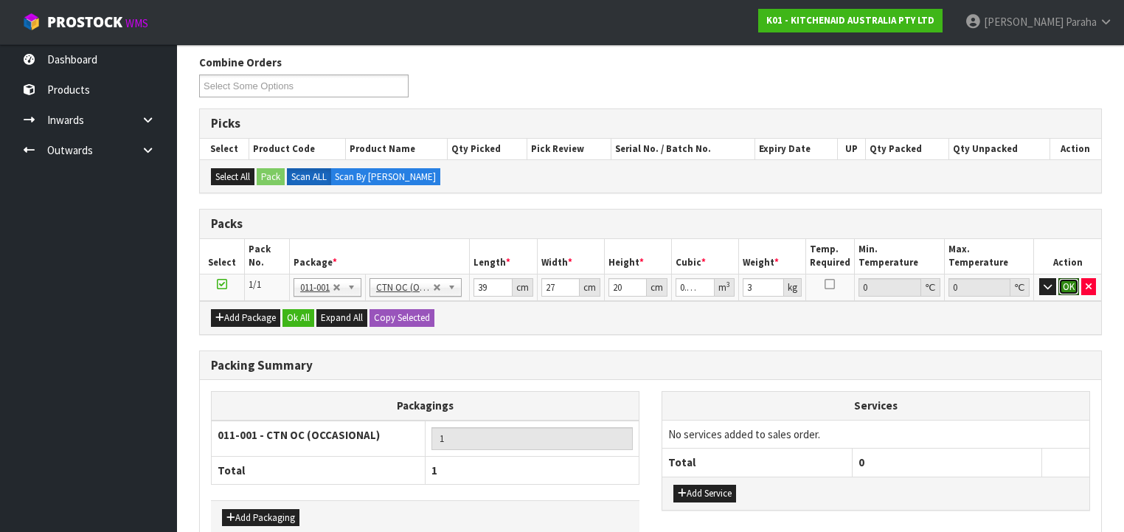
click button "OK" at bounding box center [1068, 287] width 21 height 18
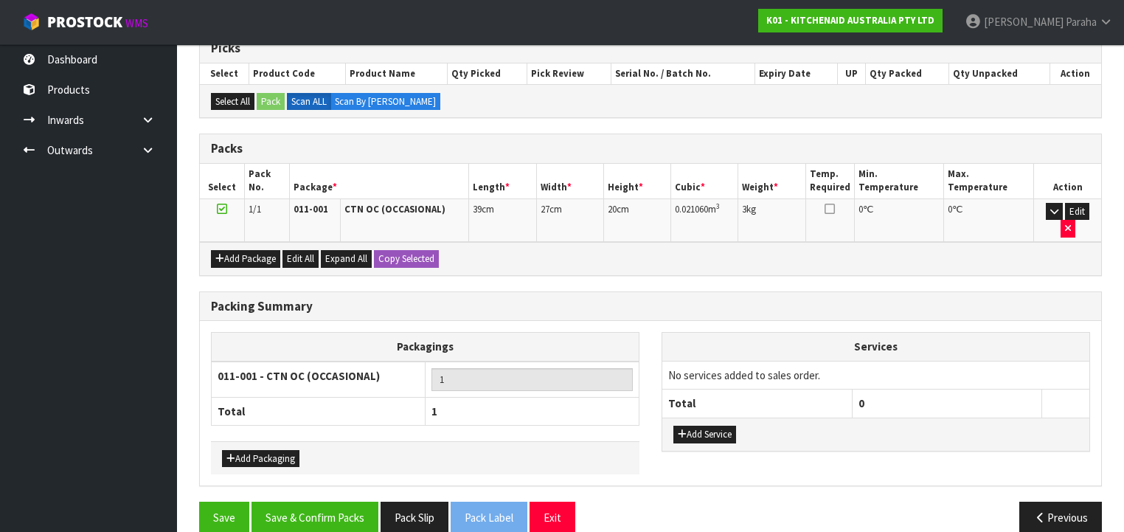
scroll to position [253, 0]
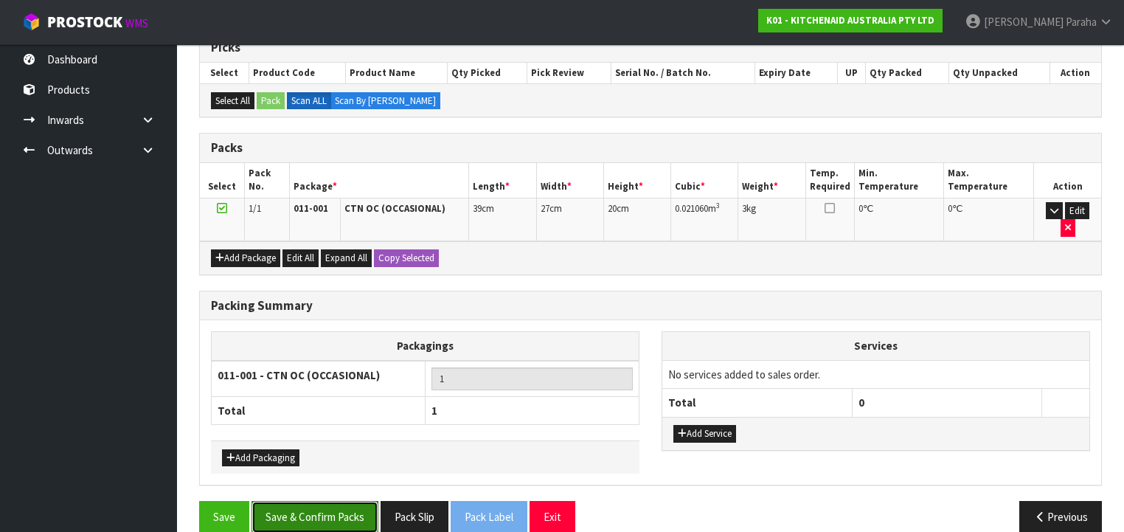
click at [324, 501] on button "Save & Confirm Packs" at bounding box center [314, 517] width 127 height 32
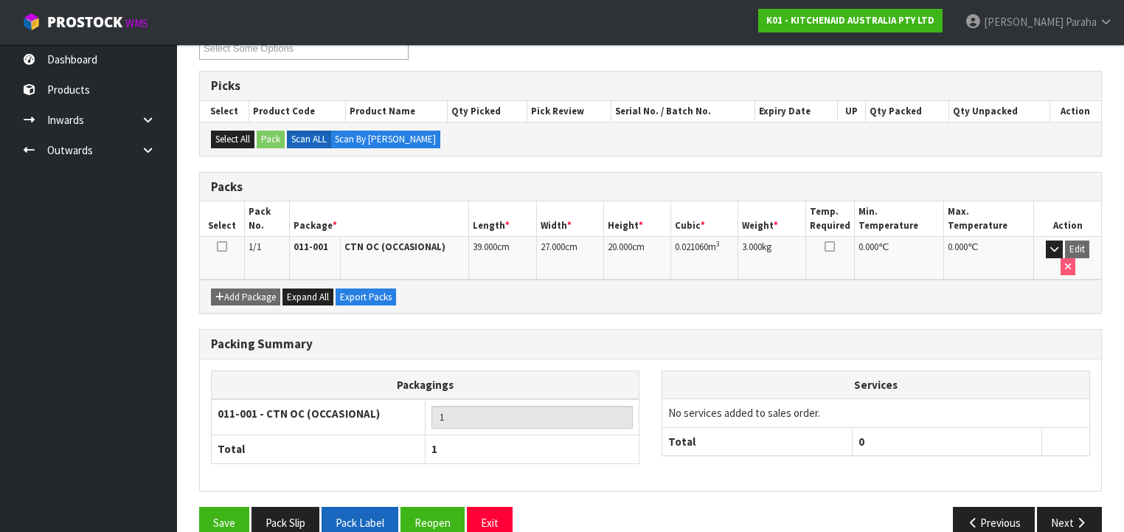
scroll to position [274, 0]
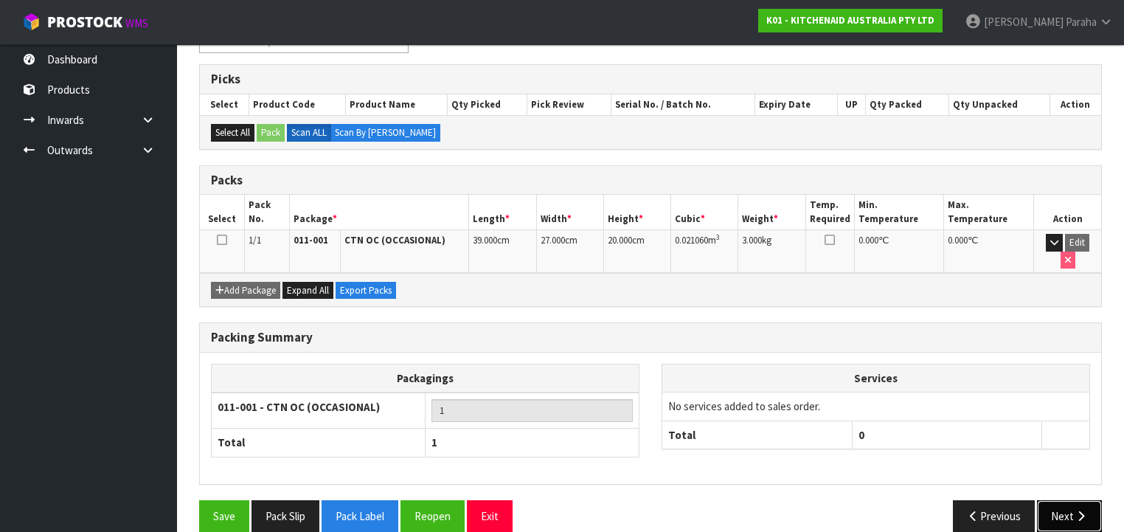
click at [1077, 500] on button "Next" at bounding box center [1069, 516] width 65 height 32
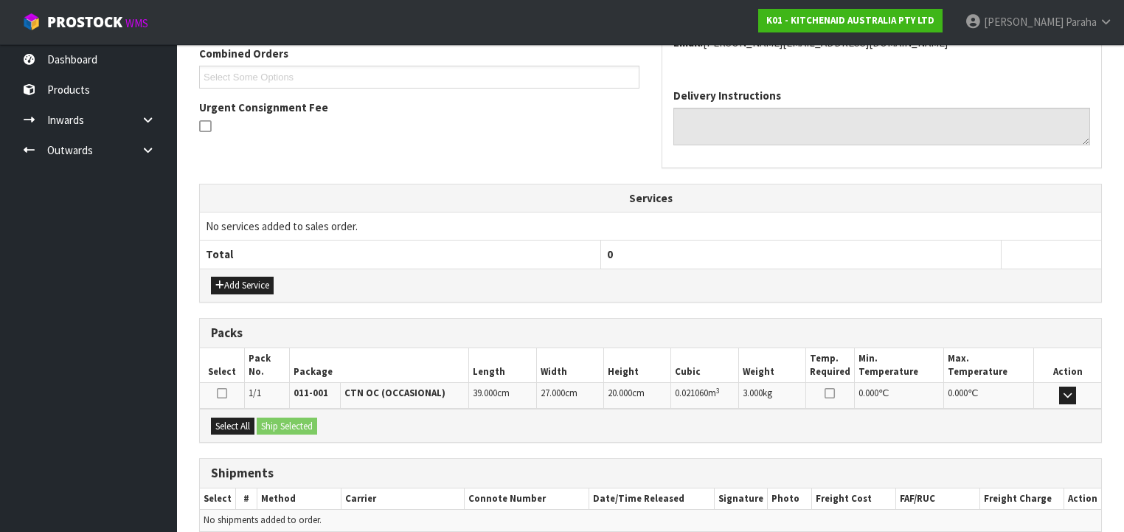
scroll to position [451, 0]
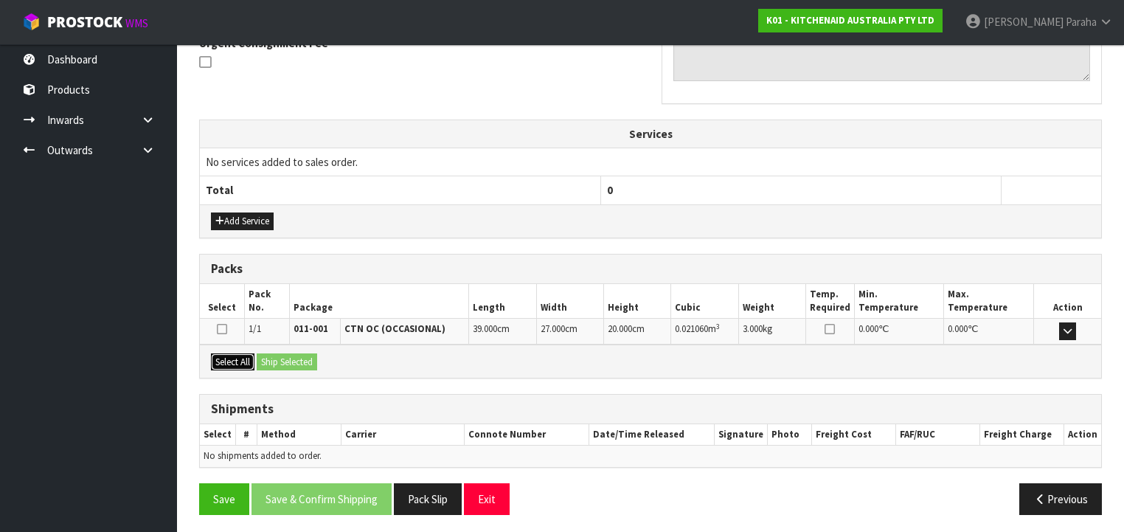
click at [229, 353] on button "Select All" at bounding box center [233, 362] width 44 height 18
click at [281, 356] on button "Ship Selected" at bounding box center [287, 362] width 60 height 18
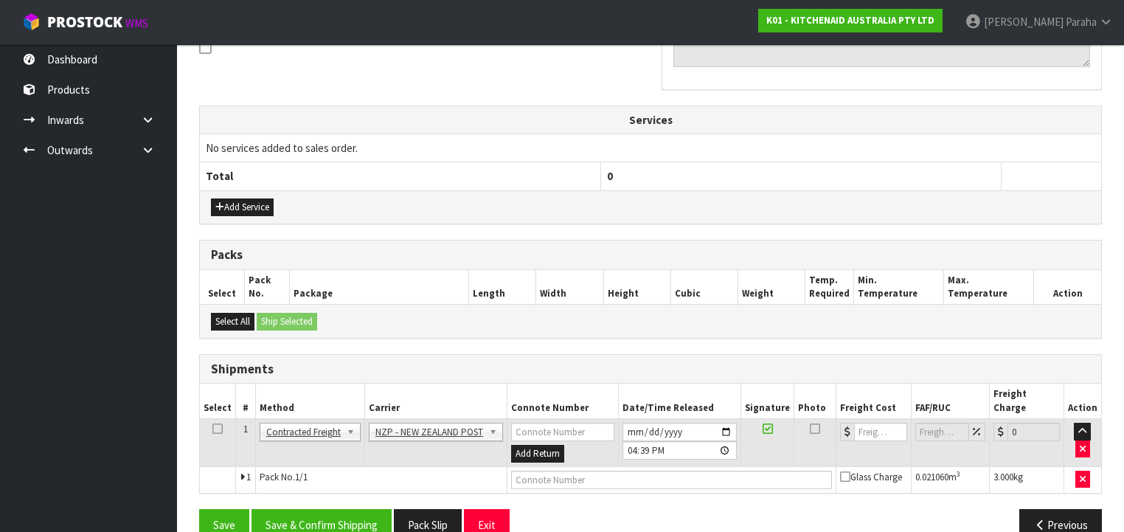
scroll to position [477, 0]
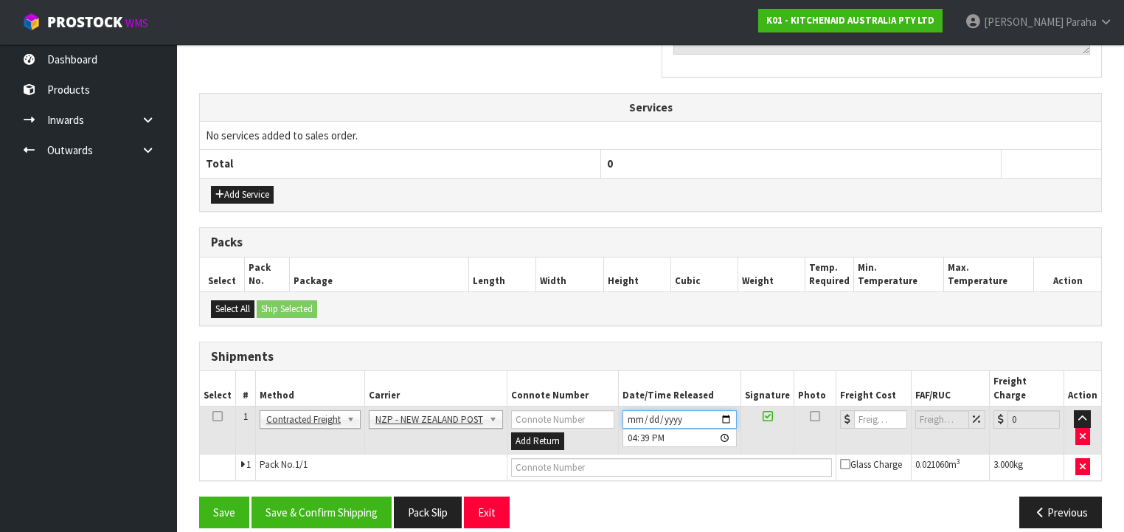
click at [731, 410] on input "[DATE]" at bounding box center [679, 419] width 114 height 18
click at [348, 496] on button "Save & Confirm Shipping" at bounding box center [321, 512] width 140 height 32
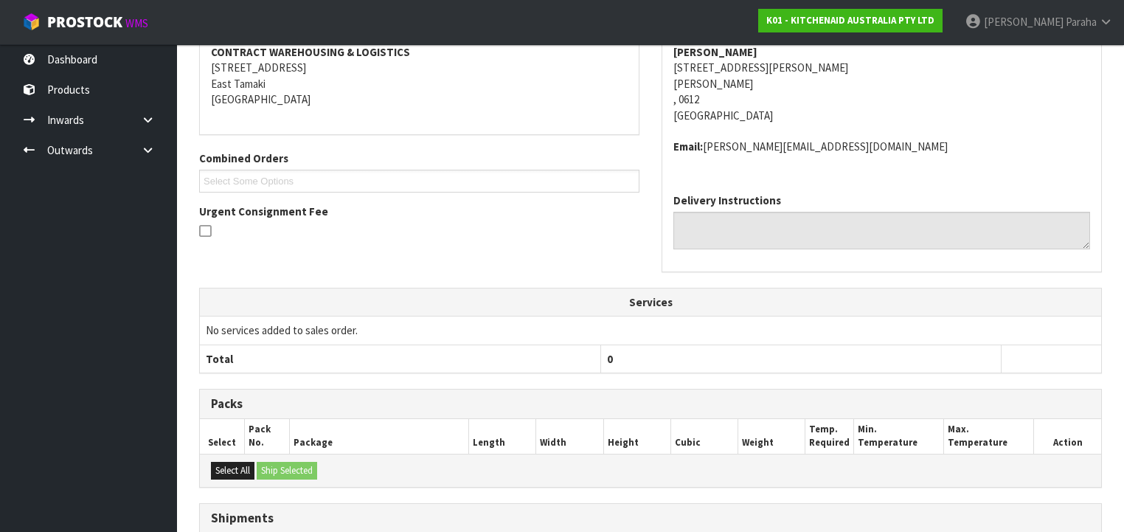
scroll to position [457, 0]
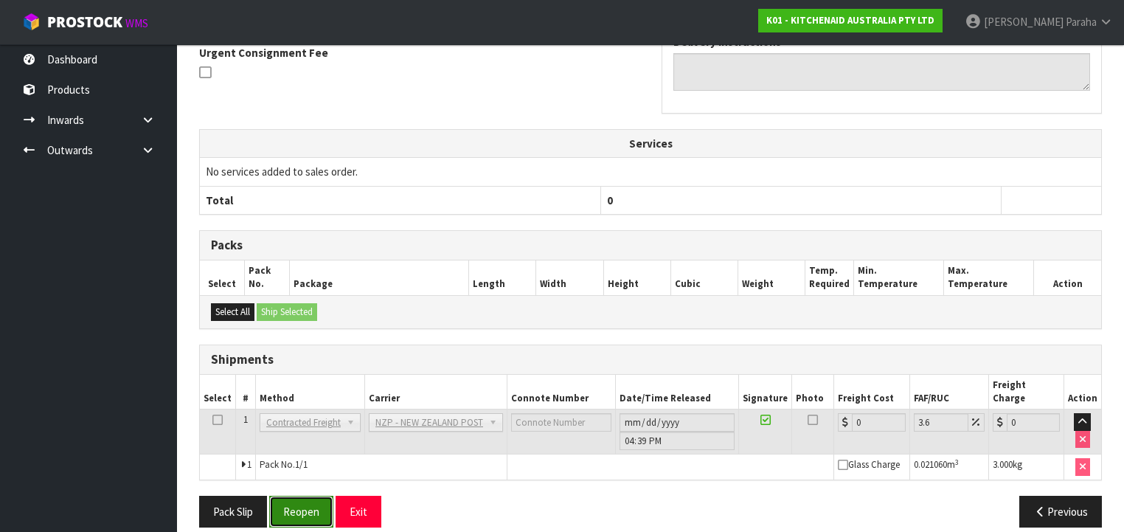
click at [313, 501] on button "Reopen" at bounding box center [301, 512] width 64 height 32
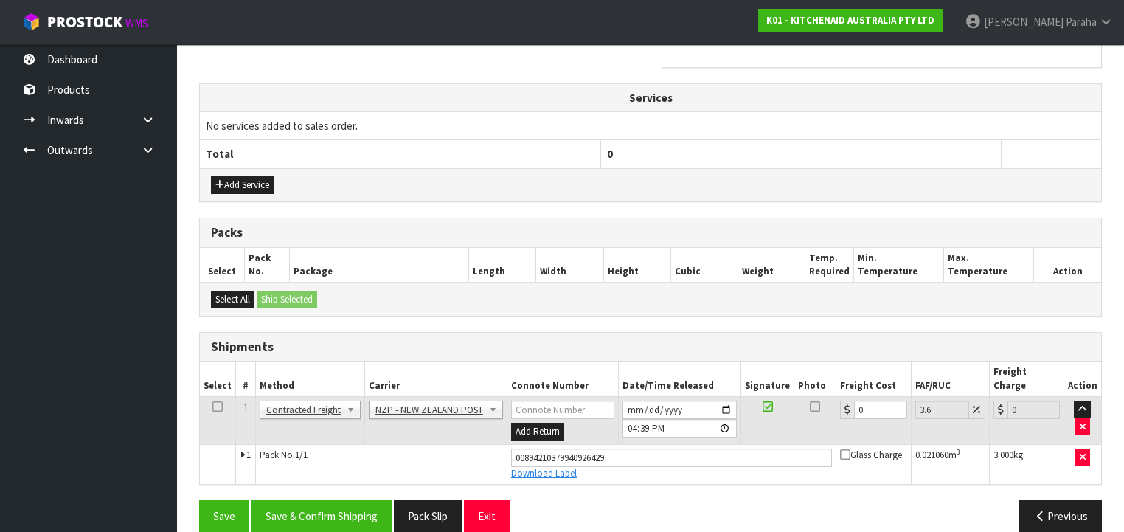
scroll to position [490, 0]
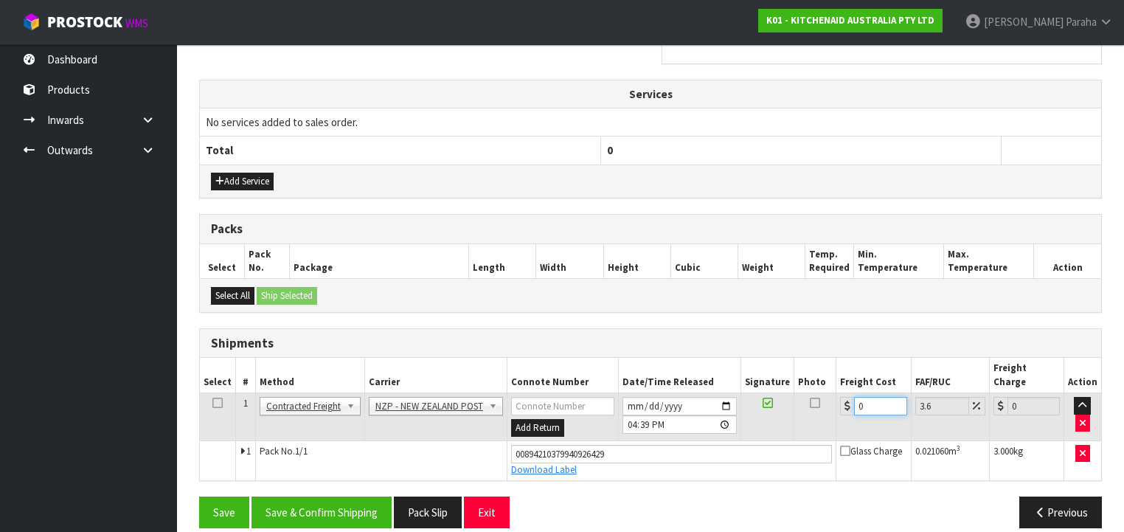
drag, startPoint x: 873, startPoint y: 387, endPoint x: 838, endPoint y: 386, distance: 35.4
click at [840, 397] on div "0" at bounding box center [873, 406] width 66 height 18
click at [346, 496] on button "Save & Confirm Shipping" at bounding box center [321, 512] width 140 height 32
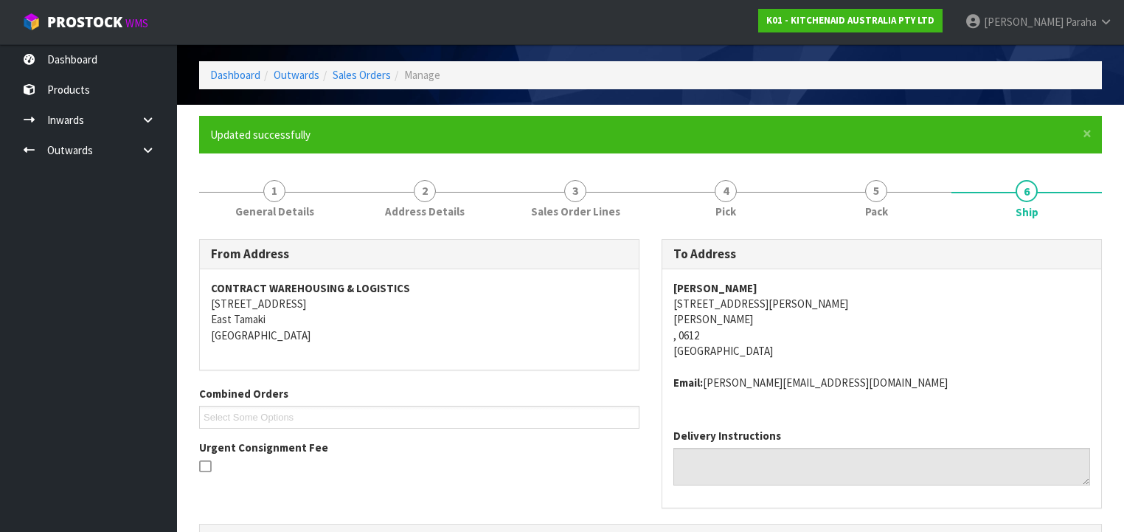
scroll to position [0, 0]
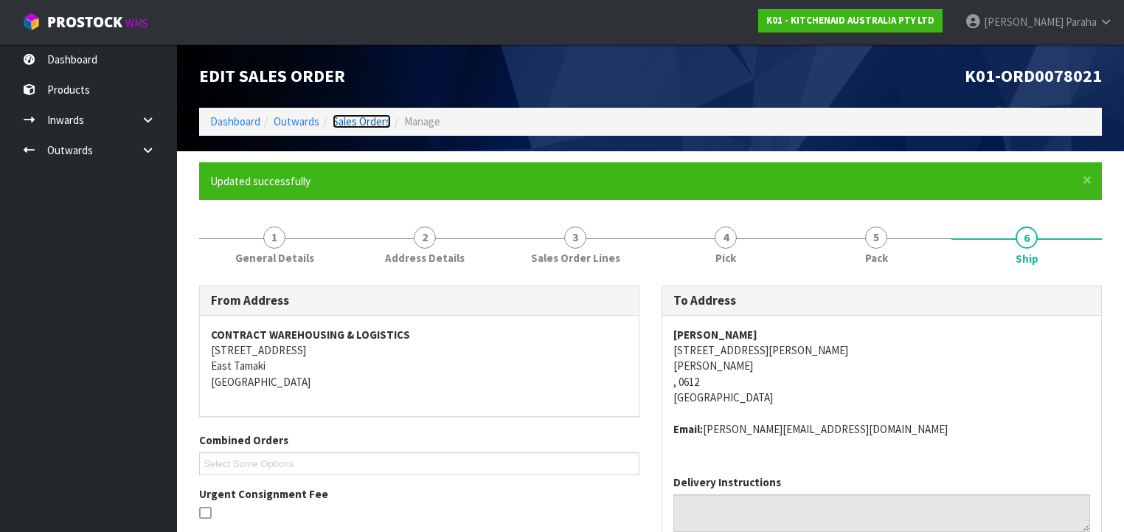
click at [345, 122] on link "Sales Orders" at bounding box center [362, 121] width 58 height 14
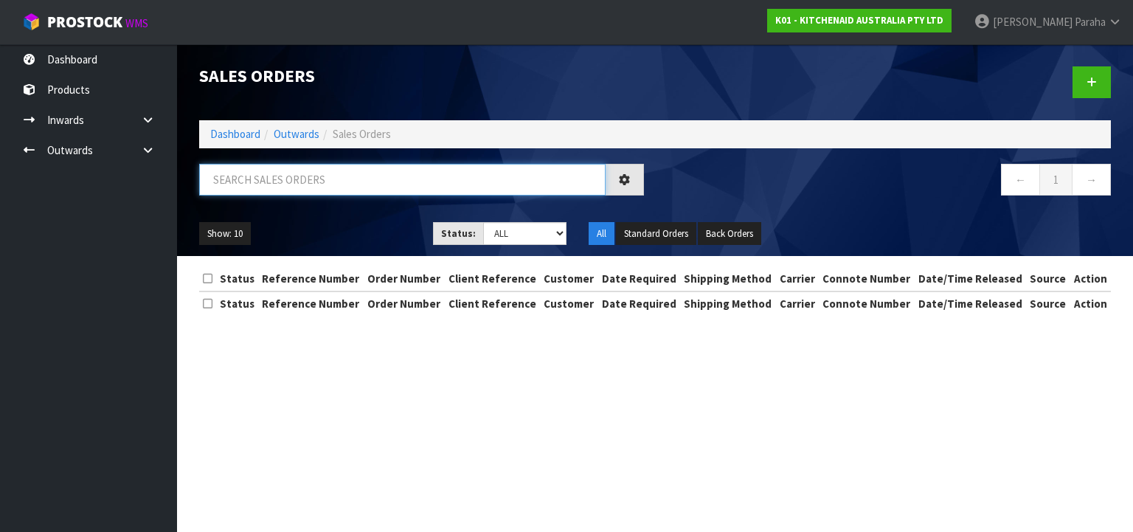
click at [366, 174] on input "text" at bounding box center [402, 180] width 406 height 32
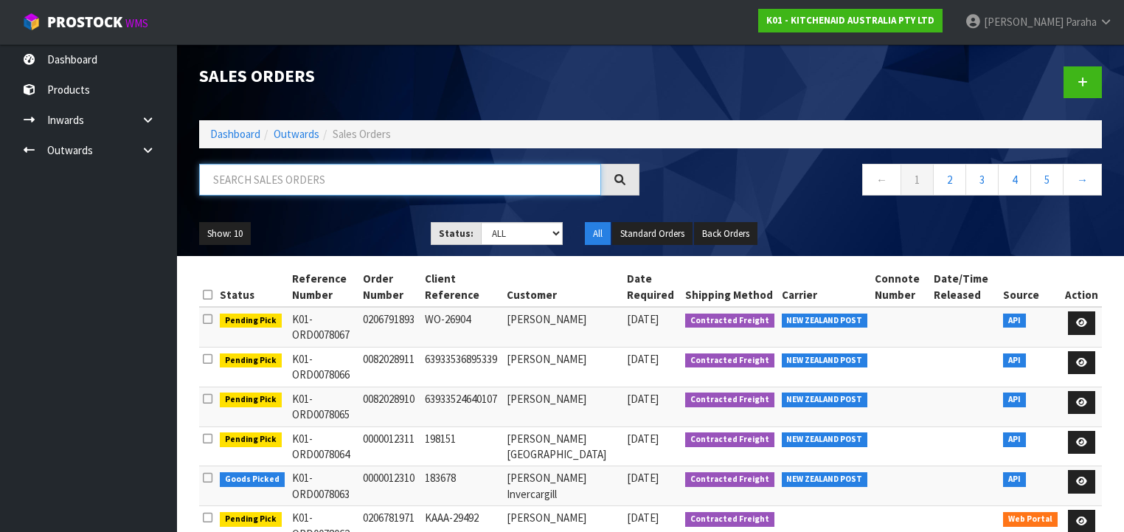
click at [366, 174] on input "text" at bounding box center [400, 180] width 402 height 32
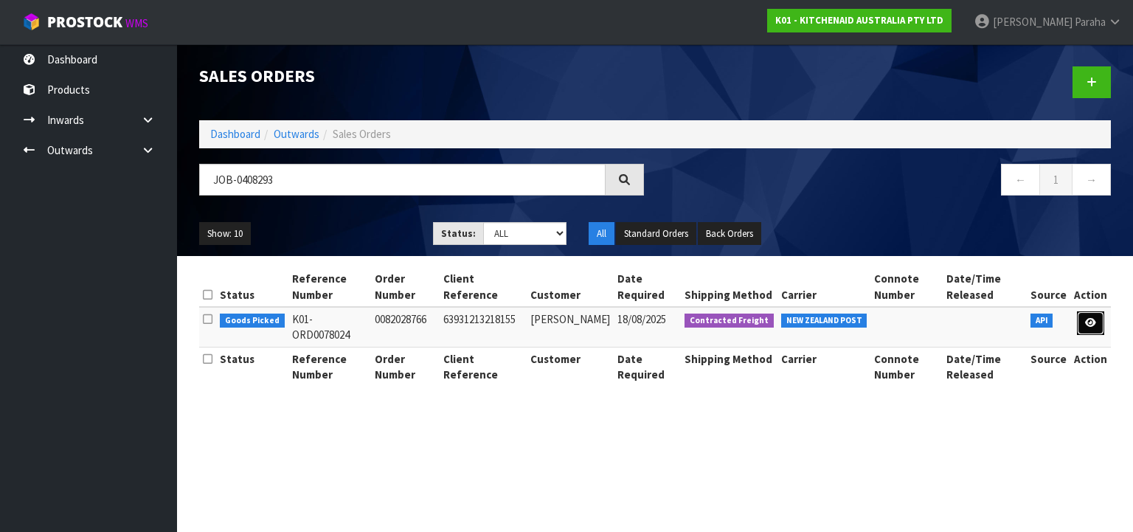
click at [1094, 325] on icon at bounding box center [1090, 323] width 11 height 10
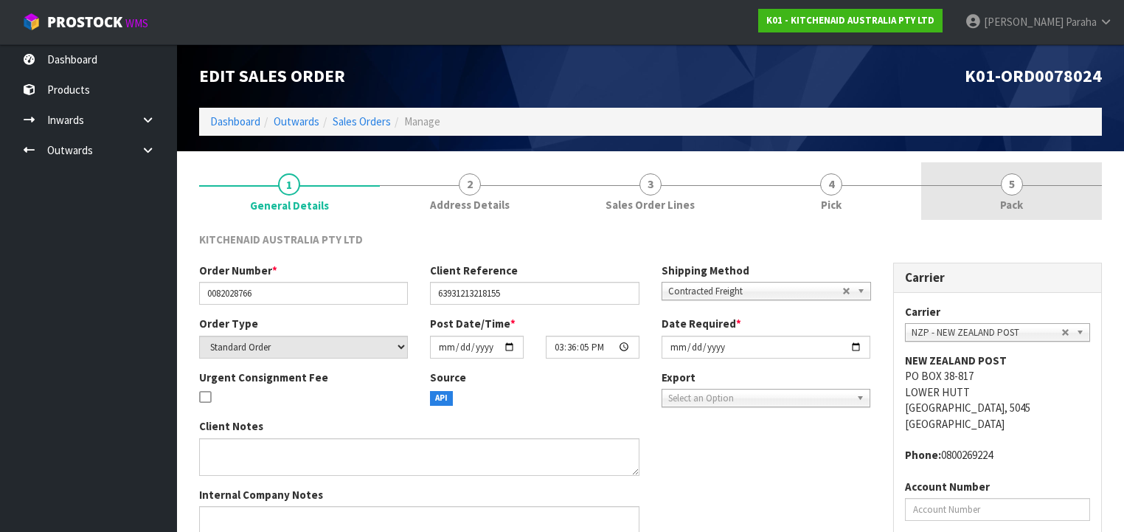
click at [1013, 190] on span "5" at bounding box center [1012, 184] width 22 height 22
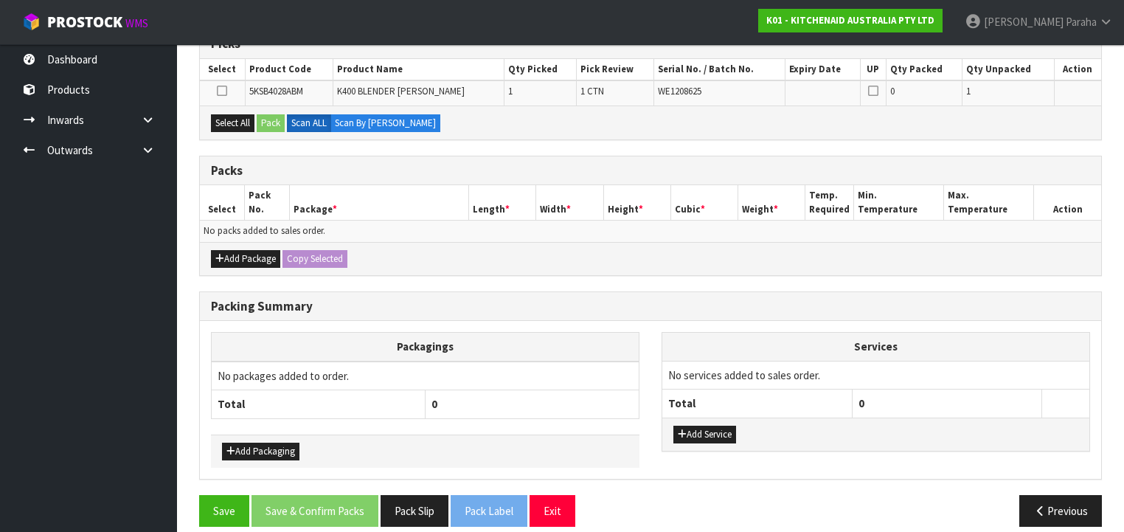
scroll to position [268, 0]
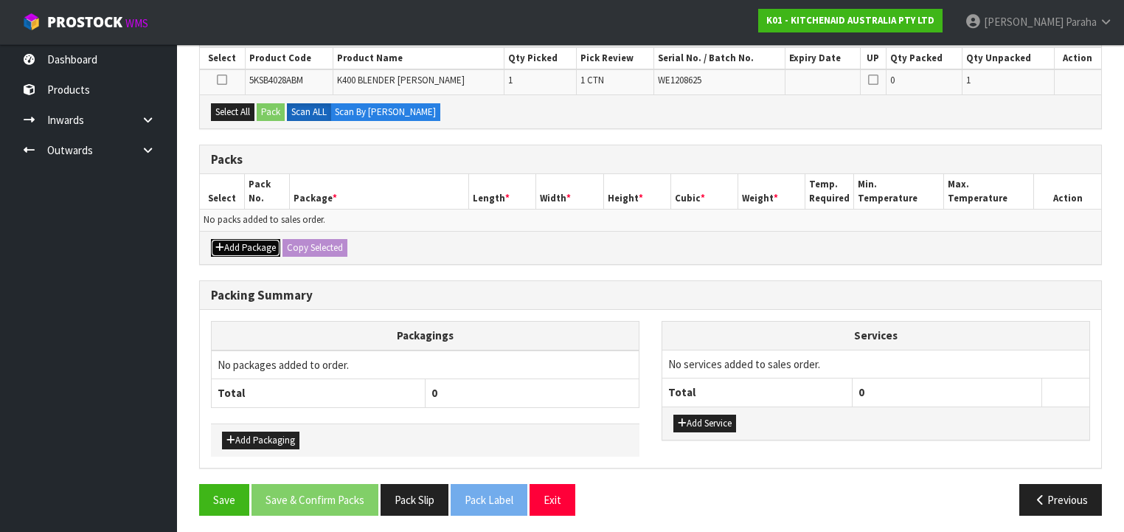
click at [251, 248] on button "Add Package" at bounding box center [245, 248] width 69 height 18
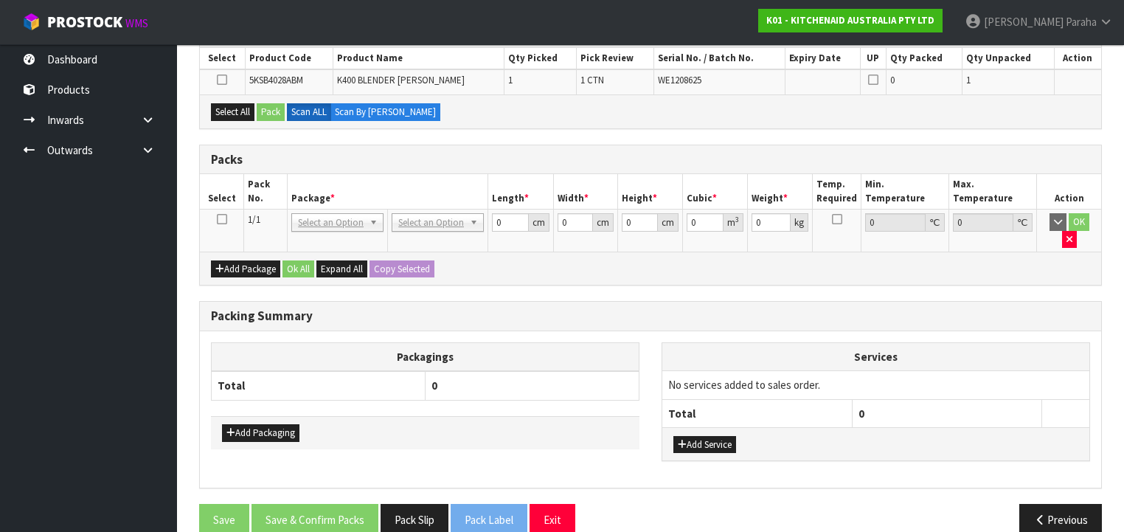
click at [223, 219] on icon at bounding box center [222, 219] width 10 height 1
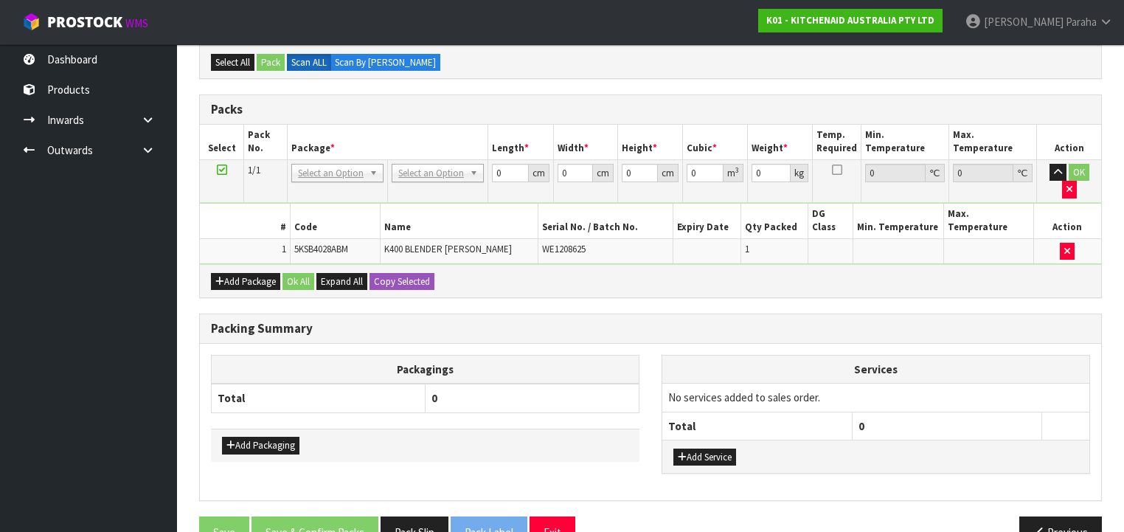
scroll to position [294, 0]
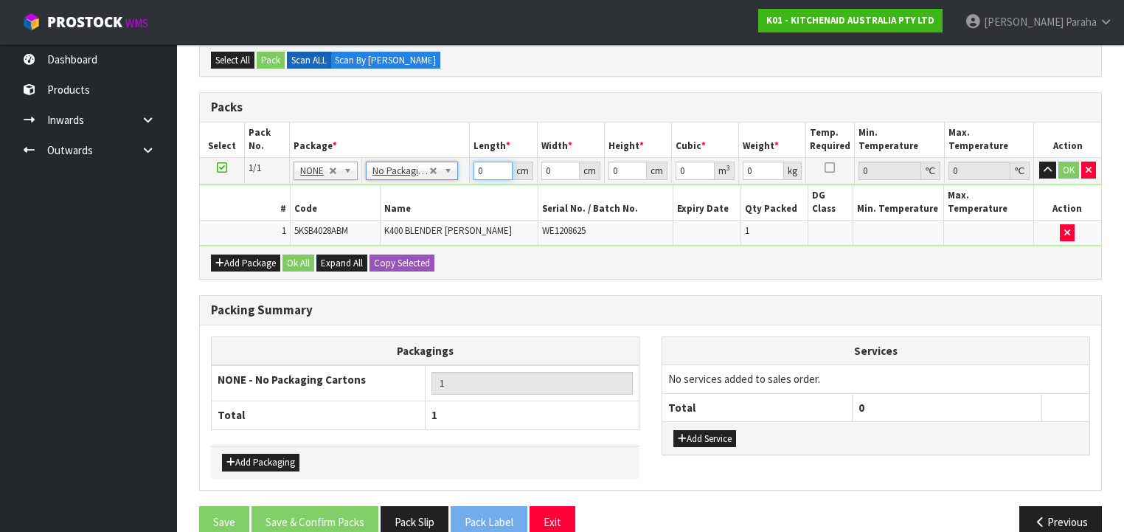
drag, startPoint x: 484, startPoint y: 171, endPoint x: 473, endPoint y: 170, distance: 10.4
click at [473, 170] on input "0" at bounding box center [492, 171] width 38 height 18
click at [615, 169] on input "29" at bounding box center [627, 171] width 38 height 18
drag, startPoint x: 622, startPoint y: 168, endPoint x: 612, endPoint y: 171, distance: 10.0
click at [612, 171] on input "29" at bounding box center [627, 171] width 38 height 18
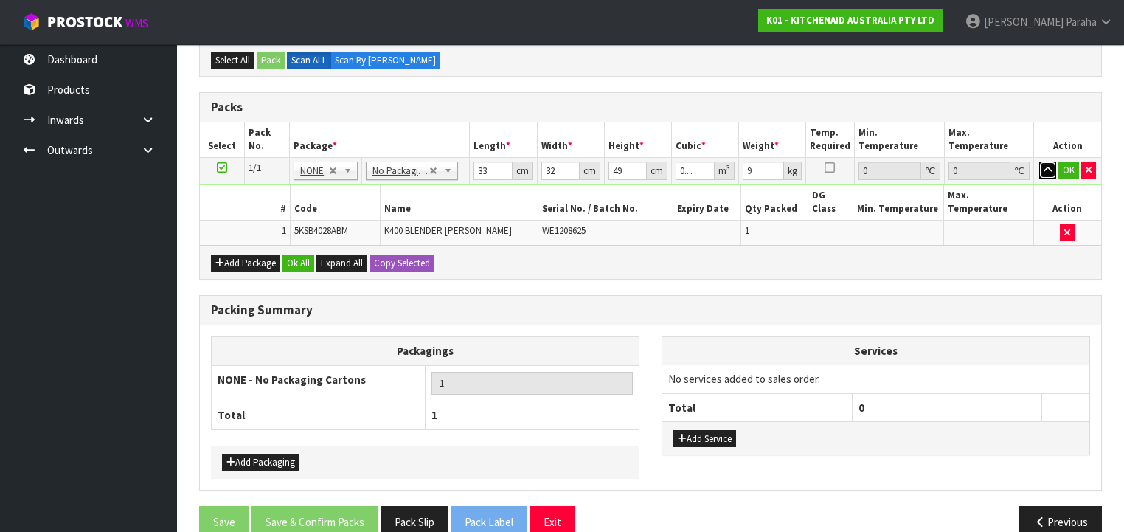
click at [1039, 162] on button "button" at bounding box center [1047, 171] width 17 height 18
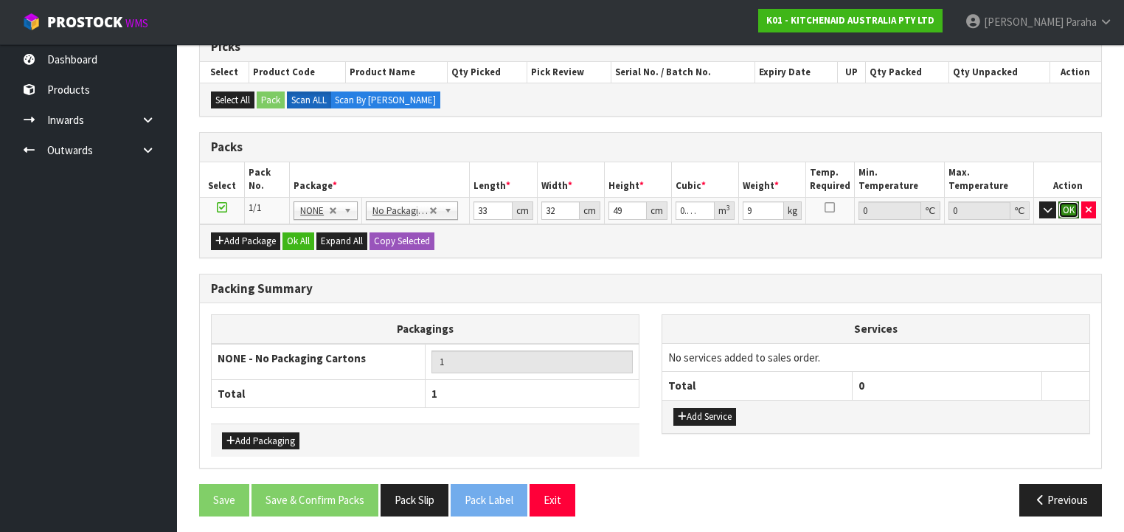
click button "OK" at bounding box center [1068, 210] width 21 height 18
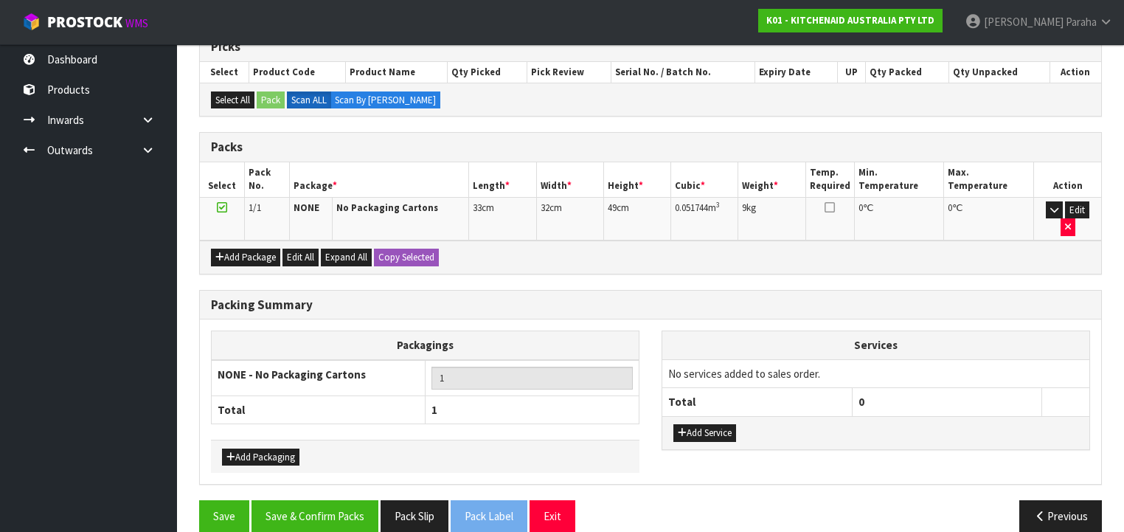
scroll to position [253, 0]
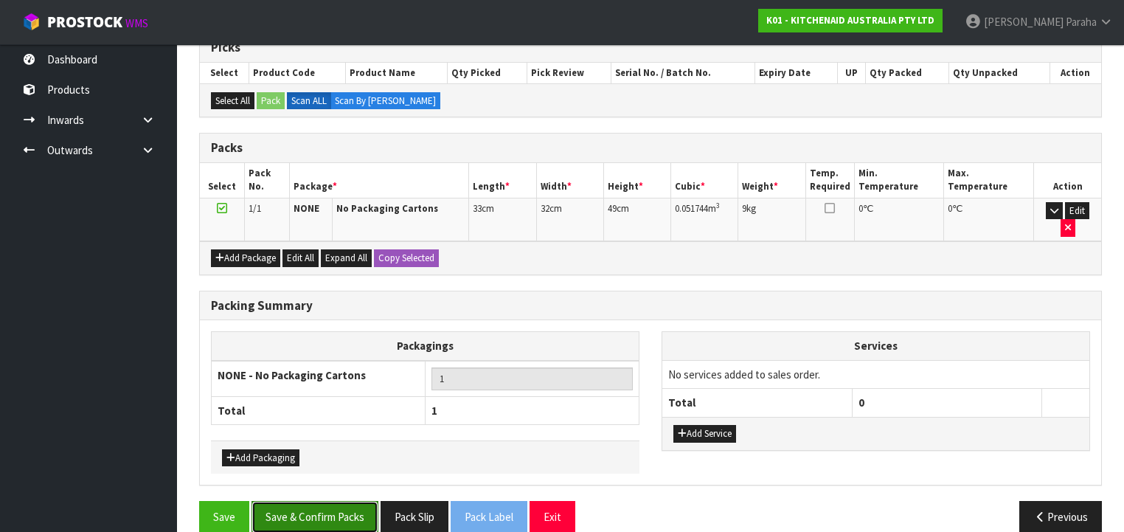
click at [319, 501] on button "Save & Confirm Packs" at bounding box center [314, 517] width 127 height 32
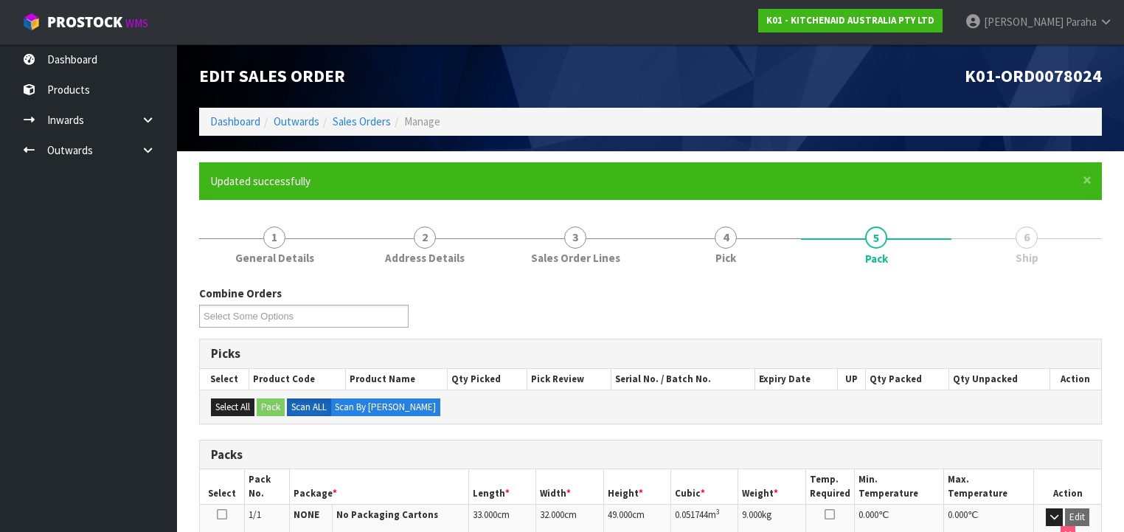
scroll to position [274, 0]
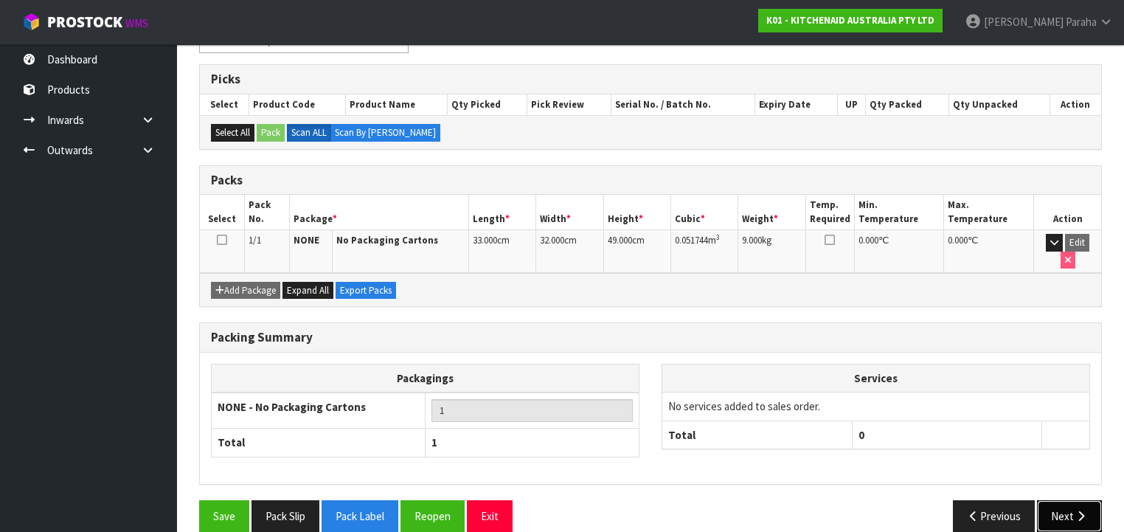
click at [1056, 500] on button "Next" at bounding box center [1069, 516] width 65 height 32
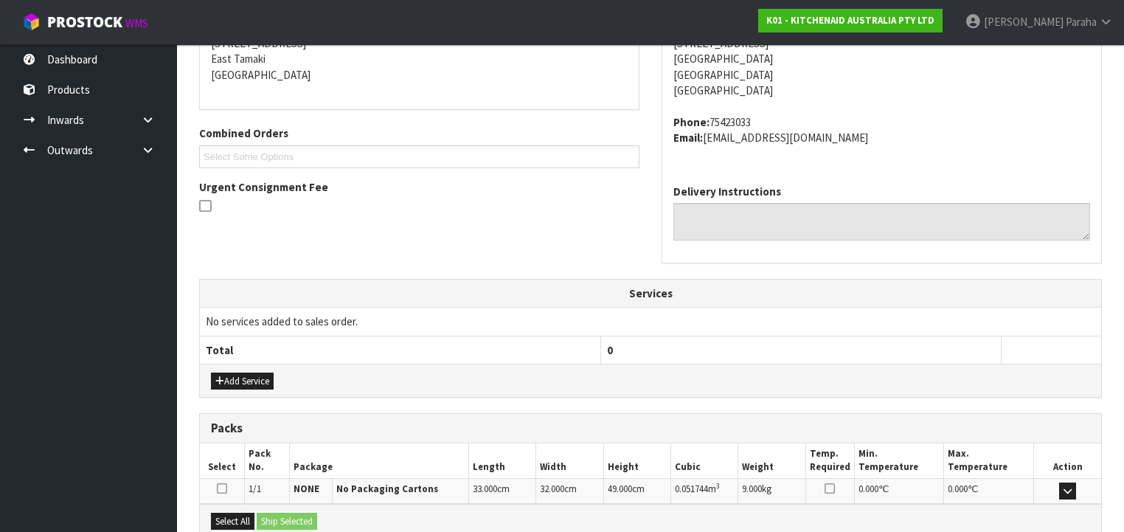
scroll to position [466, 0]
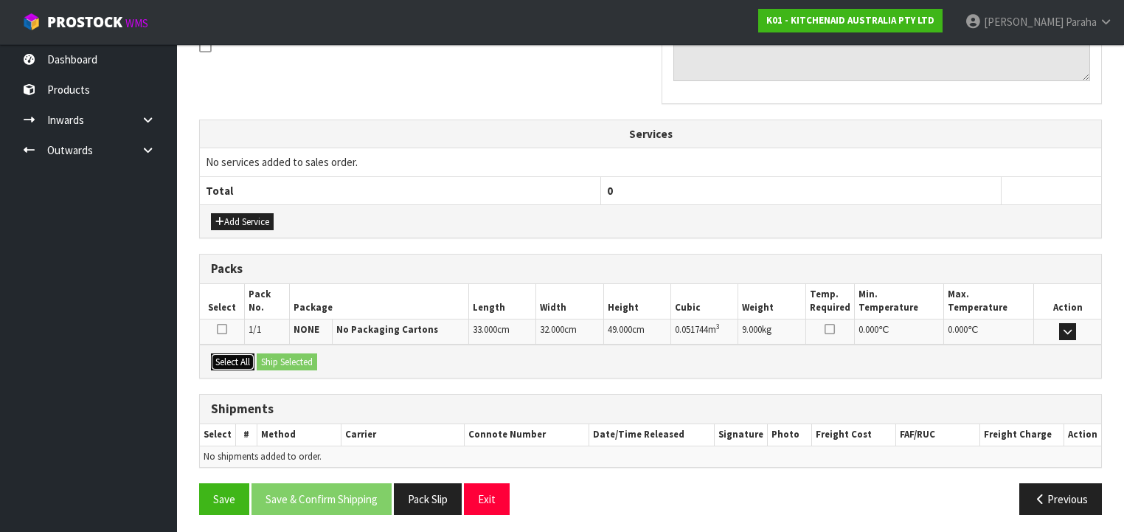
click at [243, 357] on button "Select All" at bounding box center [233, 362] width 44 height 18
click at [268, 356] on button "Ship Selected" at bounding box center [287, 362] width 60 height 18
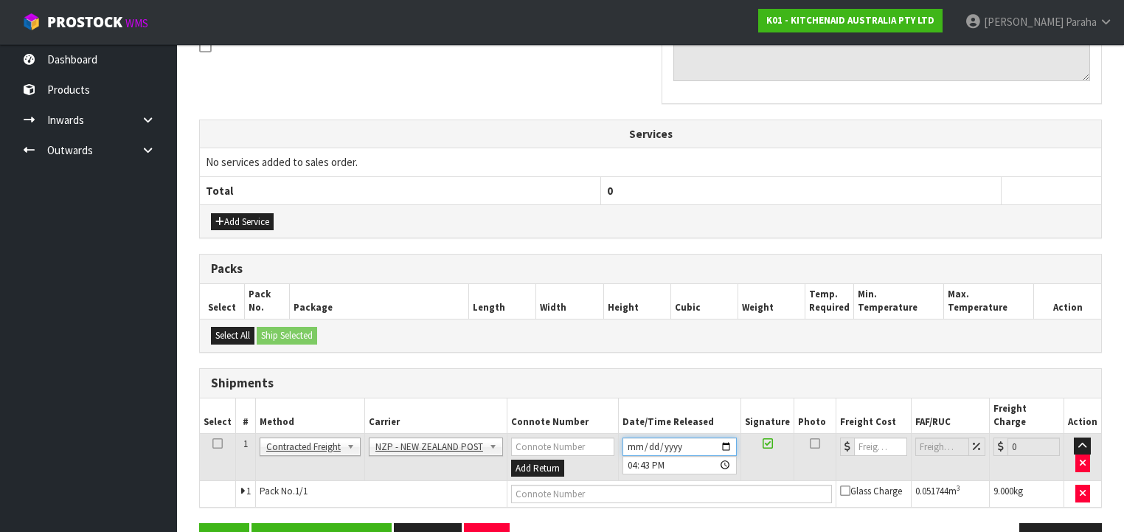
click at [729, 437] on input "[DATE]" at bounding box center [679, 446] width 114 height 18
click at [324, 523] on button "Save & Confirm Shipping" at bounding box center [321, 539] width 140 height 32
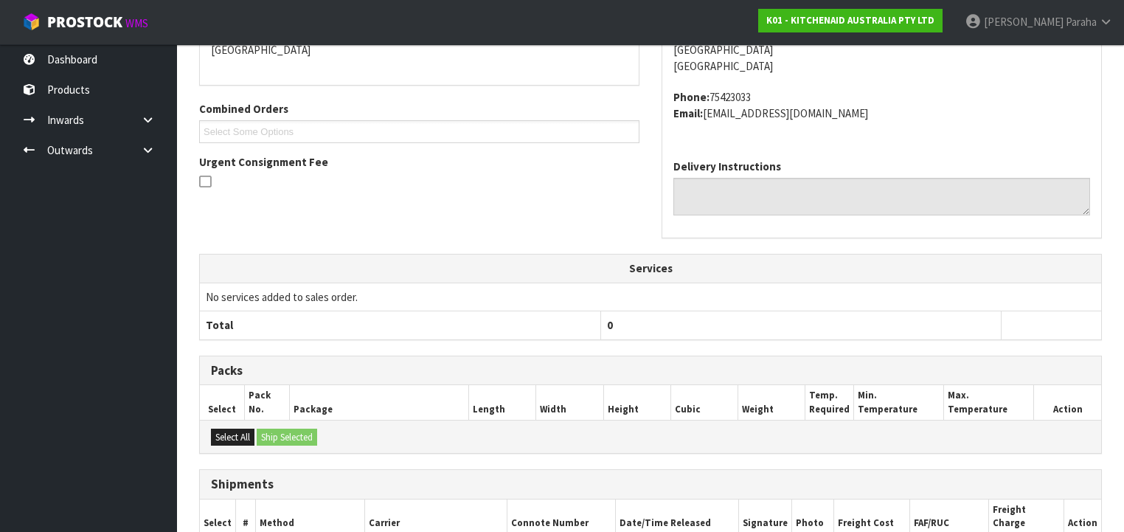
scroll to position [472, 0]
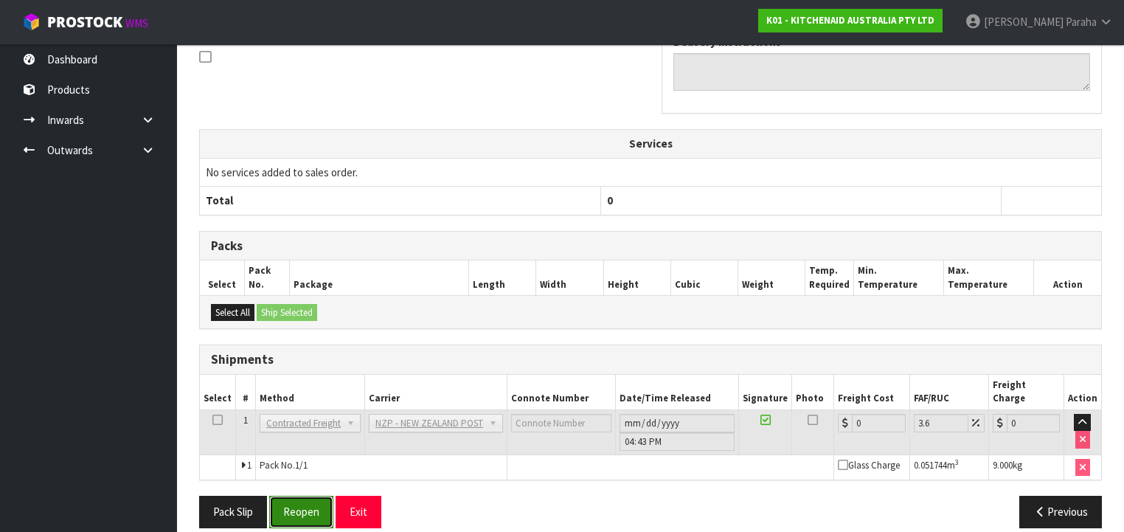
click at [307, 496] on button "Reopen" at bounding box center [301, 512] width 64 height 32
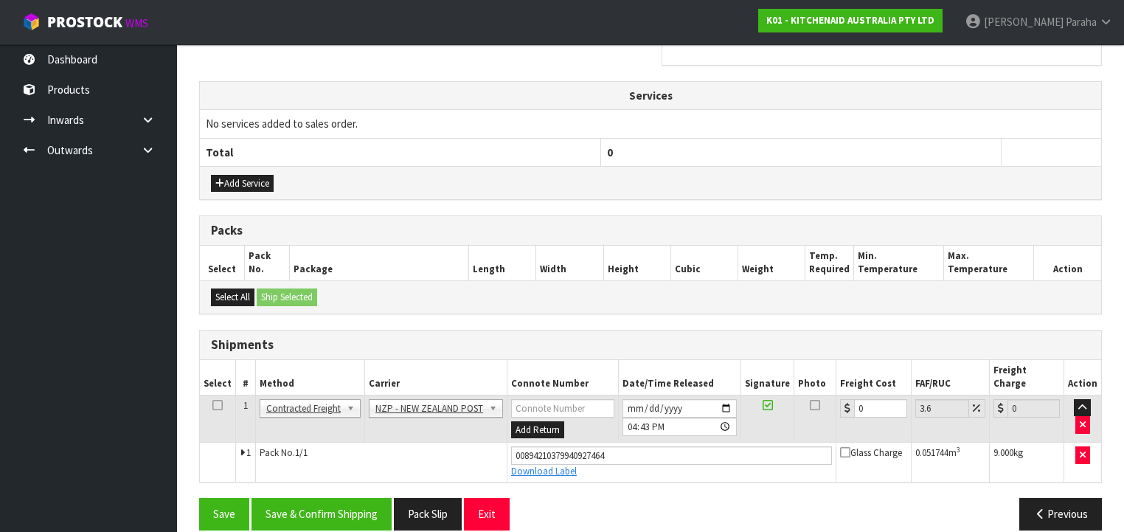
scroll to position [506, 0]
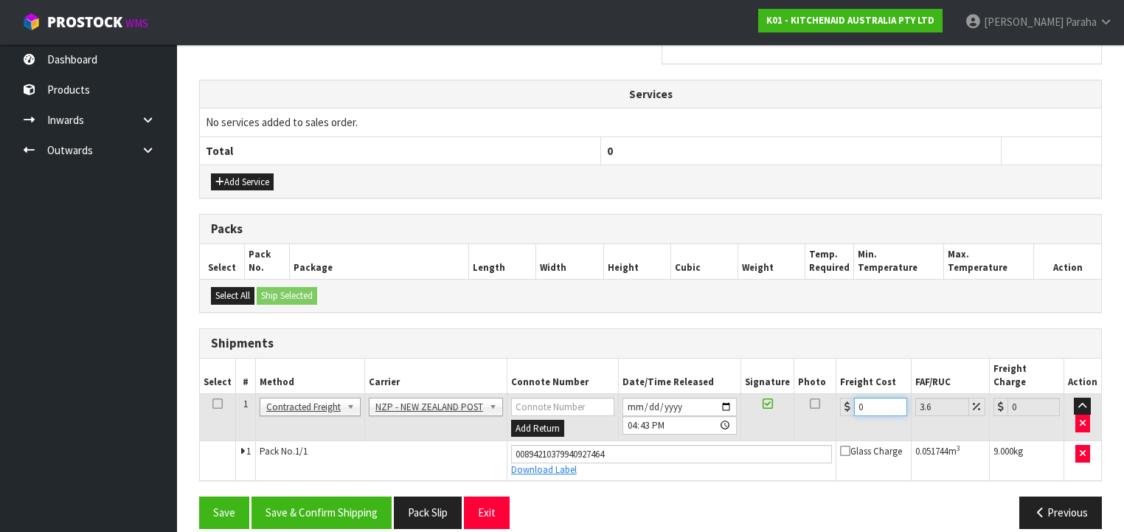
drag, startPoint x: 860, startPoint y: 389, endPoint x: 844, endPoint y: 383, distance: 16.3
click at [844, 398] on div "0" at bounding box center [873, 407] width 66 height 18
click at [344, 496] on button "Save & Confirm Shipping" at bounding box center [321, 512] width 140 height 32
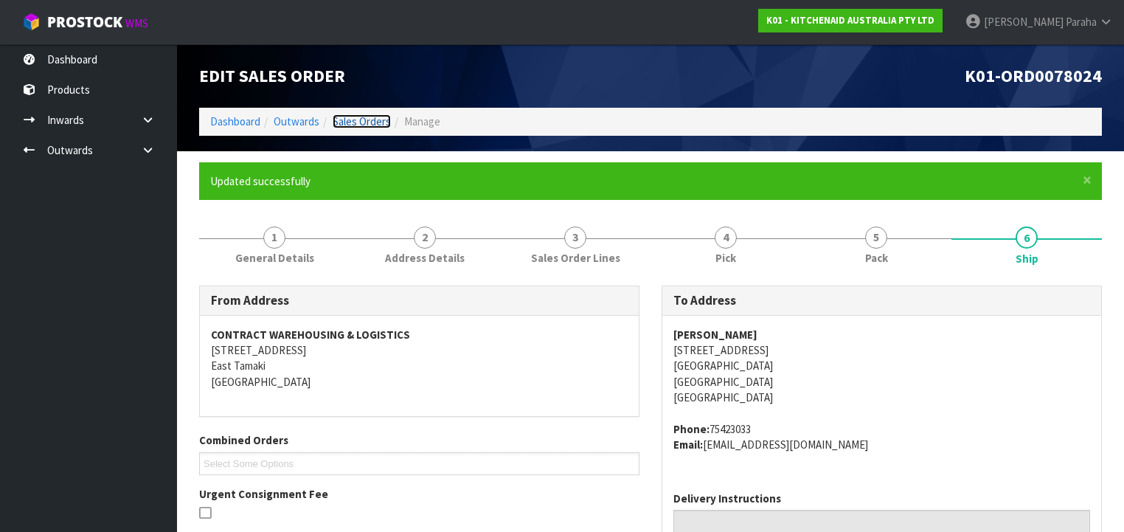
click at [357, 115] on link "Sales Orders" at bounding box center [362, 121] width 58 height 14
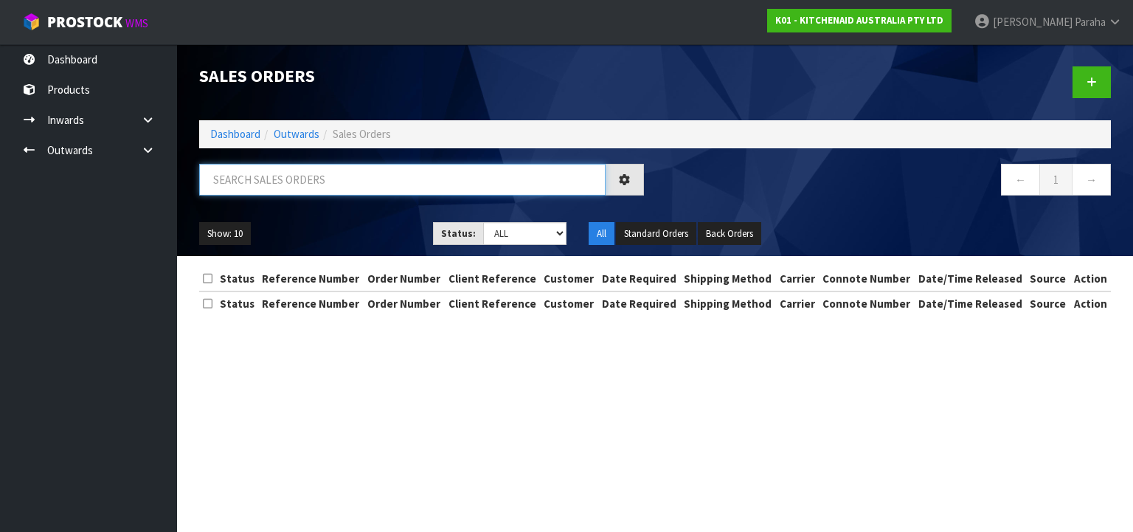
click at [350, 178] on input "text" at bounding box center [402, 180] width 406 height 32
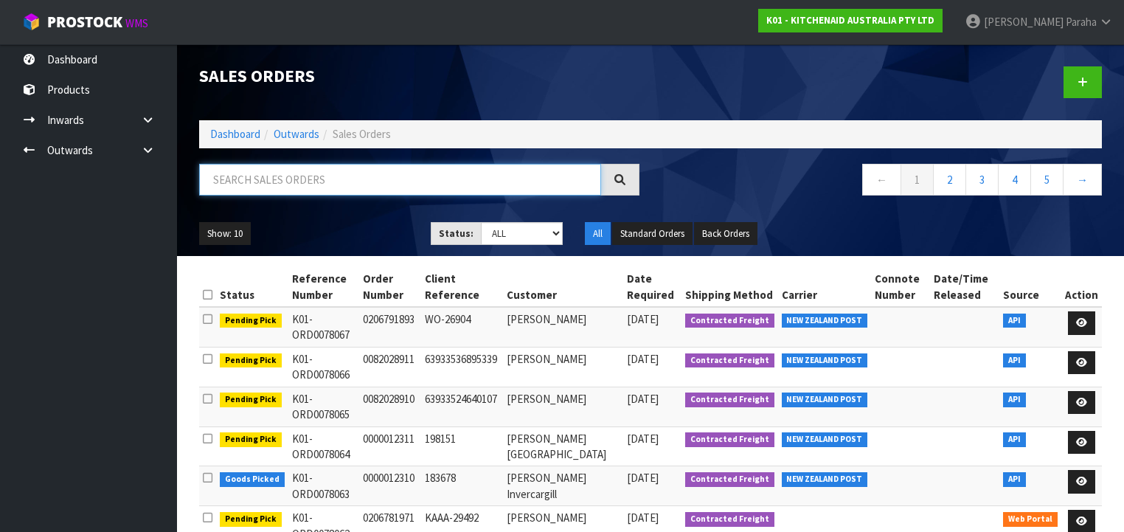
click at [328, 183] on input "text" at bounding box center [400, 180] width 402 height 32
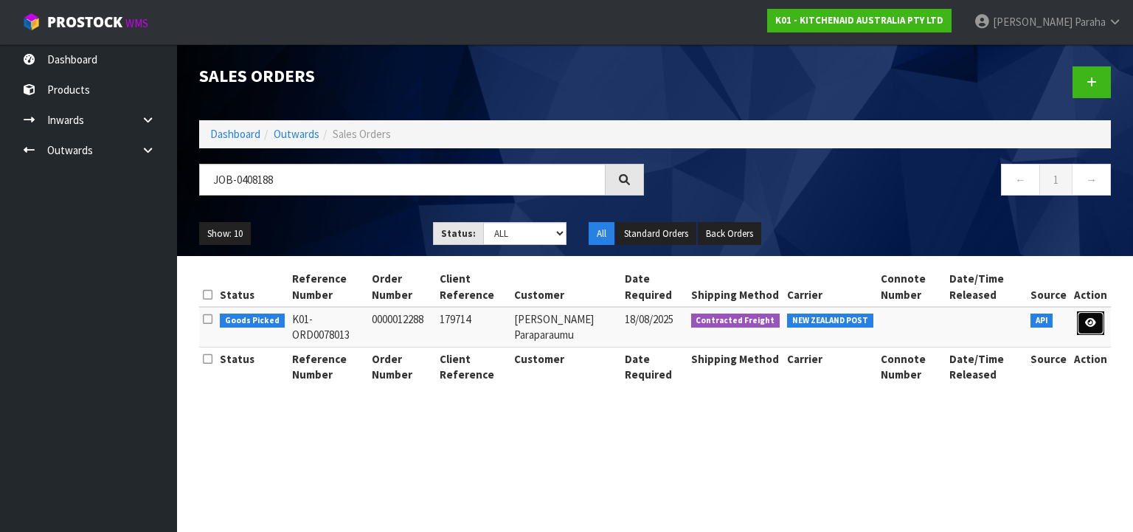
click at [1099, 319] on link at bounding box center [1090, 323] width 27 height 24
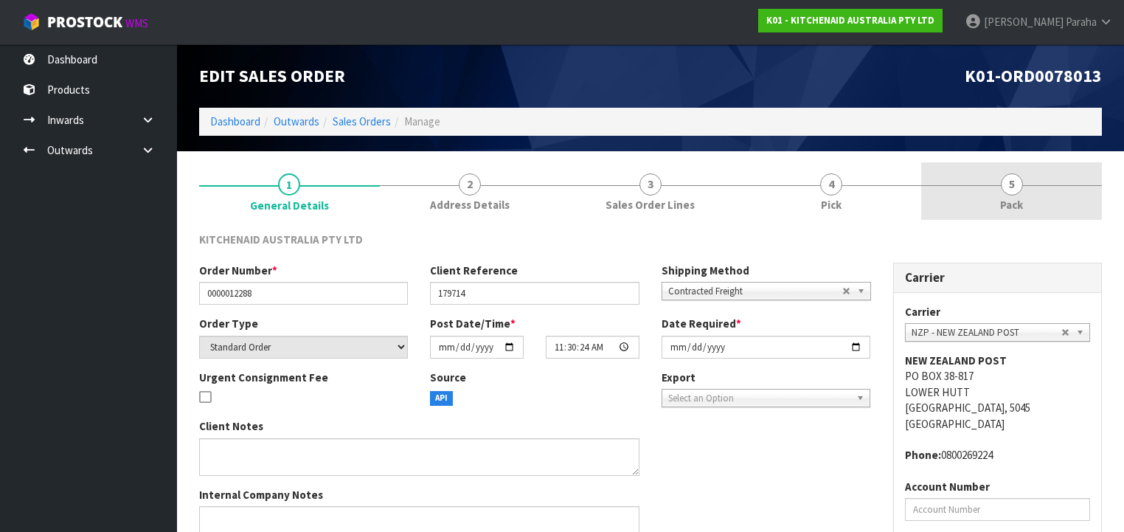
click at [1002, 192] on link "5 Pack" at bounding box center [1011, 191] width 181 height 58
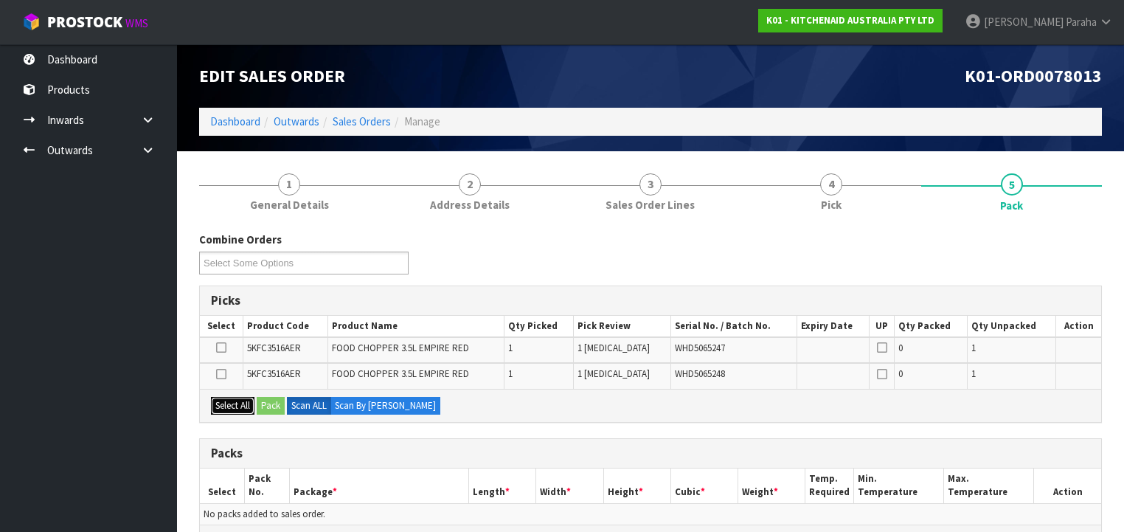
click at [248, 401] on button "Select All" at bounding box center [233, 406] width 44 height 18
click at [246, 401] on button "Select All" at bounding box center [233, 406] width 44 height 18
click at [224, 374] on icon at bounding box center [221, 374] width 10 height 1
click at [0, 0] on input "checkbox" at bounding box center [0, 0] width 0 height 0
click at [218, 341] on label at bounding box center [221, 347] width 10 height 13
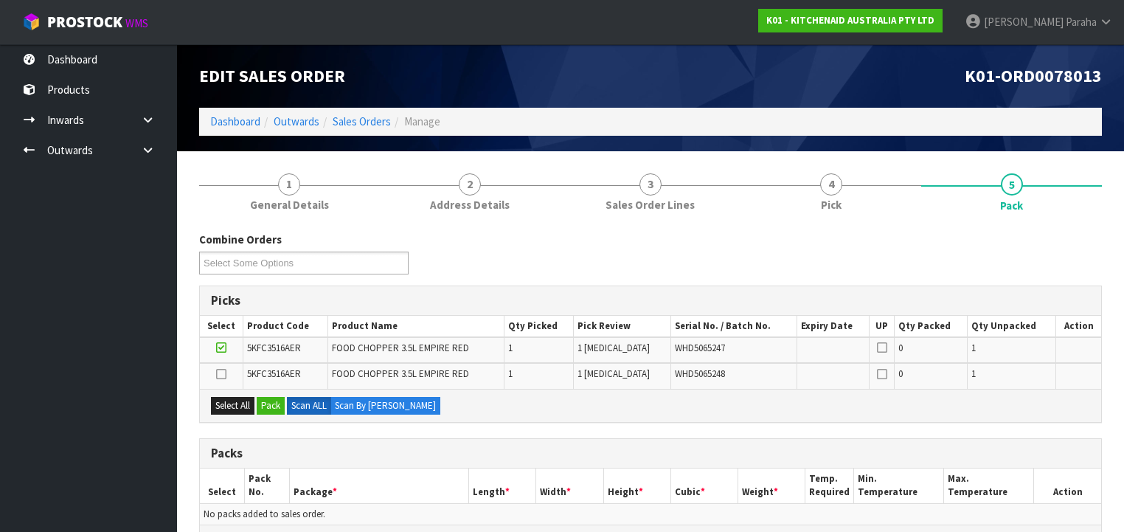
click at [0, 0] on input "checkbox" at bounding box center [0, 0] width 0 height 0
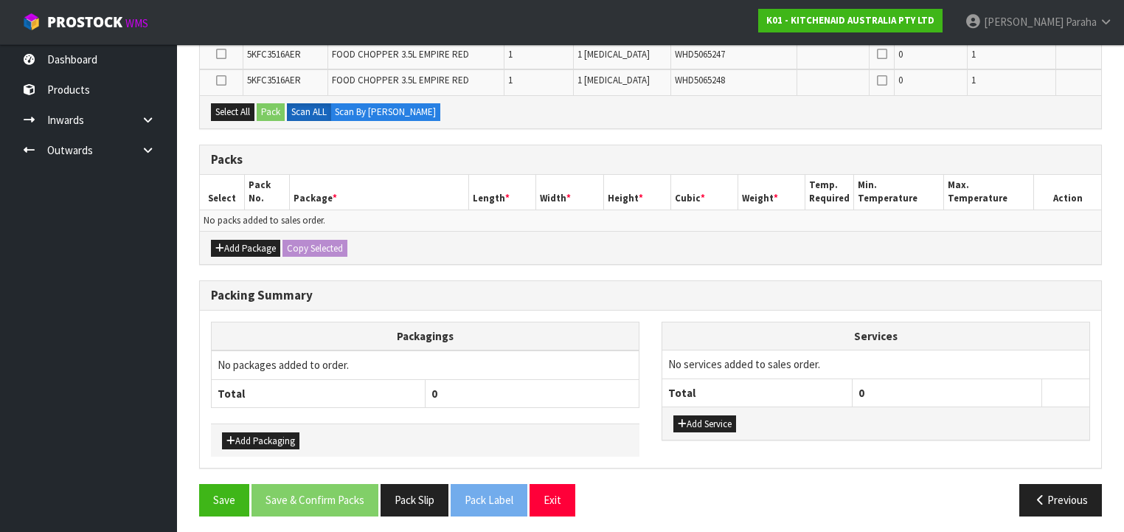
scroll to position [235, 0]
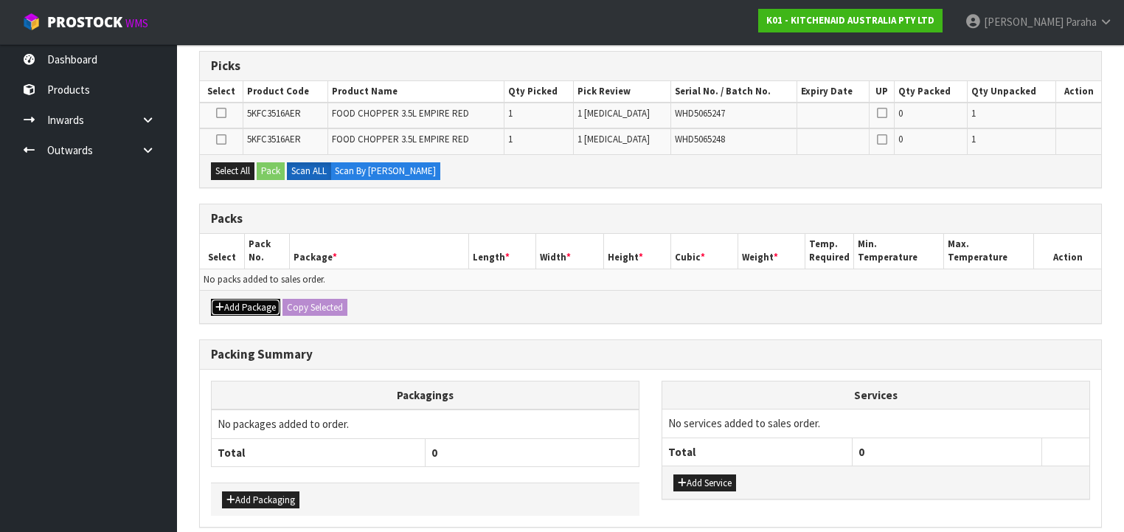
click at [249, 304] on button "Add Package" at bounding box center [245, 308] width 69 height 18
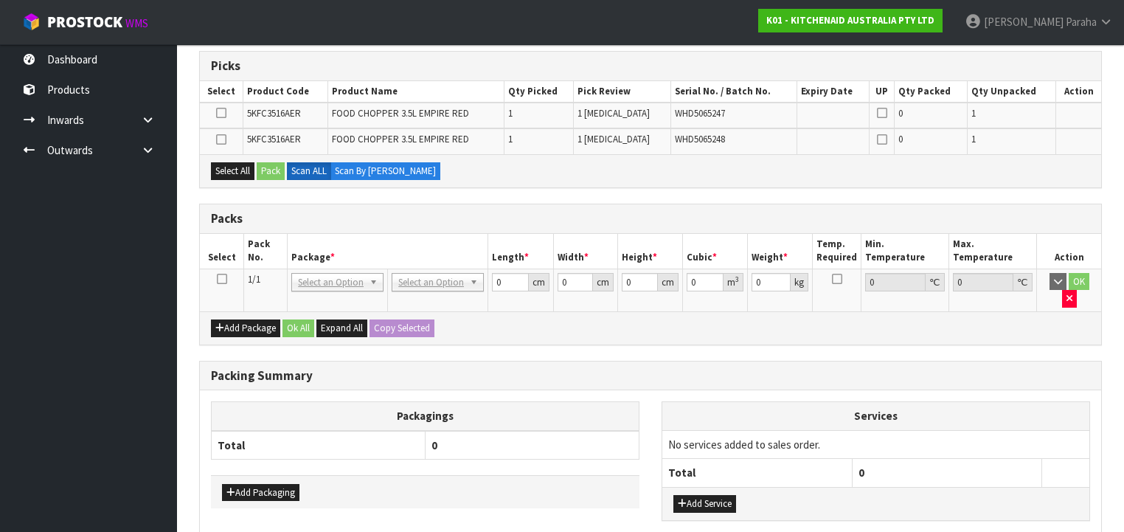
click at [226, 279] on icon at bounding box center [222, 279] width 10 height 1
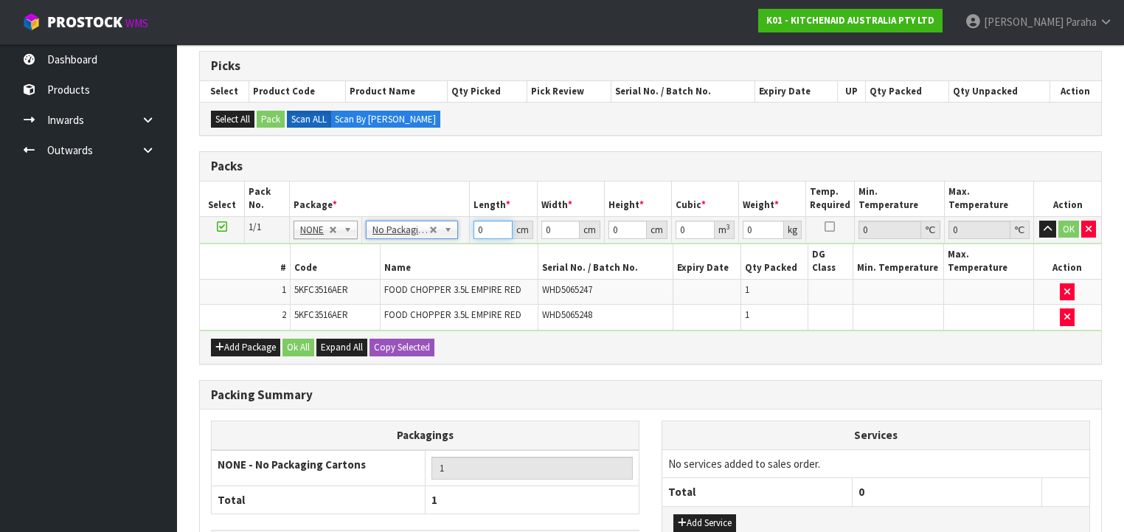
drag, startPoint x: 490, startPoint y: 229, endPoint x: 451, endPoint y: 226, distance: 38.4
click at [451, 226] on tr "1/1 NONE 007-001 007-002 007-004 007-009 007-013 007-014 007-015 007-017 007-01…" at bounding box center [650, 229] width 901 height 27
click at [1039, 221] on button "button" at bounding box center [1047, 230] width 17 height 18
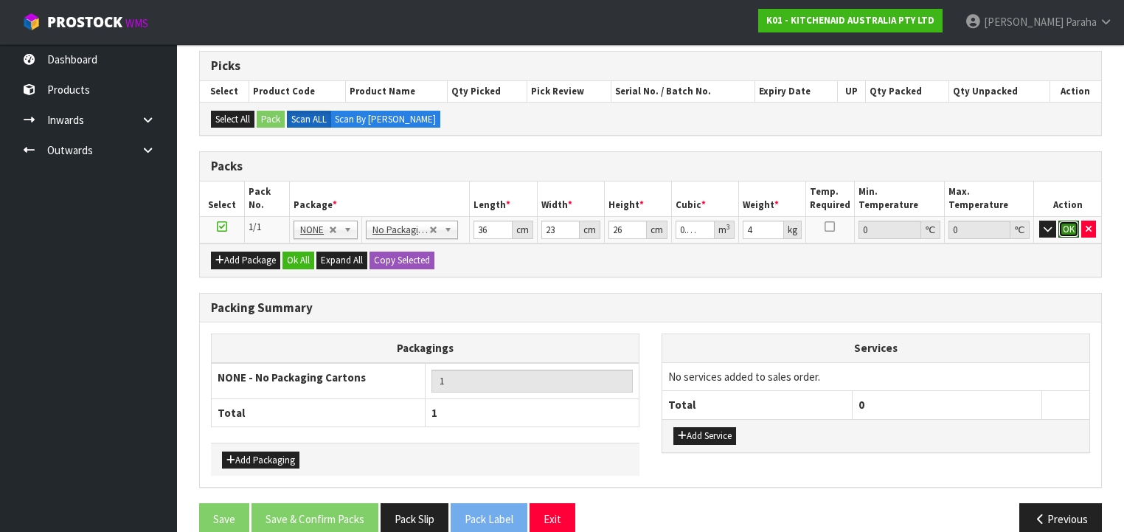
click button "OK" at bounding box center [1068, 230] width 21 height 18
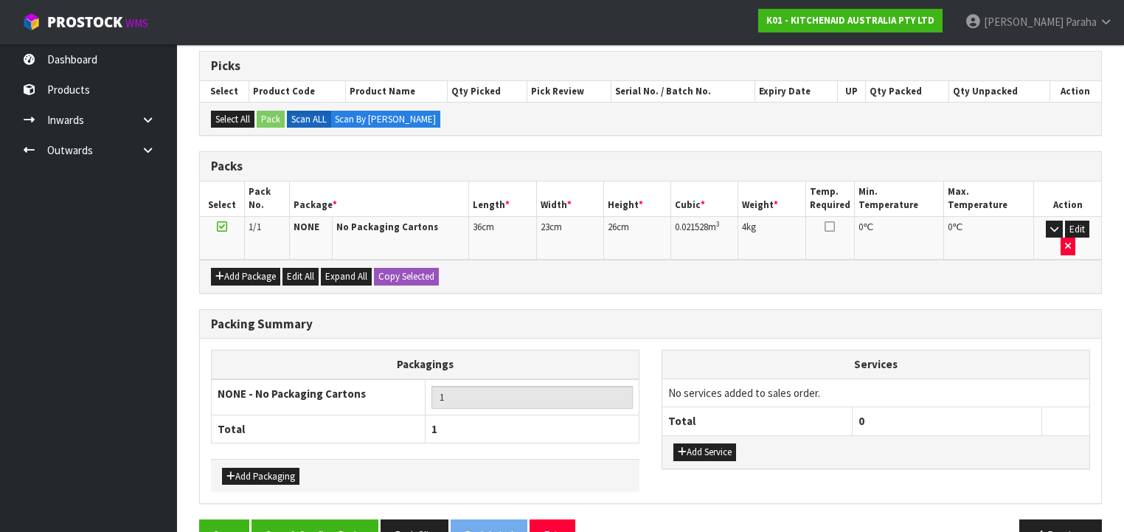
scroll to position [253, 0]
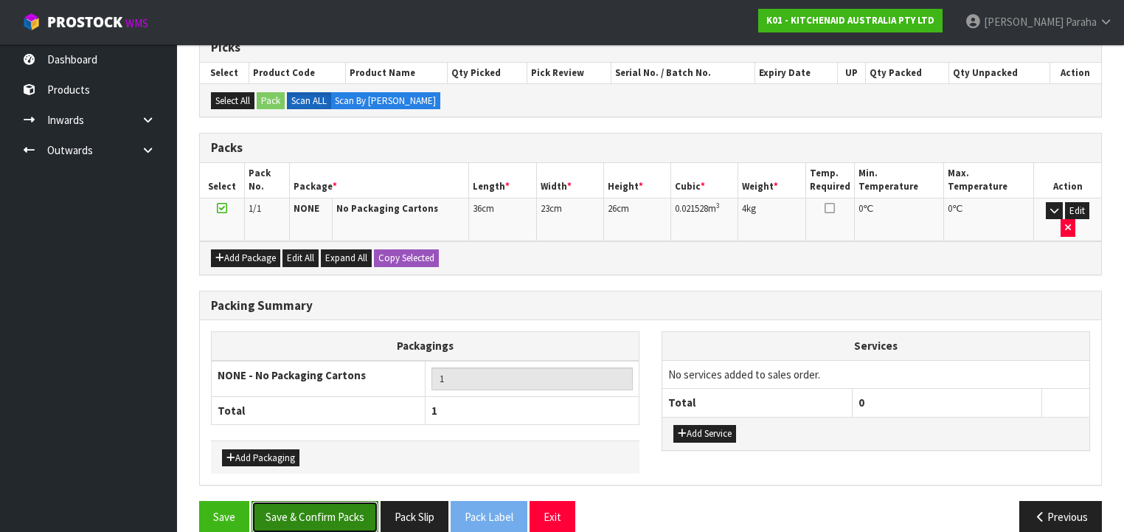
click at [321, 501] on button "Save & Confirm Packs" at bounding box center [314, 517] width 127 height 32
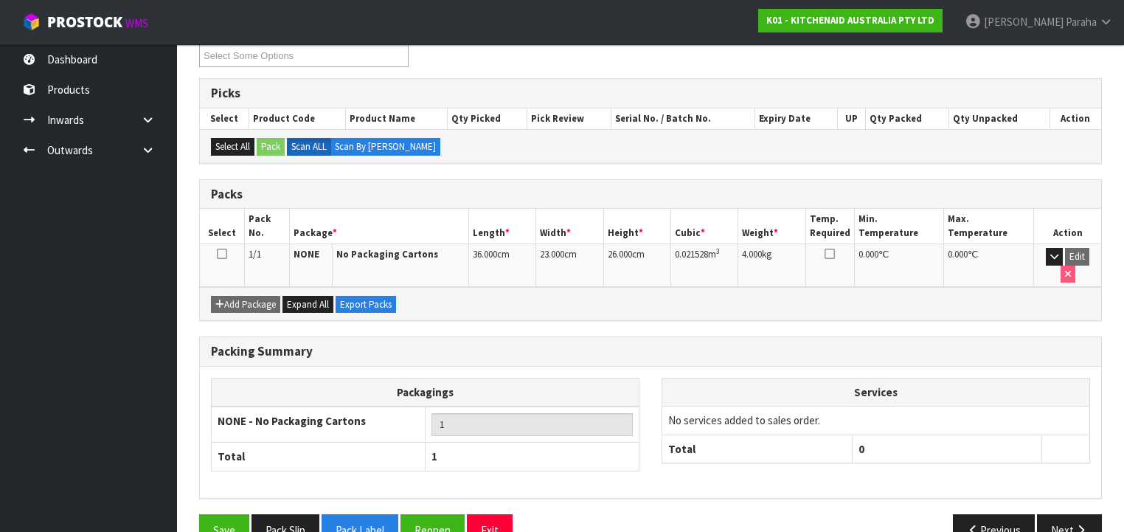
scroll to position [274, 0]
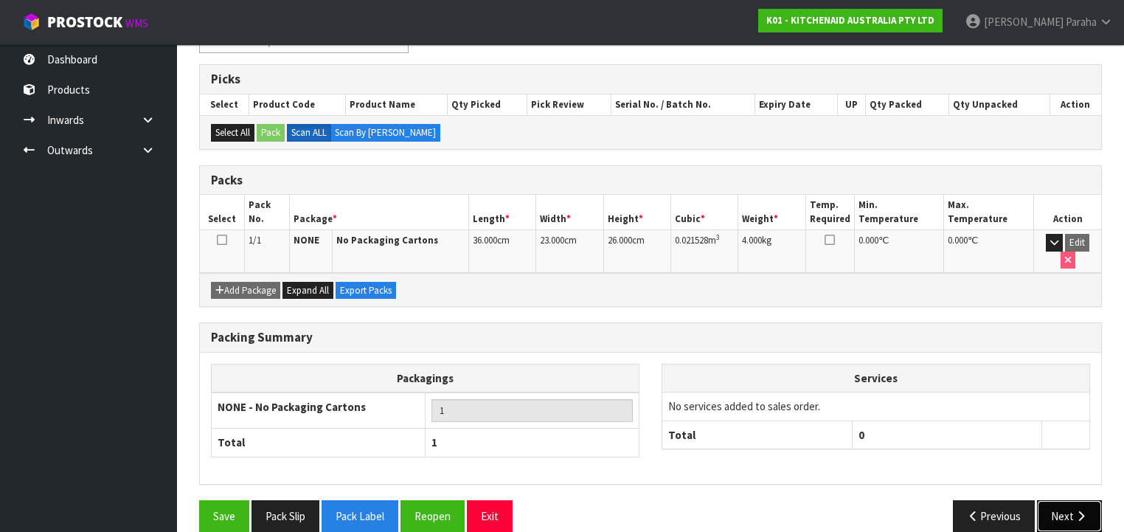
click at [1077, 502] on button "Next" at bounding box center [1069, 516] width 65 height 32
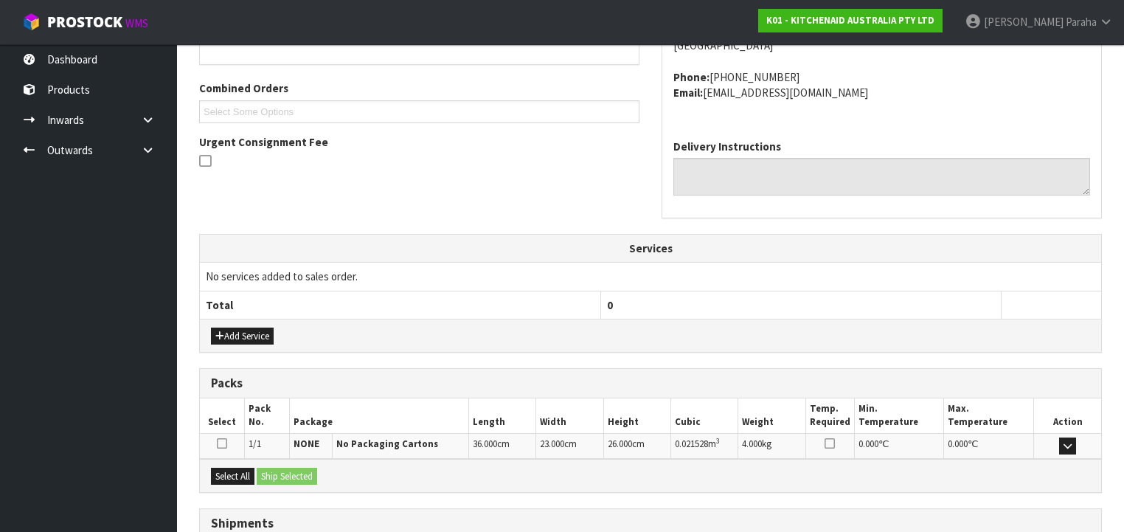
scroll to position [466, 0]
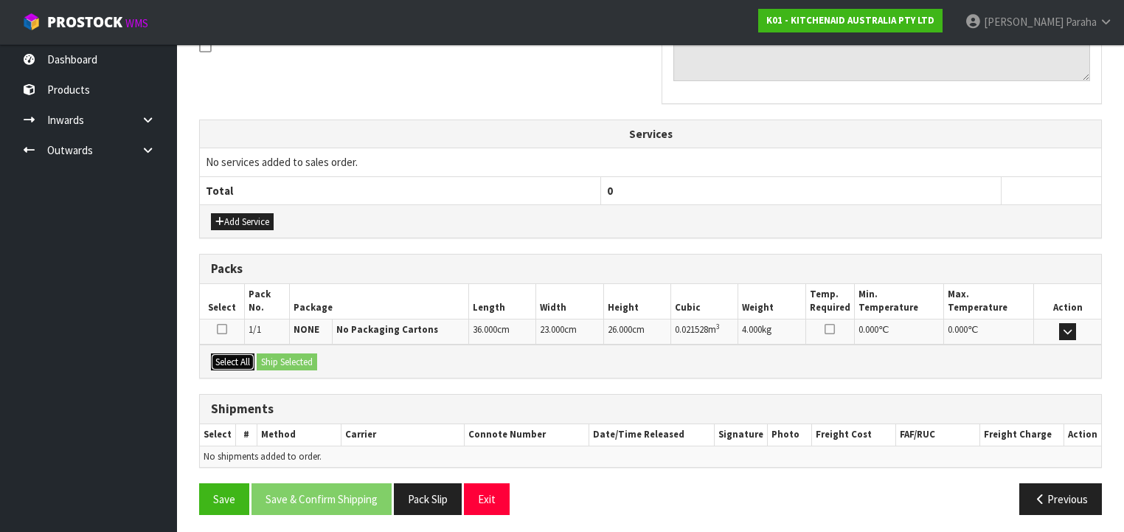
click at [237, 361] on button "Select All" at bounding box center [233, 362] width 44 height 18
click at [281, 360] on button "Ship Selected" at bounding box center [287, 362] width 60 height 18
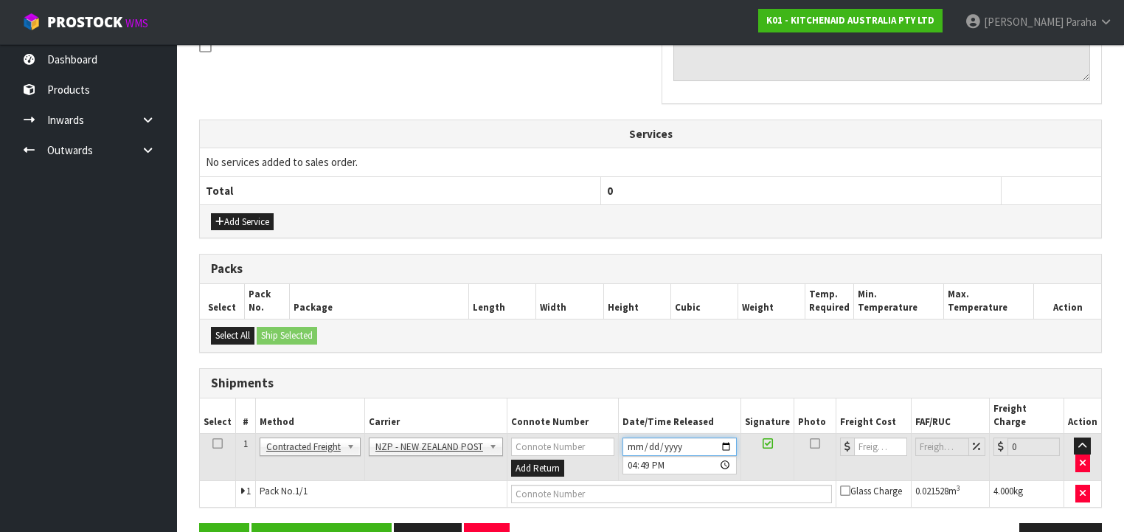
click at [726, 437] on input "[DATE]" at bounding box center [679, 446] width 114 height 18
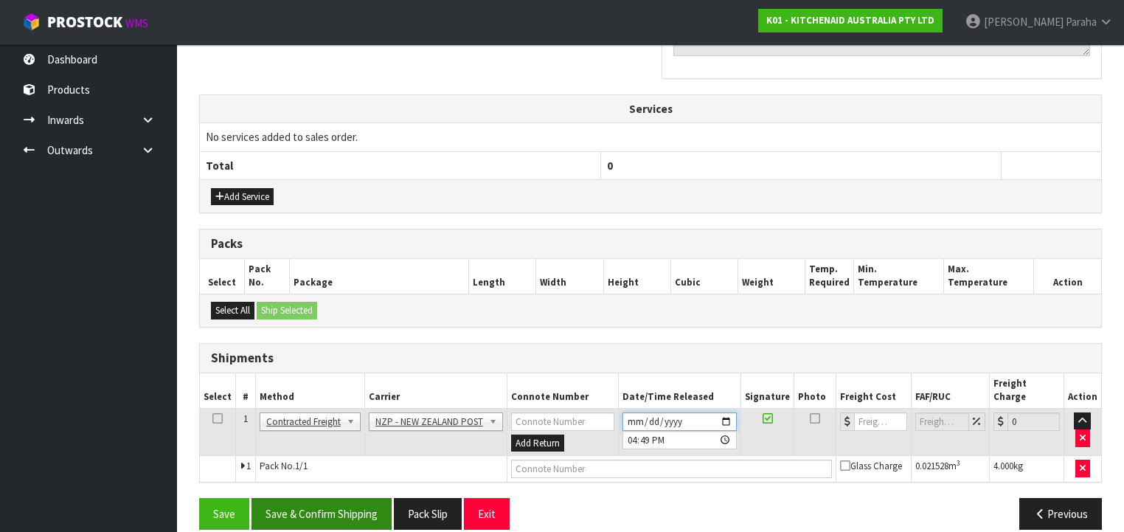
scroll to position [493, 0]
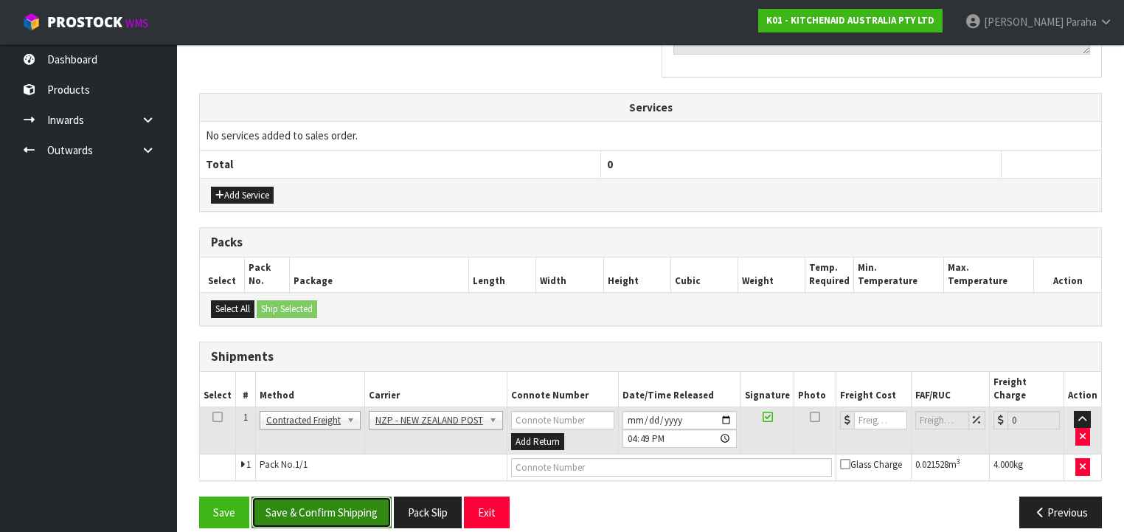
click at [348, 496] on button "Save & Confirm Shipping" at bounding box center [321, 512] width 140 height 32
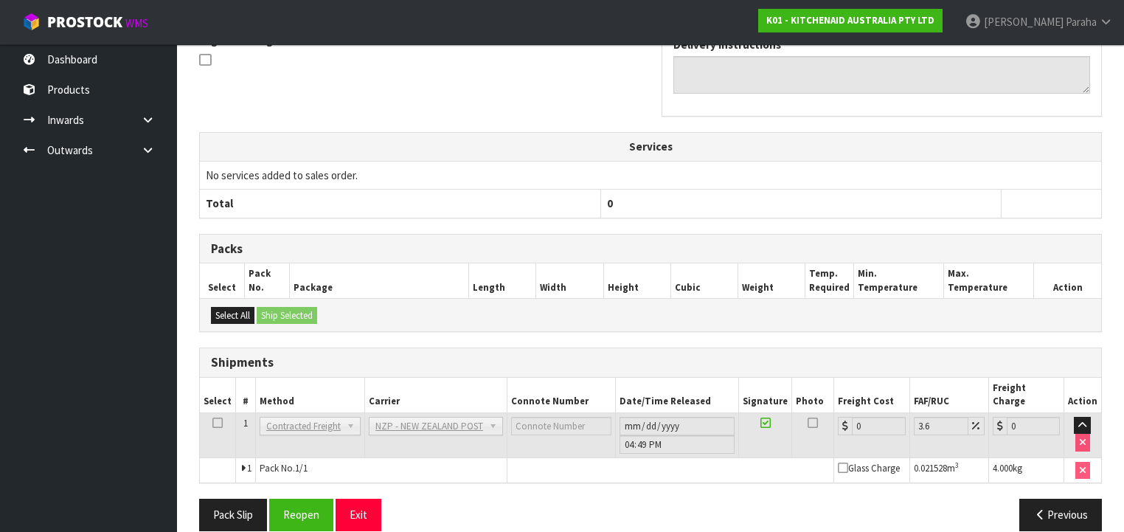
scroll to position [472, 0]
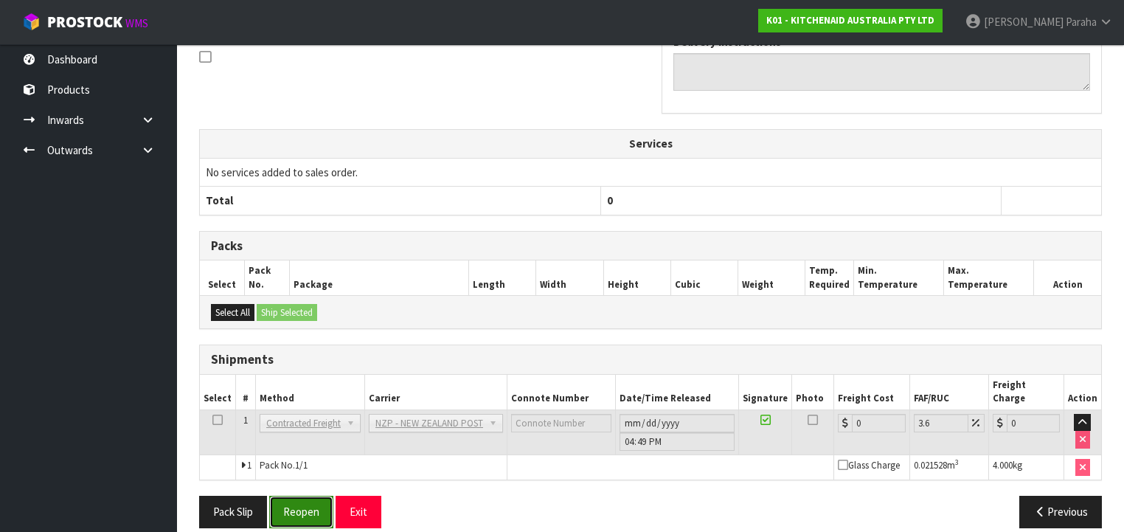
click at [298, 496] on button "Reopen" at bounding box center [301, 512] width 64 height 32
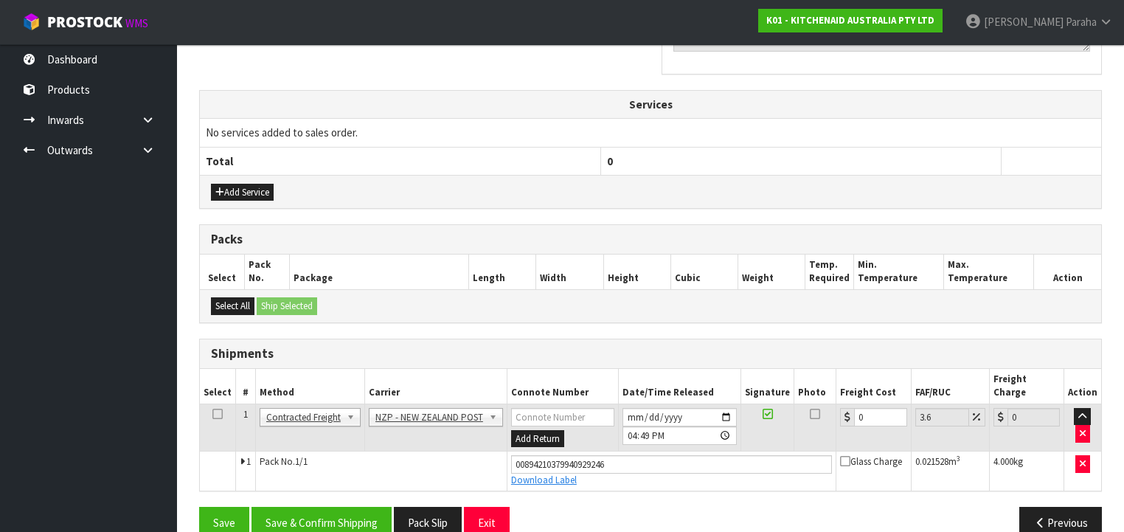
scroll to position [506, 0]
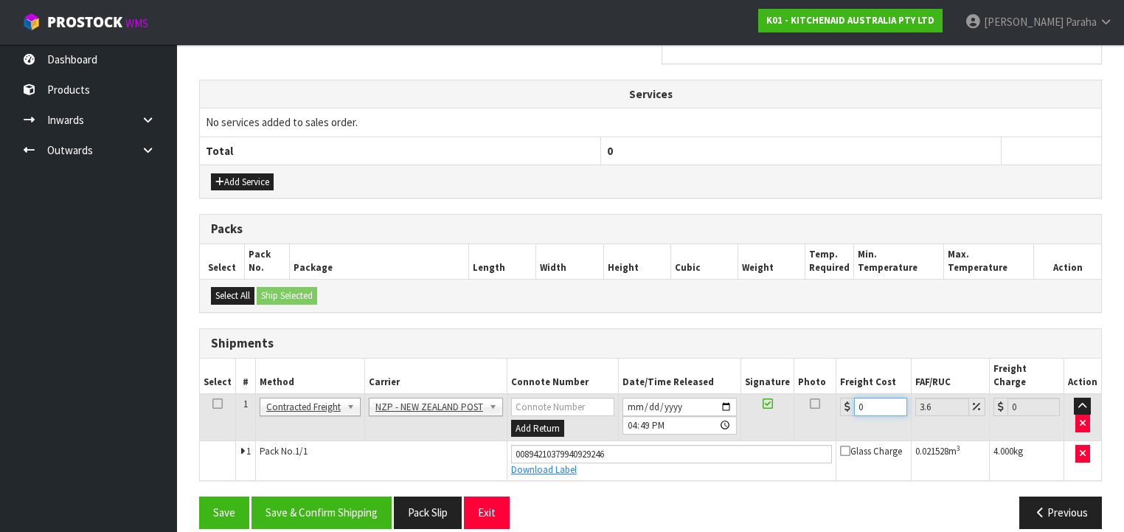
click at [849, 398] on div "0" at bounding box center [873, 407] width 66 height 18
click at [295, 496] on button "Save & Confirm Shipping" at bounding box center [321, 512] width 140 height 32
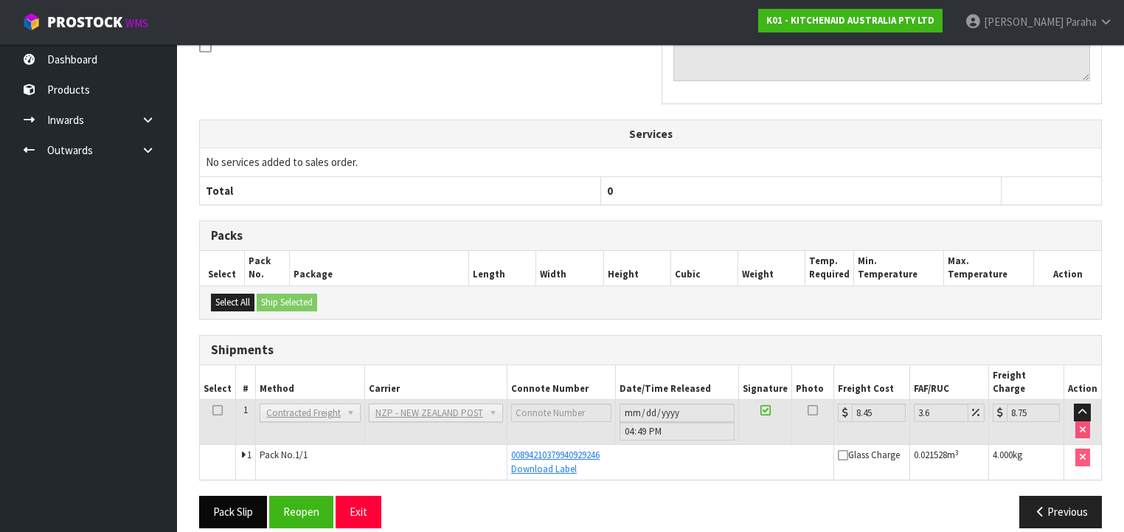
scroll to position [466, 0]
click at [235, 496] on button "Pack Slip" at bounding box center [233, 512] width 68 height 32
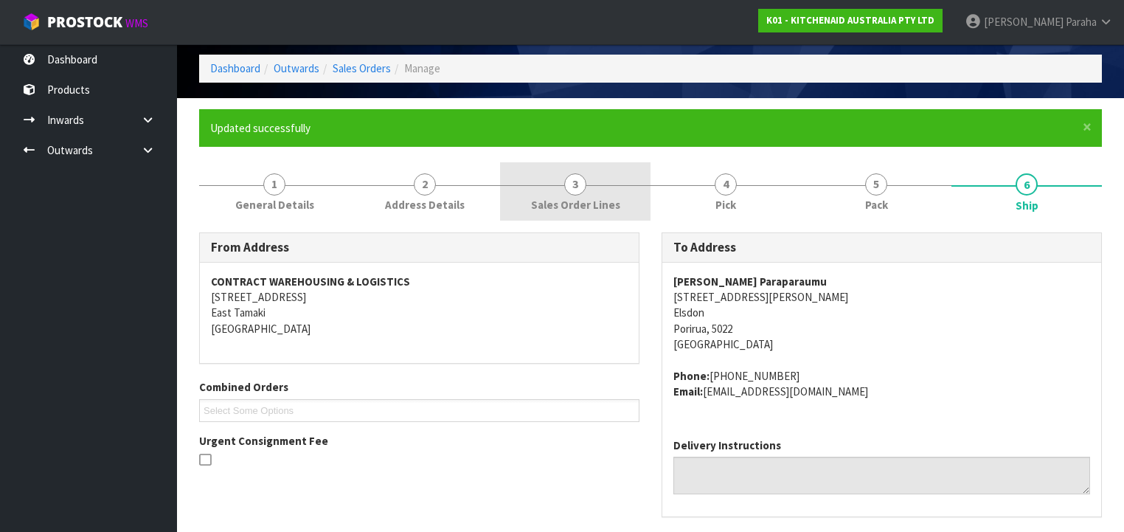
scroll to position [0, 0]
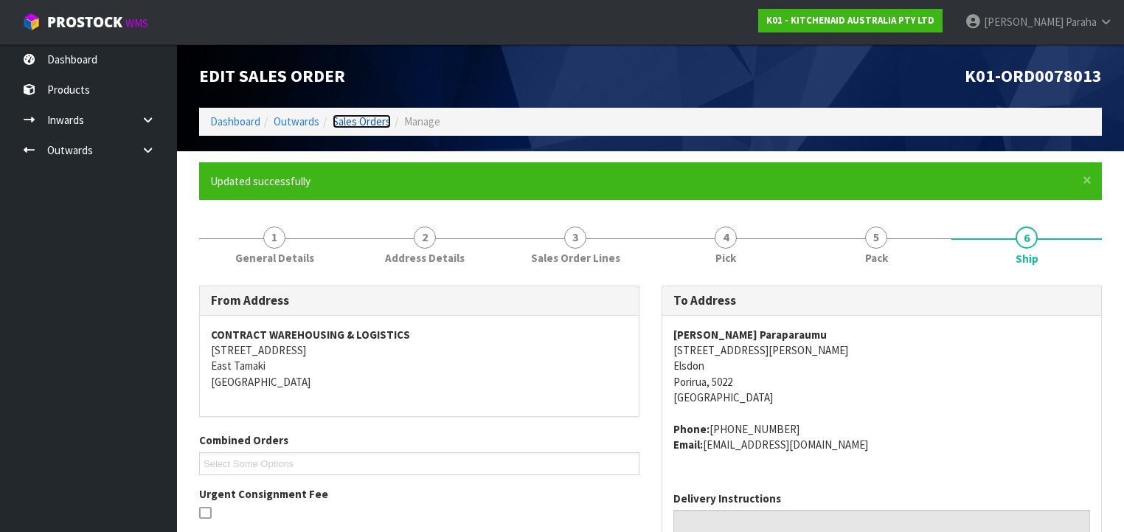
click at [361, 118] on link "Sales Orders" at bounding box center [362, 121] width 58 height 14
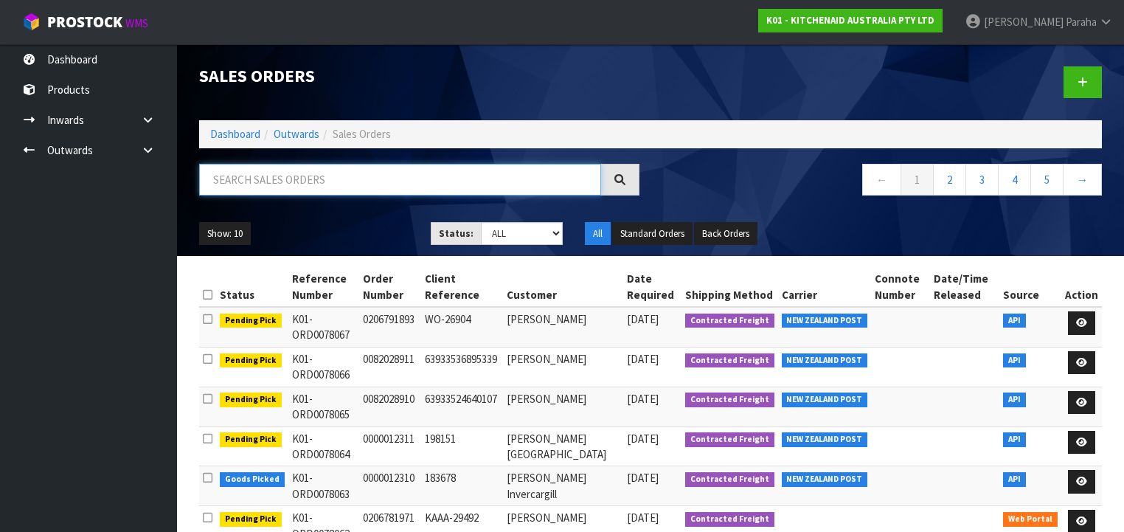
click at [464, 183] on input "text" at bounding box center [400, 180] width 402 height 32
click at [446, 185] on input "text" at bounding box center [400, 180] width 402 height 32
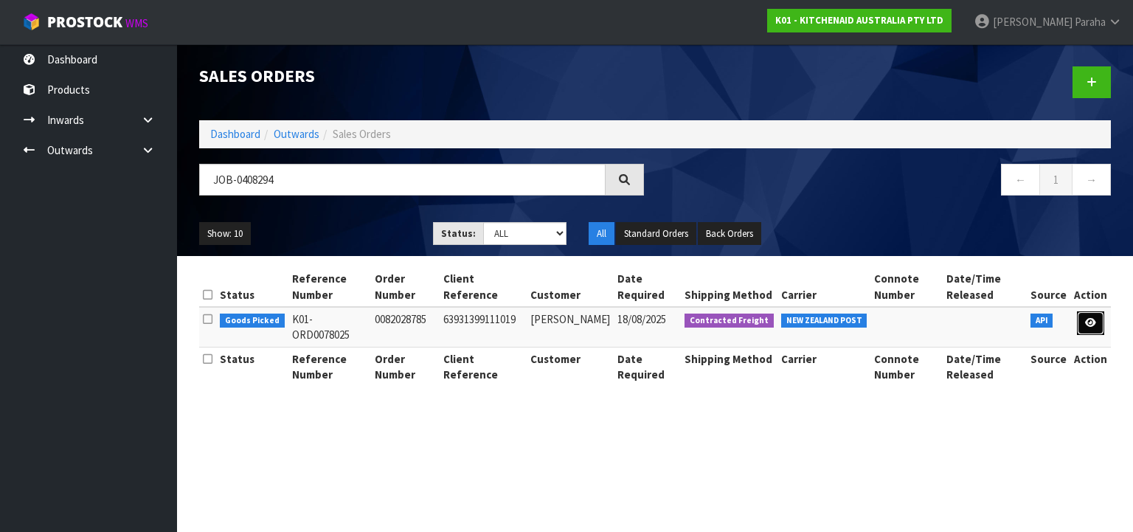
click at [1088, 323] on icon at bounding box center [1090, 323] width 11 height 10
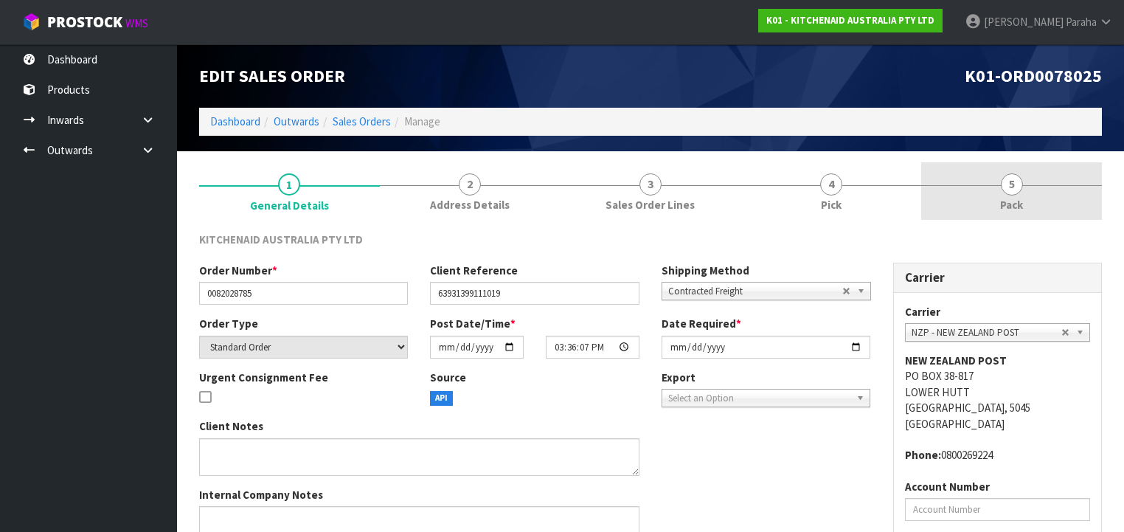
click at [1010, 193] on span "5" at bounding box center [1012, 184] width 22 height 22
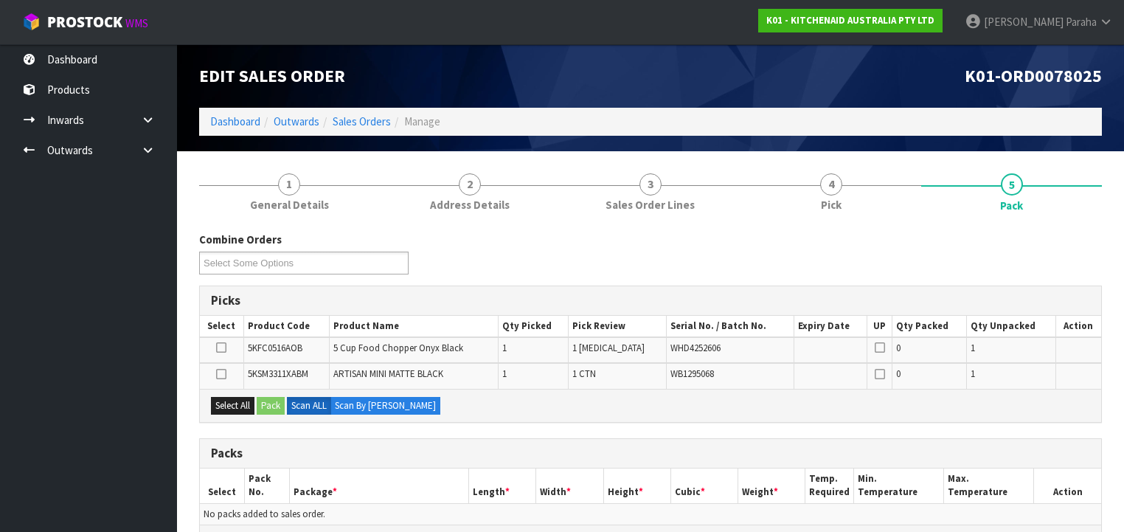
scroll to position [236, 0]
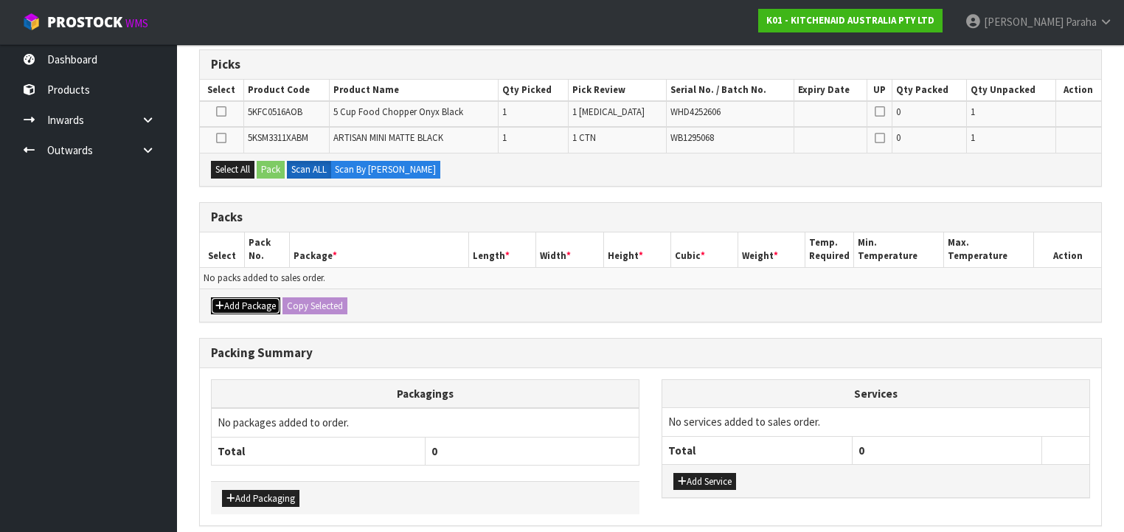
click at [233, 305] on button "Add Package" at bounding box center [245, 306] width 69 height 18
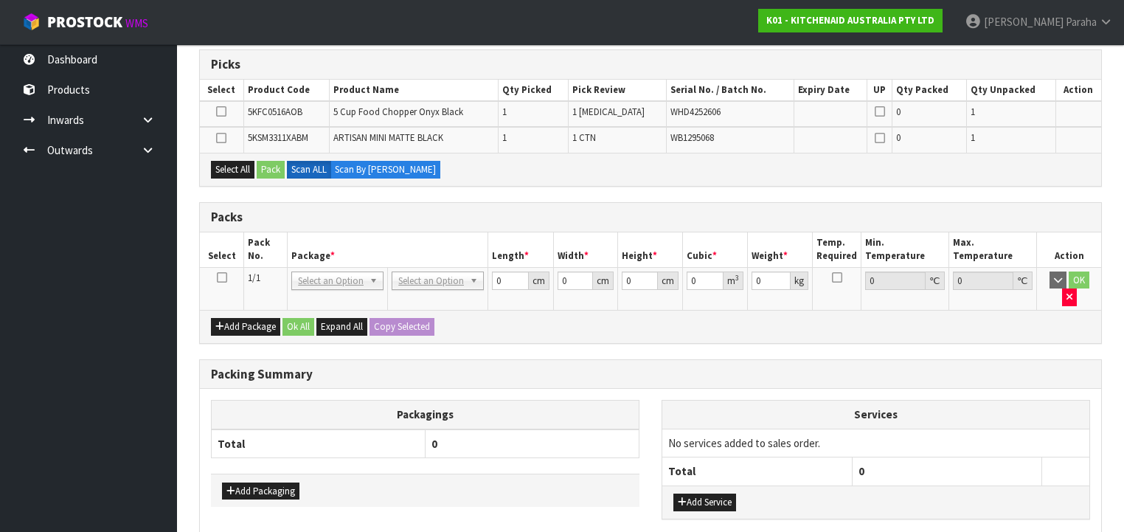
click at [224, 277] on icon at bounding box center [222, 277] width 10 height 1
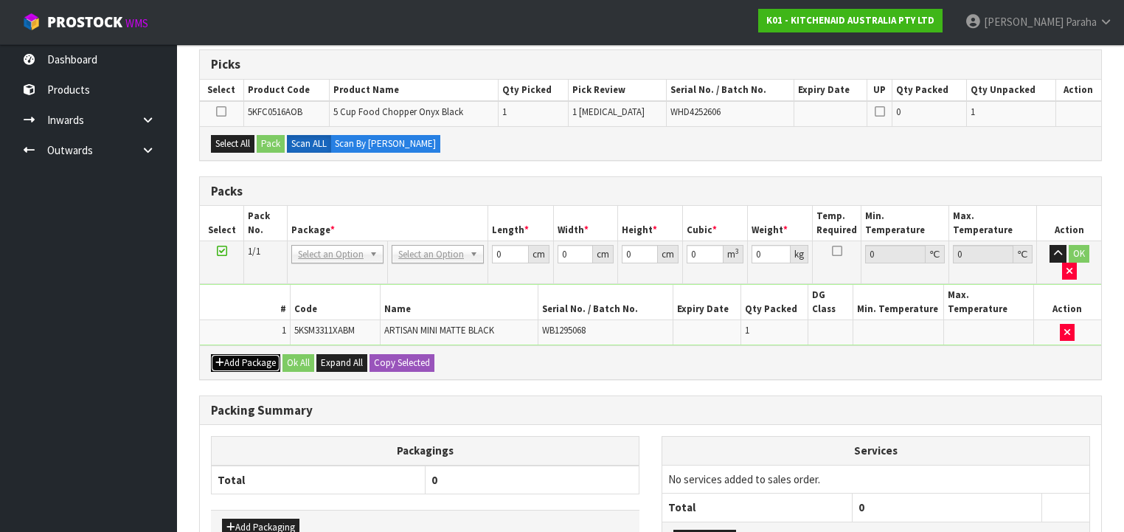
click at [245, 354] on button "Add Package" at bounding box center [245, 363] width 69 height 18
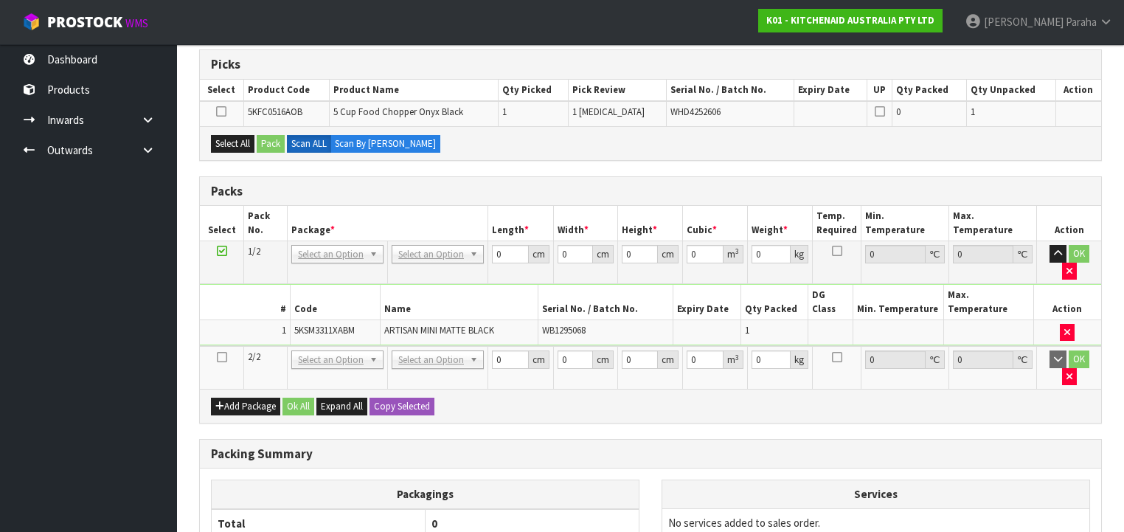
click at [221, 357] on icon at bounding box center [222, 357] width 10 height 1
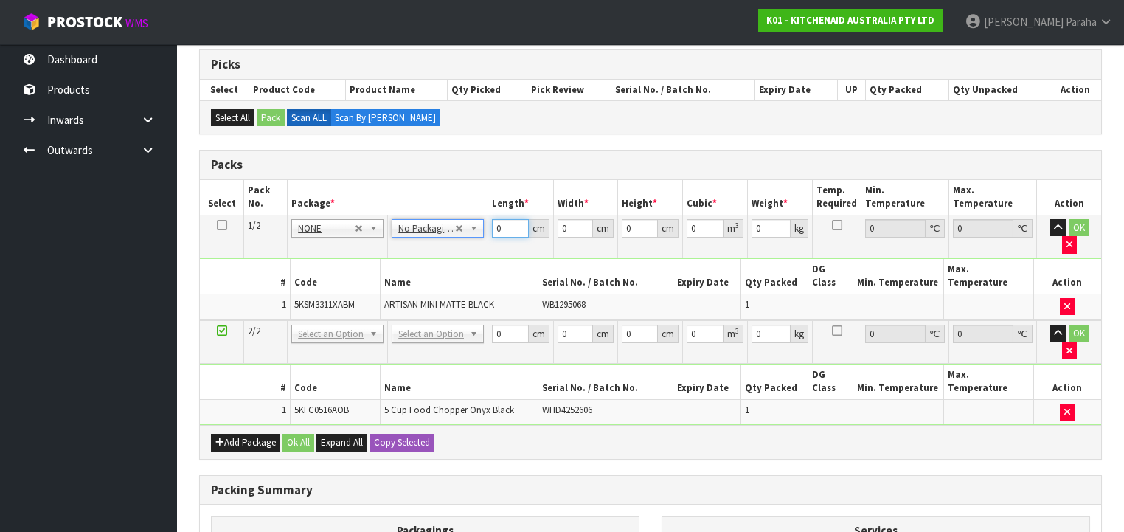
drag, startPoint x: 504, startPoint y: 227, endPoint x: 485, endPoint y: 225, distance: 19.3
click at [485, 225] on tr "1/2 NONE 007-001 007-002 007-004 007-009 007-013 007-014 007-015 007-017 007-01…" at bounding box center [650, 236] width 901 height 43
click at [1049, 219] on button "button" at bounding box center [1057, 228] width 17 height 18
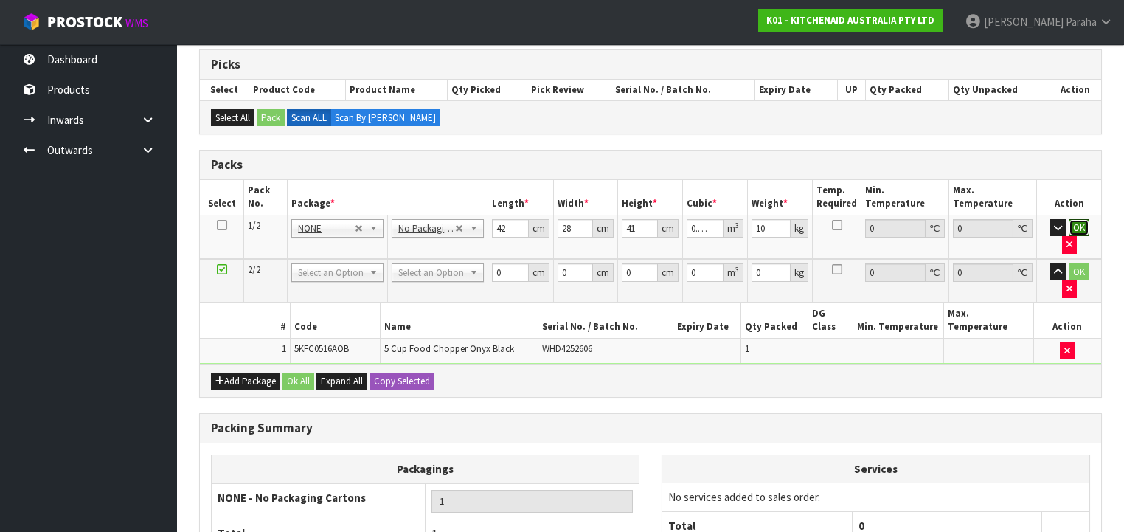
click button "OK" at bounding box center [1079, 228] width 21 height 18
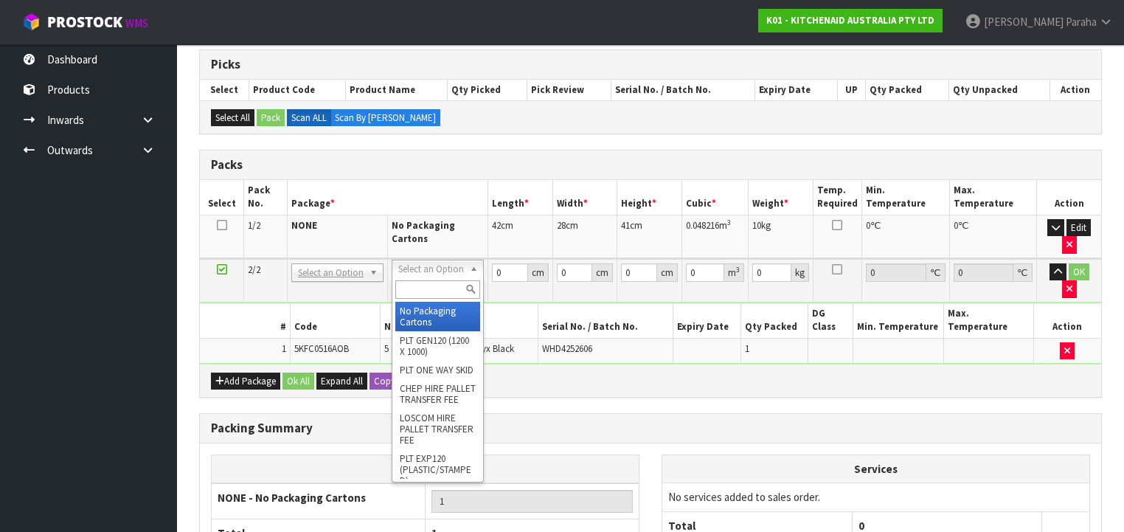
click at [419, 289] on input "text" at bounding box center [437, 289] width 85 height 18
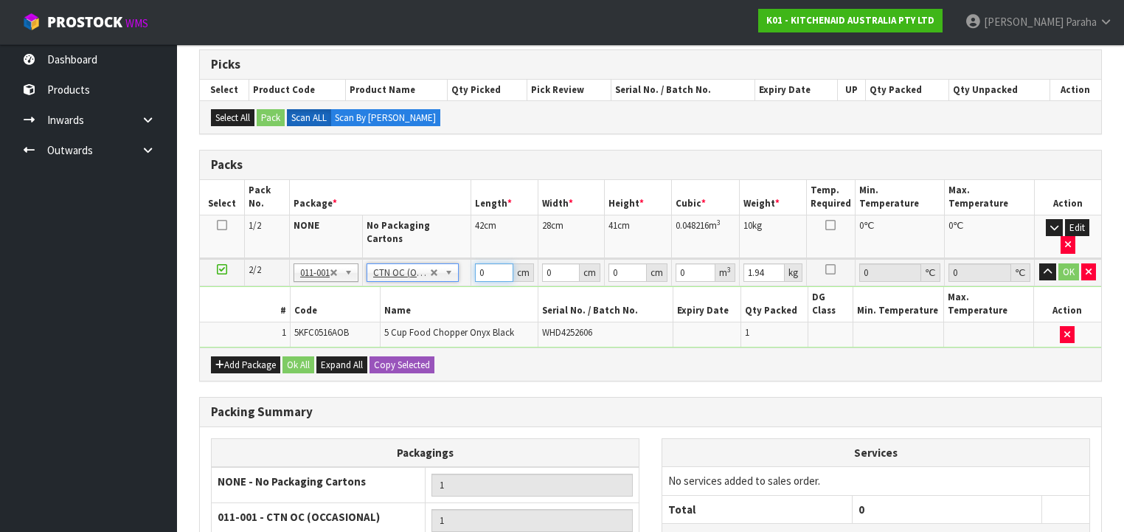
drag, startPoint x: 489, startPoint y: 255, endPoint x: 469, endPoint y: 251, distance: 20.4
click at [471, 259] on td "0 cm" at bounding box center [504, 272] width 67 height 27
click at [1039, 263] on button "button" at bounding box center [1047, 272] width 17 height 18
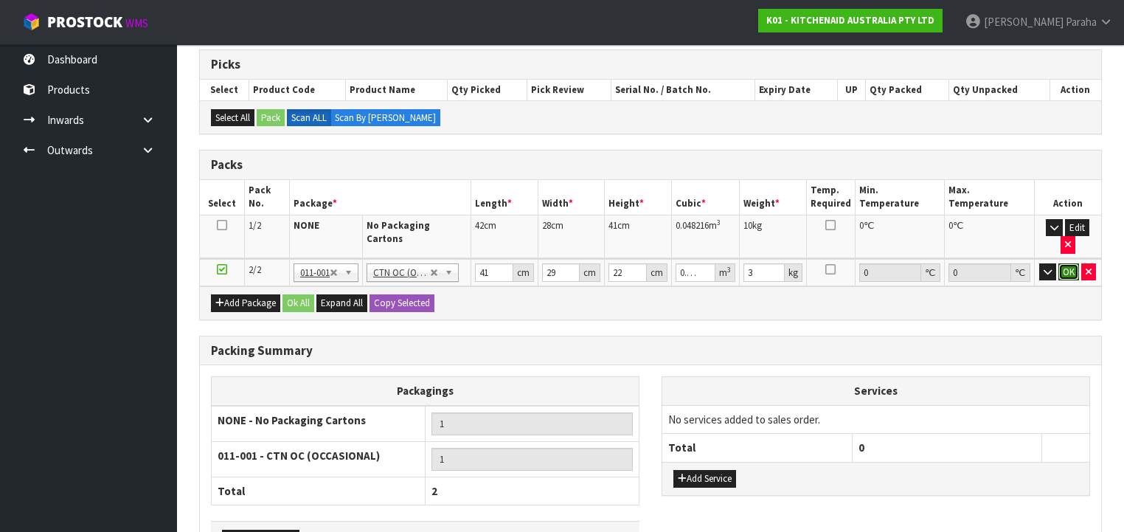
click button "OK" at bounding box center [1068, 272] width 21 height 18
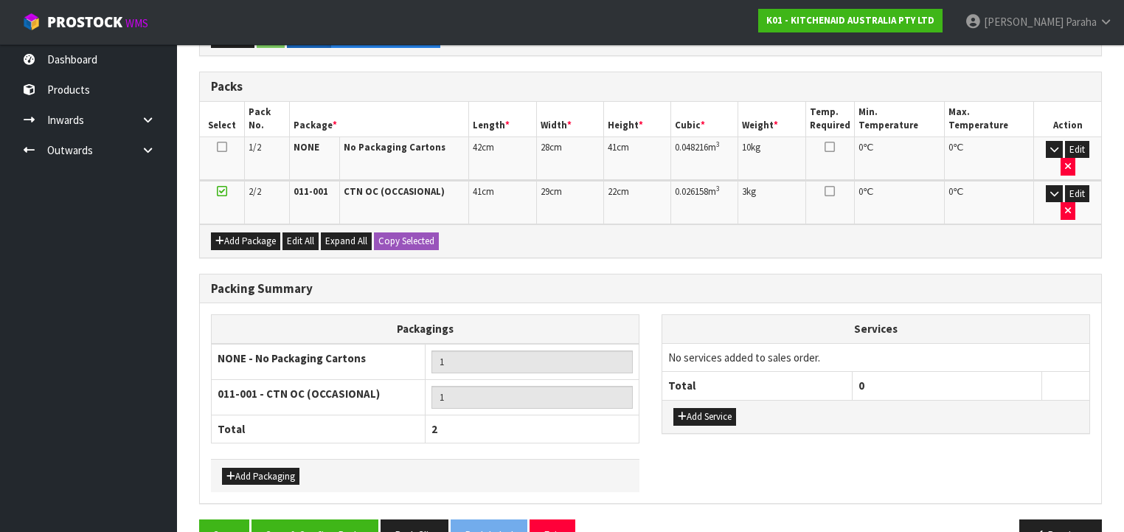
scroll to position [315, 0]
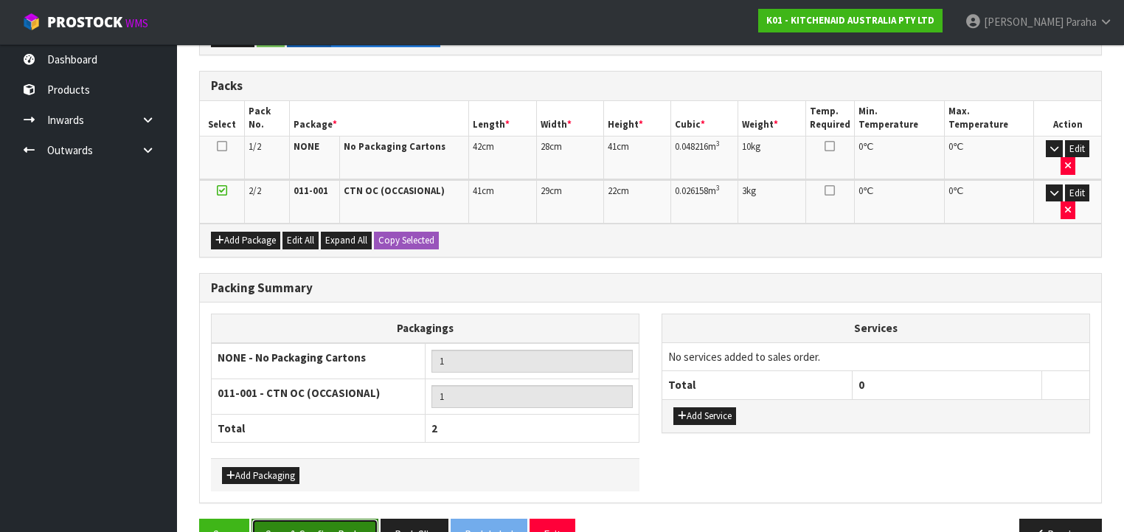
click at [331, 518] on button "Save & Confirm Packs" at bounding box center [314, 534] width 127 height 32
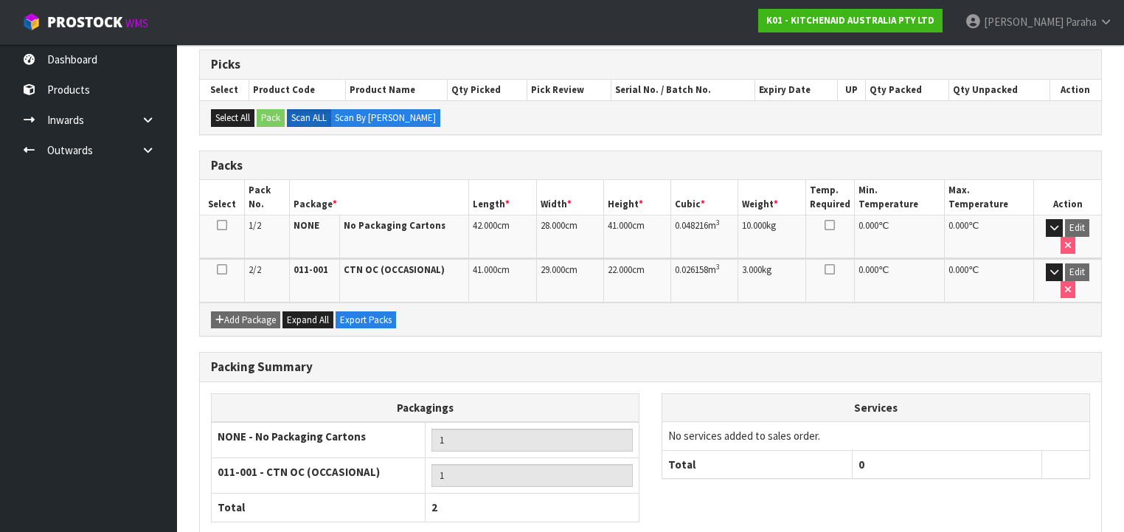
scroll to position [336, 0]
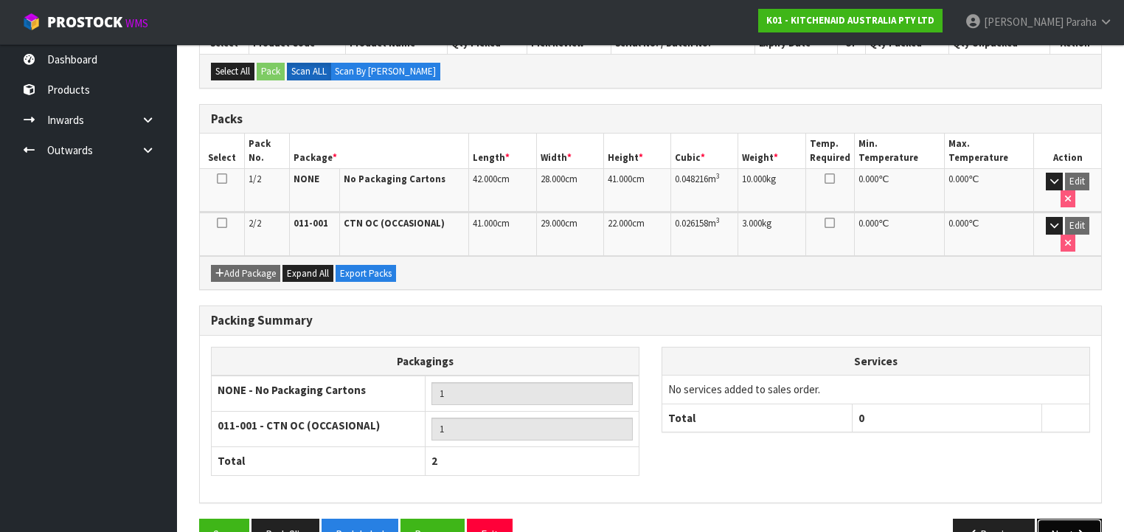
click at [1078, 518] on button "Next" at bounding box center [1069, 534] width 65 height 32
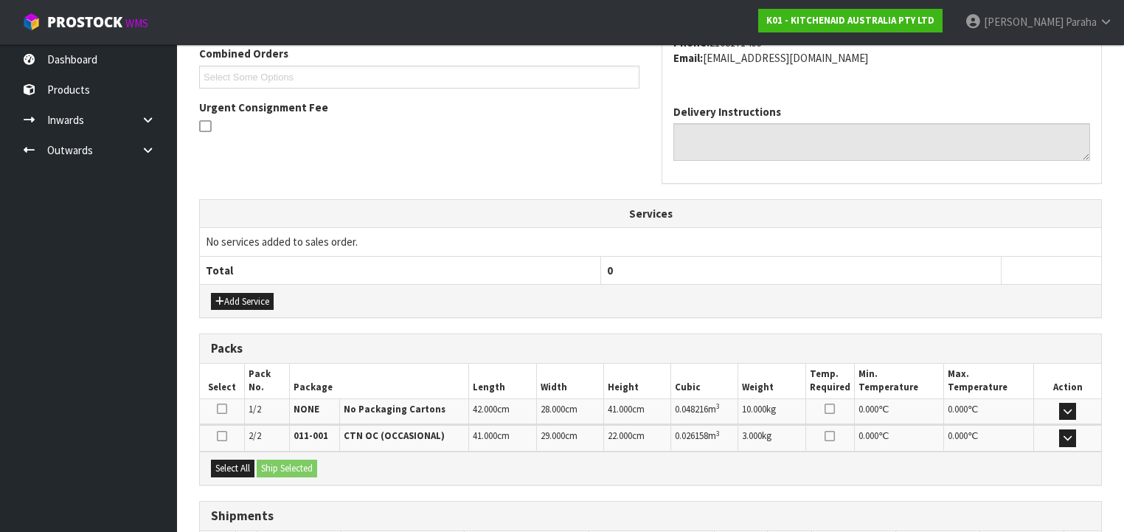
scroll to position [493, 0]
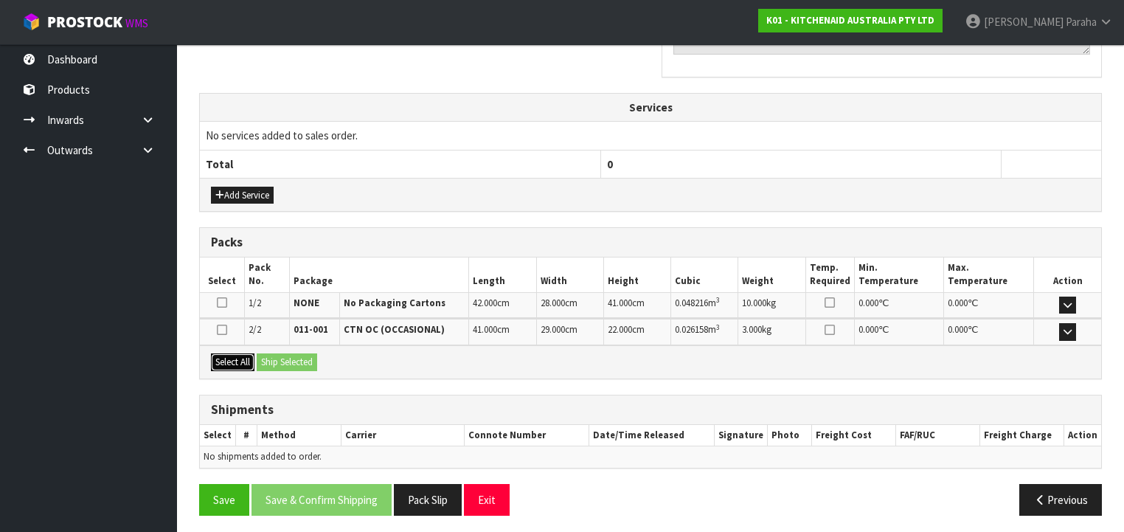
click at [242, 360] on button "Select All" at bounding box center [233, 362] width 44 height 18
click at [275, 360] on button "Ship Selected" at bounding box center [287, 362] width 60 height 18
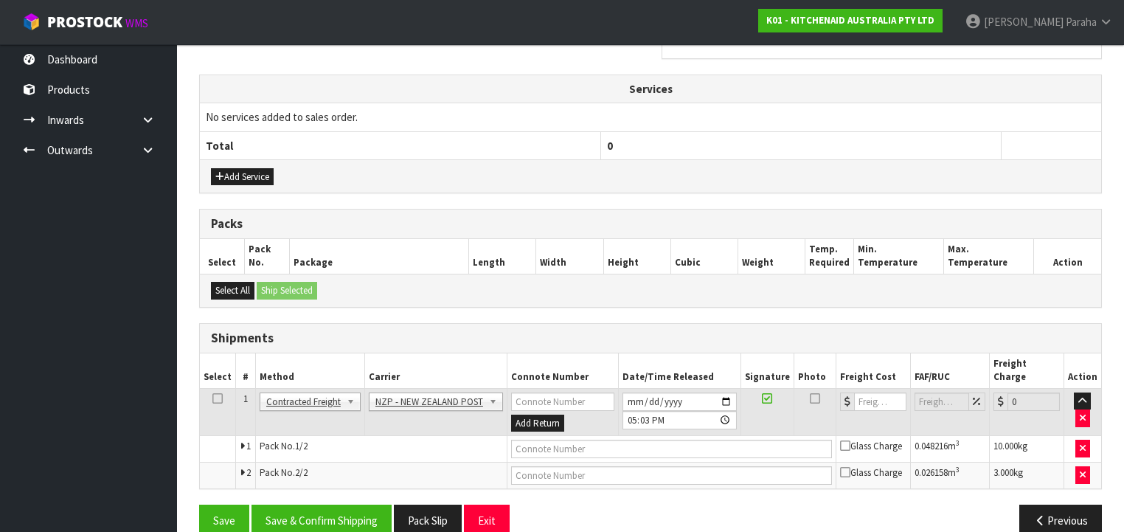
scroll to position [519, 0]
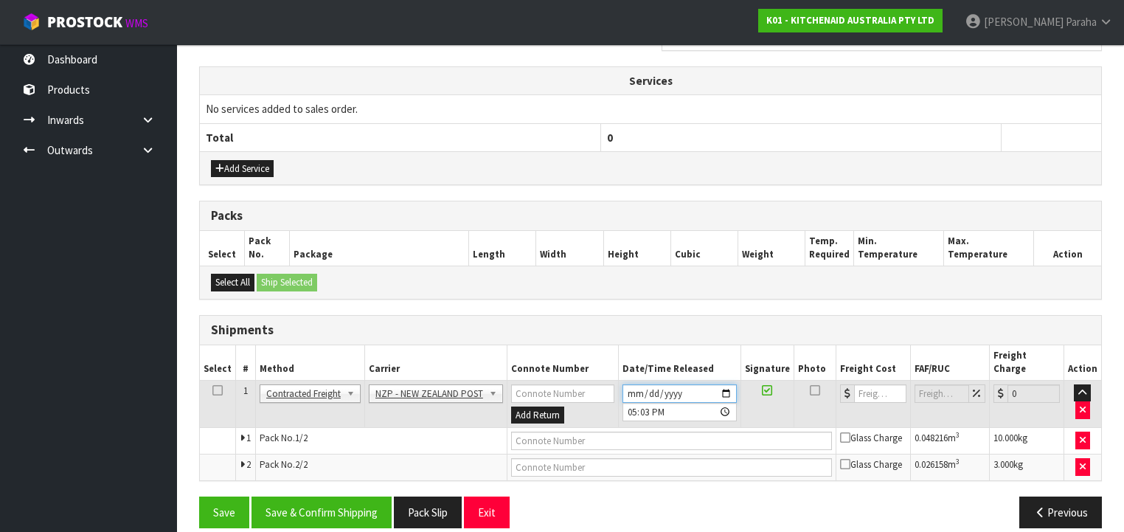
click at [735, 384] on input "[DATE]" at bounding box center [679, 393] width 114 height 18
click at [730, 384] on input "[DATE]" at bounding box center [679, 393] width 114 height 18
click at [351, 496] on button "Save & Confirm Shipping" at bounding box center [321, 512] width 140 height 32
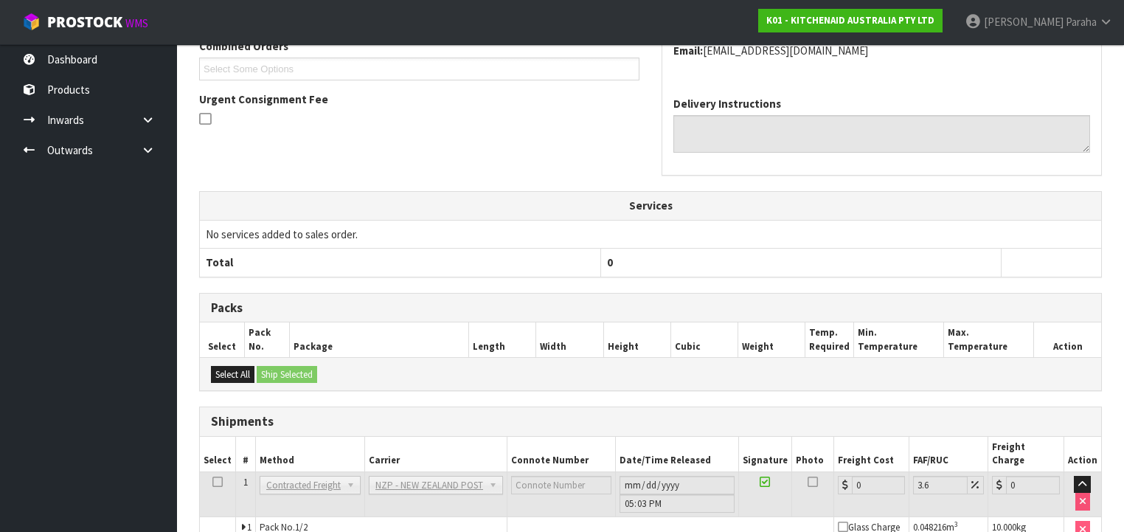
scroll to position [497, 0]
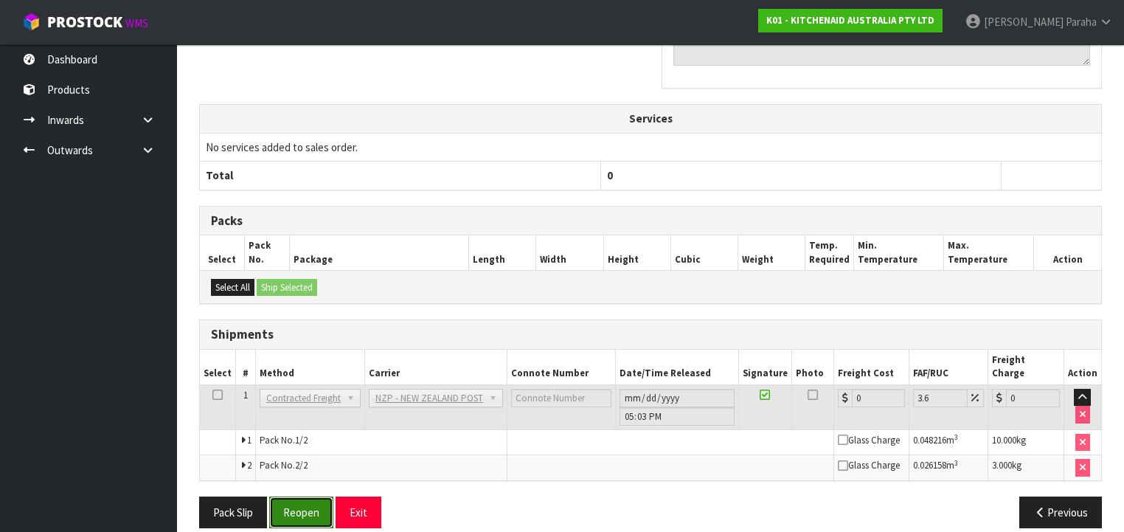
click at [295, 499] on button "Reopen" at bounding box center [301, 512] width 64 height 32
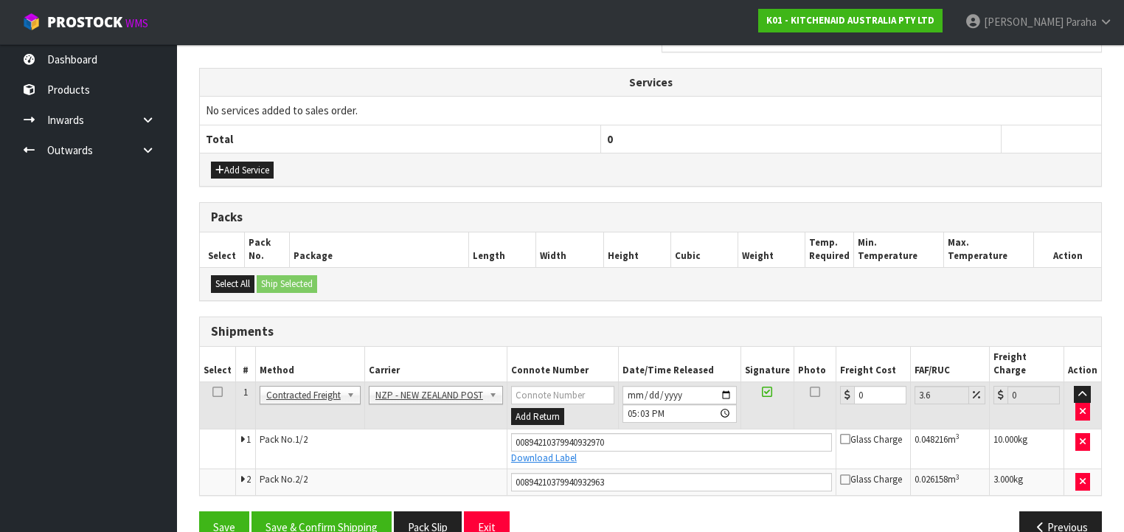
scroll to position [532, 0]
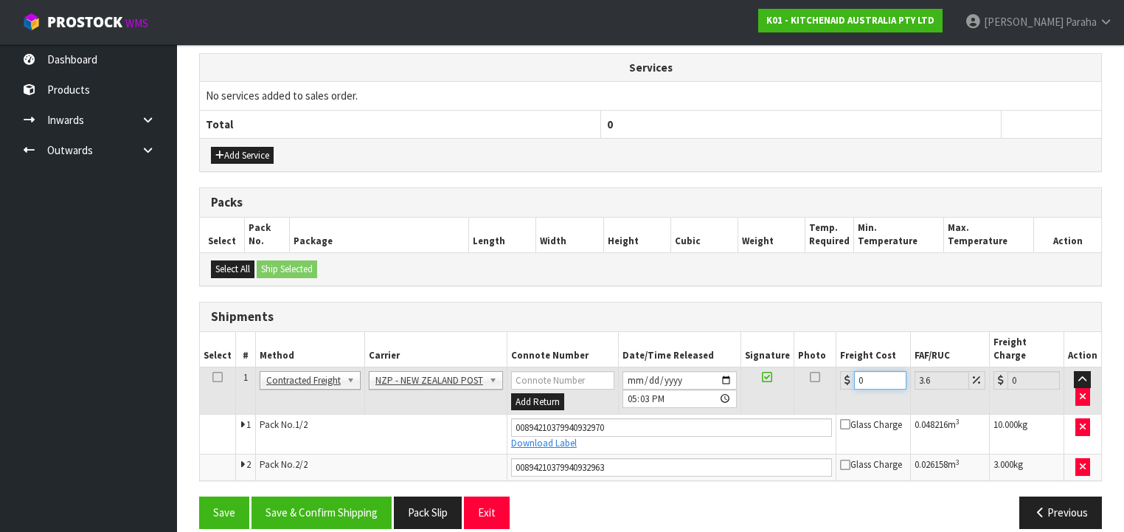
drag, startPoint x: 850, startPoint y: 364, endPoint x: 835, endPoint y: 366, distance: 14.9
click at [840, 371] on div "0" at bounding box center [873, 380] width 66 height 18
click at [343, 504] on button "Save & Confirm Shipping" at bounding box center [321, 512] width 140 height 32
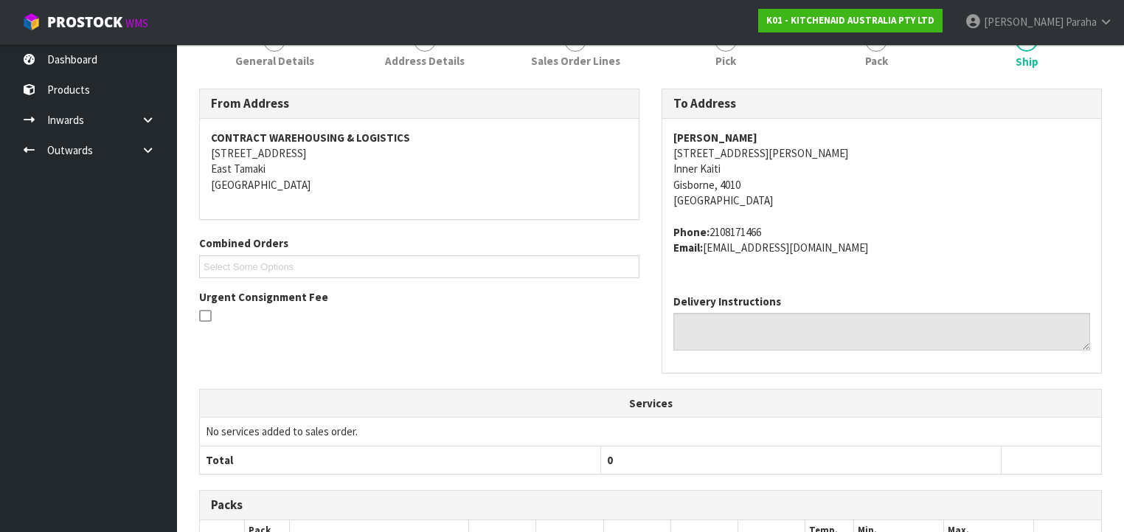
scroll to position [0, 0]
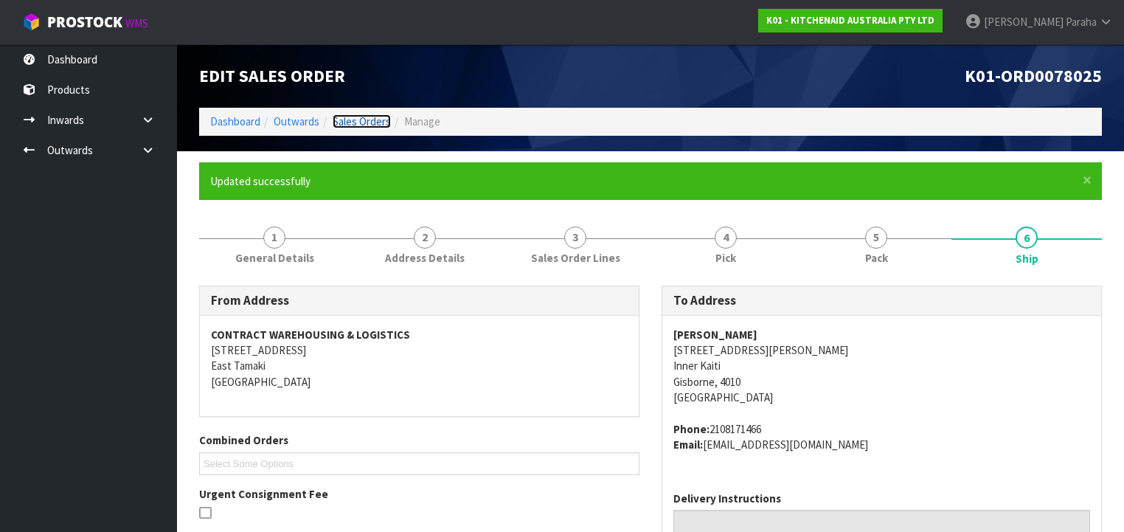
click at [360, 117] on link "Sales Orders" at bounding box center [362, 121] width 58 height 14
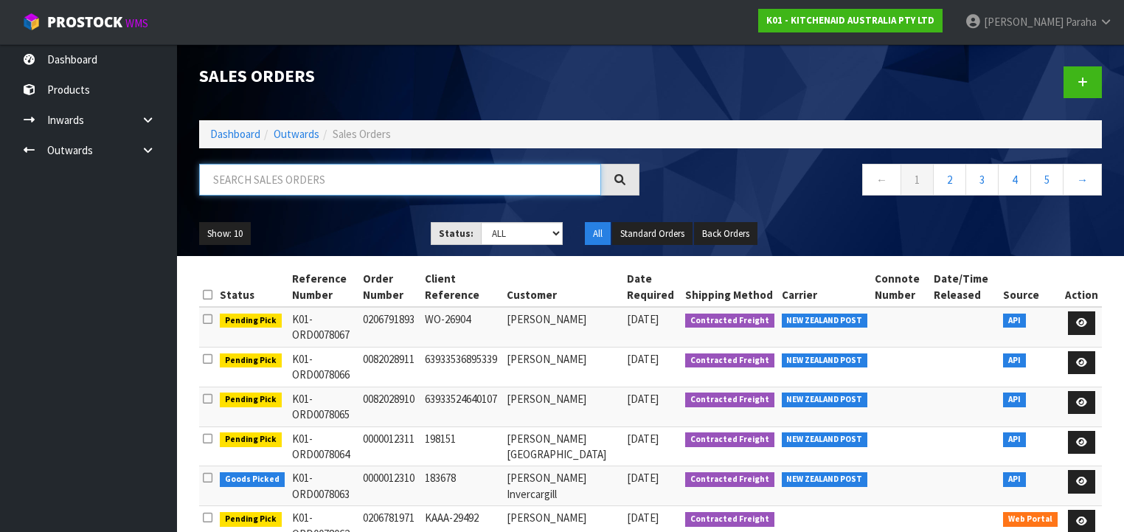
click at [235, 181] on input "text" at bounding box center [400, 180] width 402 height 32
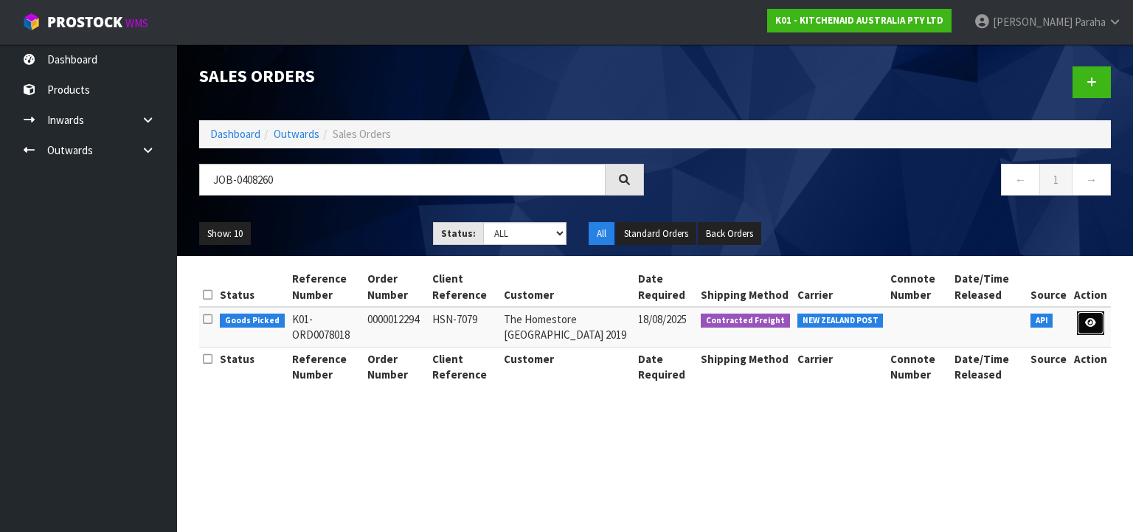
click at [1092, 324] on icon at bounding box center [1090, 323] width 11 height 10
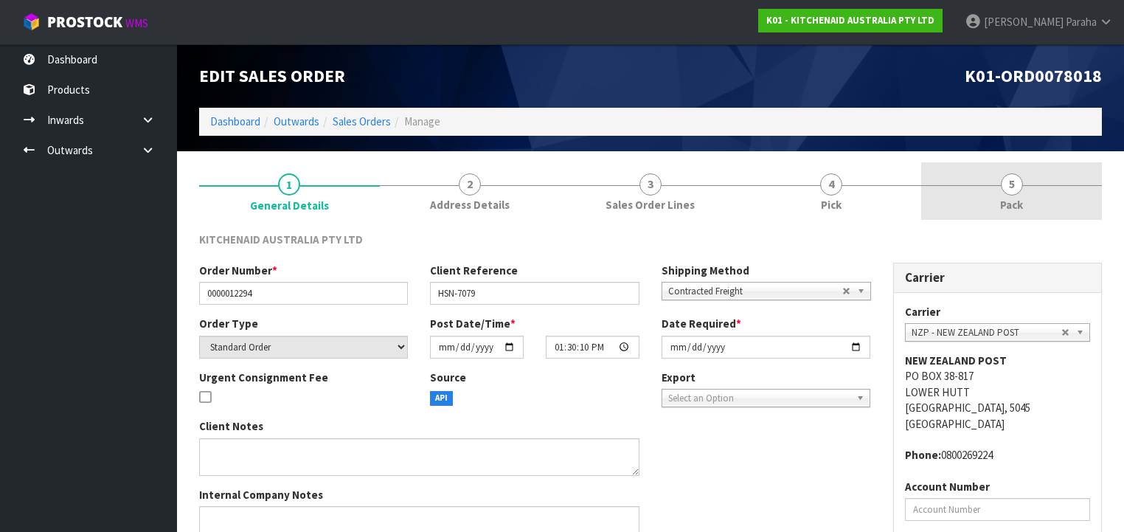
click at [1010, 178] on span "5" at bounding box center [1012, 184] width 22 height 22
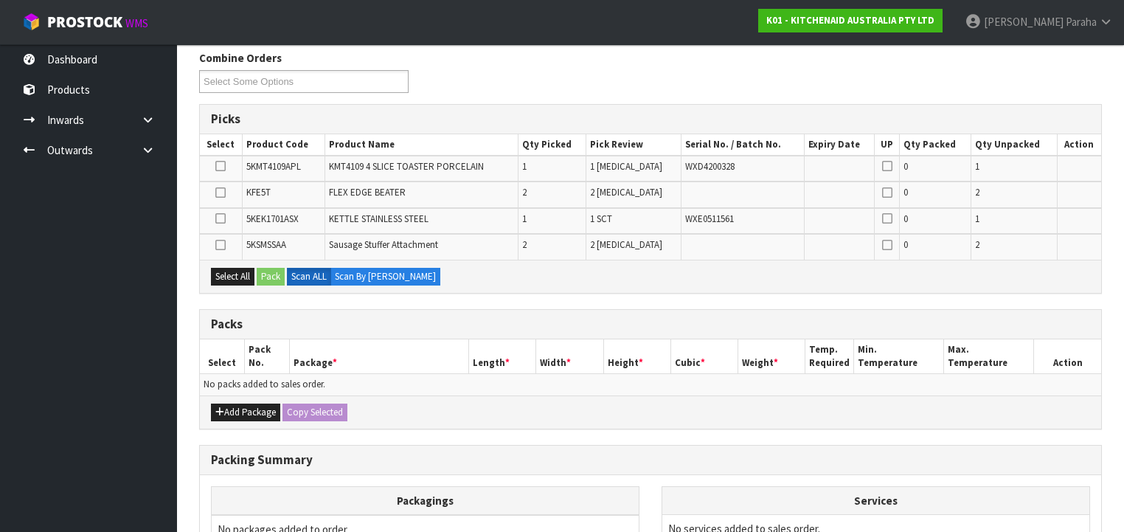
scroll to position [295, 0]
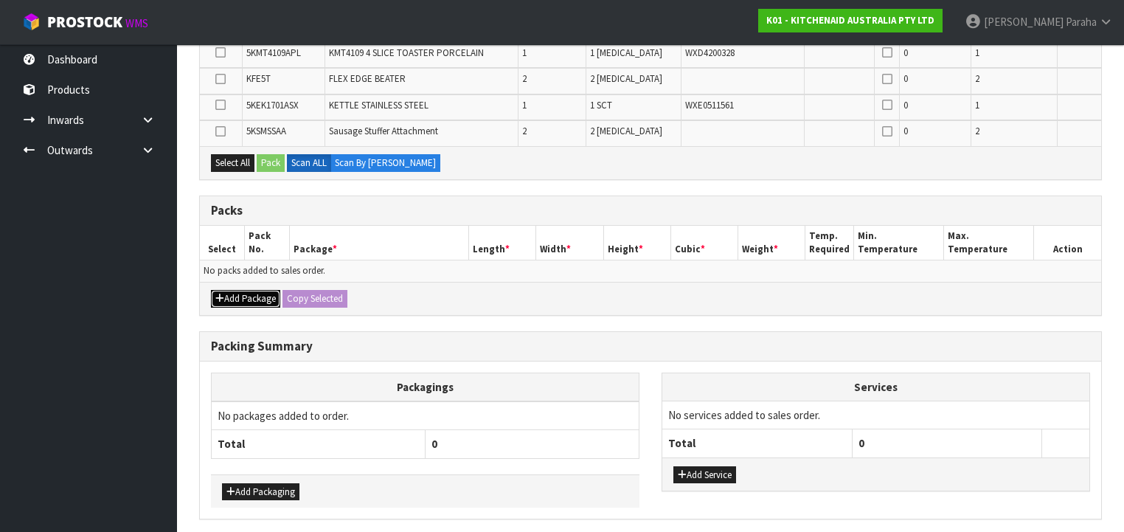
click at [240, 294] on button "Add Package" at bounding box center [245, 299] width 69 height 18
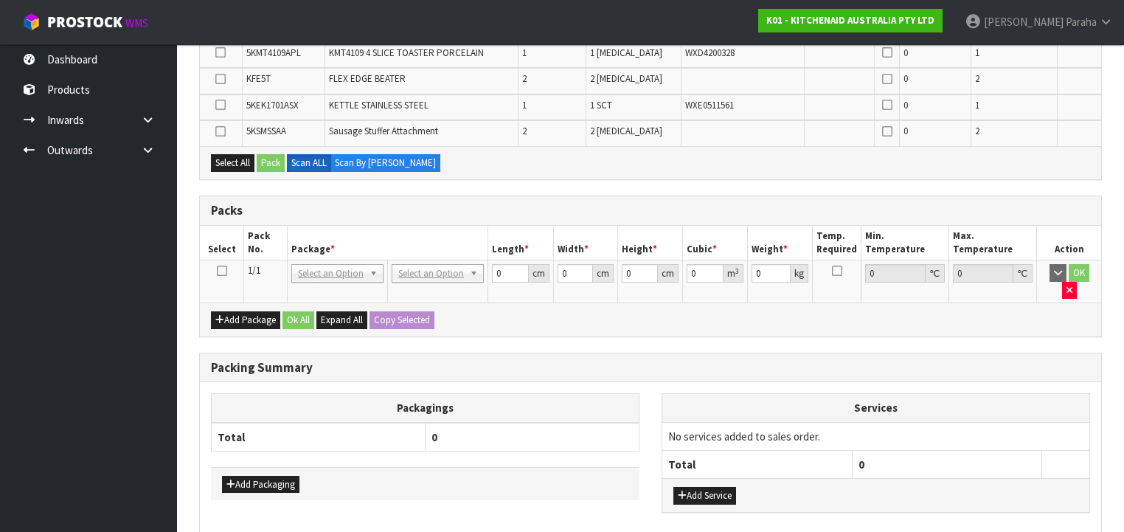
click at [224, 271] on icon at bounding box center [222, 271] width 10 height 1
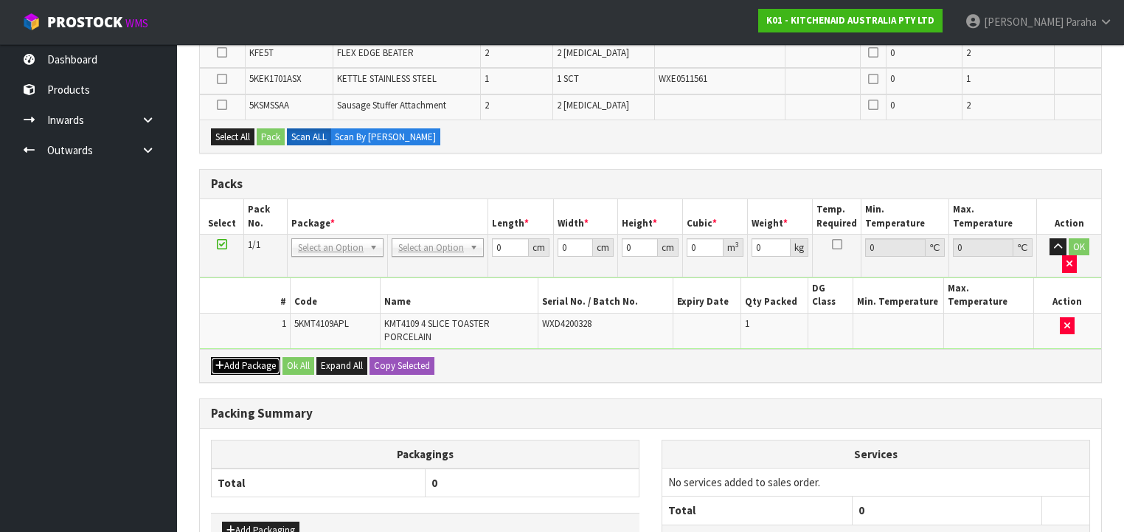
click at [220, 361] on icon "button" at bounding box center [219, 366] width 9 height 10
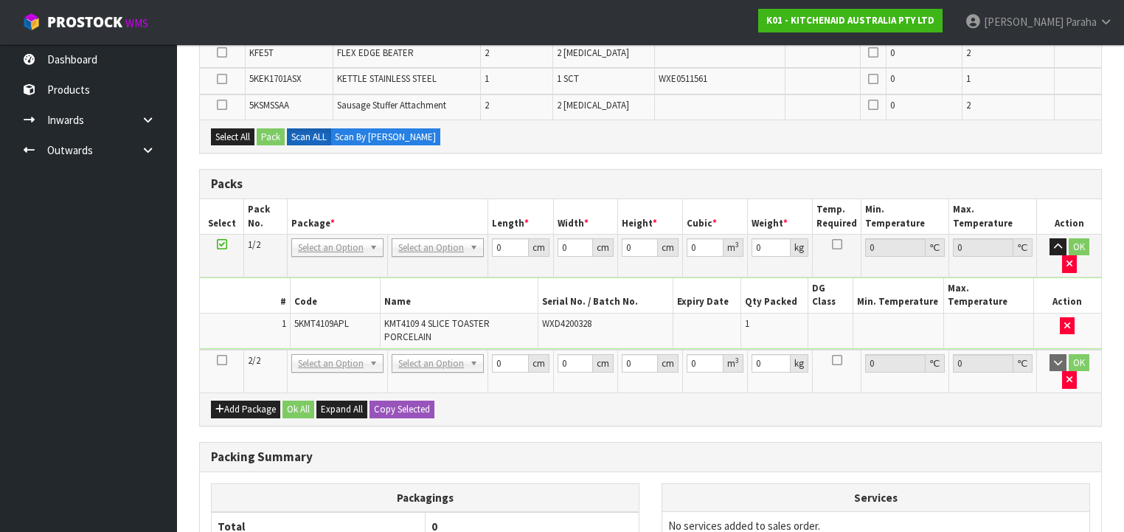
click at [219, 360] on icon at bounding box center [222, 360] width 10 height 1
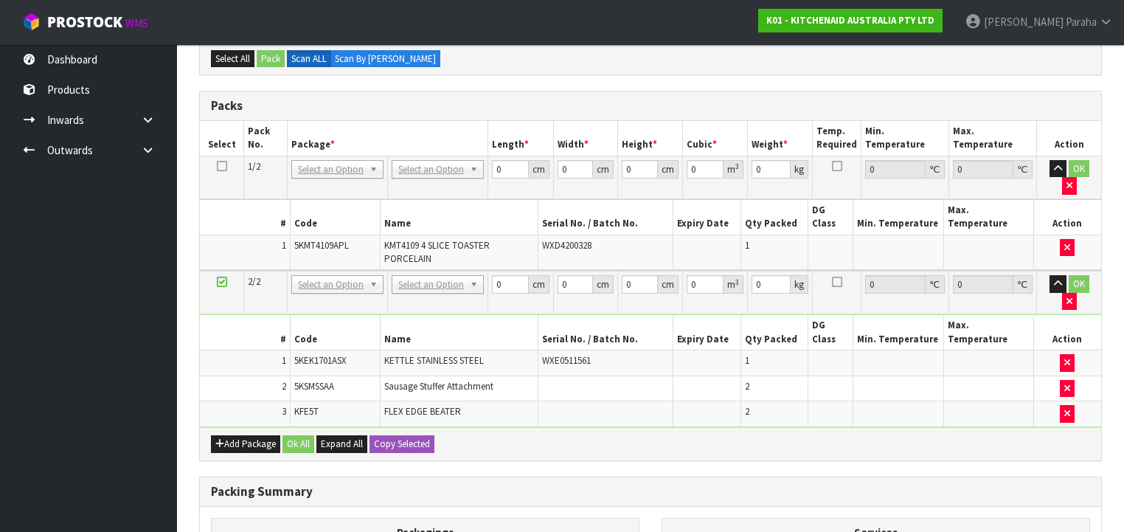
scroll to position [236, 0]
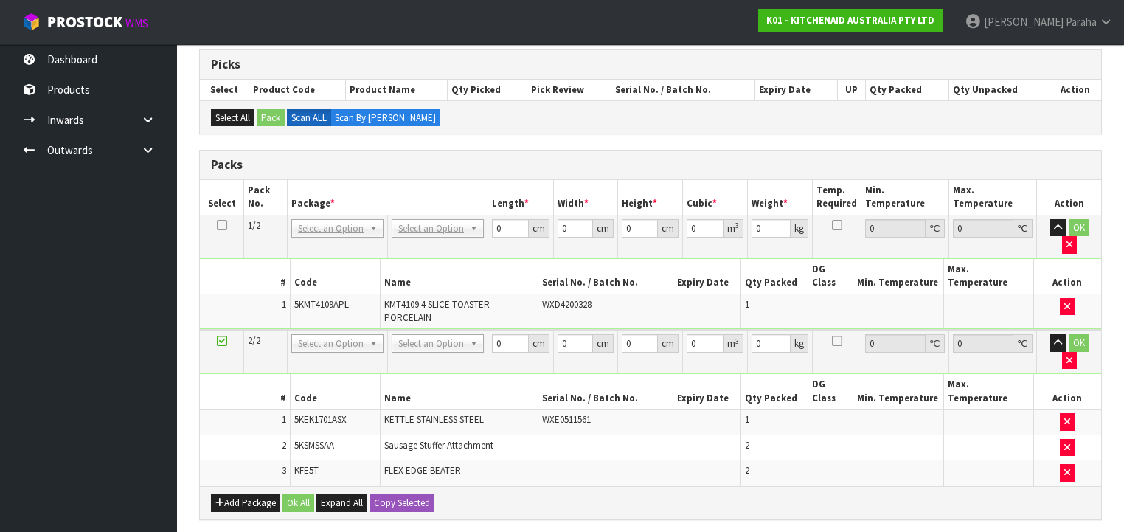
drag, startPoint x: 481, startPoint y: 231, endPoint x: 451, endPoint y: 233, distance: 29.6
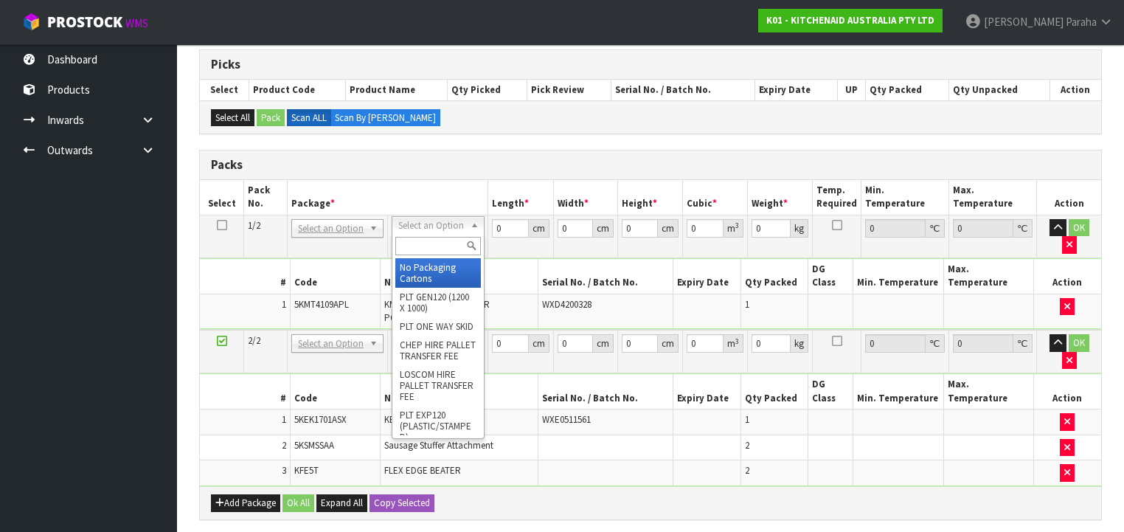
click at [443, 248] on input "text" at bounding box center [437, 246] width 85 height 18
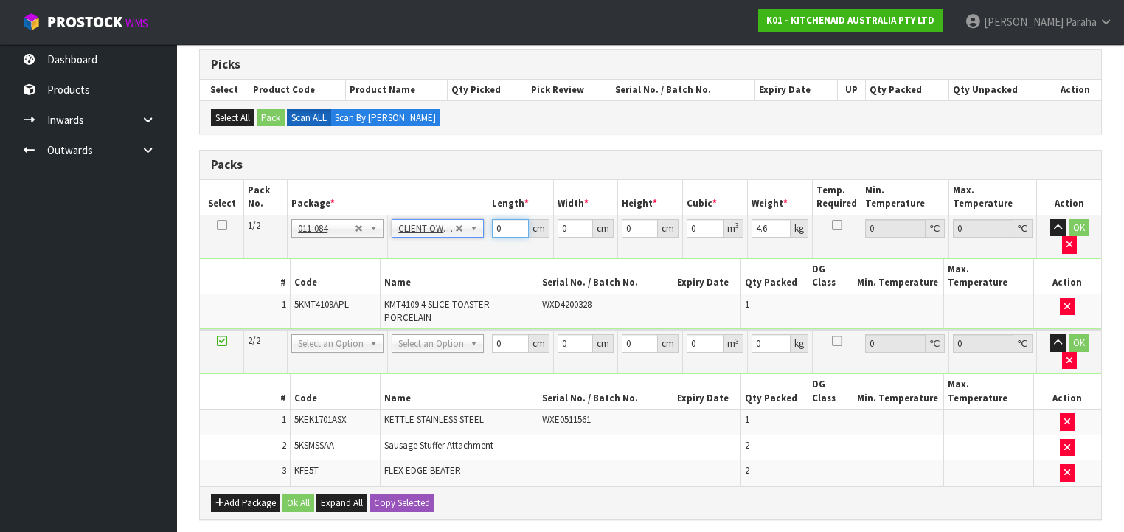
drag, startPoint x: 505, startPoint y: 226, endPoint x: 480, endPoint y: 231, distance: 25.6
click at [480, 231] on tr "1/2 NONE 007-001 007-002 007-004 007-009 007-013 007-014 007-015 007-017 007-01…" at bounding box center [650, 236] width 901 height 43
click at [1049, 219] on button "button" at bounding box center [1057, 228] width 17 height 18
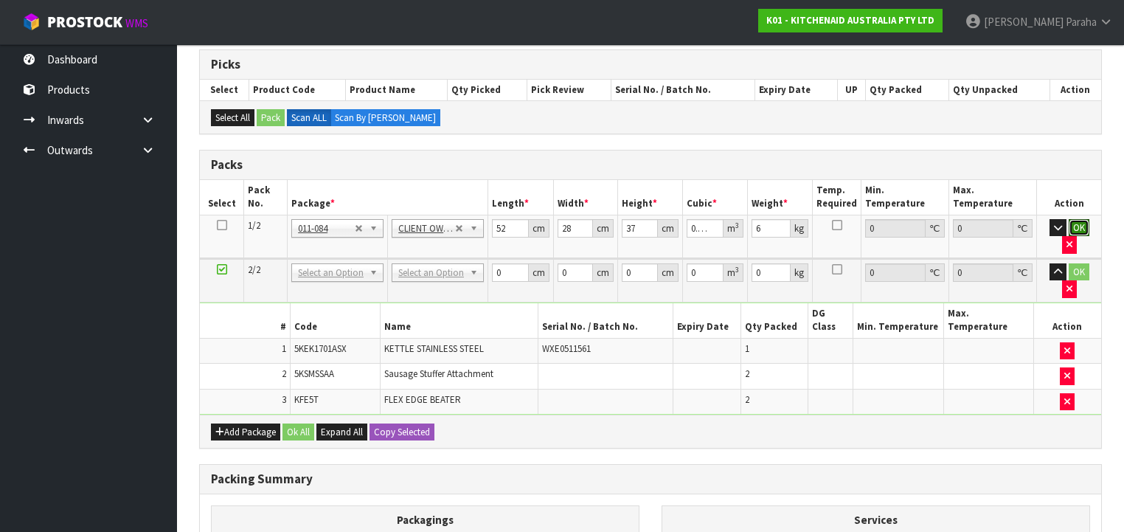
click button "OK" at bounding box center [1079, 228] width 21 height 18
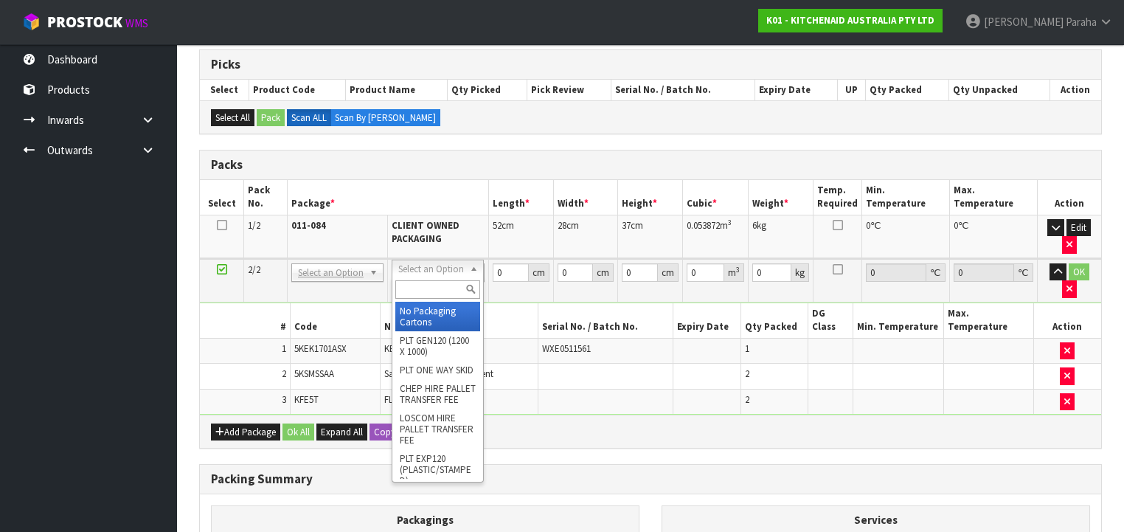
click at [422, 291] on input "text" at bounding box center [437, 289] width 85 height 18
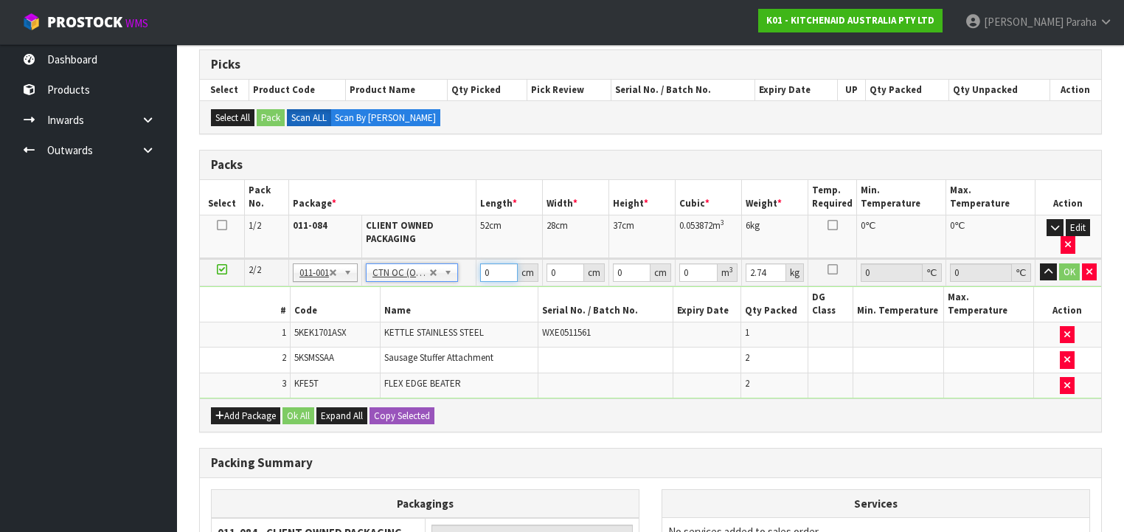
drag, startPoint x: 491, startPoint y: 271, endPoint x: 480, endPoint y: 274, distance: 11.4
click at [480, 274] on input "0" at bounding box center [499, 272] width 38 height 18
click at [1040, 263] on button "button" at bounding box center [1048, 272] width 17 height 18
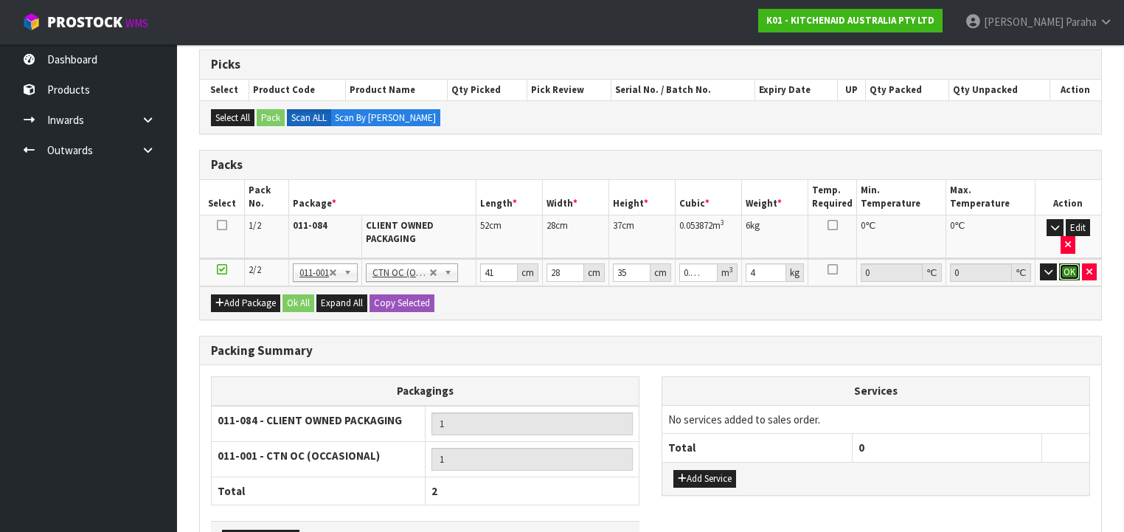
click button "OK" at bounding box center [1069, 272] width 21 height 18
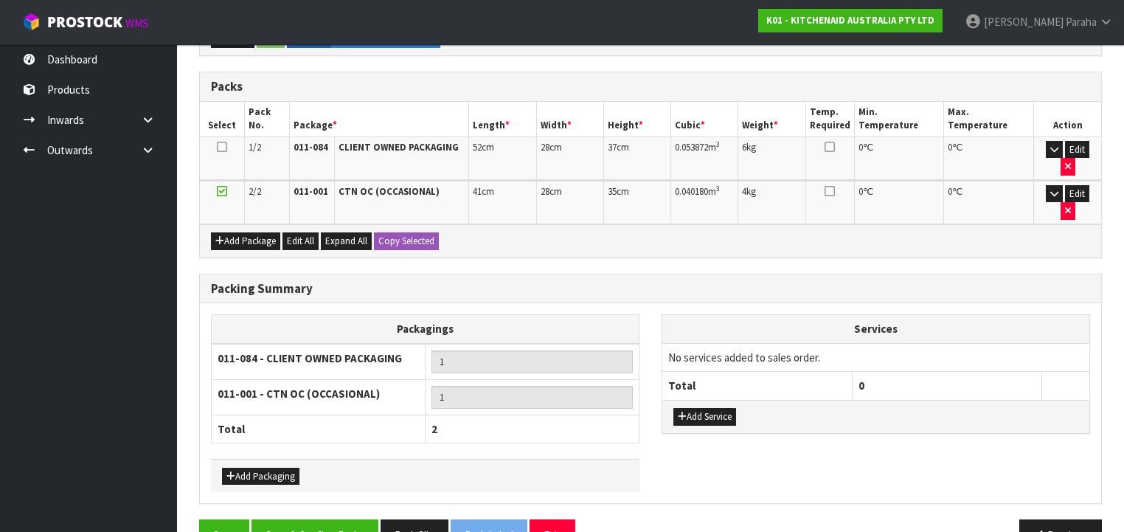
scroll to position [315, 0]
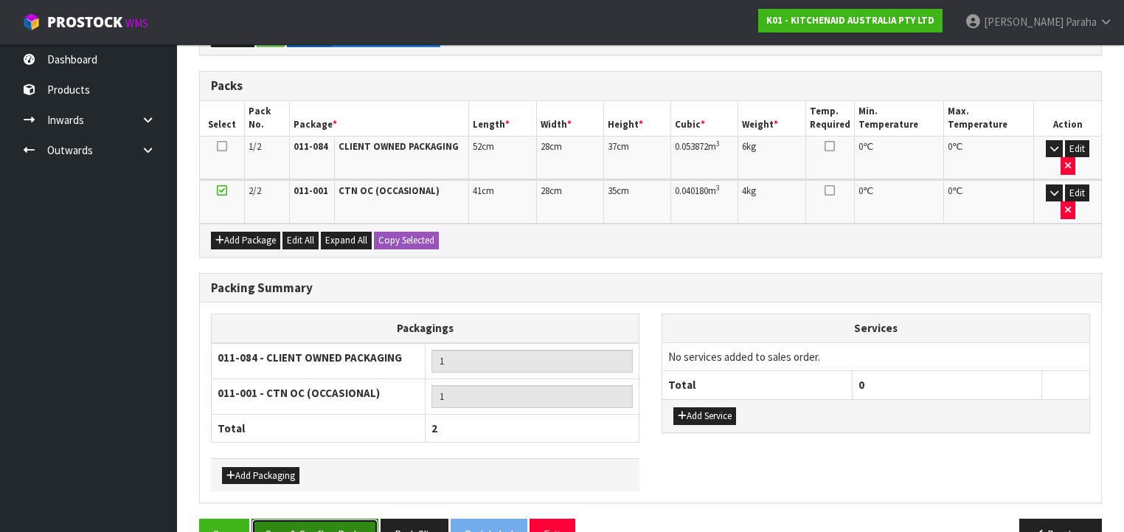
click at [313, 518] on button "Save & Confirm Packs" at bounding box center [314, 534] width 127 height 32
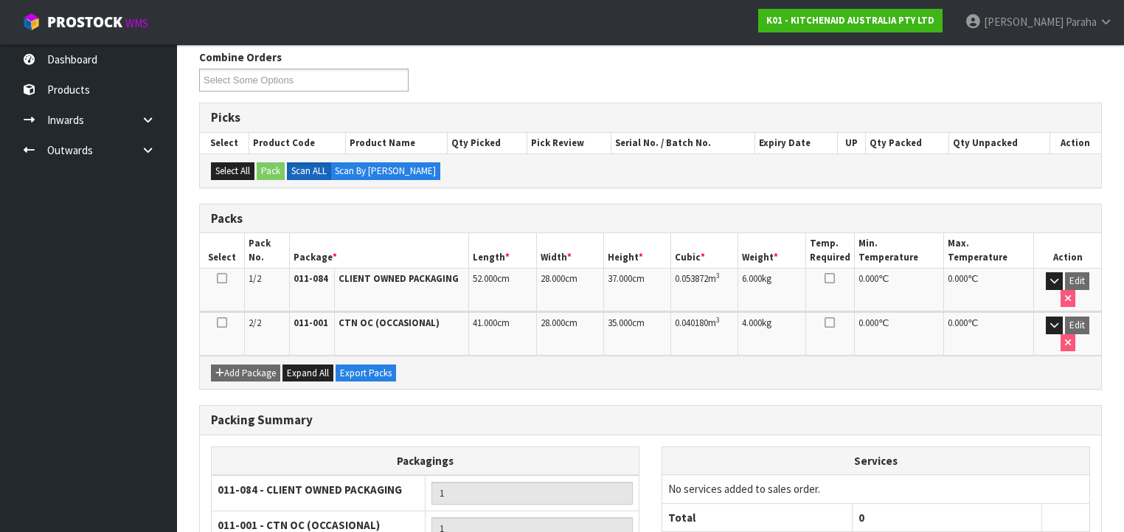
scroll to position [336, 0]
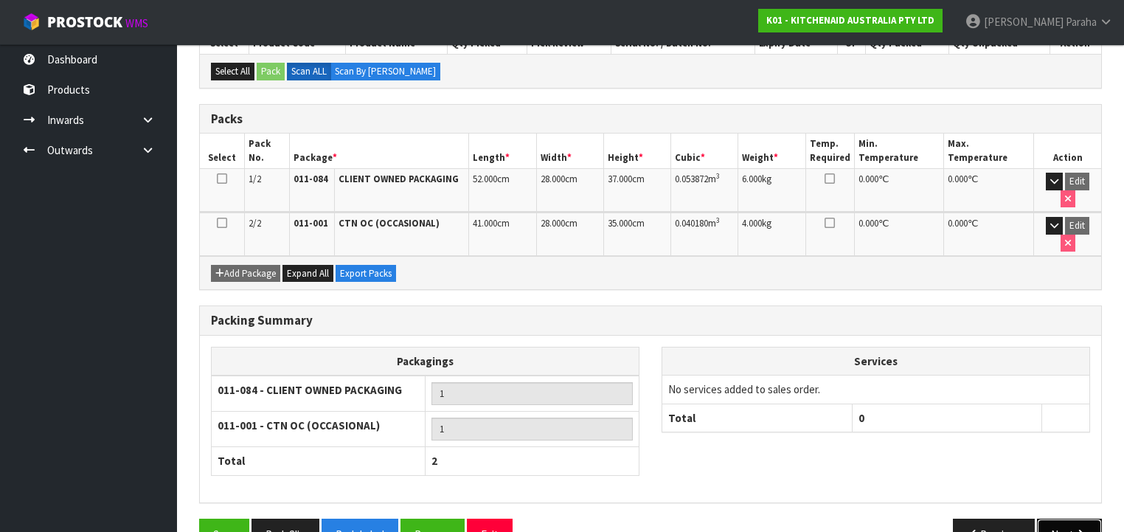
click at [1080, 529] on icon "button" at bounding box center [1081, 534] width 14 height 11
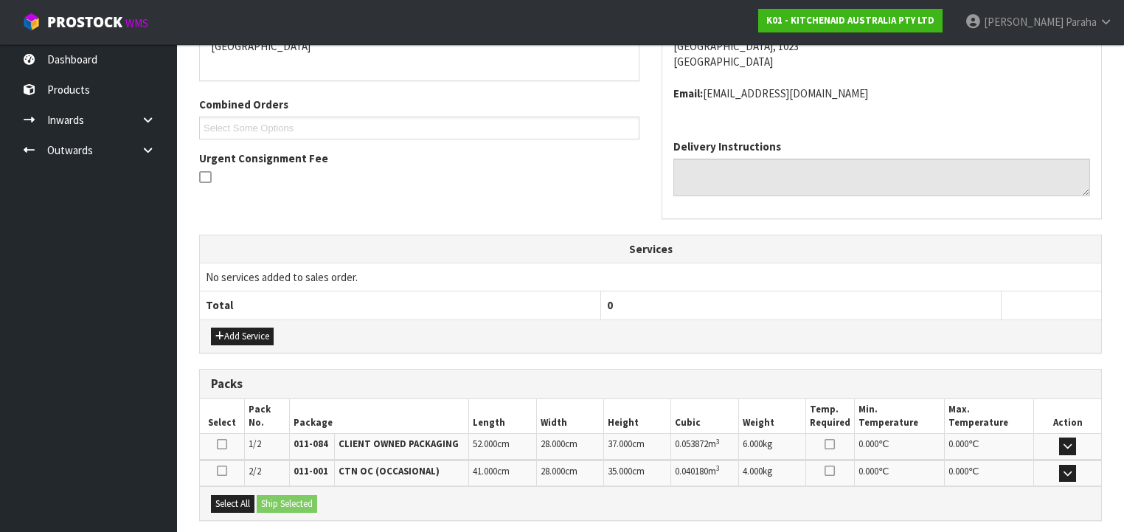
scroll to position [477, 0]
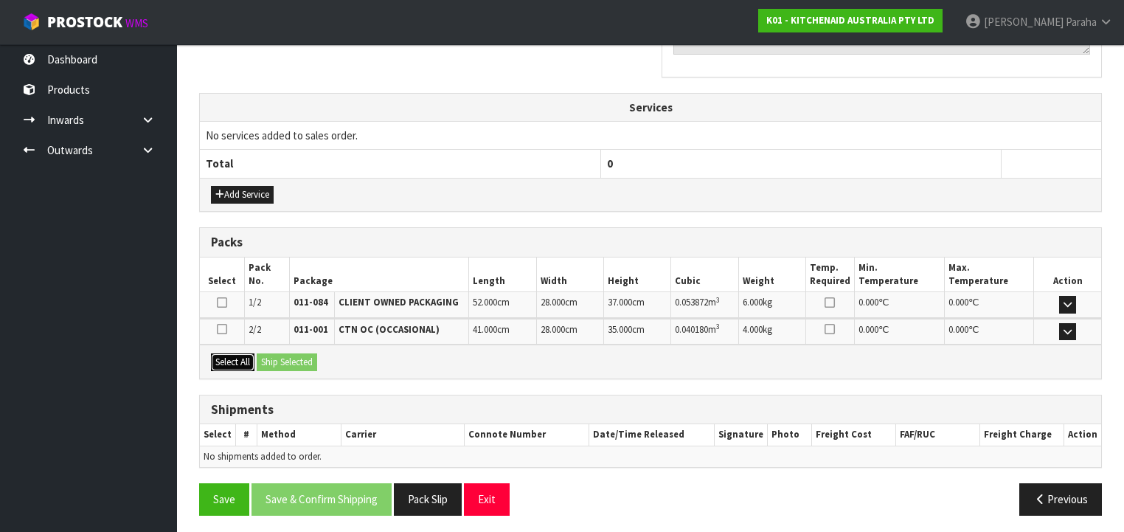
click at [226, 357] on button "Select All" at bounding box center [233, 362] width 44 height 18
click at [277, 359] on button "Ship Selected" at bounding box center [287, 362] width 60 height 18
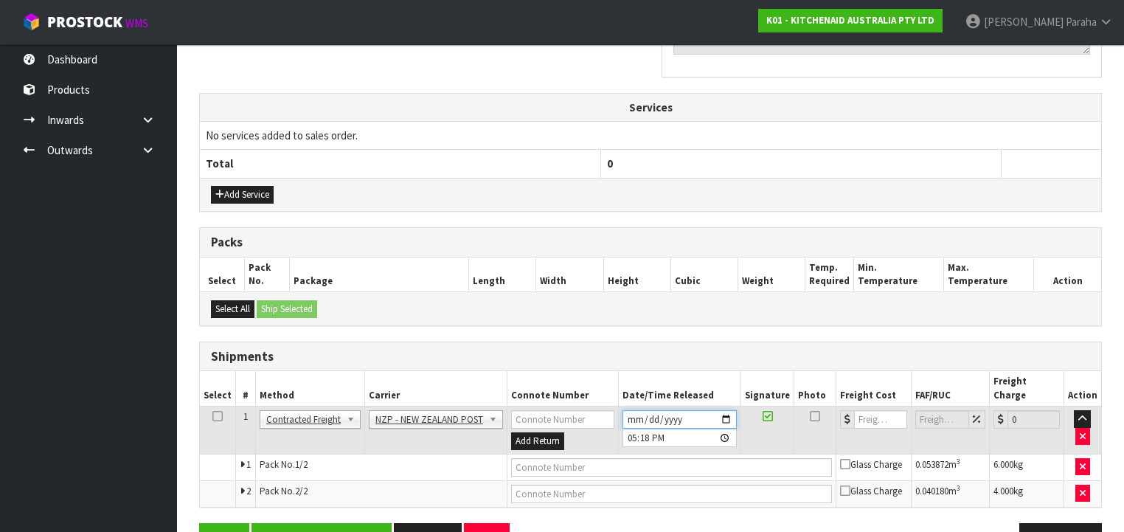
click at [731, 410] on input "[DATE]" at bounding box center [679, 419] width 114 height 18
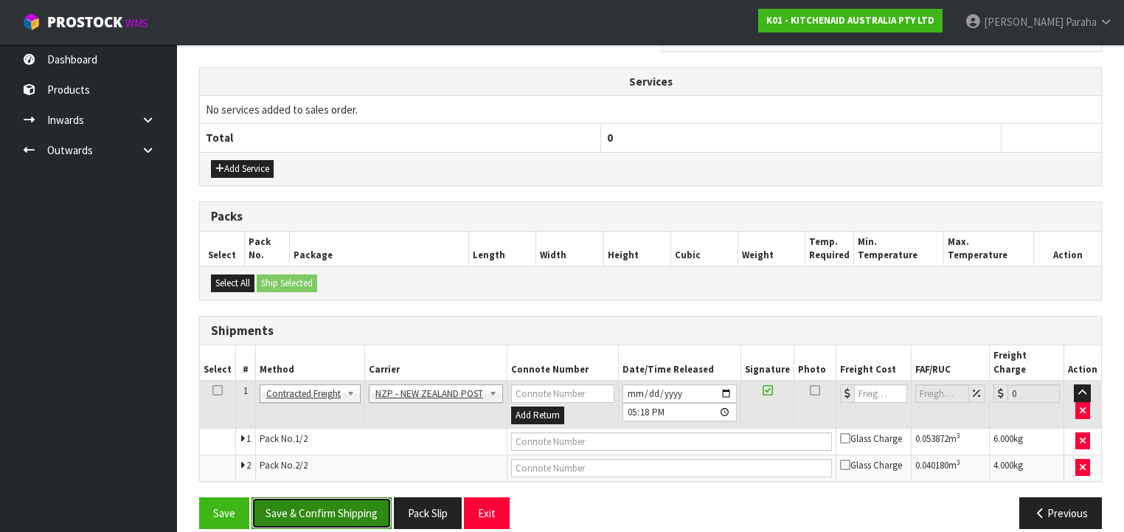
click at [330, 497] on button "Save & Confirm Shipping" at bounding box center [321, 513] width 140 height 32
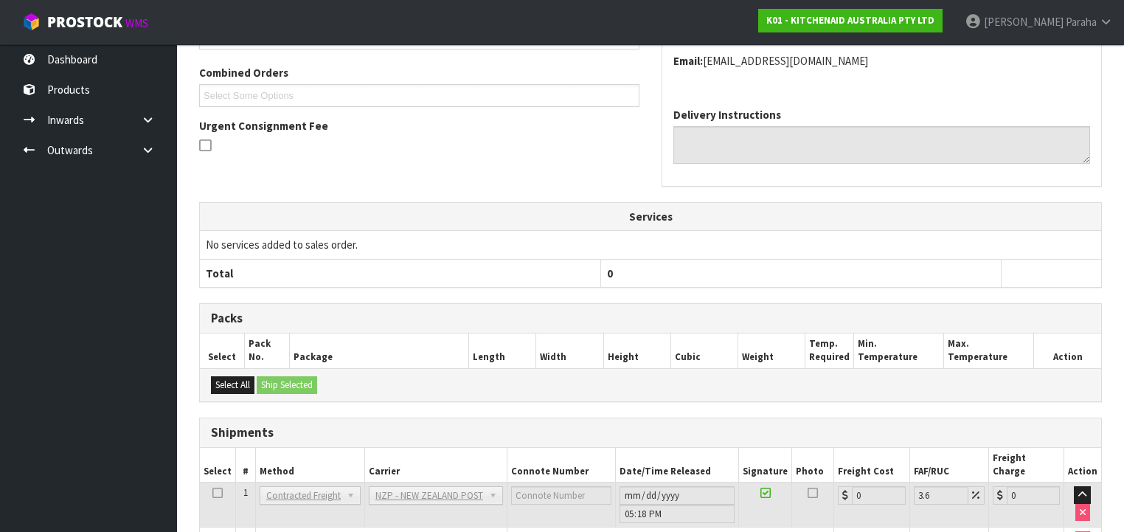
scroll to position [482, 0]
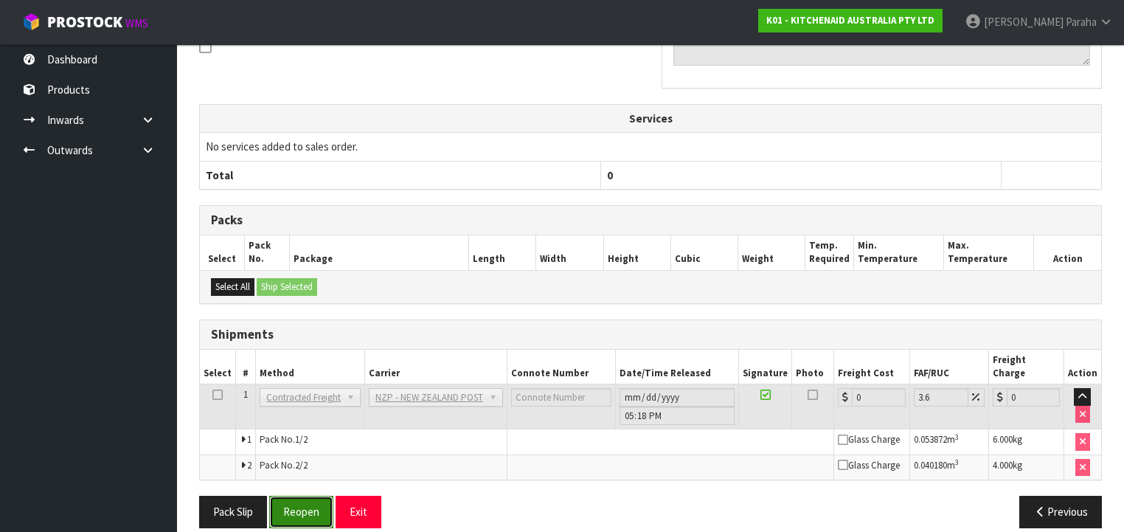
click at [307, 504] on button "Reopen" at bounding box center [301, 512] width 64 height 32
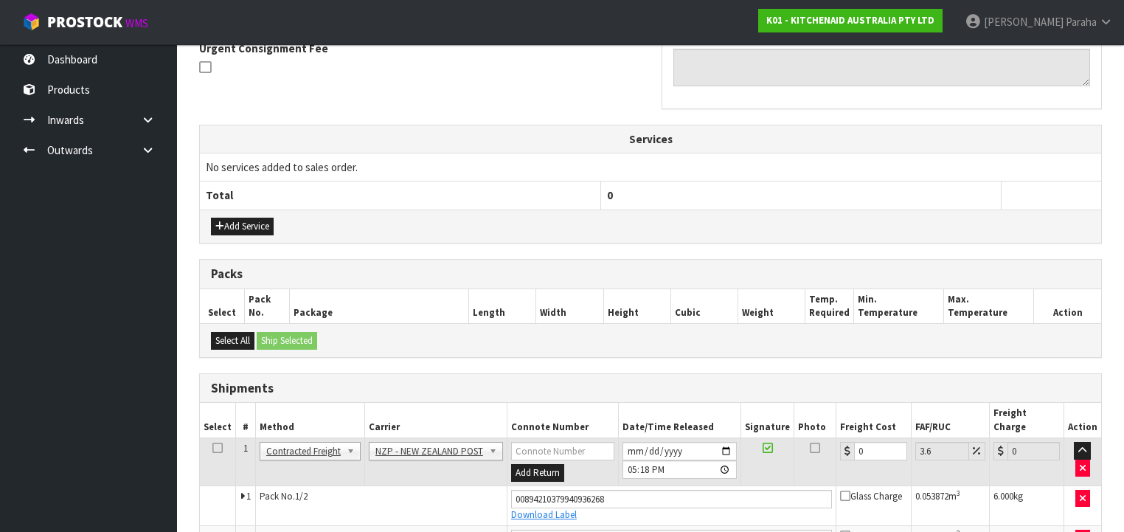
scroll to position [516, 0]
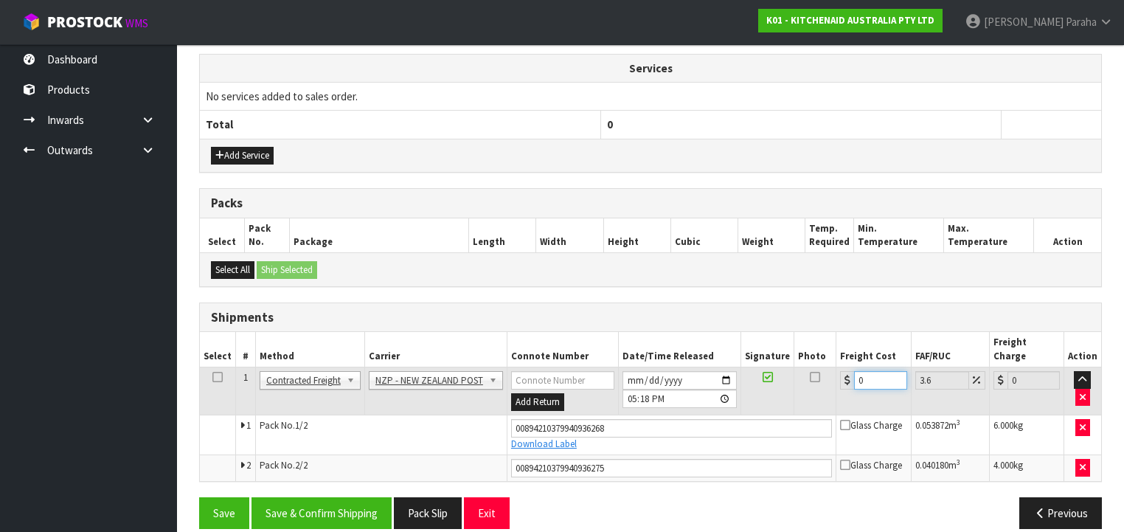
drag, startPoint x: 861, startPoint y: 365, endPoint x: 837, endPoint y: 363, distance: 24.4
click at [840, 371] on div "0" at bounding box center [873, 380] width 66 height 18
click at [340, 497] on button "Save & Confirm Shipping" at bounding box center [321, 513] width 140 height 32
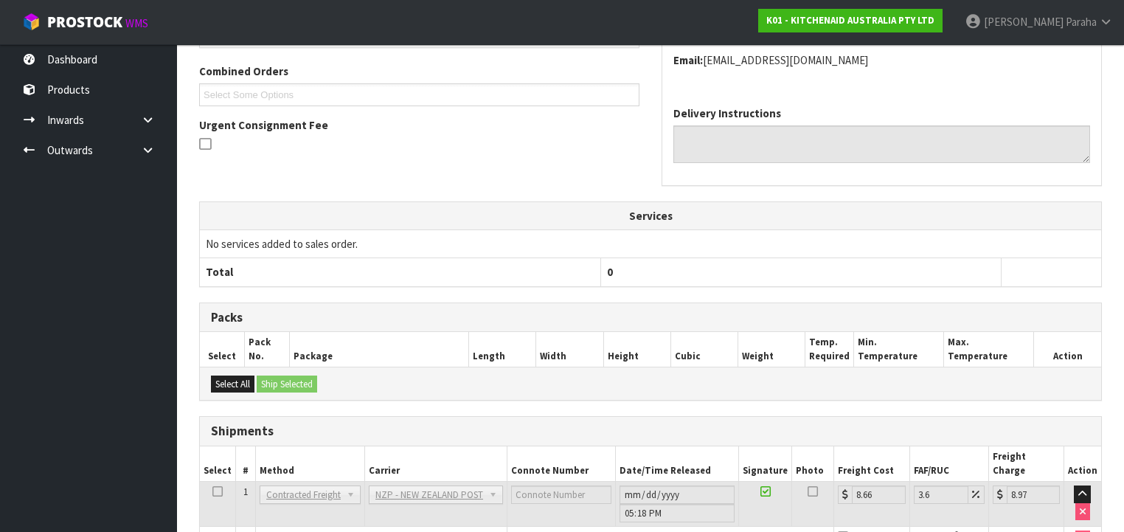
scroll to position [476, 0]
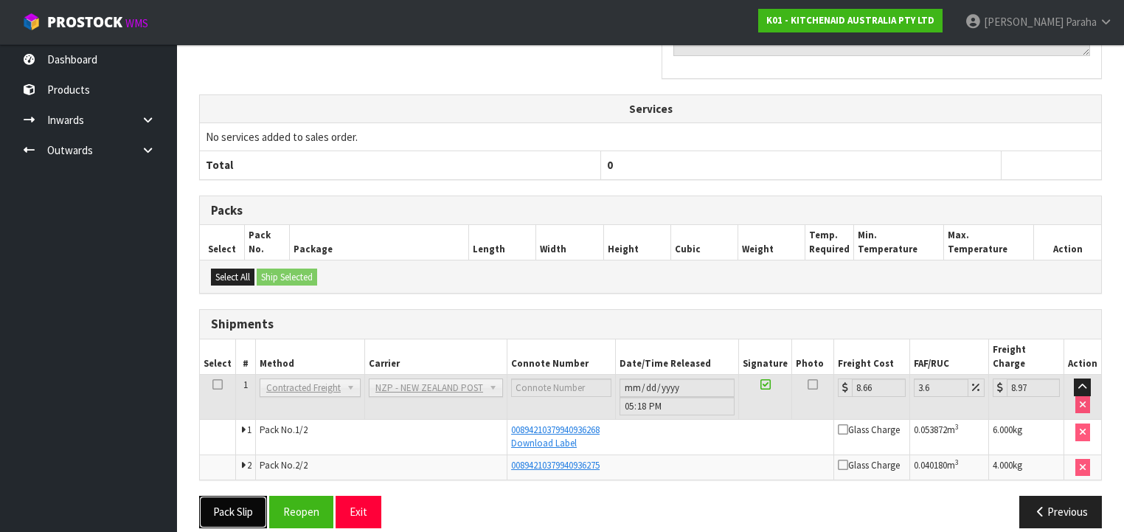
click at [238, 500] on button "Pack Slip" at bounding box center [233, 512] width 68 height 32
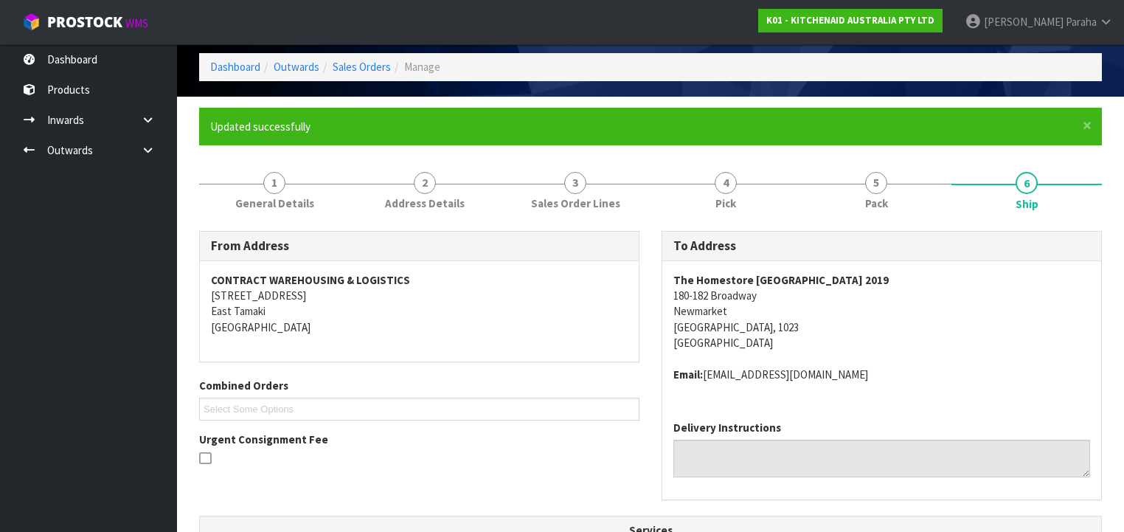
scroll to position [0, 0]
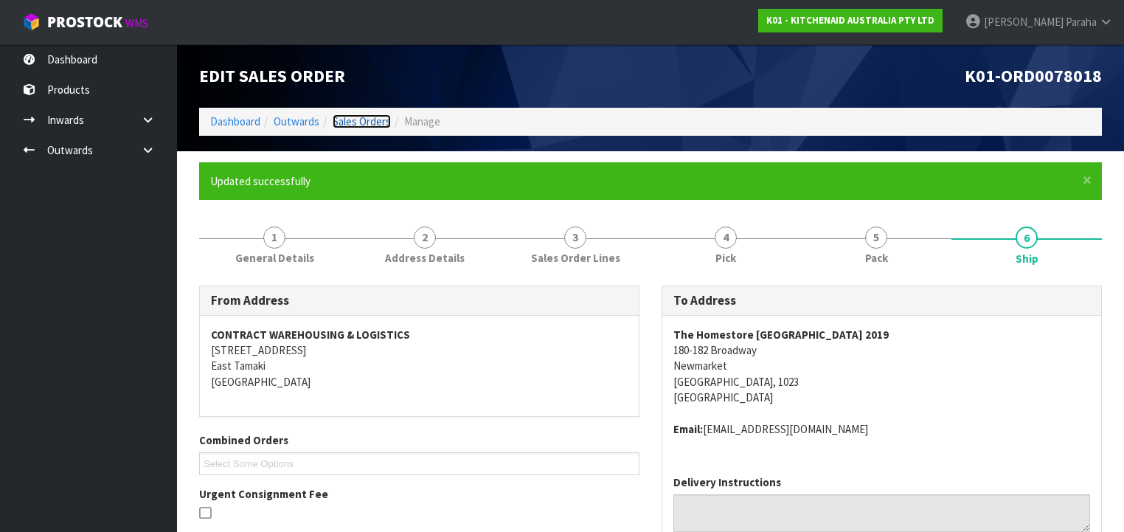
click at [349, 119] on link "Sales Orders" at bounding box center [362, 121] width 58 height 14
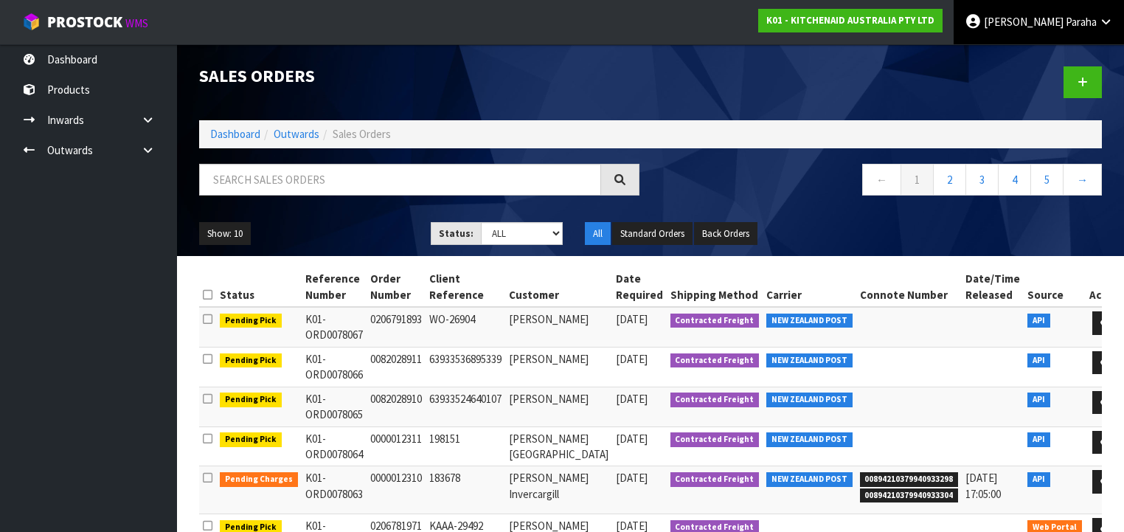
click at [1072, 33] on link "[PERSON_NAME]" at bounding box center [1039, 22] width 170 height 44
click at [1050, 53] on link "Logout" at bounding box center [1065, 59] width 117 height 20
